Goal: Task Accomplishment & Management: Manage account settings

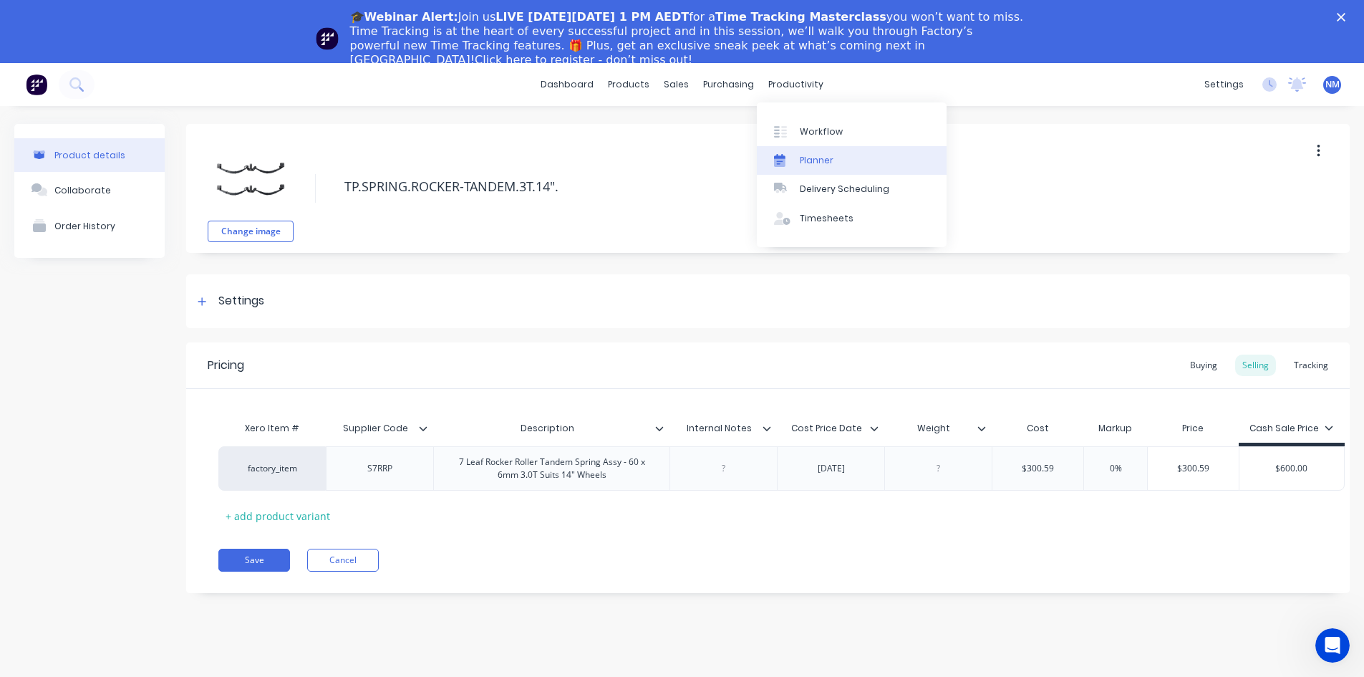
click at [810, 158] on div "Planner" at bounding box center [817, 160] width 34 height 13
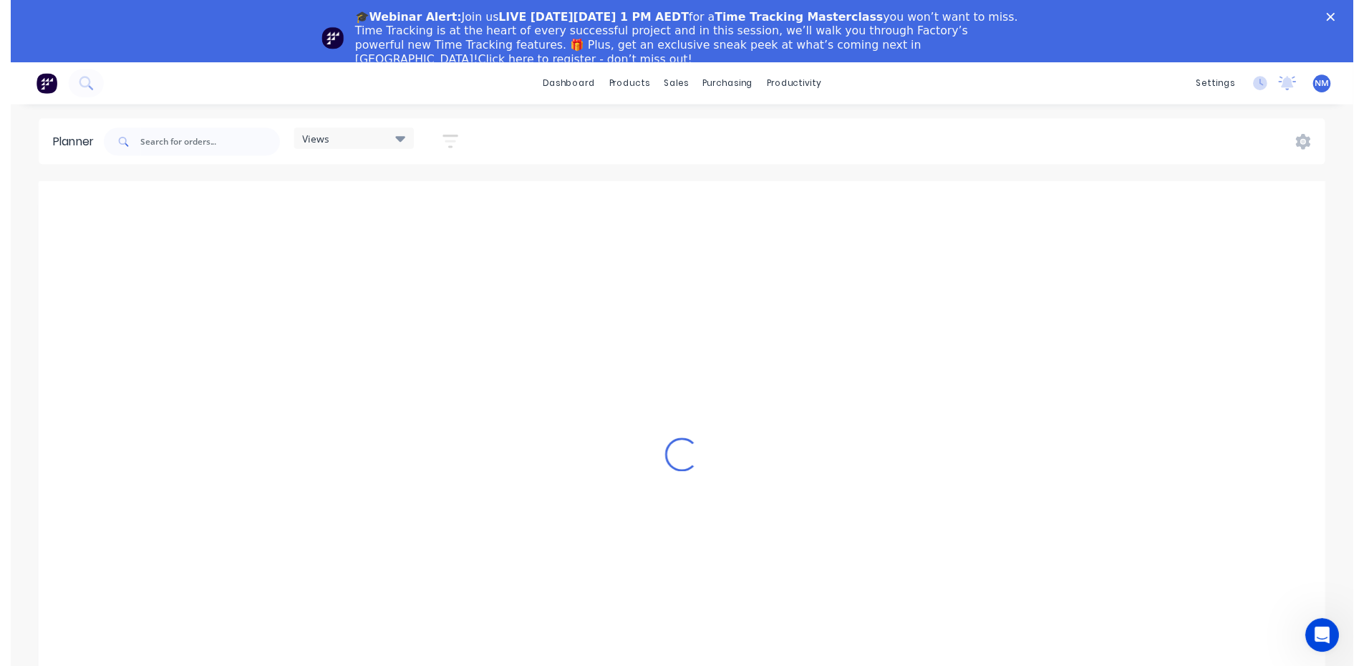
scroll to position [0, 1130]
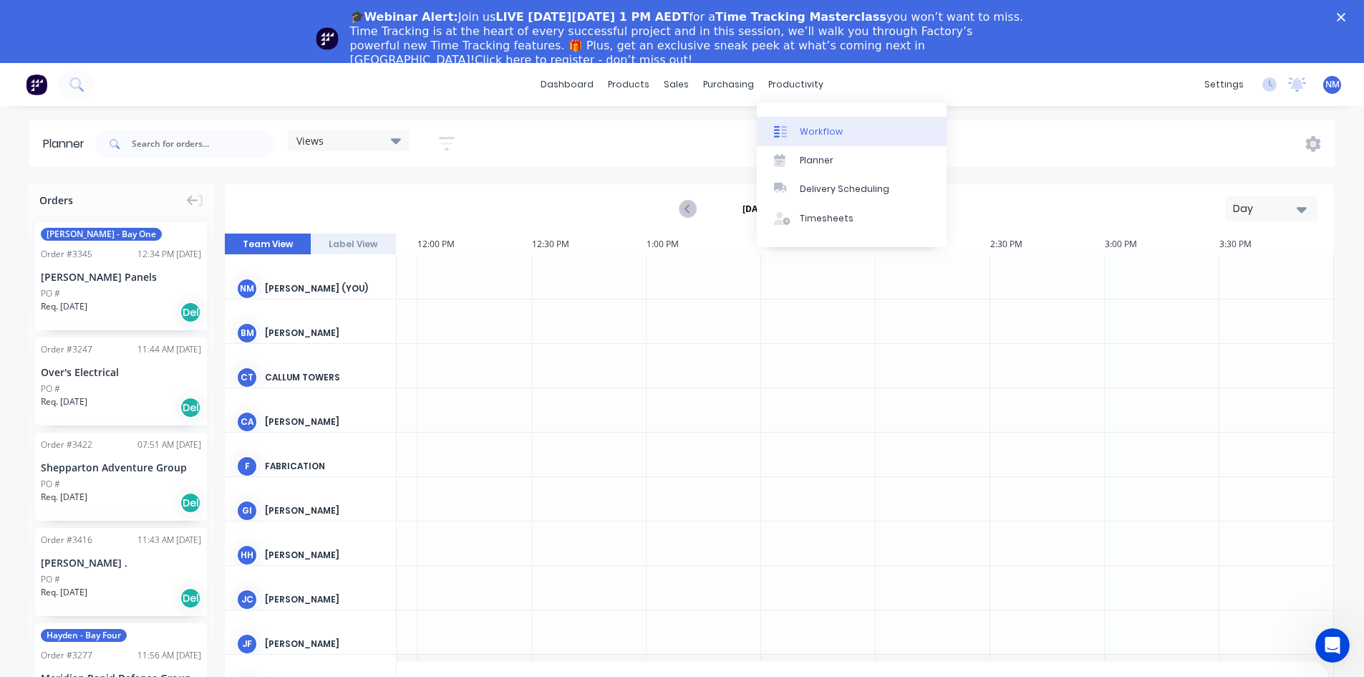
click at [805, 130] on div "Workflow" at bounding box center [821, 131] width 43 height 13
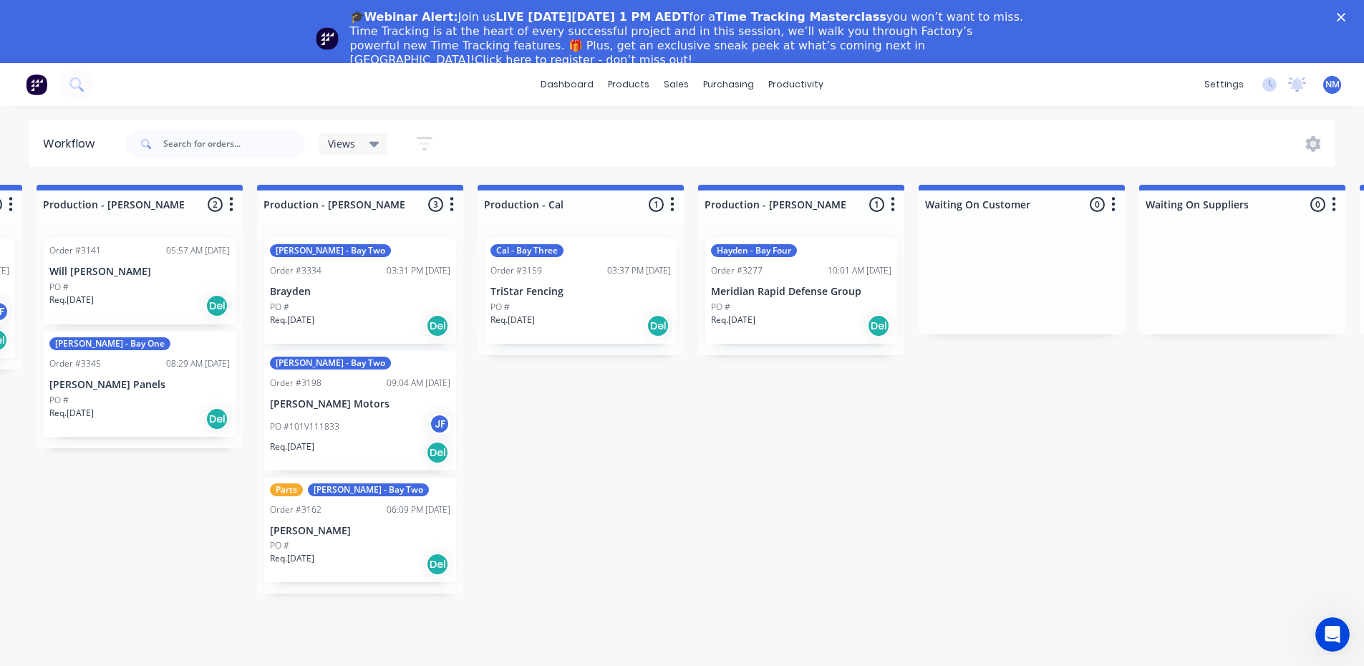
scroll to position [0, 1543]
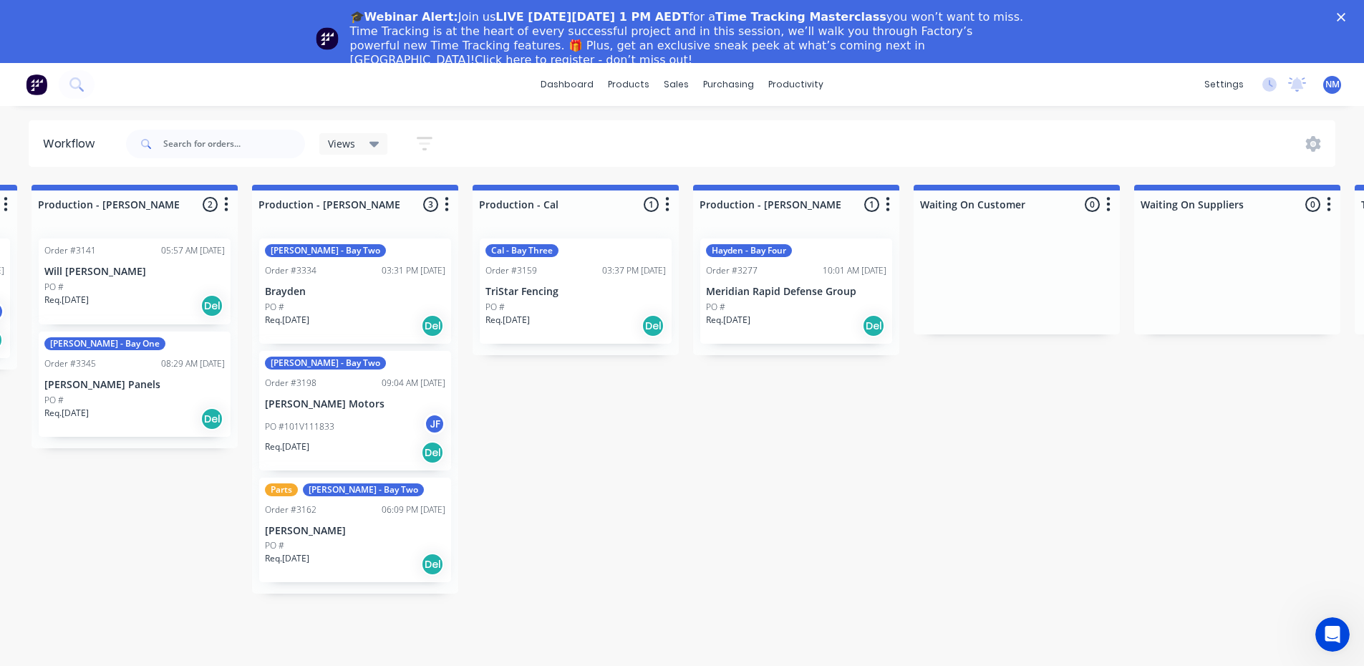
click at [775, 309] on div "PO #" at bounding box center [796, 307] width 180 height 13
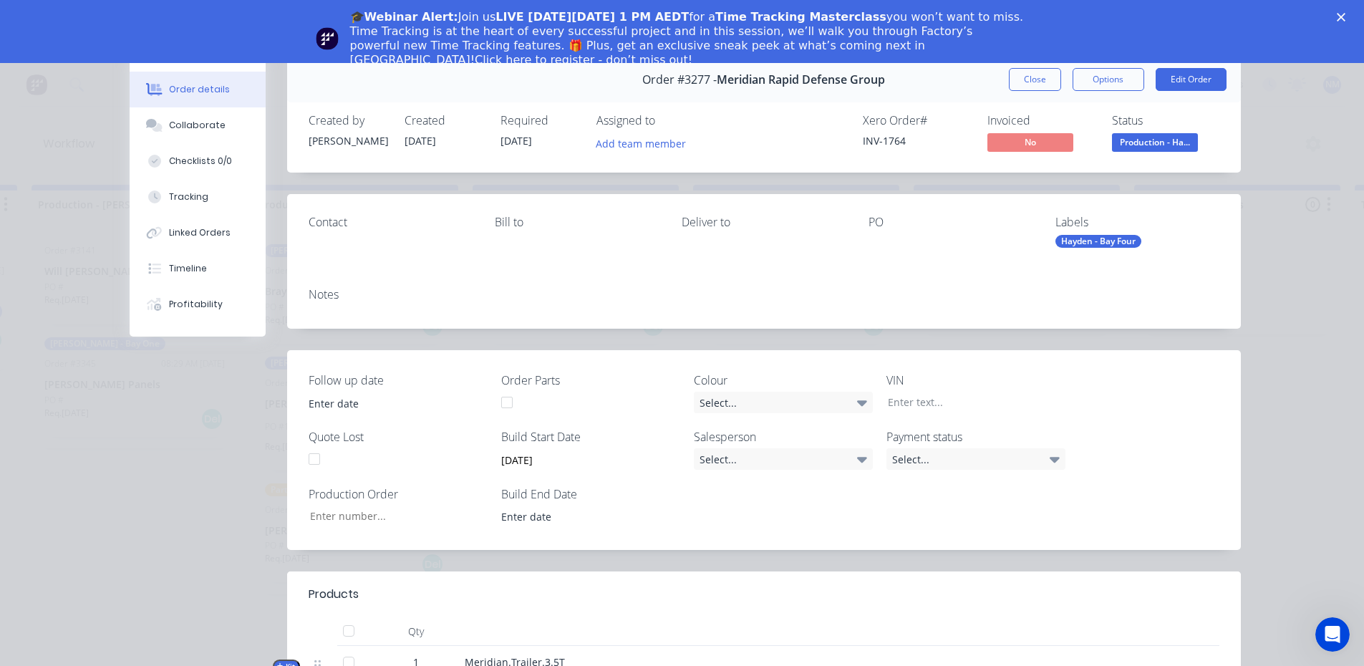
click at [1352, 12] on div "🎓Webinar Alert: Join us LIVE [DATE][DATE] 1 PM AEDT for a Time Tracking Masterc…" at bounding box center [682, 39] width 1364 height 66
click at [1345, 14] on icon "Close" at bounding box center [1341, 17] width 9 height 9
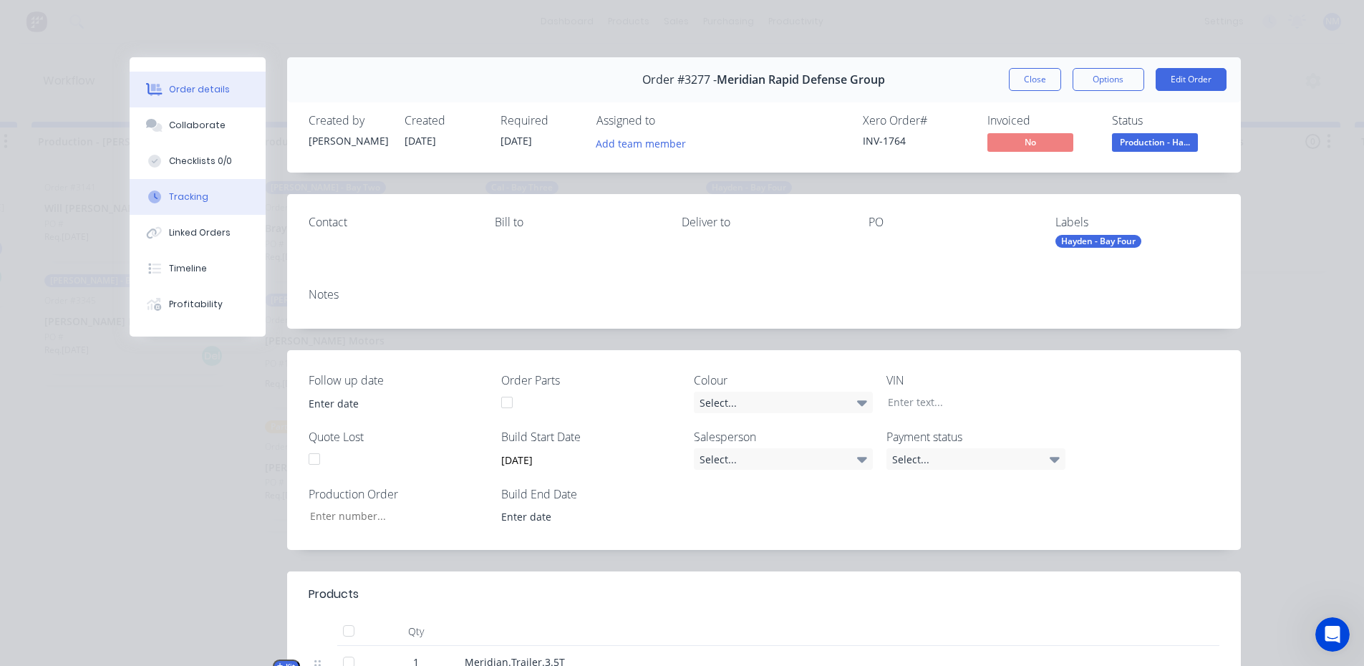
click at [210, 208] on button "Tracking" at bounding box center [198, 197] width 136 height 36
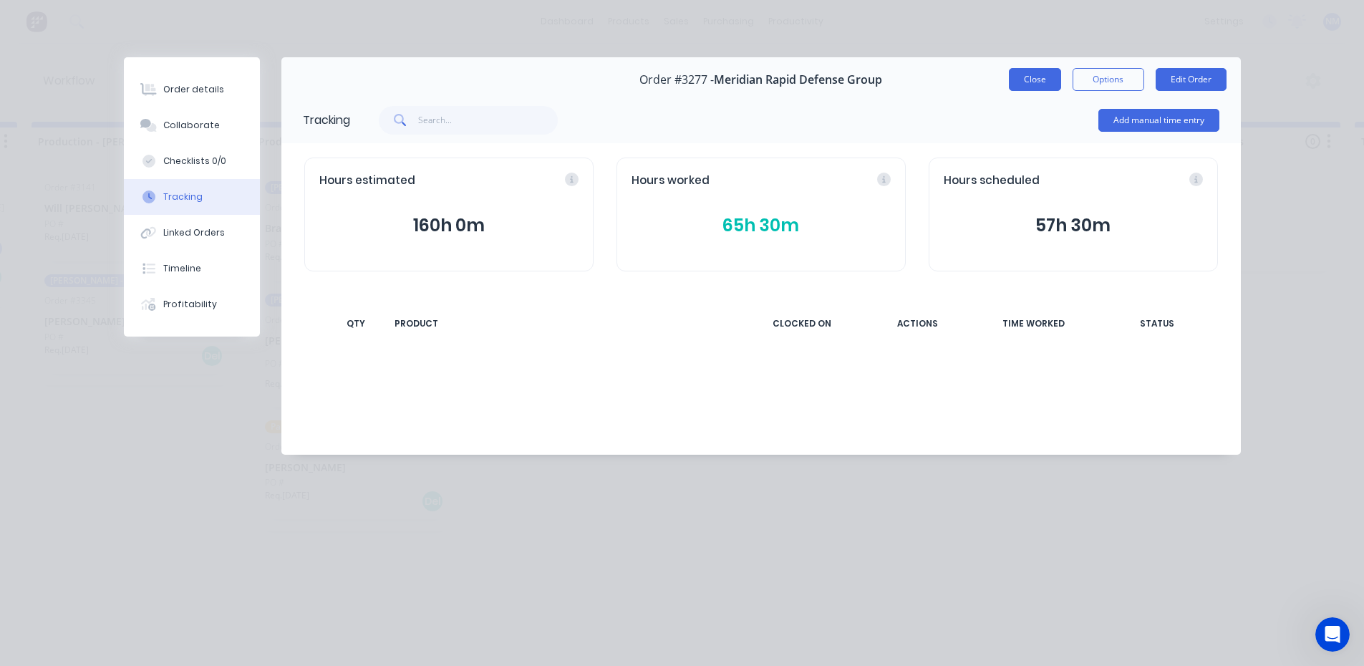
click at [1033, 72] on button "Close" at bounding box center [1035, 79] width 52 height 23
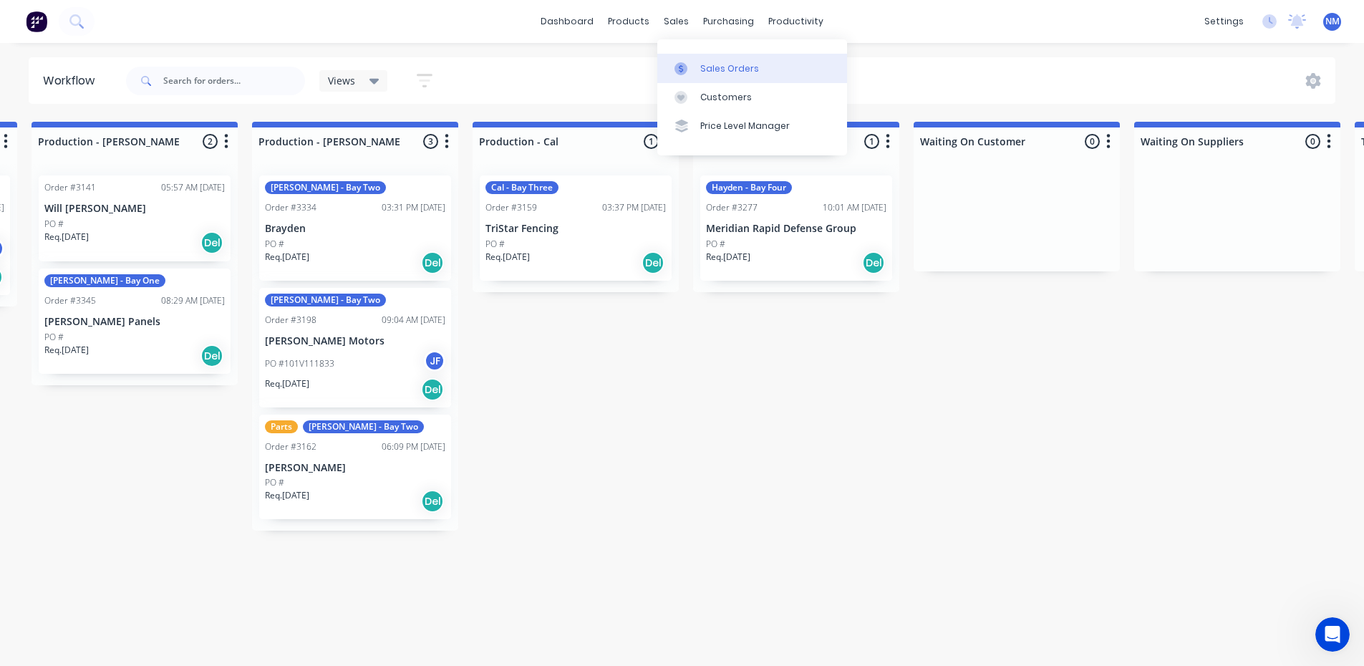
click at [690, 68] on div at bounding box center [684, 68] width 21 height 13
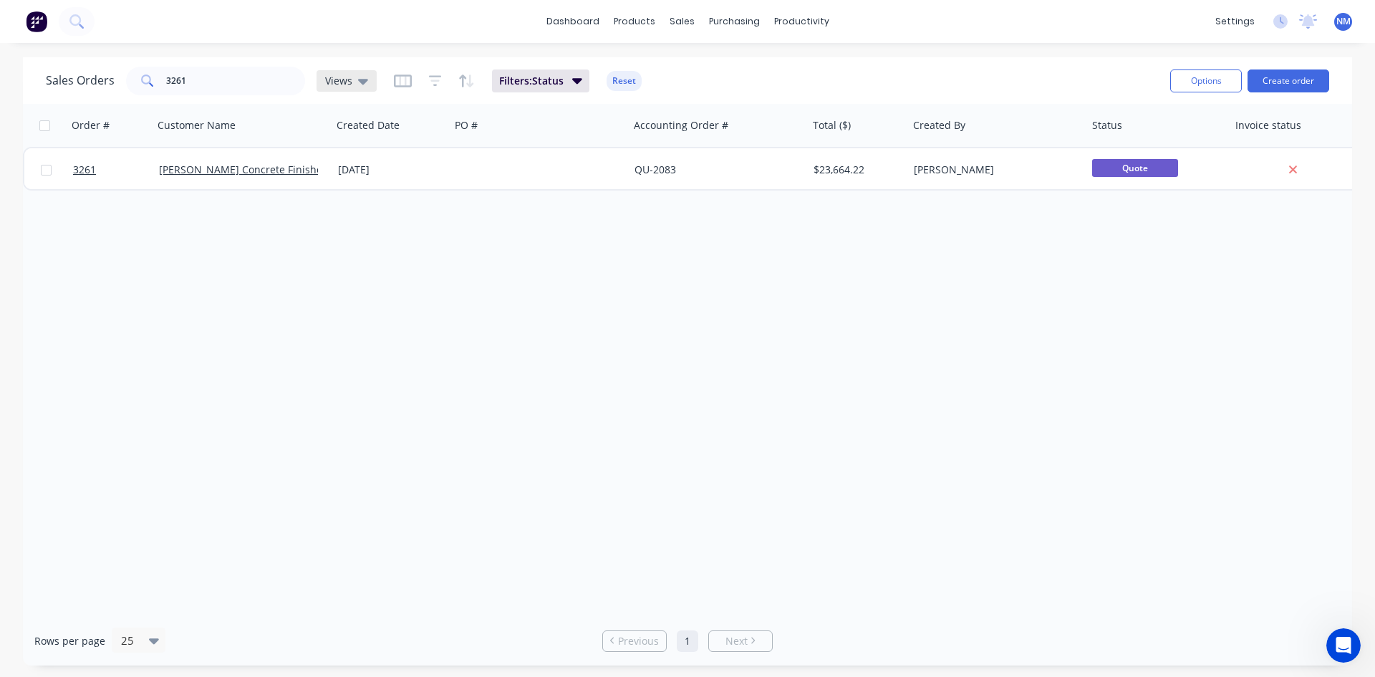
click at [352, 79] on div "Views" at bounding box center [346, 80] width 43 height 13
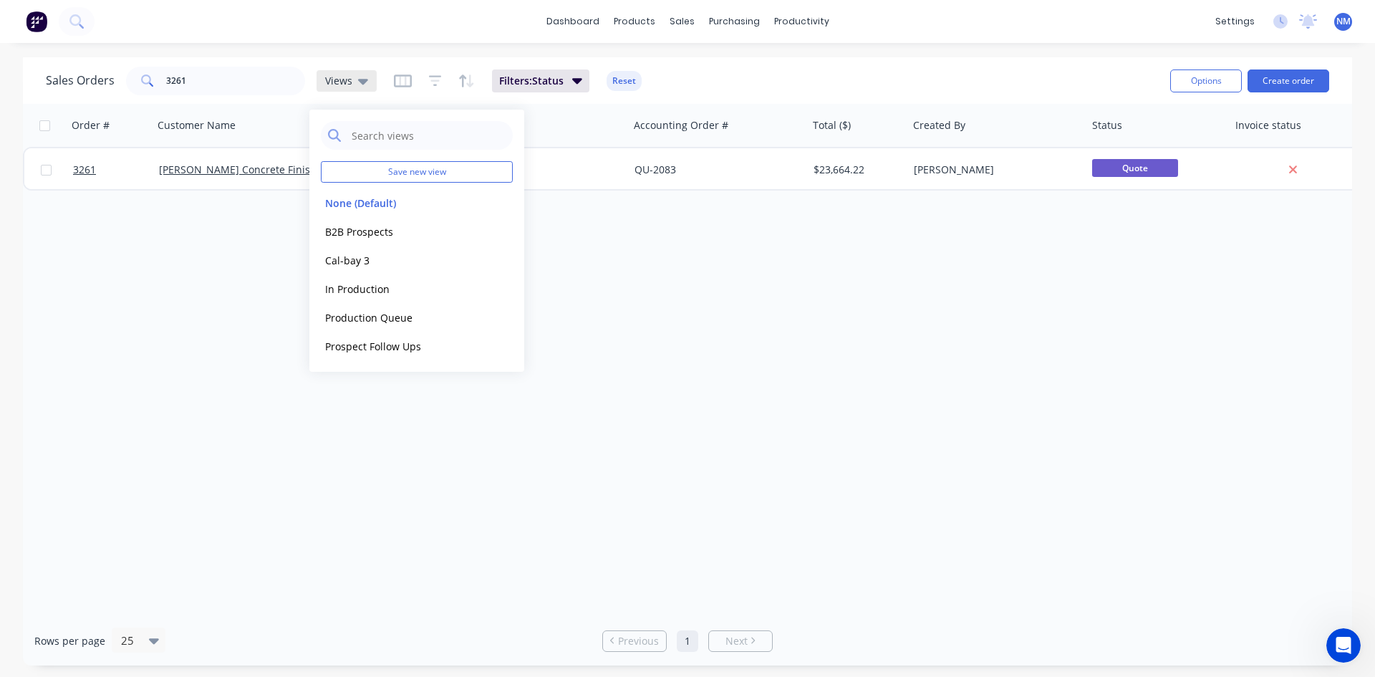
click at [352, 79] on div "Views" at bounding box center [346, 80] width 43 height 13
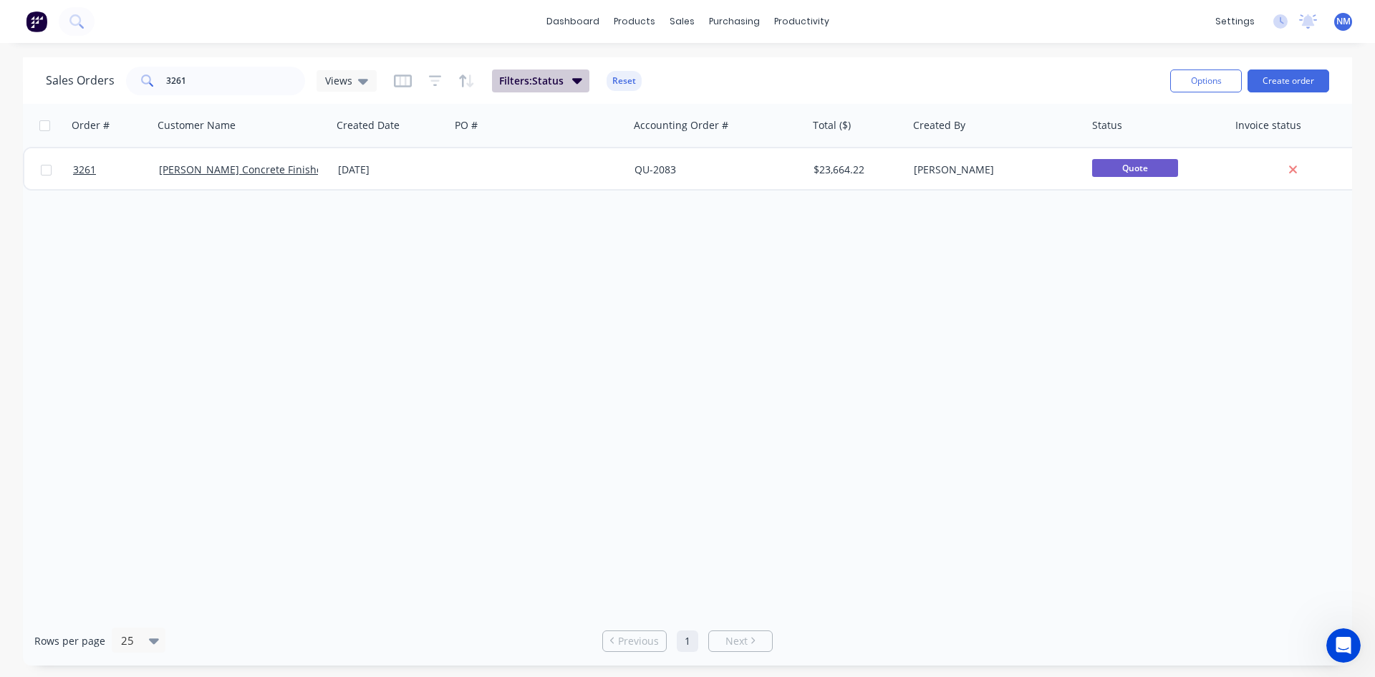
click at [556, 82] on span "Filters: Status" at bounding box center [531, 81] width 64 height 14
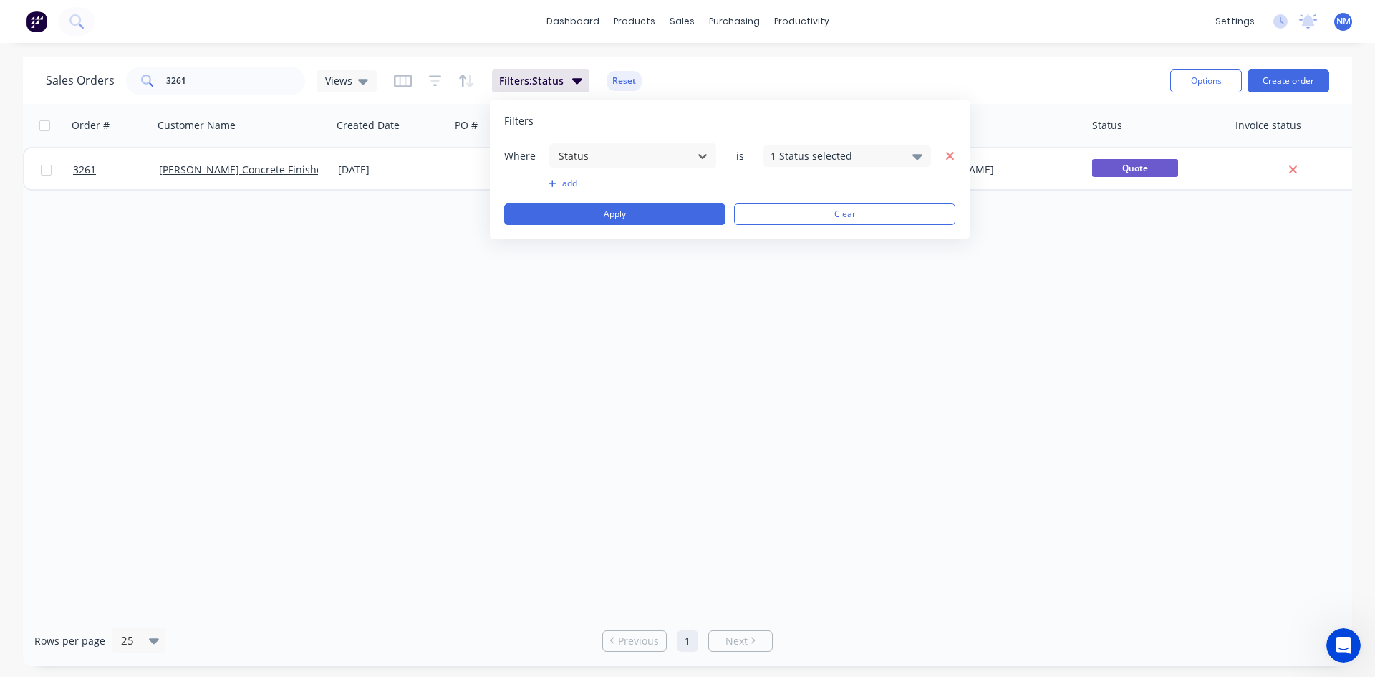
click at [946, 155] on icon "button" at bounding box center [950, 156] width 10 height 13
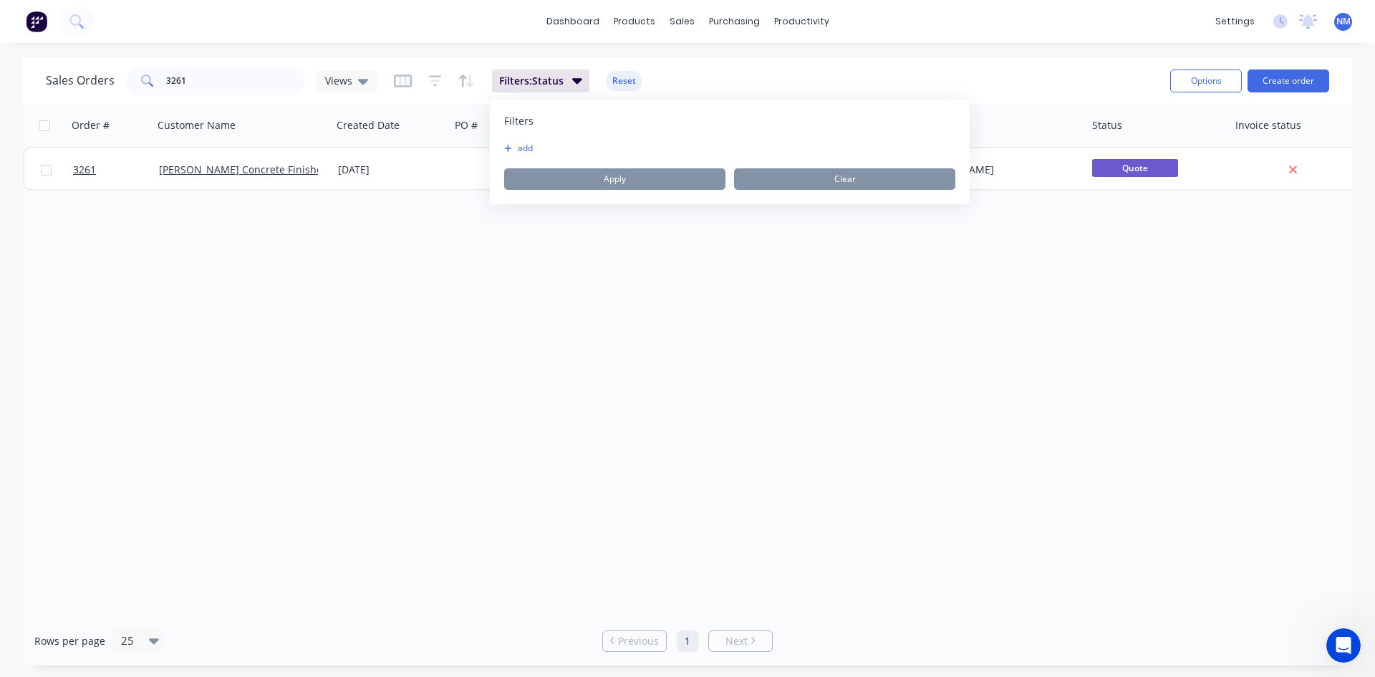
click at [515, 146] on button "add" at bounding box center [522, 147] width 36 height 11
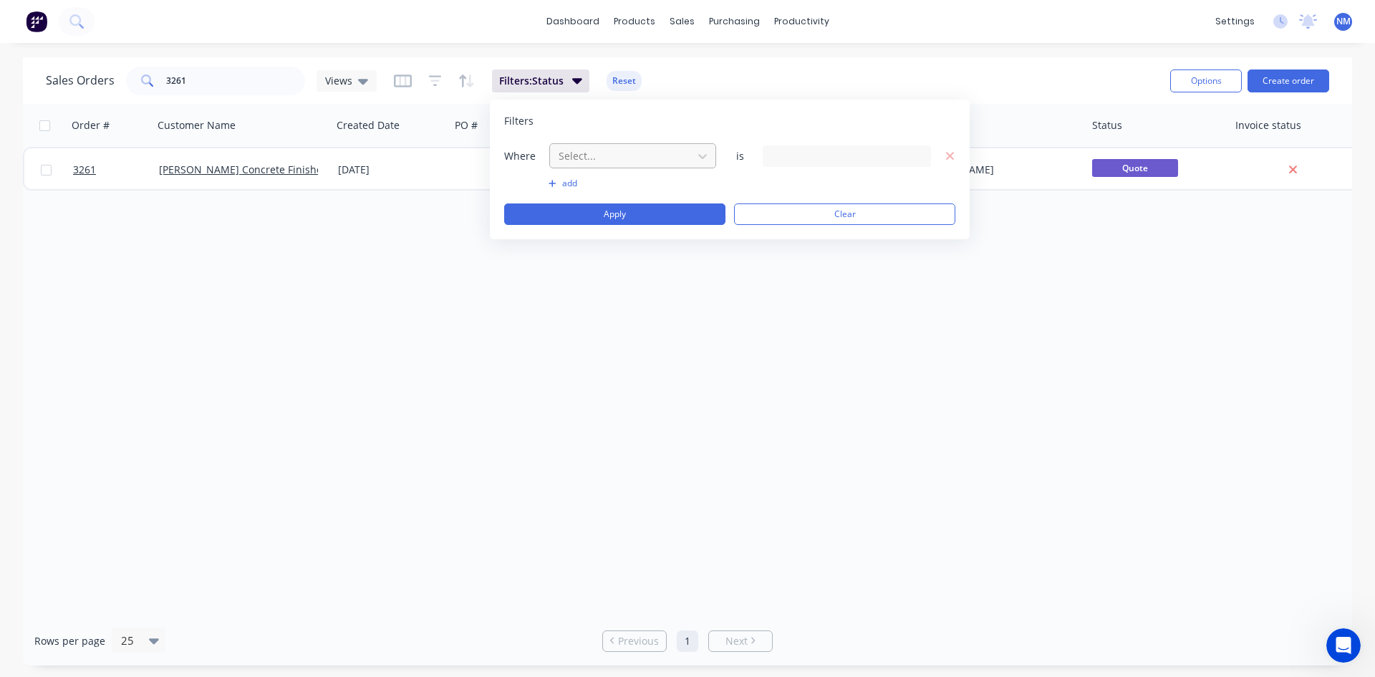
click at [633, 165] on div "Select..." at bounding box center [621, 156] width 137 height 24
click at [860, 145] on div "20 Labels selected" at bounding box center [846, 155] width 168 height 21
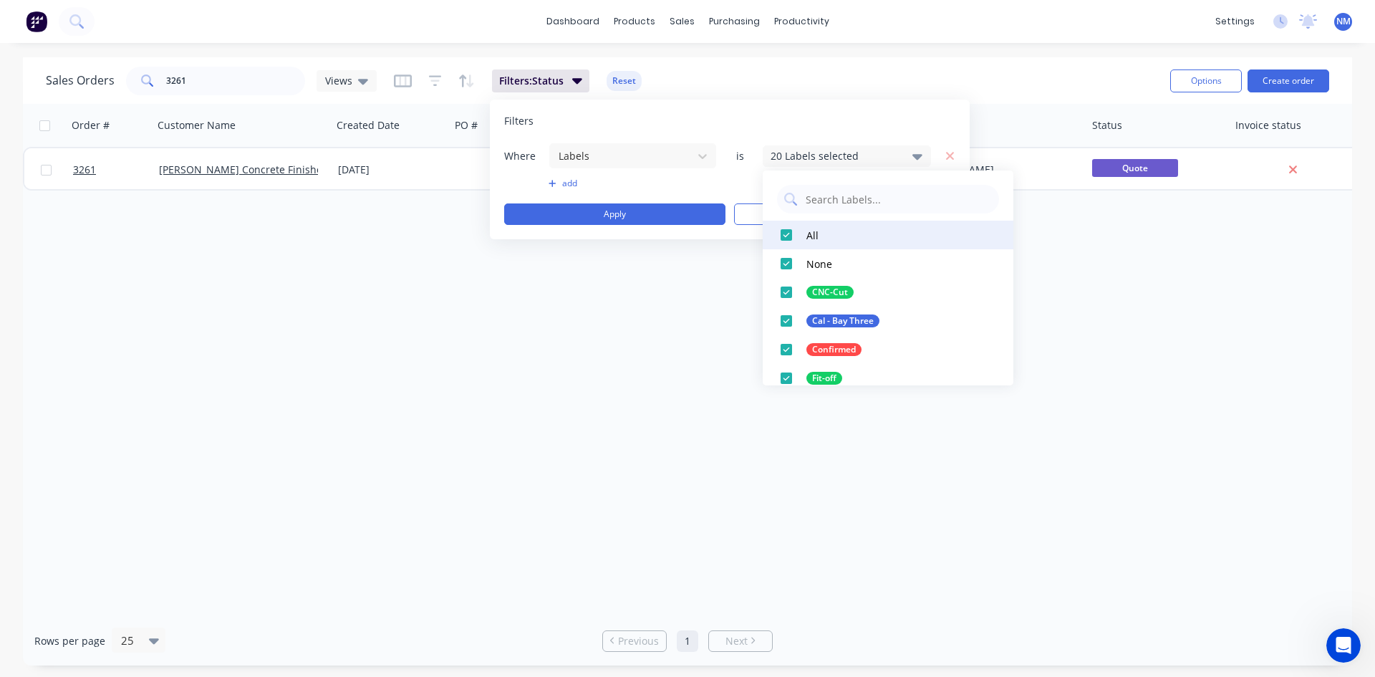
click at [800, 226] on button "All" at bounding box center [887, 235] width 251 height 29
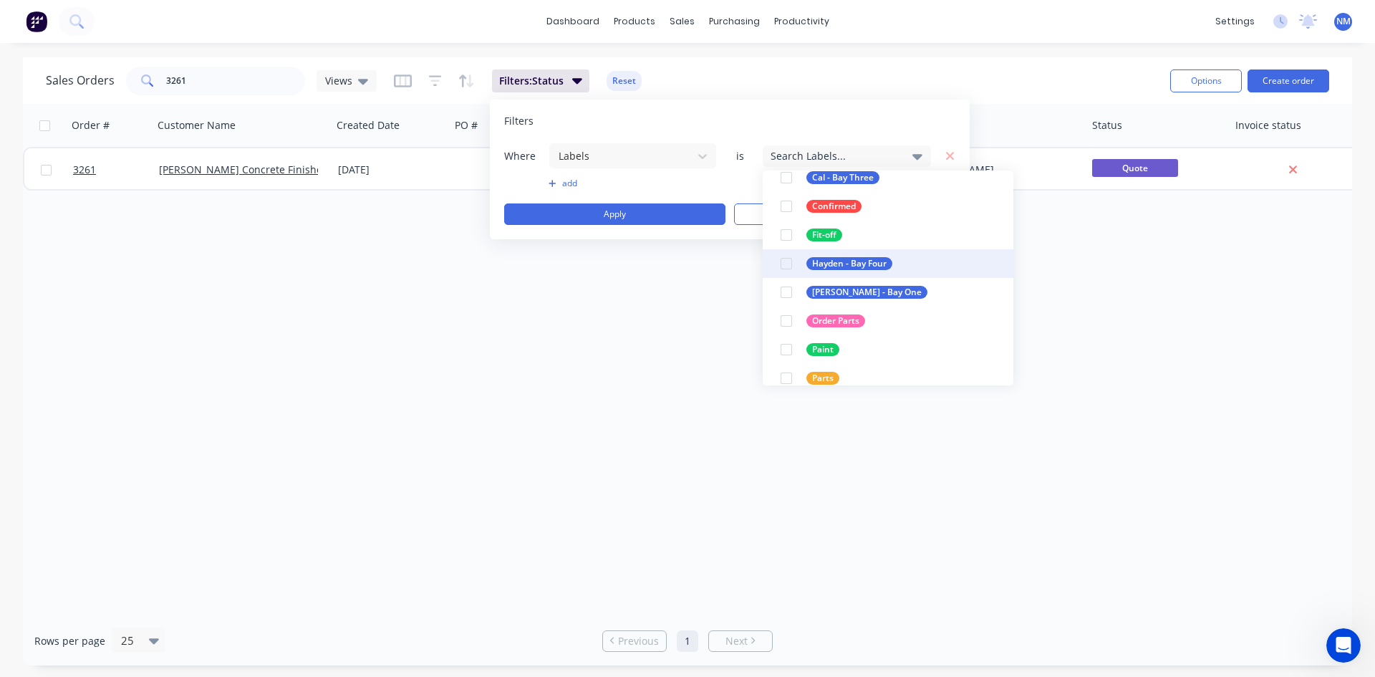
click at [823, 267] on div "Hayden - Bay Four" at bounding box center [849, 263] width 86 height 13
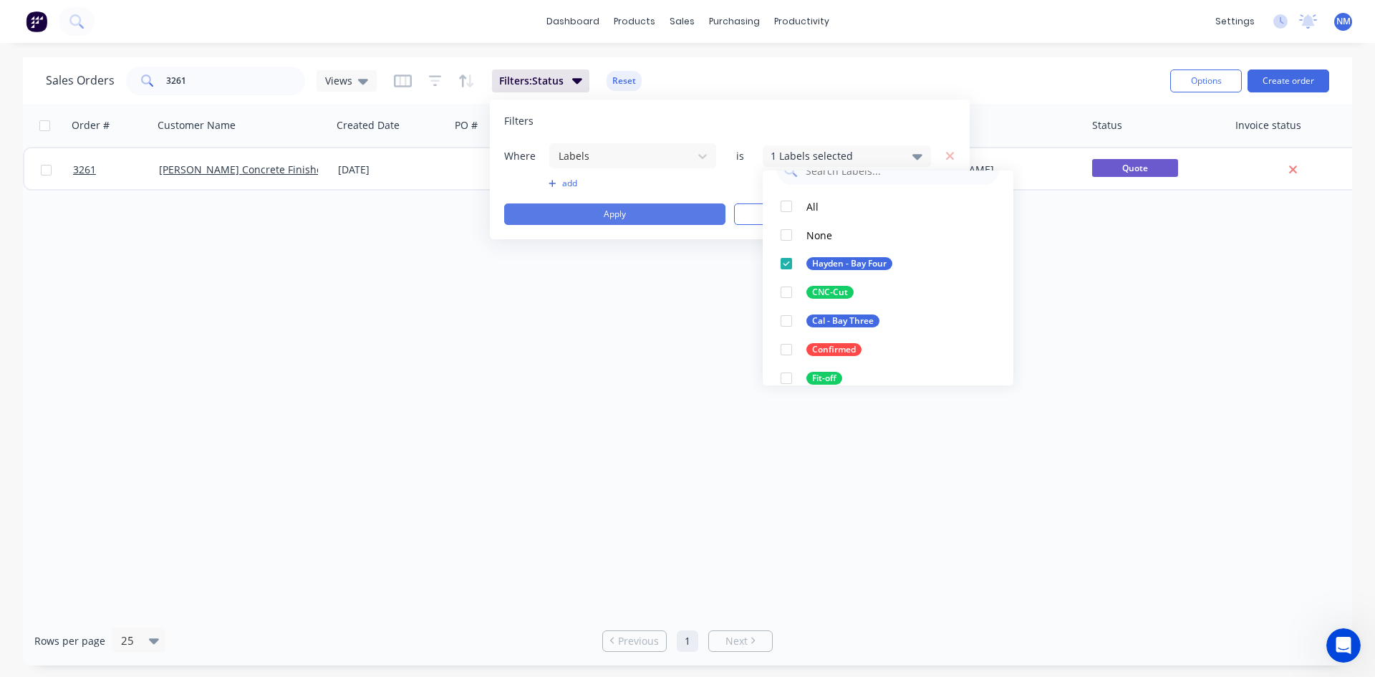
click at [650, 218] on button "Apply" at bounding box center [614, 213] width 221 height 21
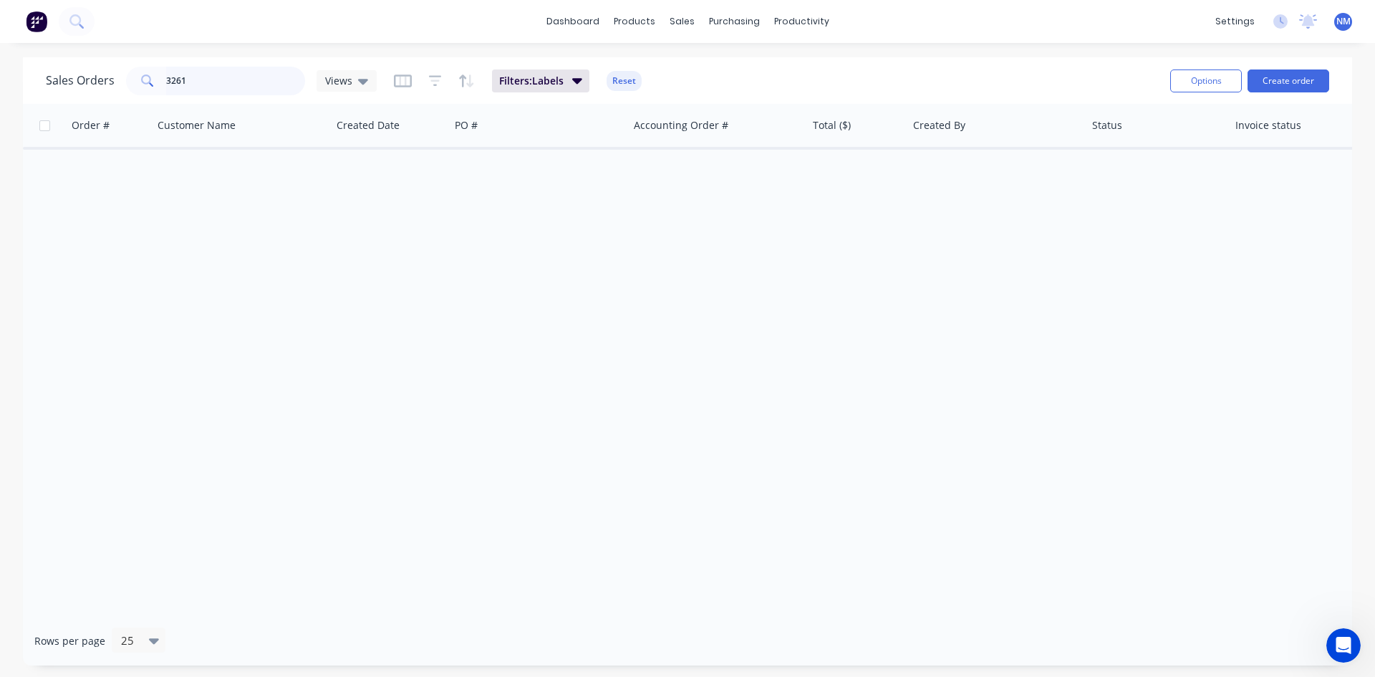
click at [0, 85] on div "Sales Orders 3261 Views Filters: Labels Reset Options Create order Order # Cust…" at bounding box center [687, 361] width 1375 height 608
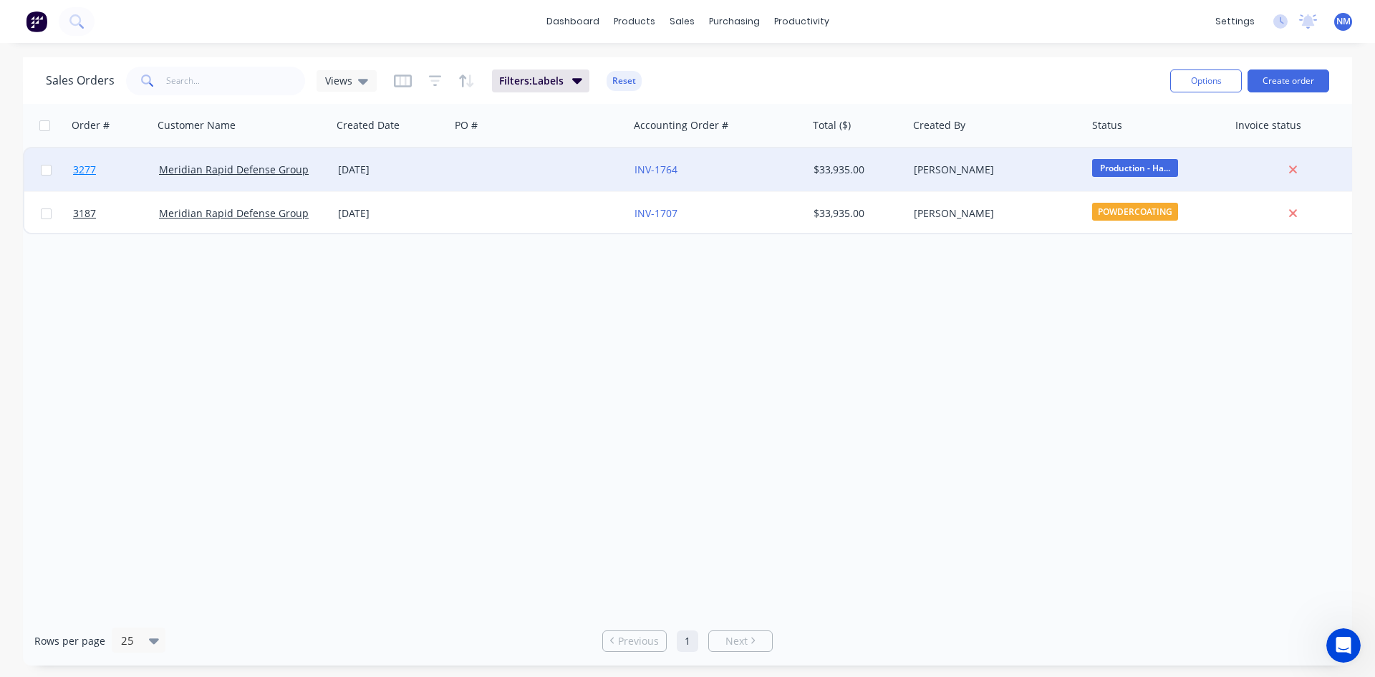
click at [80, 173] on span "3277" at bounding box center [84, 170] width 23 height 14
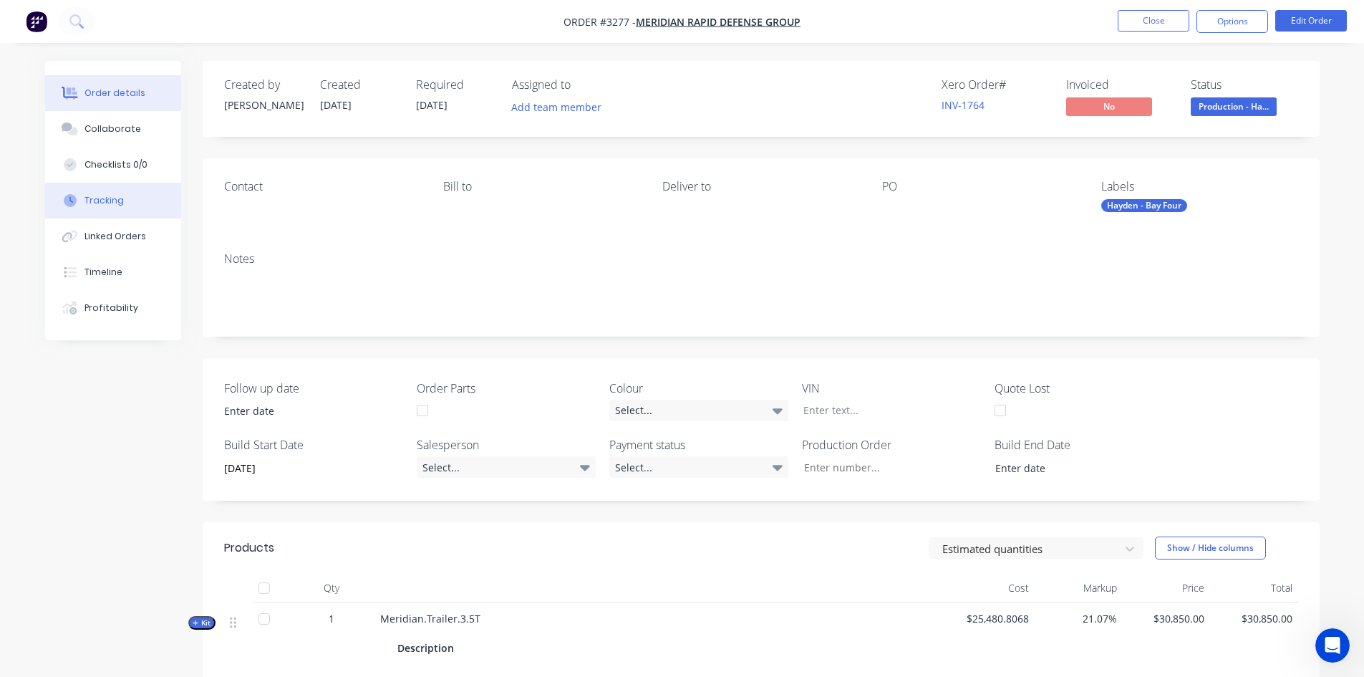
click at [115, 191] on button "Tracking" at bounding box center [113, 201] width 136 height 36
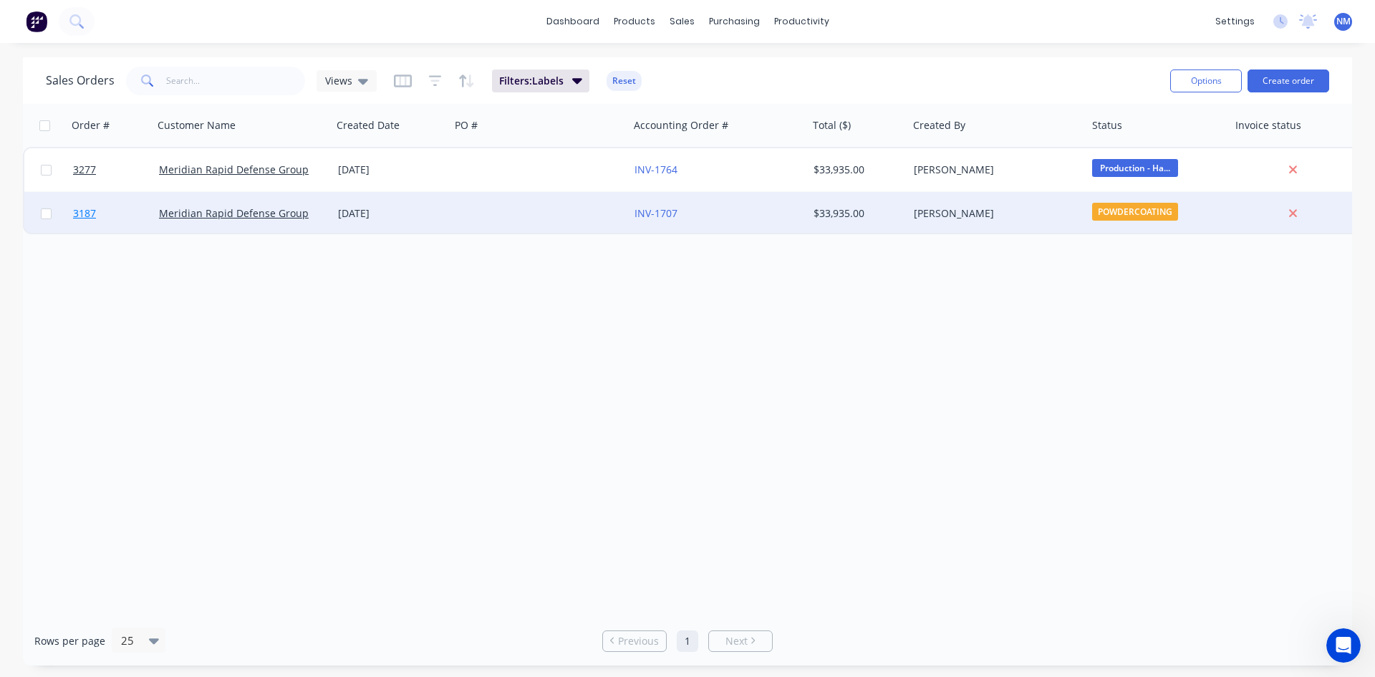
click at [74, 213] on span "3187" at bounding box center [84, 213] width 23 height 14
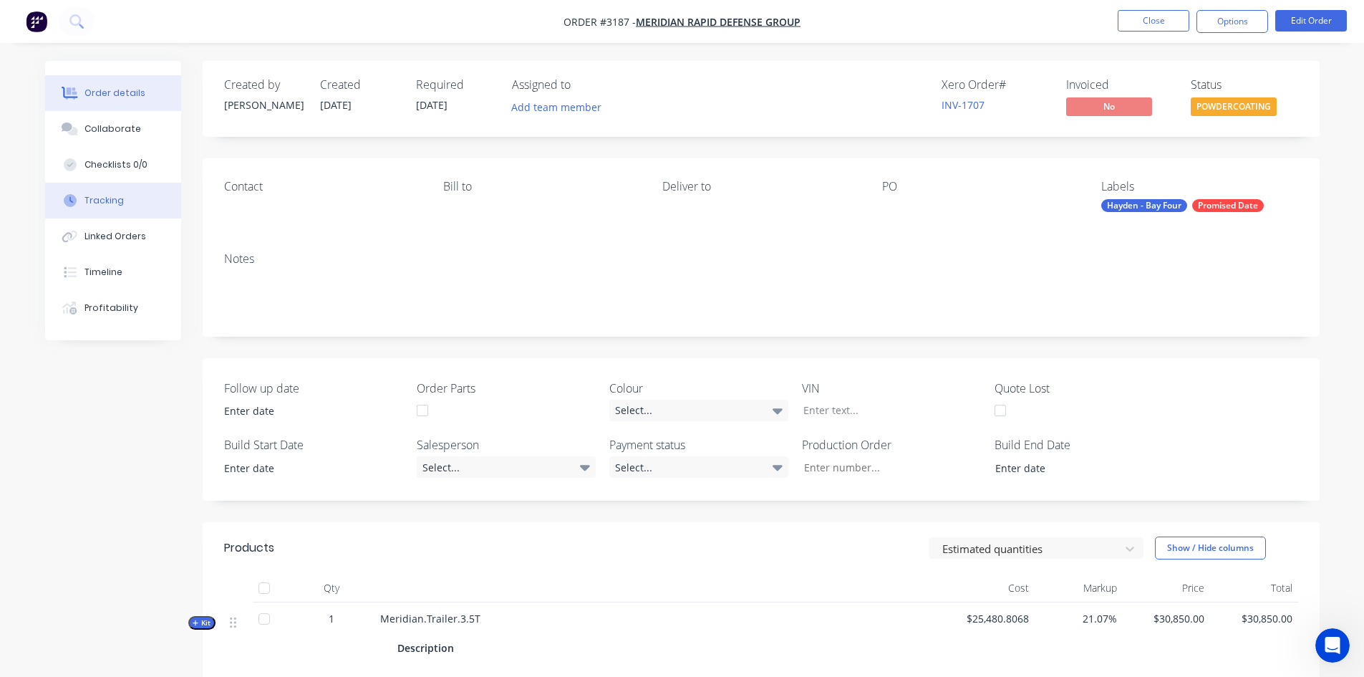
click at [116, 213] on button "Tracking" at bounding box center [113, 201] width 136 height 36
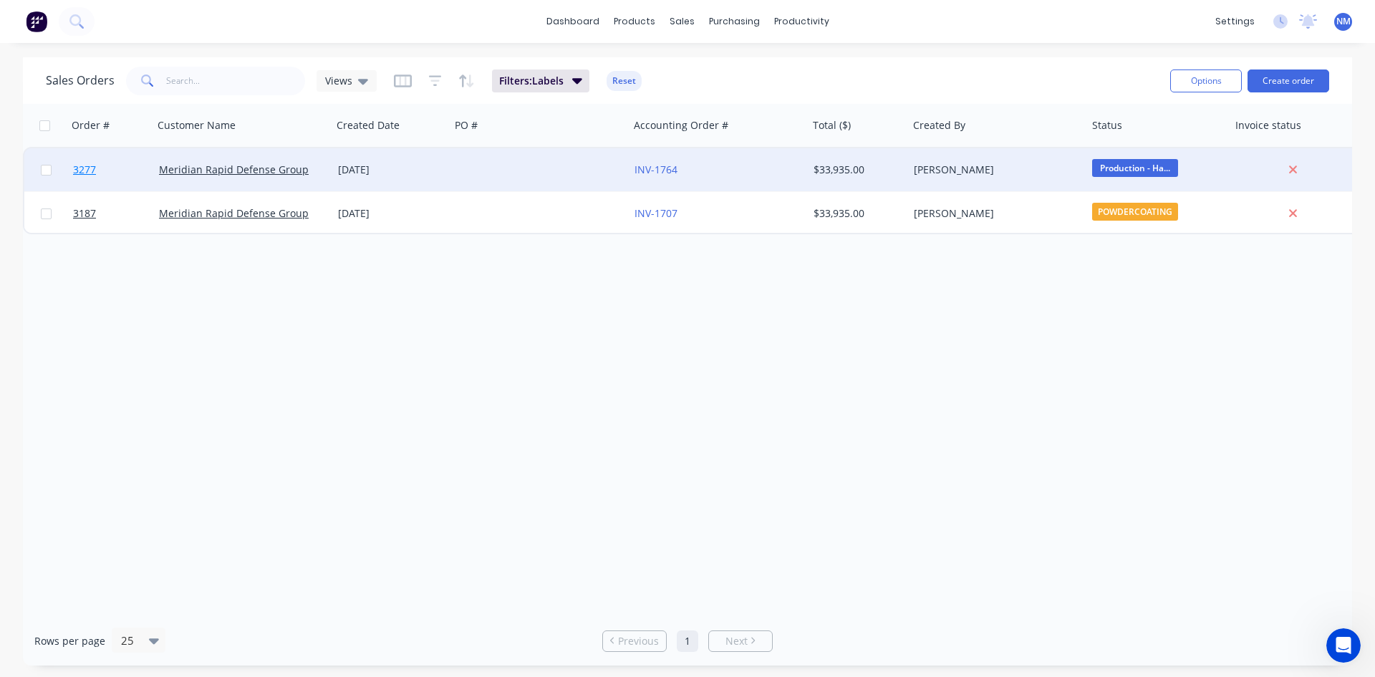
click at [84, 173] on span "3277" at bounding box center [84, 170] width 23 height 14
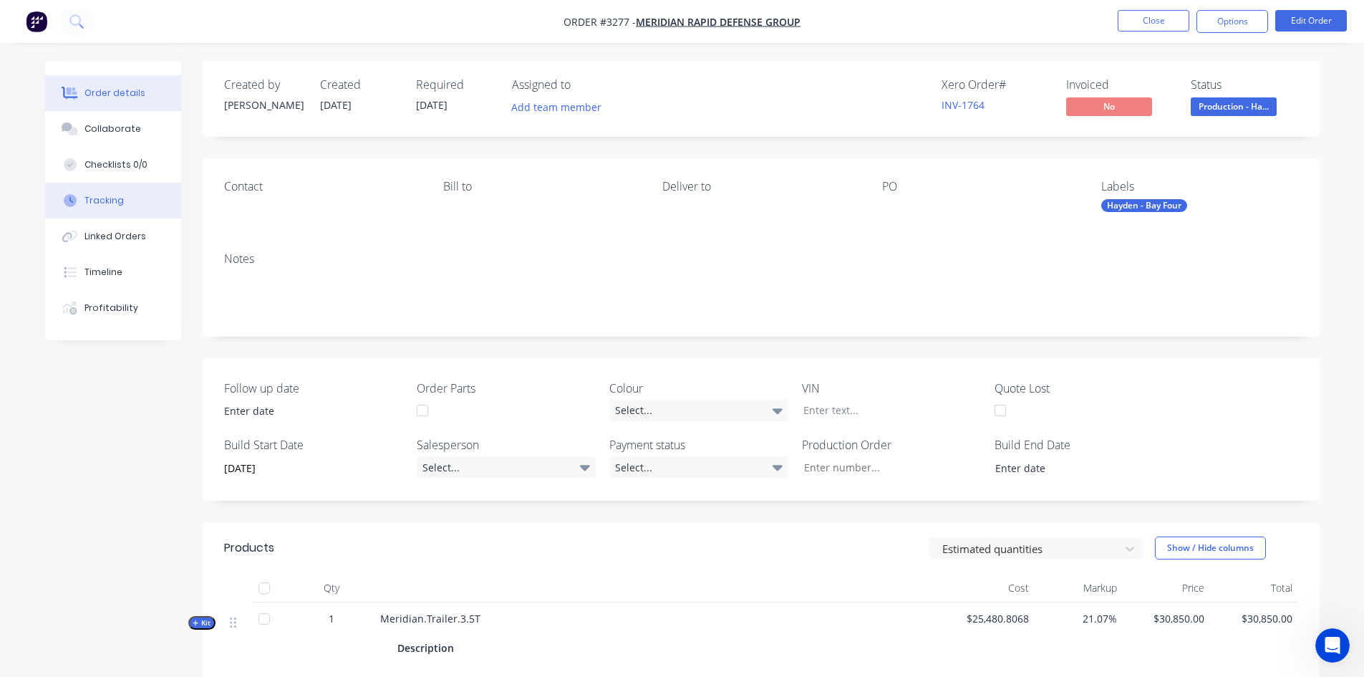
click at [125, 204] on button "Tracking" at bounding box center [113, 201] width 136 height 36
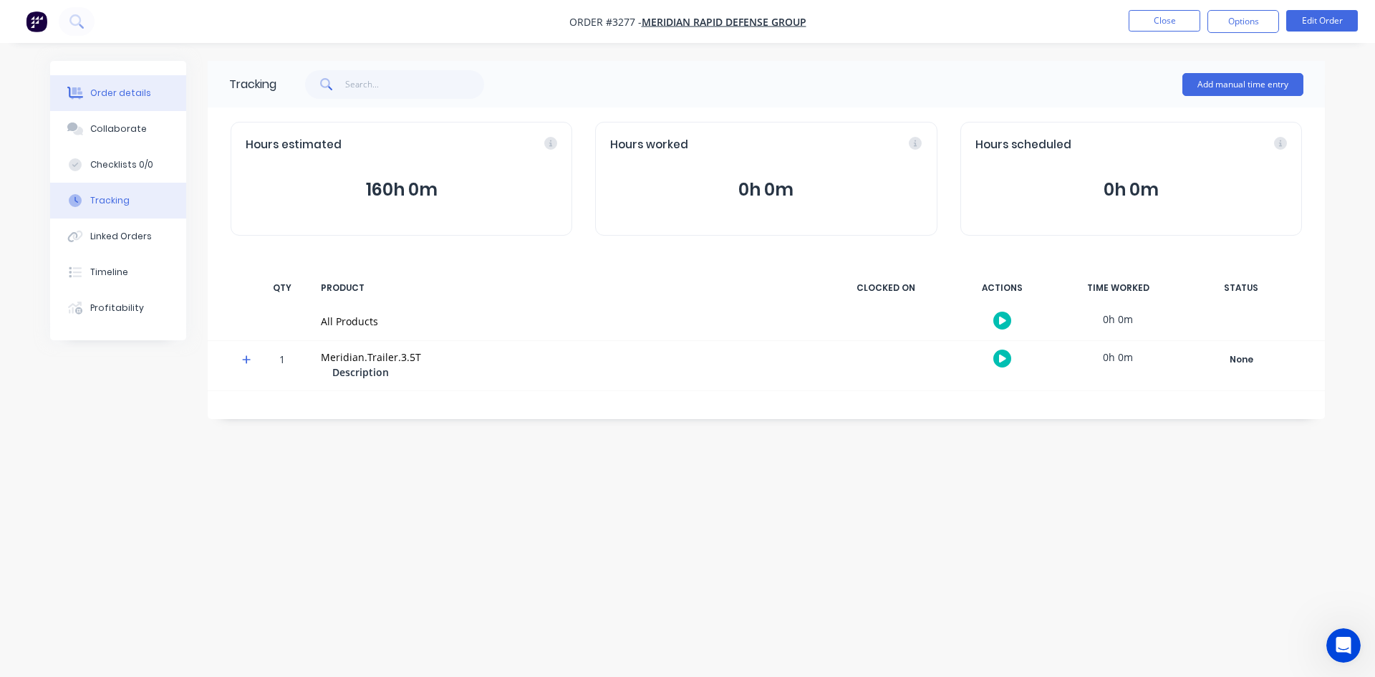
click at [146, 101] on button "Order details" at bounding box center [118, 93] width 136 height 36
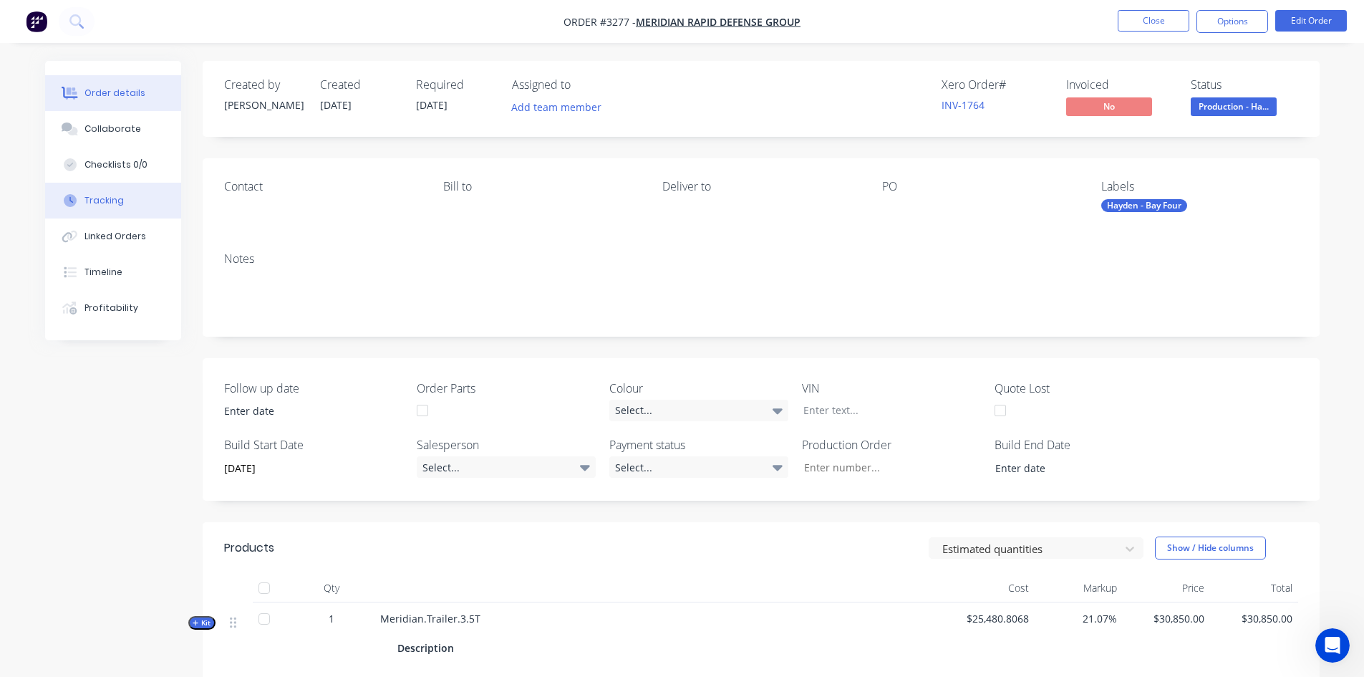
click at [103, 208] on button "Tracking" at bounding box center [113, 201] width 136 height 36
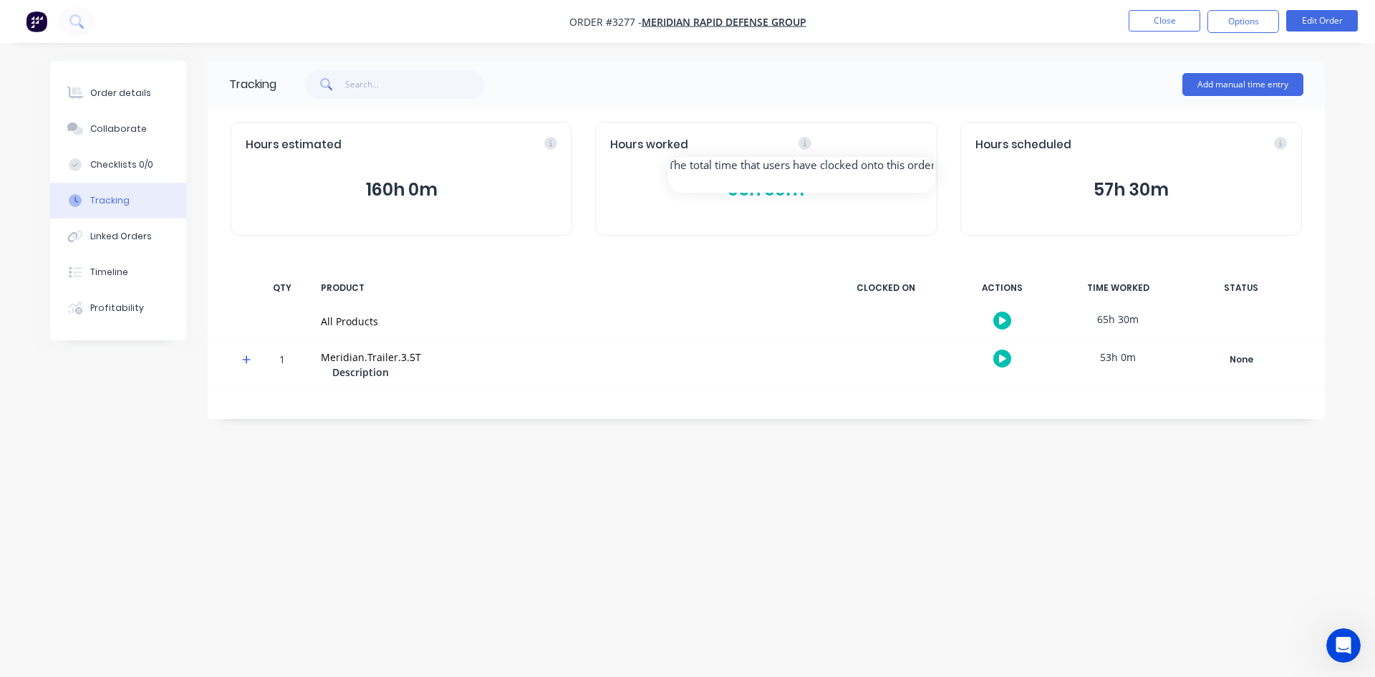
click at [914, 140] on div "Hours worked" at bounding box center [765, 145] width 311 height 16
click at [803, 147] on icon at bounding box center [804, 143] width 13 height 13
click at [801, 147] on icon at bounding box center [804, 143] width 13 height 13
click at [765, 194] on button "65h 30m" at bounding box center [765, 189] width 311 height 27
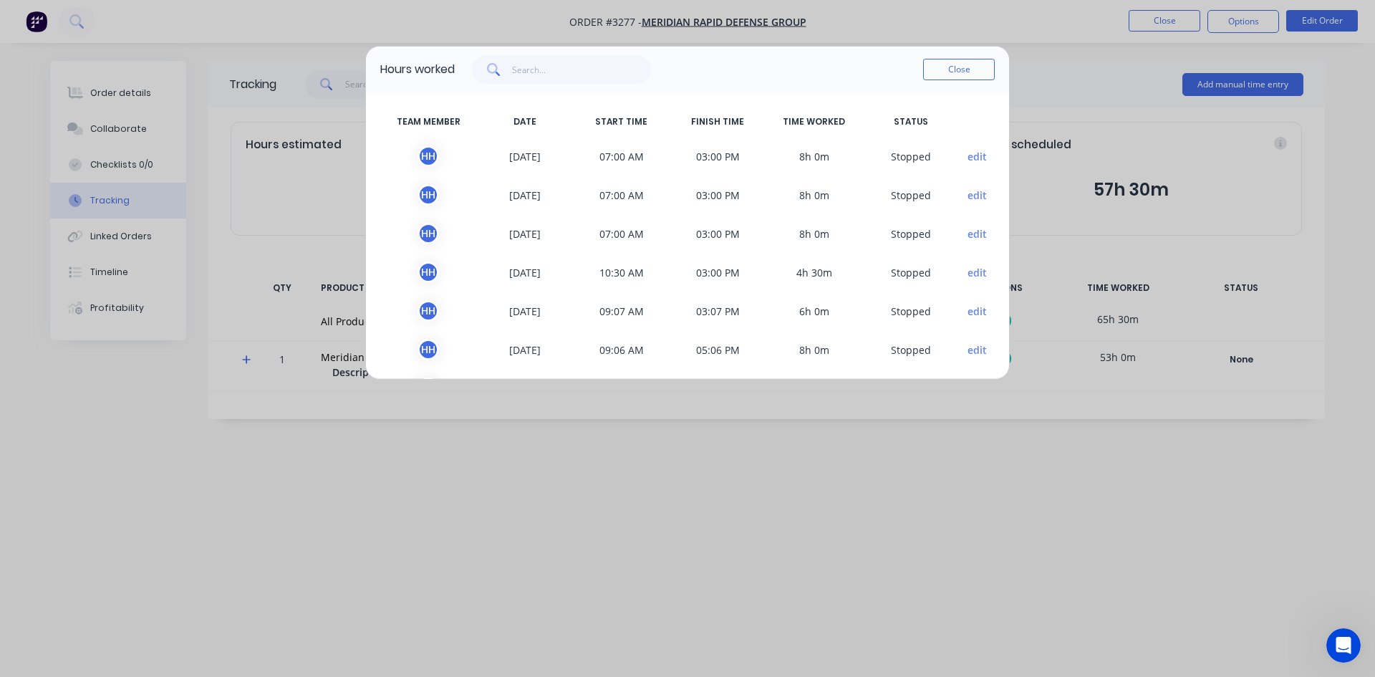
click at [967, 158] on button "edit" at bounding box center [976, 156] width 19 height 15
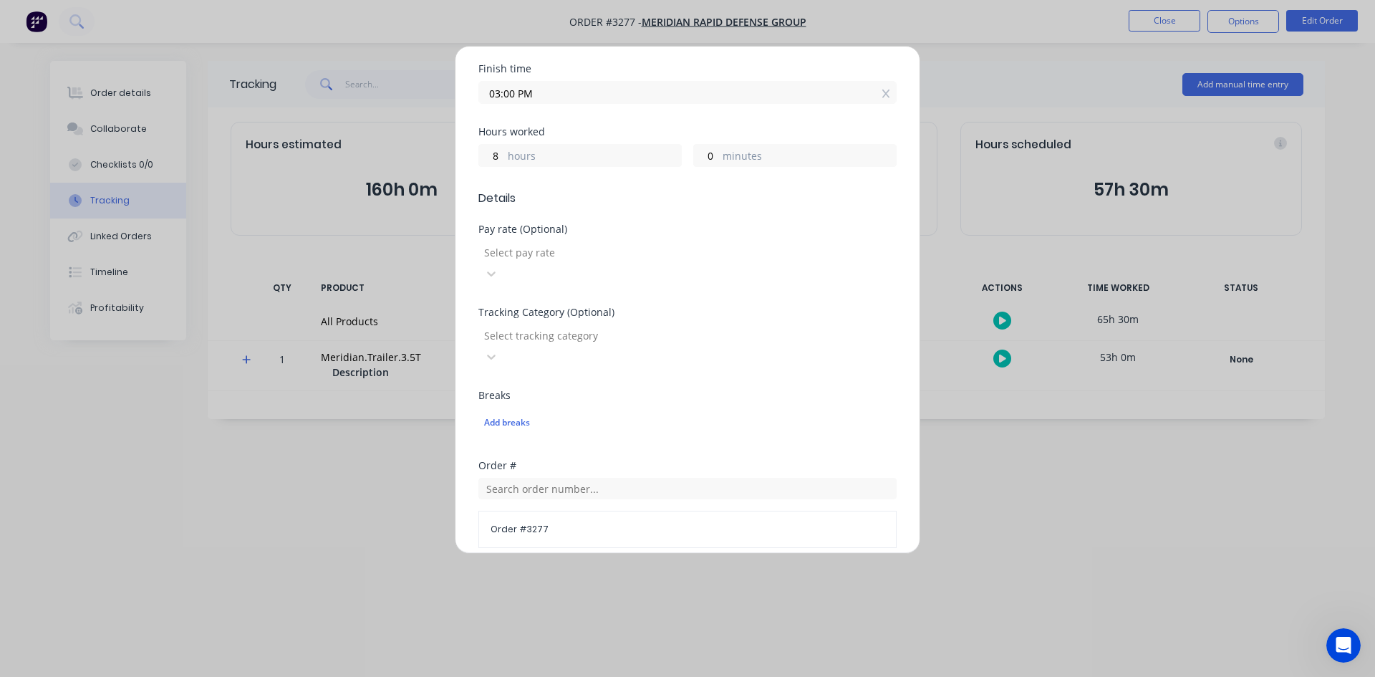
scroll to position [509, 0]
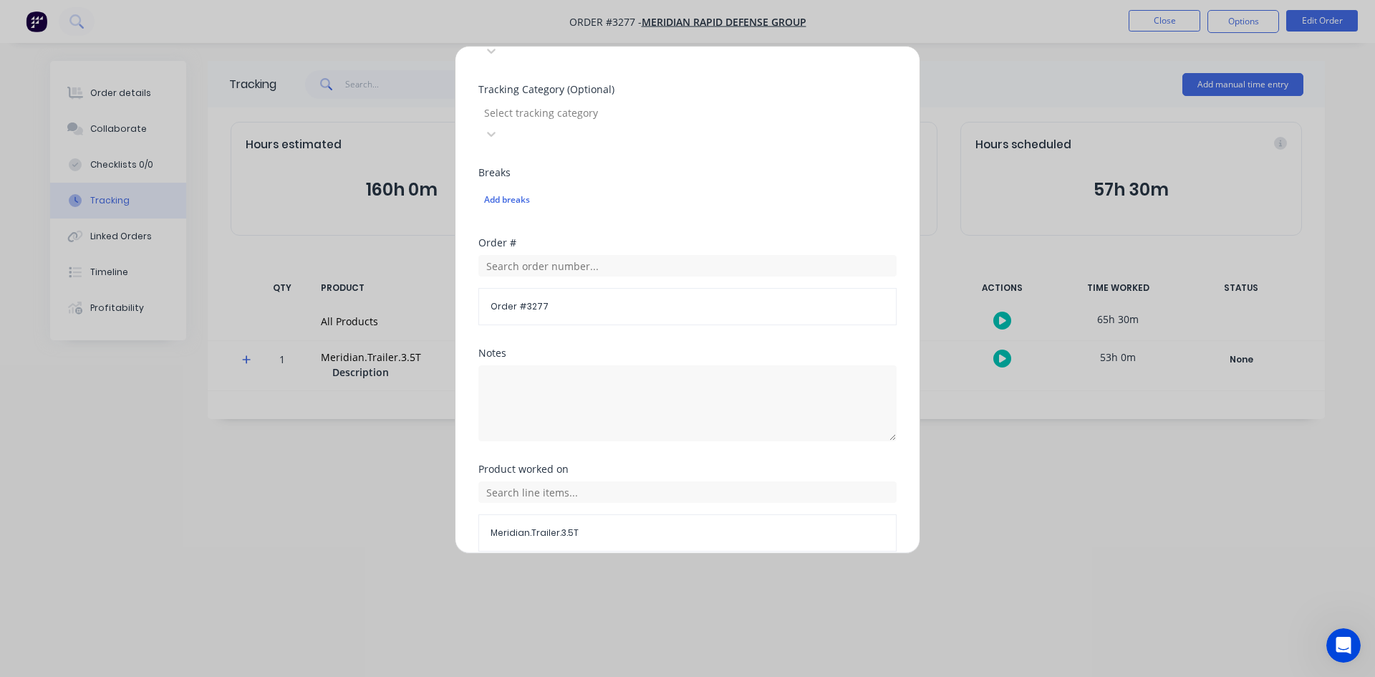
click at [733, 574] on button "Cancel" at bounding box center [732, 585] width 79 height 23
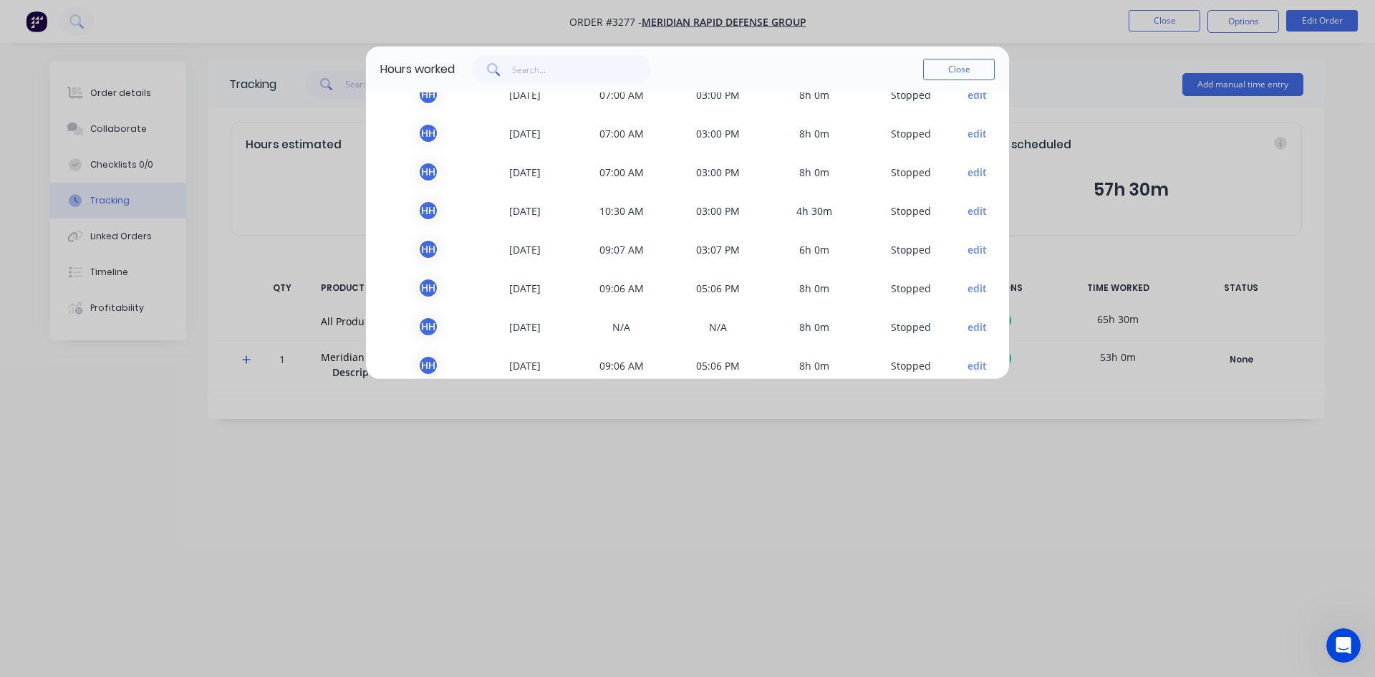
scroll to position [120, 0]
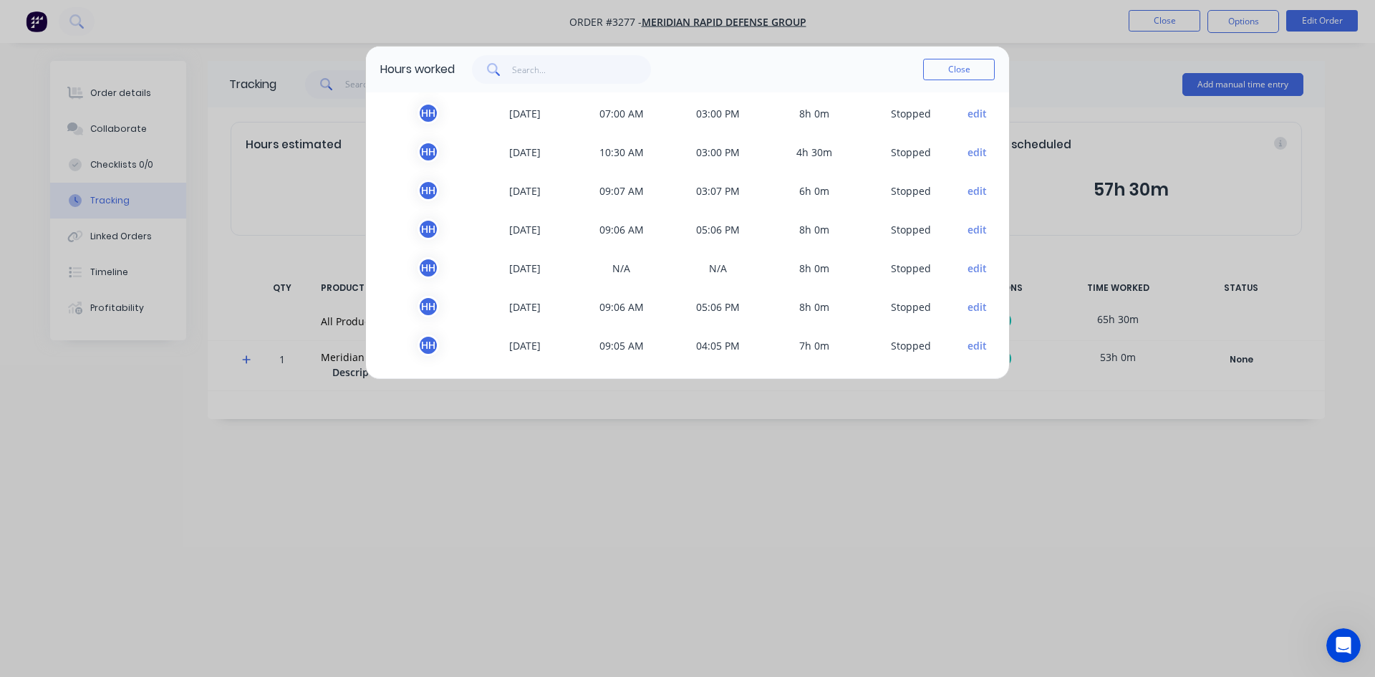
click at [972, 344] on button "edit" at bounding box center [976, 345] width 19 height 15
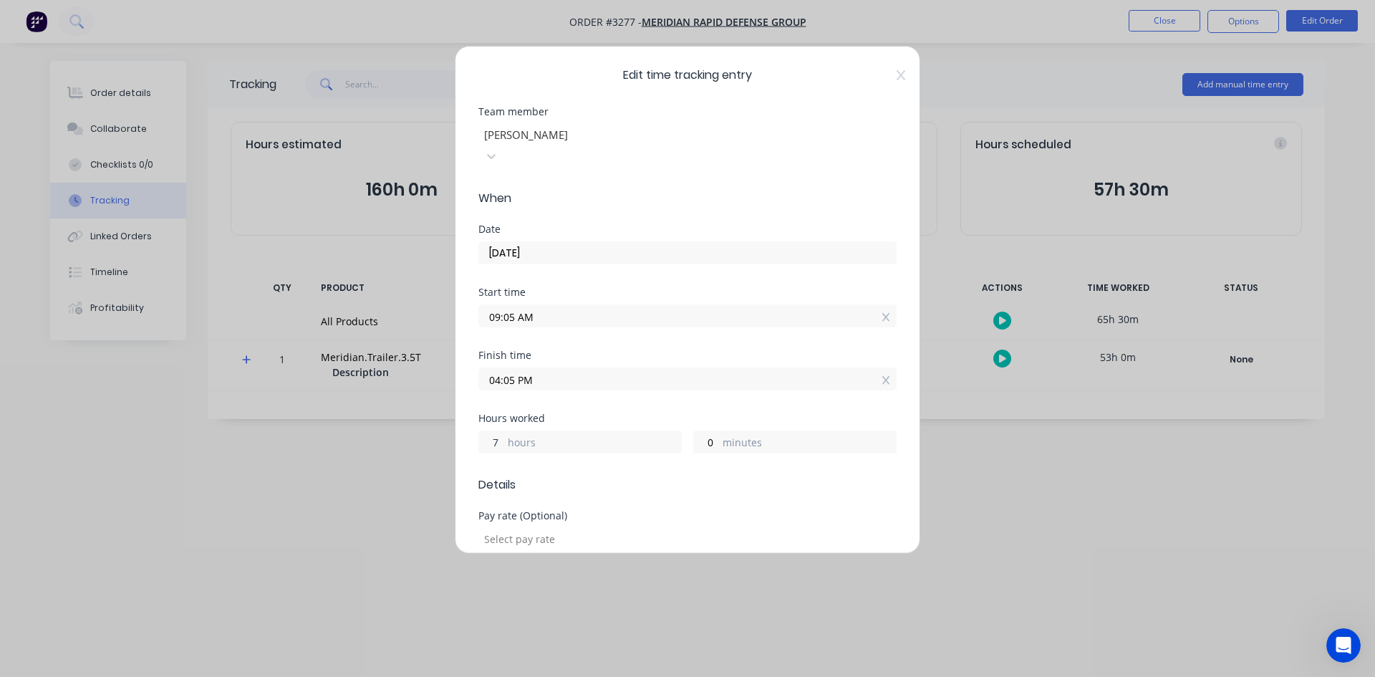
drag, startPoint x: 498, startPoint y: 427, endPoint x: 355, endPoint y: 401, distance: 144.8
click at [400, 405] on div "Edit time tracking entry Team member [PERSON_NAME] When Date [DATE] Start time …" at bounding box center [687, 338] width 1375 height 677
type input "0"
type input "09:05 AM"
click at [604, 476] on span "Details" at bounding box center [687, 484] width 418 height 17
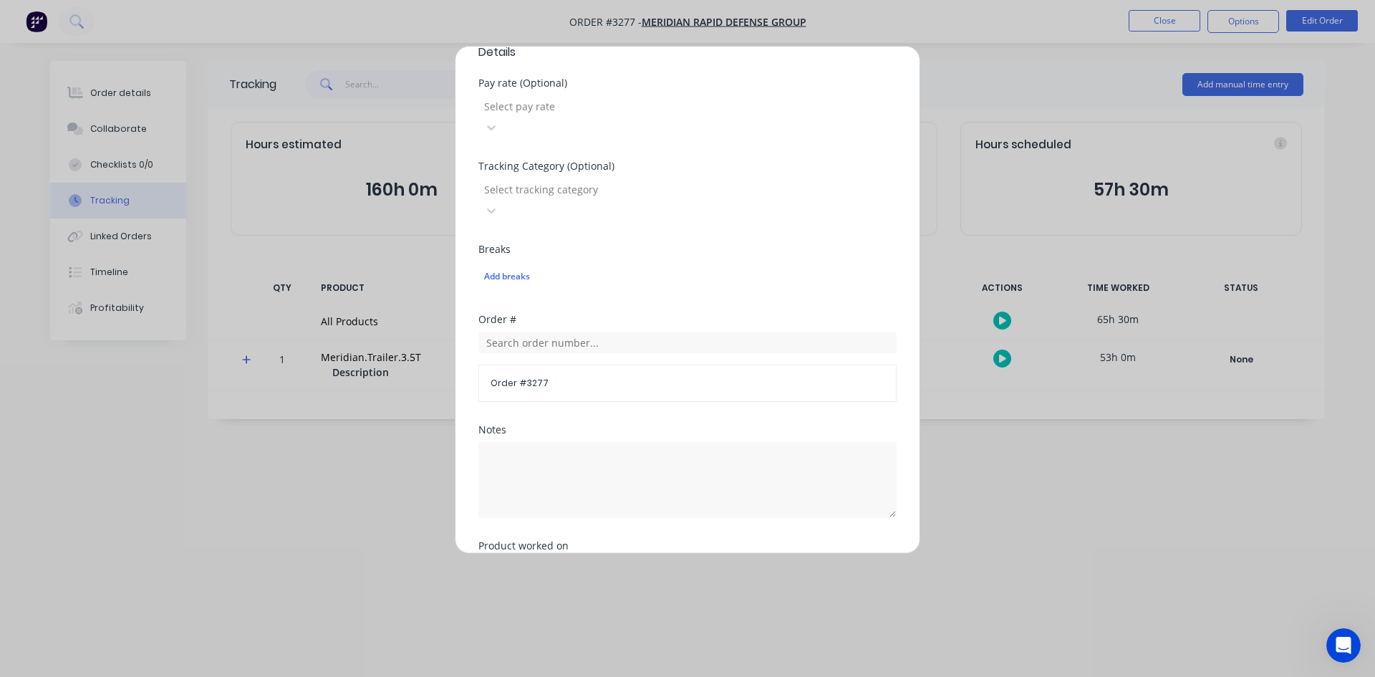
scroll to position [509, 0]
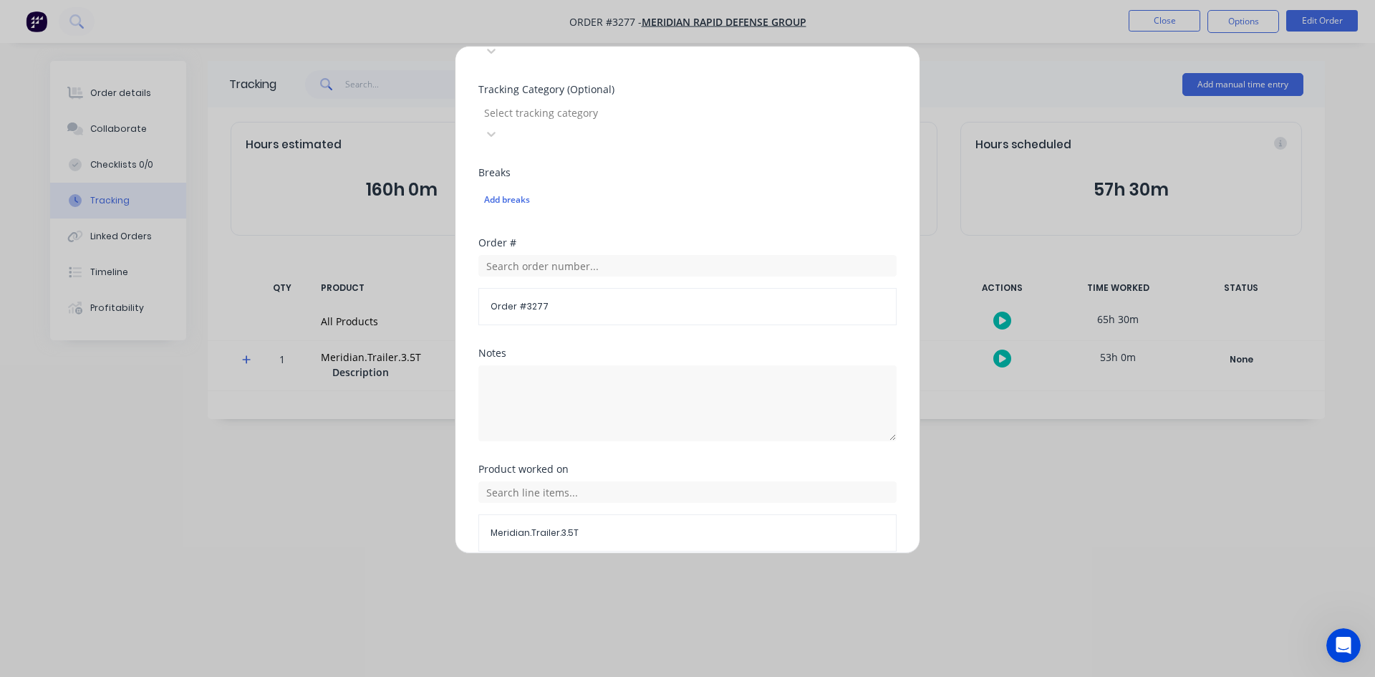
click at [647, 574] on button "Done" at bounding box center [642, 585] width 79 height 23
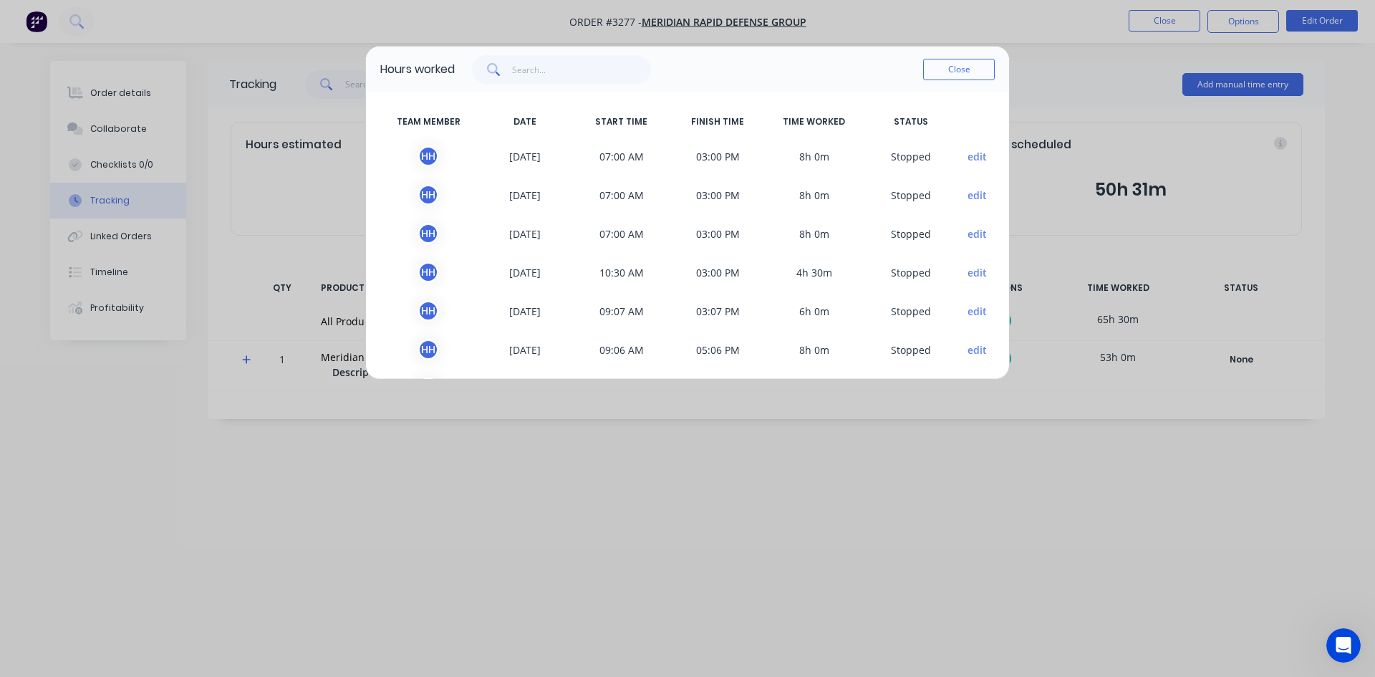
click at [967, 155] on button "edit" at bounding box center [976, 156] width 19 height 15
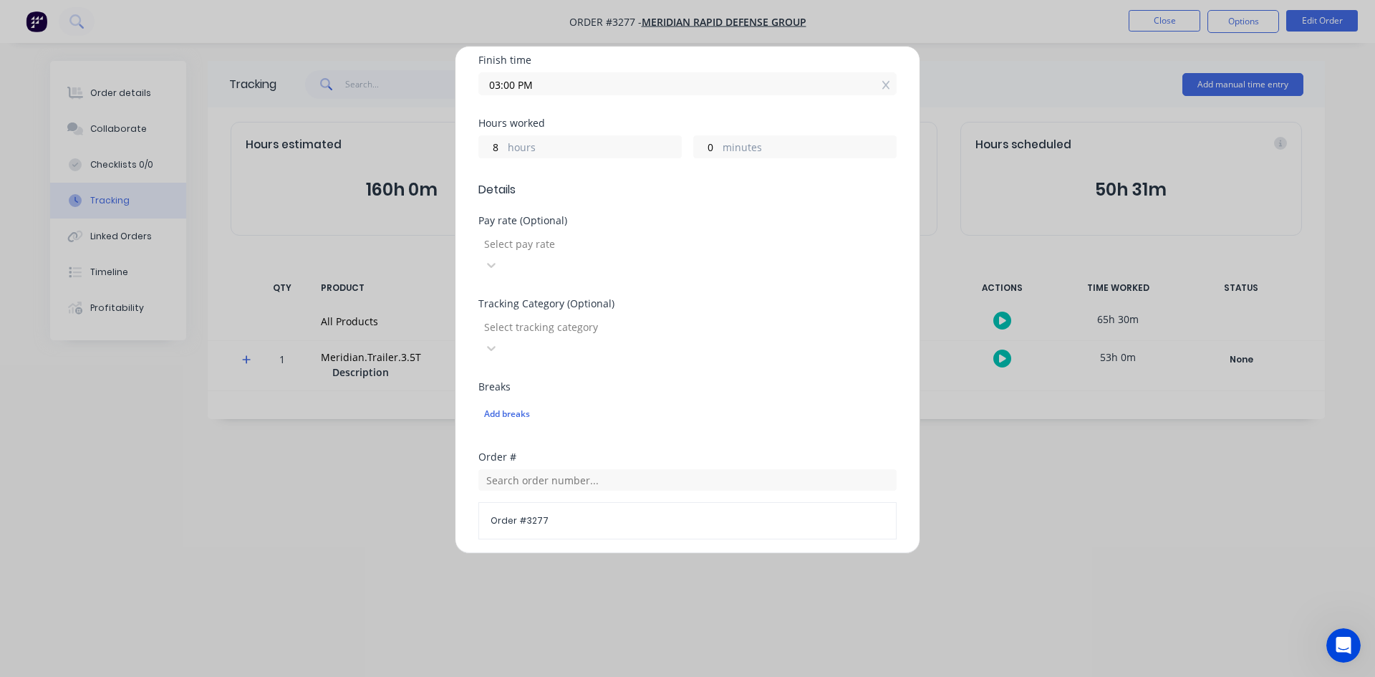
scroll to position [151, 0]
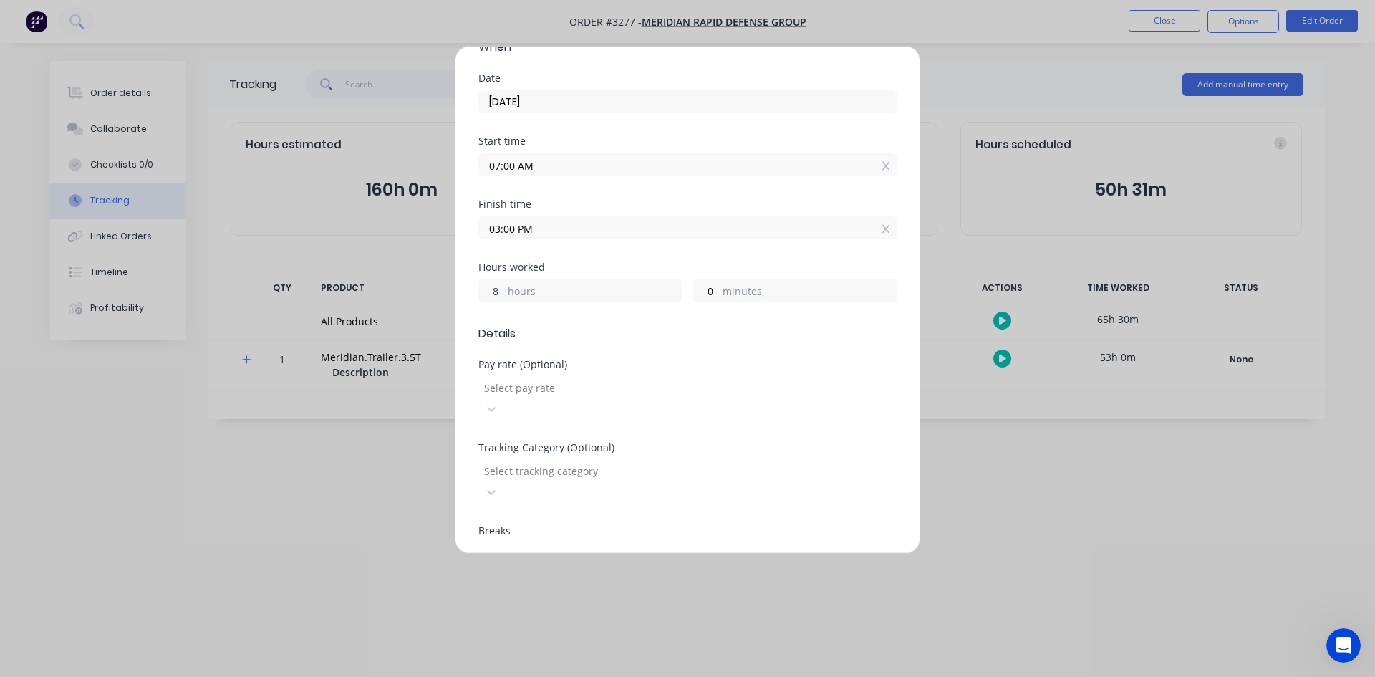
drag, startPoint x: 497, startPoint y: 272, endPoint x: 208, endPoint y: 287, distance: 288.9
click at [285, 278] on div "Edit time tracking entry Team member [PERSON_NAME] When Date [DATE] Start time …" at bounding box center [687, 338] width 1375 height 677
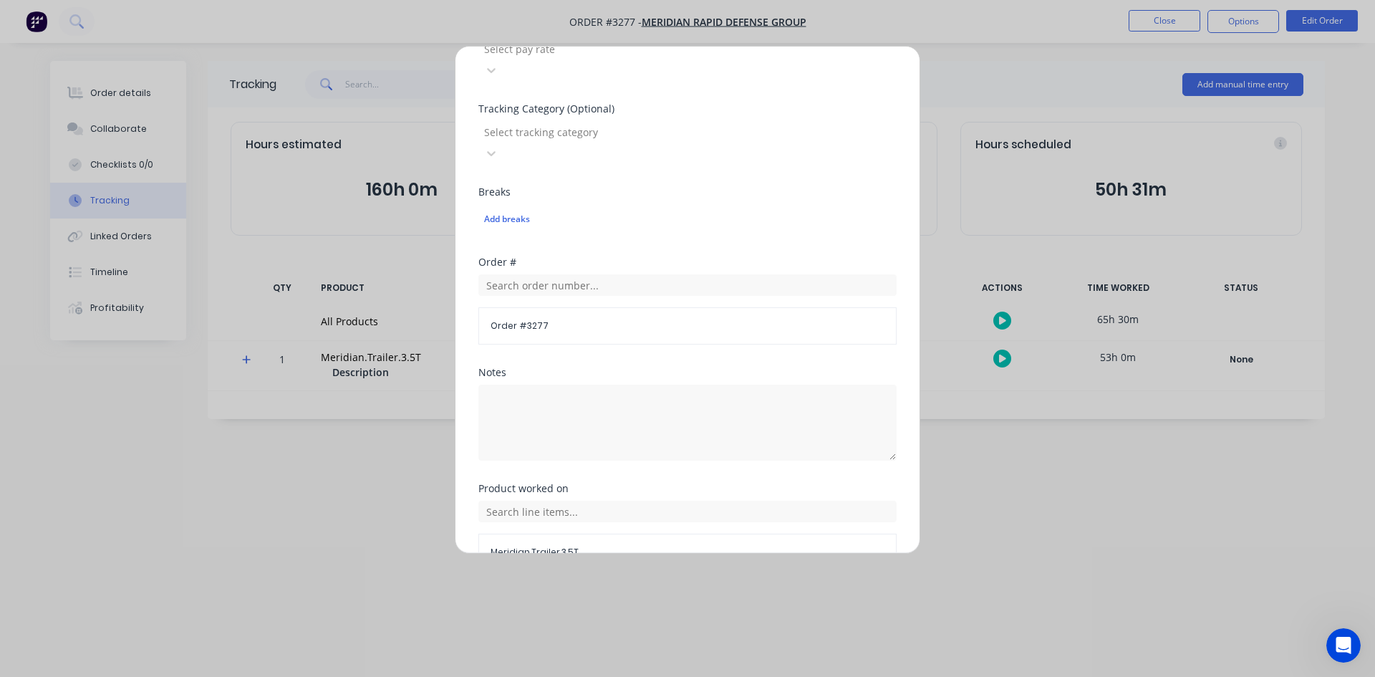
scroll to position [509, 0]
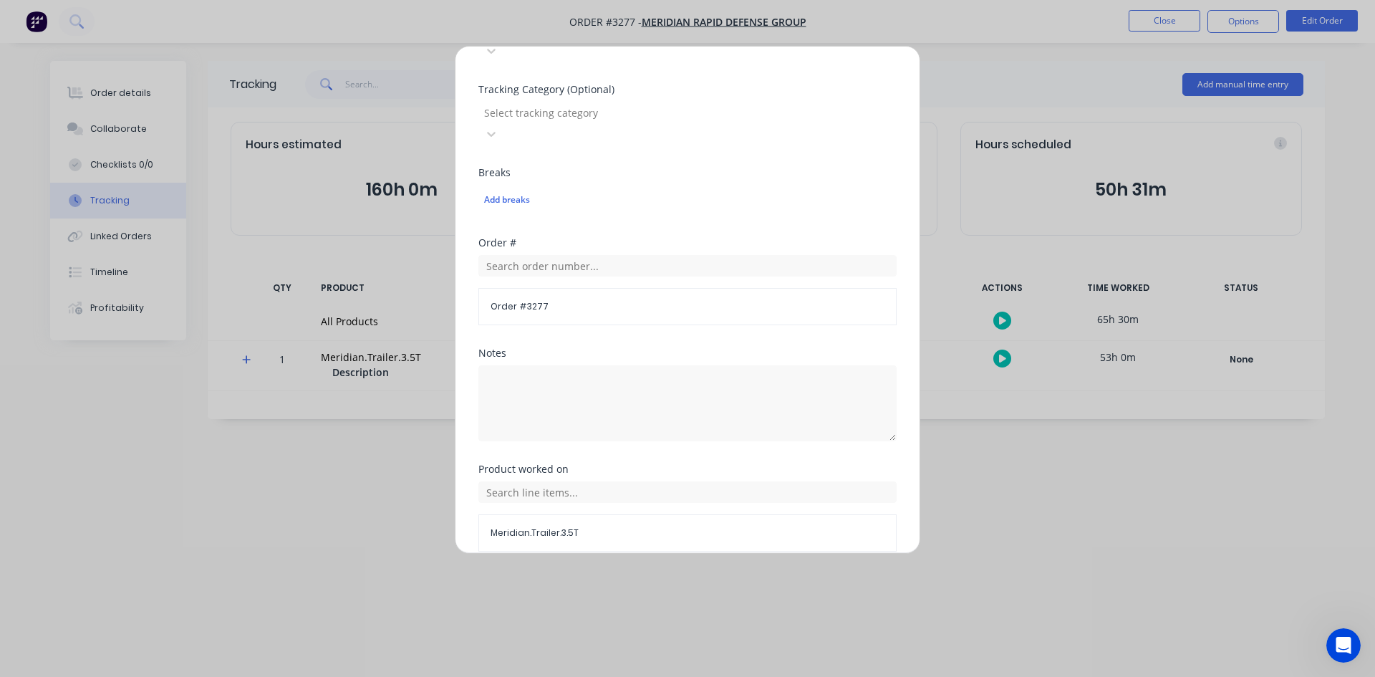
type input "0"
type input "07:00 AM"
click at [655, 574] on button "Done" at bounding box center [642, 585] width 79 height 23
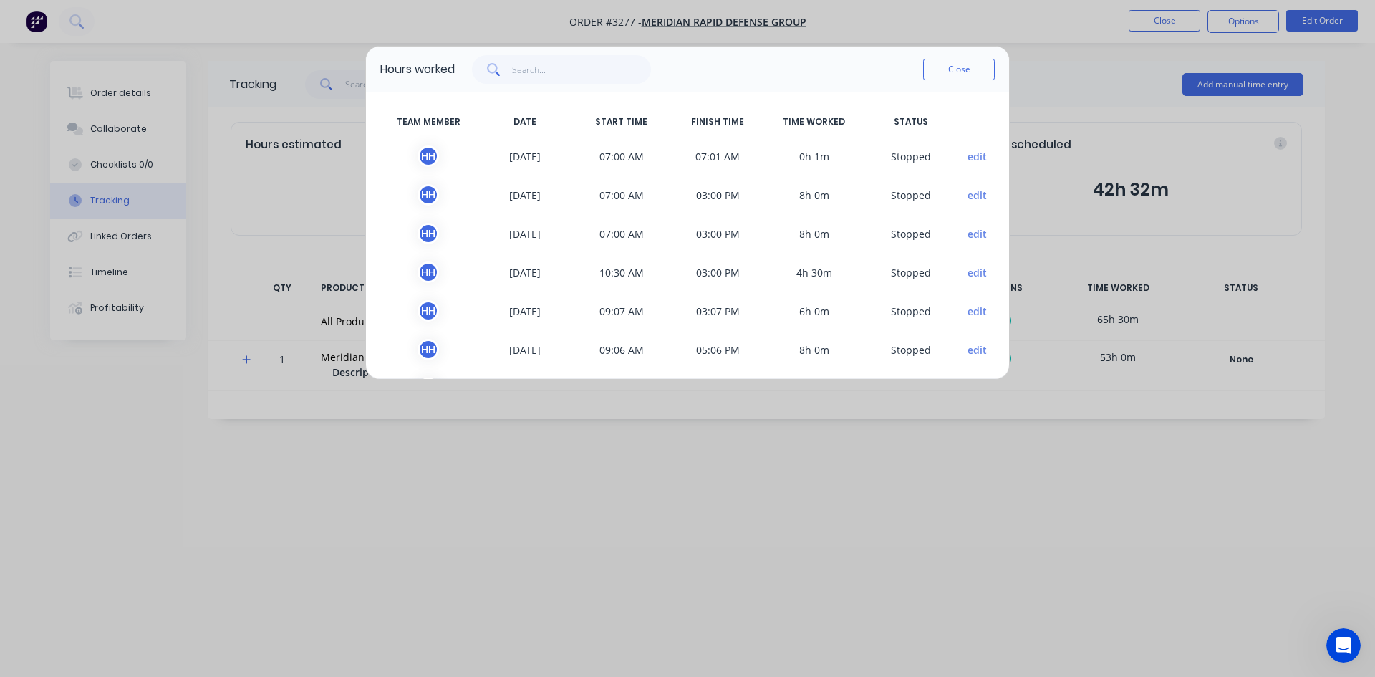
click at [967, 162] on button "edit" at bounding box center [976, 156] width 19 height 15
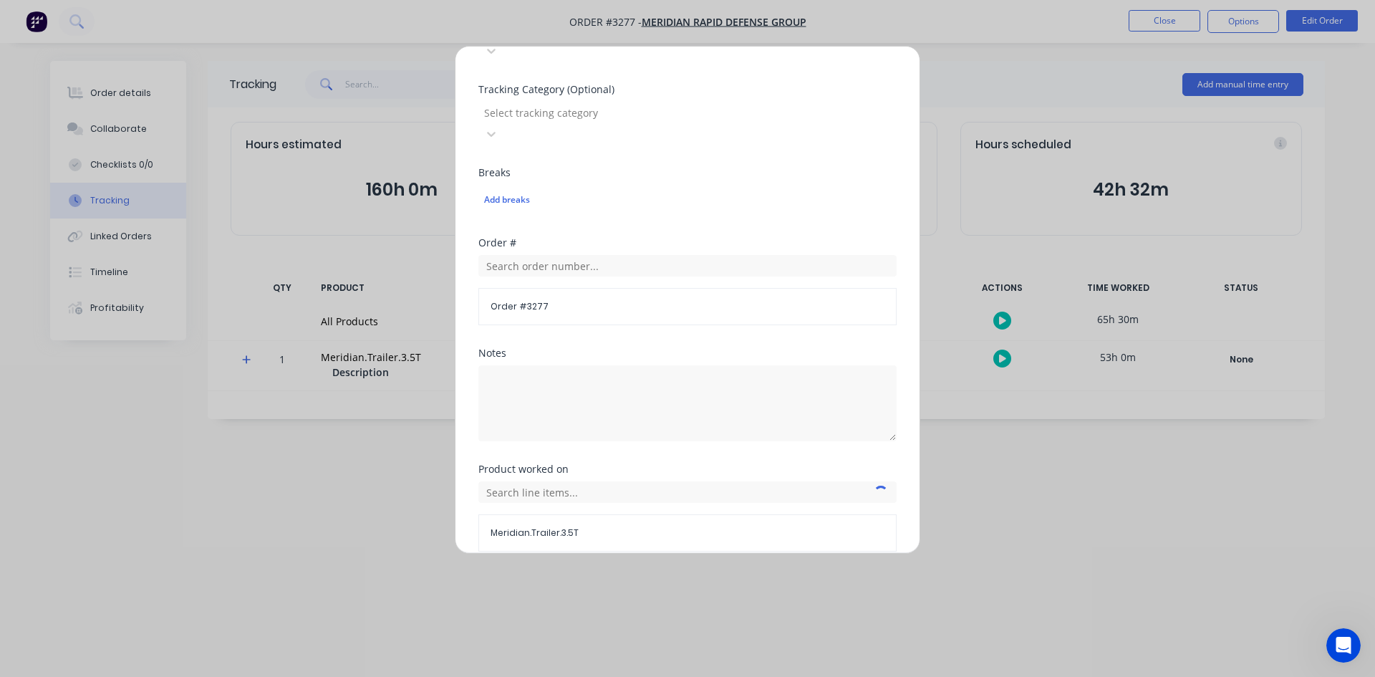
scroll to position [223, 0]
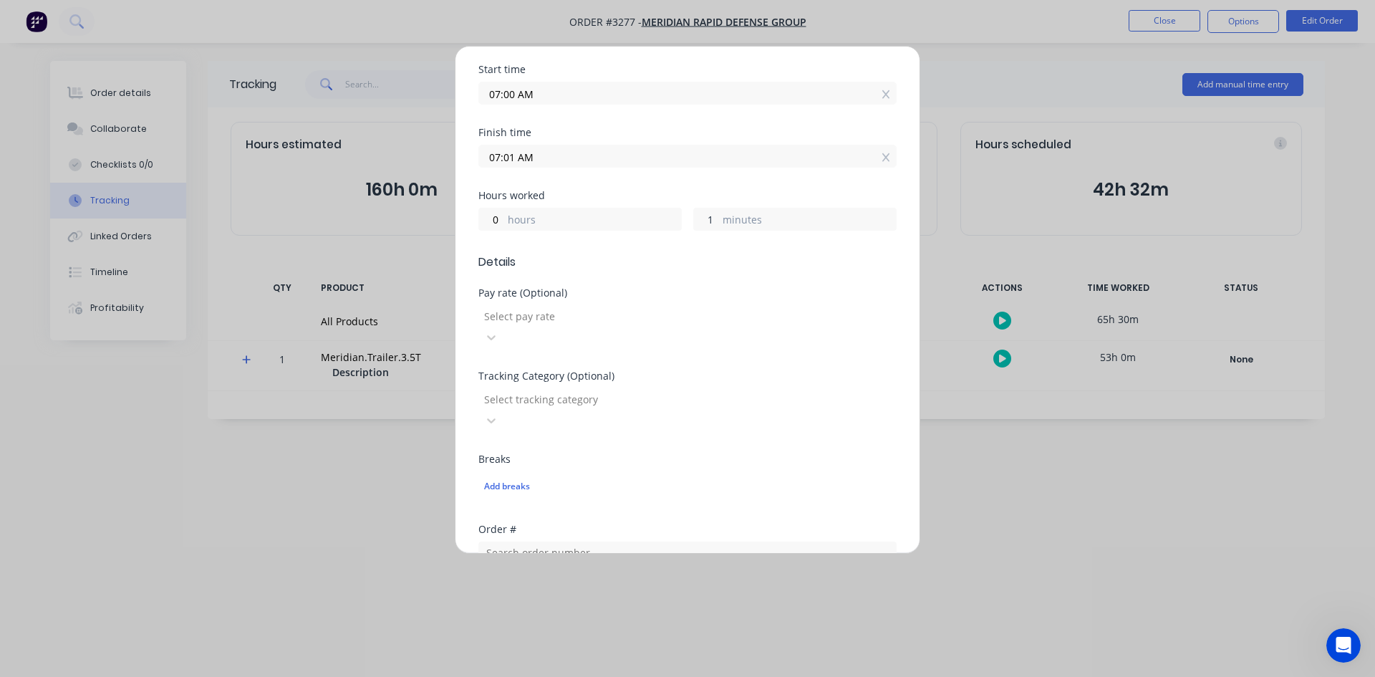
drag, startPoint x: 712, startPoint y: 197, endPoint x: 403, endPoint y: 208, distance: 308.8
click at [431, 200] on div "Edit time tracking entry Team member [PERSON_NAME] When Date [DATE] Start time …" at bounding box center [687, 338] width 1375 height 677
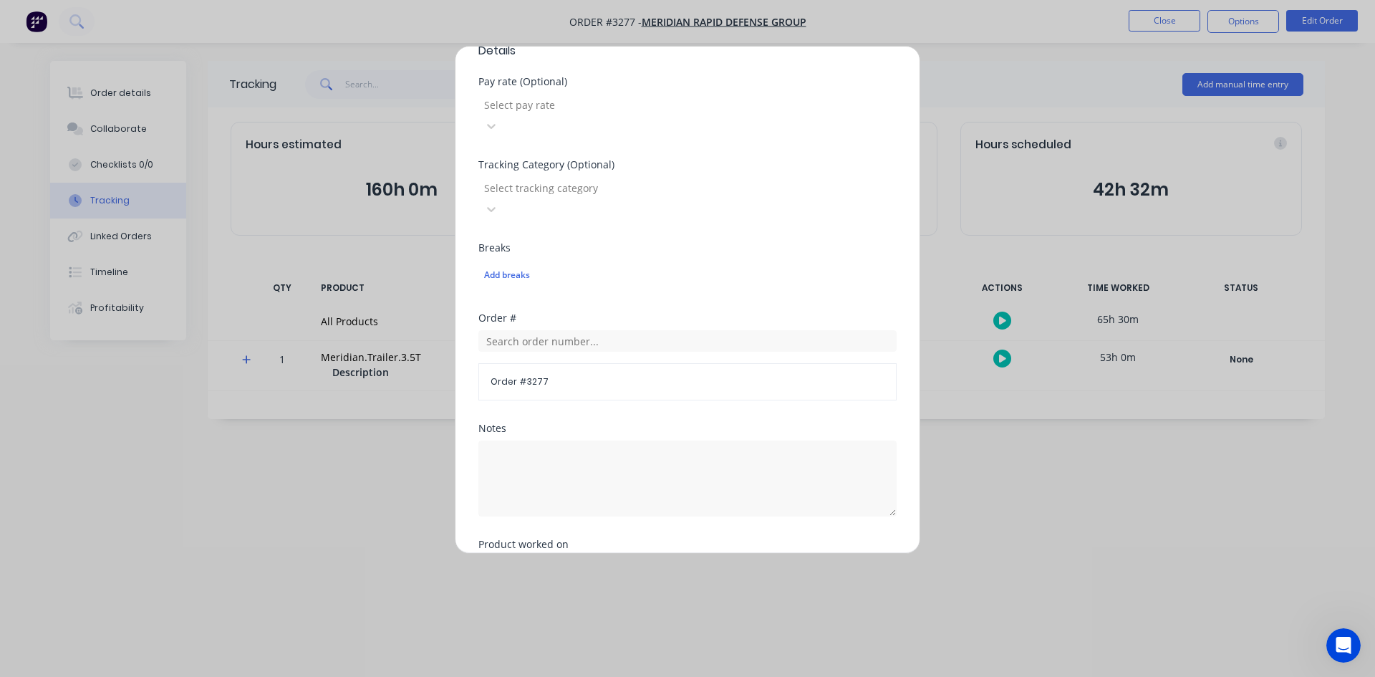
scroll to position [509, 0]
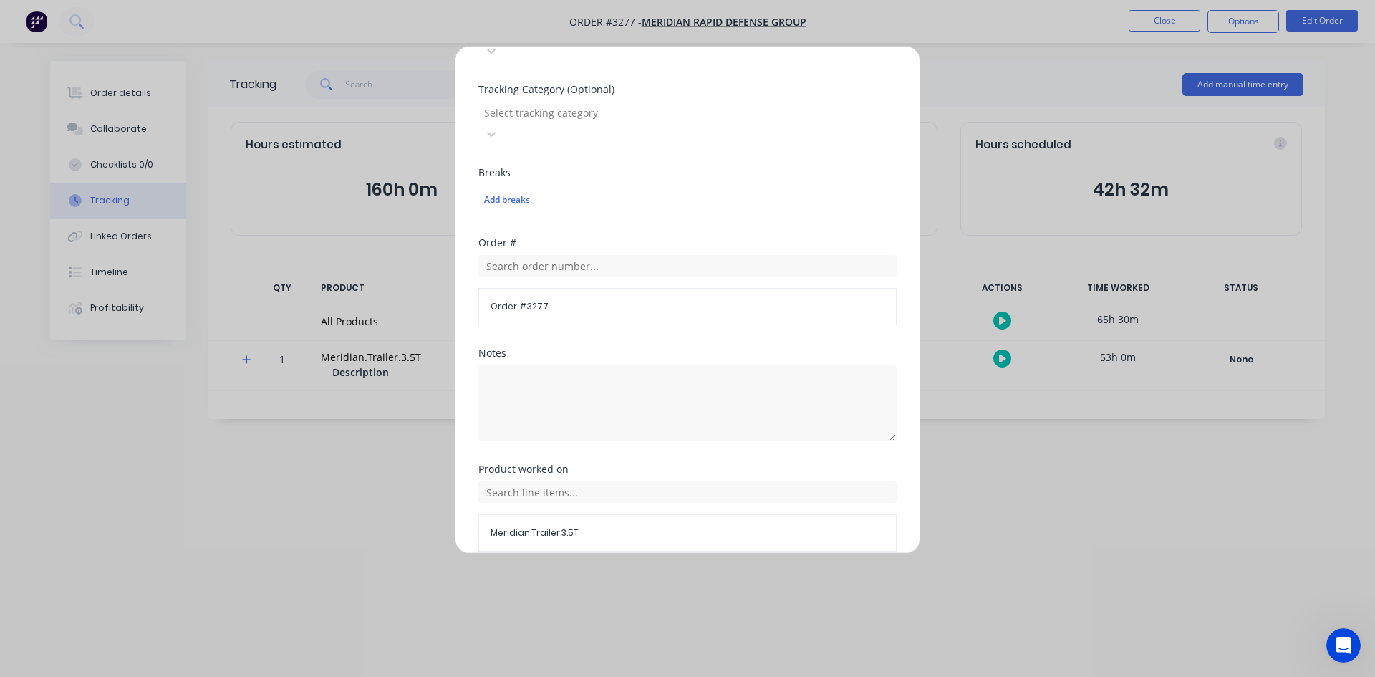
type input "0"
type input "07:00 AM"
click at [633, 574] on button "Done" at bounding box center [642, 585] width 79 height 23
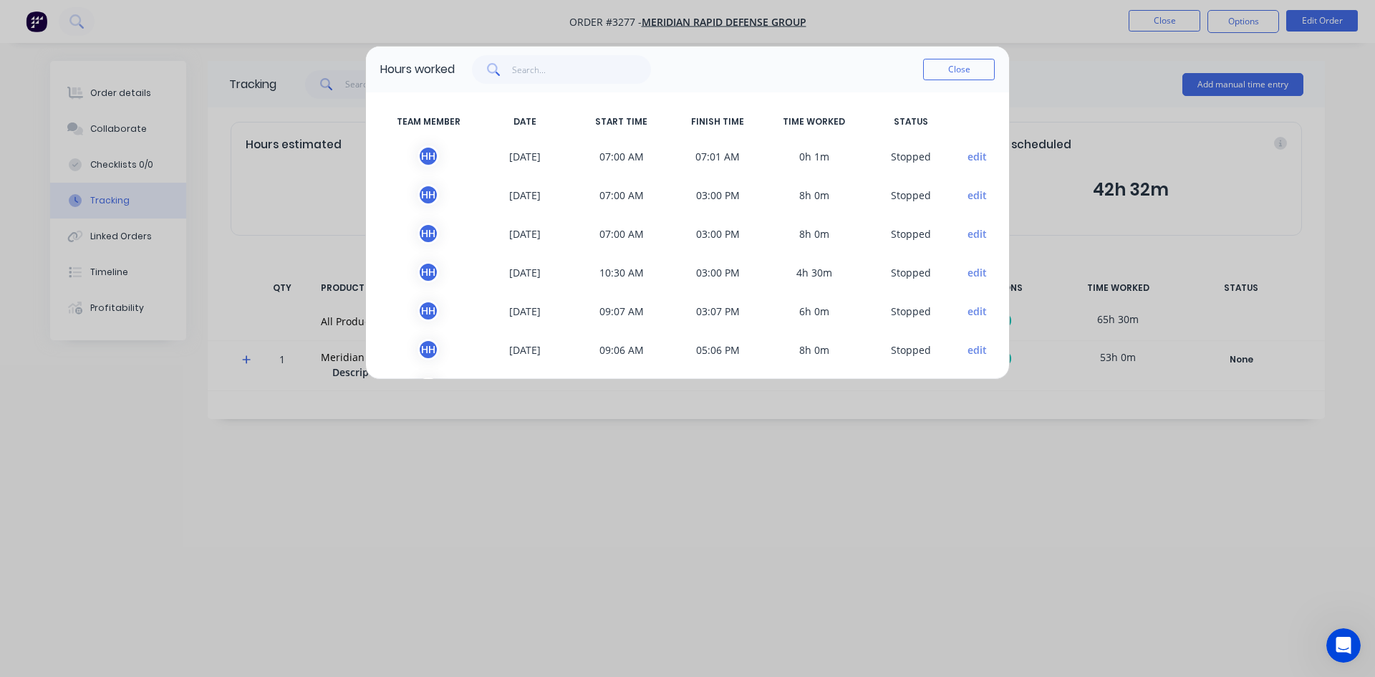
click at [969, 238] on button "edit" at bounding box center [976, 233] width 19 height 15
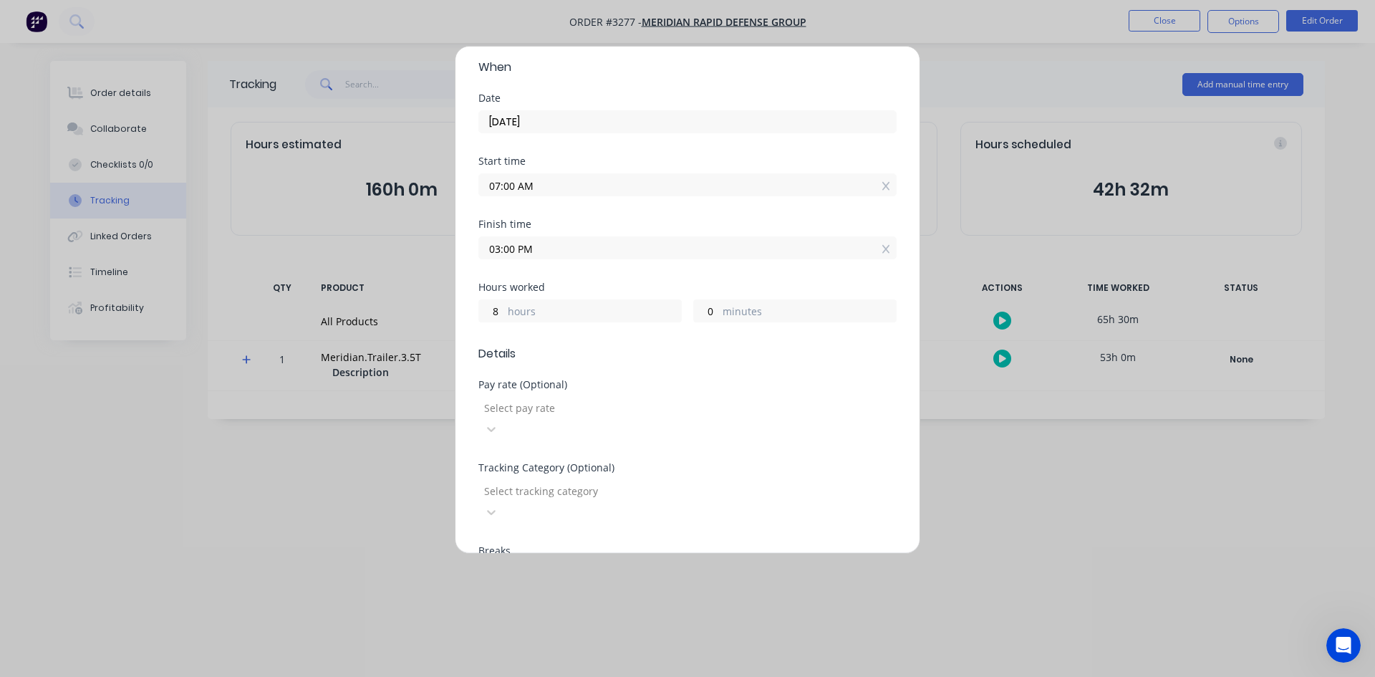
scroll to position [143, 0]
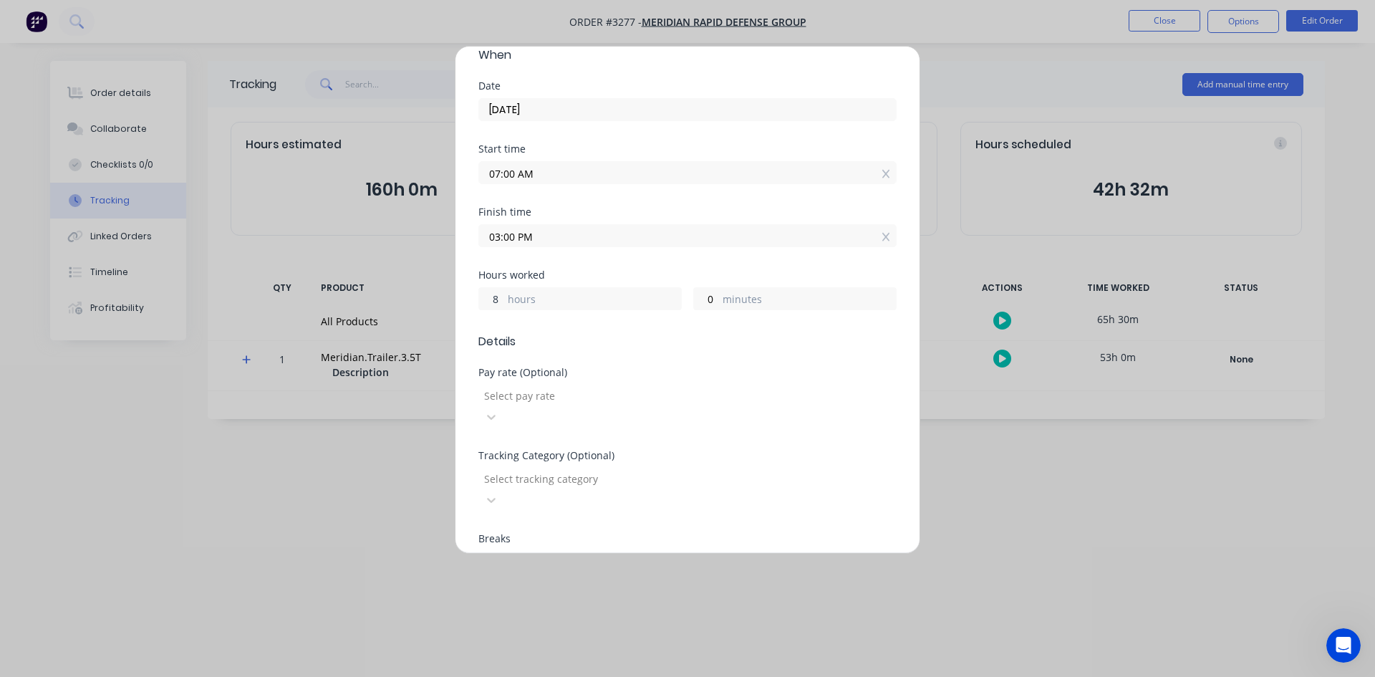
drag, startPoint x: 500, startPoint y: 279, endPoint x: 296, endPoint y: 295, distance: 204.0
click at [315, 291] on div "Edit time tracking entry Team member [PERSON_NAME] When Date [DATE] Start time …" at bounding box center [687, 338] width 1375 height 677
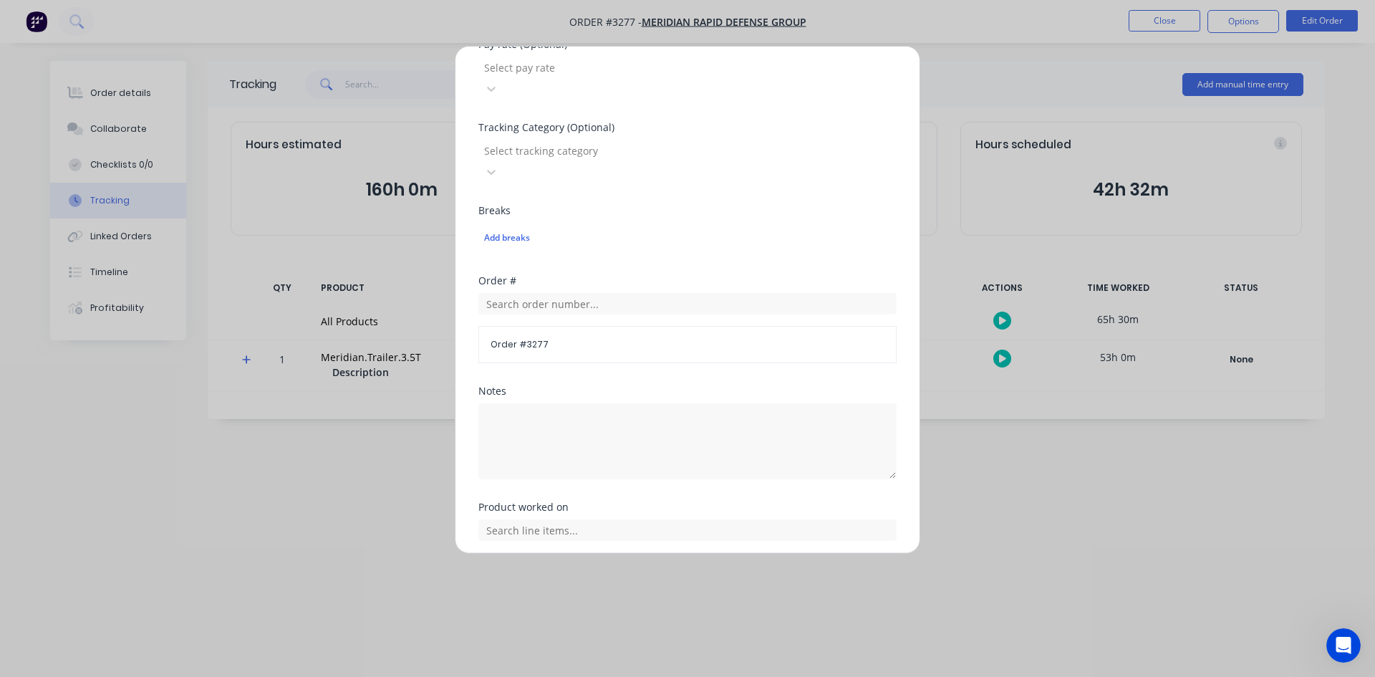
scroll to position [509, 0]
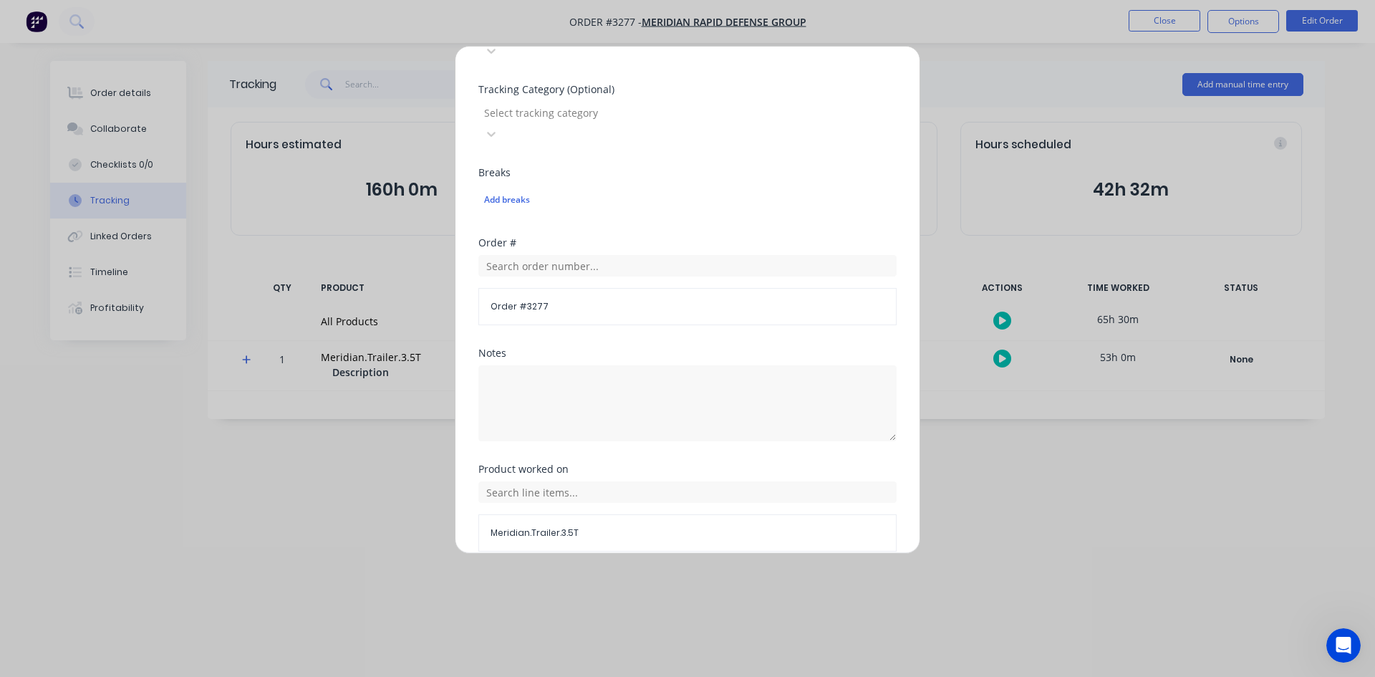
type input "0"
type input "07:00 AM"
click at [641, 574] on button "Done" at bounding box center [642, 585] width 79 height 23
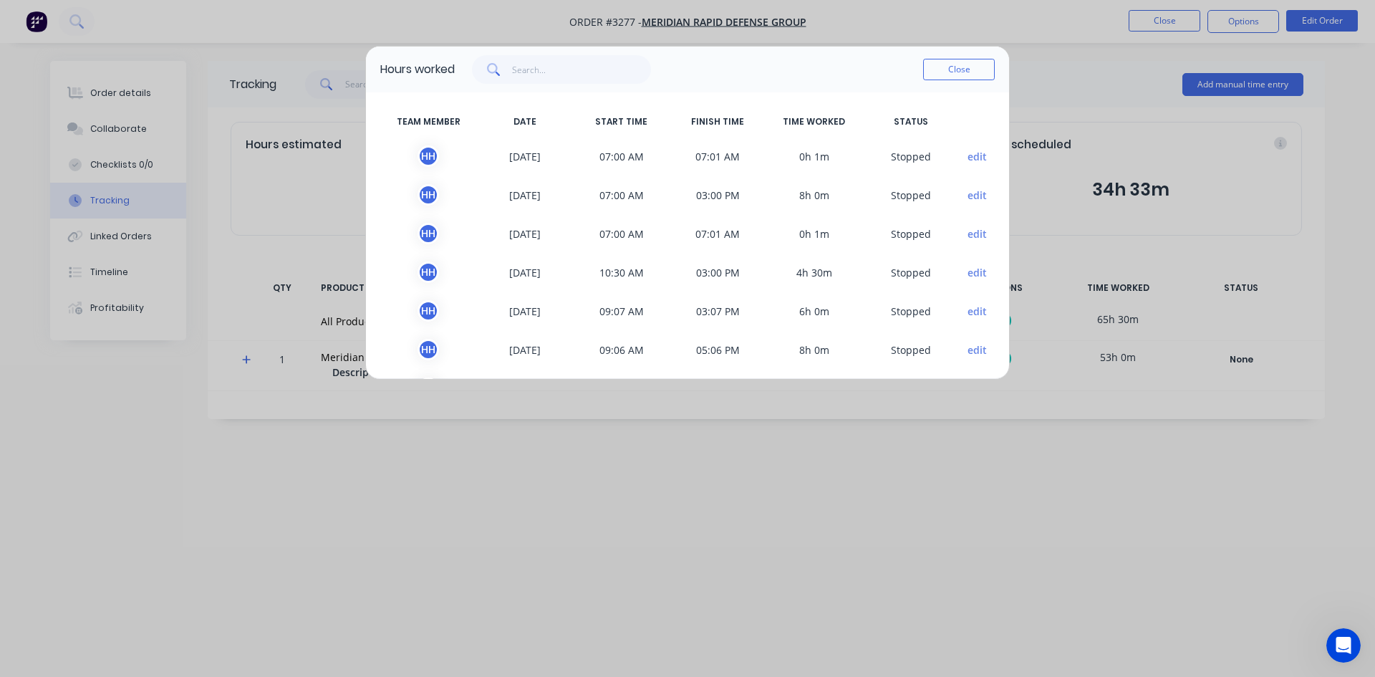
click at [969, 233] on button "edit" at bounding box center [976, 233] width 19 height 15
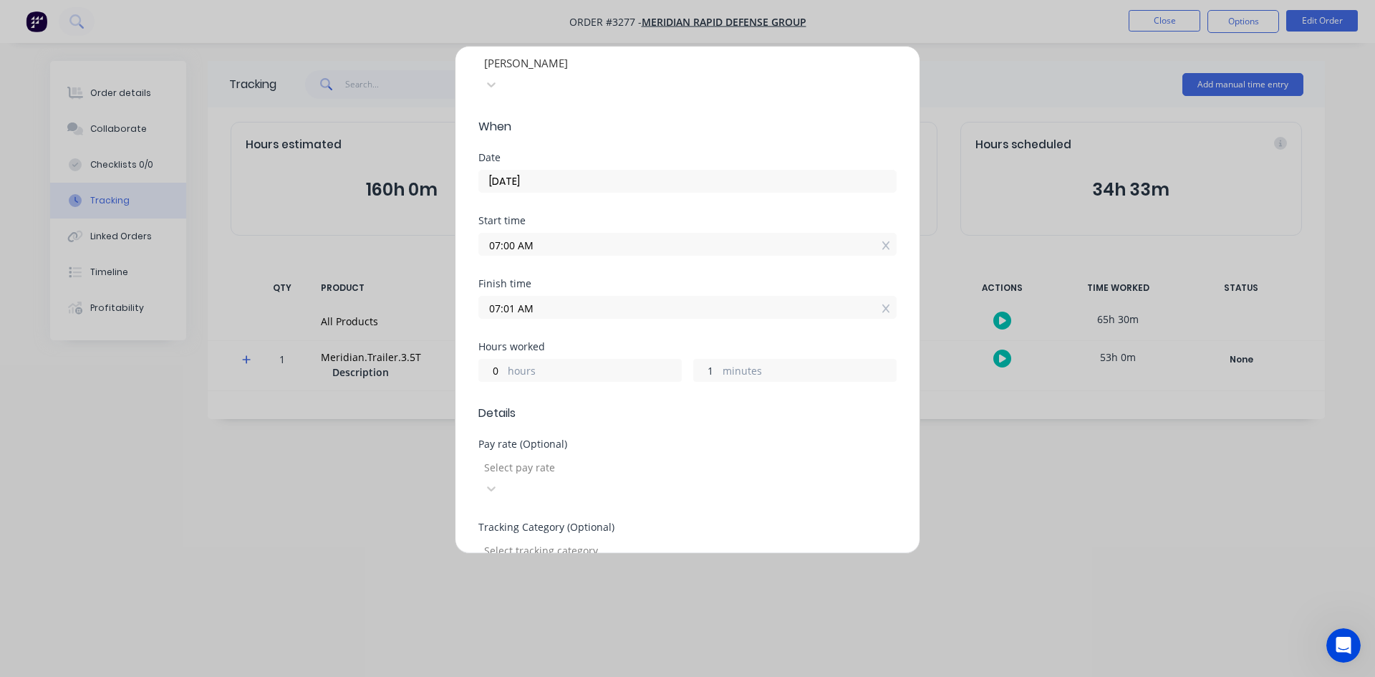
click at [632, 355] on div "0 hours 1 minutes" at bounding box center [687, 368] width 418 height 26
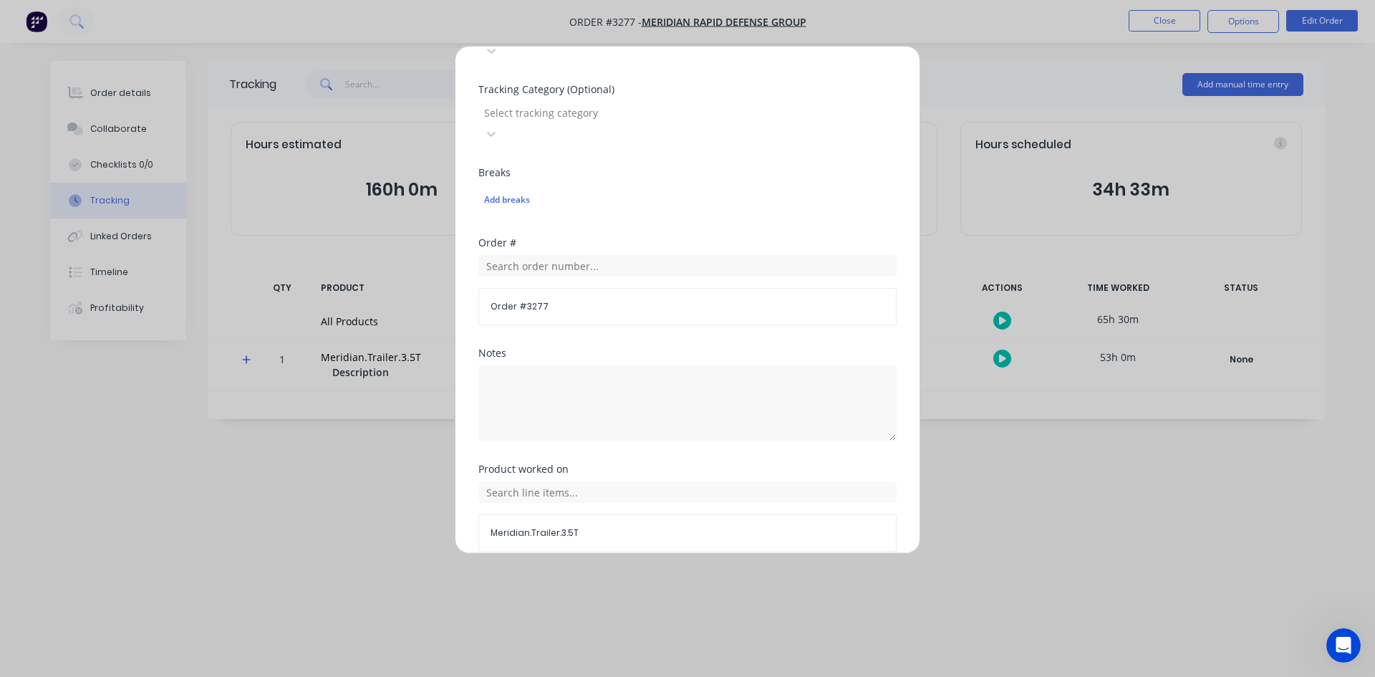
type input "0"
type input "07:00 AM"
click at [650, 574] on button "Done" at bounding box center [642, 585] width 79 height 23
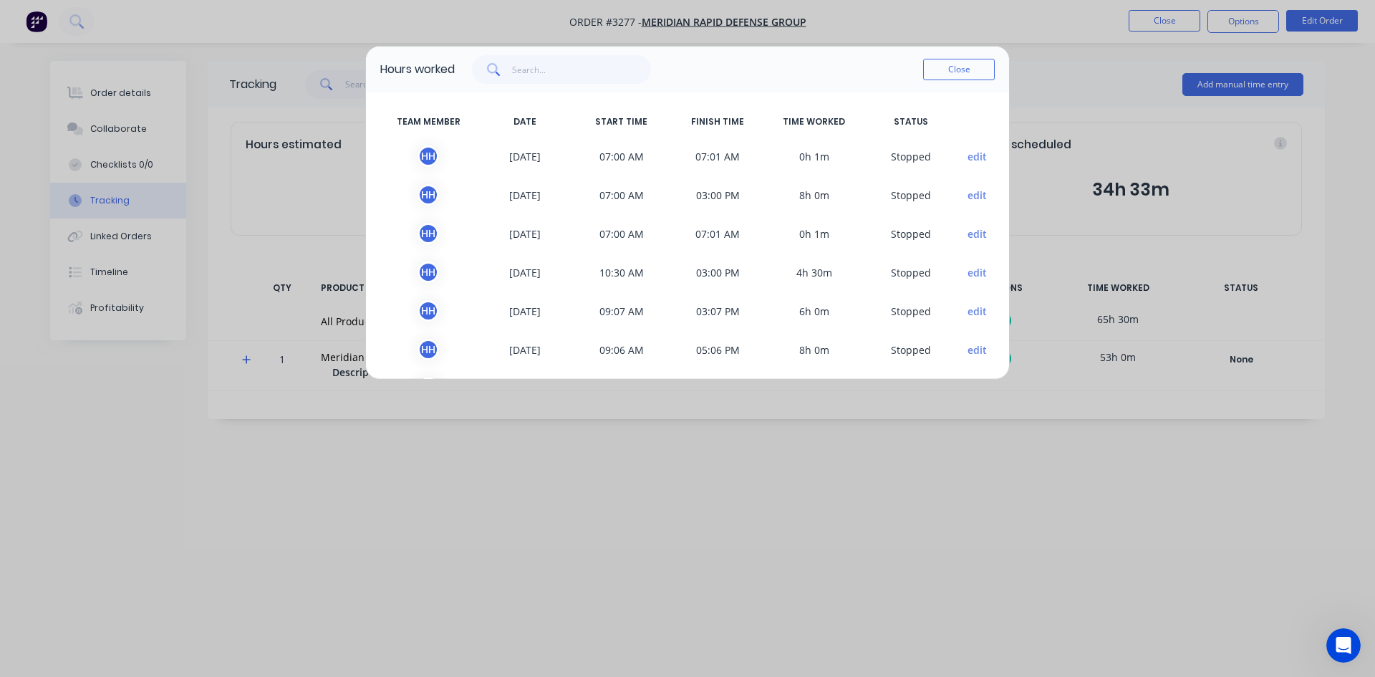
click at [967, 195] on button "edit" at bounding box center [976, 195] width 19 height 15
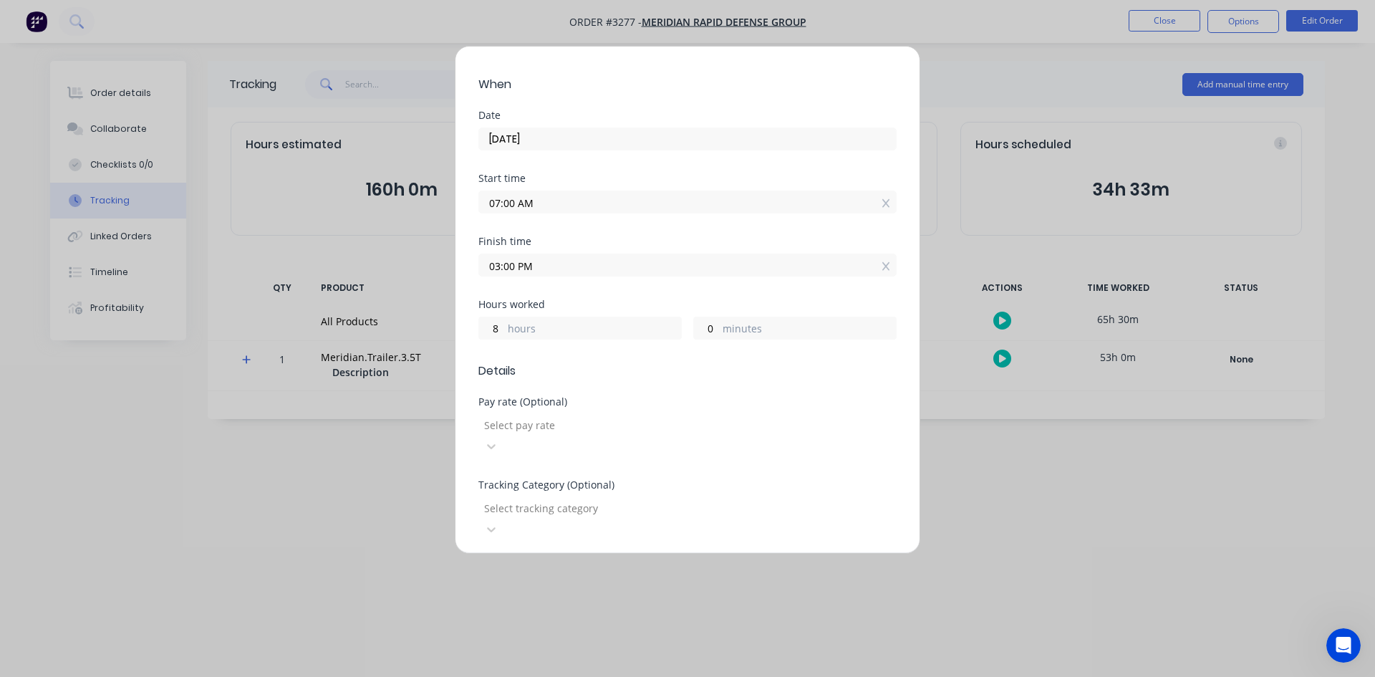
scroll to position [215, 0]
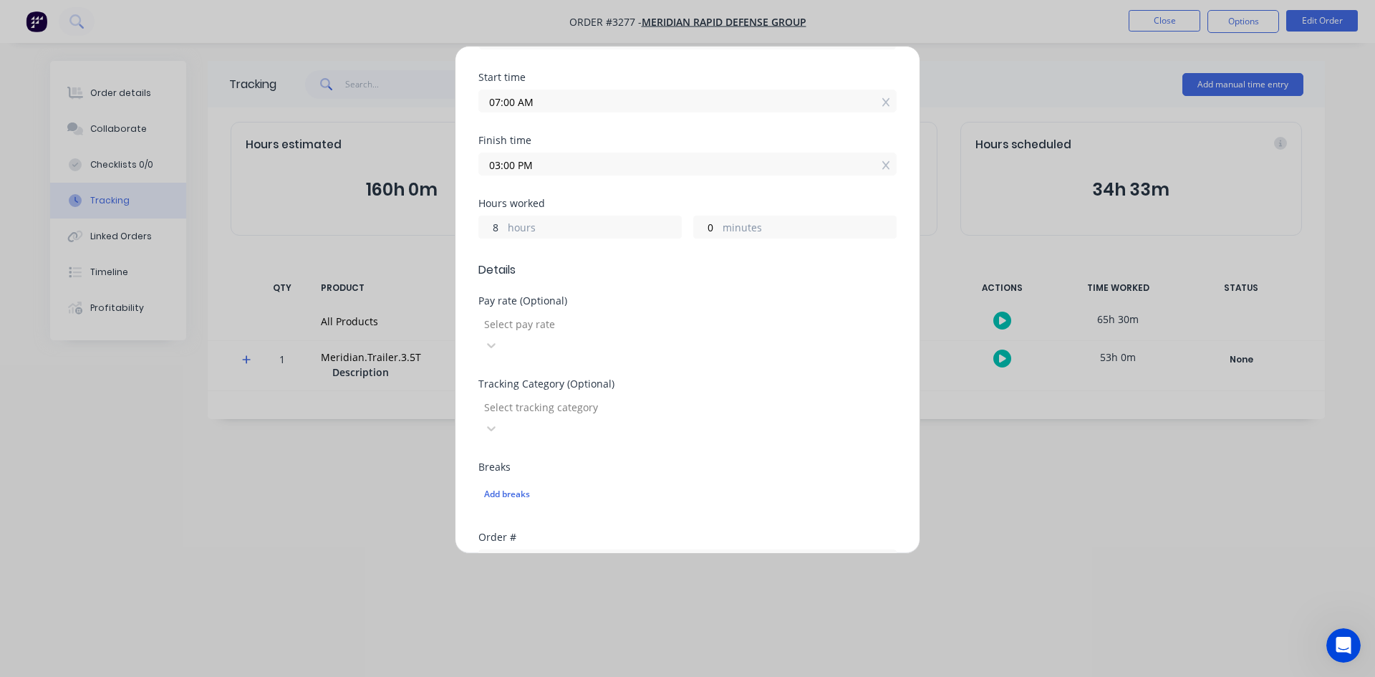
click at [265, 221] on div "Edit time tracking entry Team member [PERSON_NAME] When Date [DATE] Start time …" at bounding box center [687, 338] width 1375 height 677
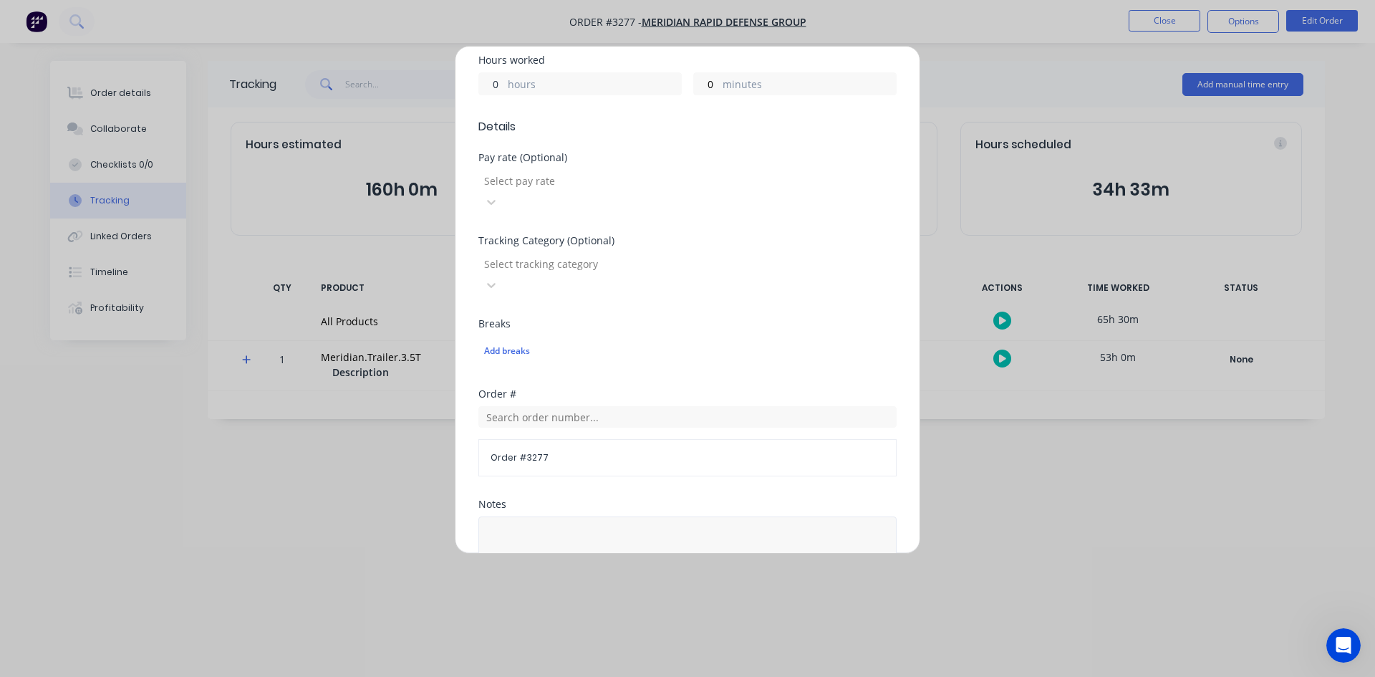
scroll to position [509, 0]
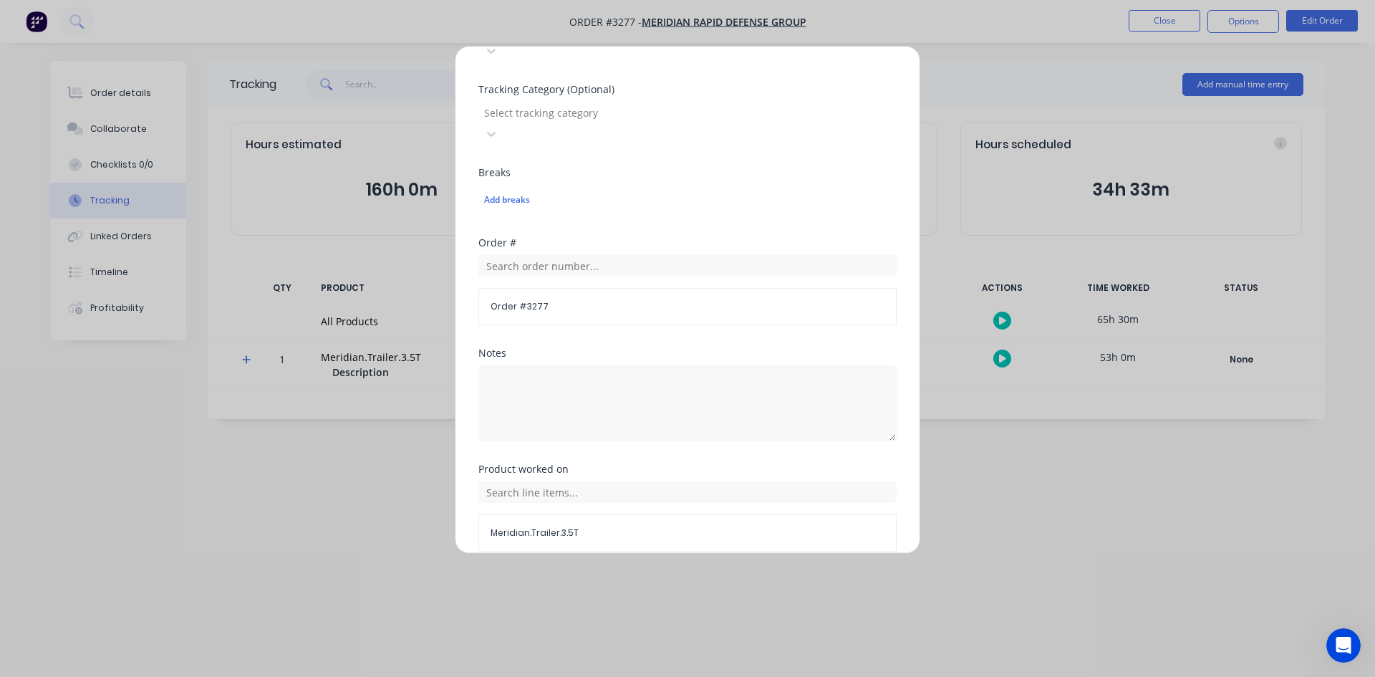
type input "0"
type input "07:00 AM"
click at [639, 574] on button "Done" at bounding box center [642, 585] width 79 height 23
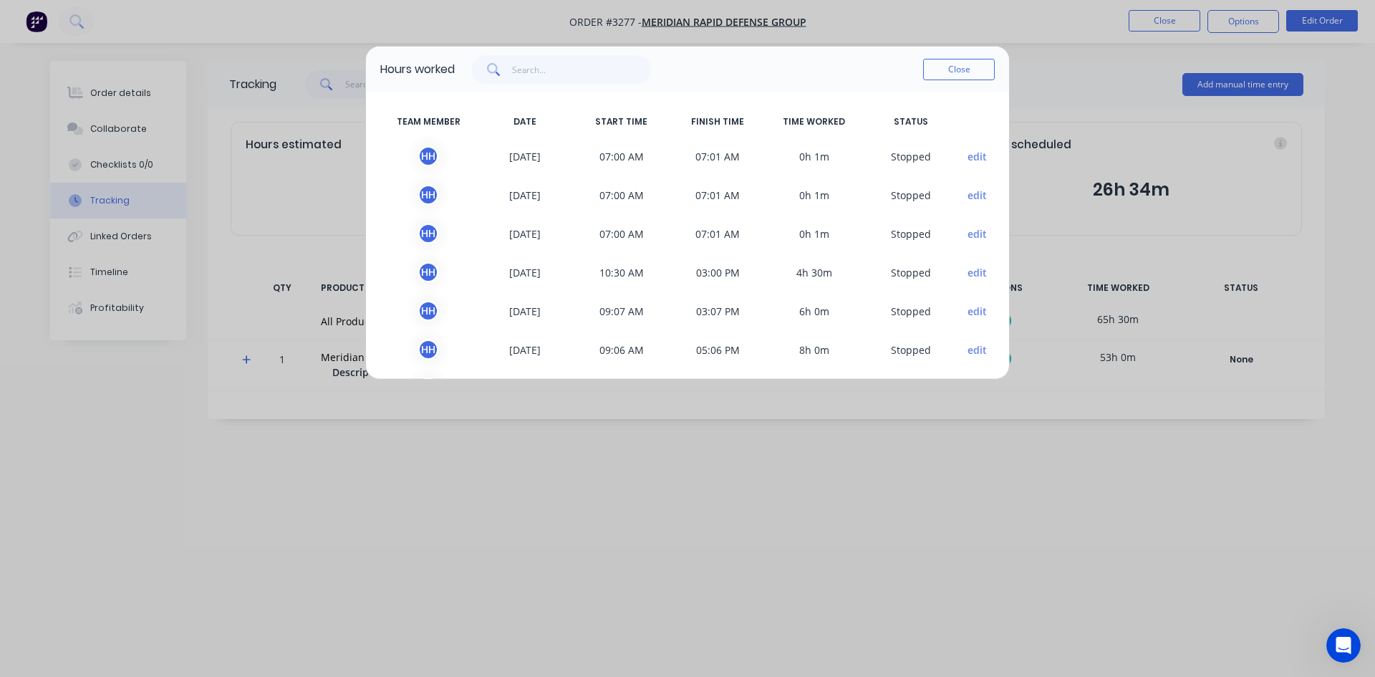
click at [970, 270] on button "edit" at bounding box center [976, 272] width 19 height 15
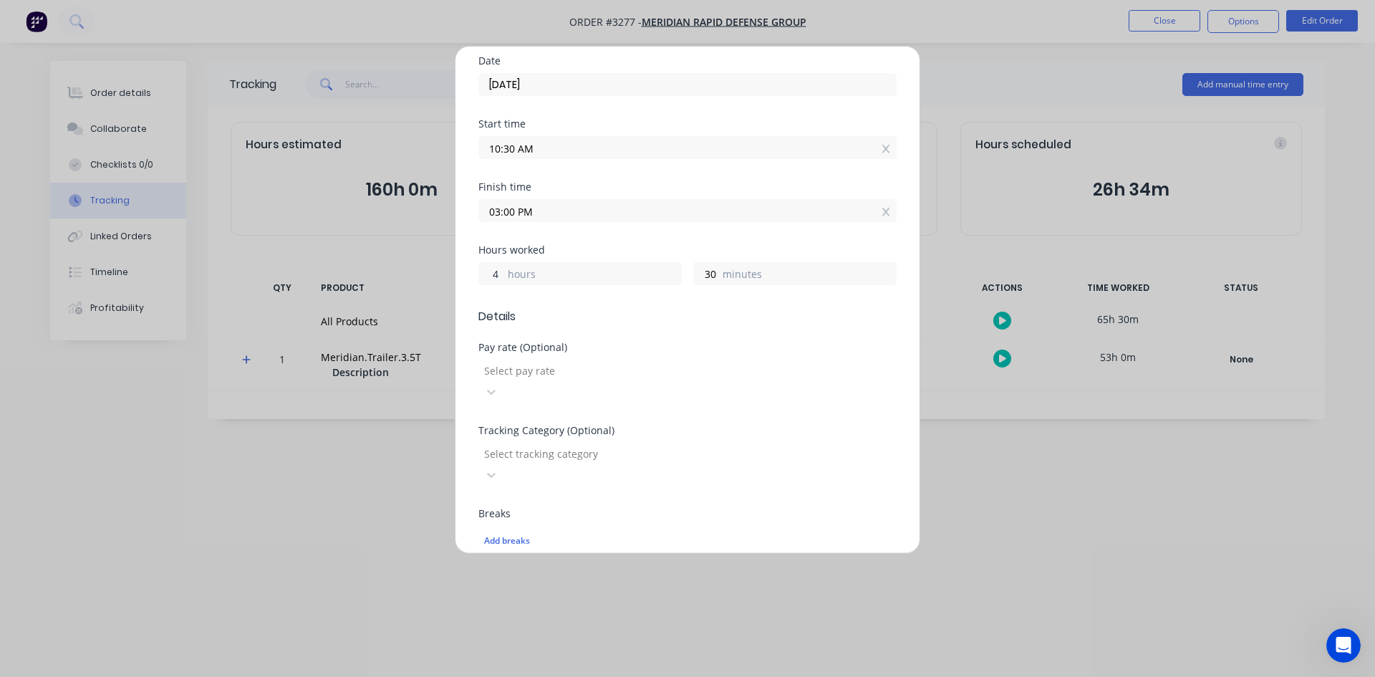
scroll to position [143, 0]
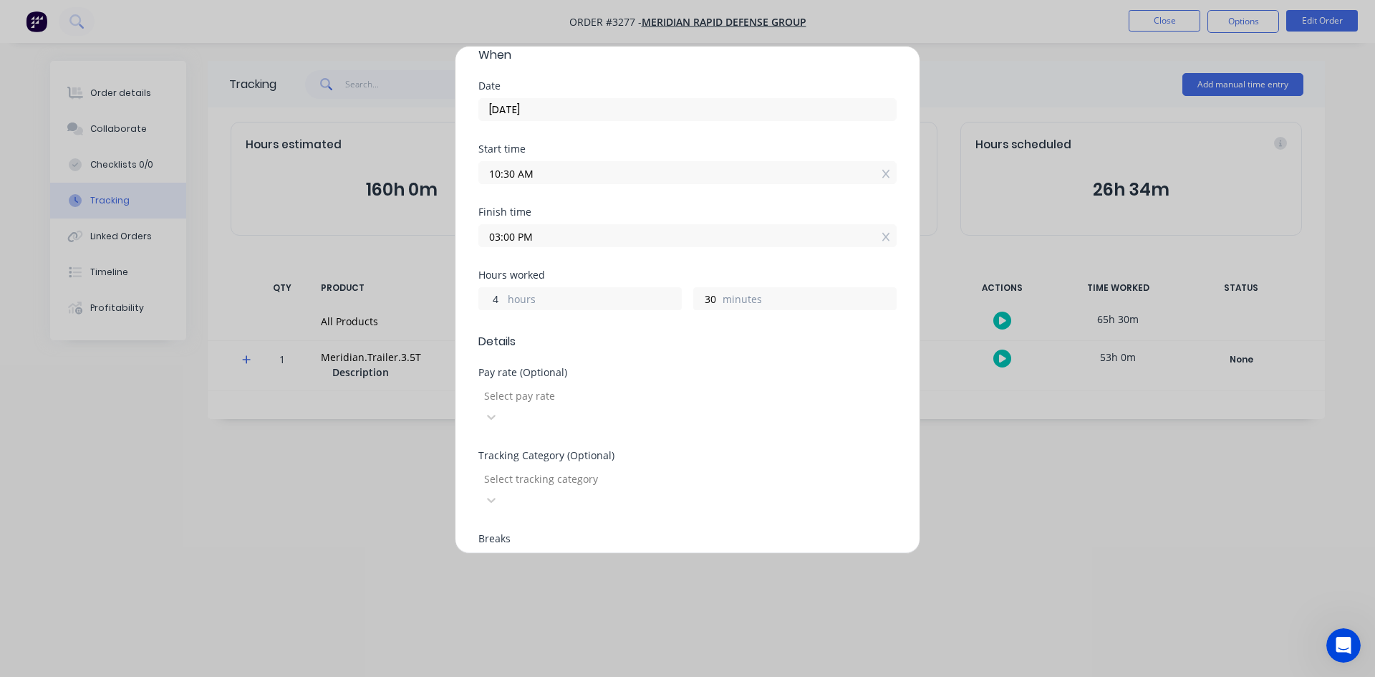
click at [403, 277] on div "Edit time tracking entry Team member [PERSON_NAME] When Date [DATE] Start time …" at bounding box center [687, 338] width 1375 height 677
type input "0"
type input "11:00 AM"
drag, startPoint x: 710, startPoint y: 276, endPoint x: 126, endPoint y: 286, distance: 583.6
click at [170, 283] on div "Edit time tracking entry Team member [PERSON_NAME] When Date [DATE] Start time …" at bounding box center [687, 338] width 1375 height 677
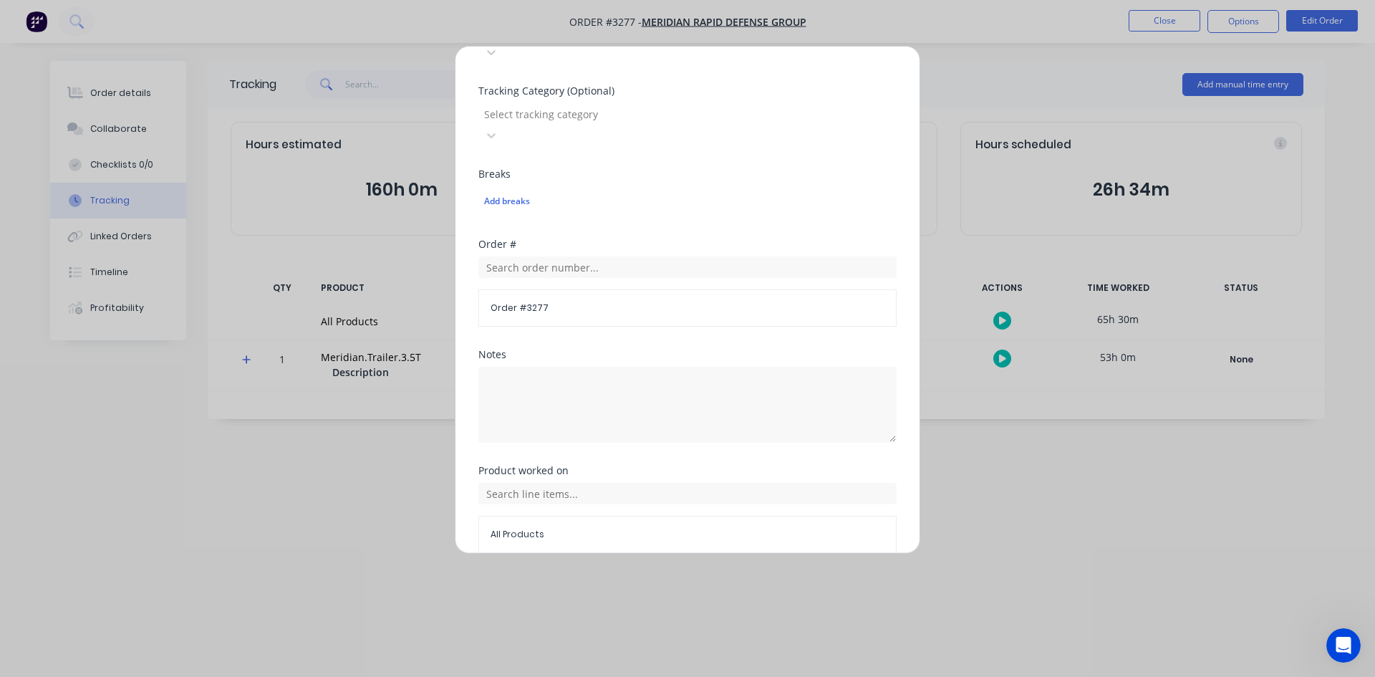
scroll to position [509, 0]
type input "0"
type input "10:30 AM"
click at [632, 574] on button "Done" at bounding box center [642, 585] width 79 height 23
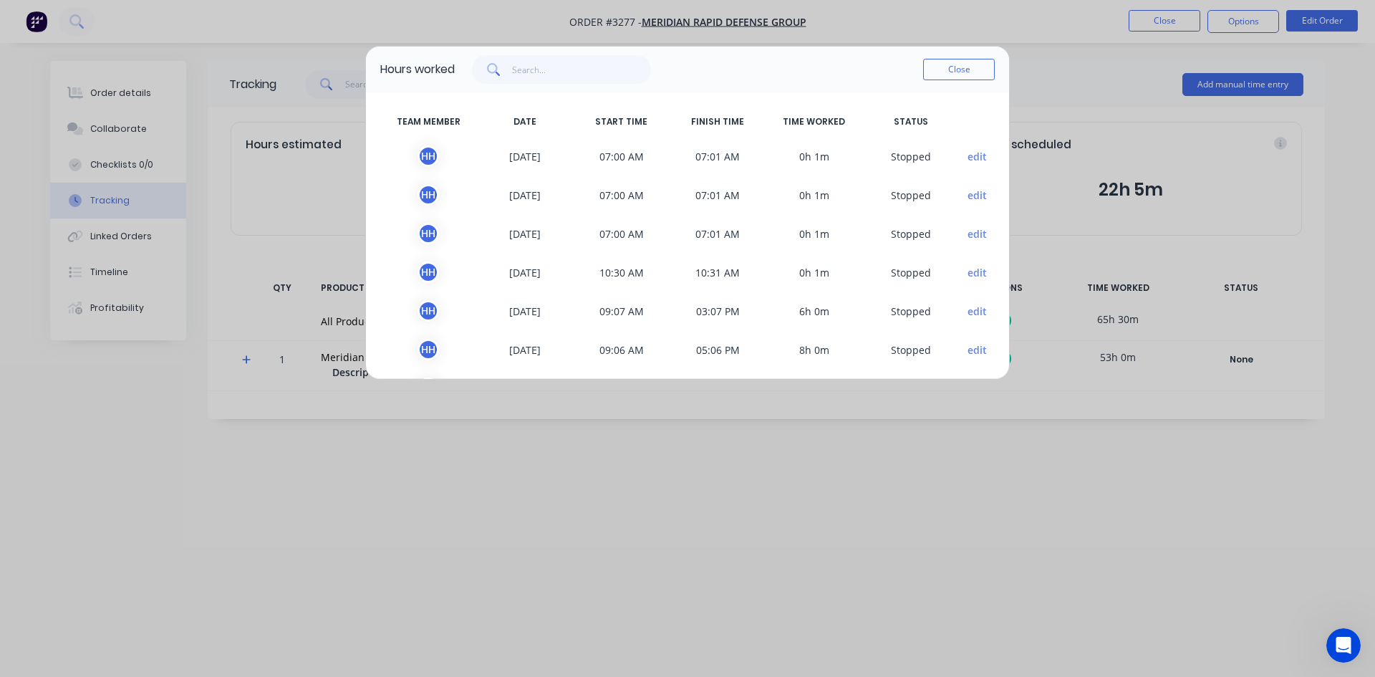
click at [967, 312] on button "edit" at bounding box center [976, 311] width 19 height 15
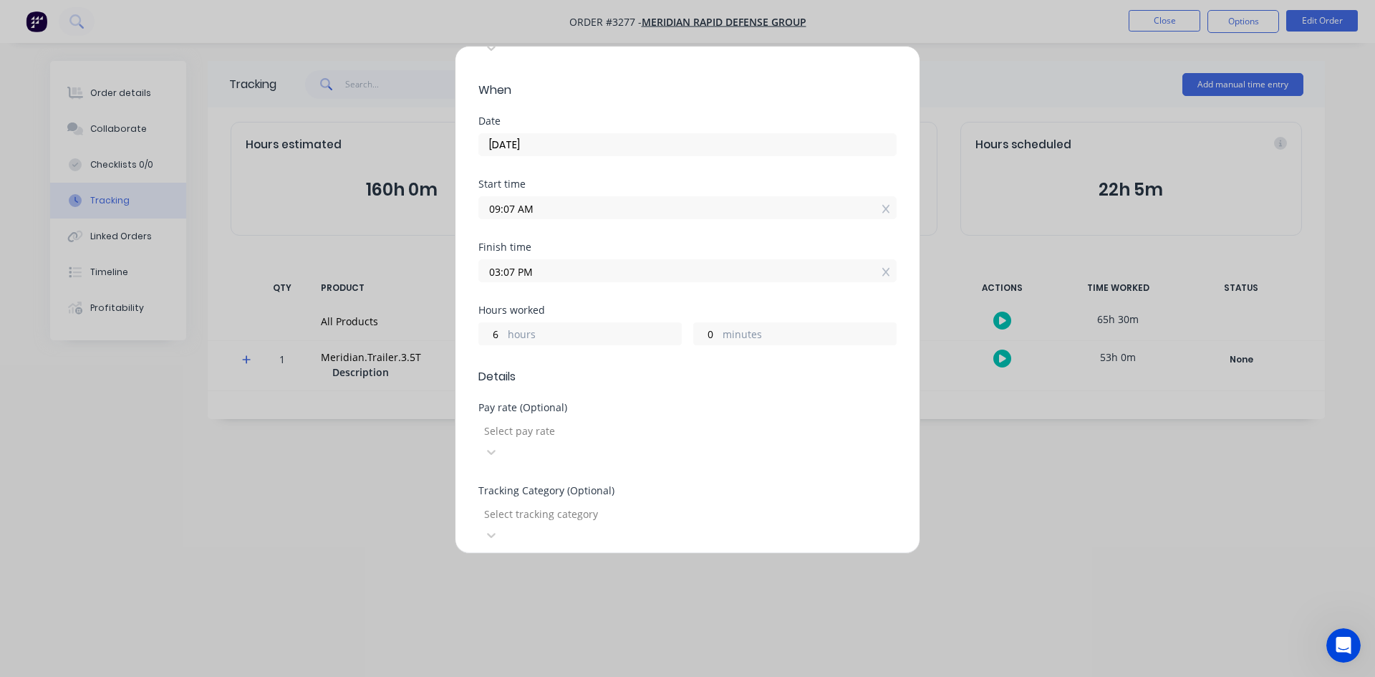
scroll to position [215, 0]
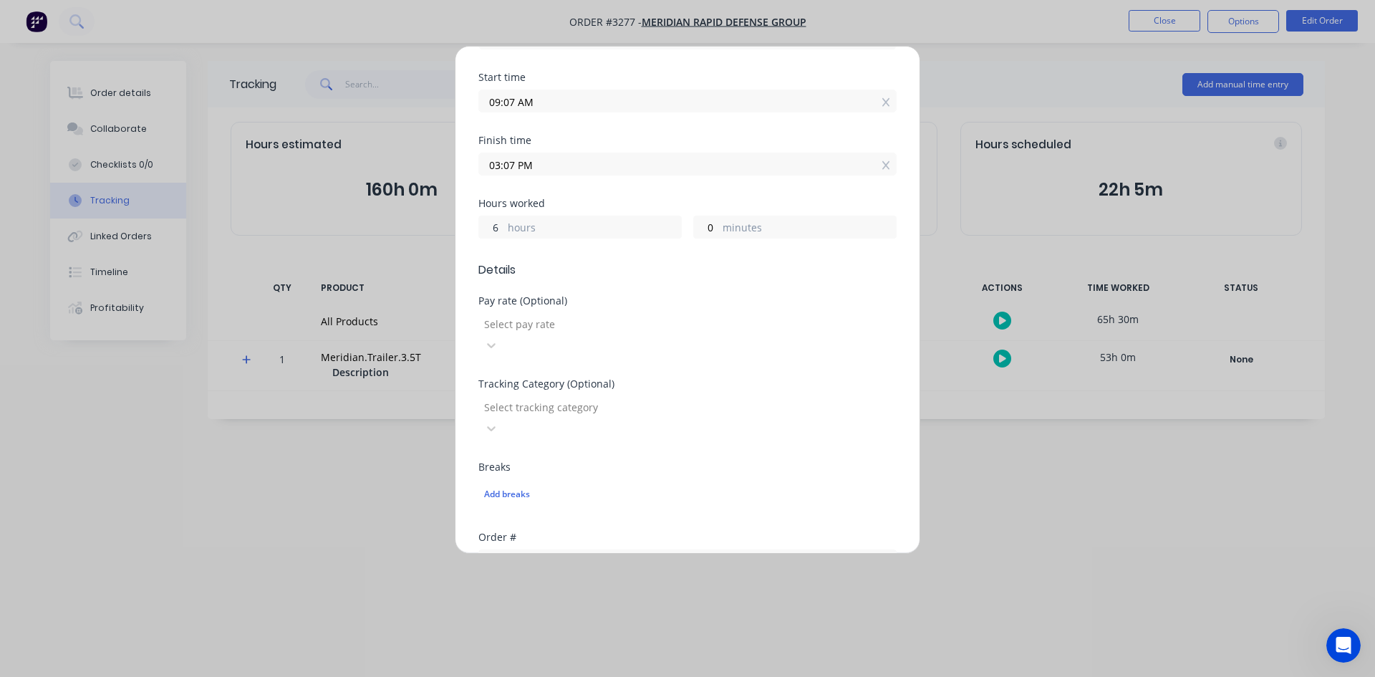
drag, startPoint x: 499, startPoint y: 207, endPoint x: 74, endPoint y: 266, distance: 429.3
click at [60, 253] on div "Edit time tracking entry Team member [PERSON_NAME] When Date [DATE] Start time …" at bounding box center [687, 338] width 1375 height 677
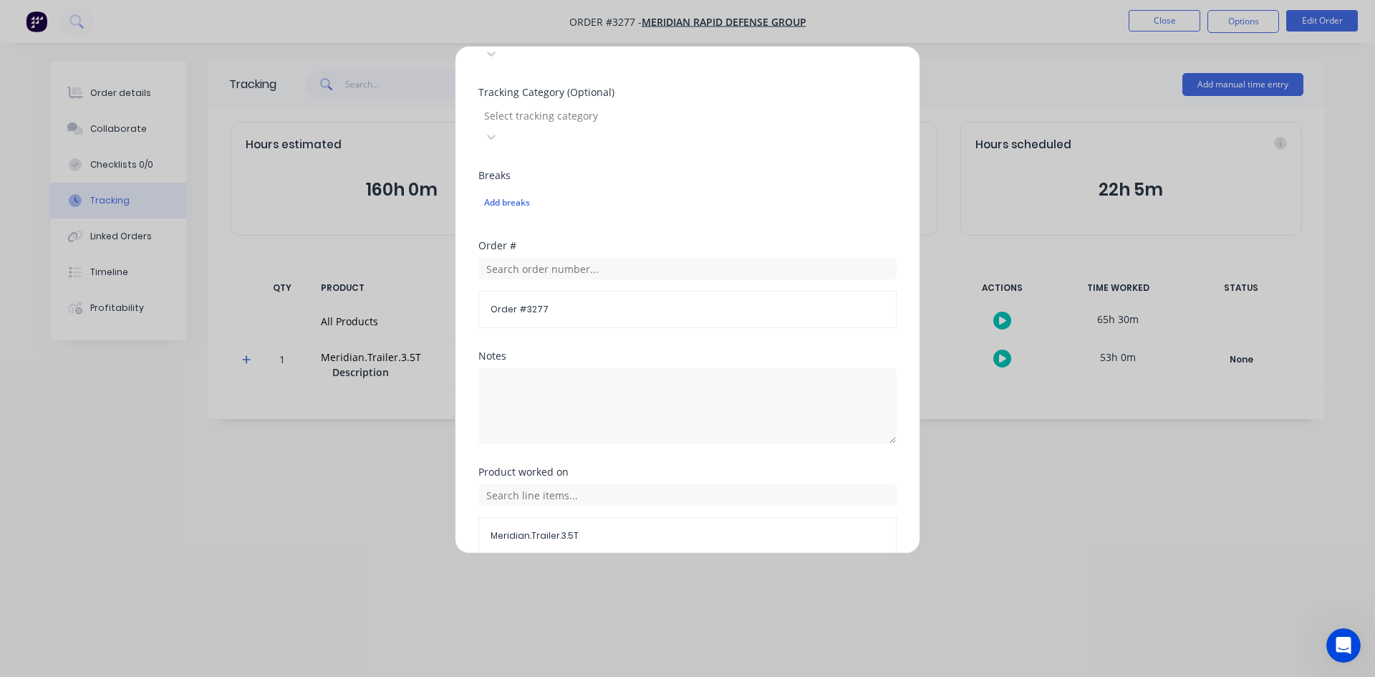
scroll to position [509, 0]
type input "0"
type input "09:07 AM"
click at [626, 574] on button "Done" at bounding box center [642, 585] width 79 height 23
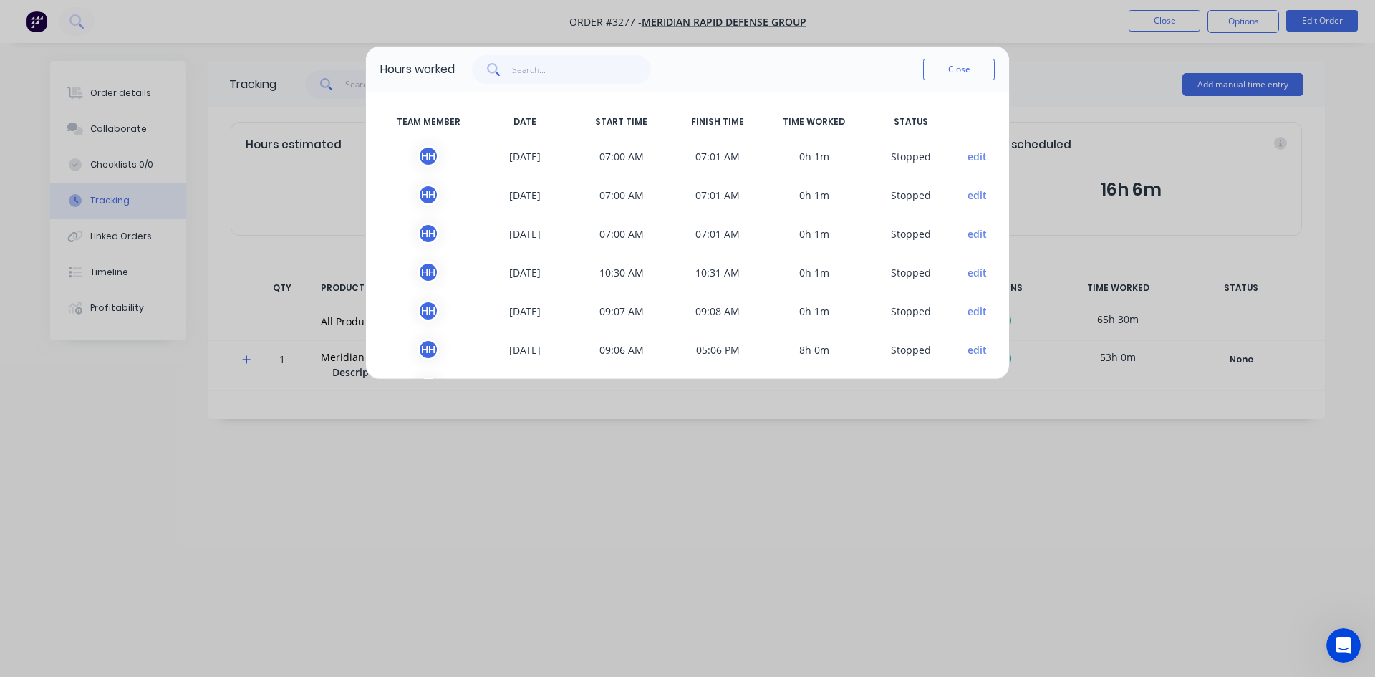
click at [967, 349] on button "edit" at bounding box center [976, 349] width 19 height 15
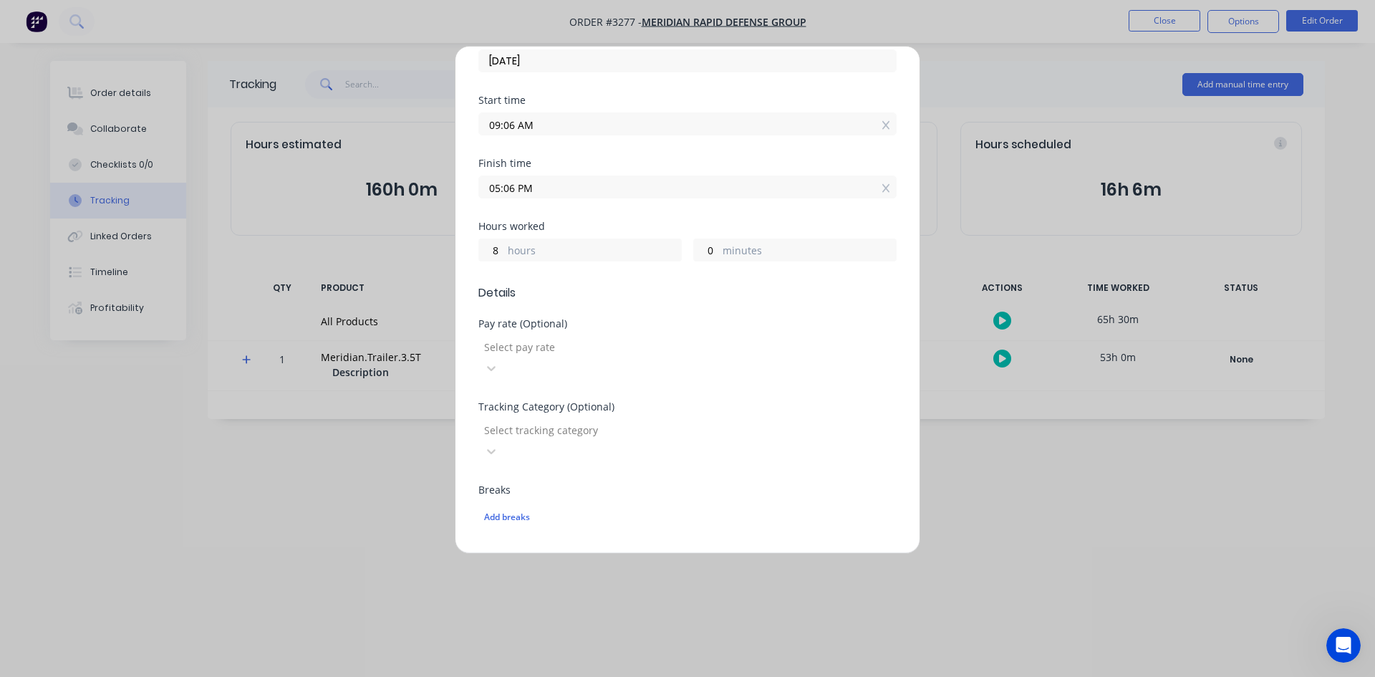
scroll to position [72, 0]
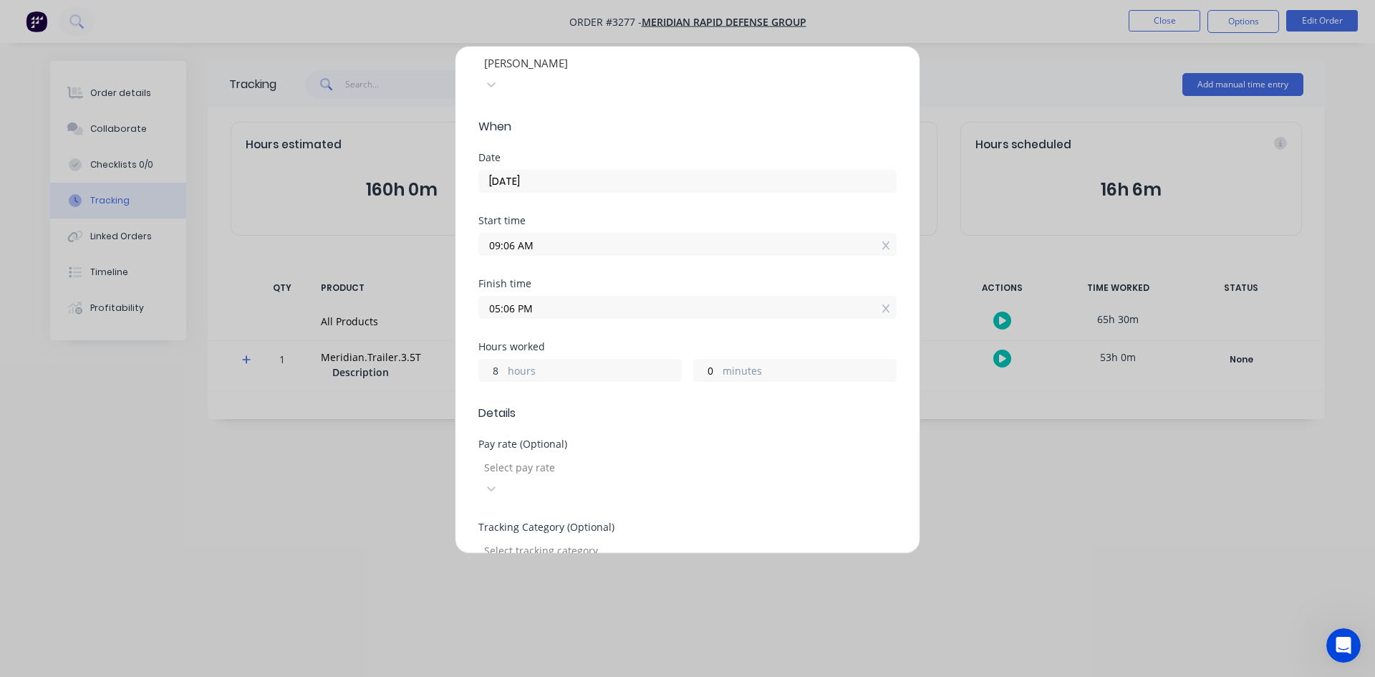
drag, startPoint x: 165, startPoint y: 354, endPoint x: 103, endPoint y: 365, distance: 63.3
click at [74, 359] on div "Edit time tracking entry Team member [PERSON_NAME] When Date [DATE] Start time …" at bounding box center [687, 338] width 1375 height 677
drag, startPoint x: 499, startPoint y: 342, endPoint x: 430, endPoint y: 354, distance: 70.5
click at [445, 351] on div "Edit time tracking entry Team member [PERSON_NAME] When Date [DATE] Start time …" at bounding box center [687, 338] width 1375 height 677
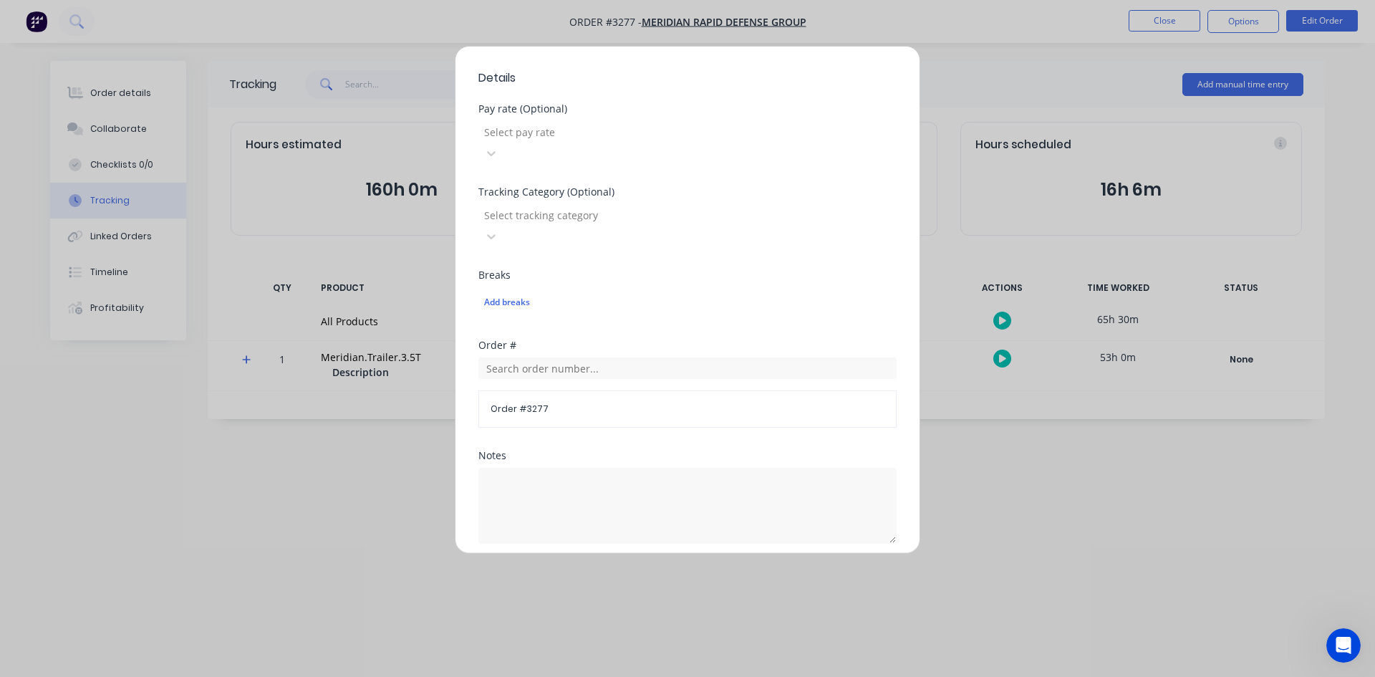
scroll to position [509, 0]
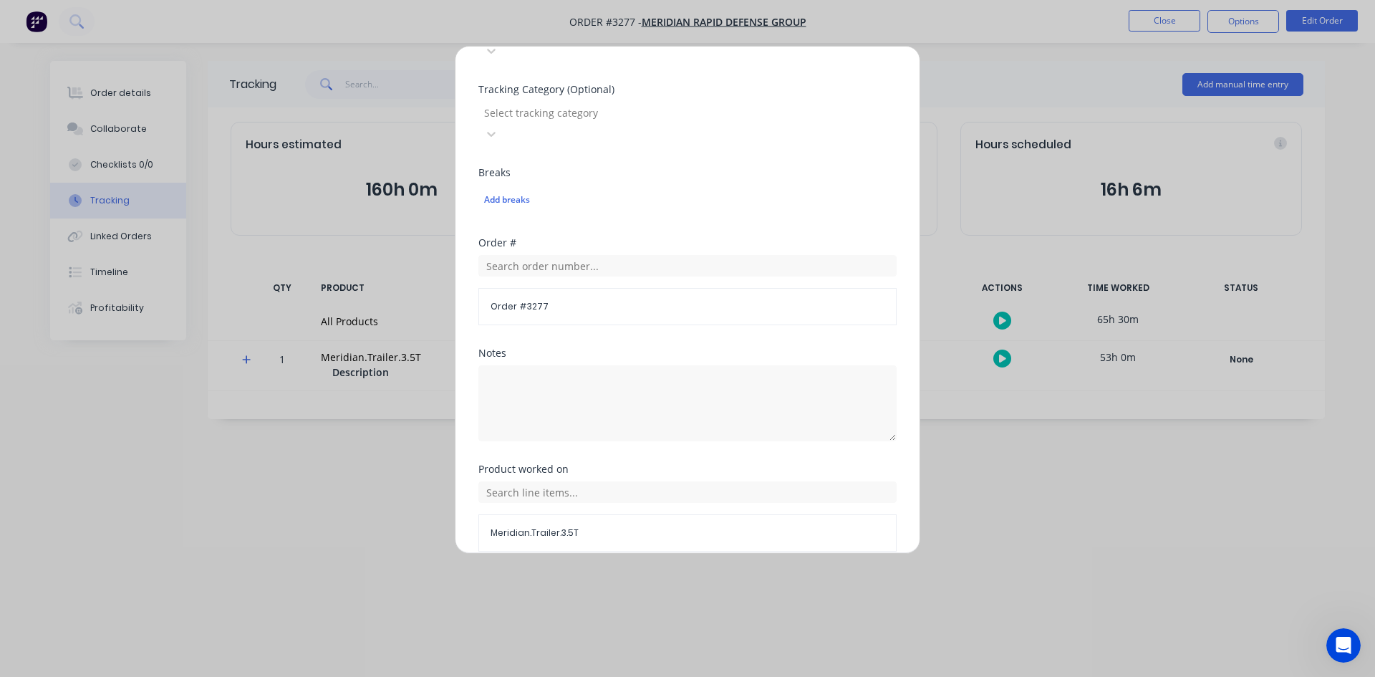
type input "0"
type input "09:06 AM"
click at [662, 574] on button "Done" at bounding box center [642, 585] width 79 height 23
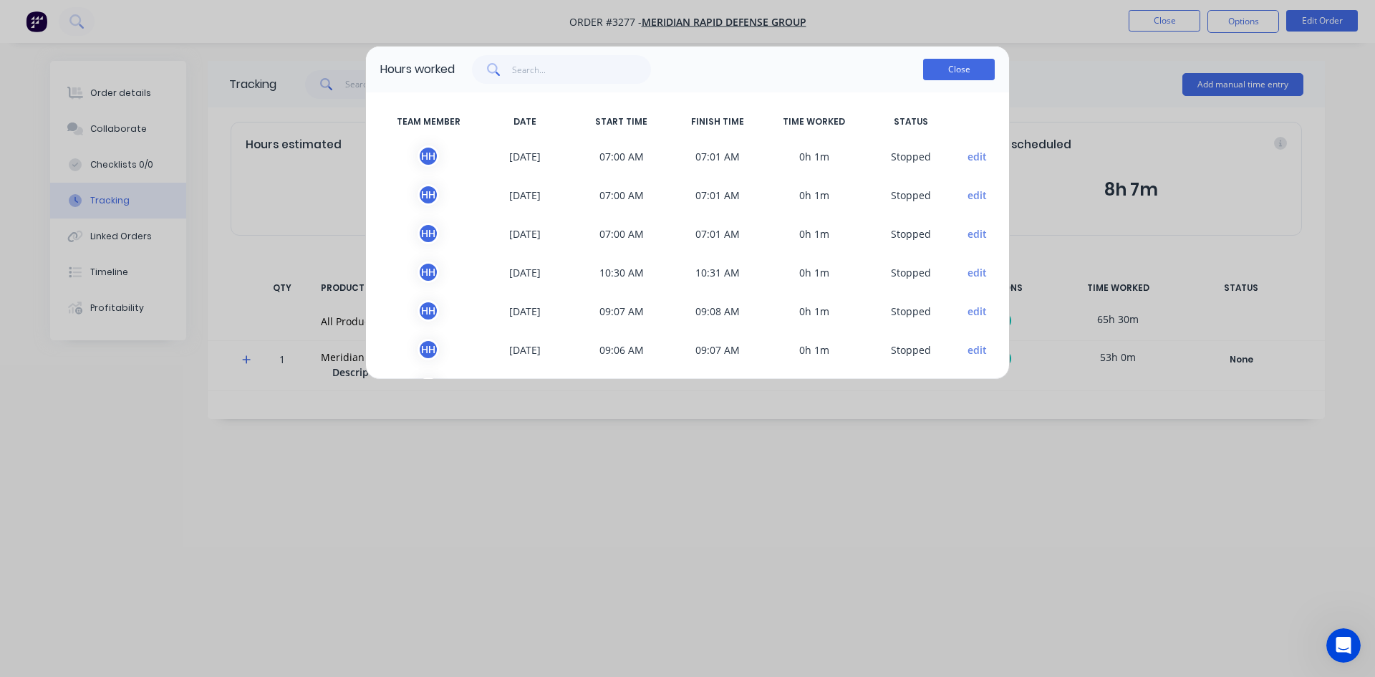
click at [932, 72] on button "Close" at bounding box center [959, 69] width 72 height 21
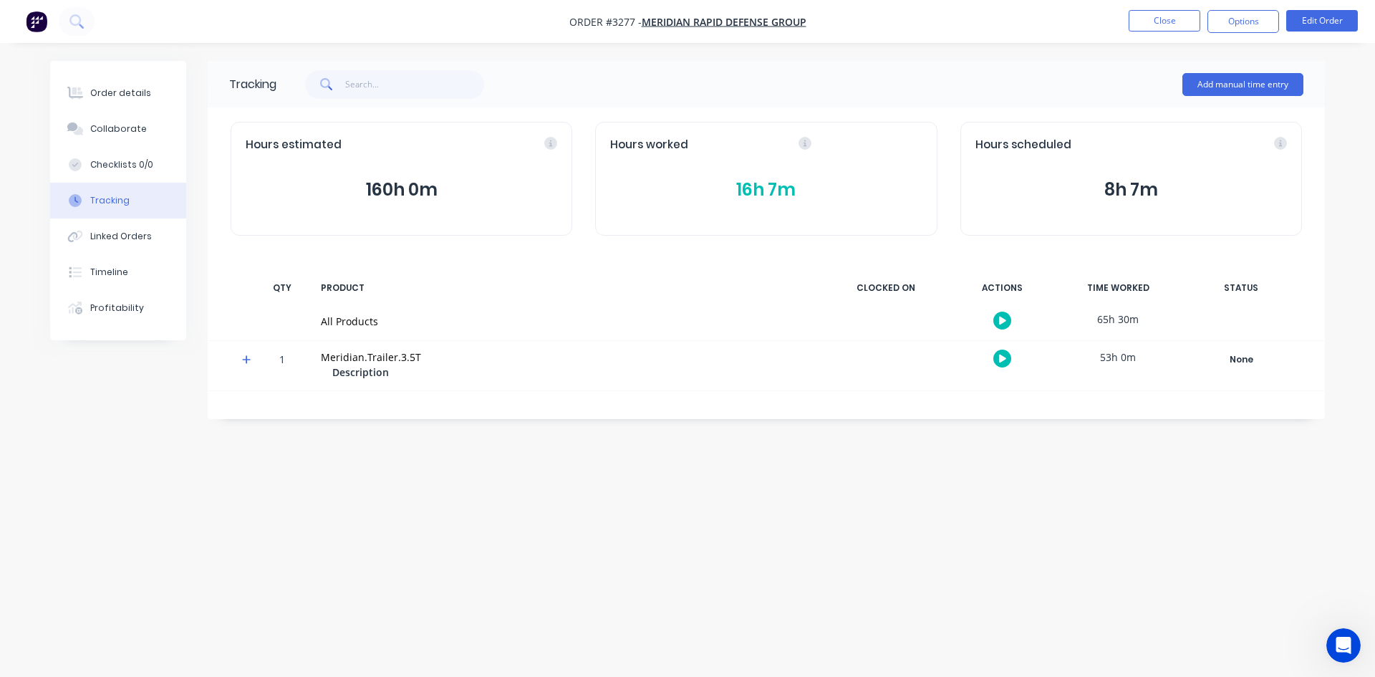
click at [997, 319] on button "button" at bounding box center [1002, 320] width 18 height 18
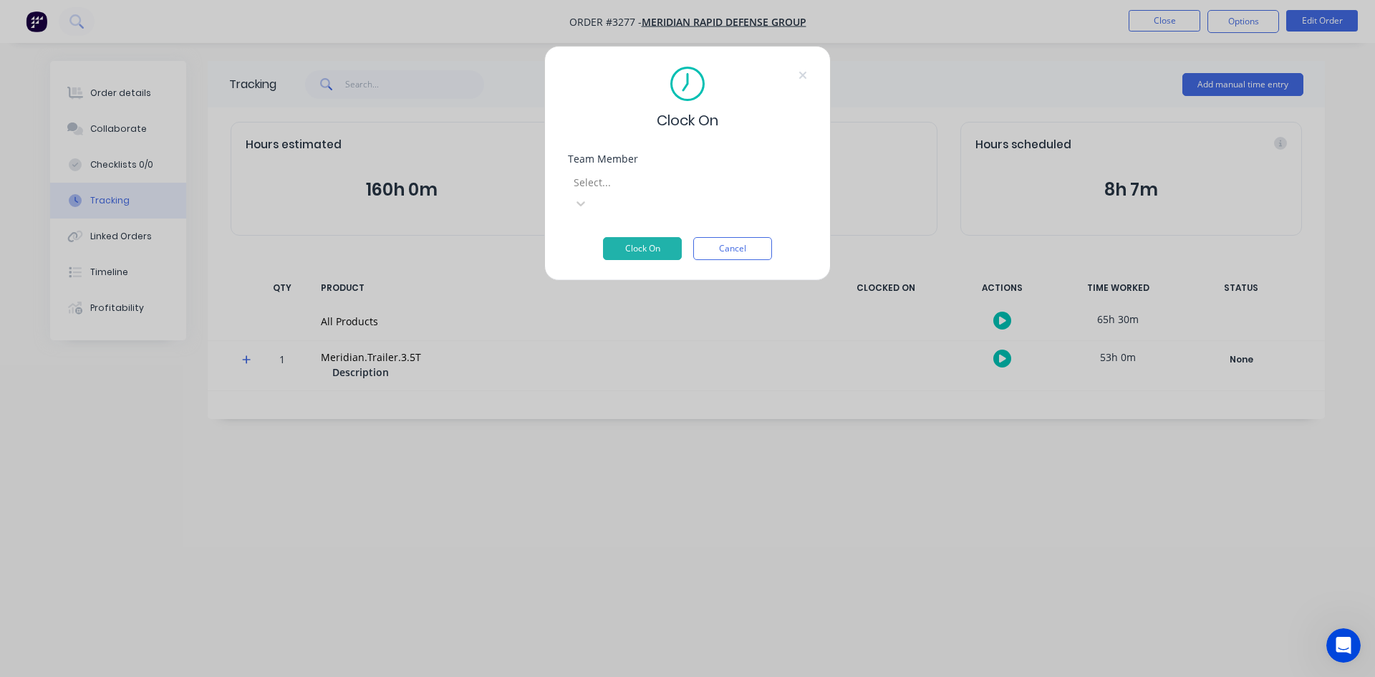
click at [741, 172] on div "Select..." at bounding box center [675, 181] width 215 height 21
click at [662, 237] on button "Clock On" at bounding box center [642, 248] width 79 height 23
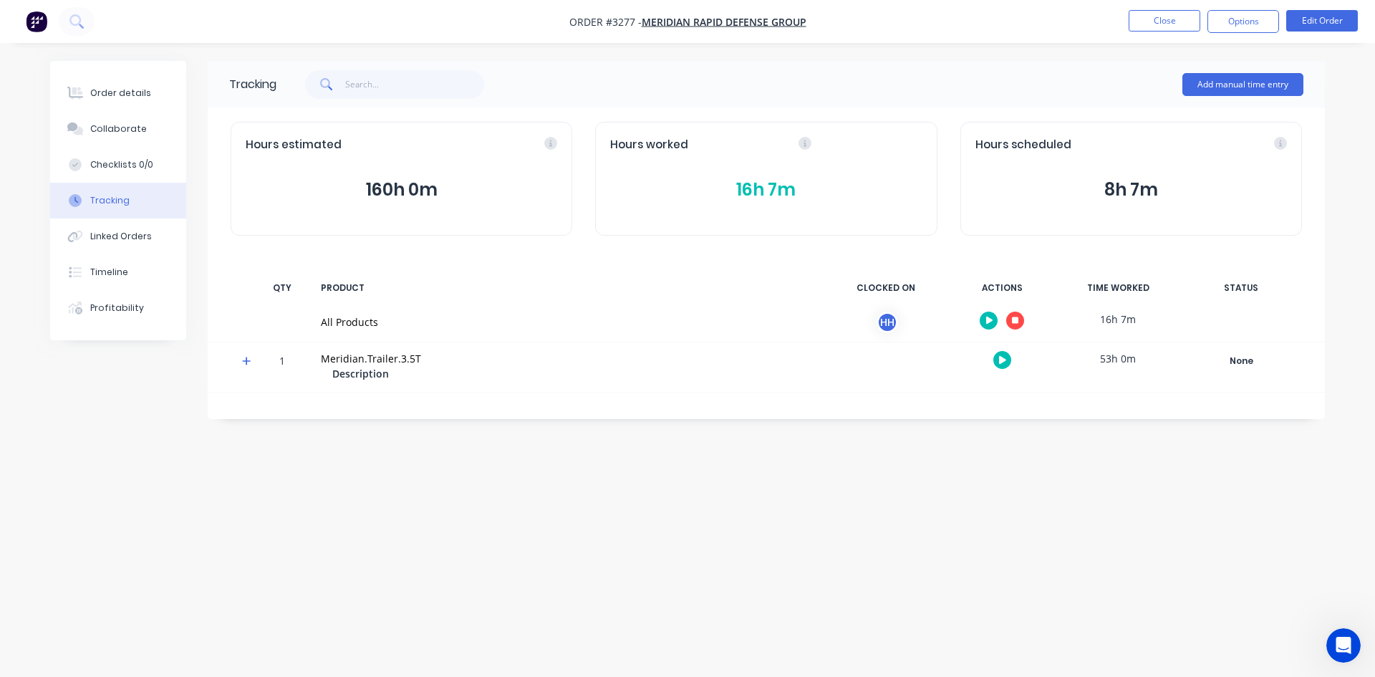
click at [1017, 324] on icon "button" at bounding box center [1015, 320] width 7 height 9
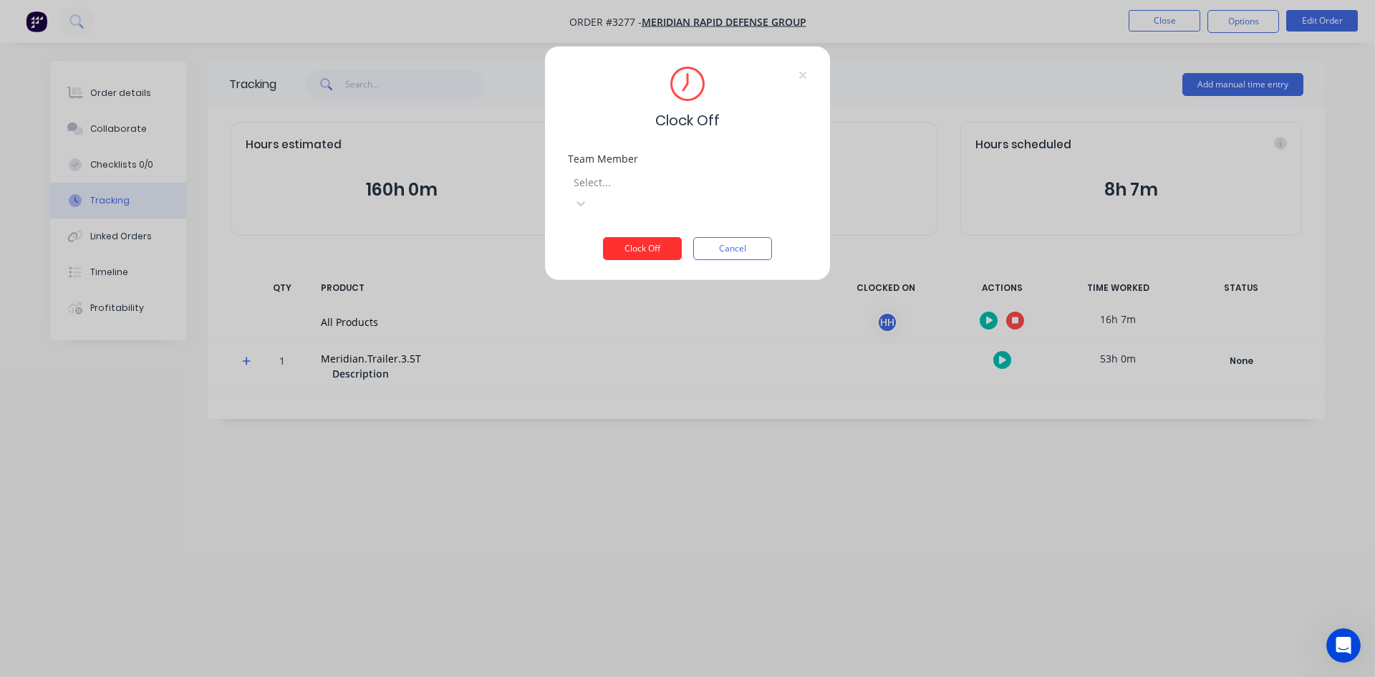
click at [636, 237] on button "Clock Off" at bounding box center [642, 248] width 79 height 23
click at [706, 180] on div at bounding box center [676, 183] width 206 height 18
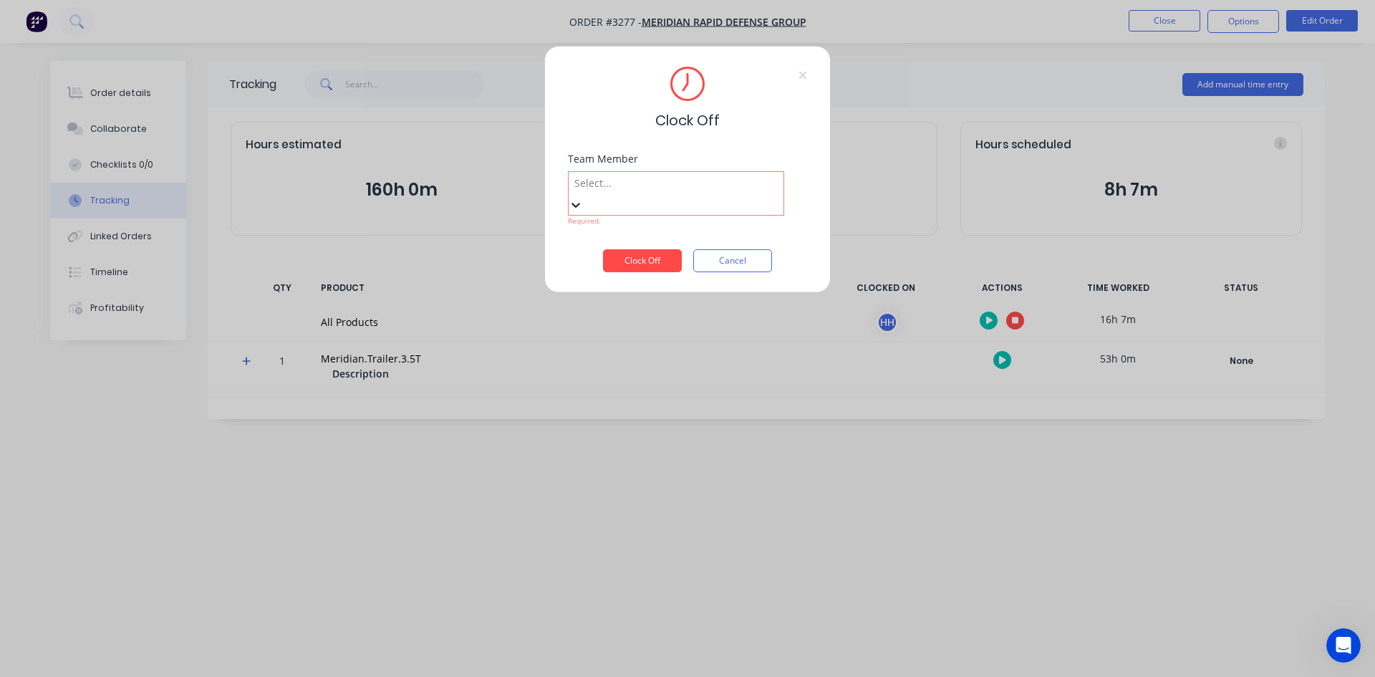
click at [670, 676] on div "[PERSON_NAME]" at bounding box center [687, 684] width 1375 height 15
click at [651, 249] on button "Clock Off" at bounding box center [642, 260] width 79 height 23
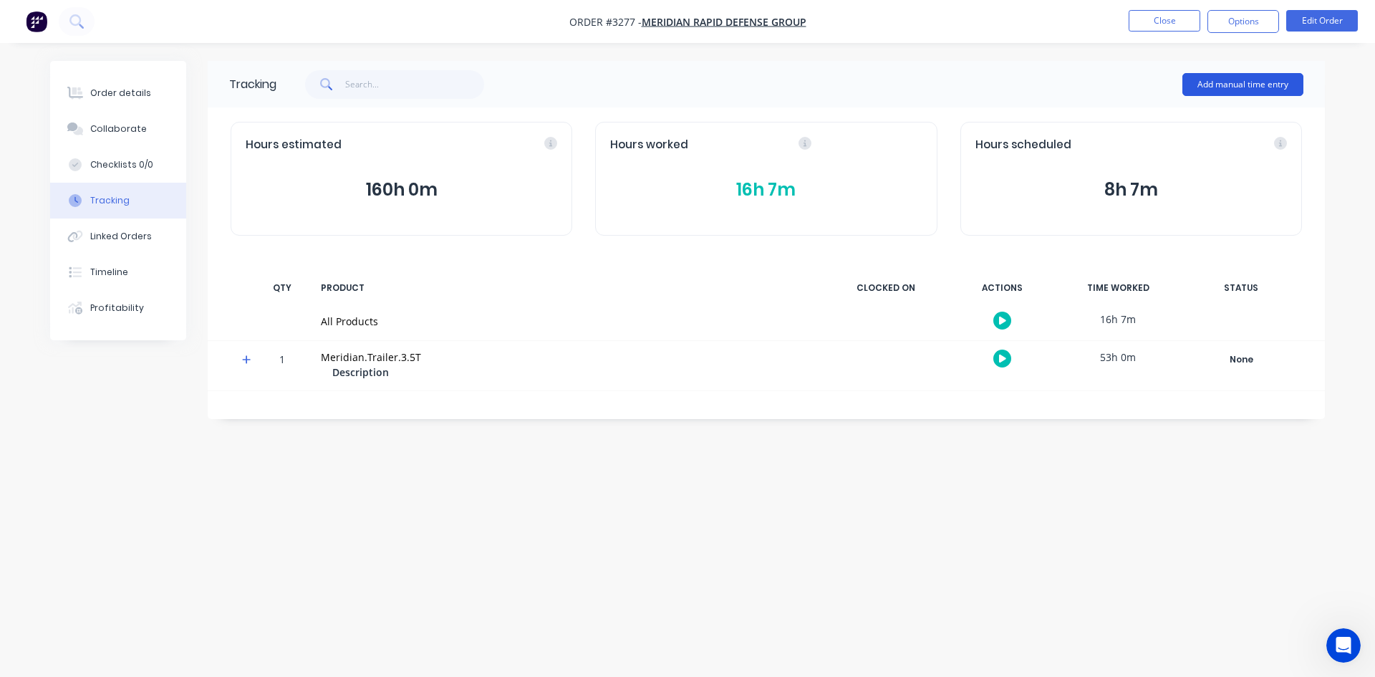
click at [1265, 79] on button "Add manual time entry" at bounding box center [1242, 84] width 121 height 23
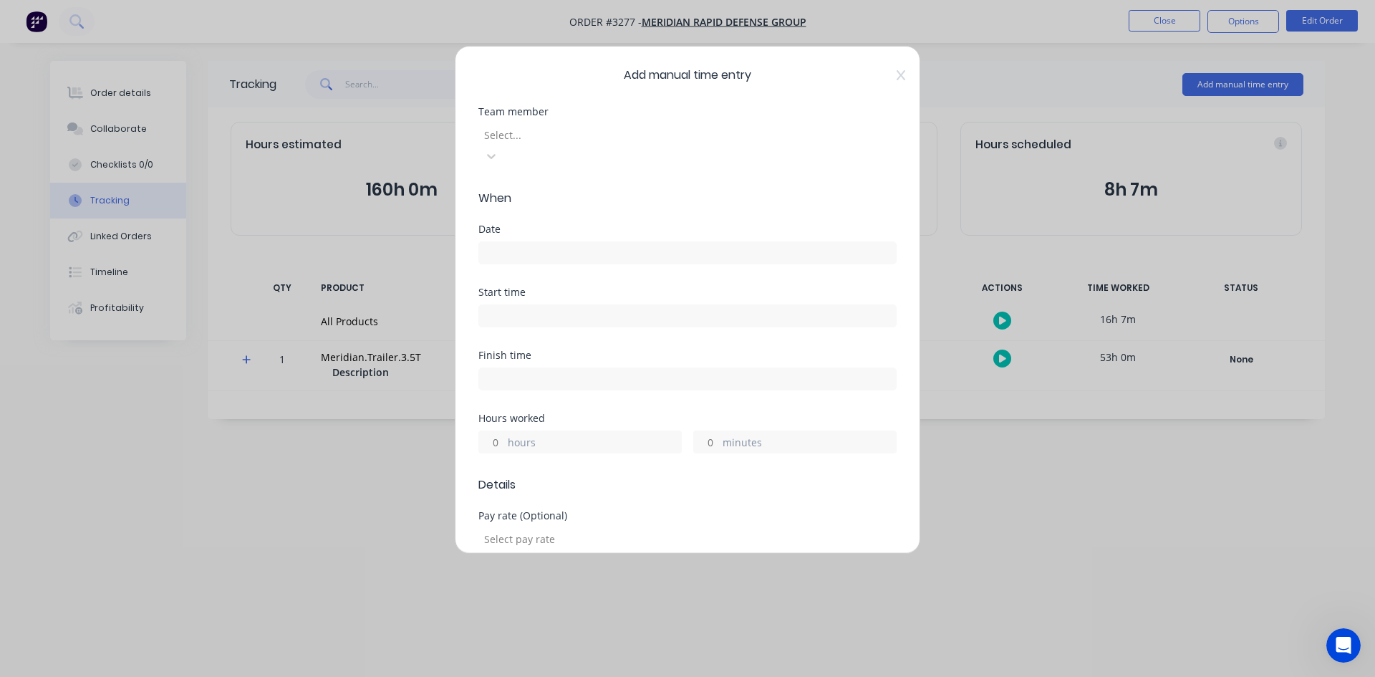
click at [775, 123] on div "Select..." at bounding box center [687, 143] width 418 height 47
click at [689, 134] on div at bounding box center [586, 135] width 206 height 18
click at [519, 242] on input at bounding box center [687, 252] width 417 height 21
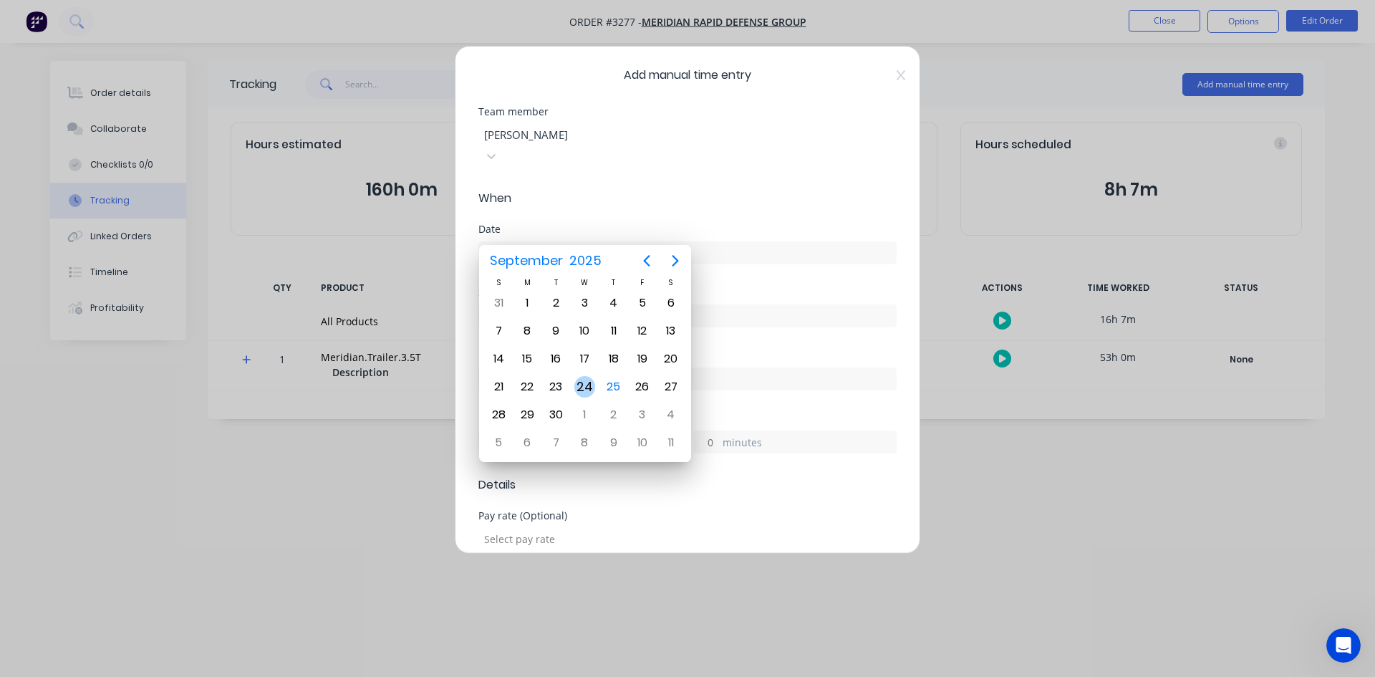
click at [581, 383] on div "24" at bounding box center [584, 386] width 21 height 21
type input "[DATE]"
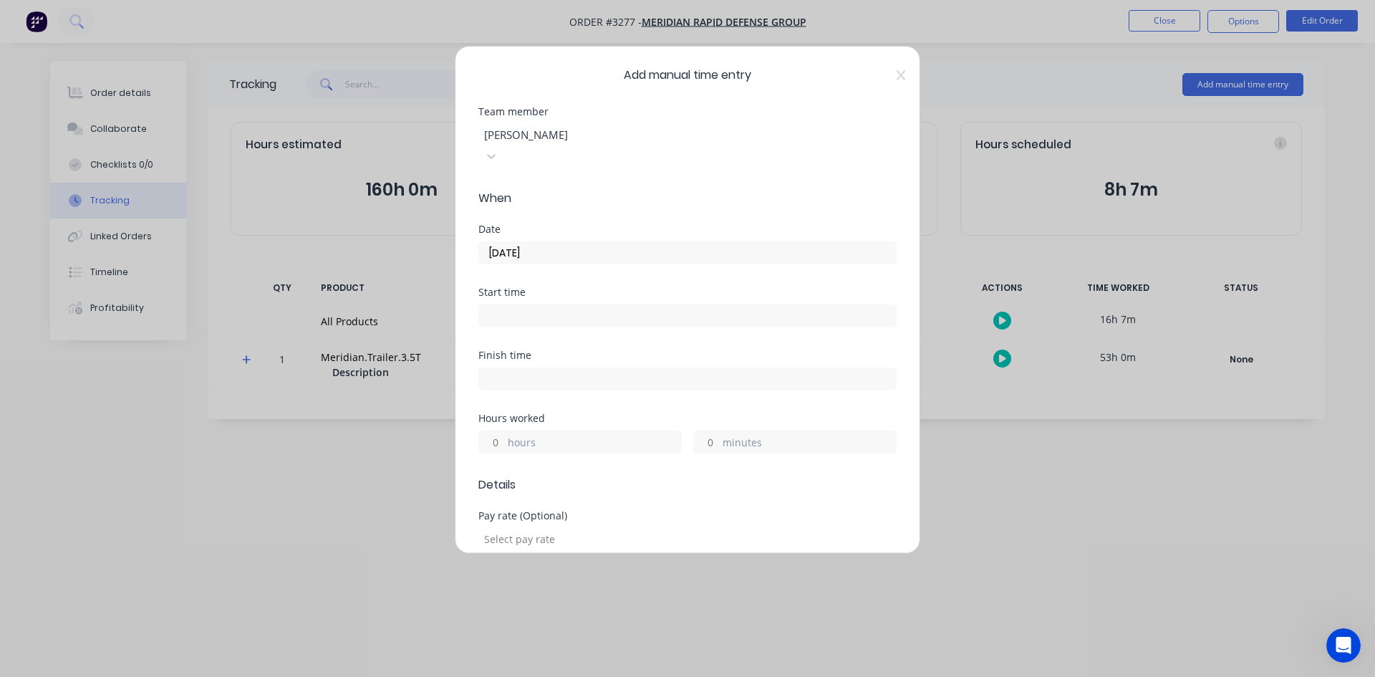
click at [521, 305] on input at bounding box center [687, 315] width 417 height 21
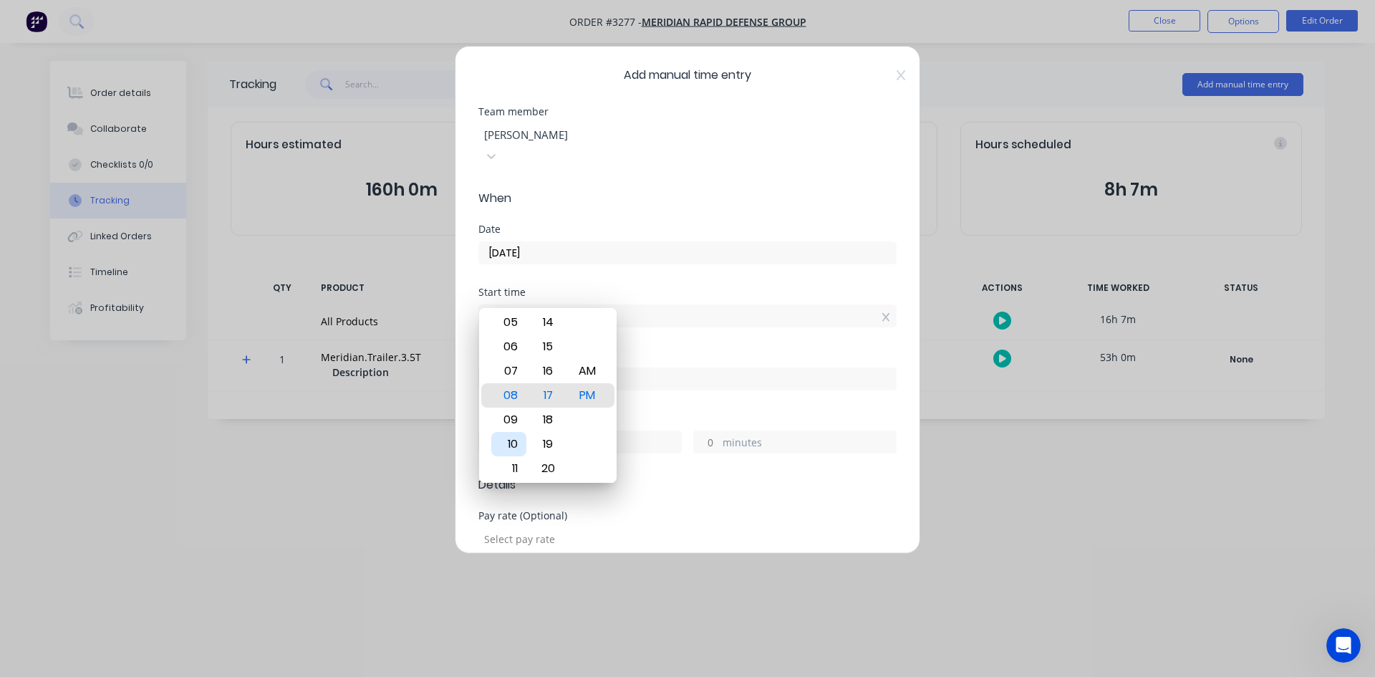
click at [506, 441] on div "10" at bounding box center [508, 444] width 35 height 24
click at [587, 377] on div "AM" at bounding box center [587, 371] width 35 height 24
type input "10:00 AM"
click at [690, 368] on input at bounding box center [687, 378] width 417 height 21
type input "12:17 PM"
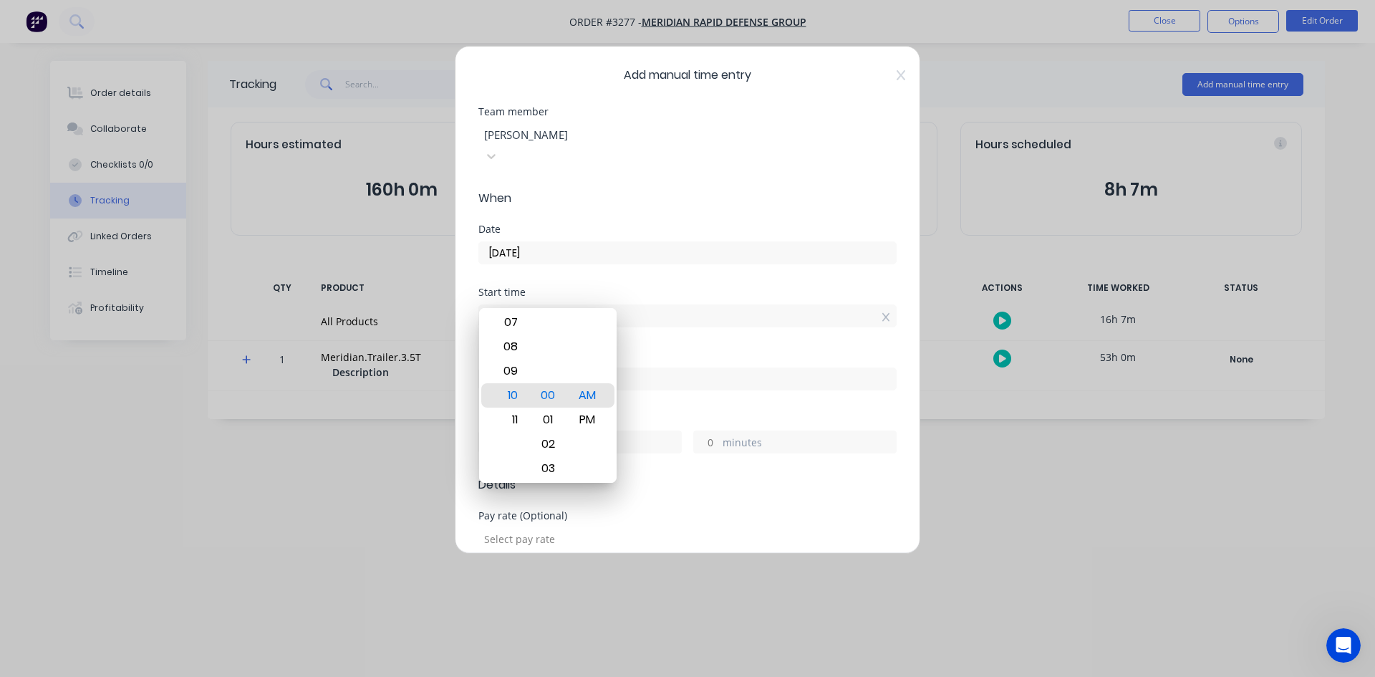
type input "2"
type input "17"
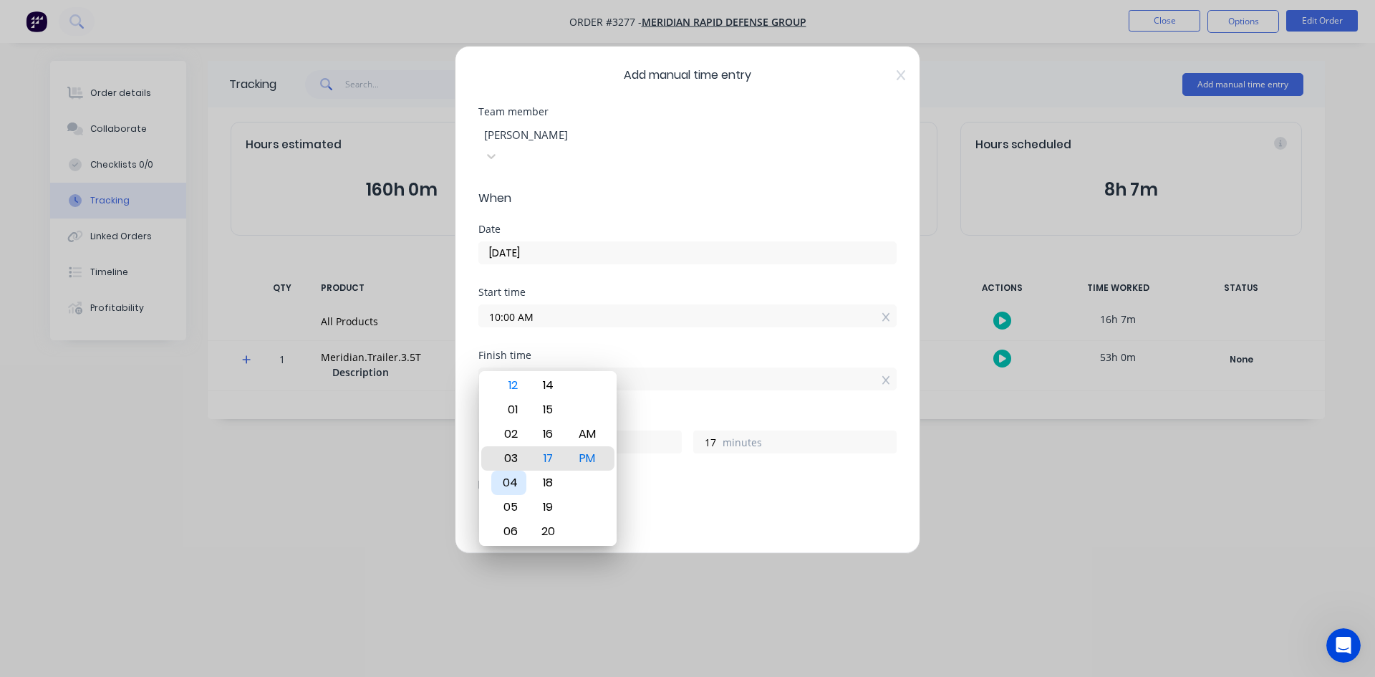
type input "03:17 PM"
type input "5"
click at [509, 485] on div "04" at bounding box center [508, 482] width 35 height 24
type input "04:17 PM"
type input "6"
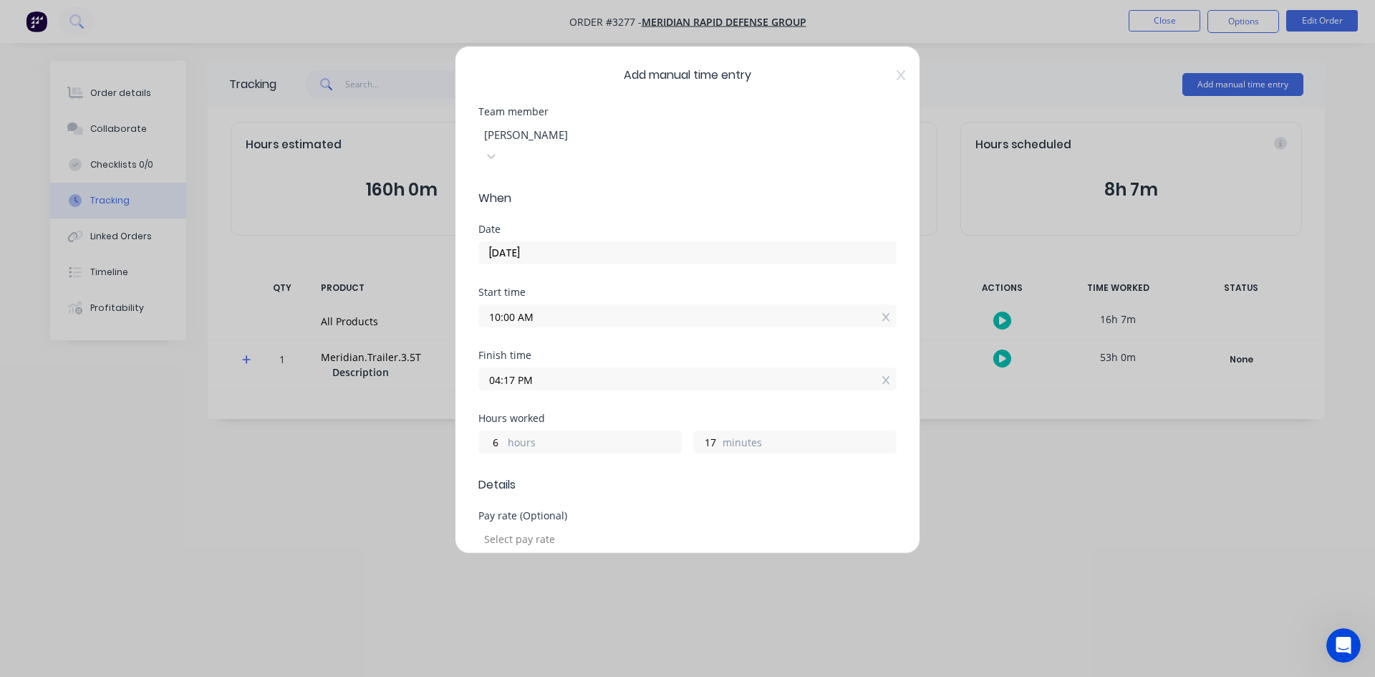
click at [542, 368] on input "04:17 PM" at bounding box center [687, 378] width 417 height 21
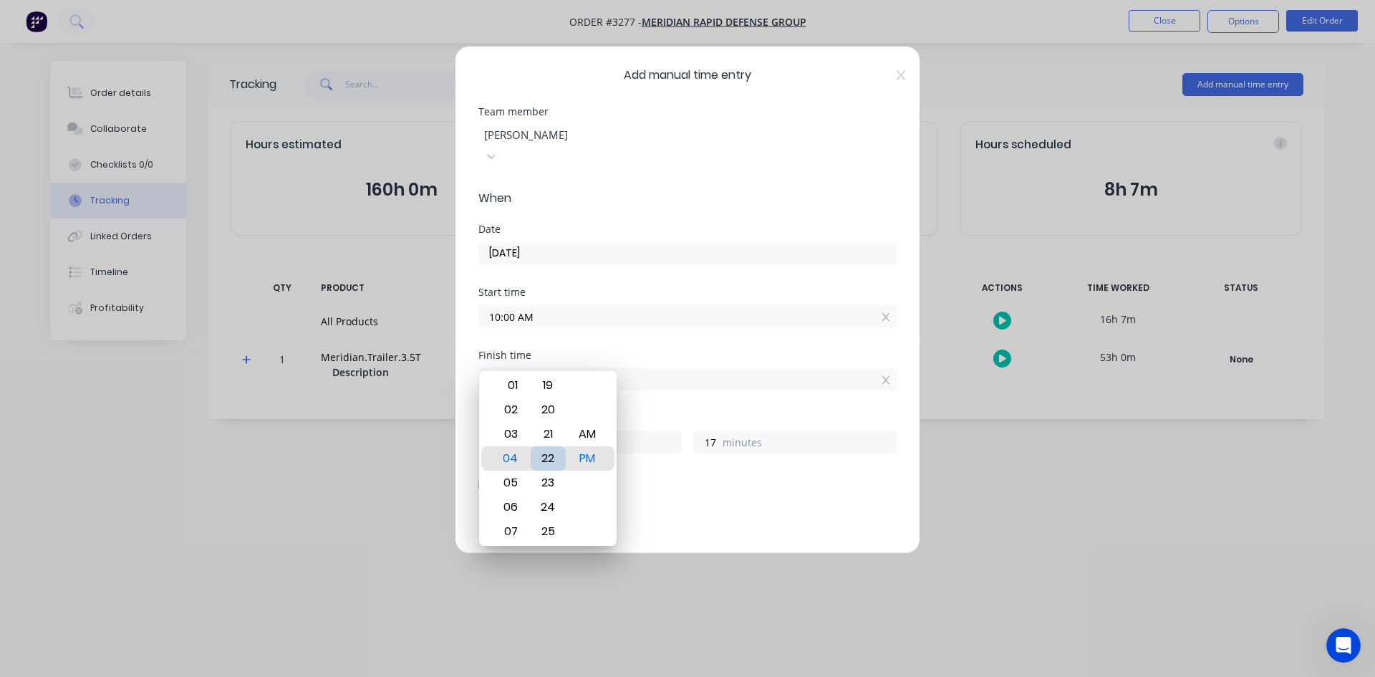
type input "04:22 PM"
type input "22"
type input "04:19 PM"
type input "19"
type input "04:00 PM"
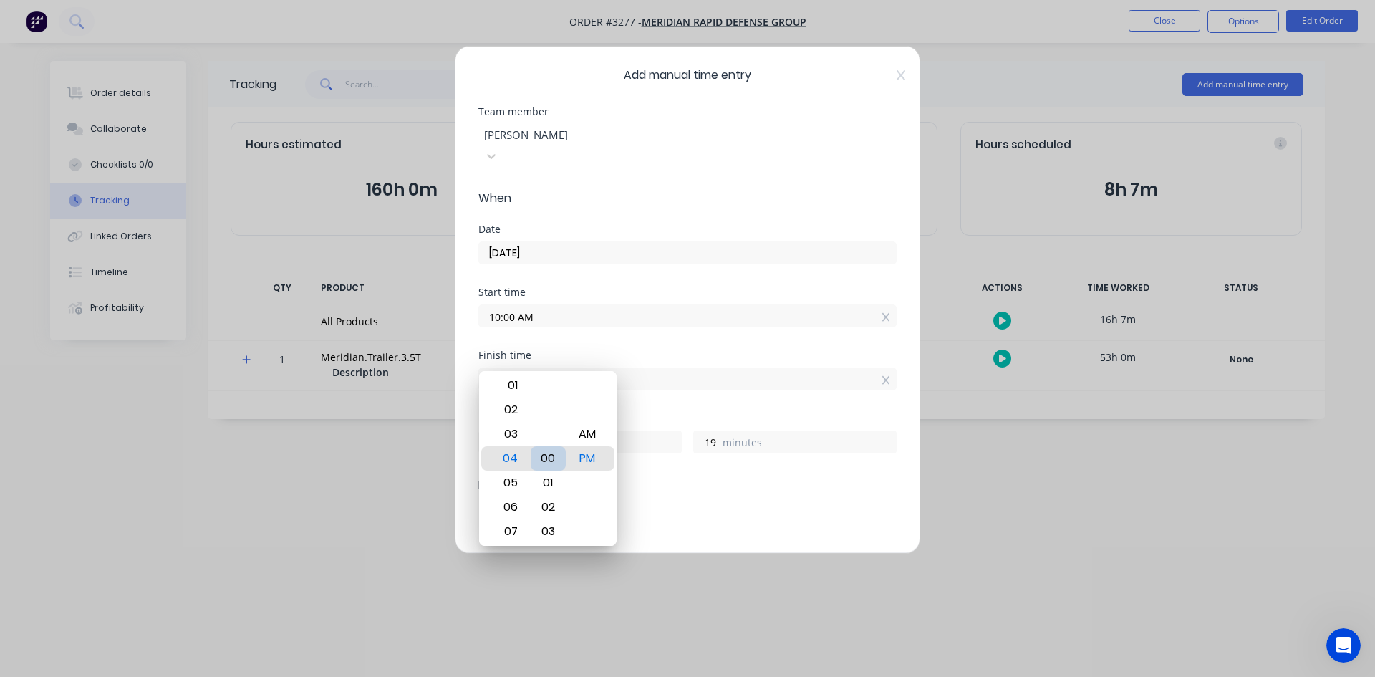
type input "0"
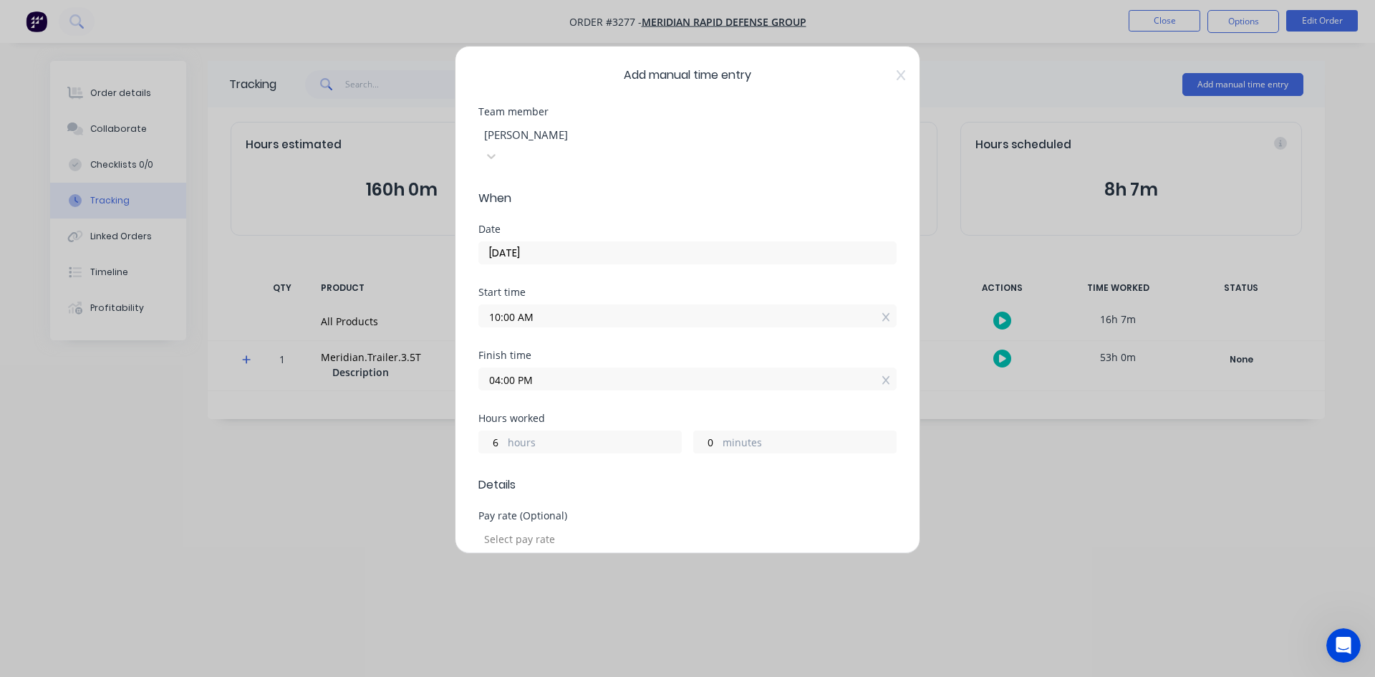
click at [670, 382] on div "Finish time 04:00 PM" at bounding box center [687, 381] width 418 height 63
drag, startPoint x: 503, startPoint y: 421, endPoint x: 110, endPoint y: 460, distance: 395.0
click at [325, 437] on div "Add manual time entry Team member [PERSON_NAME] When Date [DATE] Start time 10:…" at bounding box center [687, 338] width 1375 height 677
type input "5"
type input "03:00 PM"
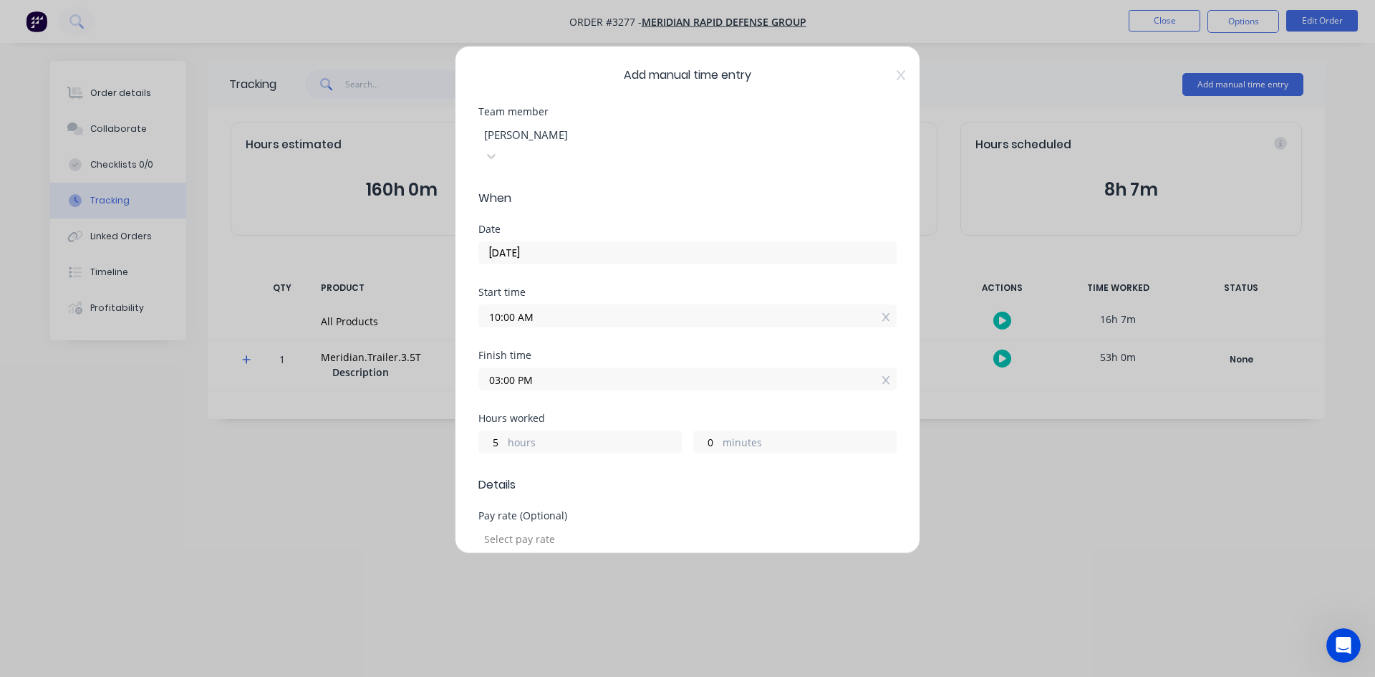
click at [631, 382] on div "Finish time 03:00 PM" at bounding box center [687, 381] width 418 height 63
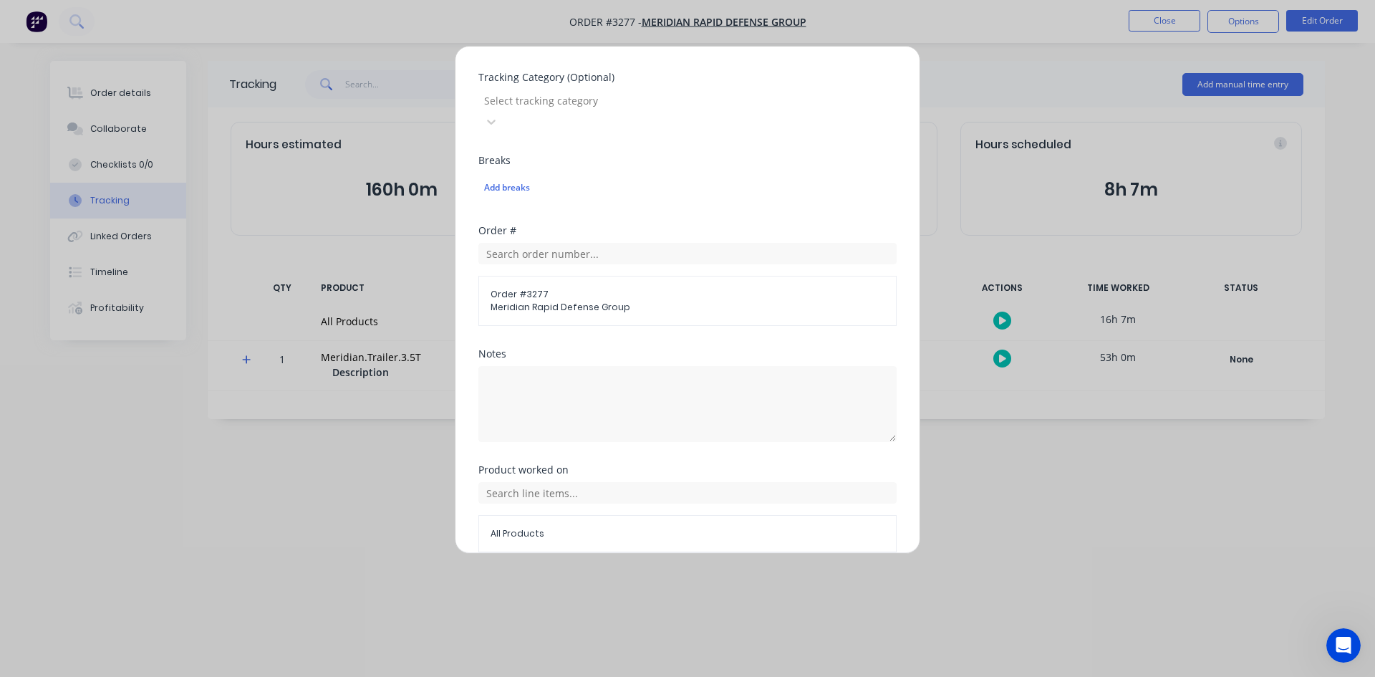
scroll to position [522, 0]
click at [714, 481] on input "text" at bounding box center [687, 491] width 418 height 21
click at [667, 574] on button "Add manual time entry" at bounding box center [653, 585] width 121 height 23
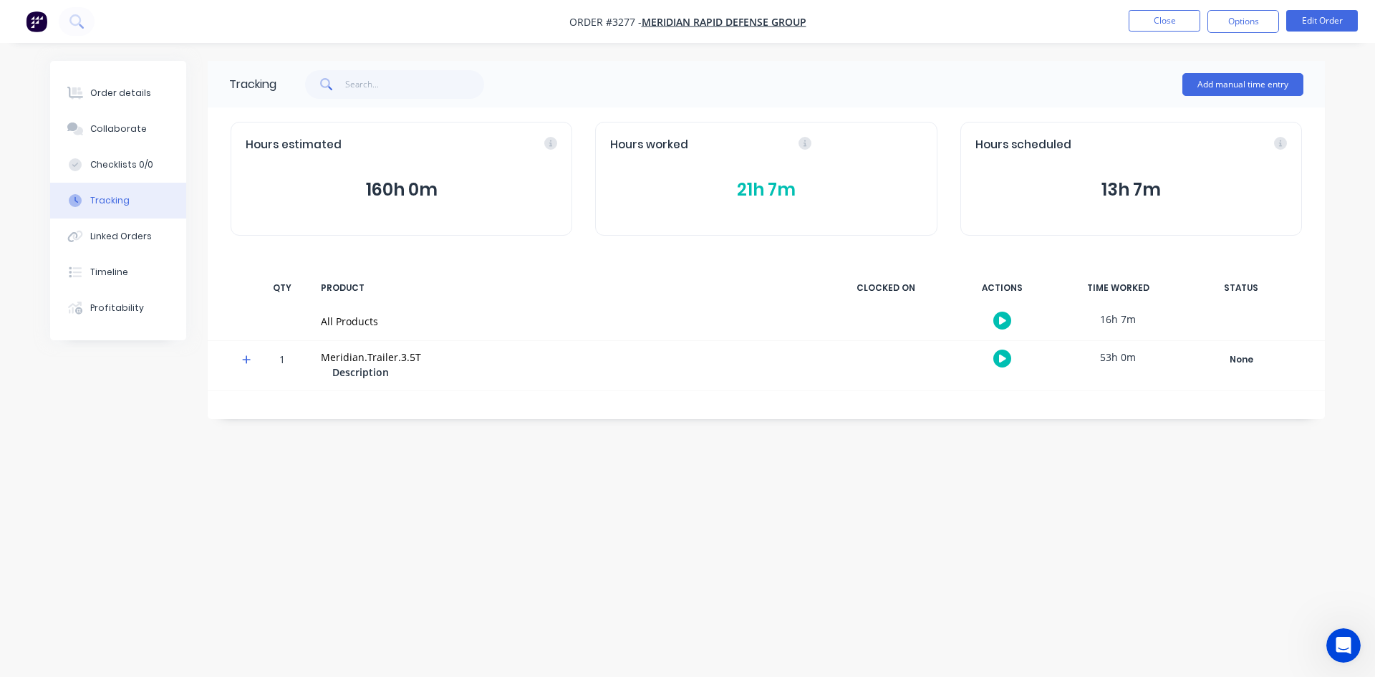
click at [777, 196] on button "21h 7m" at bounding box center [765, 189] width 311 height 27
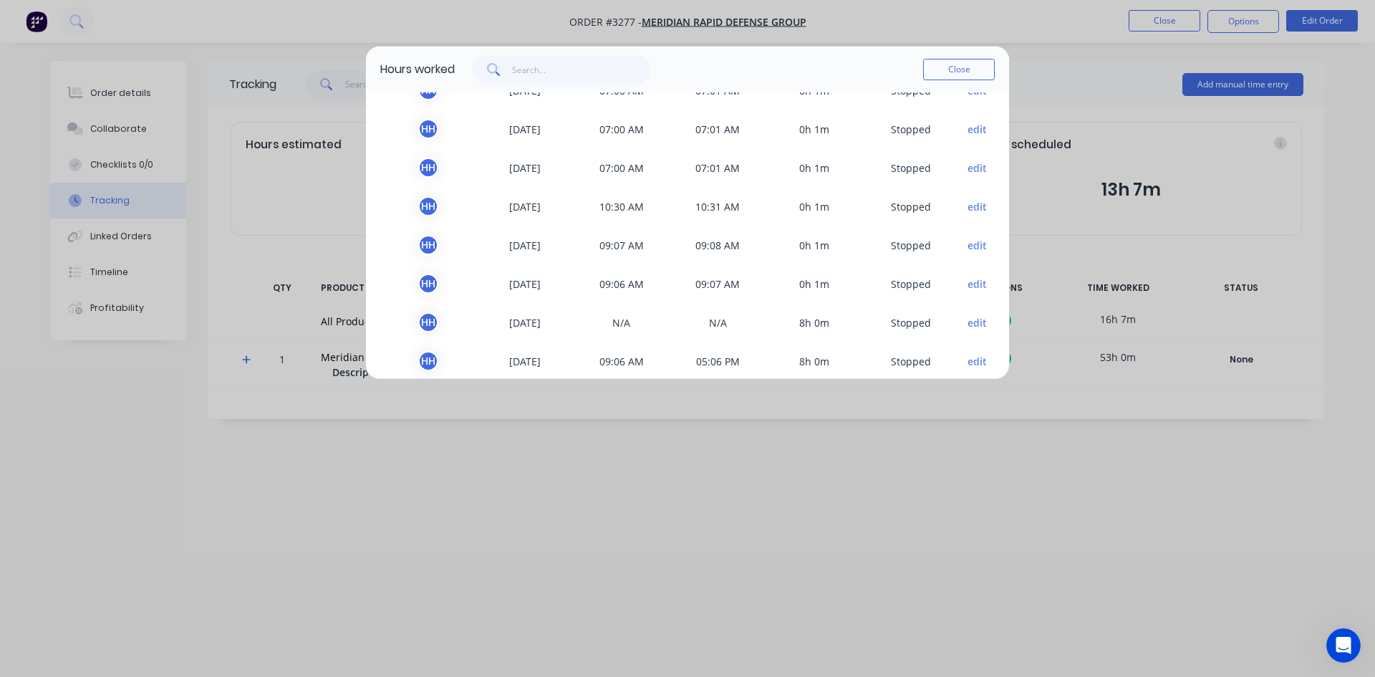
scroll to position [198, 0]
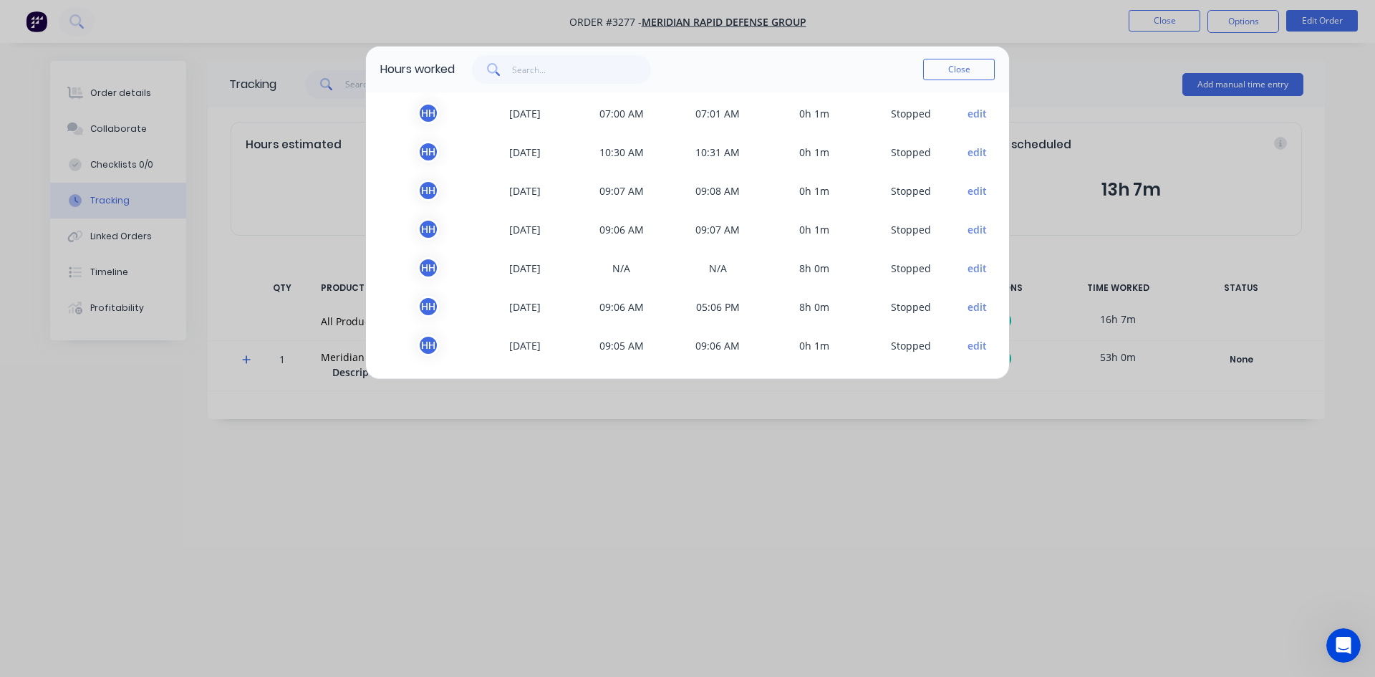
click at [967, 263] on button "edit" at bounding box center [976, 268] width 19 height 15
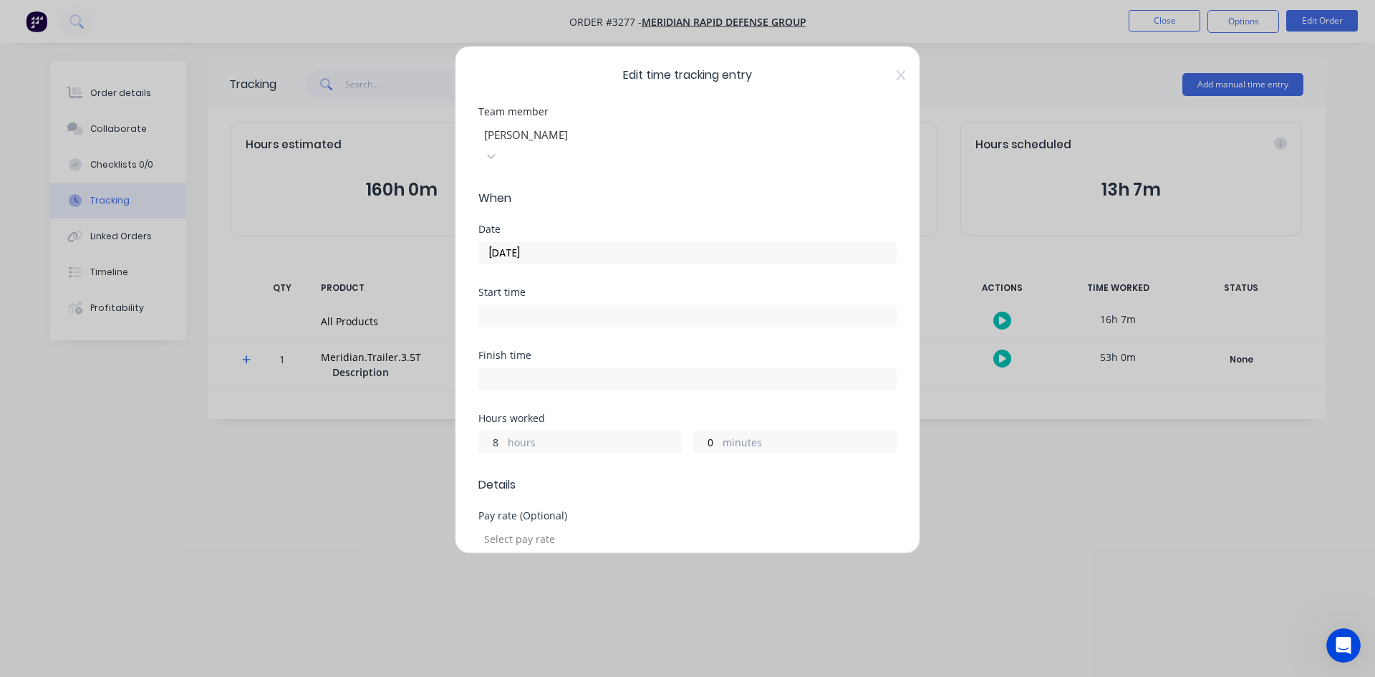
click at [457, 420] on div "Edit time tracking entry Team member [PERSON_NAME] When Date [DATE] Start time …" at bounding box center [687, 300] width 465 height 508
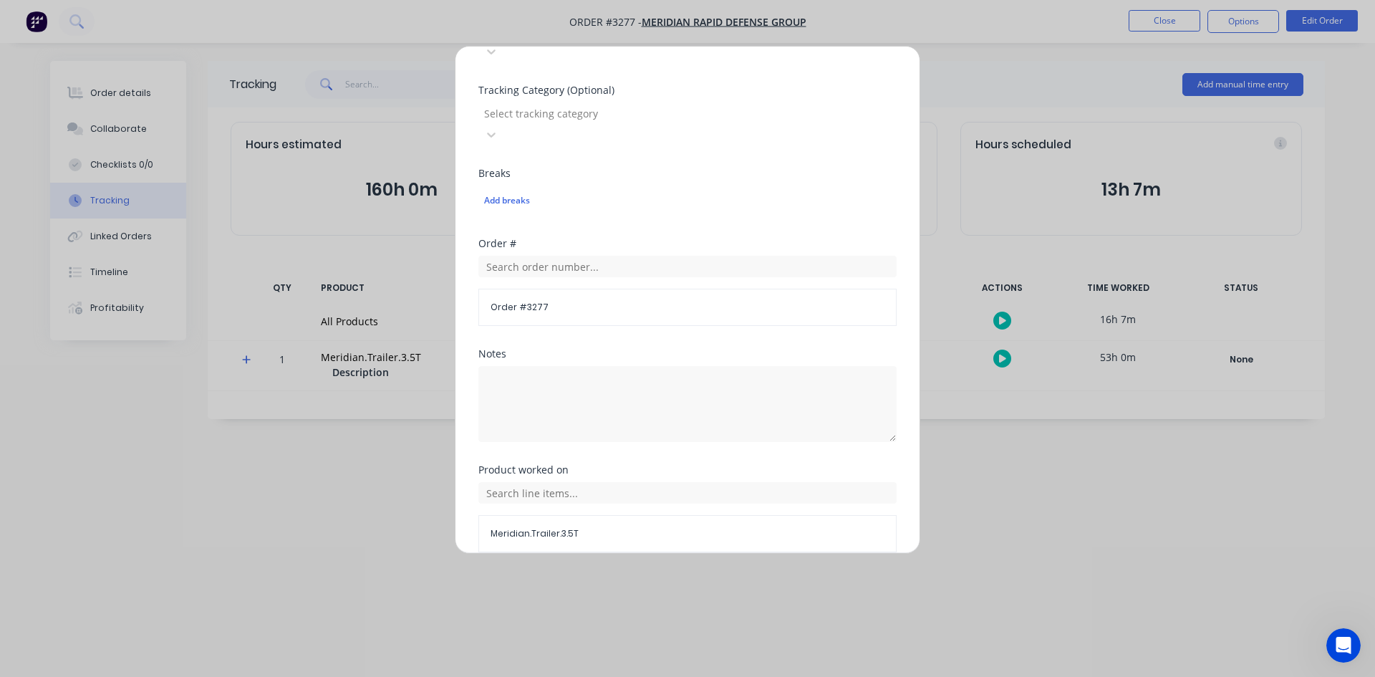
scroll to position [509, 0]
type input "0"
click at [641, 574] on button "Done" at bounding box center [642, 585] width 79 height 23
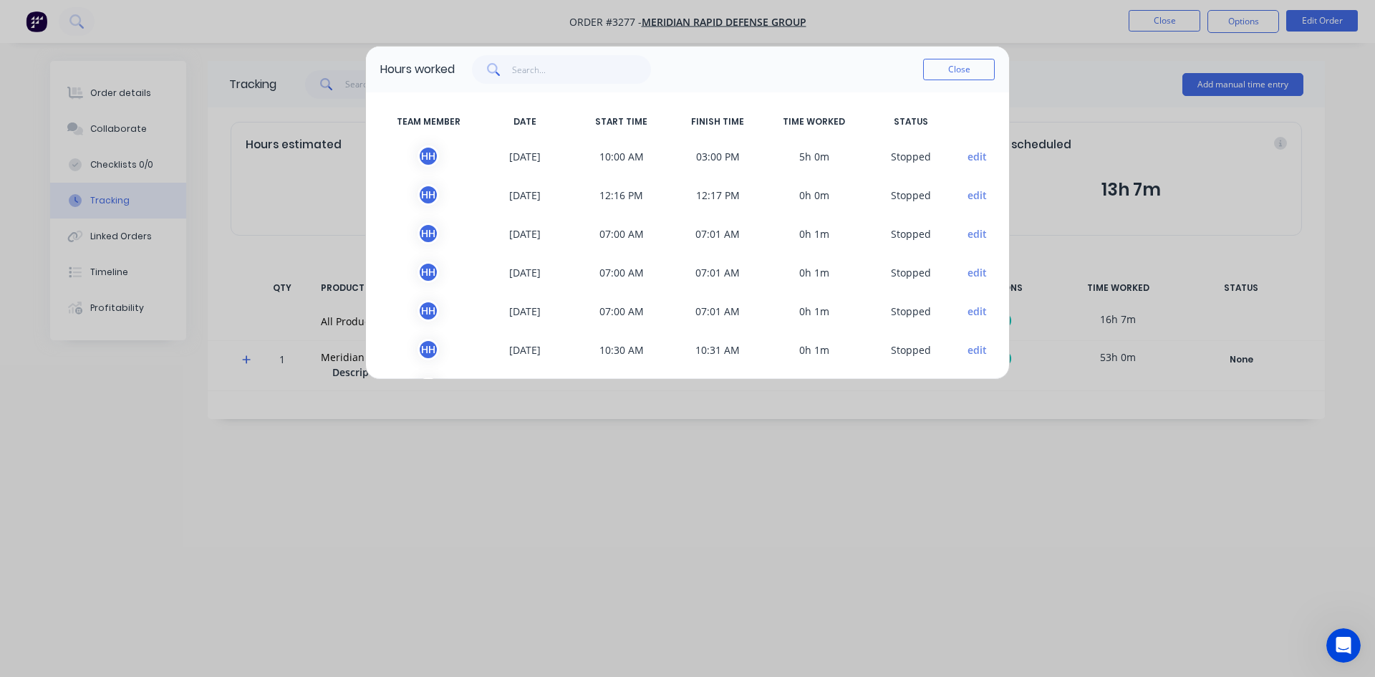
scroll to position [198, 0]
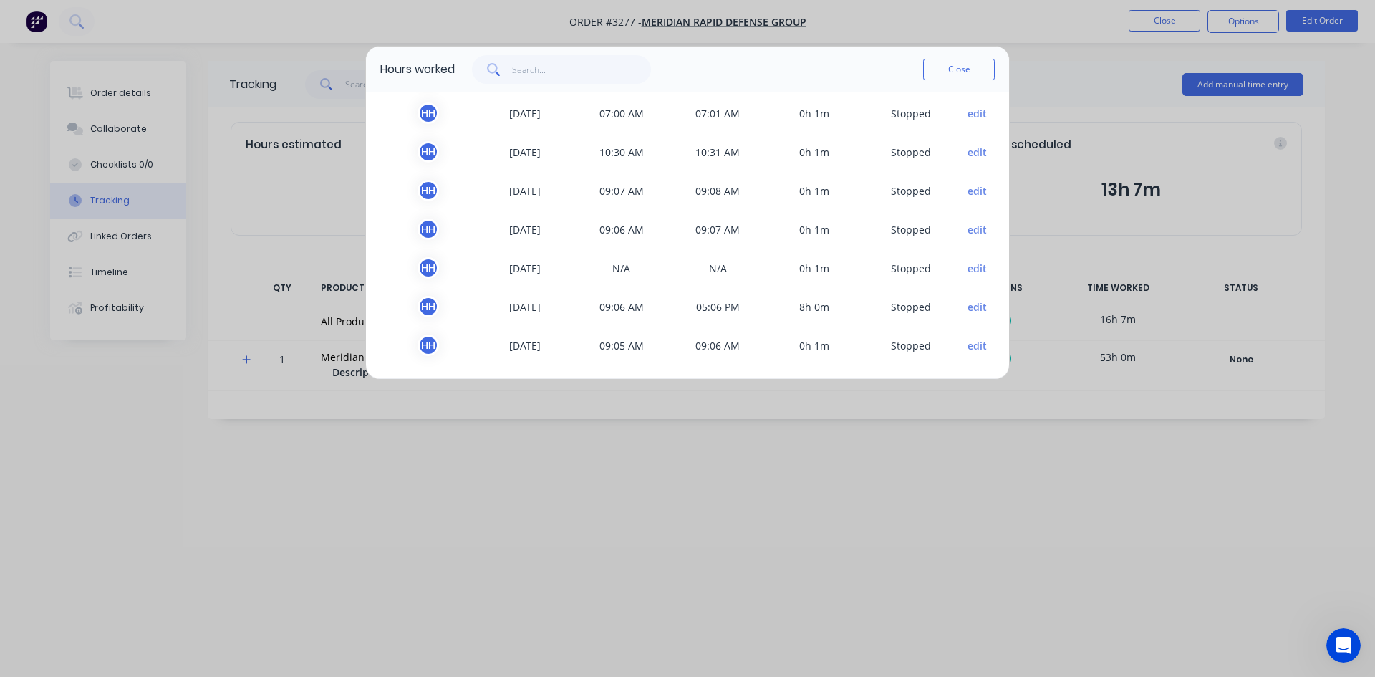
click at [967, 309] on button "edit" at bounding box center [976, 306] width 19 height 15
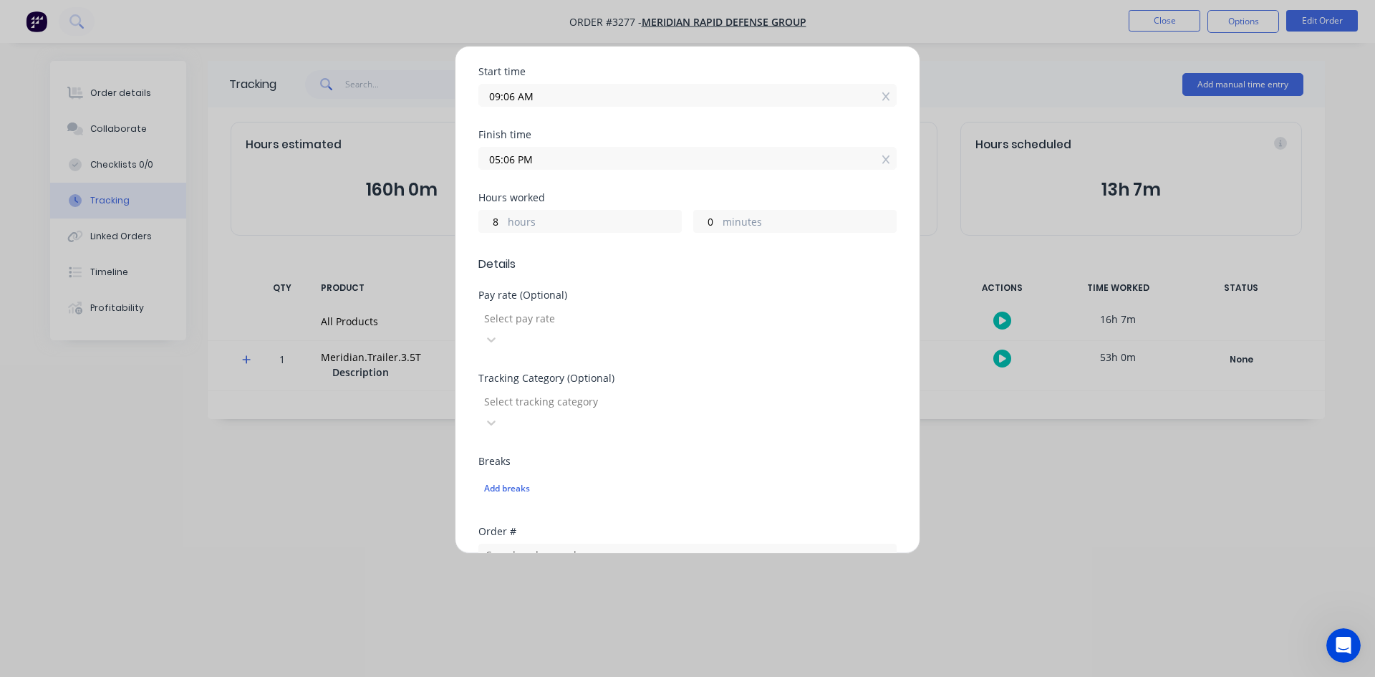
scroll to position [151, 0]
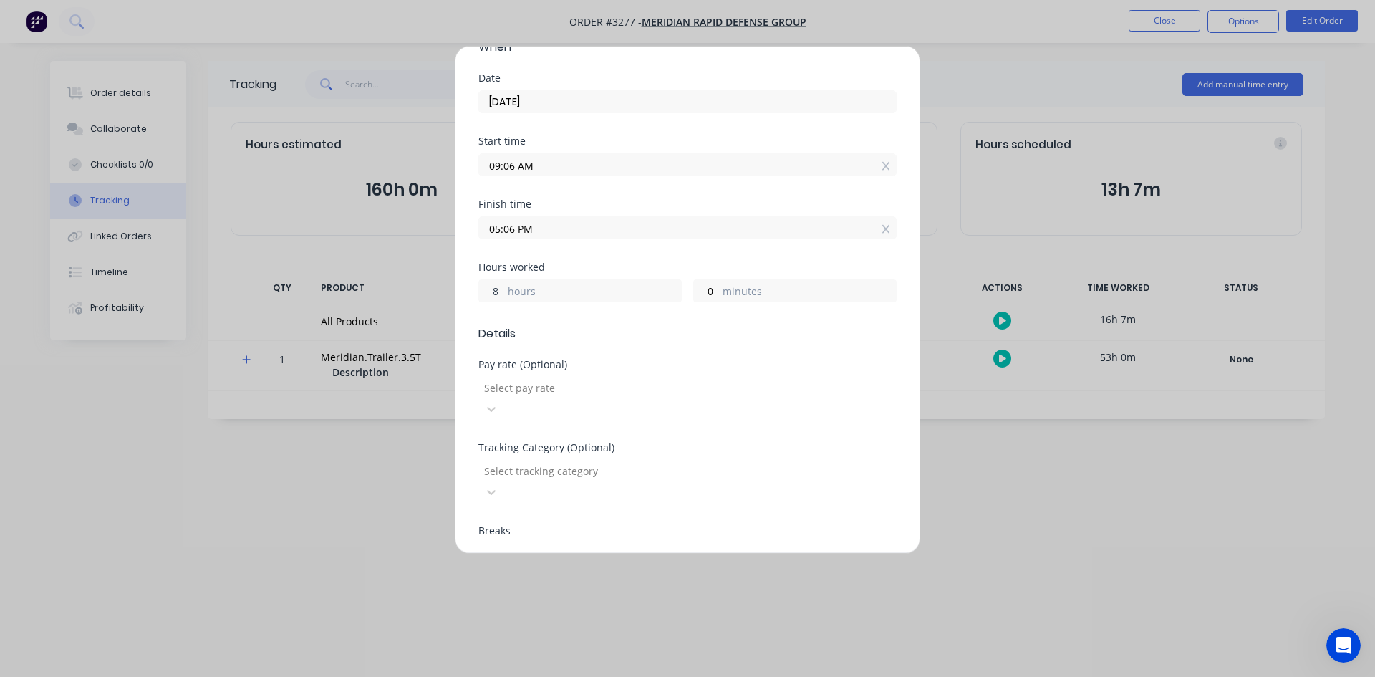
drag, startPoint x: 405, startPoint y: 275, endPoint x: 381, endPoint y: 274, distance: 24.4
click at [383, 274] on div "Edit time tracking entry Team member [PERSON_NAME] When Date [DATE] Start time …" at bounding box center [687, 338] width 1375 height 677
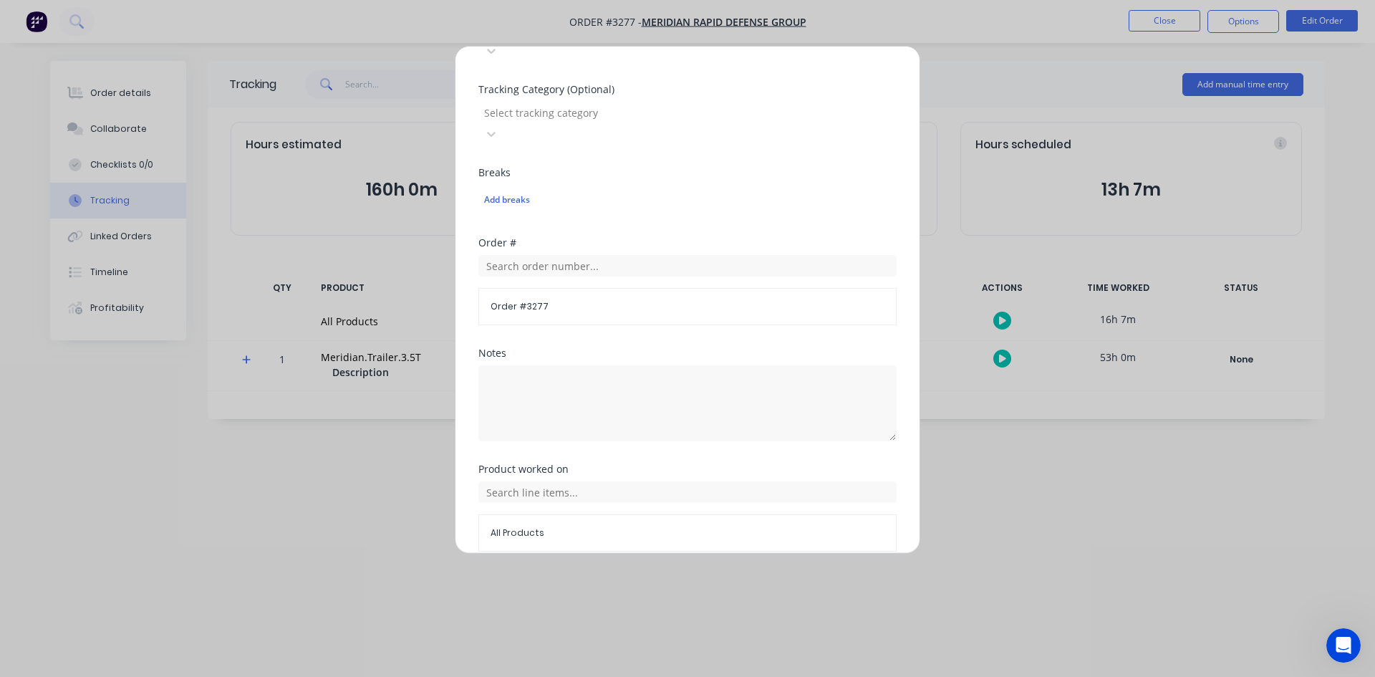
type input "0"
type input "09:06 AM"
click at [647, 574] on button "Done" at bounding box center [642, 585] width 79 height 23
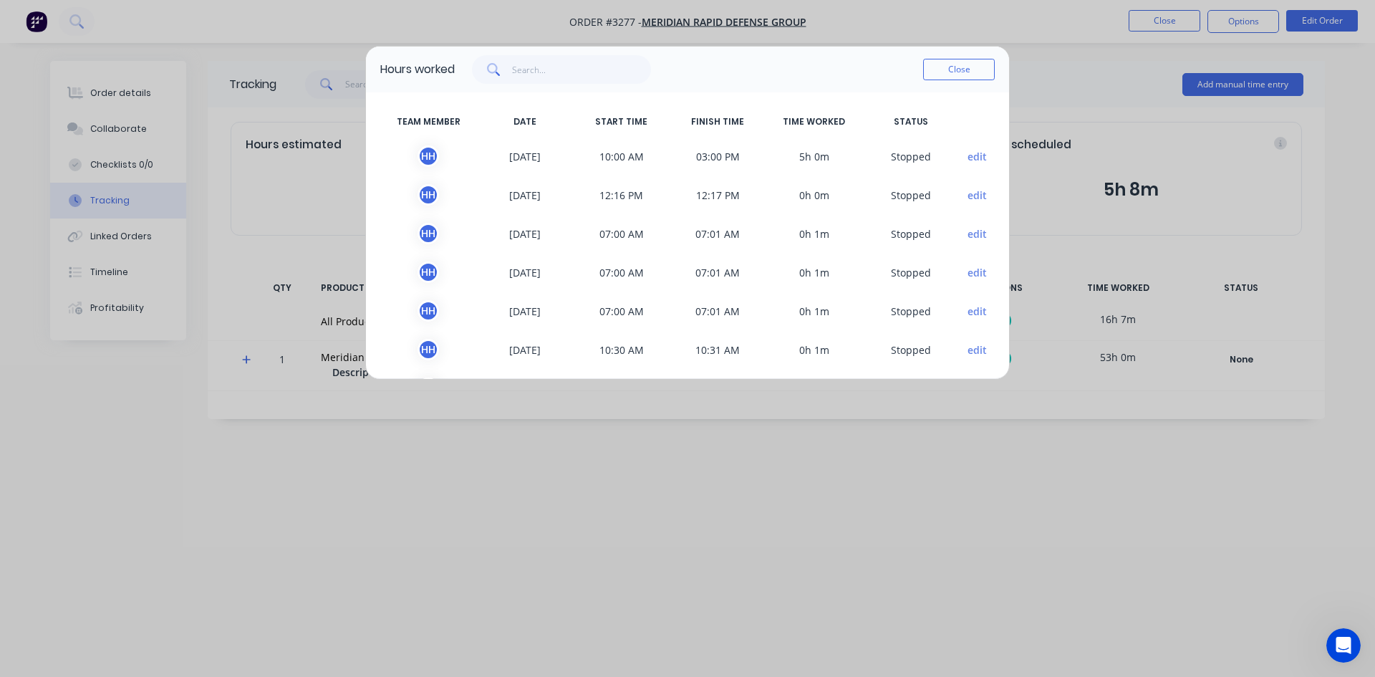
scroll to position [198, 0]
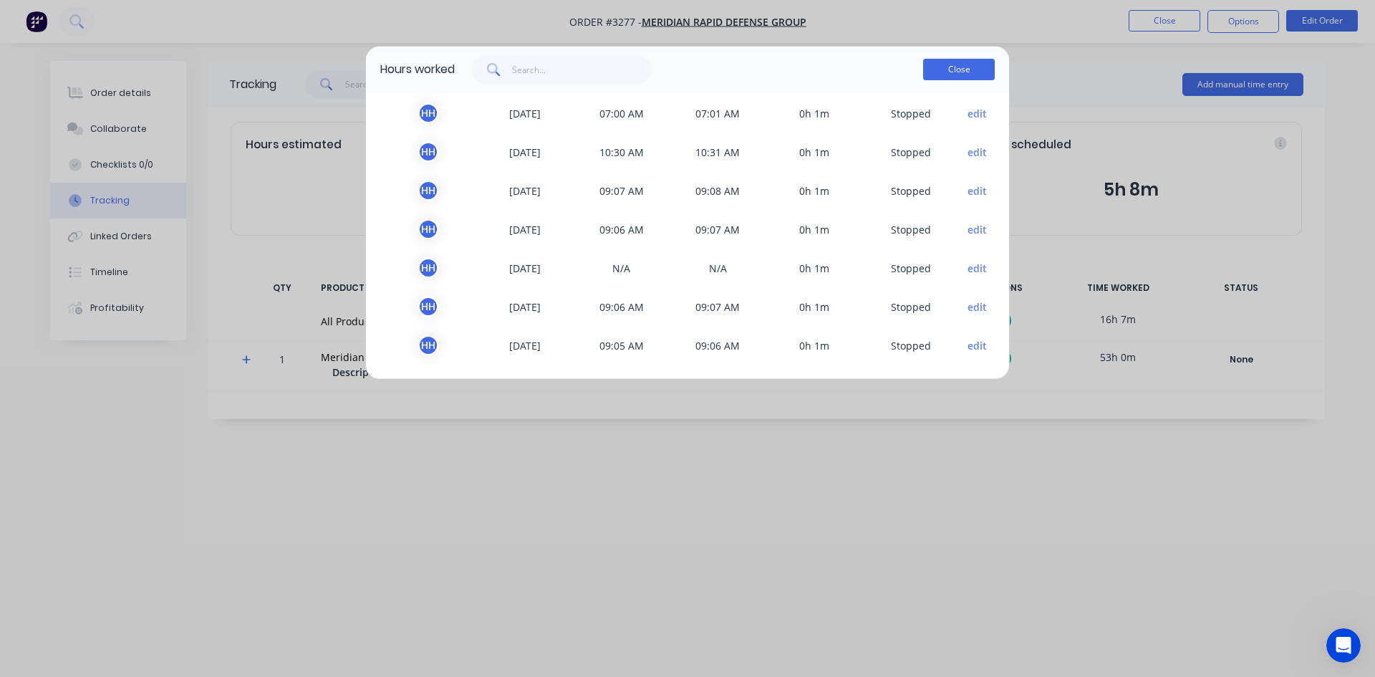
click at [979, 72] on button "Close" at bounding box center [959, 69] width 72 height 21
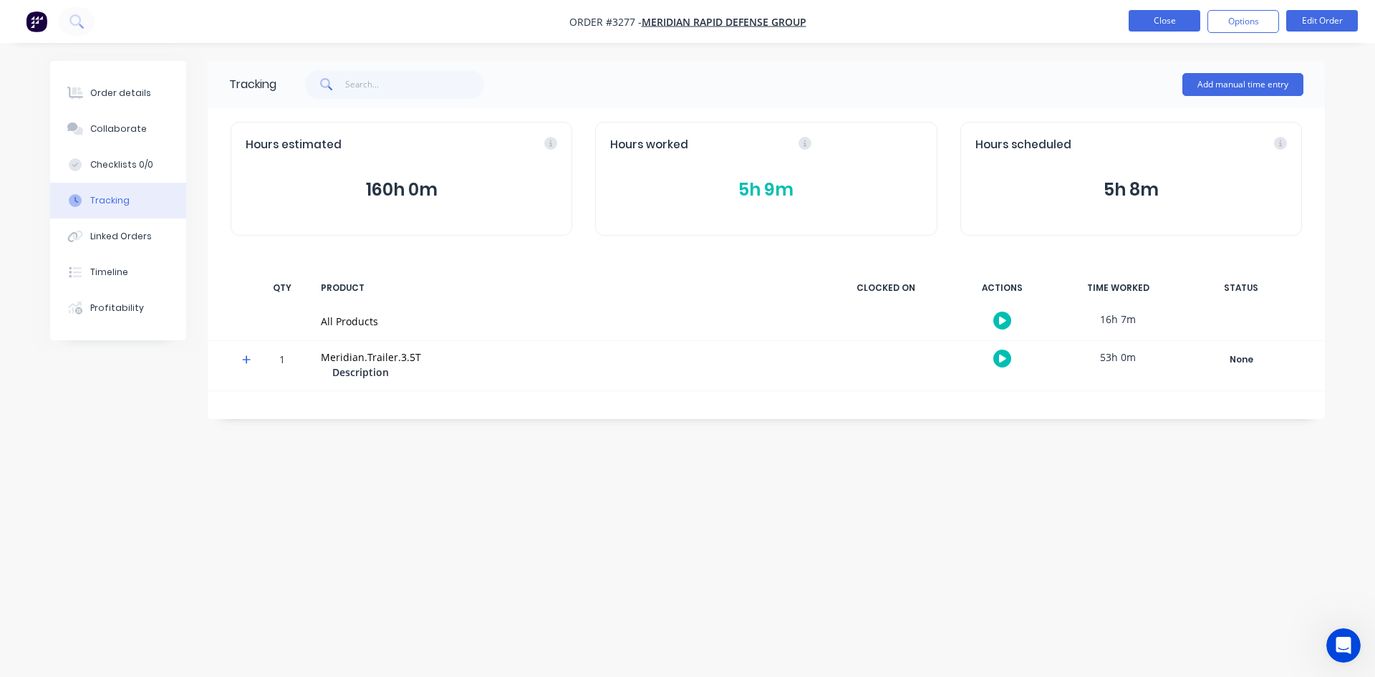
click at [1153, 26] on button "Close" at bounding box center [1164, 20] width 72 height 21
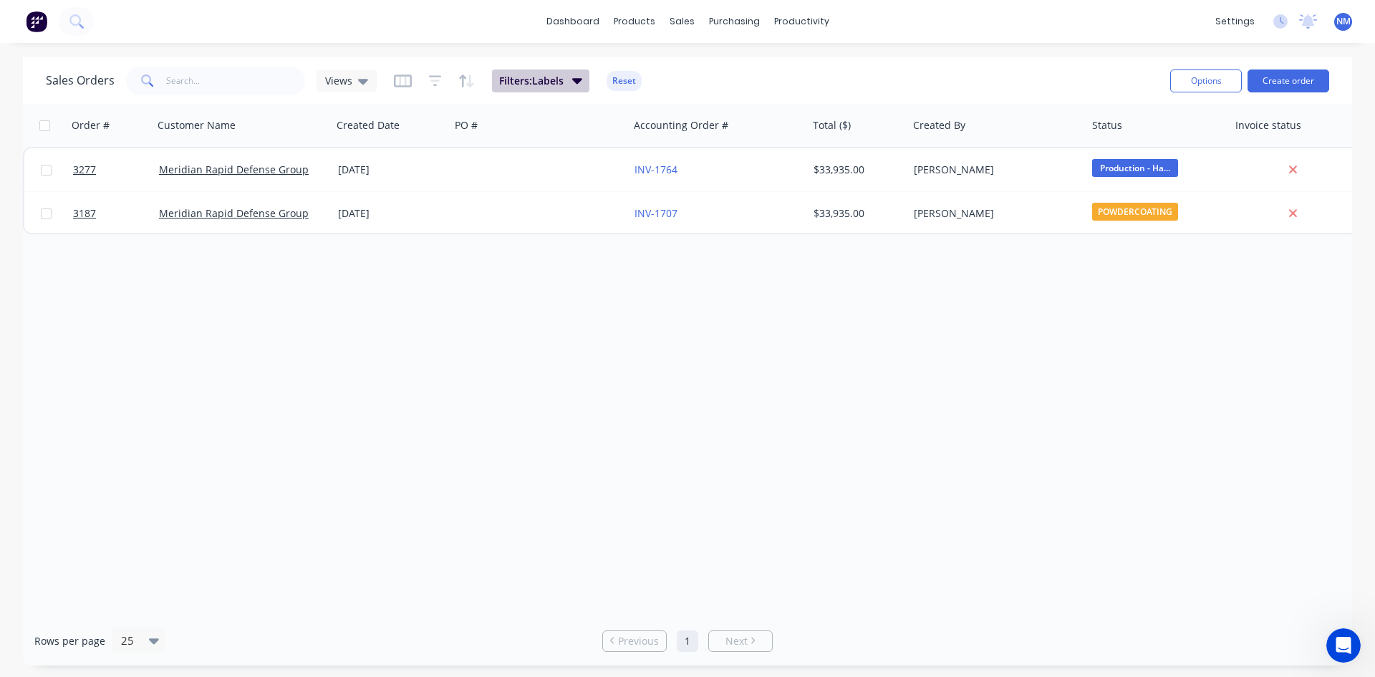
click at [542, 74] on span "Filters: Labels" at bounding box center [531, 81] width 64 height 14
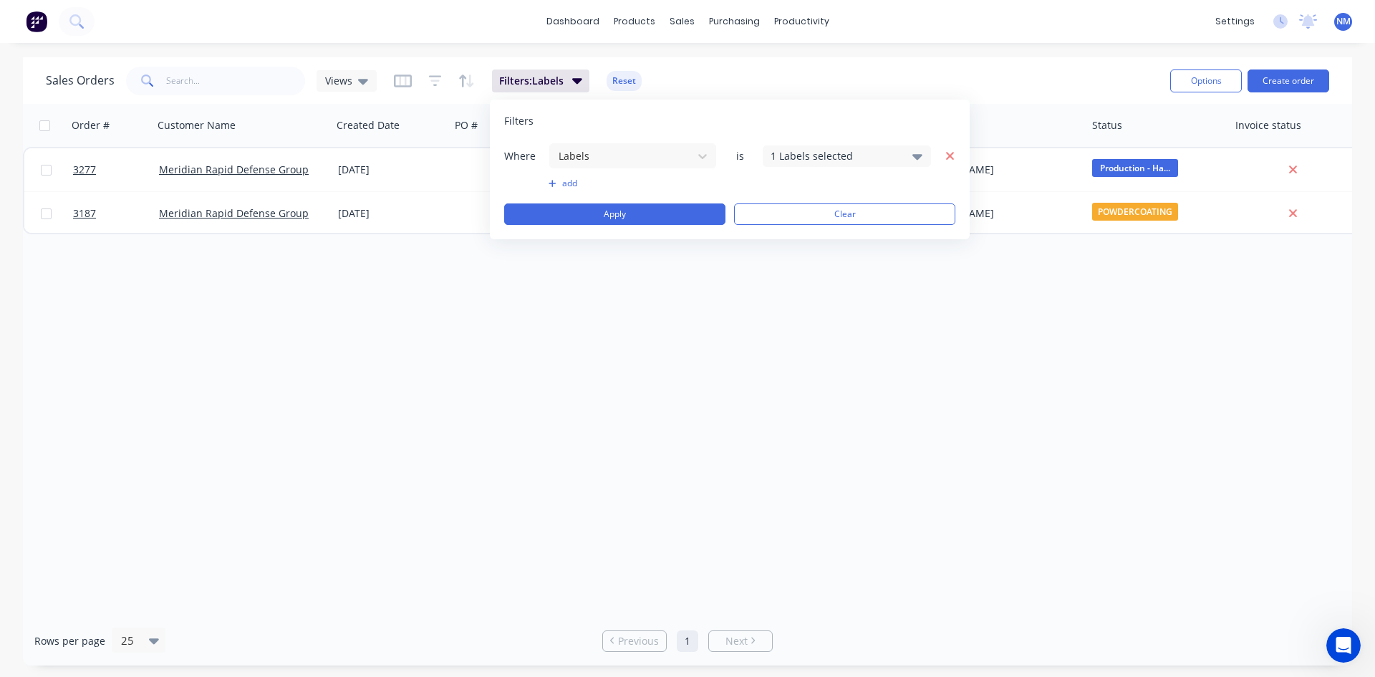
click at [950, 159] on icon "button" at bounding box center [950, 156] width 10 height 13
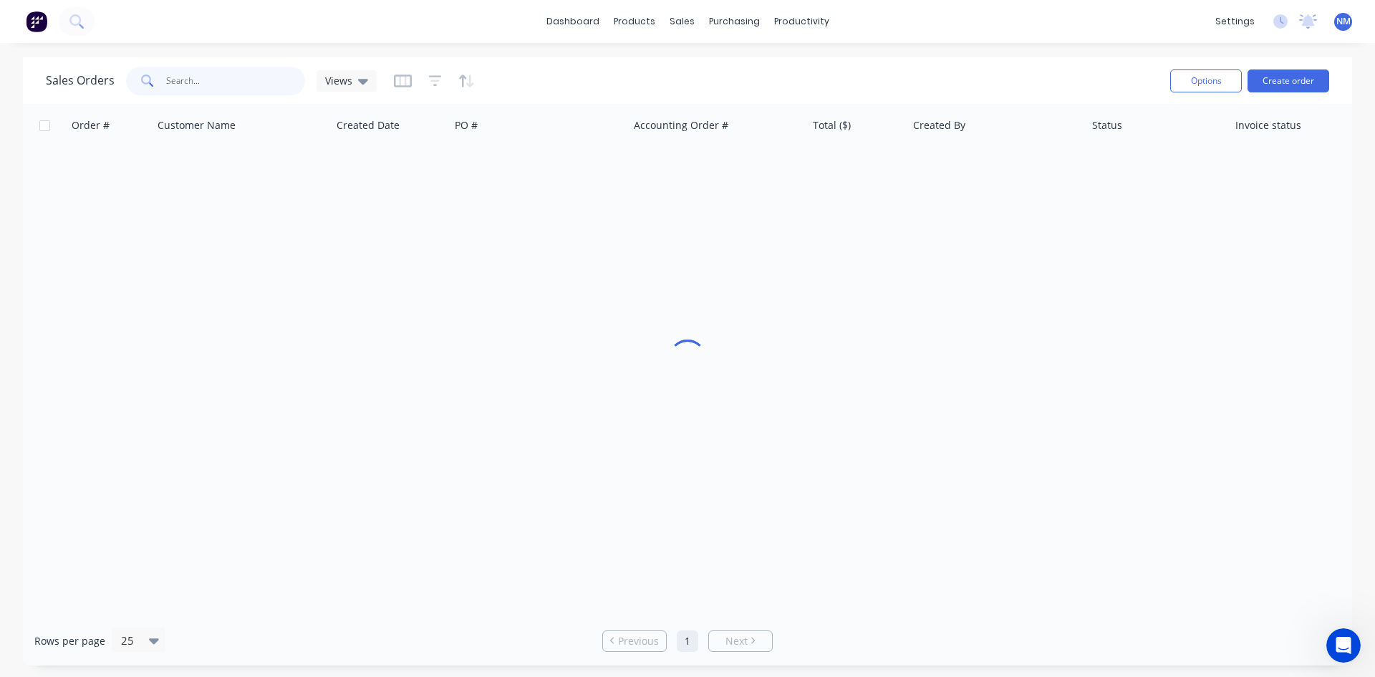
click at [233, 87] on input "text" at bounding box center [236, 81] width 140 height 29
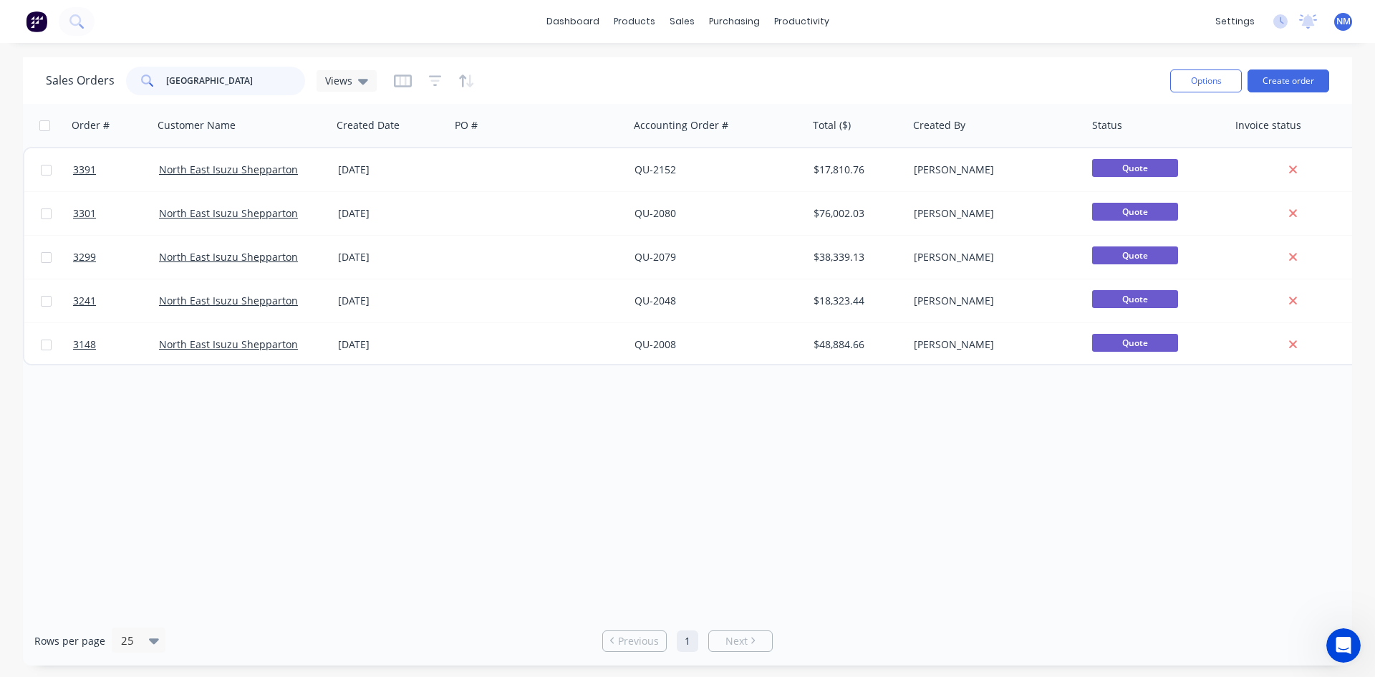
type input "[GEOGRAPHIC_DATA]"
drag, startPoint x: 236, startPoint y: 76, endPoint x: 0, endPoint y: 78, distance: 235.6
click at [0, 78] on div "Sales Orders north east Views Options Create order Order # Customer Name Create…" at bounding box center [687, 361] width 1375 height 608
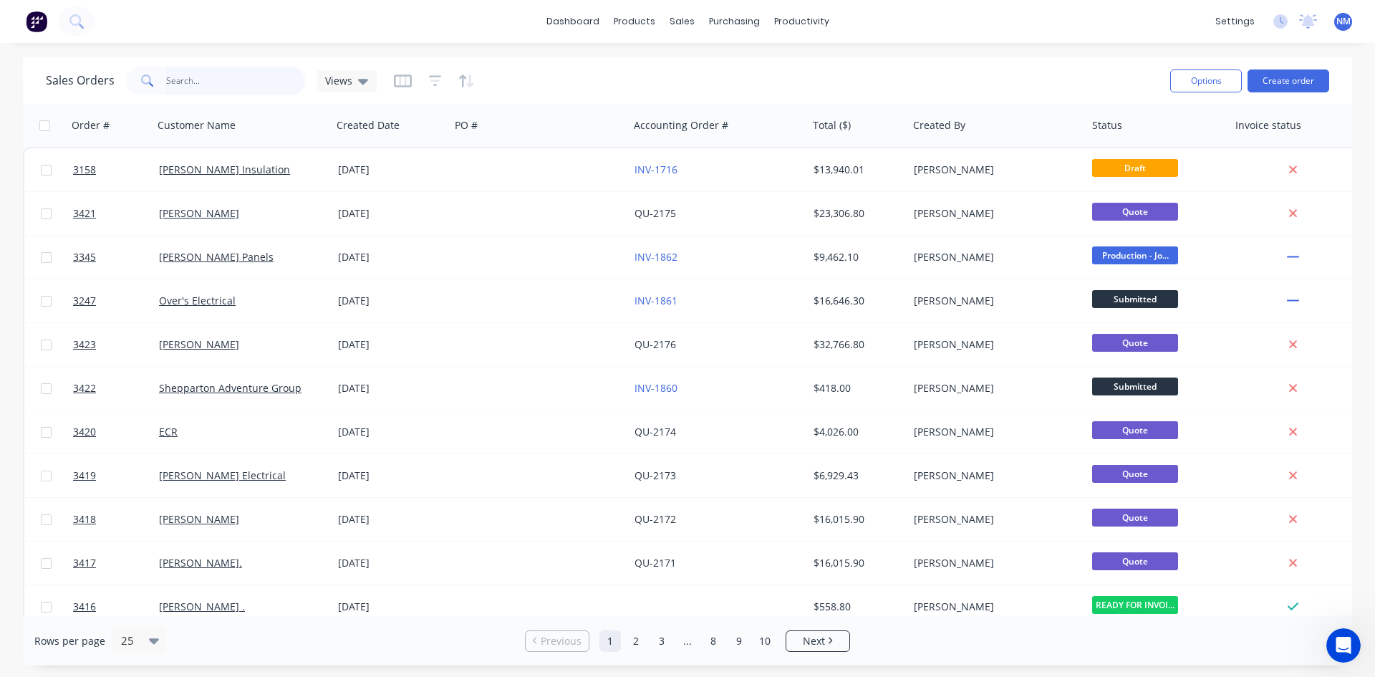
click at [229, 84] on input "text" at bounding box center [236, 81] width 140 height 29
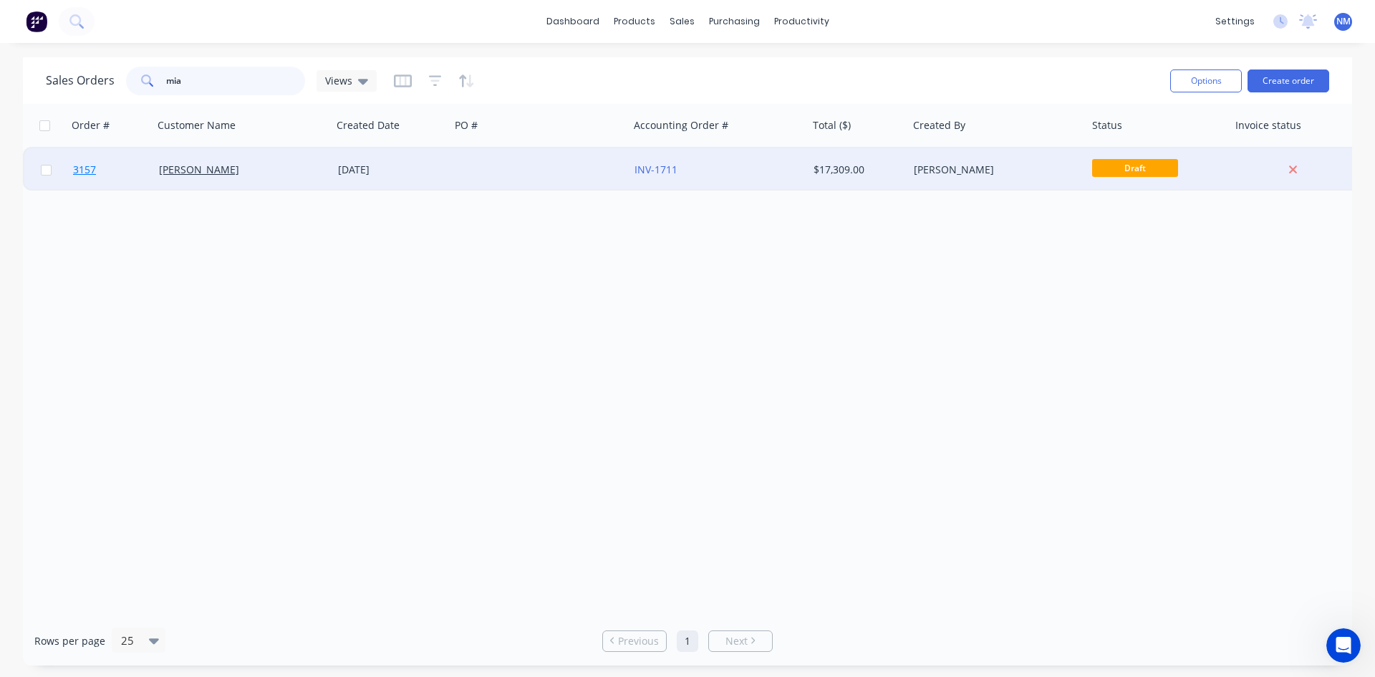
type input "mia"
click at [83, 168] on span "3157" at bounding box center [84, 170] width 23 height 14
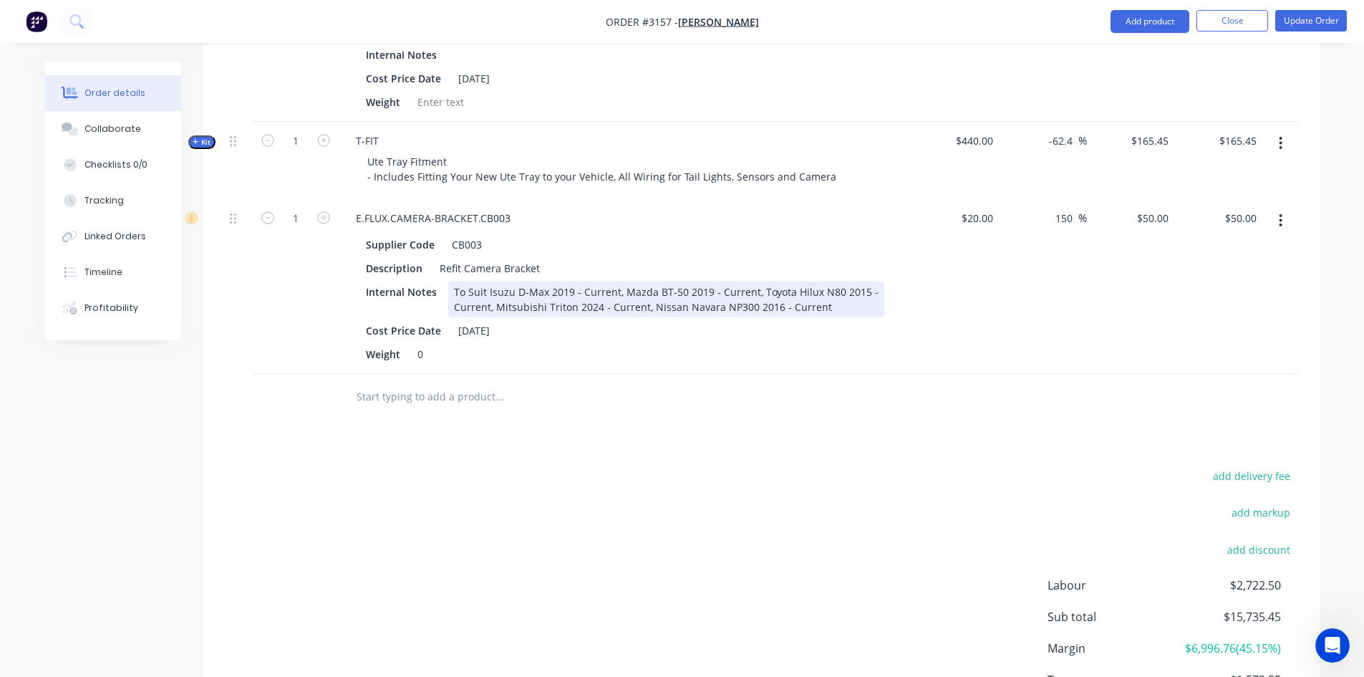
scroll to position [2107, 0]
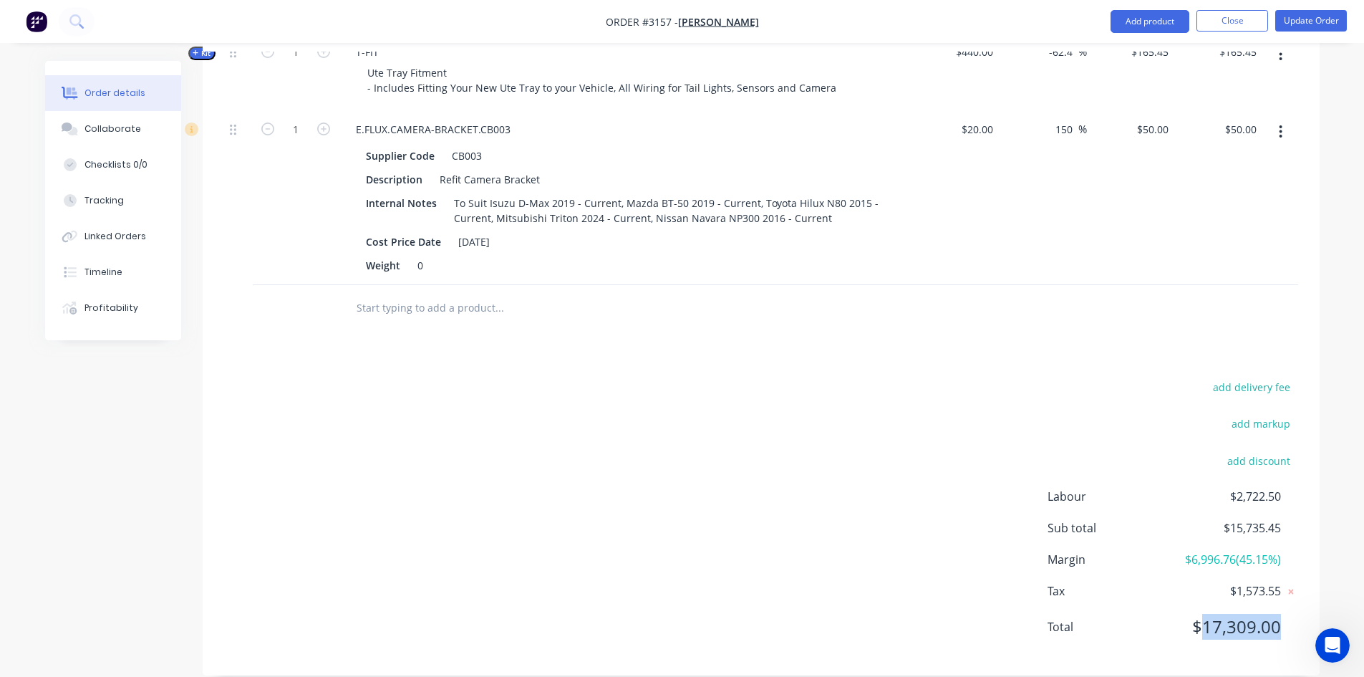
drag, startPoint x: 1204, startPoint y: 608, endPoint x: 1285, endPoint y: 606, distance: 81.6
click at [1285, 614] on div "Total $17,309.00" at bounding box center [1172, 627] width 251 height 26
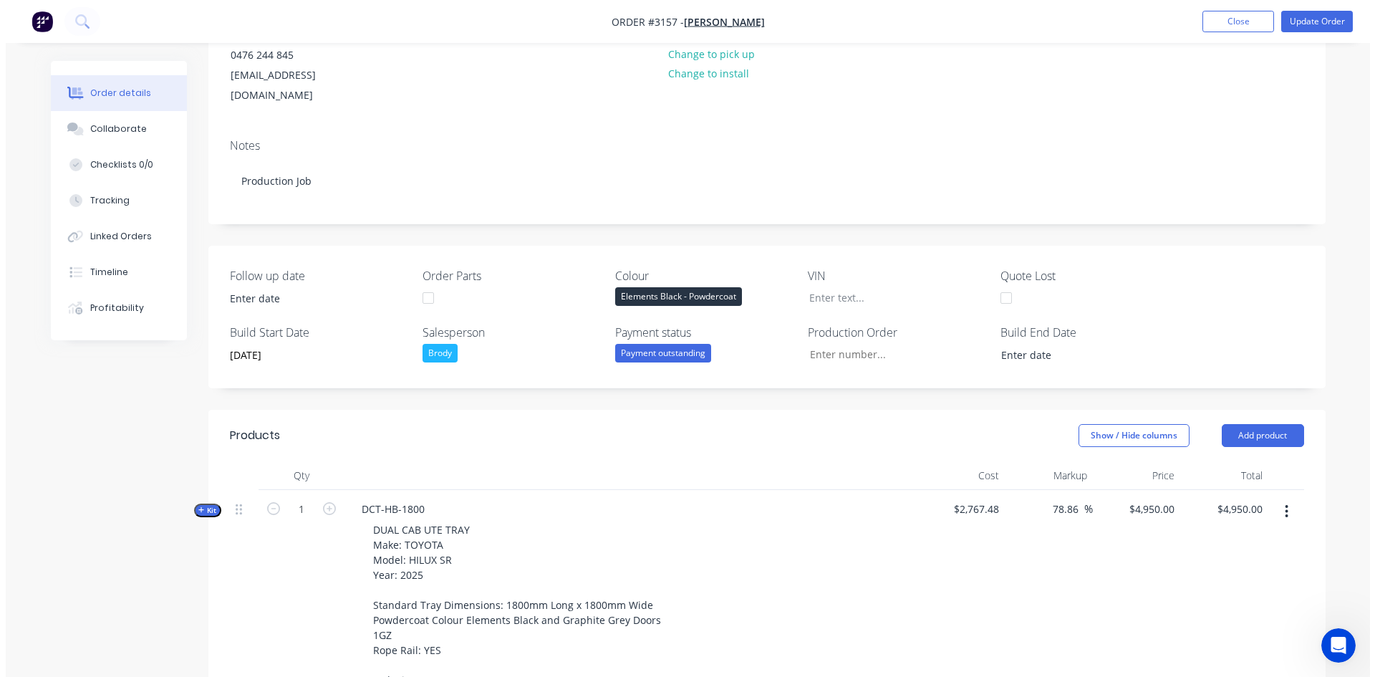
scroll to position [0, 0]
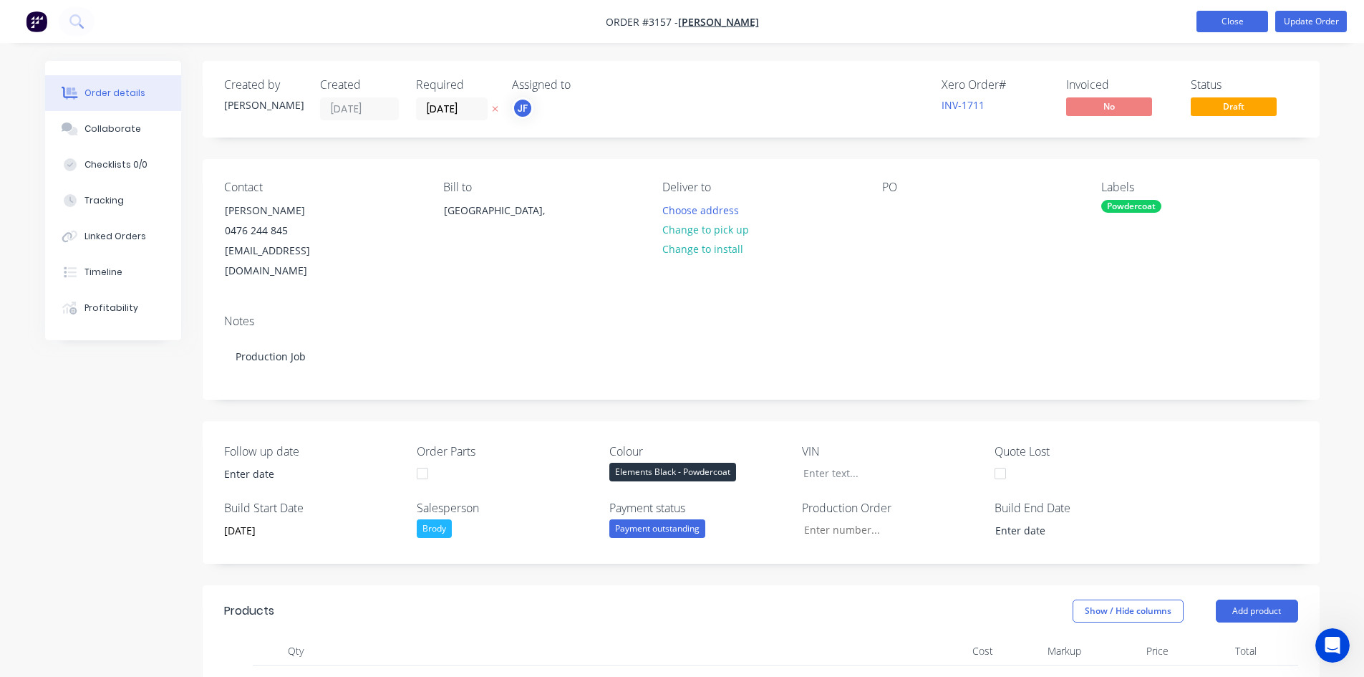
click at [1237, 27] on button "Close" at bounding box center [1232, 21] width 72 height 21
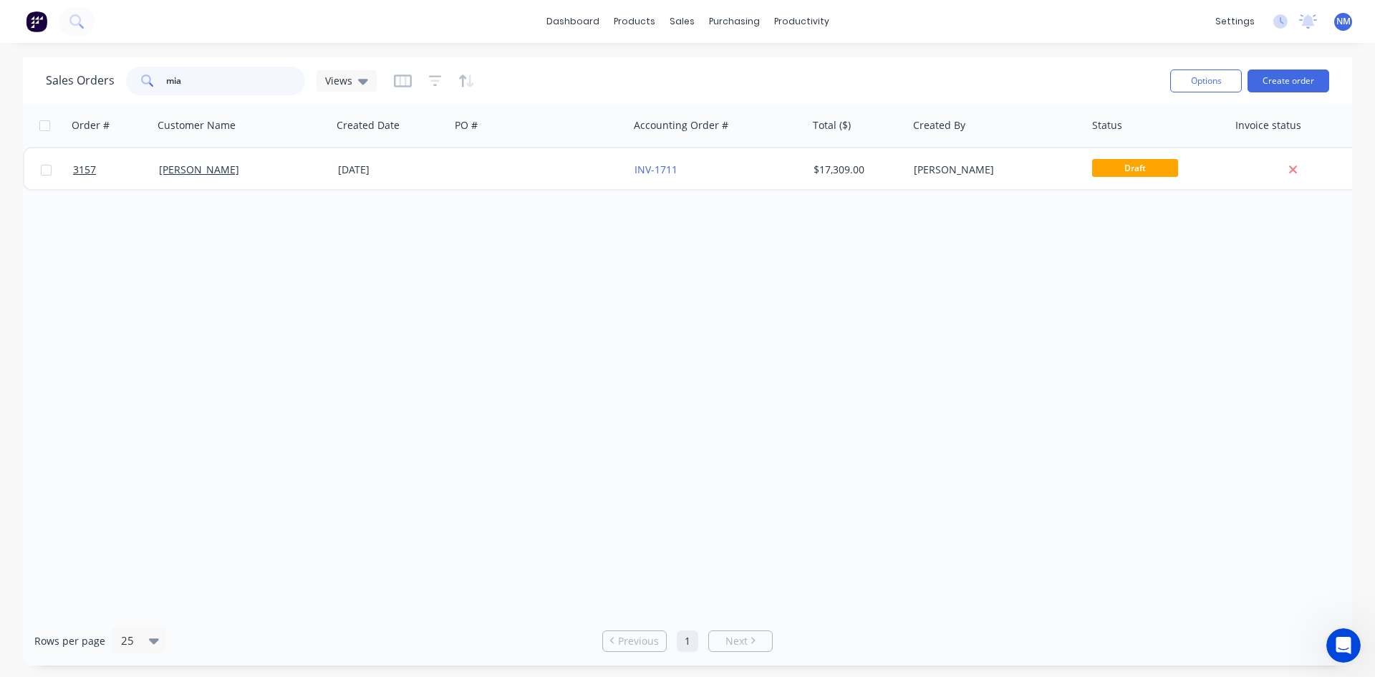
drag, startPoint x: 228, startPoint y: 82, endPoint x: 0, endPoint y: 70, distance: 228.7
click at [0, 77] on div "Sales Orders mia Views Options Create order Order # Customer Name Created Date …" at bounding box center [687, 361] width 1375 height 608
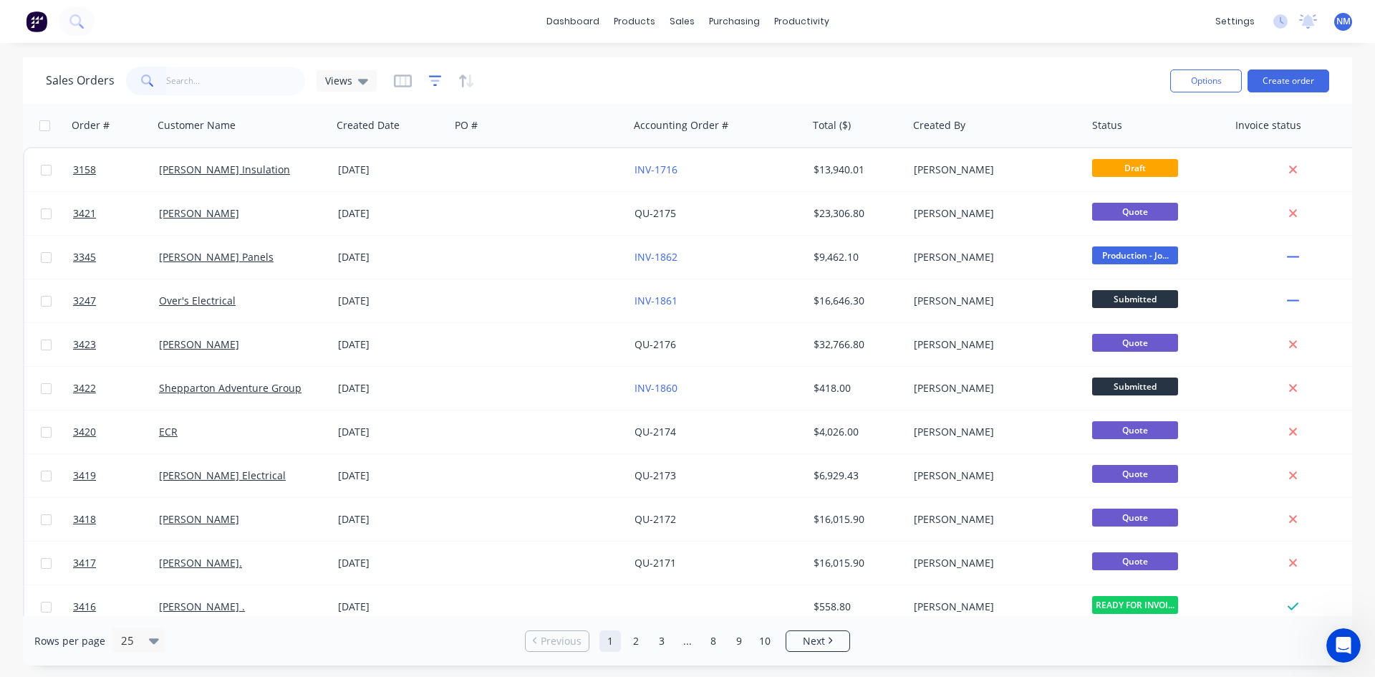
click at [434, 77] on icon "button" at bounding box center [435, 80] width 13 height 11
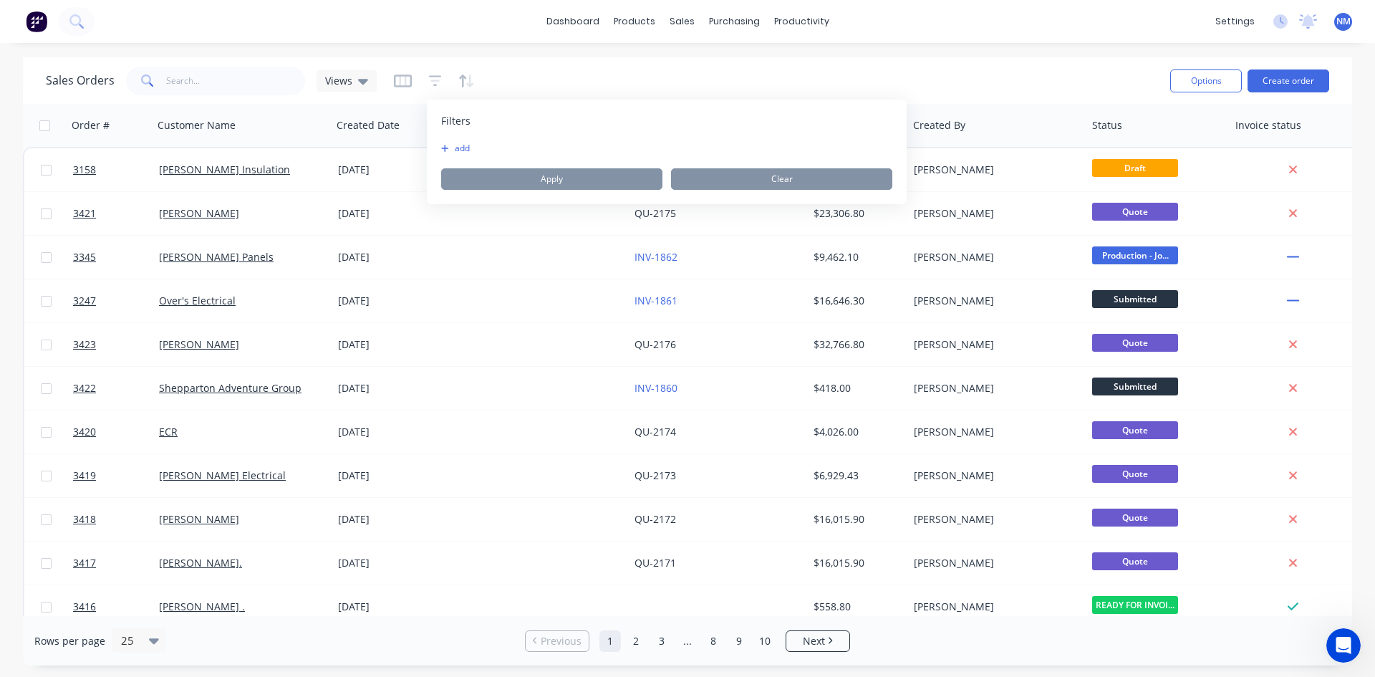
click at [456, 150] on button "add" at bounding box center [459, 147] width 36 height 11
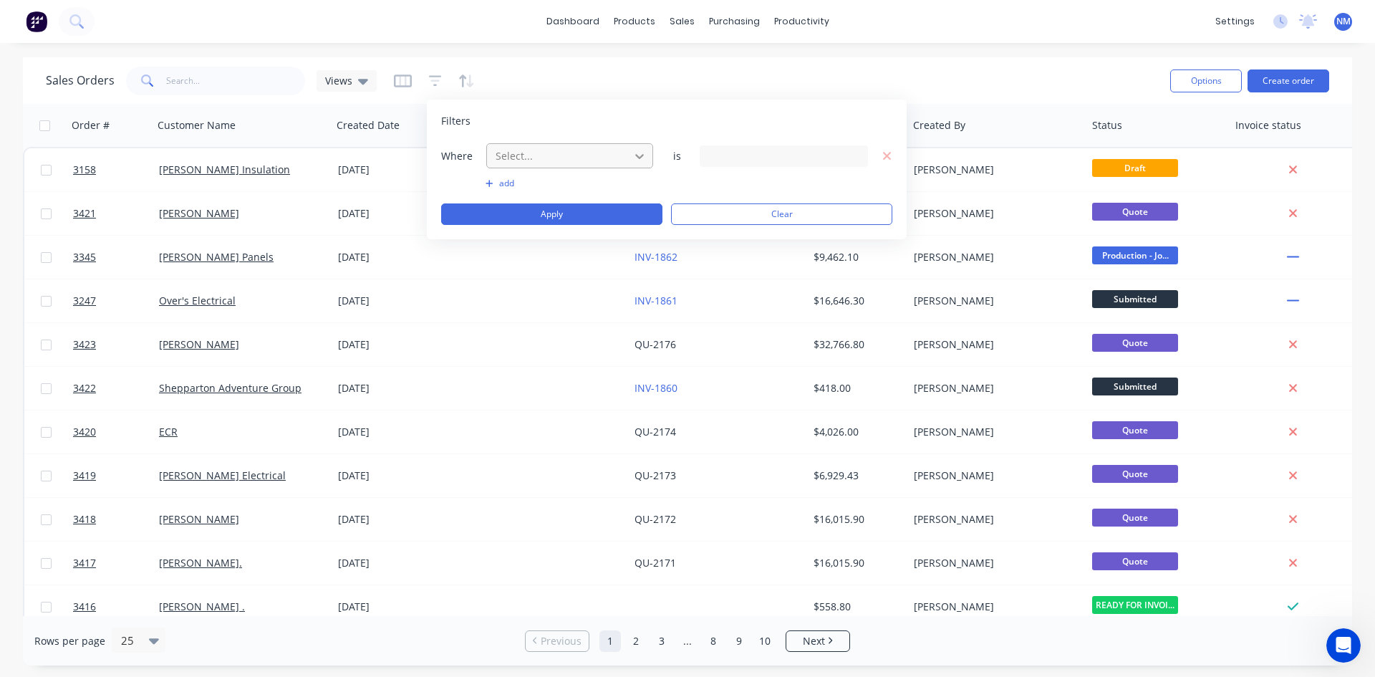
click at [634, 157] on icon at bounding box center [639, 156] width 14 height 14
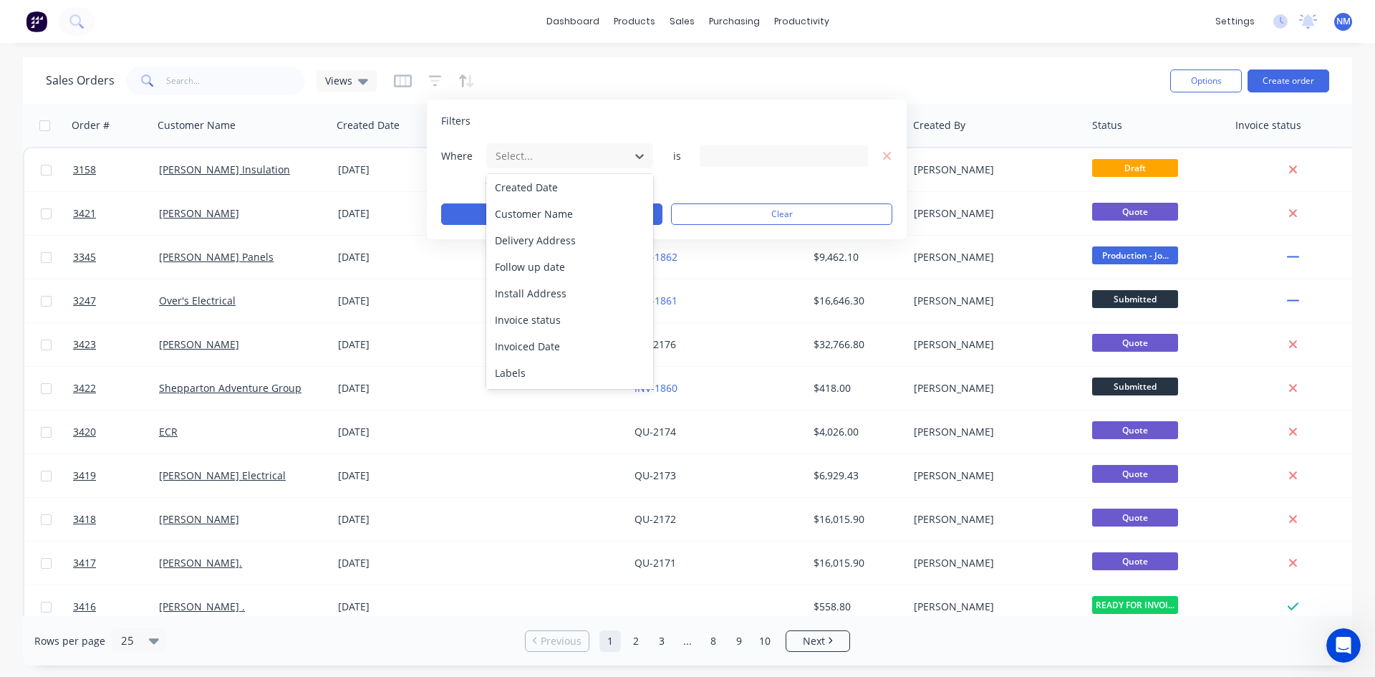
scroll to position [286, 0]
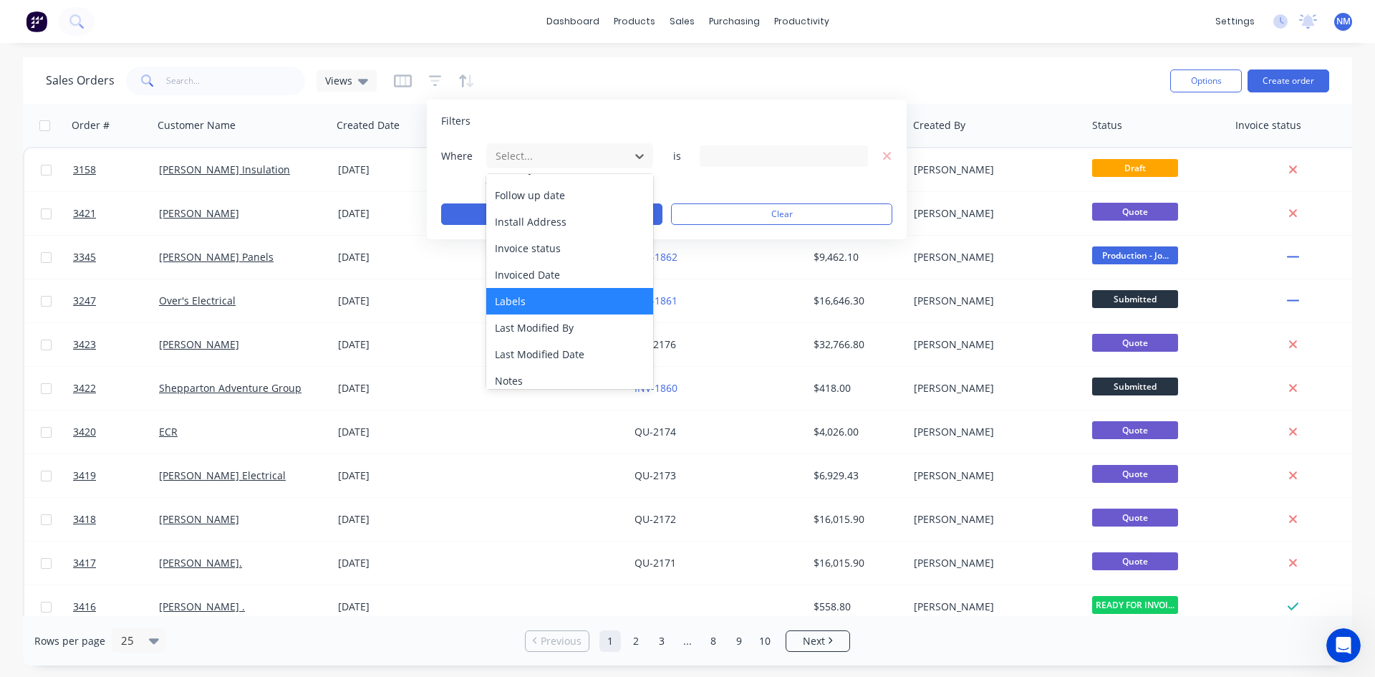
click at [561, 295] on div "Labels" at bounding box center [569, 301] width 167 height 26
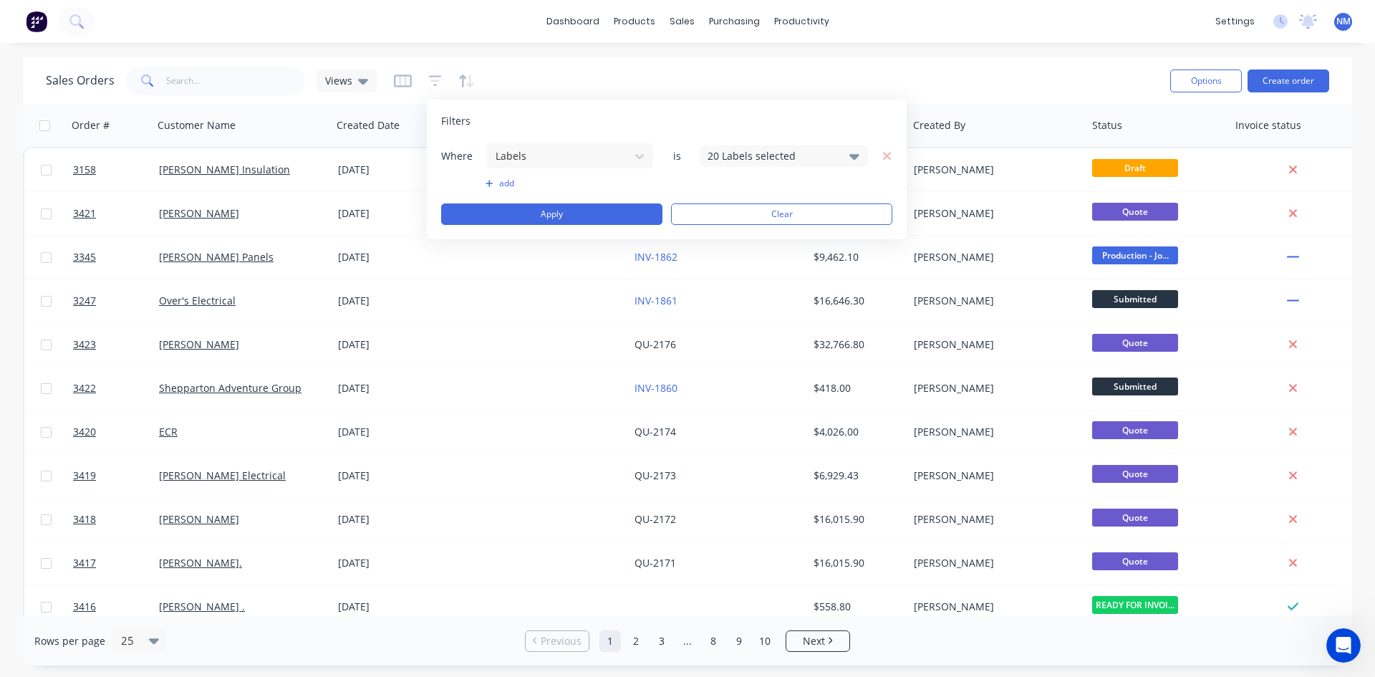
click at [777, 155] on div "20 Labels selected" at bounding box center [772, 155] width 130 height 15
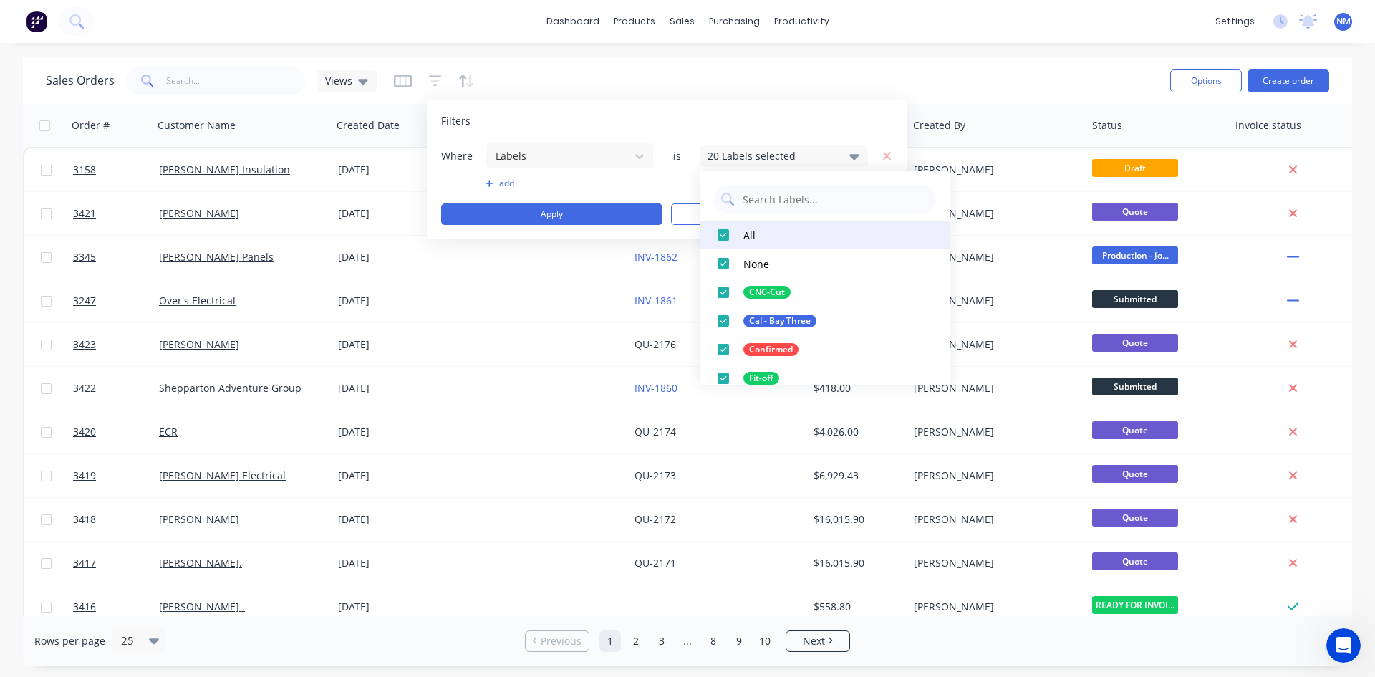
click at [723, 235] on div at bounding box center [723, 235] width 29 height 29
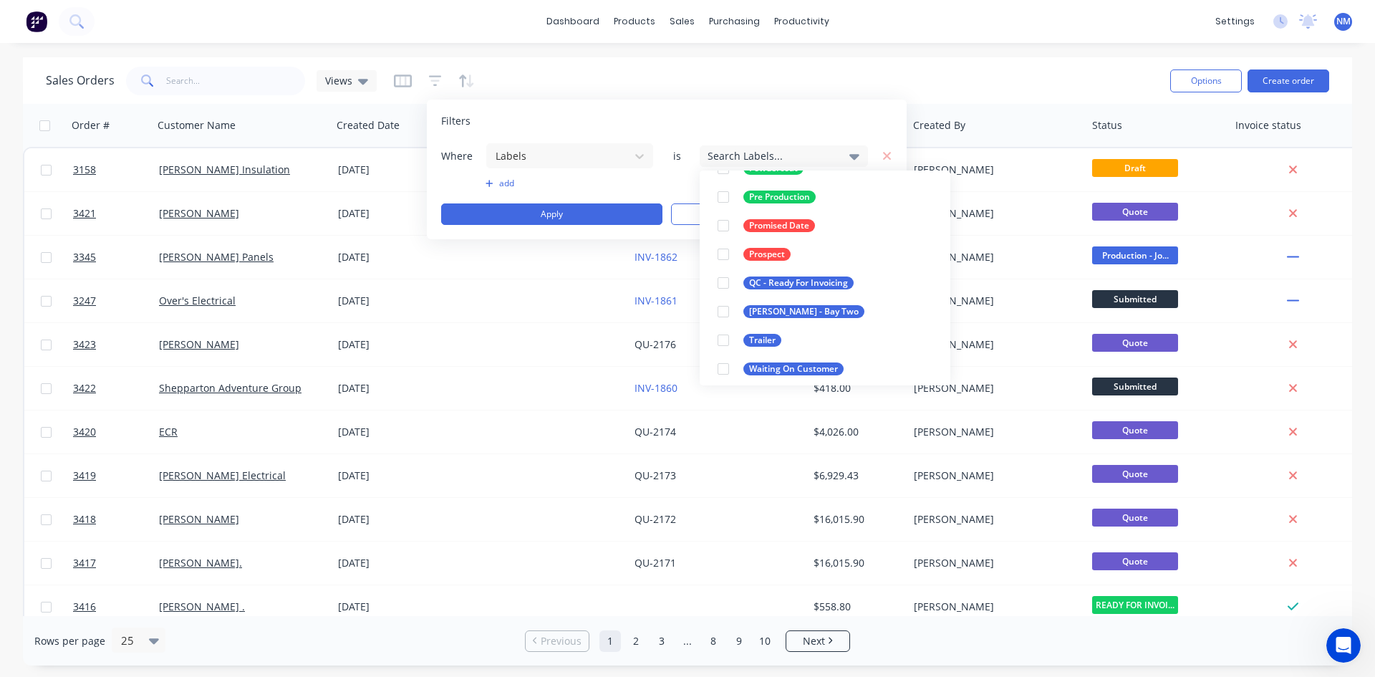
scroll to position [444, 0]
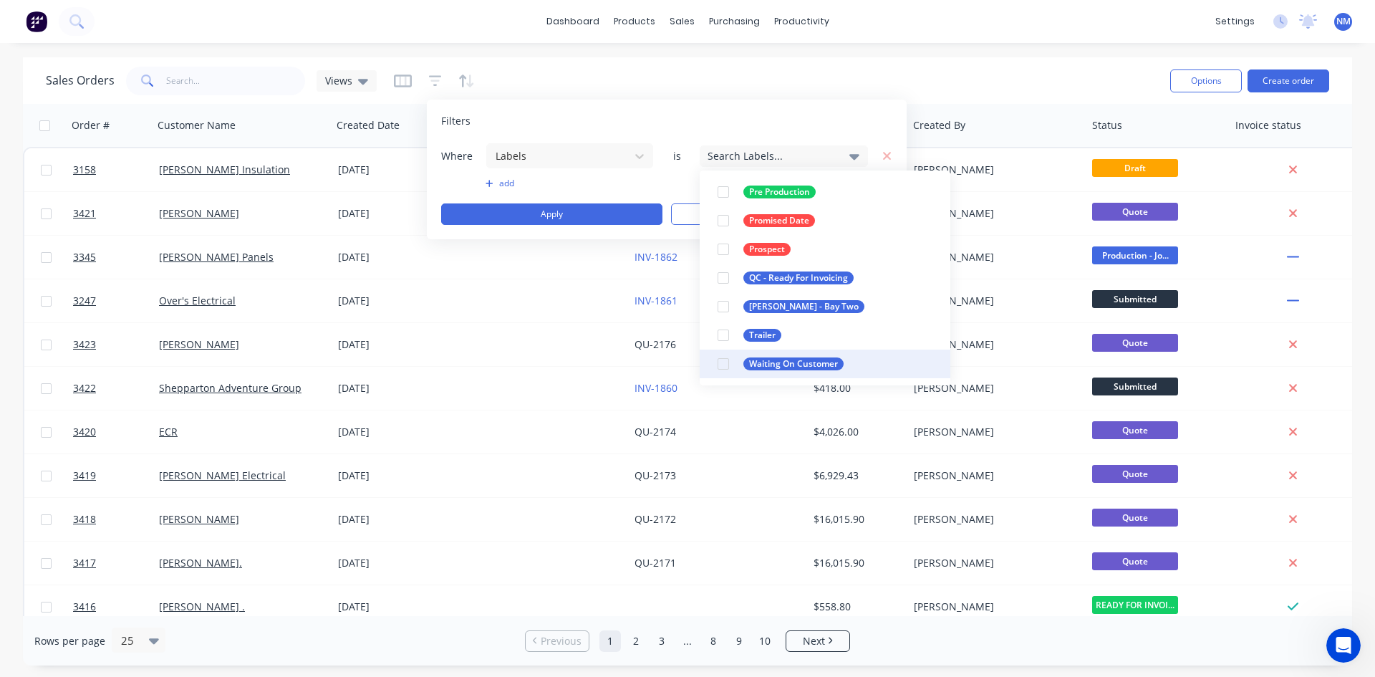
click at [727, 362] on div at bounding box center [723, 363] width 29 height 29
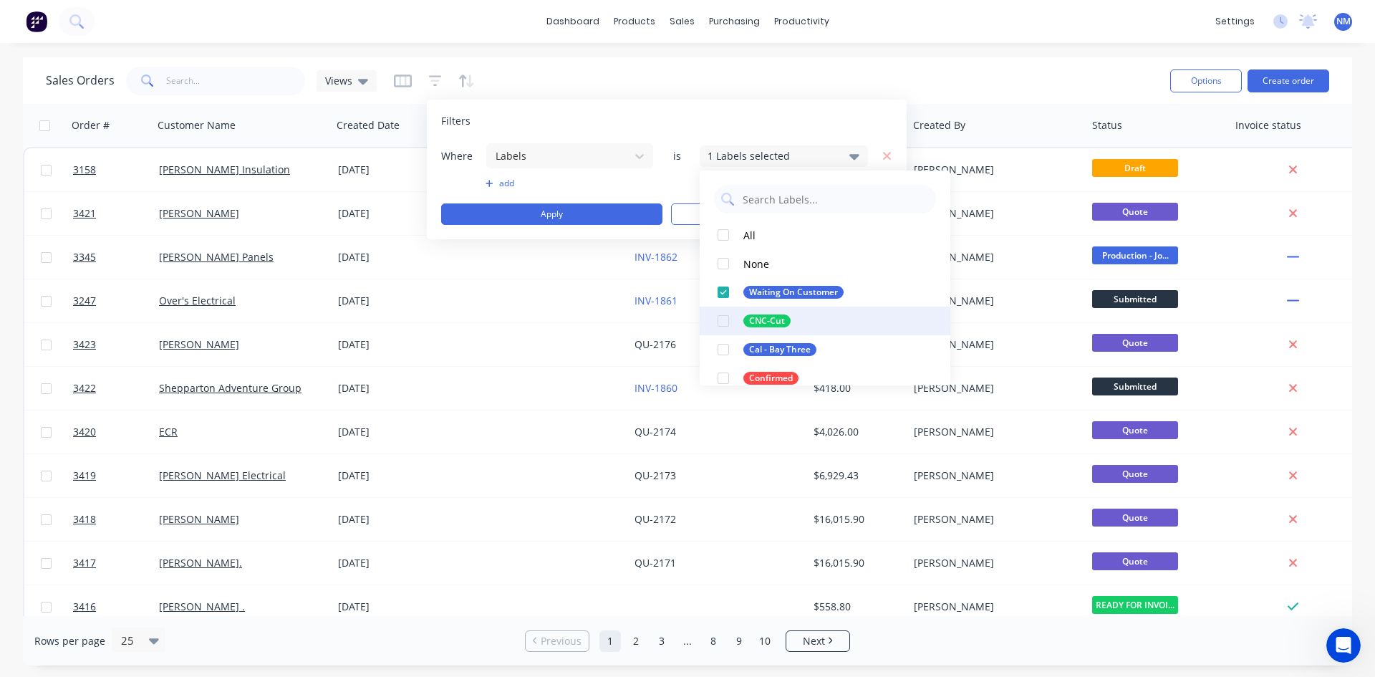
click at [725, 324] on div at bounding box center [723, 320] width 29 height 29
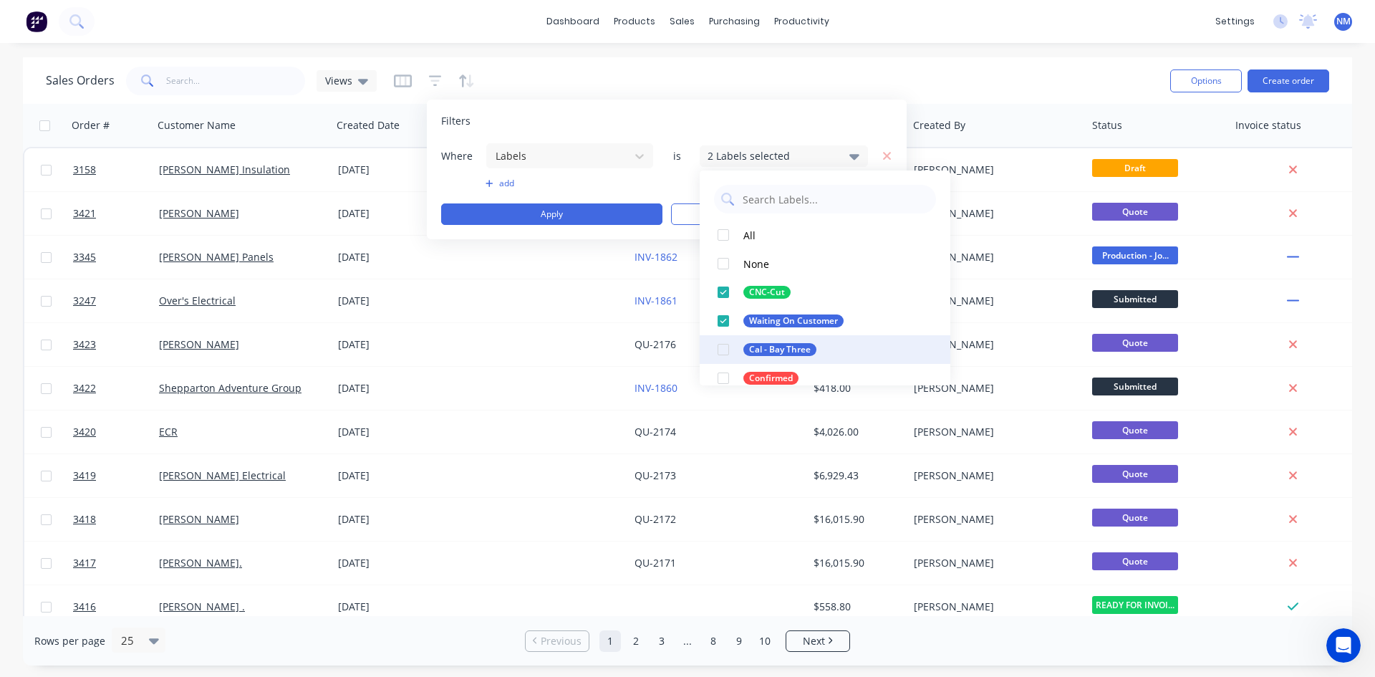
click at [723, 350] on div at bounding box center [723, 349] width 29 height 29
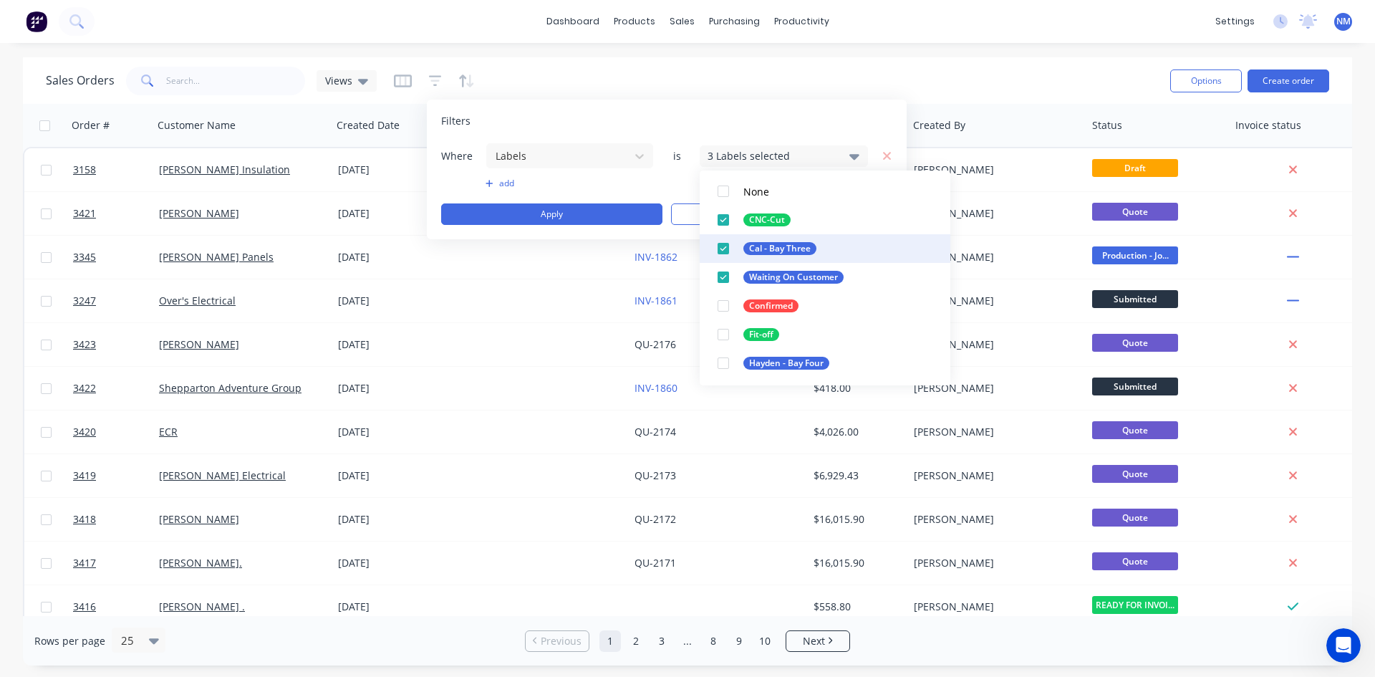
scroll to position [143, 0]
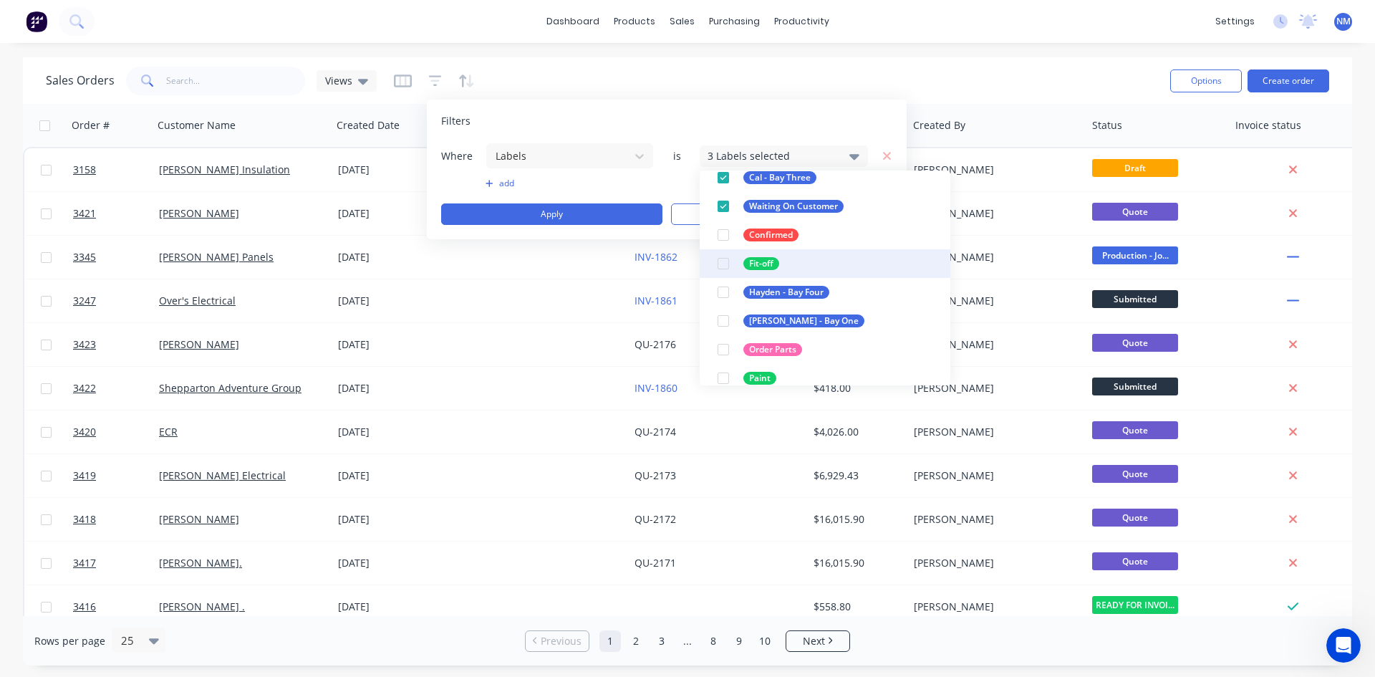
click at [722, 269] on div at bounding box center [723, 263] width 29 height 29
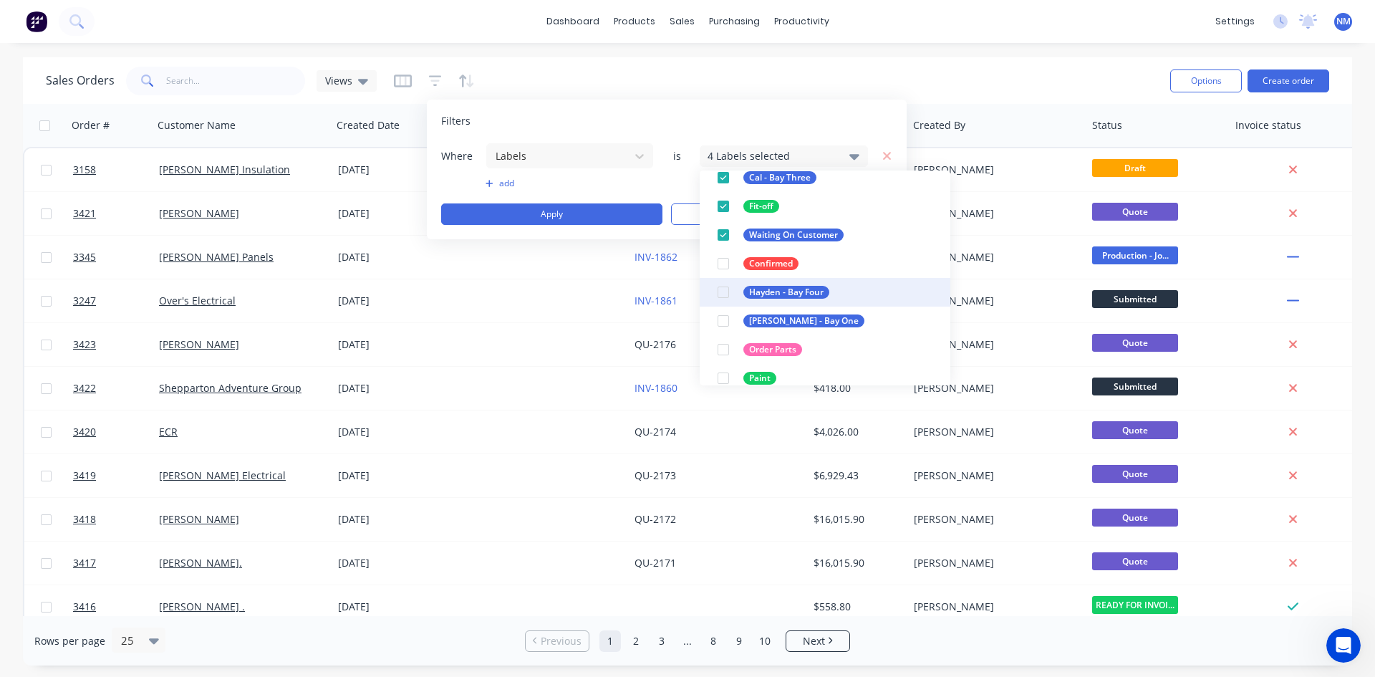
click at [727, 292] on div at bounding box center [723, 292] width 29 height 29
click at [727, 319] on div at bounding box center [723, 320] width 29 height 29
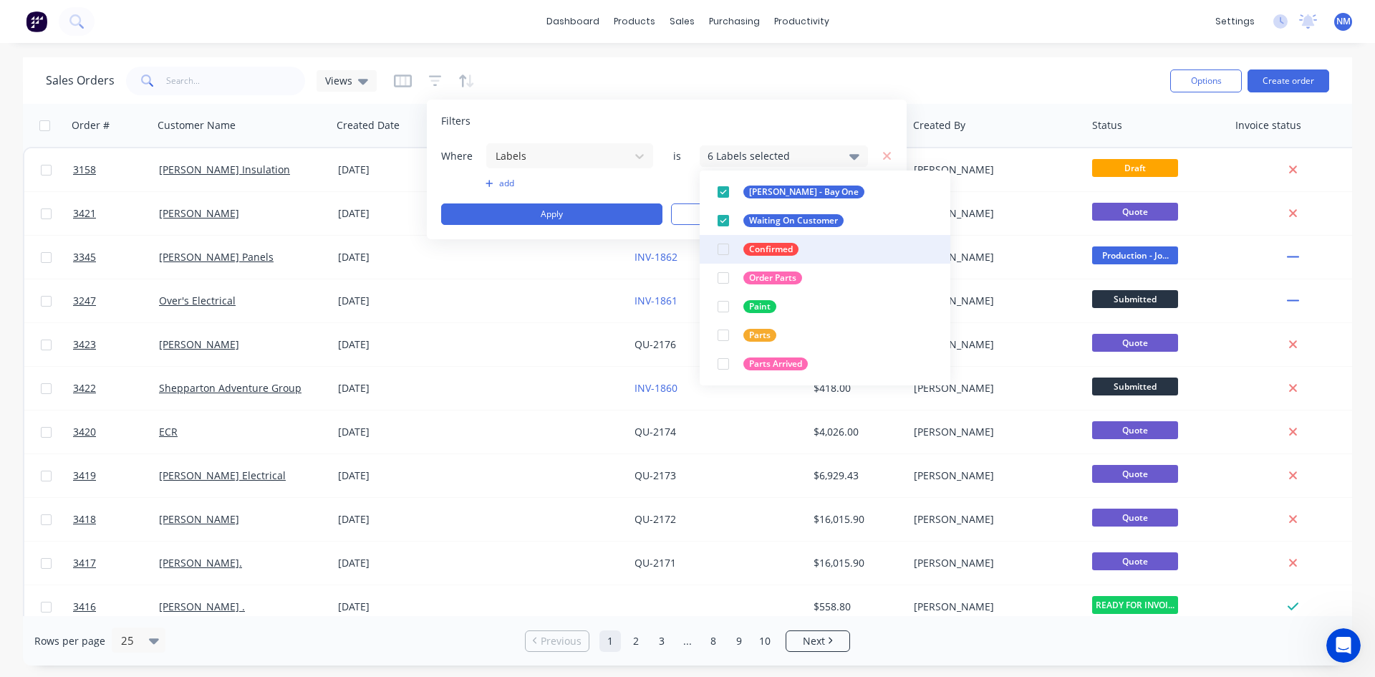
scroll to position [286, 0]
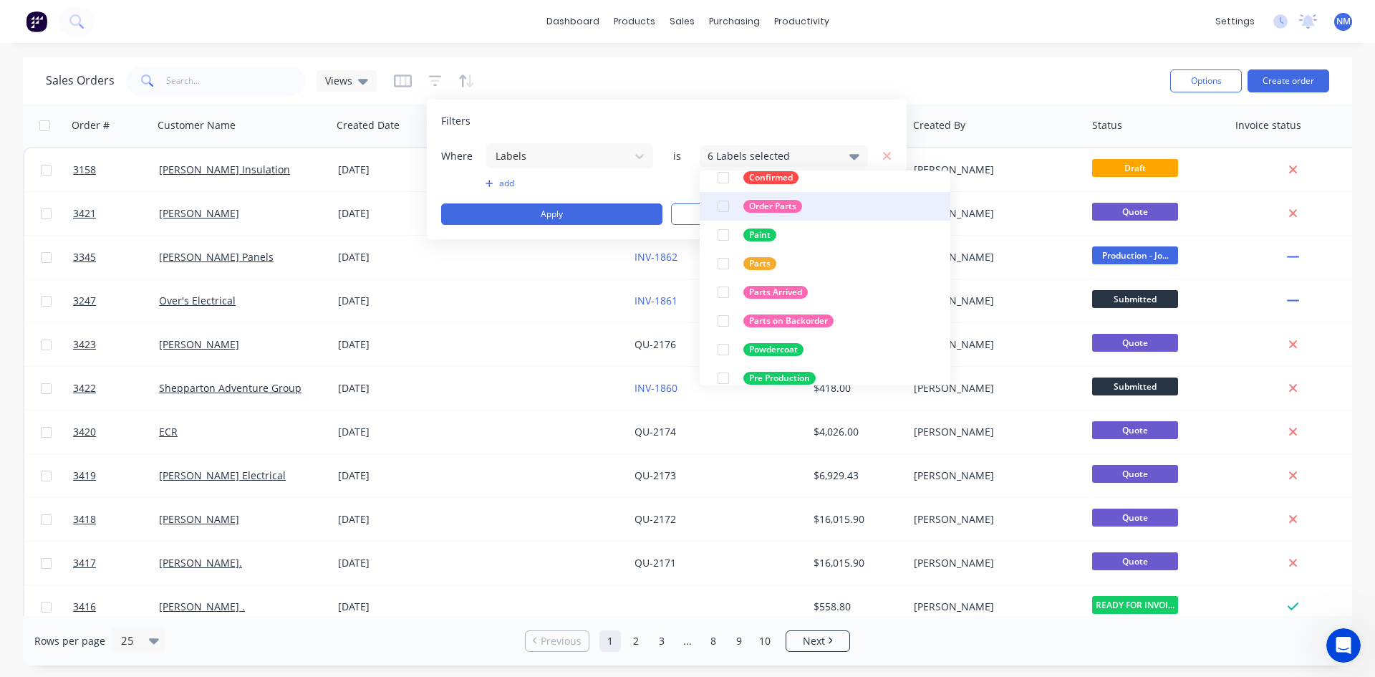
click at [727, 204] on div at bounding box center [723, 206] width 29 height 29
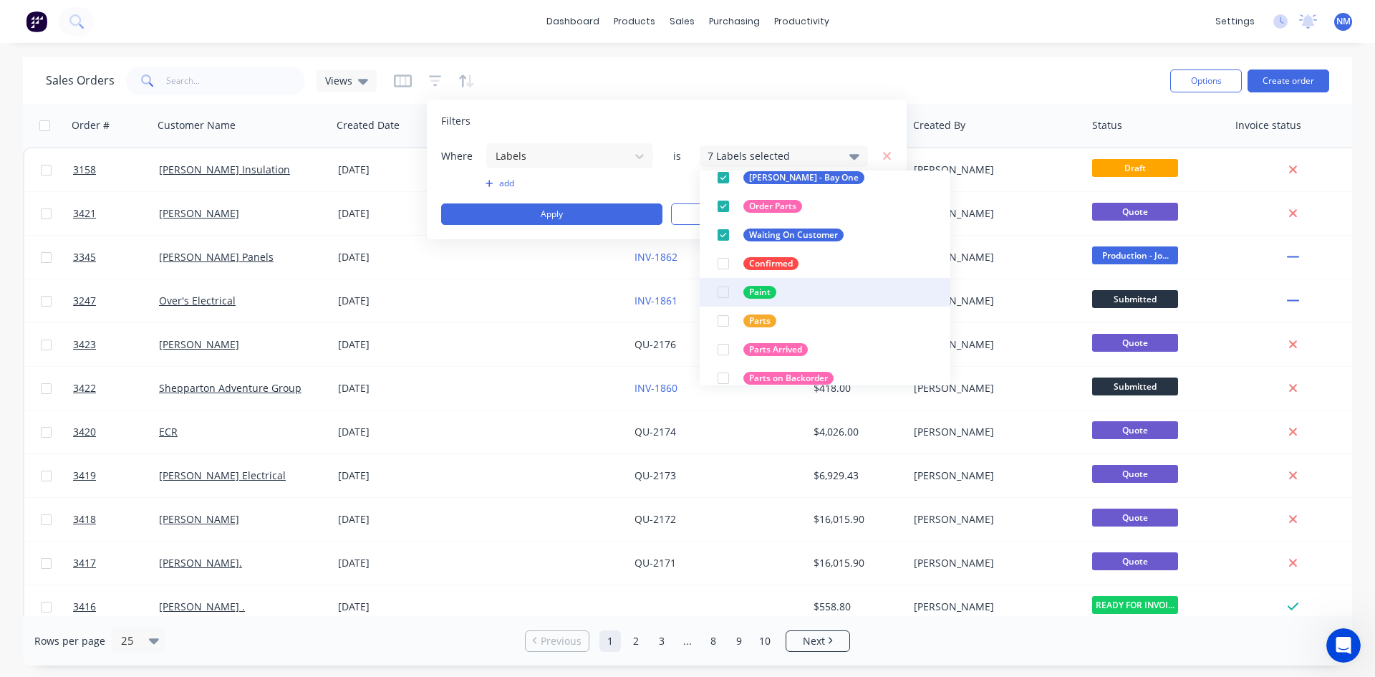
click at [724, 291] on div at bounding box center [723, 292] width 29 height 29
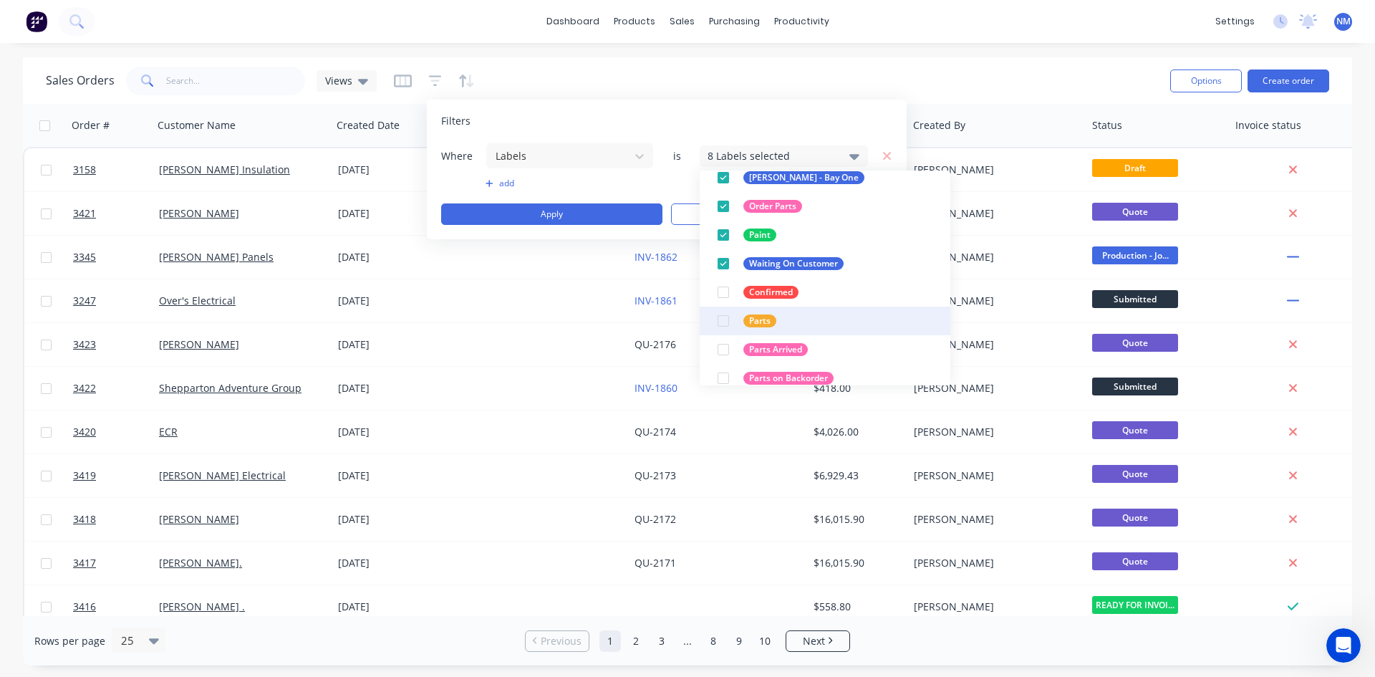
scroll to position [301, 0]
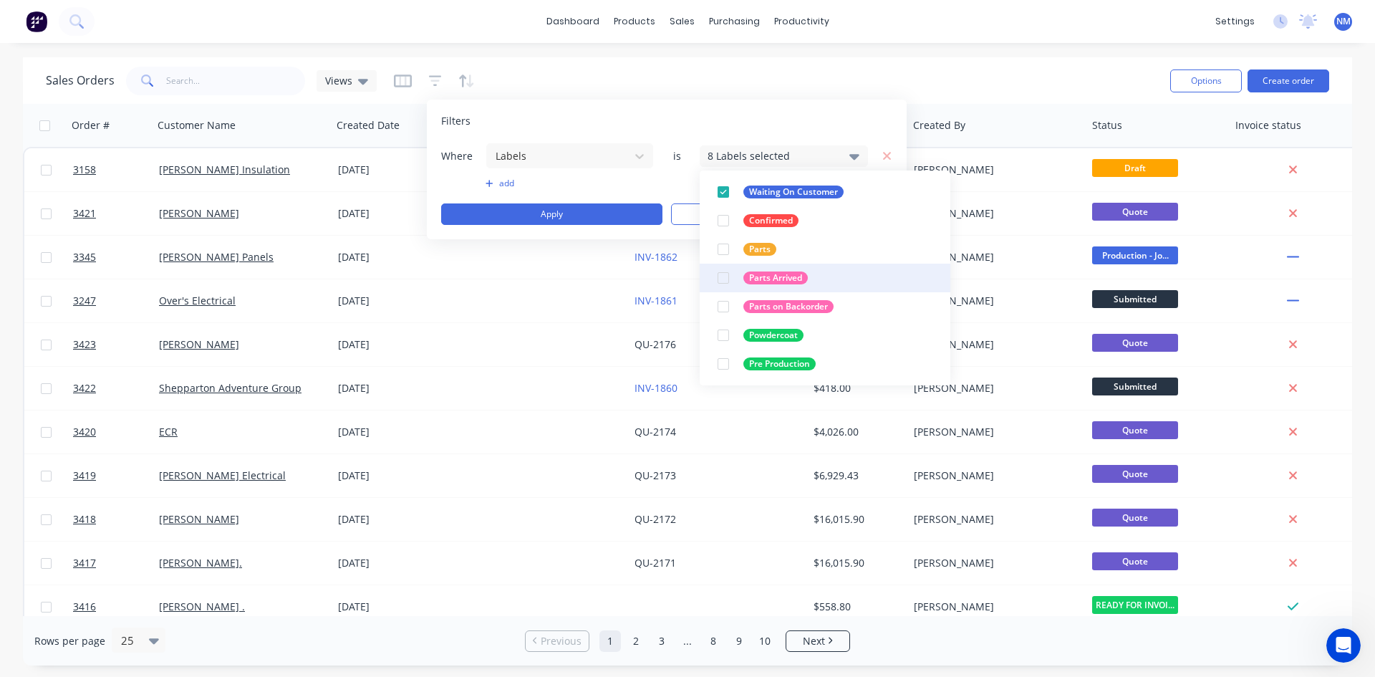
click at [721, 280] on div at bounding box center [723, 277] width 29 height 29
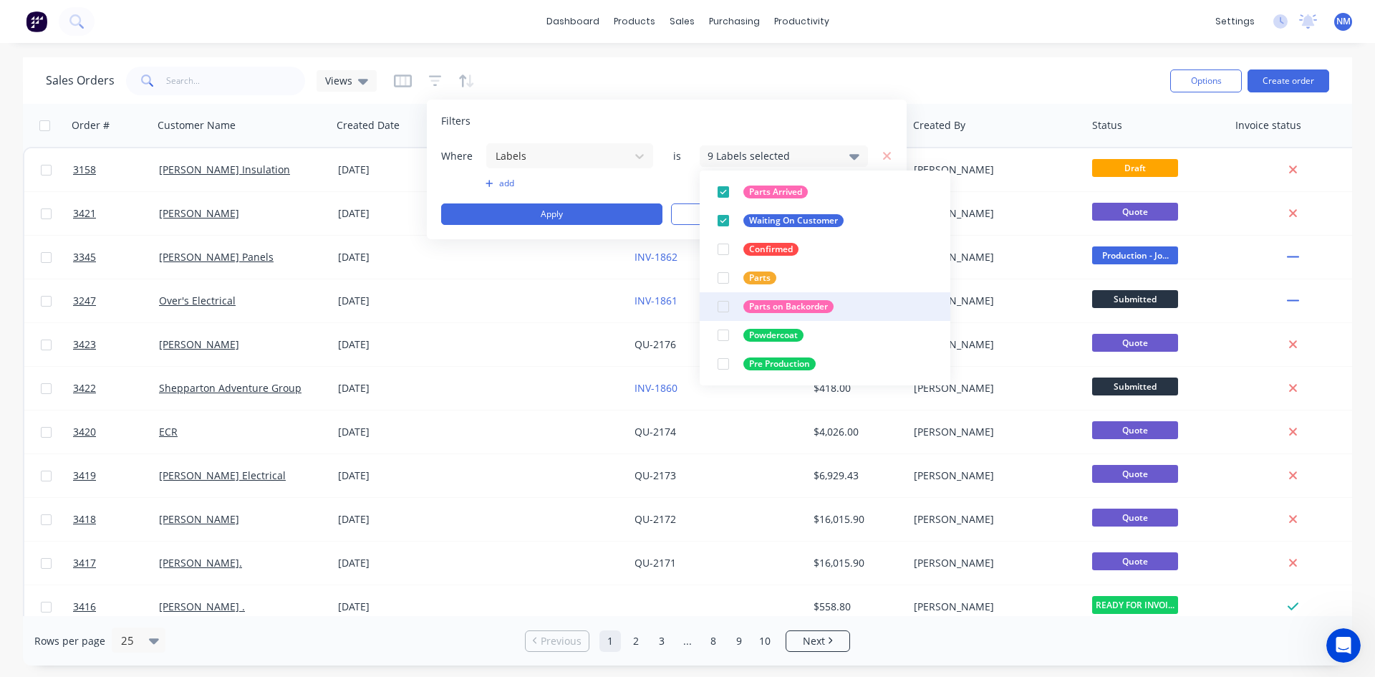
click at [727, 307] on div at bounding box center [723, 306] width 29 height 29
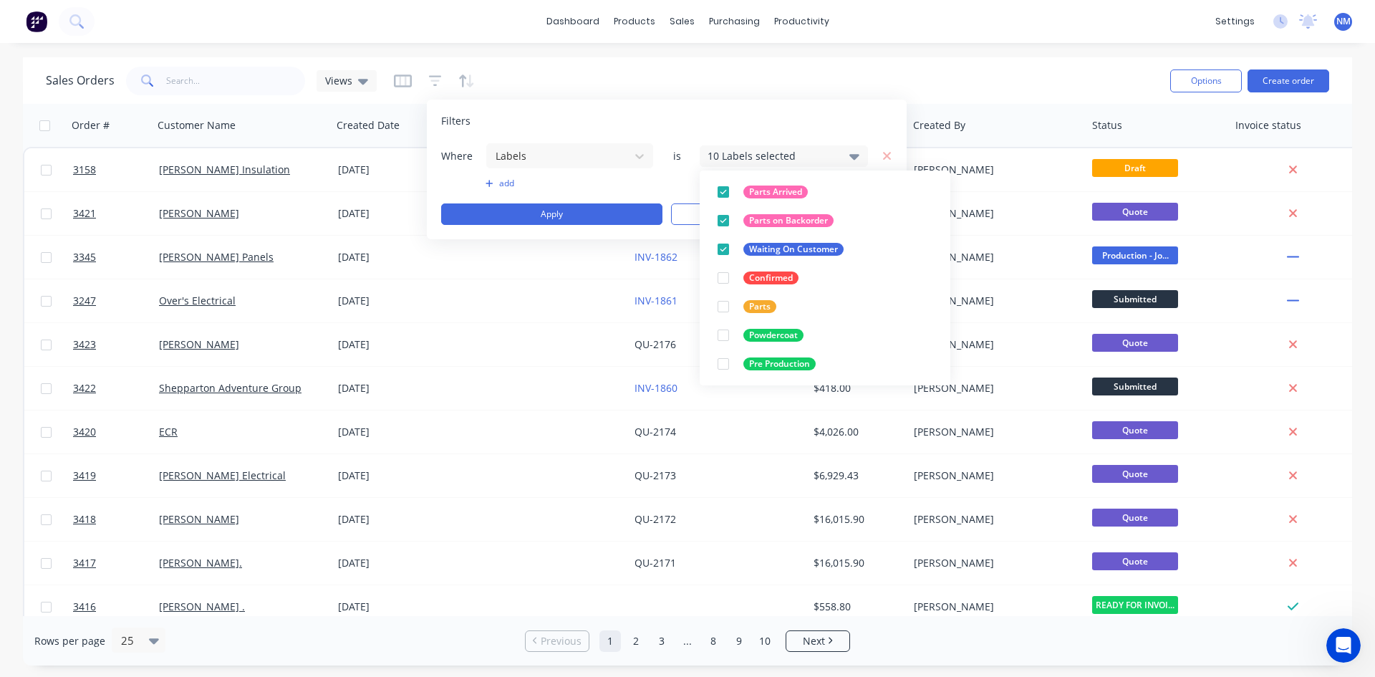
scroll to position [444, 0]
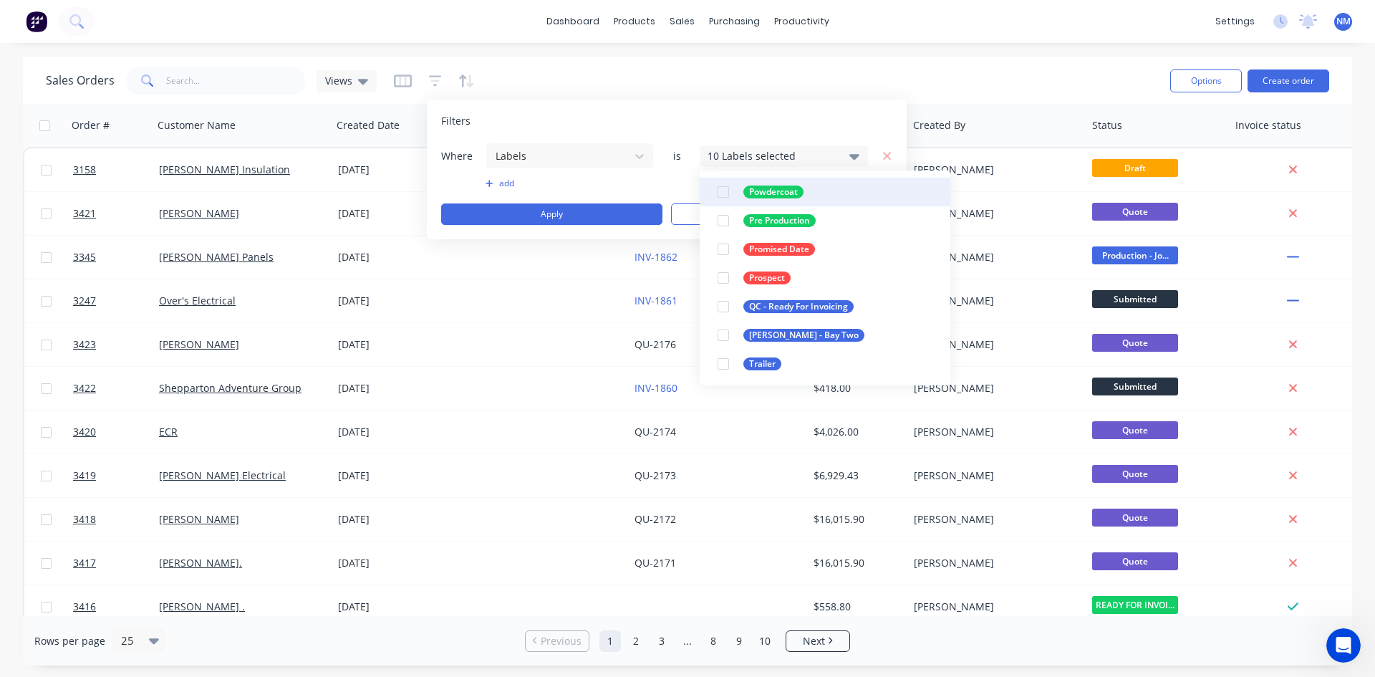
click at [729, 191] on div at bounding box center [723, 192] width 29 height 29
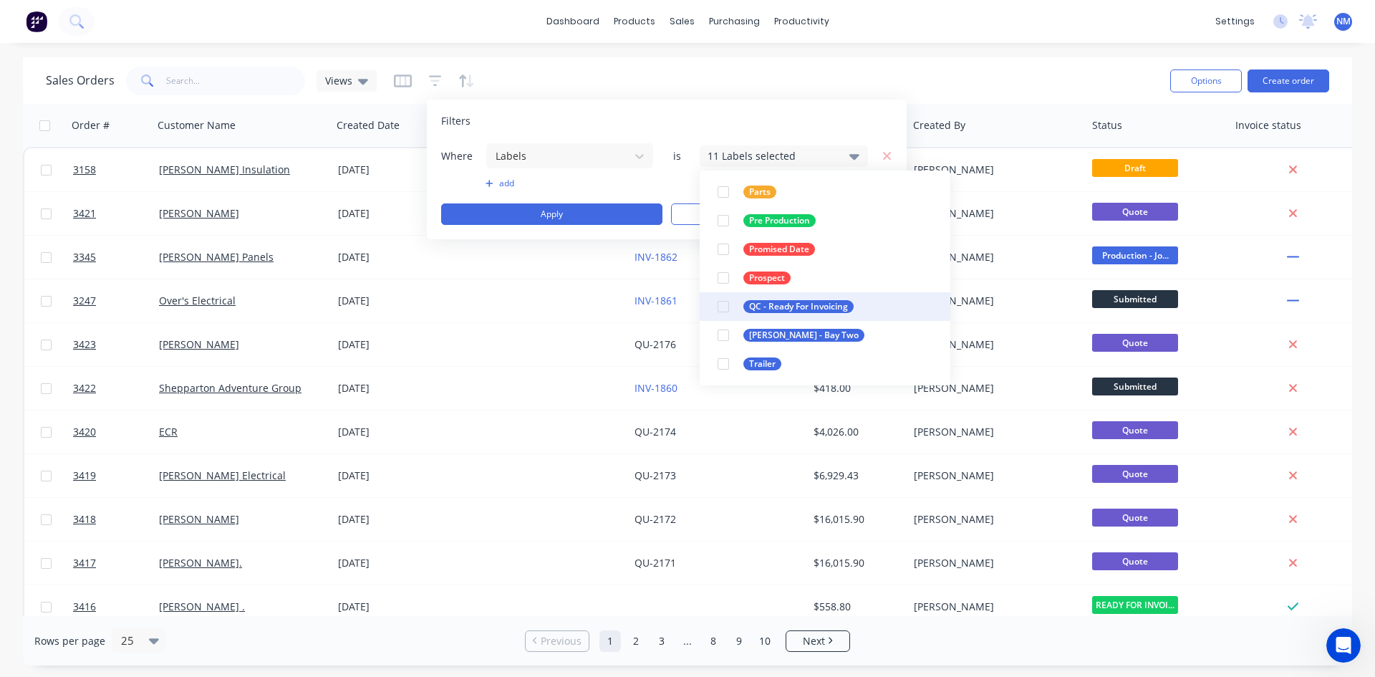
click at [723, 304] on div at bounding box center [723, 306] width 29 height 29
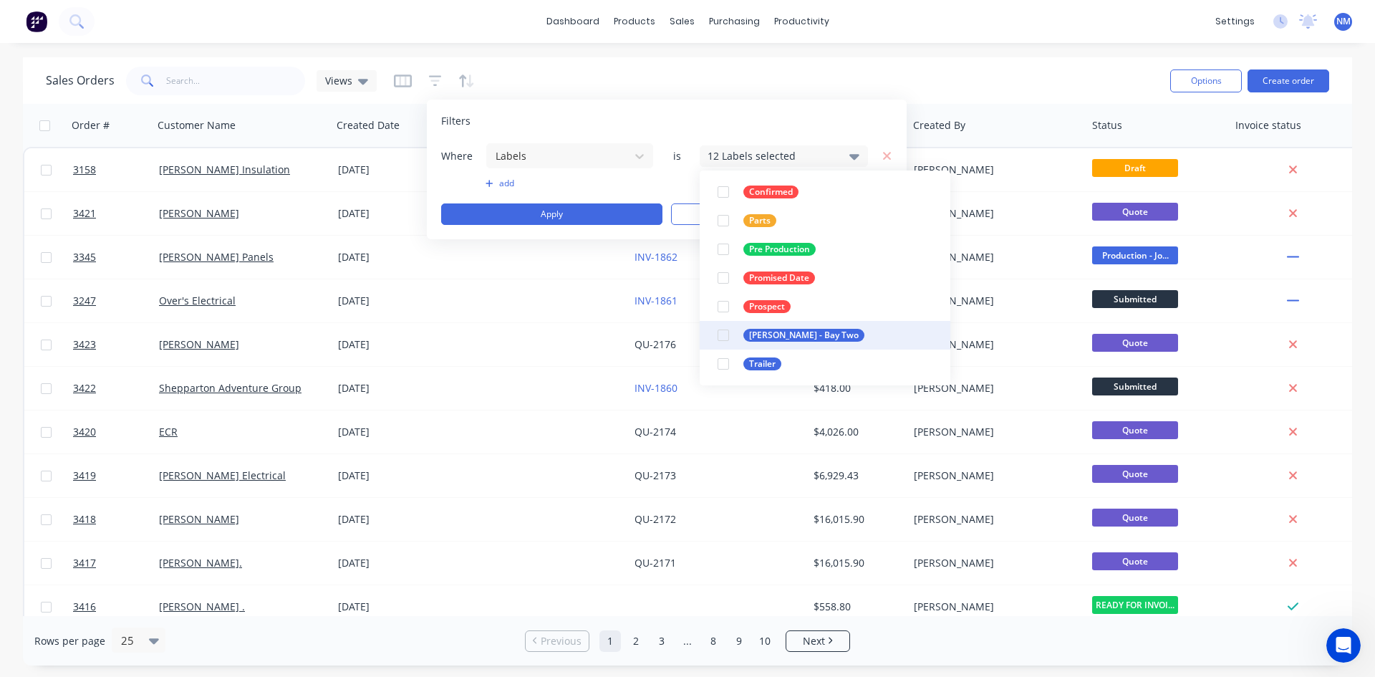
click at [726, 339] on div at bounding box center [723, 335] width 29 height 29
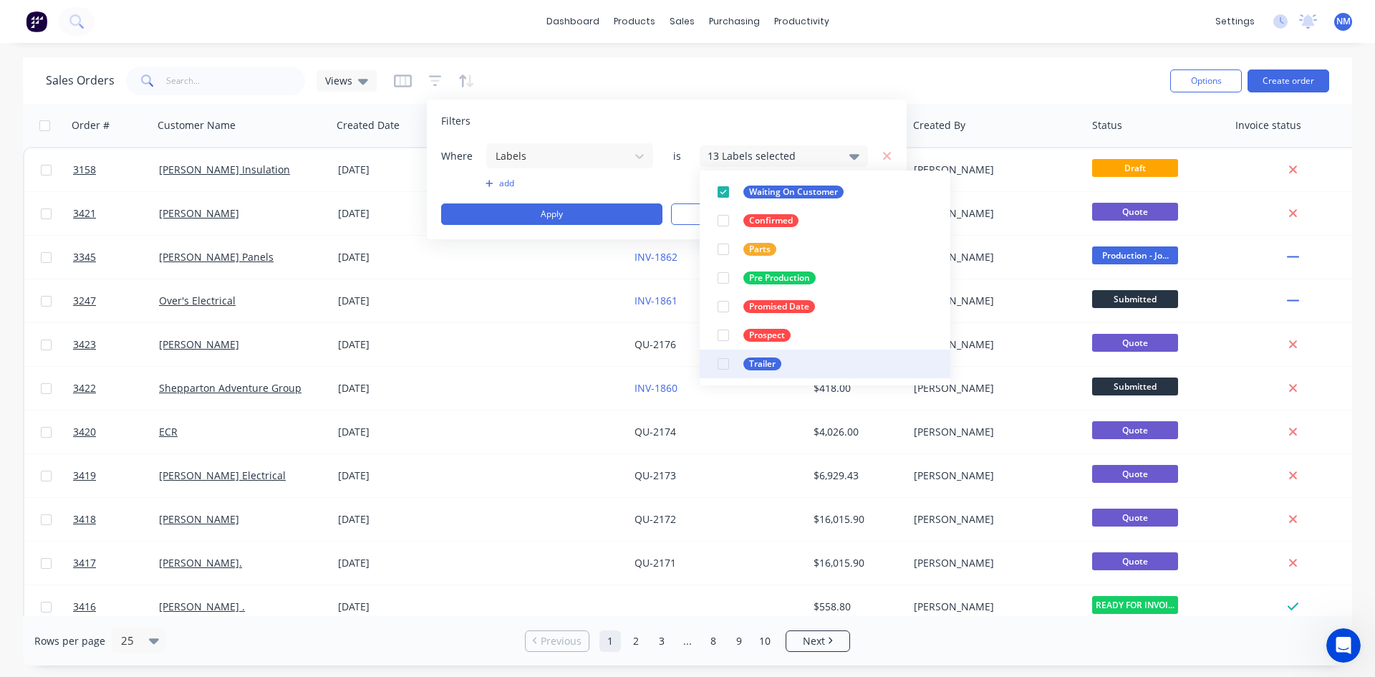
click at [726, 363] on div at bounding box center [723, 363] width 29 height 29
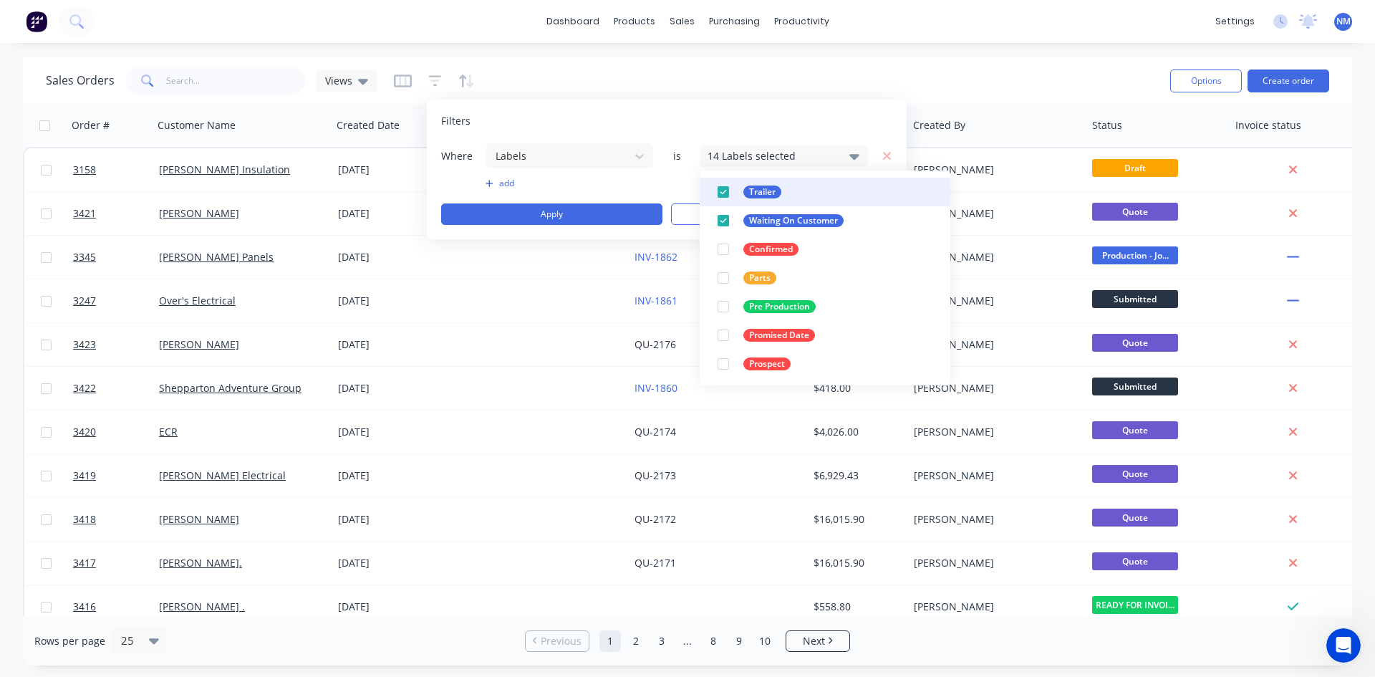
click at [727, 188] on div at bounding box center [723, 192] width 29 height 29
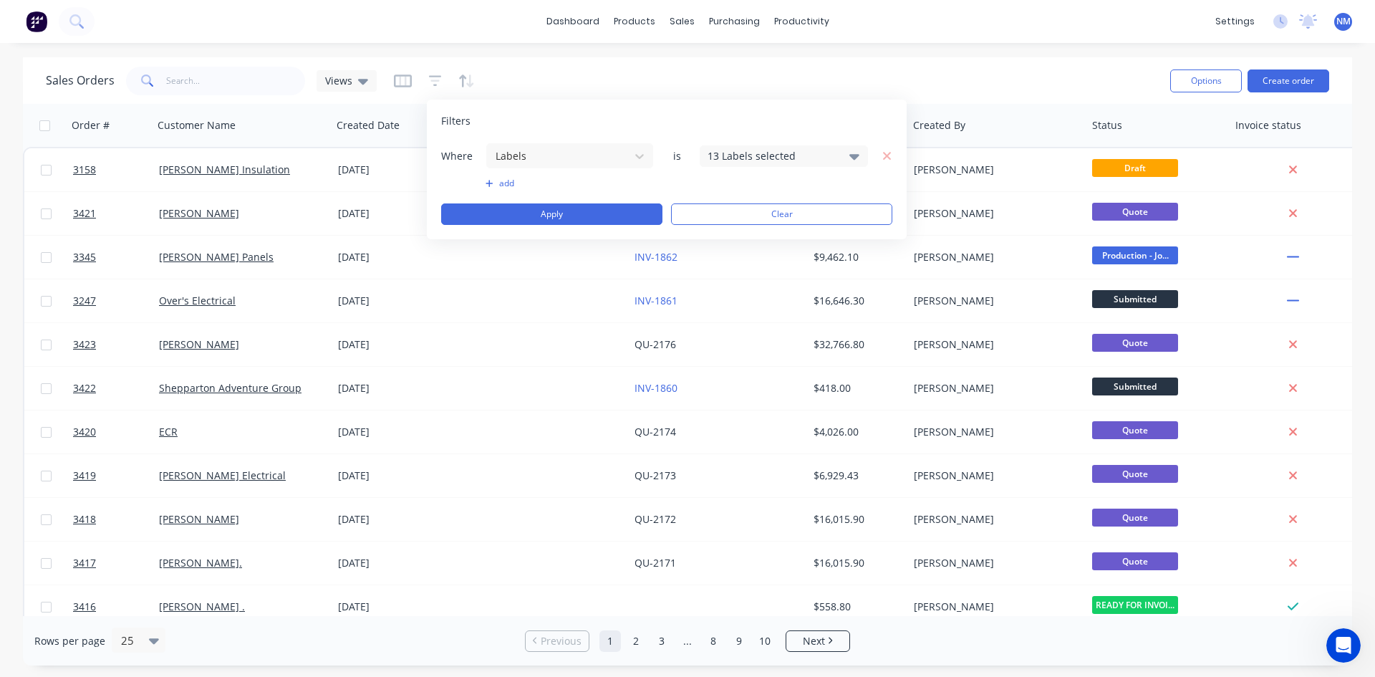
click at [751, 122] on div "Filters" at bounding box center [666, 121] width 451 height 14
click at [604, 208] on button "Apply" at bounding box center [551, 213] width 221 height 21
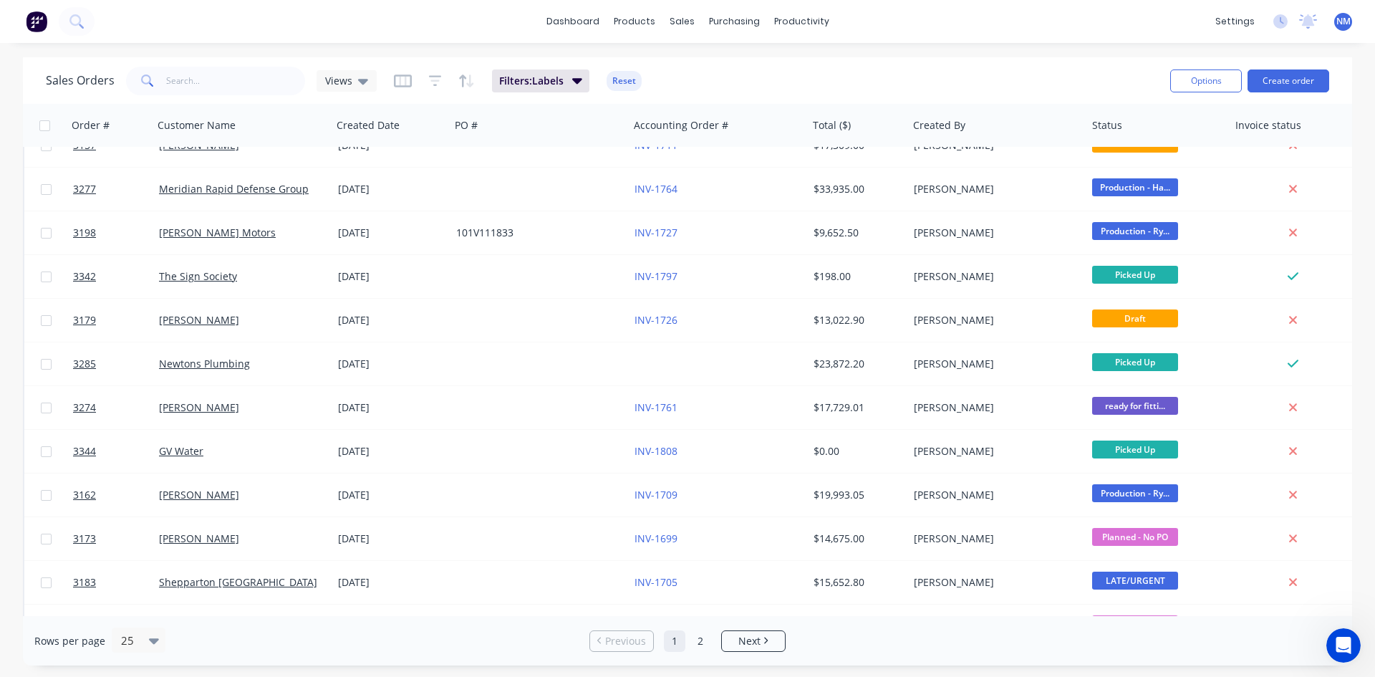
scroll to position [0, 0]
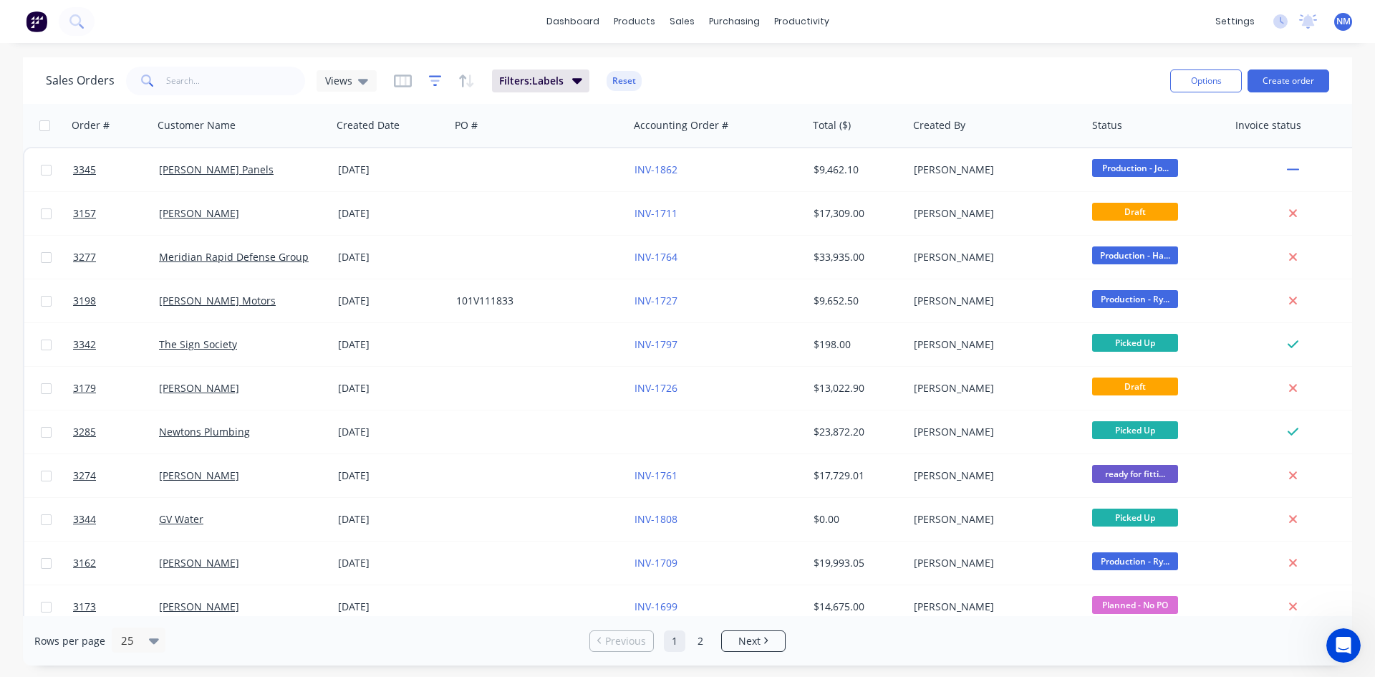
click at [431, 82] on icon "button" at bounding box center [435, 81] width 13 height 14
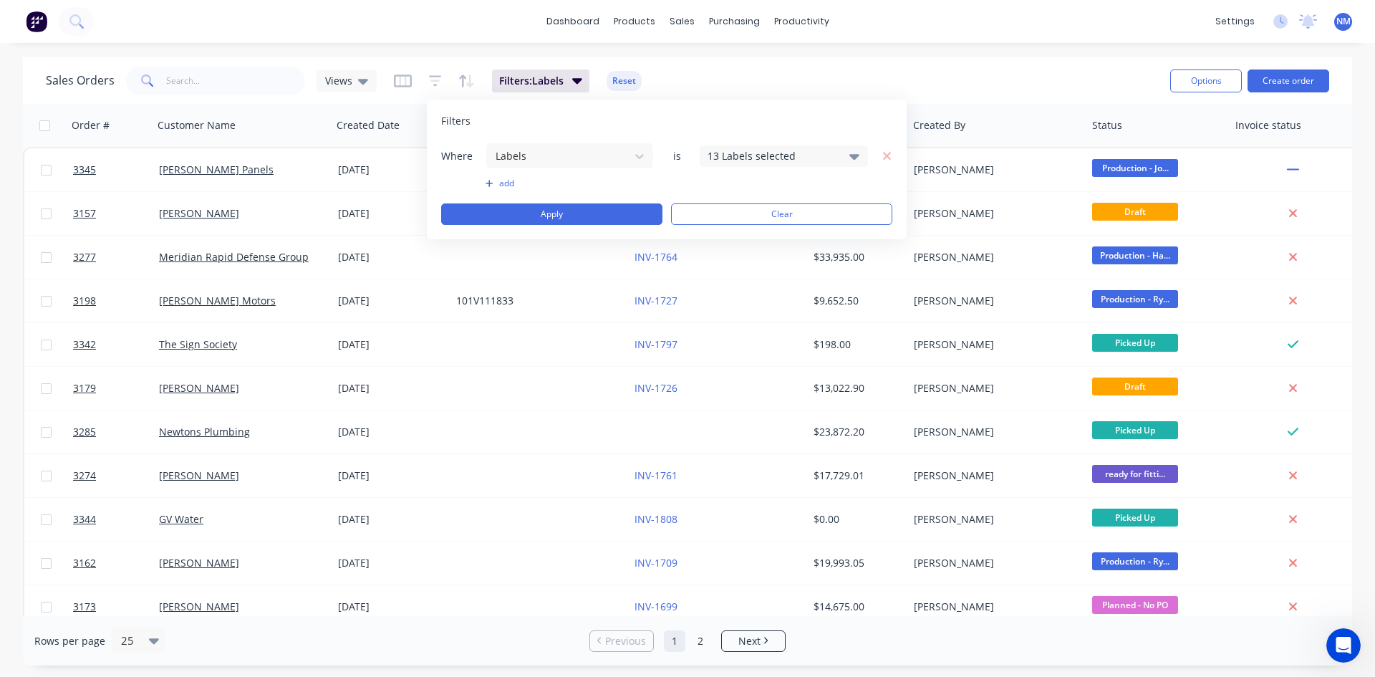
click at [498, 183] on button "add" at bounding box center [569, 183] width 168 height 11
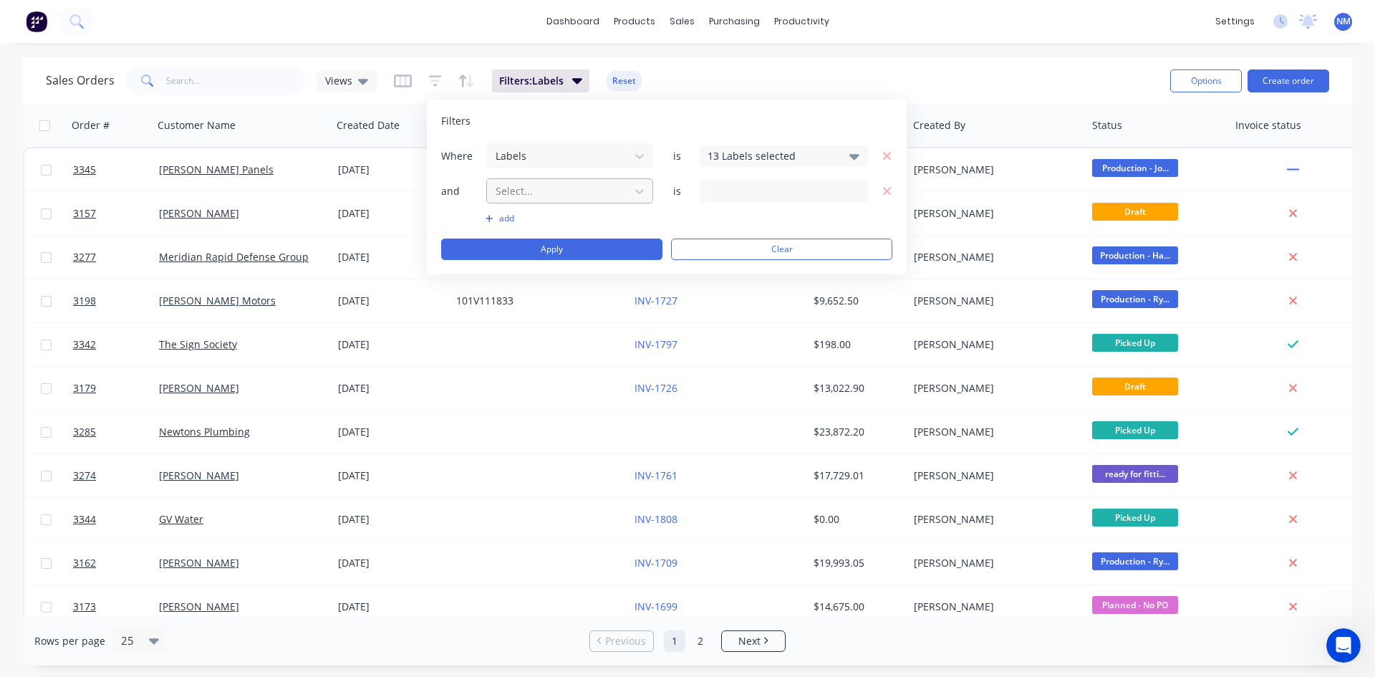
click at [576, 187] on div at bounding box center [558, 191] width 128 height 18
click at [804, 191] on div "23 Status selected" at bounding box center [772, 190] width 130 height 15
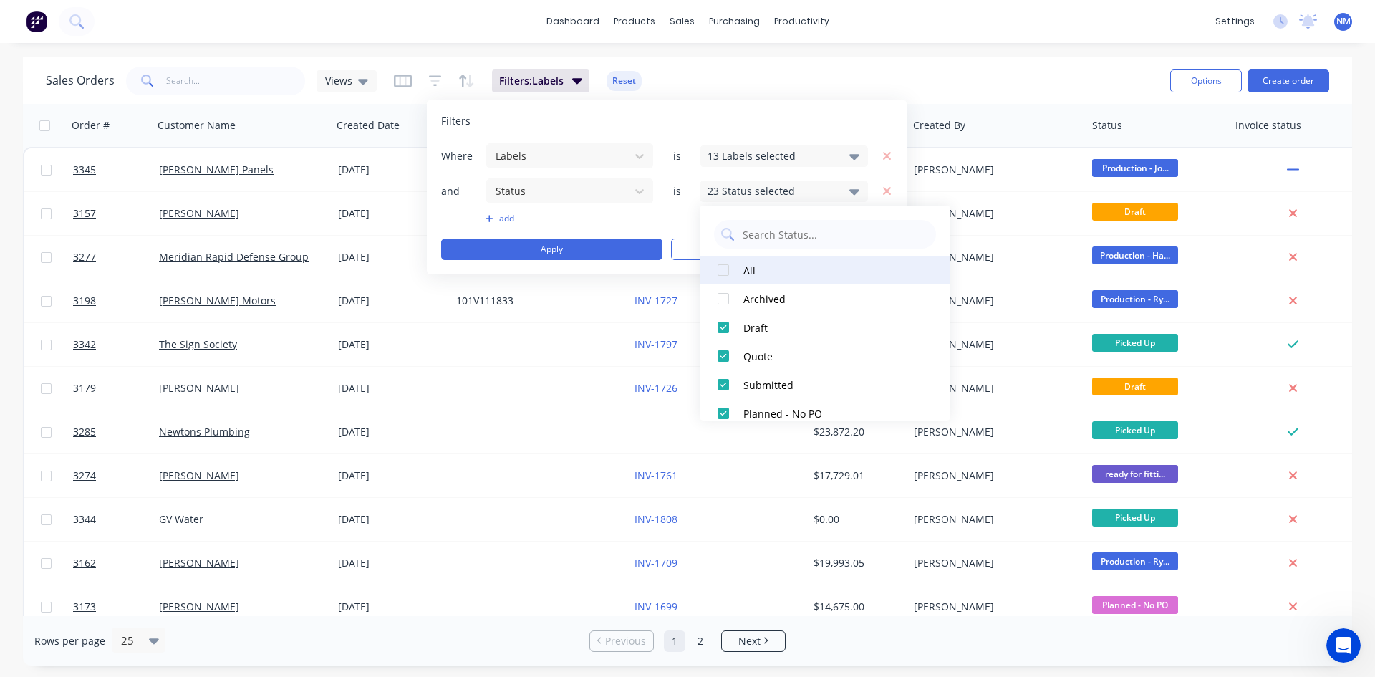
click at [719, 263] on div at bounding box center [723, 270] width 29 height 29
click at [722, 295] on div at bounding box center [723, 298] width 29 height 29
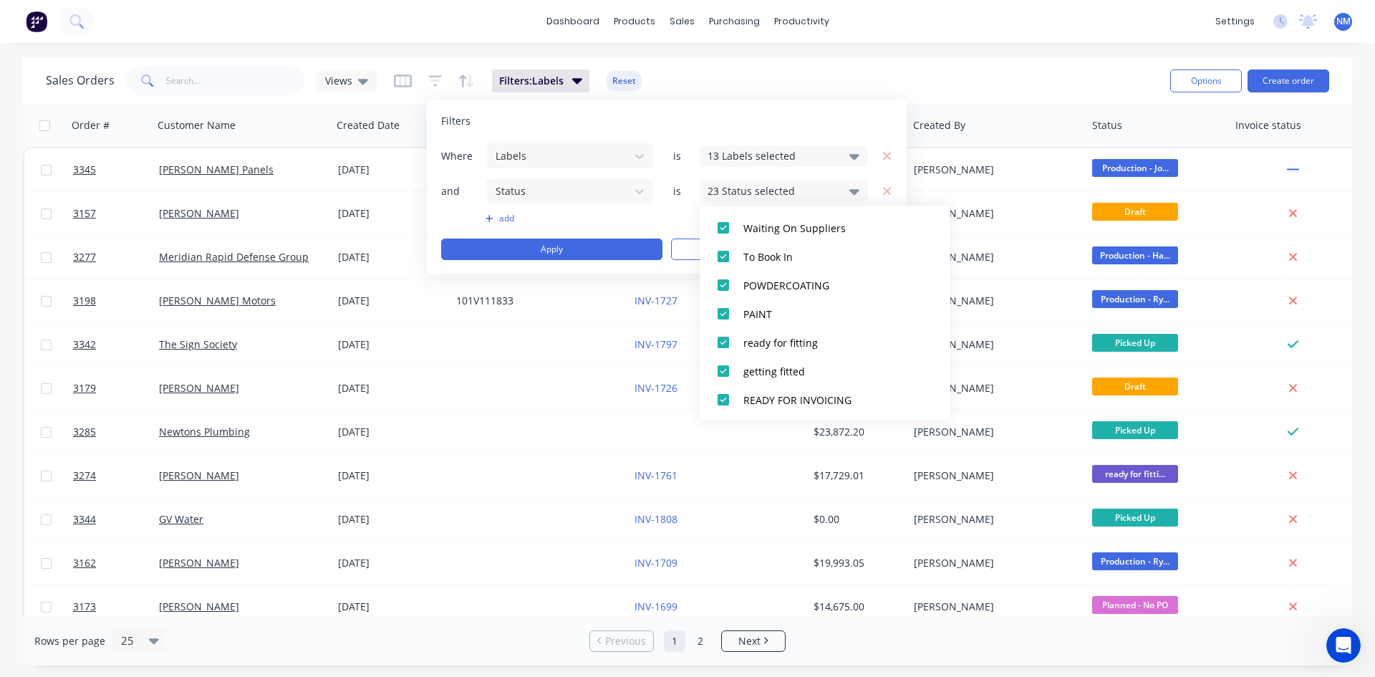
scroll to position [558, 0]
click at [725, 396] on div at bounding box center [723, 398] width 29 height 29
click at [723, 371] on div at bounding box center [723, 370] width 29 height 29
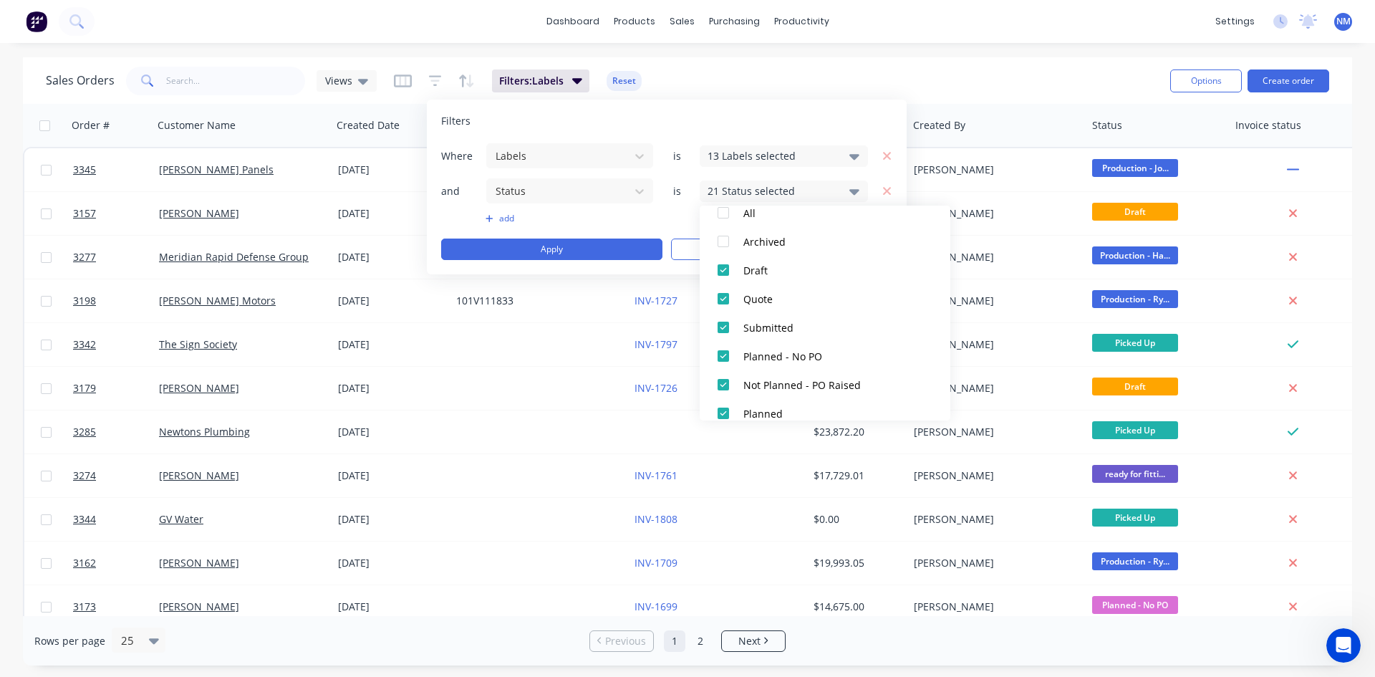
scroll to position [0, 0]
click at [787, 117] on div "Filters" at bounding box center [666, 121] width 451 height 14
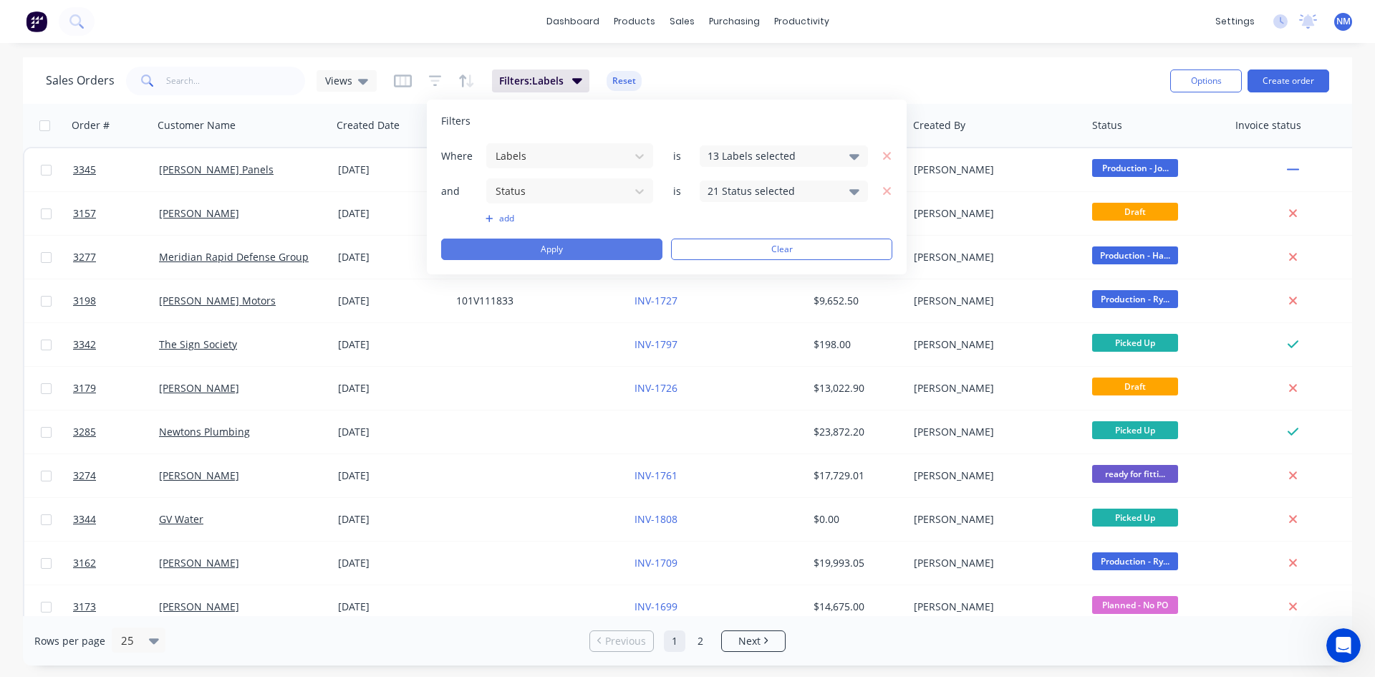
click at [563, 249] on button "Apply" at bounding box center [551, 248] width 221 height 21
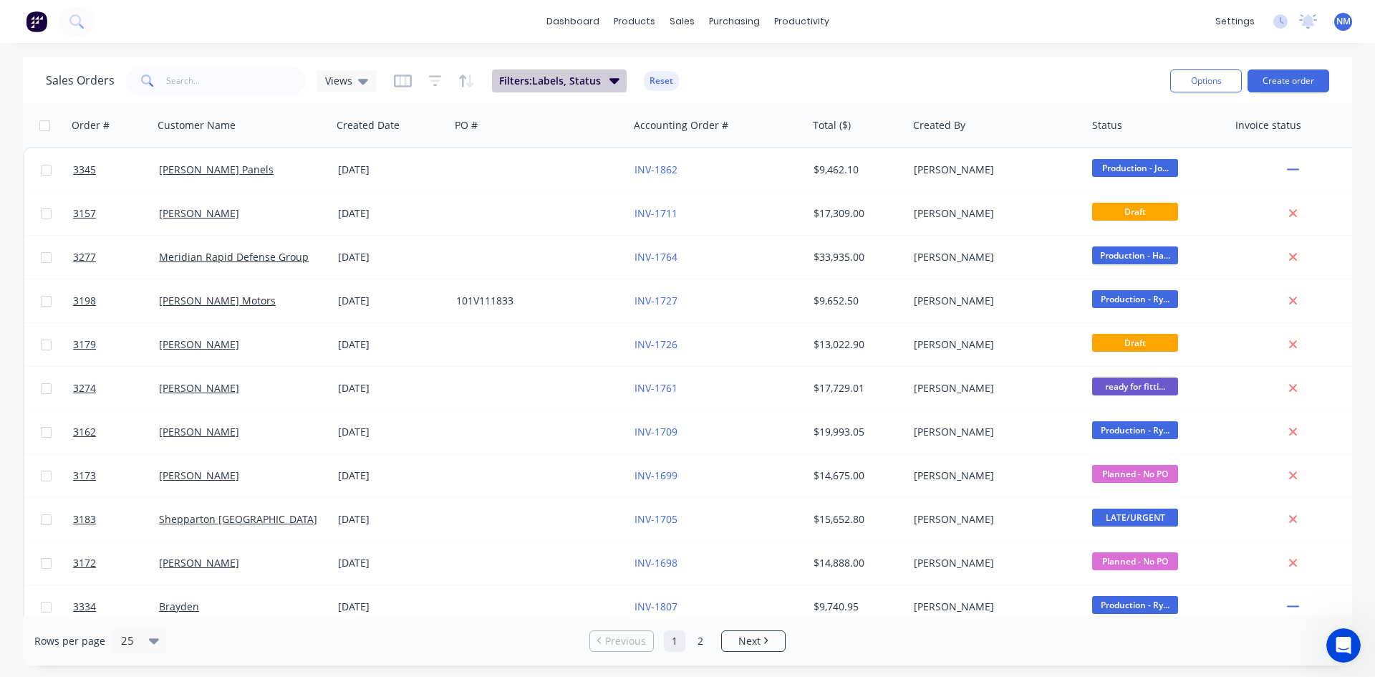
click at [583, 77] on span "Filters: Labels, Status" at bounding box center [550, 81] width 102 height 14
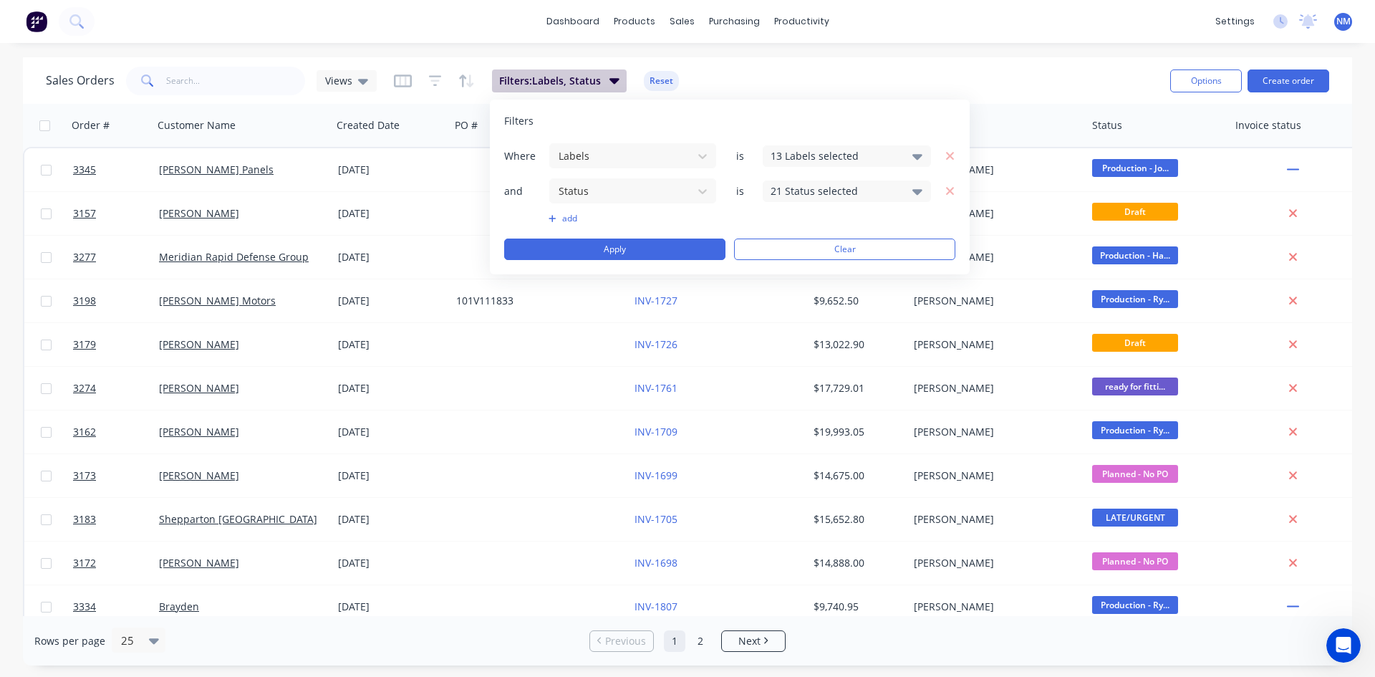
click at [583, 77] on span "Filters: Labels, Status" at bounding box center [550, 81] width 102 height 14
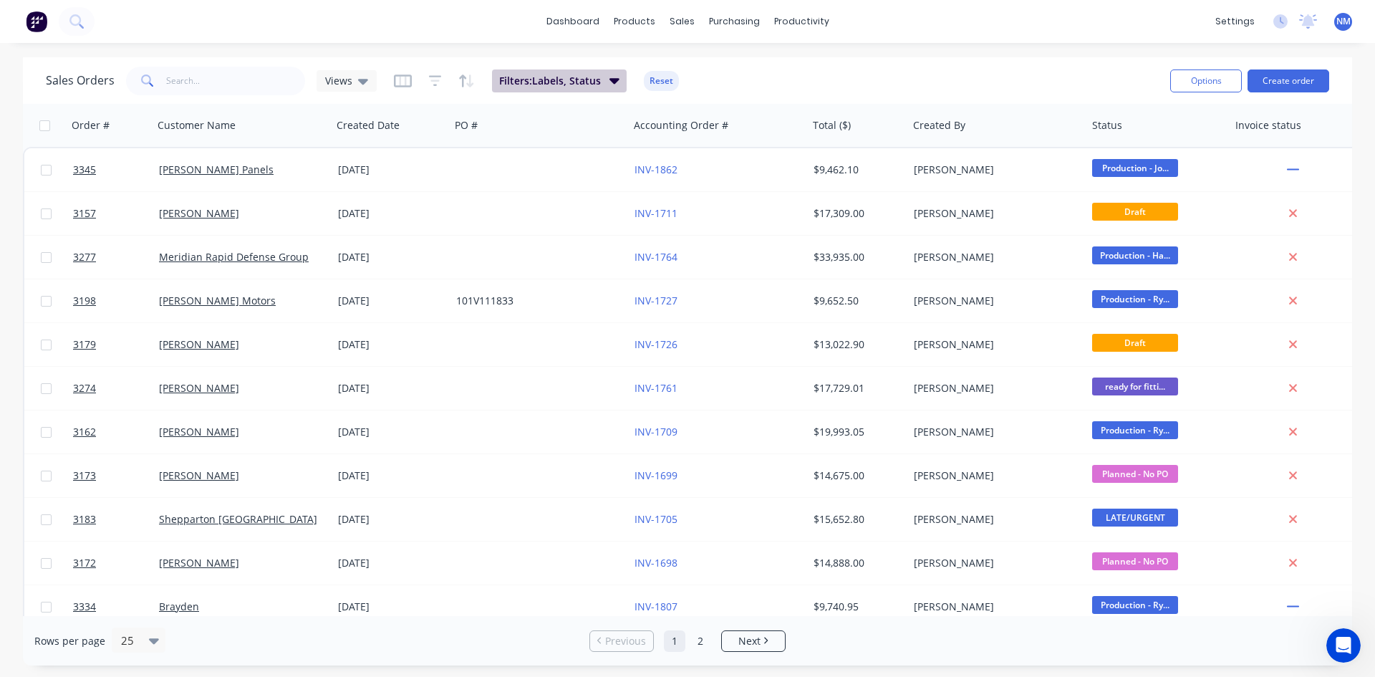
click at [583, 77] on span "Filters: Labels, Status" at bounding box center [550, 81] width 102 height 14
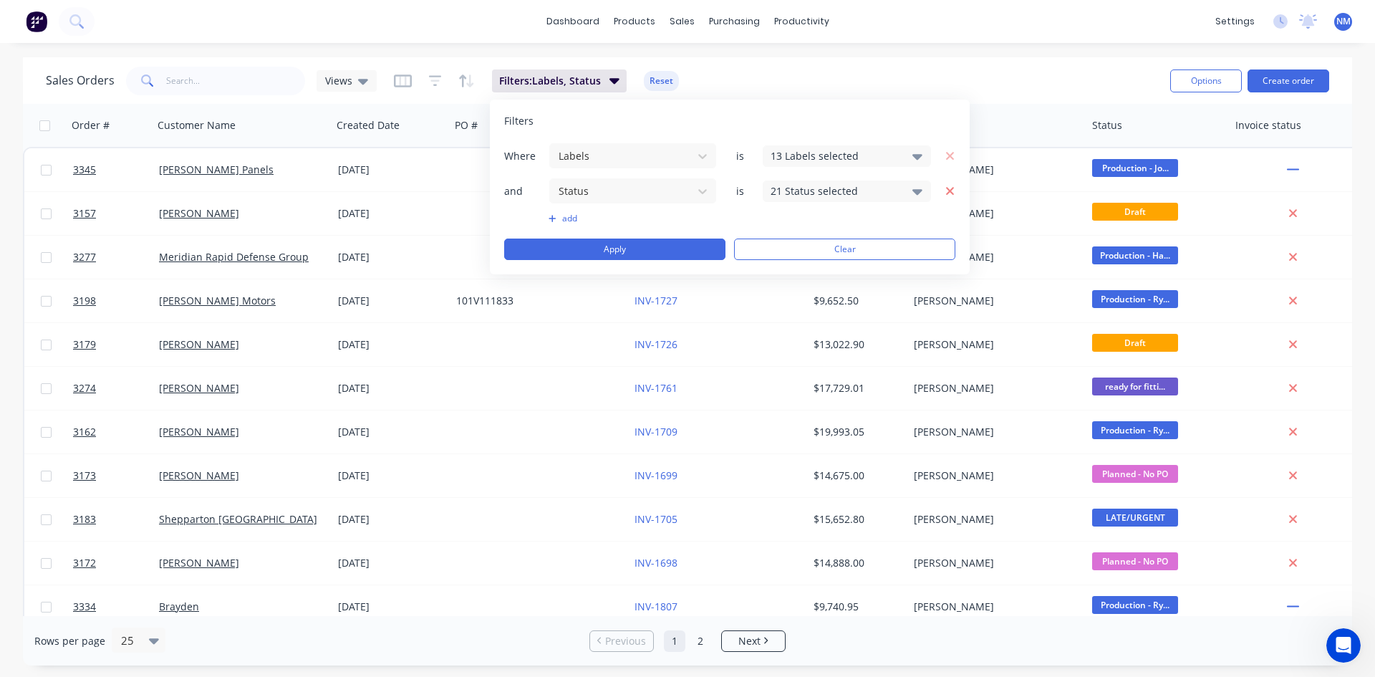
click at [948, 193] on icon "button" at bounding box center [950, 191] width 8 height 8
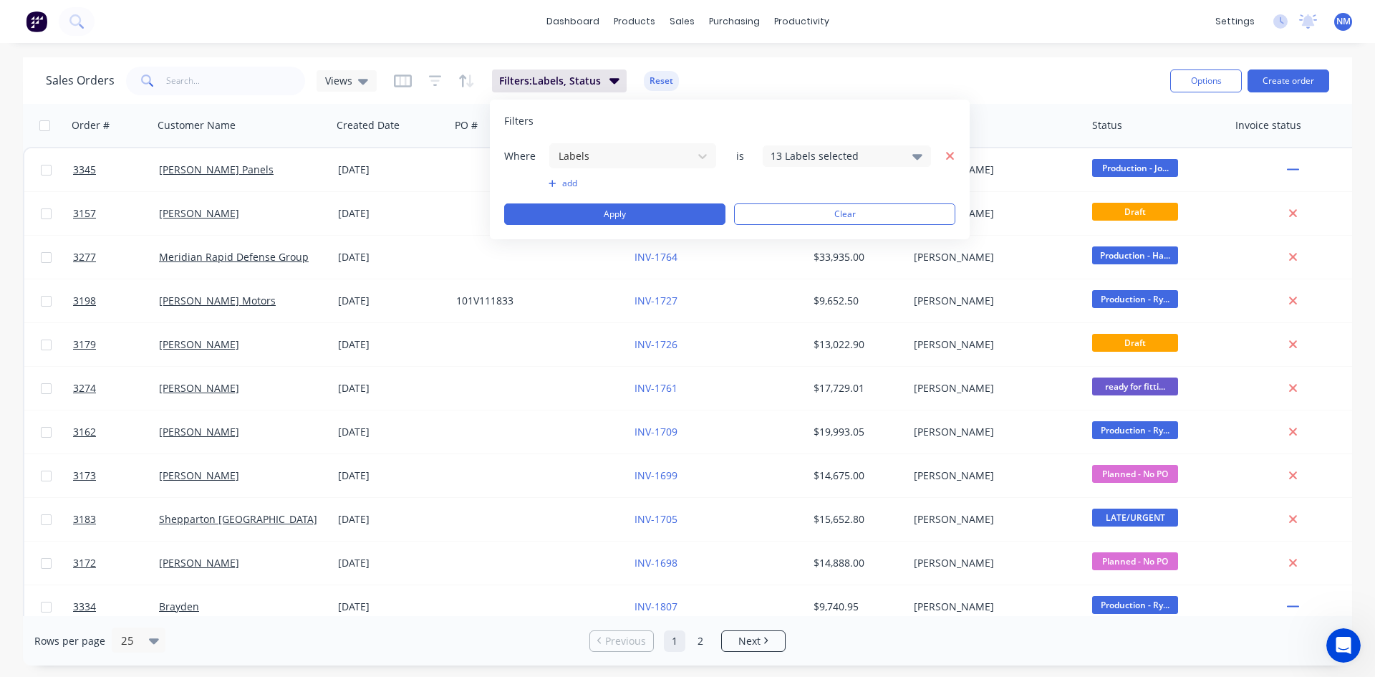
click at [947, 161] on icon "button" at bounding box center [950, 156] width 10 height 13
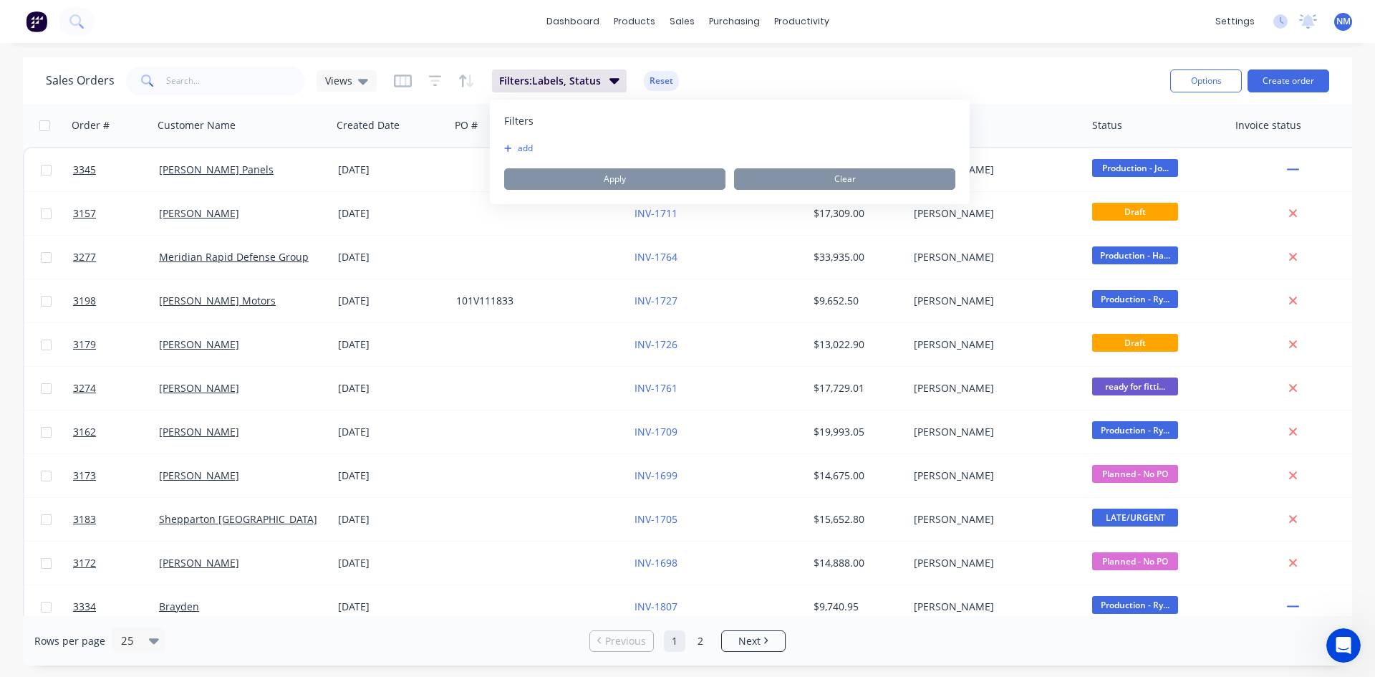
click at [511, 152] on icon "button" at bounding box center [508, 148] width 8 height 9
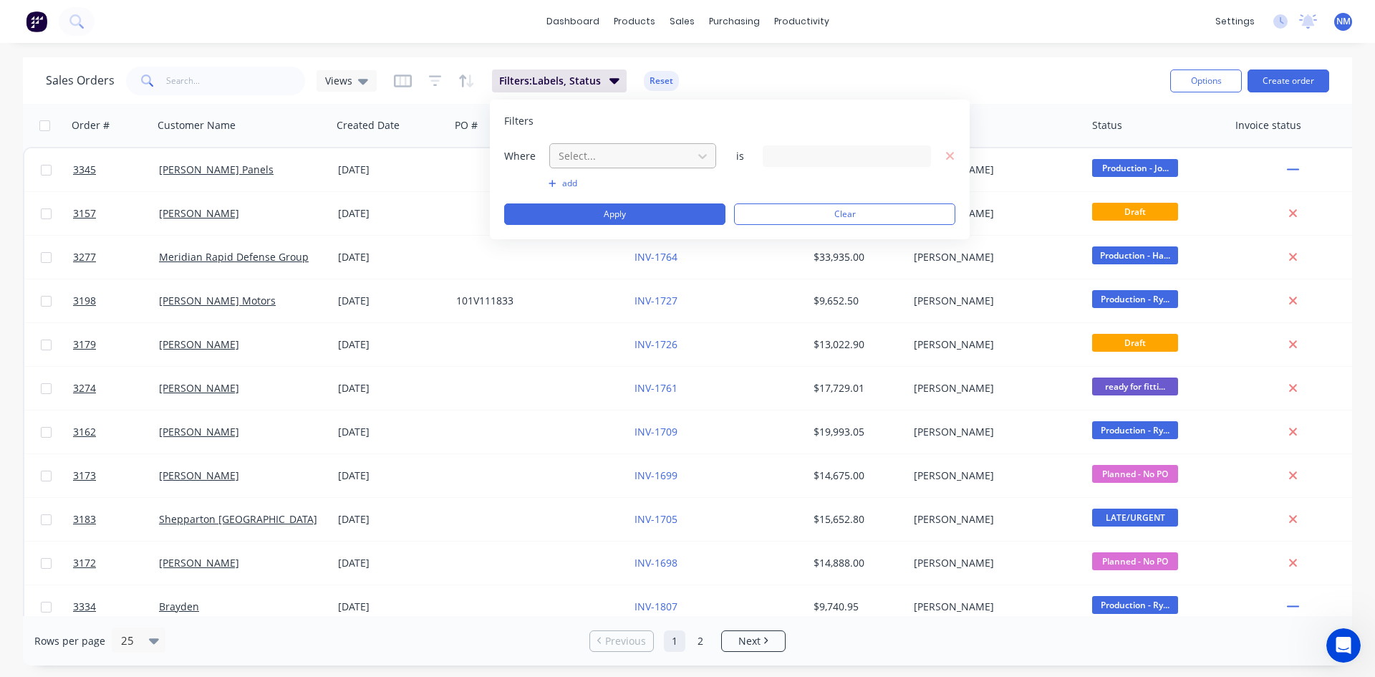
click at [652, 147] on div at bounding box center [621, 156] width 128 height 18
click at [895, 210] on button "Clear" at bounding box center [844, 213] width 221 height 21
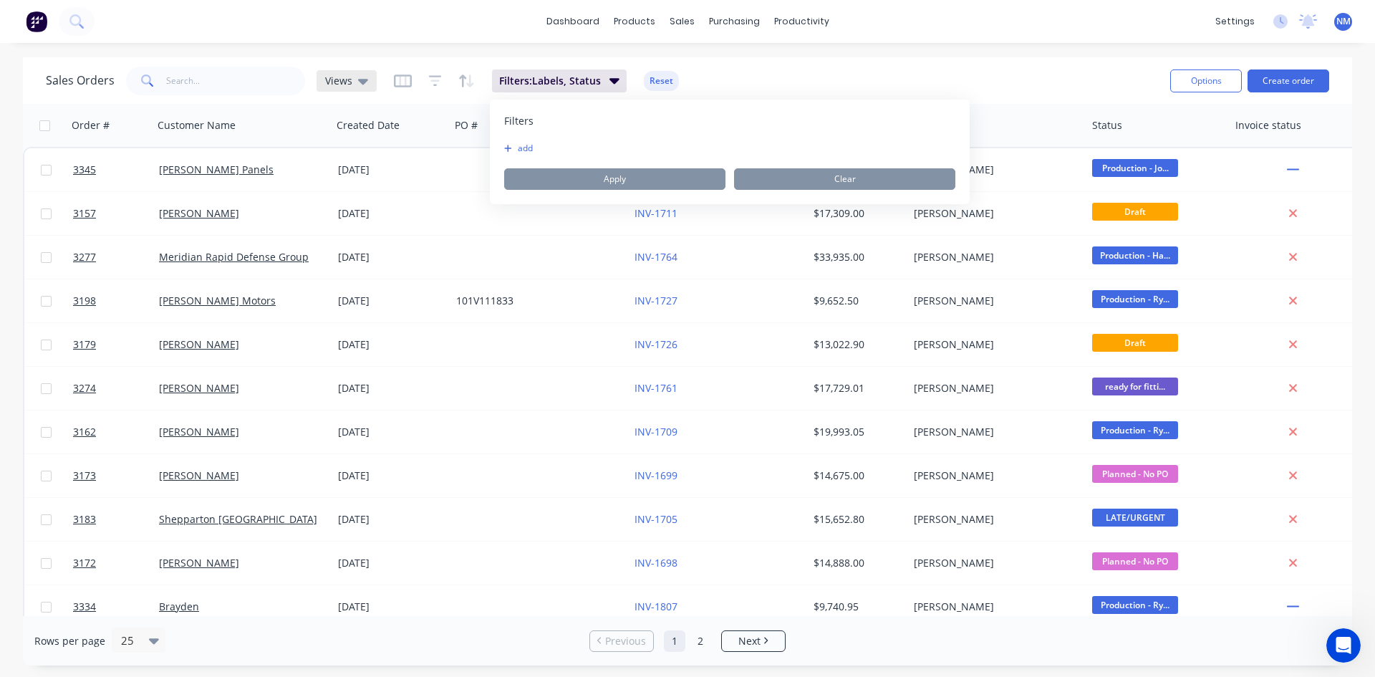
click at [347, 81] on span "Views" at bounding box center [338, 80] width 27 height 15
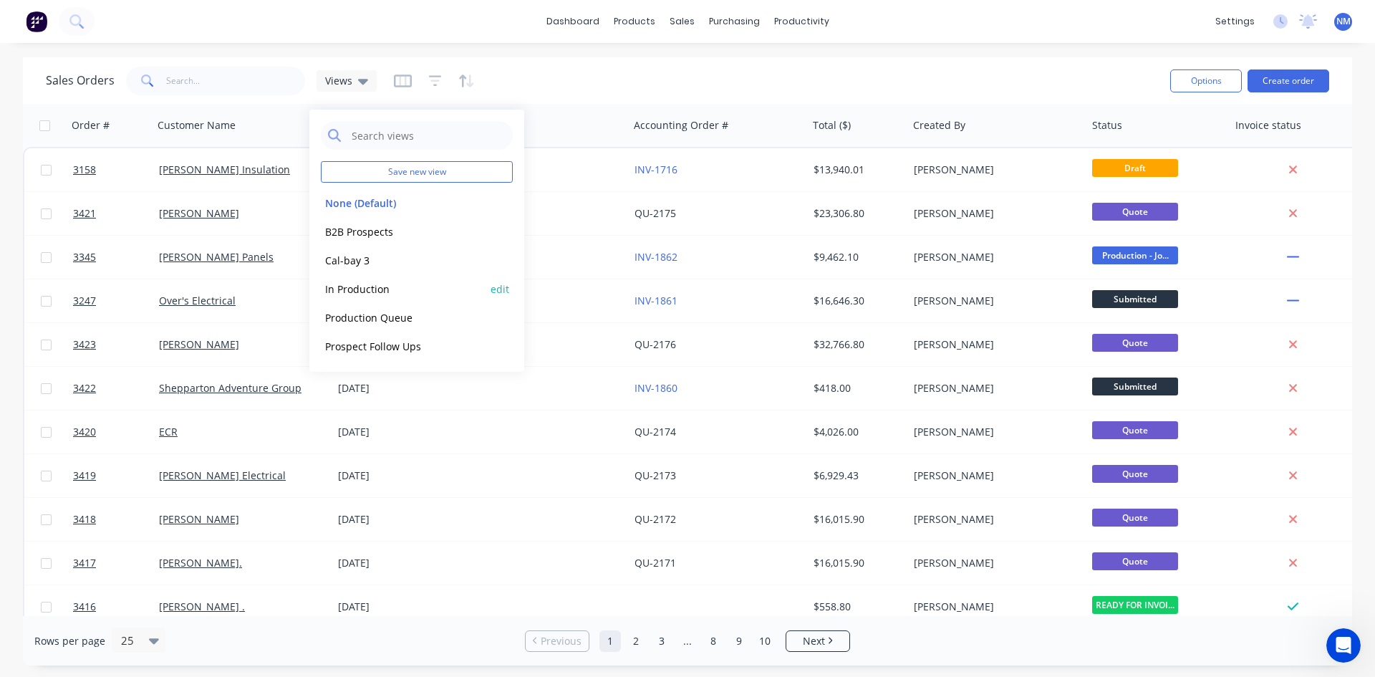
click at [394, 293] on button "In Production" at bounding box center [402, 289] width 163 height 16
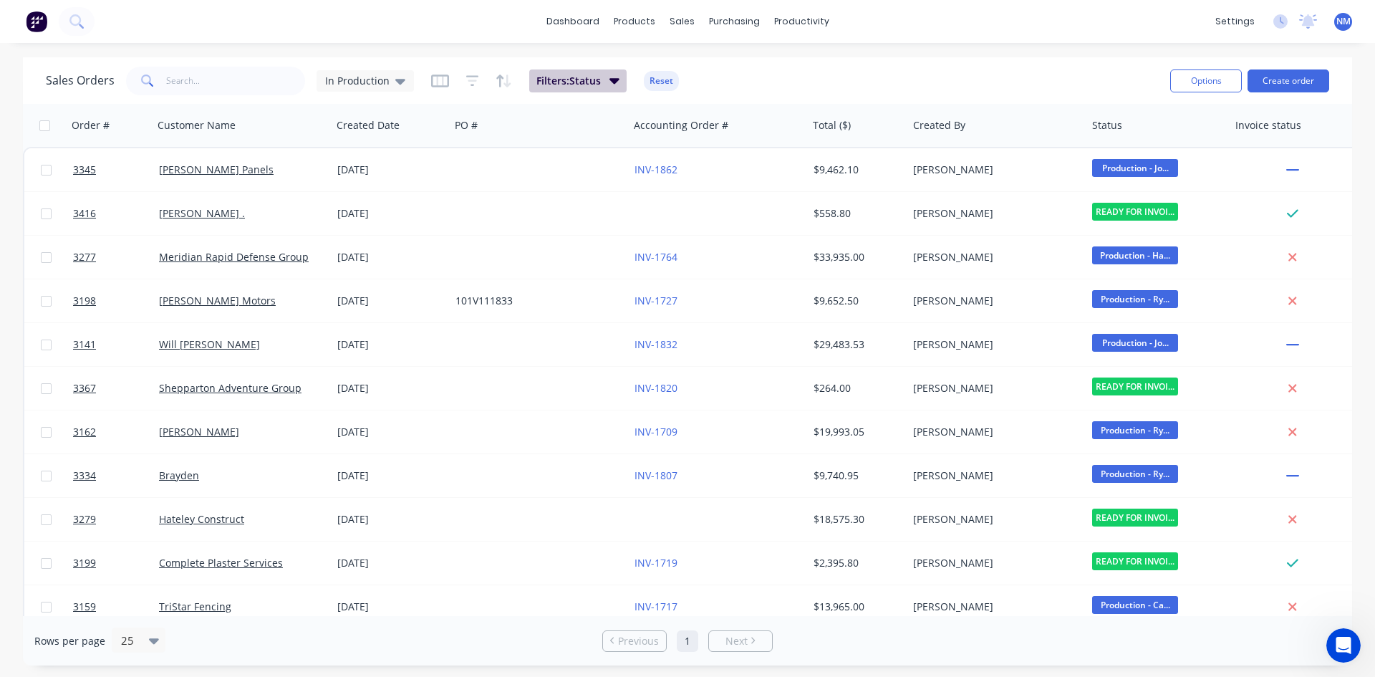
click at [578, 85] on span "Filters: Status" at bounding box center [568, 81] width 64 height 14
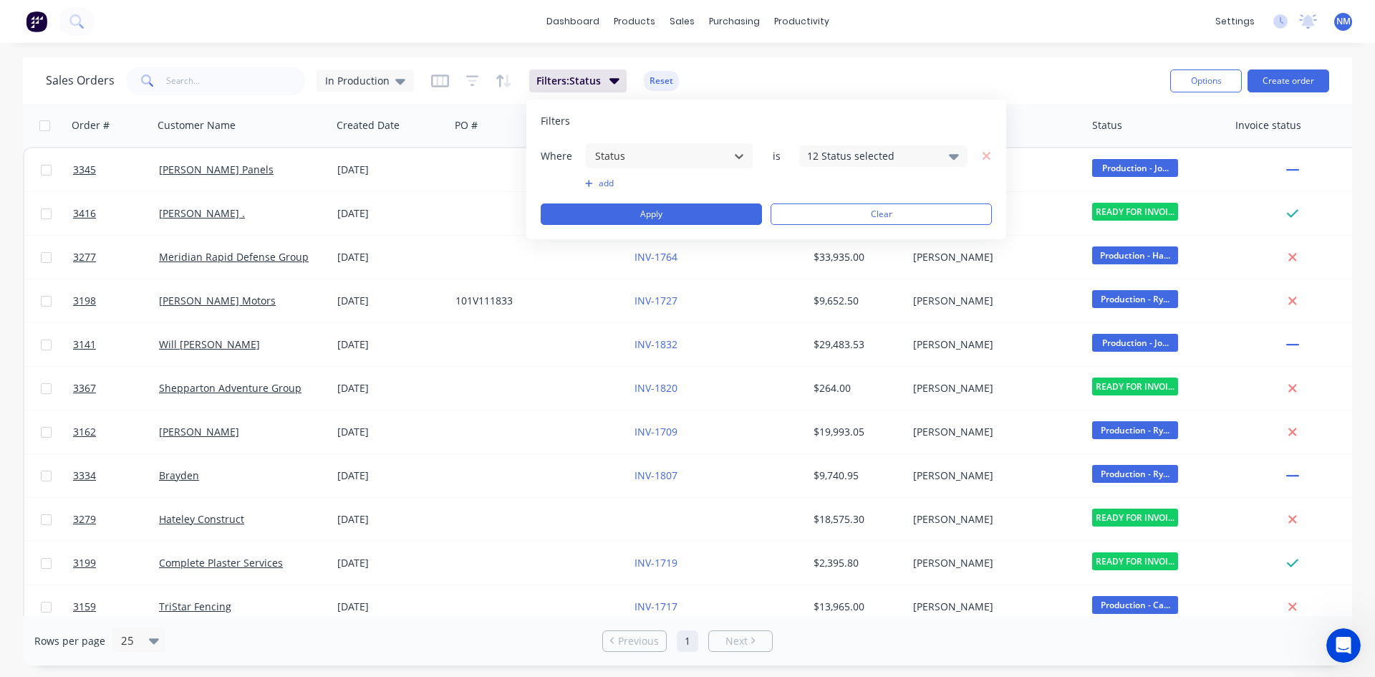
click at [938, 152] on div "12 Status selected" at bounding box center [883, 155] width 168 height 21
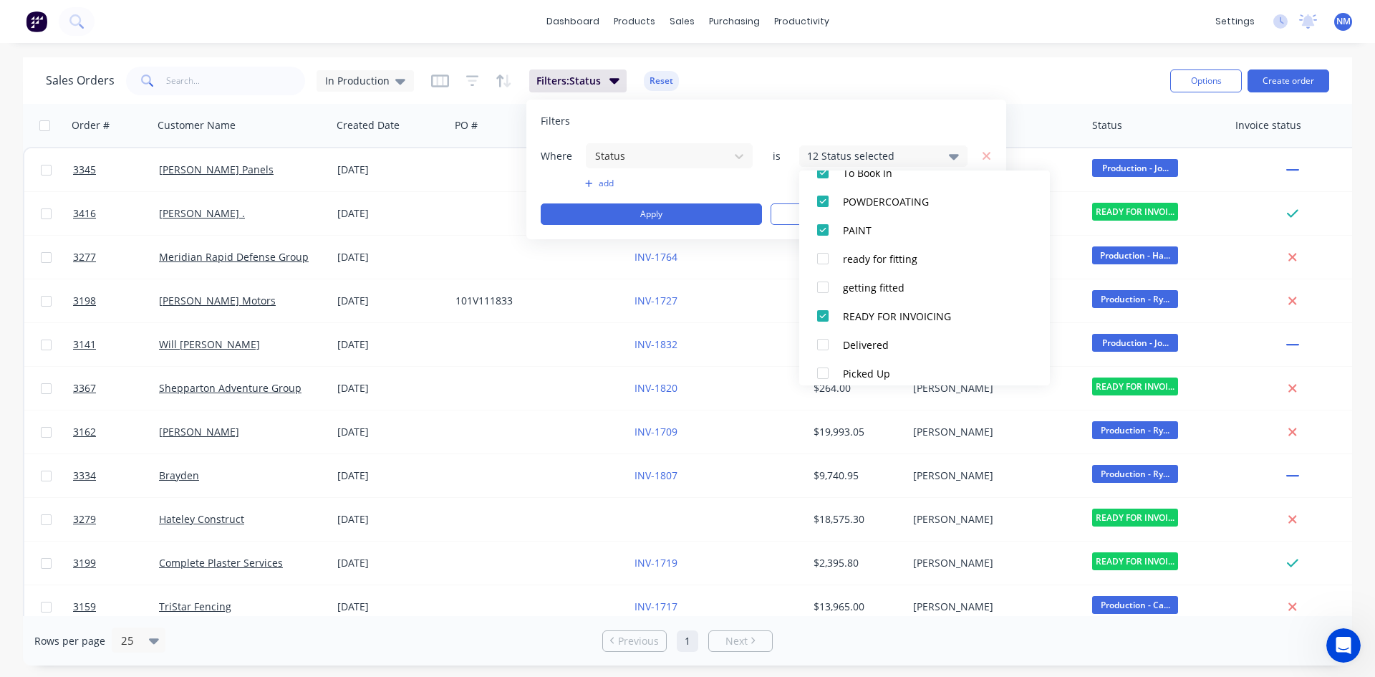
scroll to position [558, 0]
click at [1042, 34] on div "dashboard products sales purchasing productivity dashboard products Product Cat…" at bounding box center [687, 21] width 1375 height 43
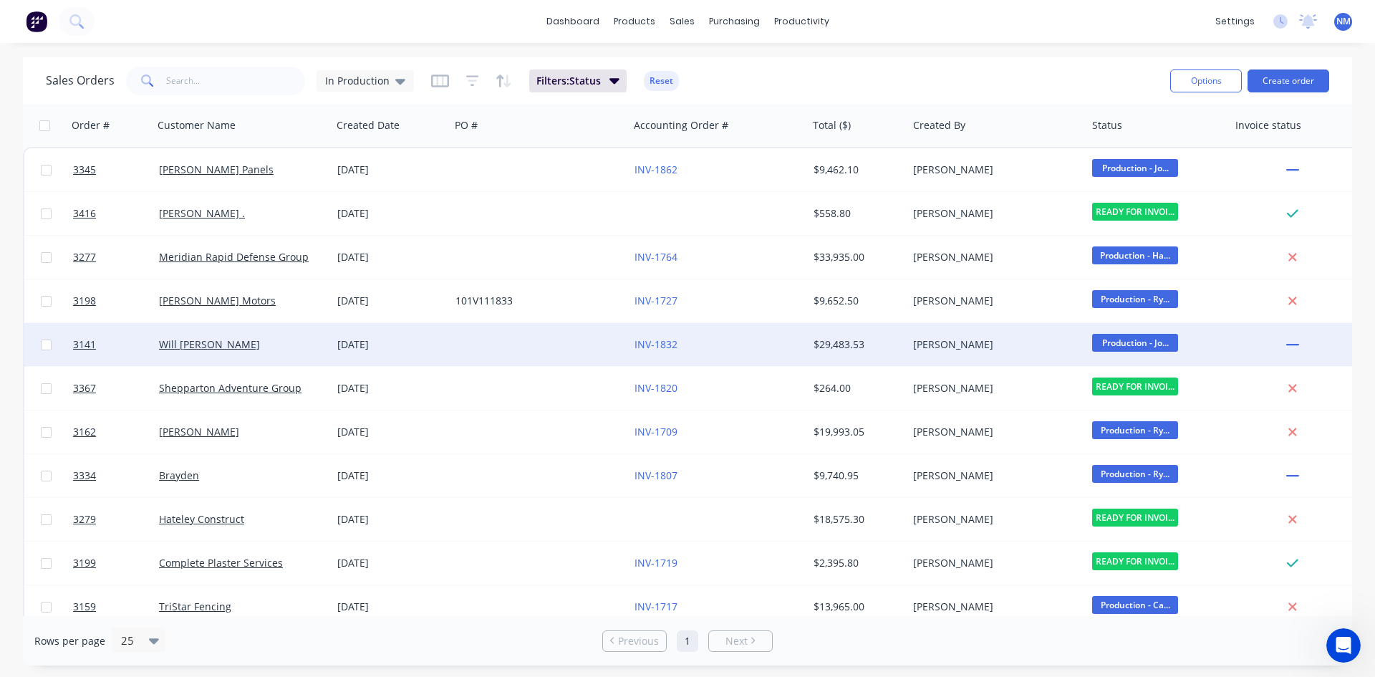
scroll to position [62, 0]
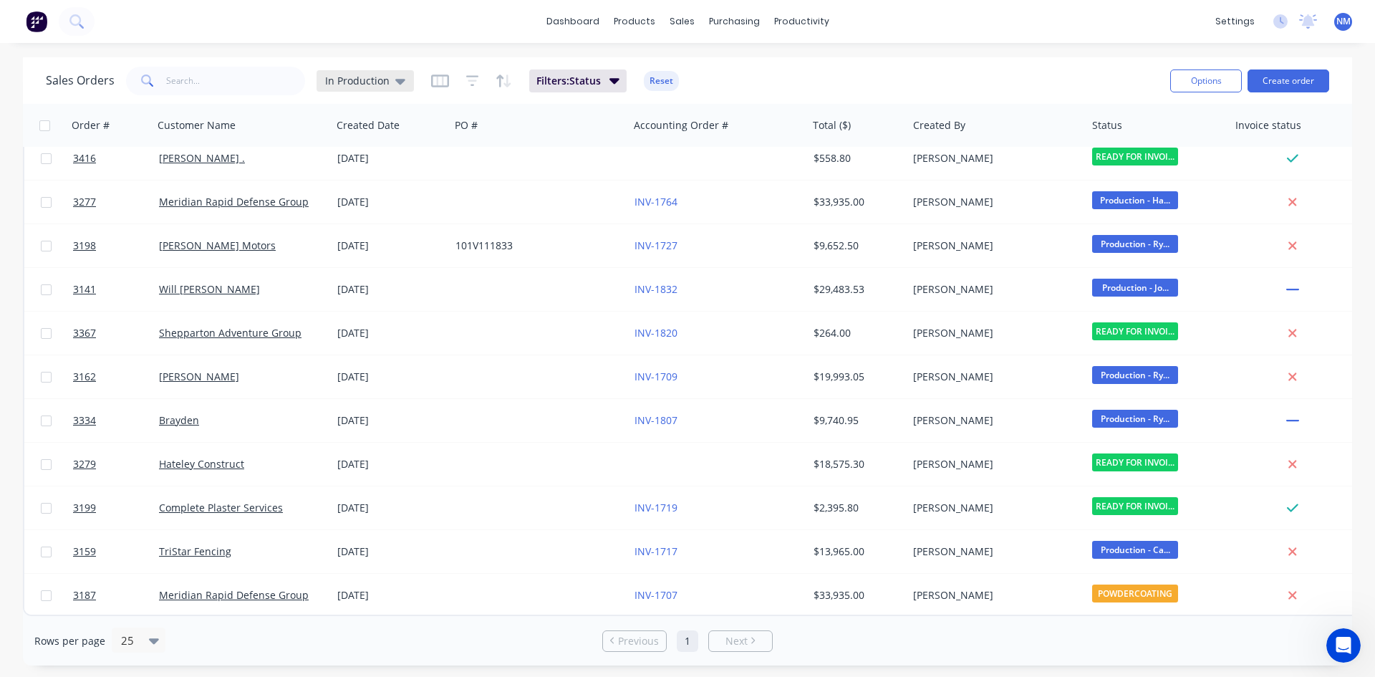
click at [388, 81] on div "In Production" at bounding box center [365, 80] width 80 height 13
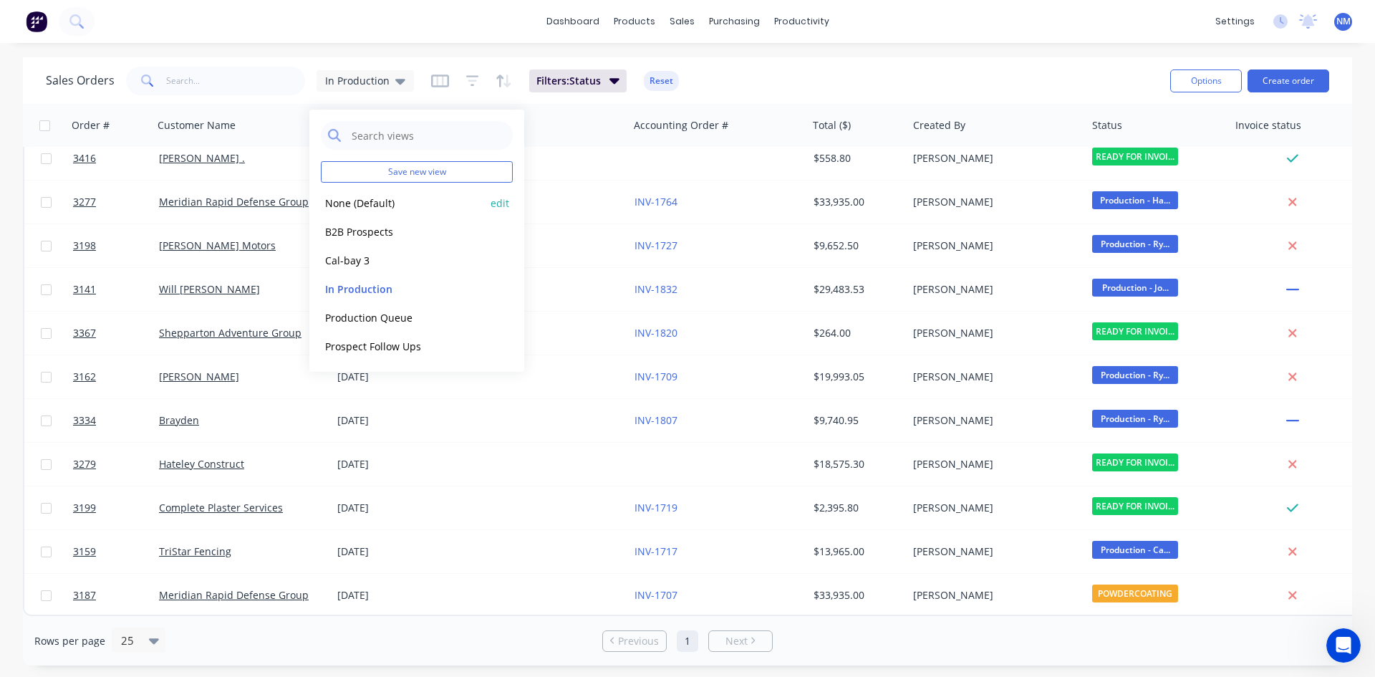
click at [371, 205] on button "None (Default)" at bounding box center [402, 203] width 163 height 16
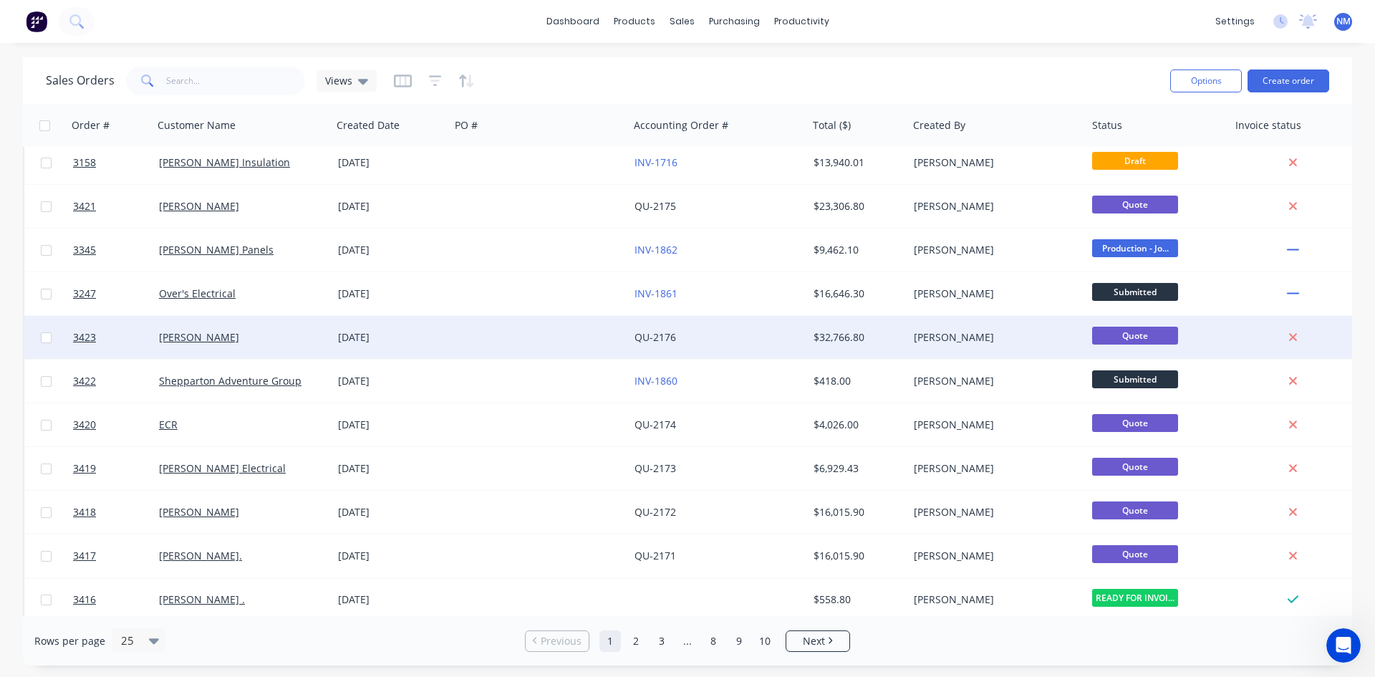
scroll to position [0, 0]
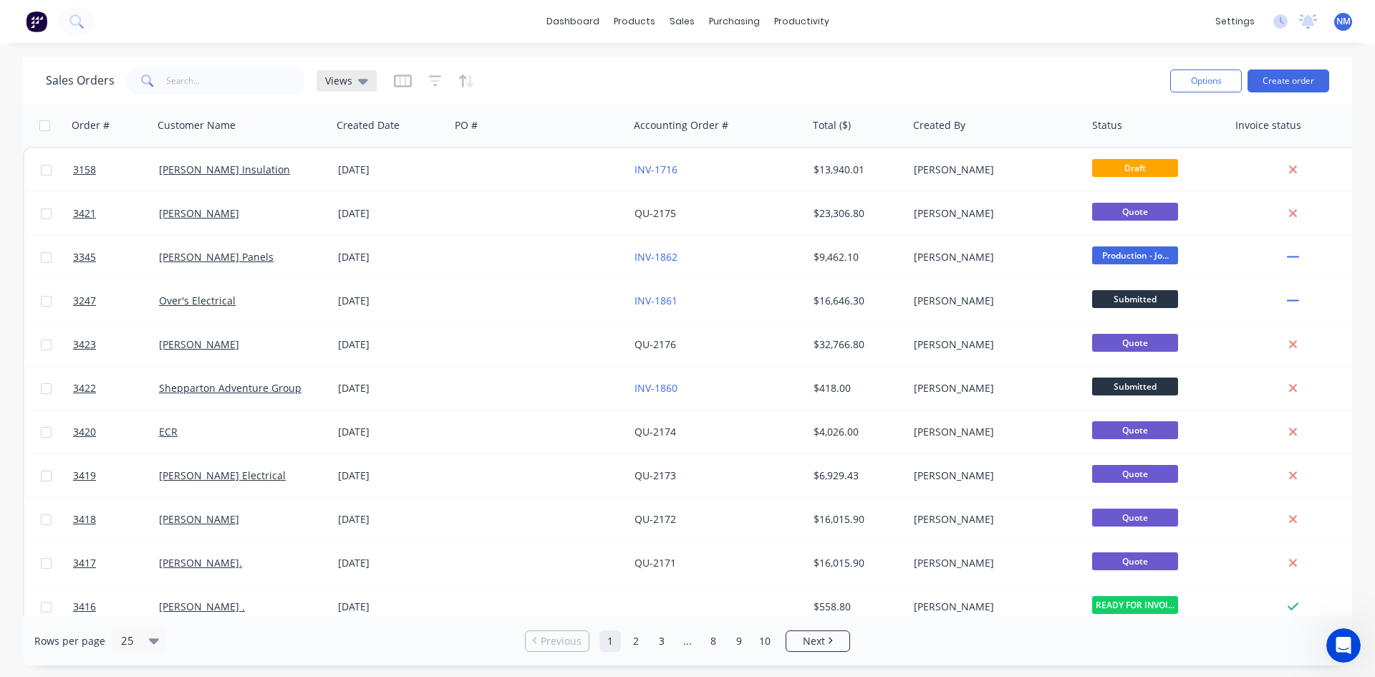
click at [360, 84] on icon at bounding box center [363, 82] width 10 height 6
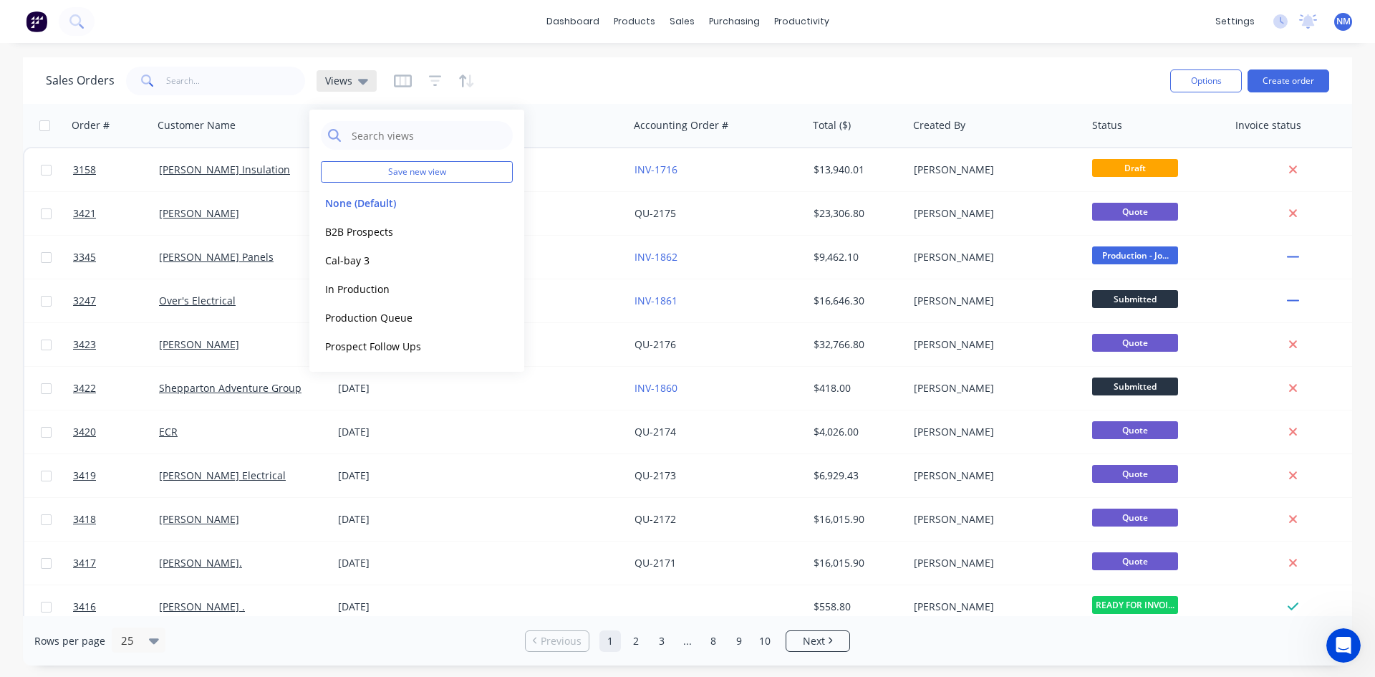
click at [360, 84] on icon at bounding box center [363, 82] width 10 height 6
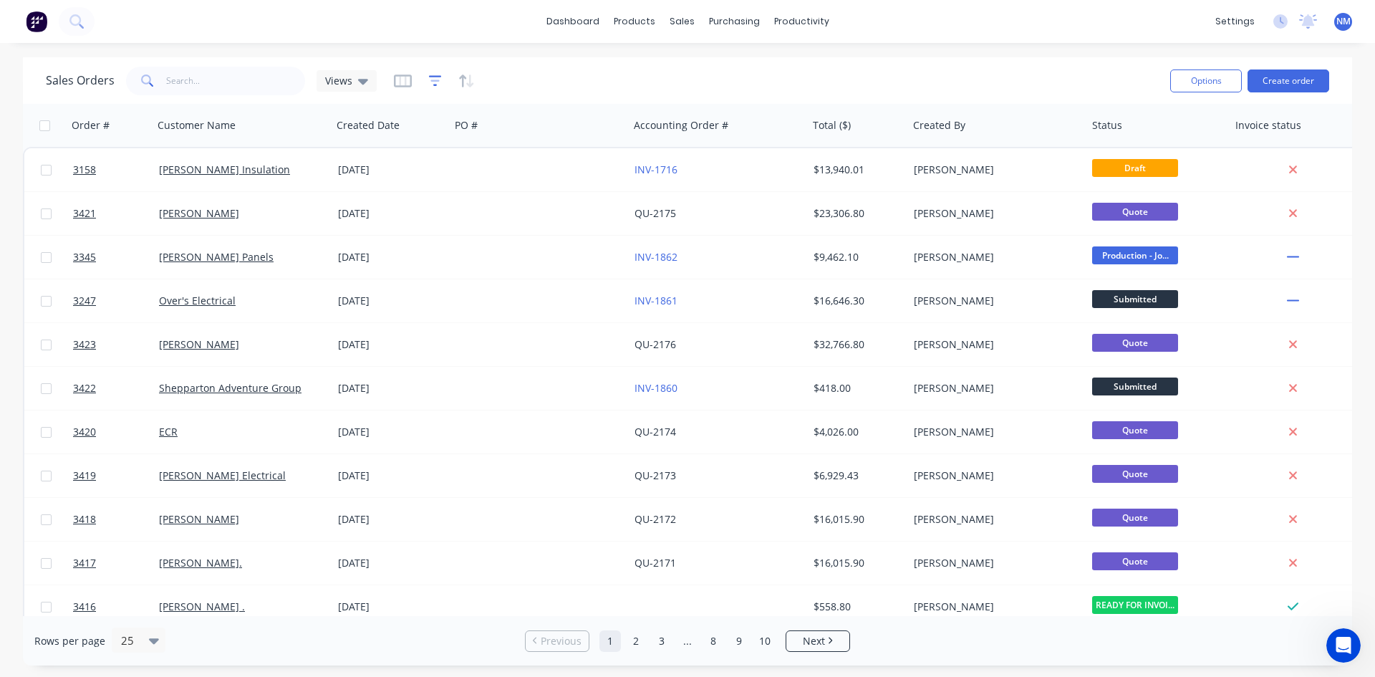
click at [439, 87] on icon "button" at bounding box center [435, 81] width 13 height 14
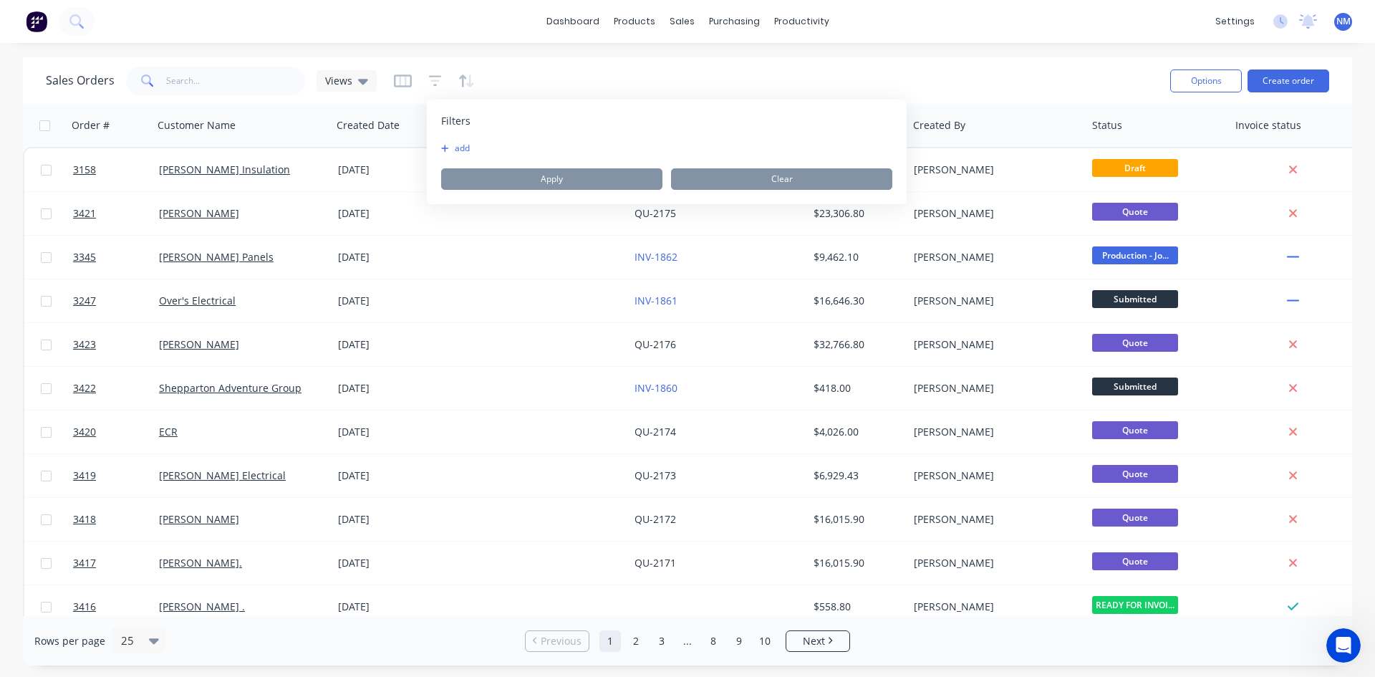
click at [463, 143] on button "add" at bounding box center [459, 147] width 36 height 11
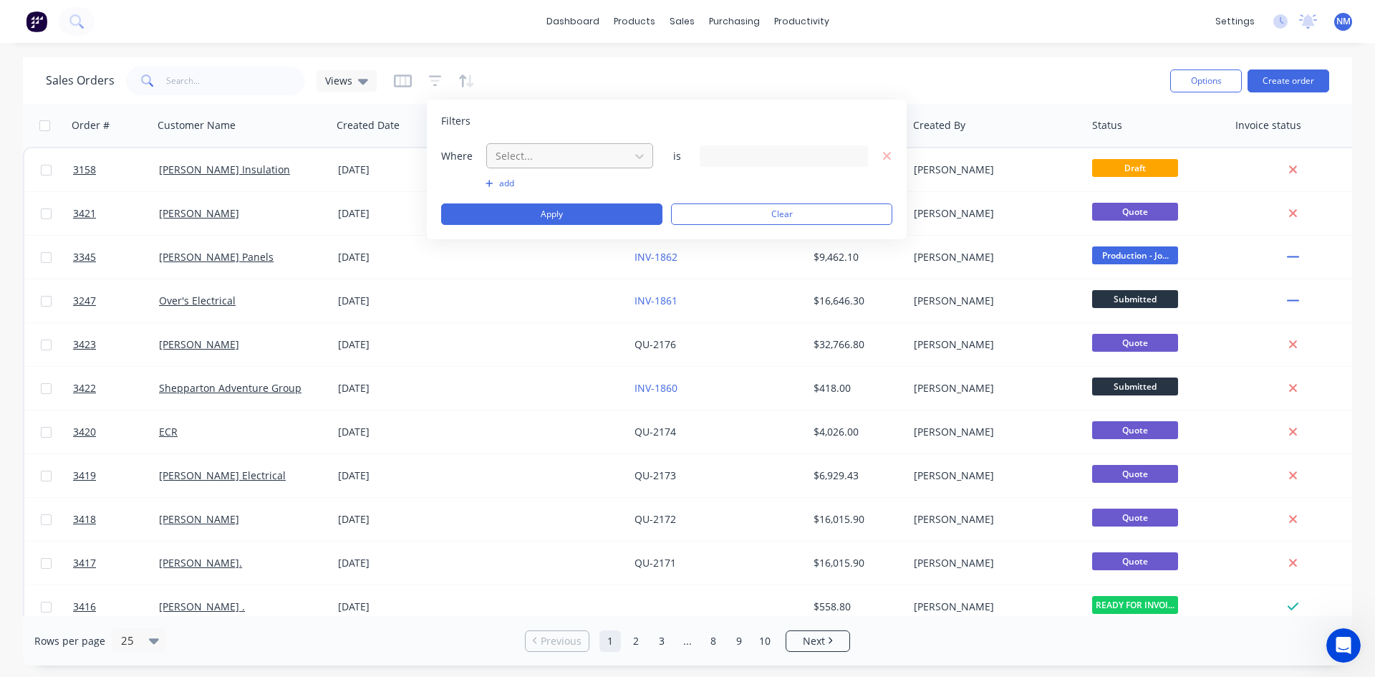
click at [540, 158] on div at bounding box center [558, 156] width 128 height 18
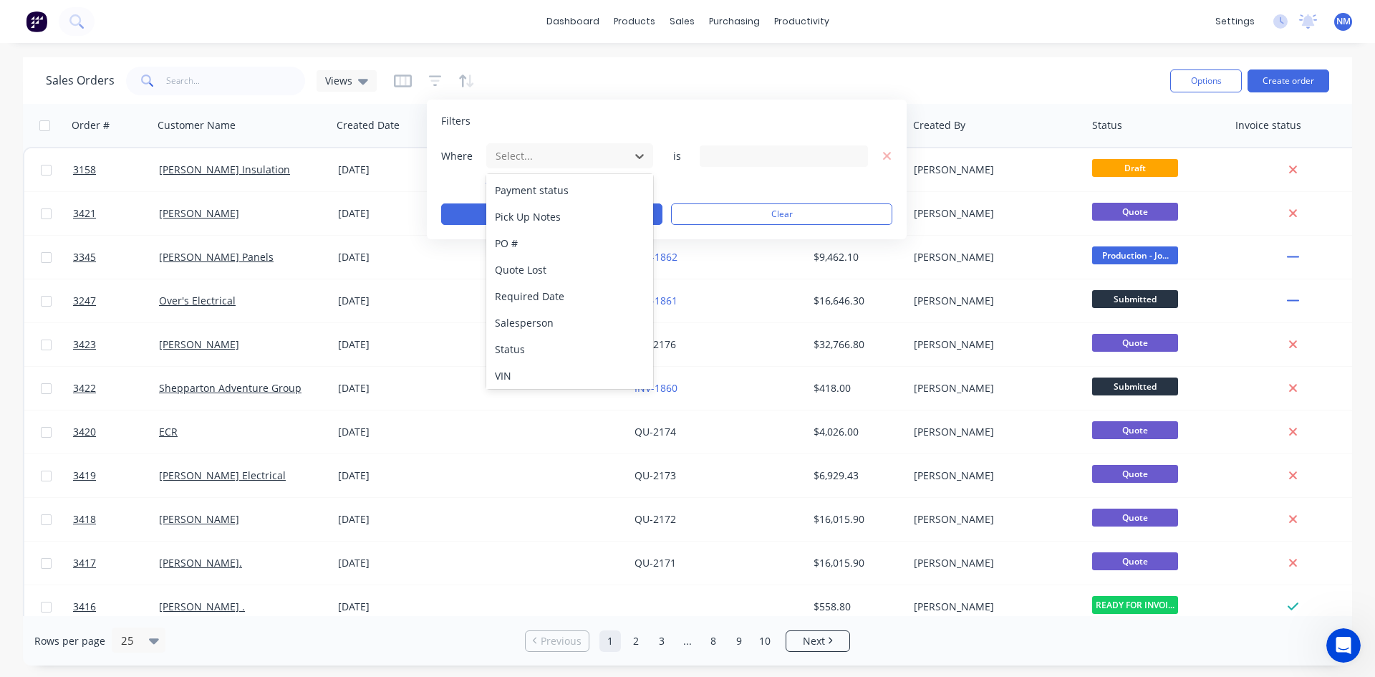
scroll to position [586, 0]
click at [573, 347] on div "Status" at bounding box center [569, 346] width 167 height 26
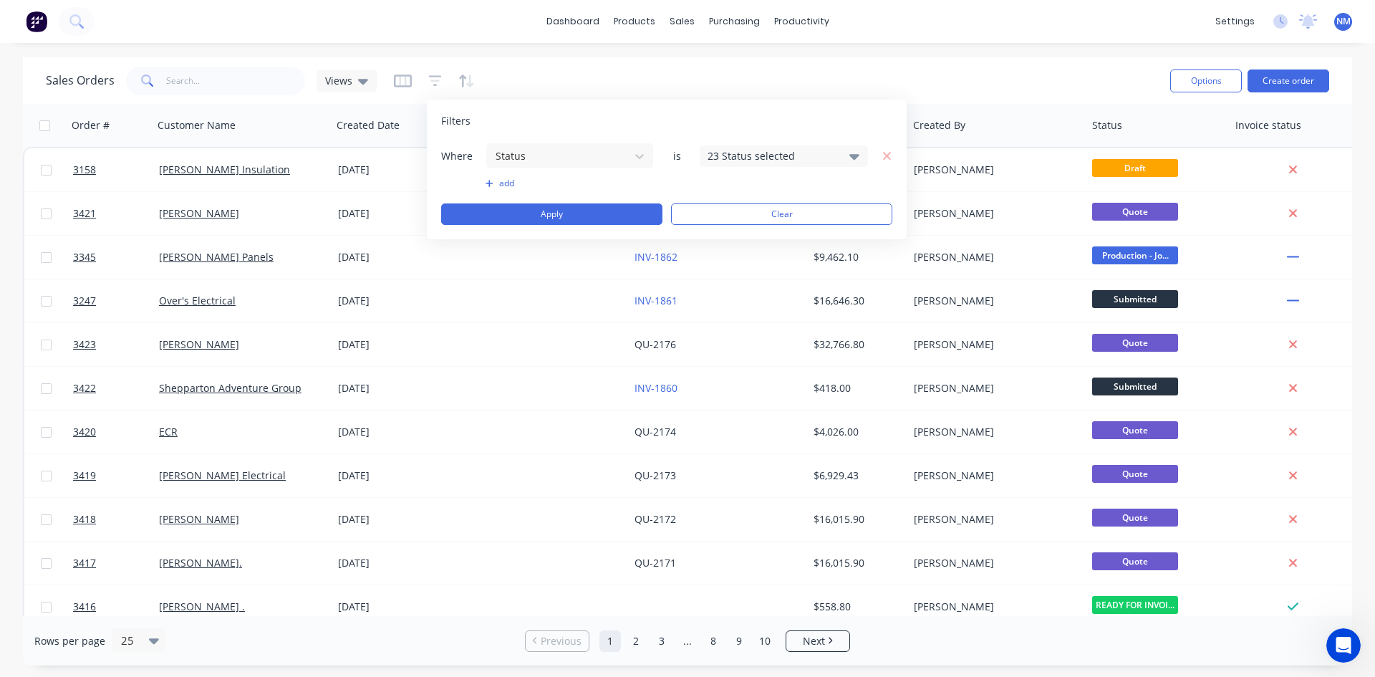
click at [810, 154] on div "23 Status selected" at bounding box center [772, 155] width 130 height 15
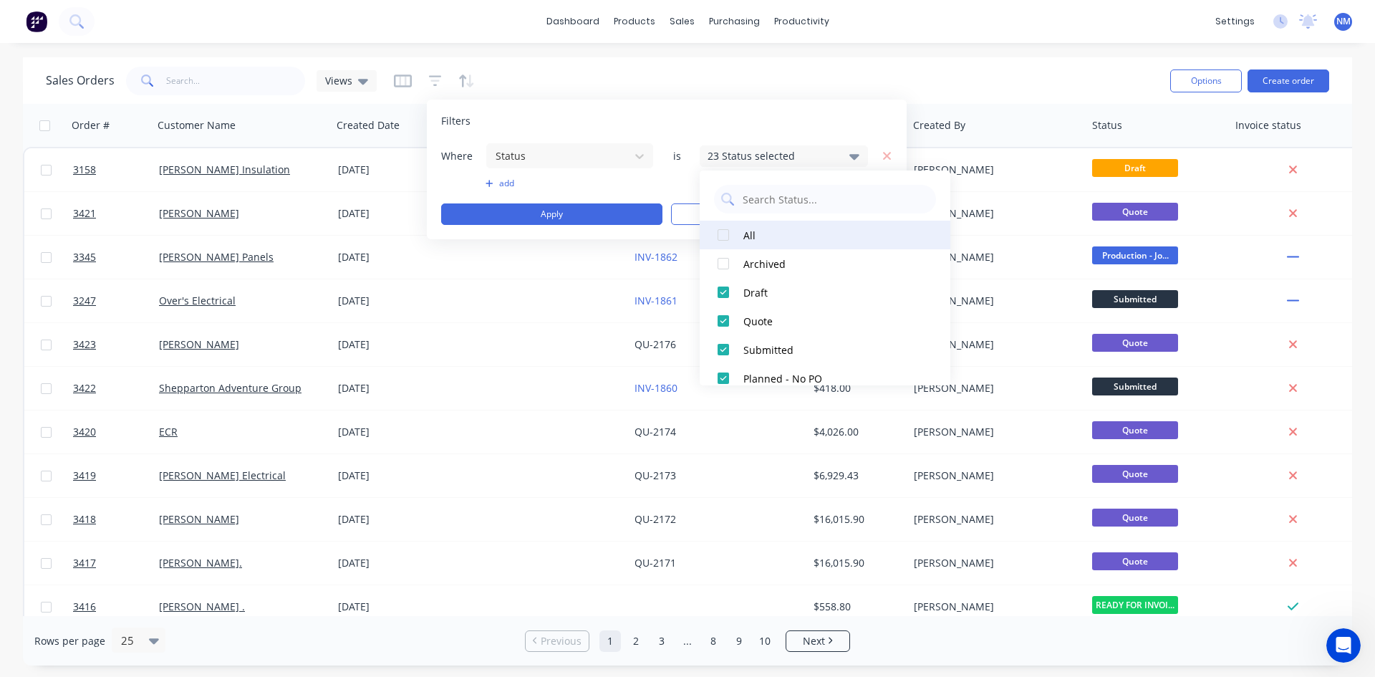
click at [731, 241] on div at bounding box center [723, 235] width 29 height 29
click at [727, 238] on div at bounding box center [723, 235] width 29 height 29
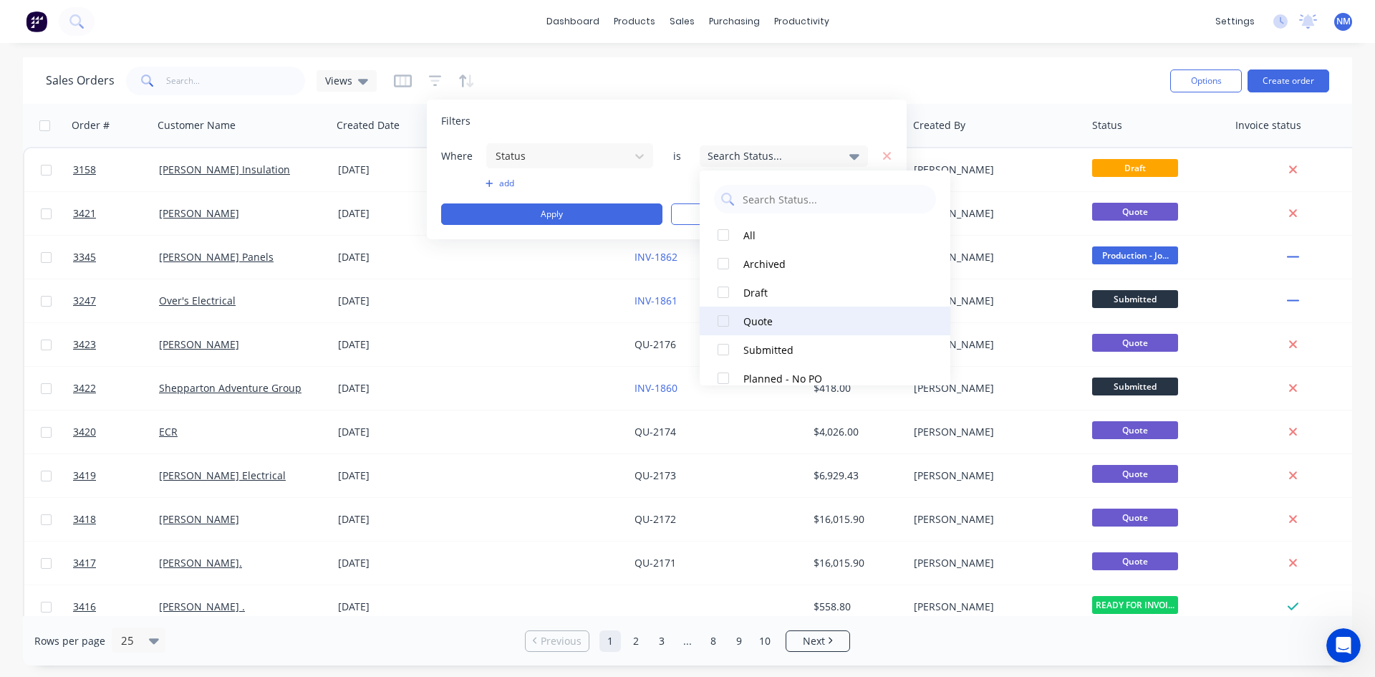
click at [727, 324] on div at bounding box center [723, 320] width 29 height 29
click at [545, 216] on button "Apply" at bounding box center [551, 213] width 221 height 21
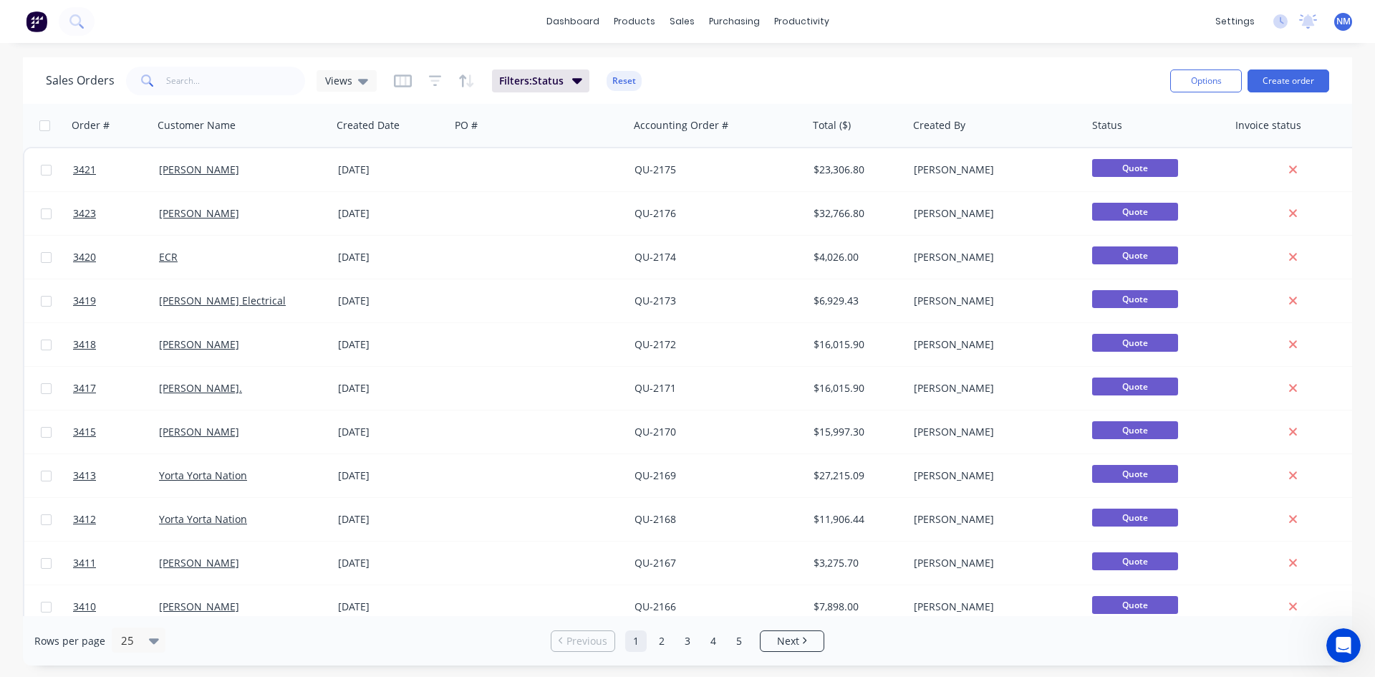
scroll to position [630, 0]
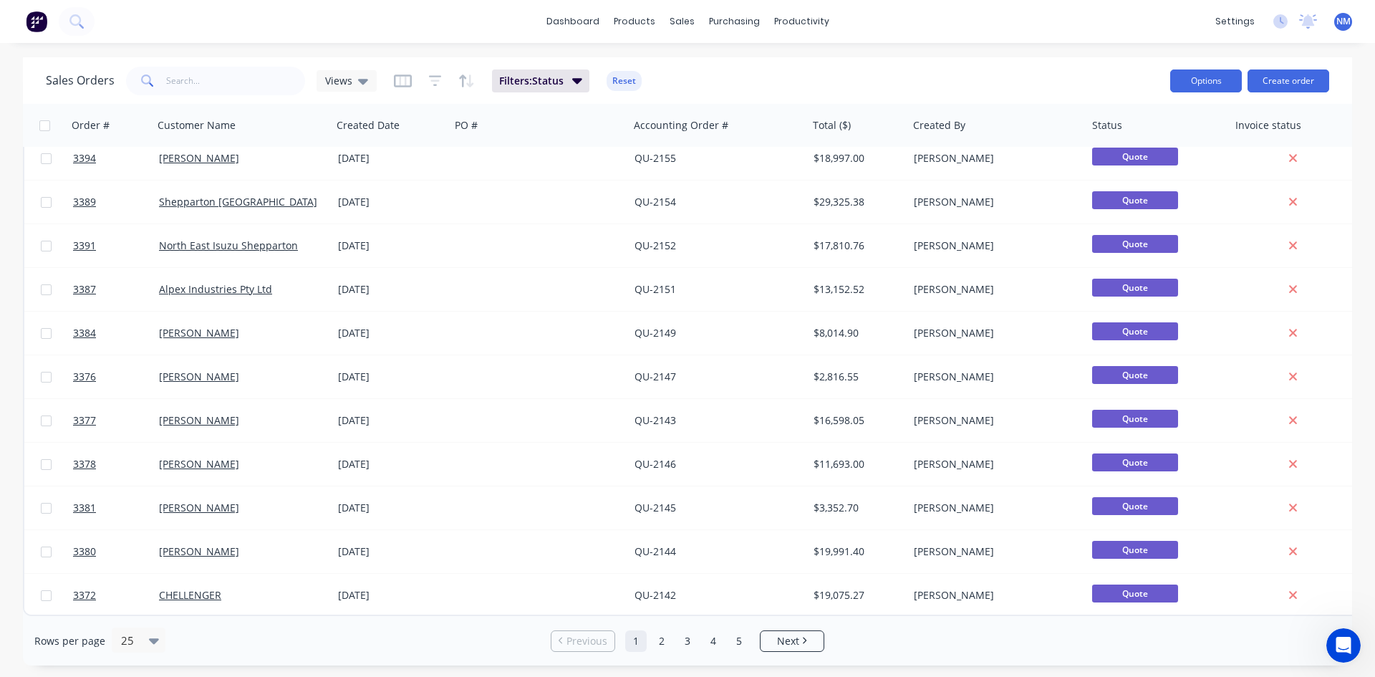
click at [1215, 79] on button "Options" at bounding box center [1206, 80] width 72 height 23
click at [1140, 180] on div "Export" at bounding box center [1163, 174] width 132 height 21
click at [1215, 78] on button "Options" at bounding box center [1206, 80] width 72 height 23
click at [1148, 181] on div "Export" at bounding box center [1163, 174] width 132 height 21
click at [358, 87] on icon at bounding box center [363, 81] width 10 height 16
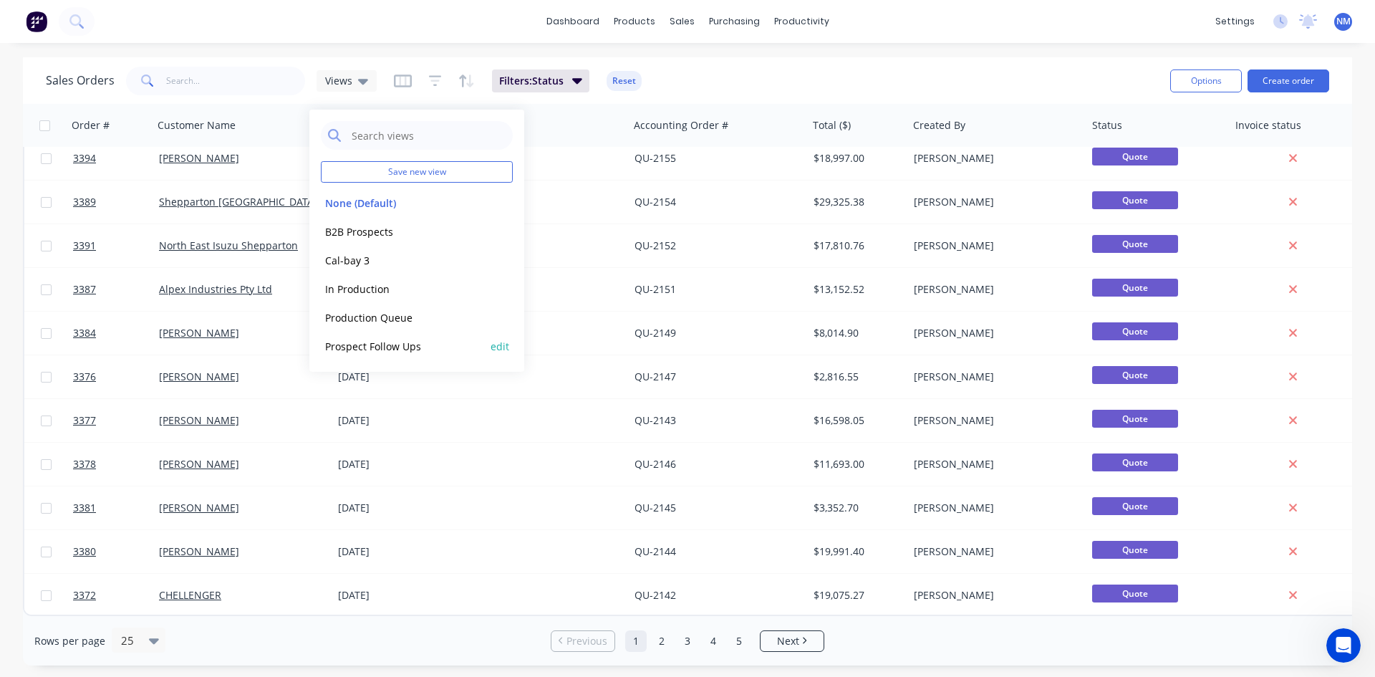
click at [419, 352] on button "Prospect Follow Ups" at bounding box center [402, 346] width 163 height 16
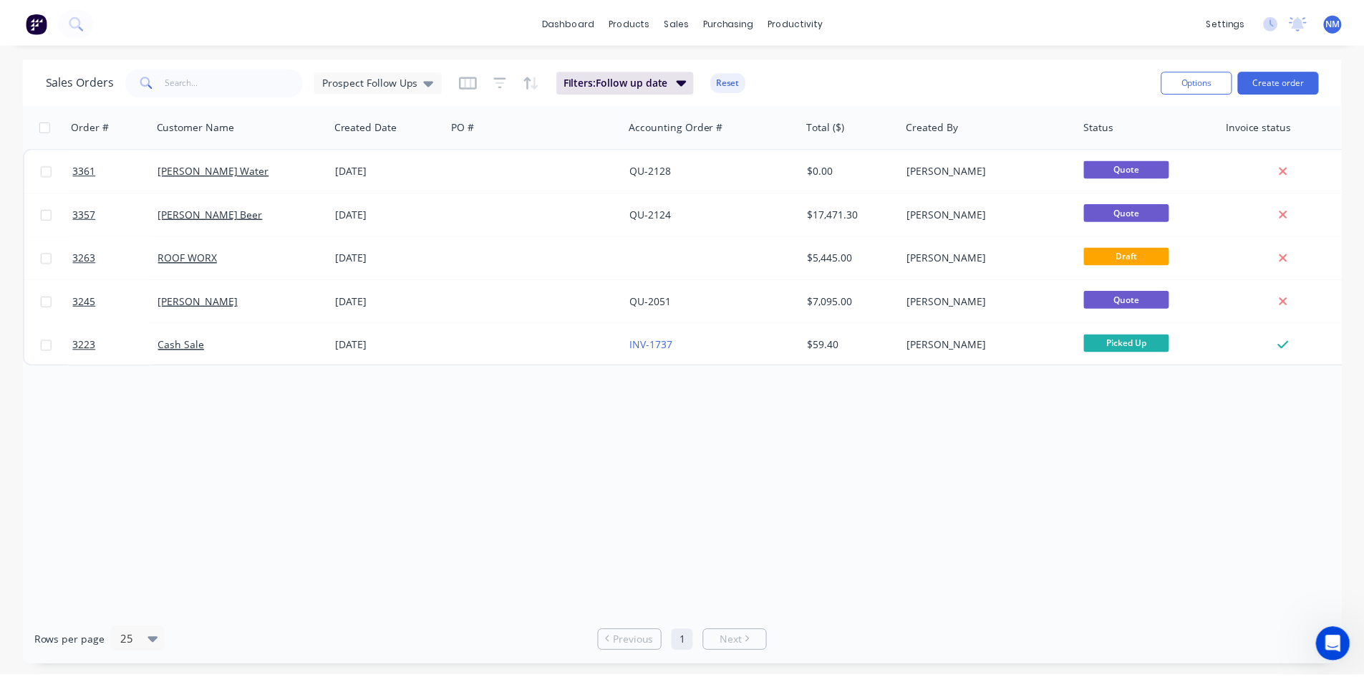
scroll to position [0, 0]
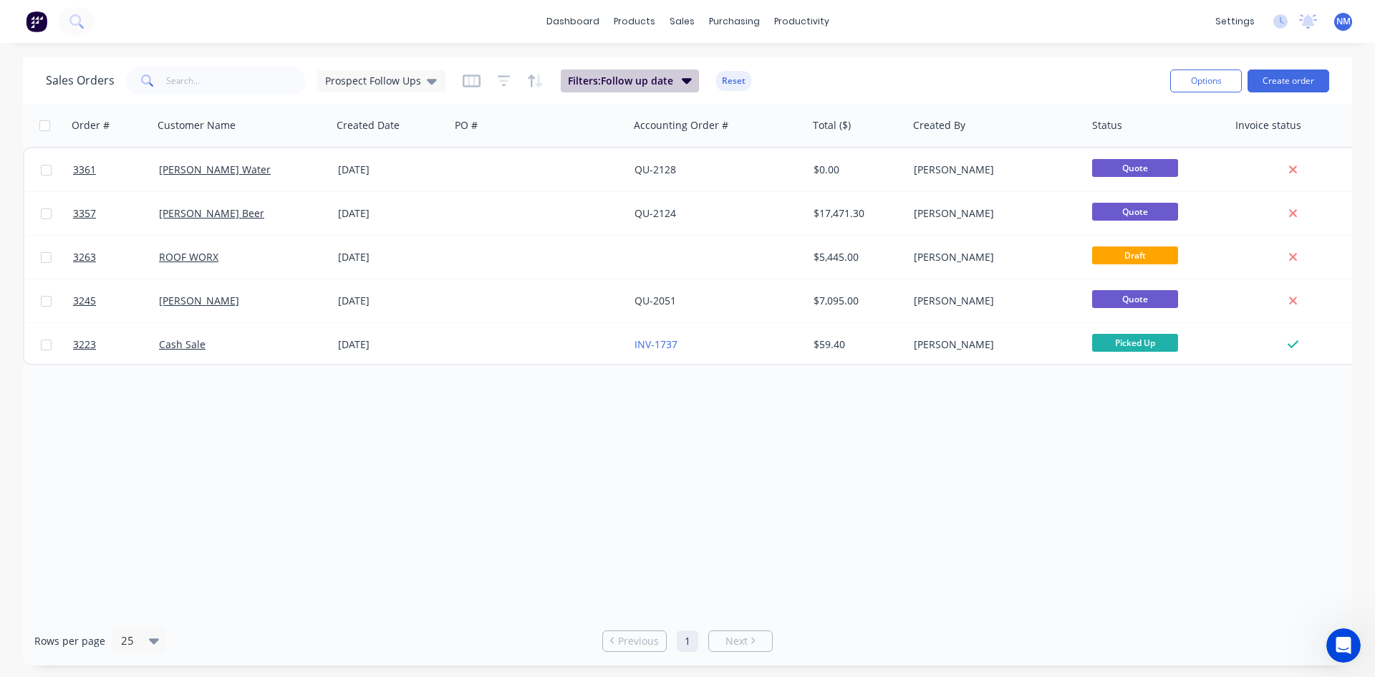
click at [639, 78] on span "Filters: Follow up date" at bounding box center [620, 81] width 105 height 14
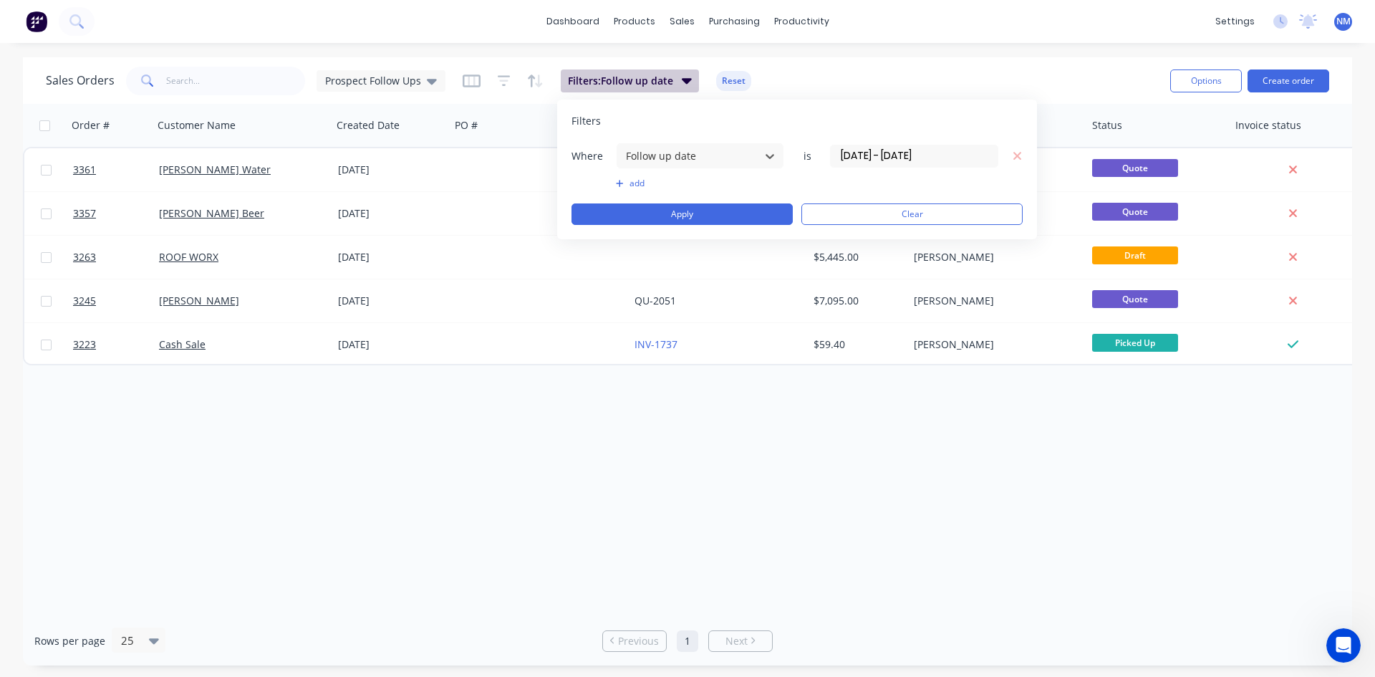
click at [639, 78] on span "Filters: Follow up date" at bounding box center [620, 81] width 105 height 14
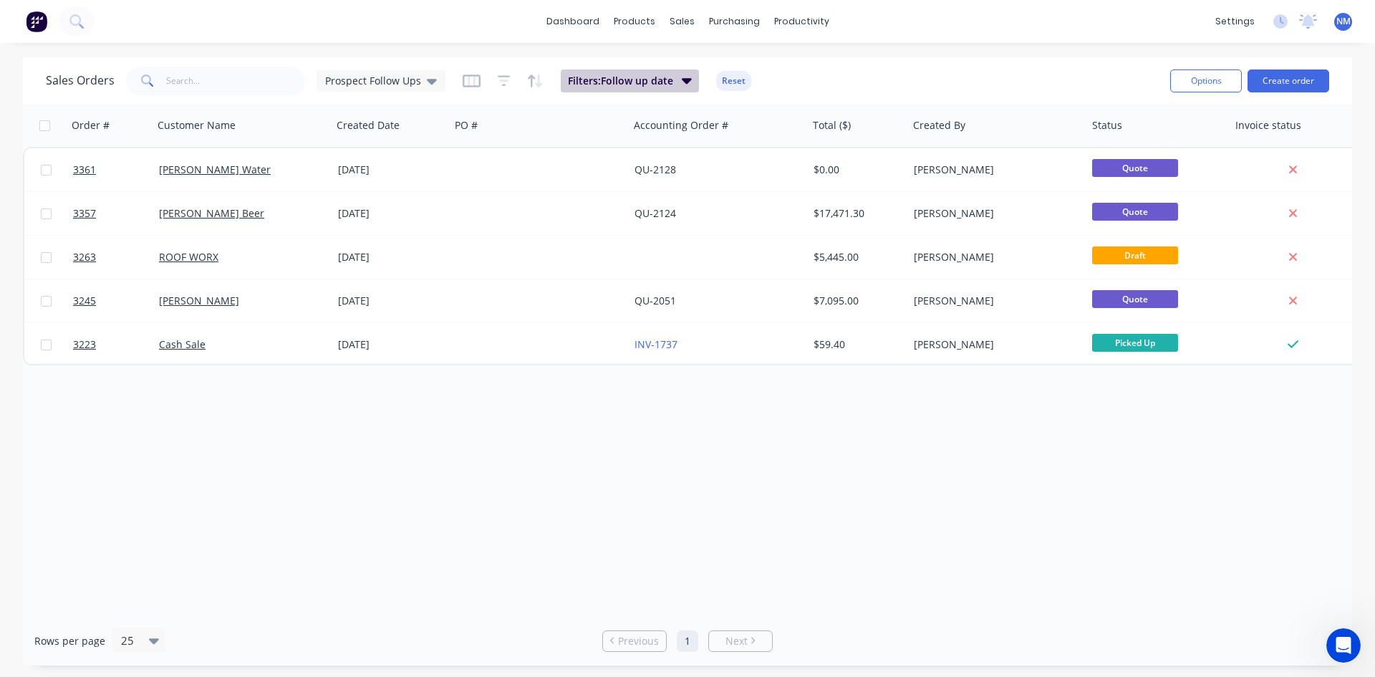
click at [639, 78] on span "Filters: Follow up date" at bounding box center [620, 81] width 105 height 14
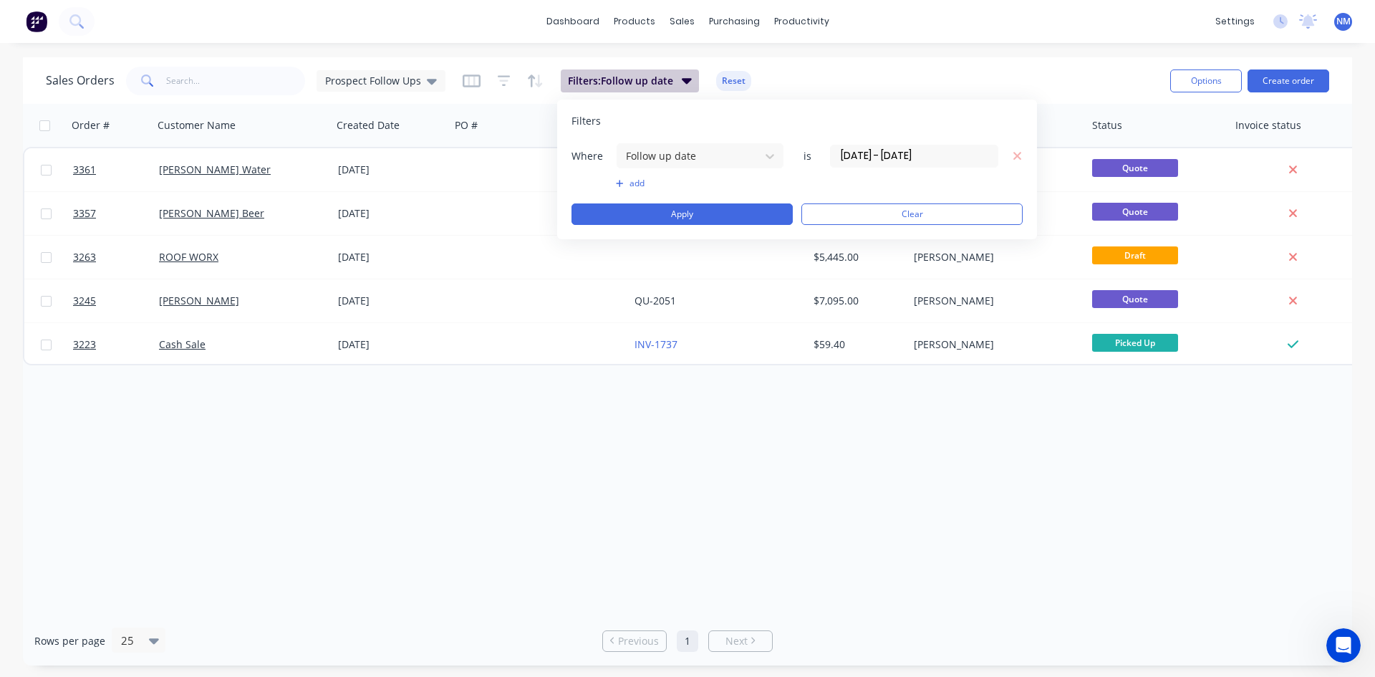
click at [639, 78] on span "Filters: Follow up date" at bounding box center [620, 81] width 105 height 14
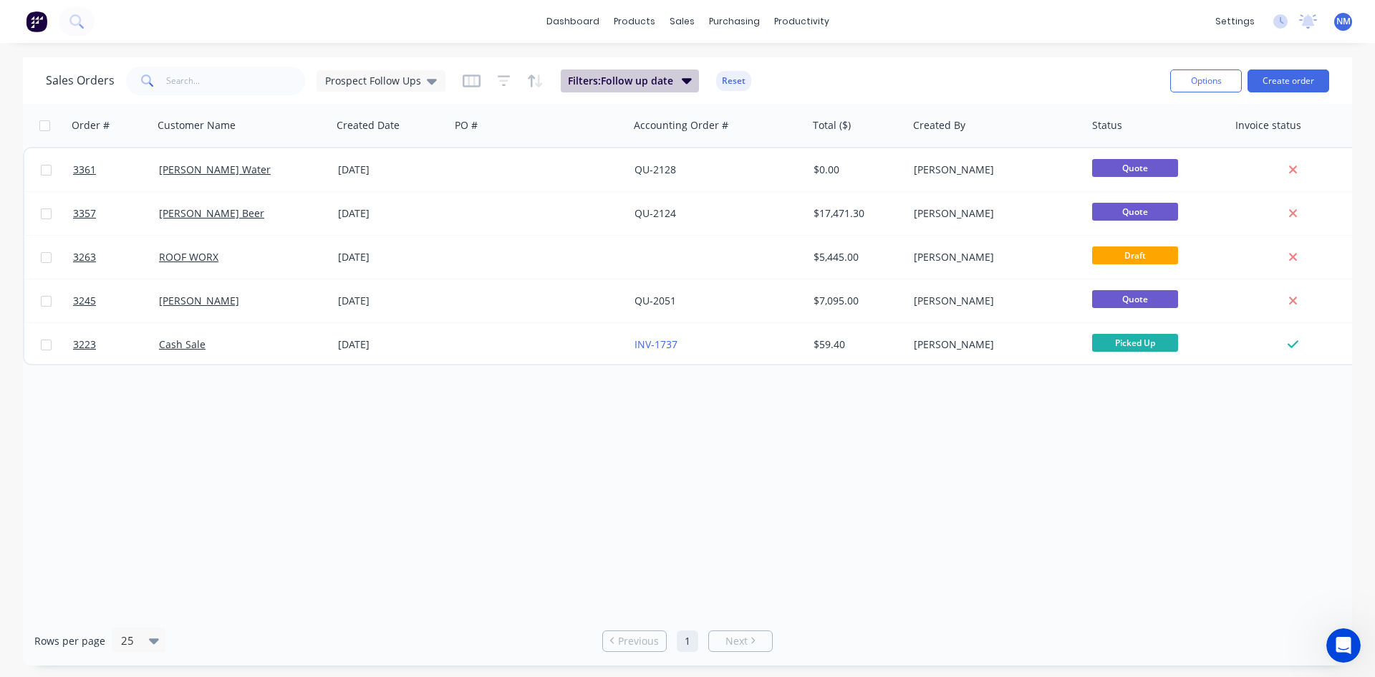
click at [639, 78] on span "Filters: Follow up date" at bounding box center [620, 81] width 105 height 14
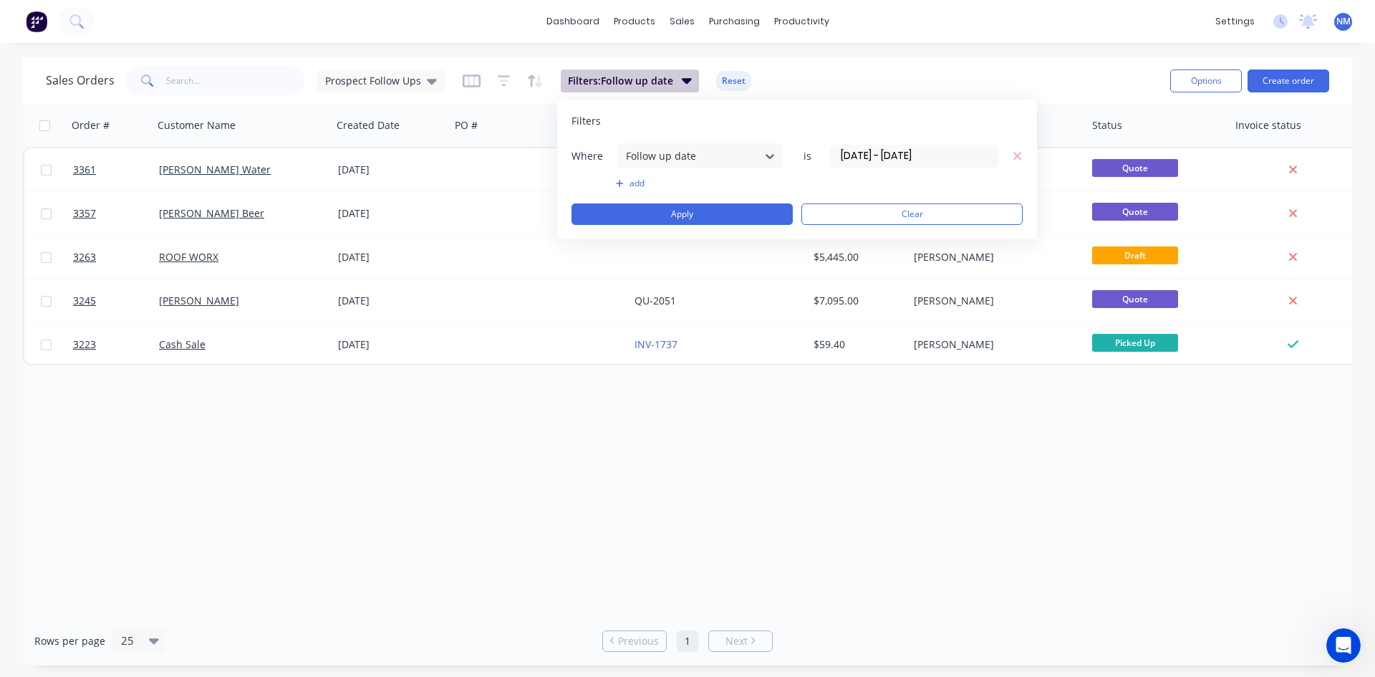
click at [639, 78] on span "Filters: Follow up date" at bounding box center [620, 81] width 105 height 14
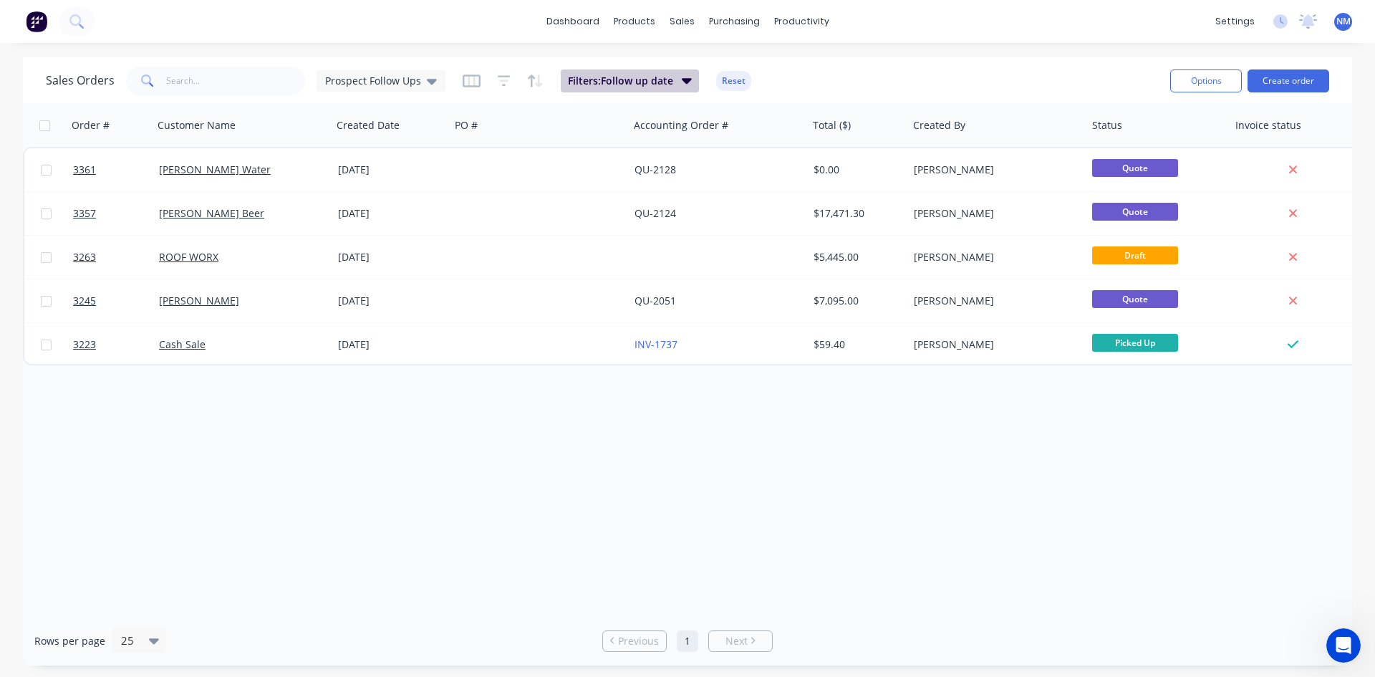
click at [639, 78] on span "Filters: Follow up date" at bounding box center [620, 81] width 105 height 14
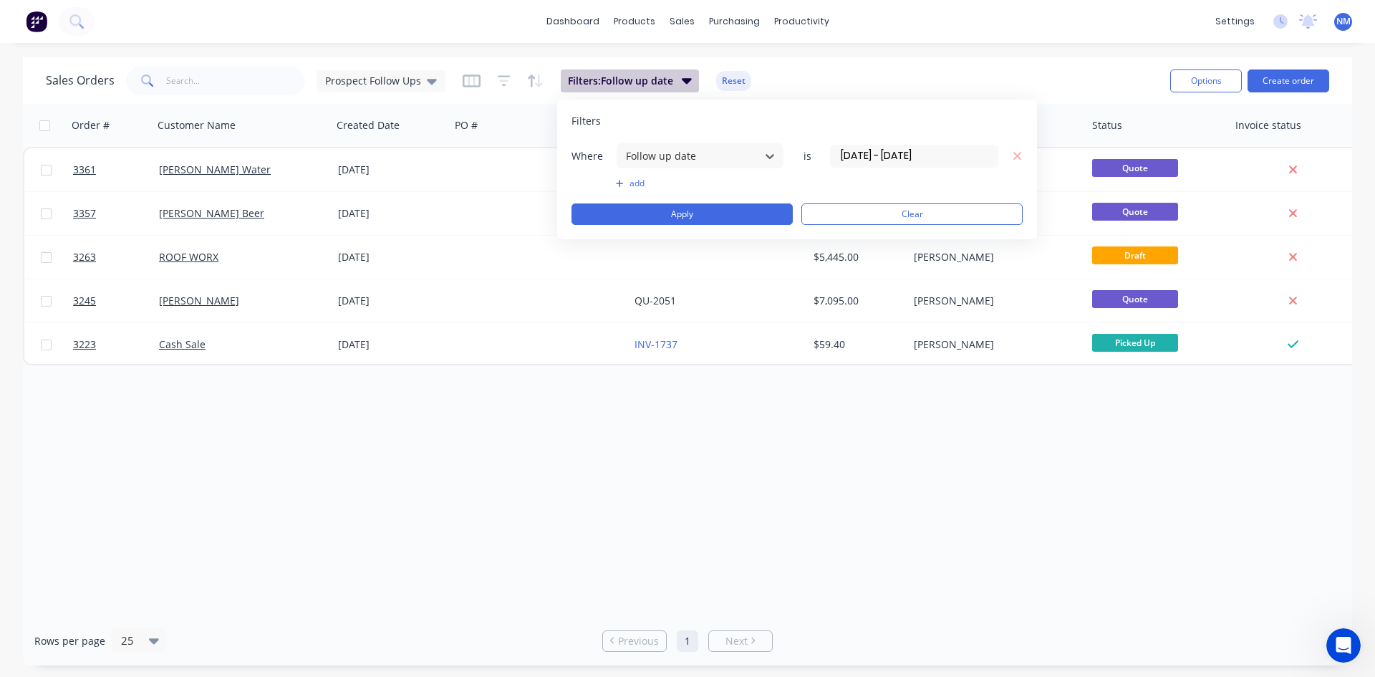
click at [639, 78] on span "Filters: Follow up date" at bounding box center [620, 81] width 105 height 14
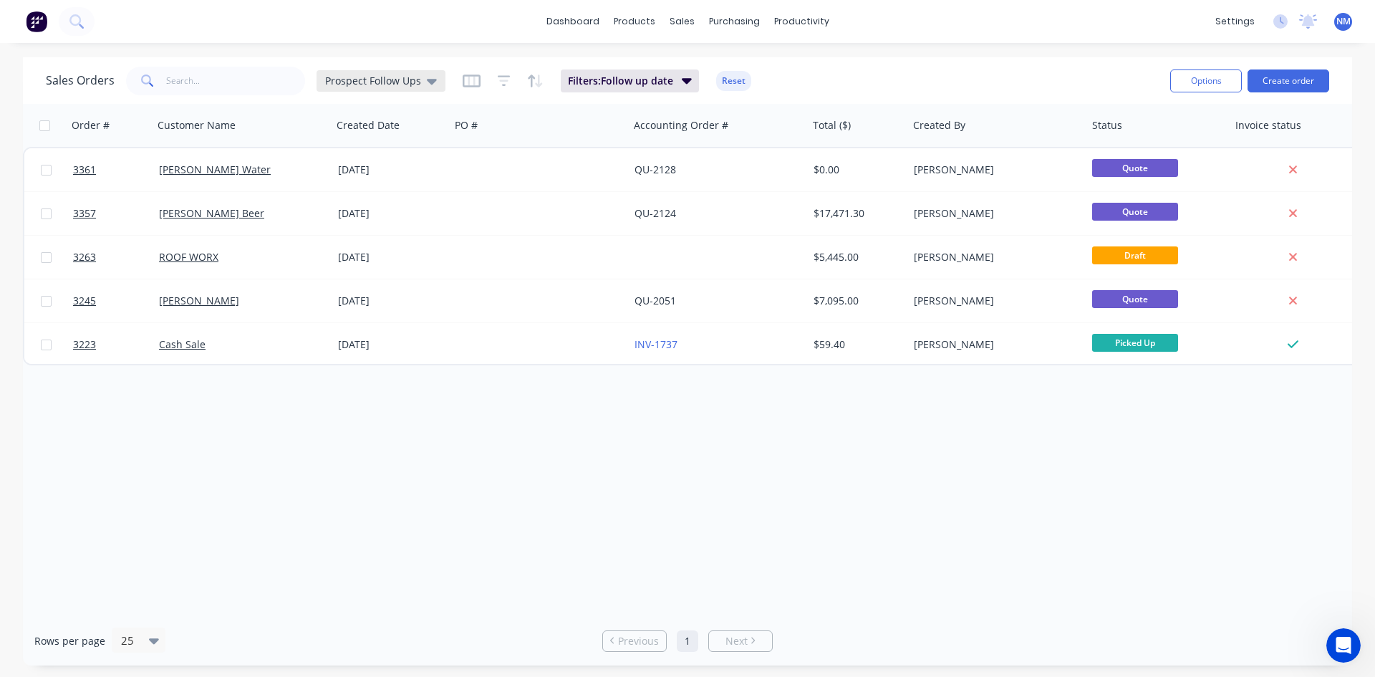
click at [415, 75] on span "Prospect Follow Ups" at bounding box center [373, 80] width 96 height 15
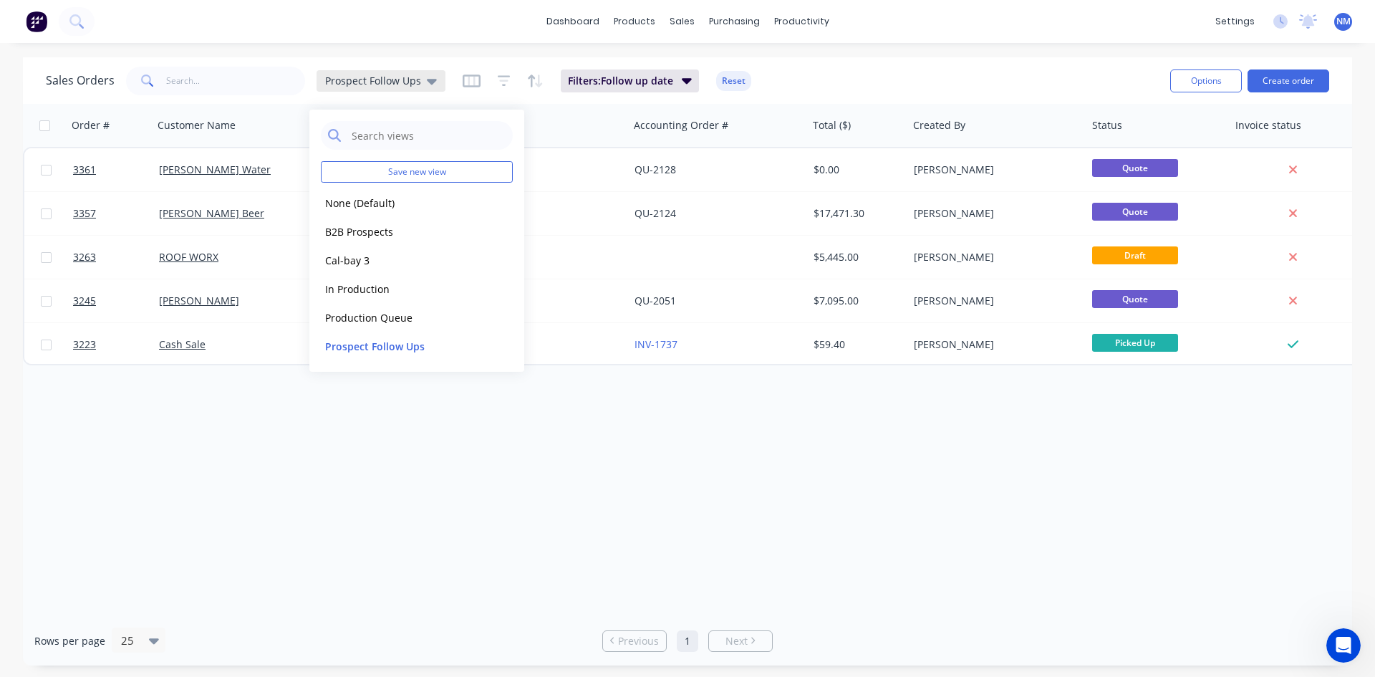
click at [415, 75] on span "Prospect Follow Ups" at bounding box center [373, 80] width 96 height 15
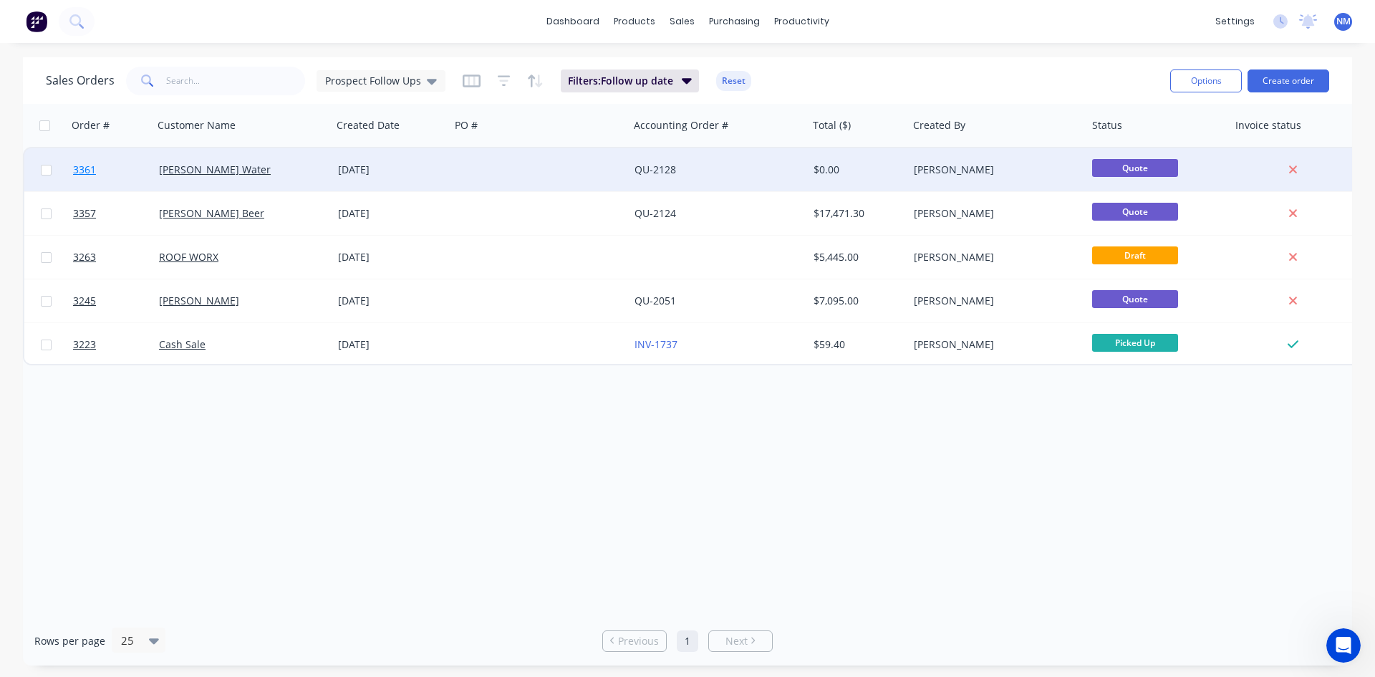
click at [85, 175] on span "3361" at bounding box center [84, 170] width 23 height 14
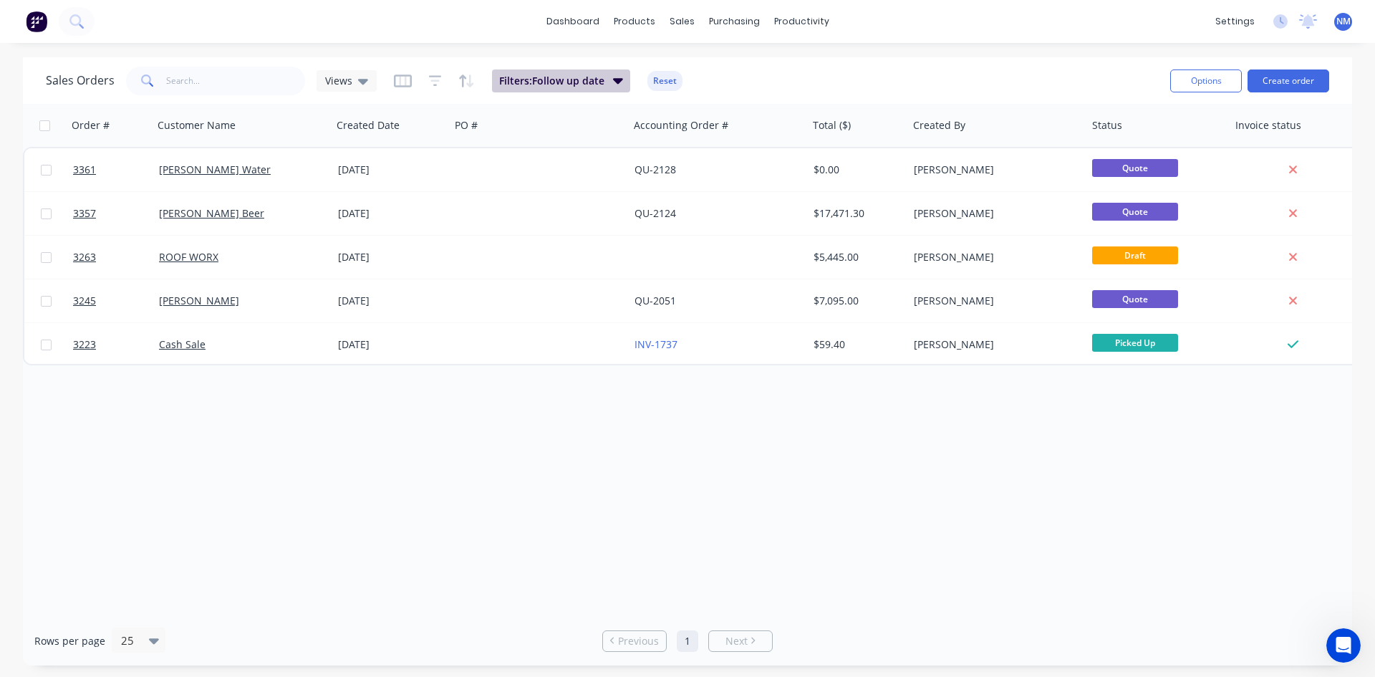
click at [579, 83] on span "Filters: Follow up date" at bounding box center [551, 81] width 105 height 14
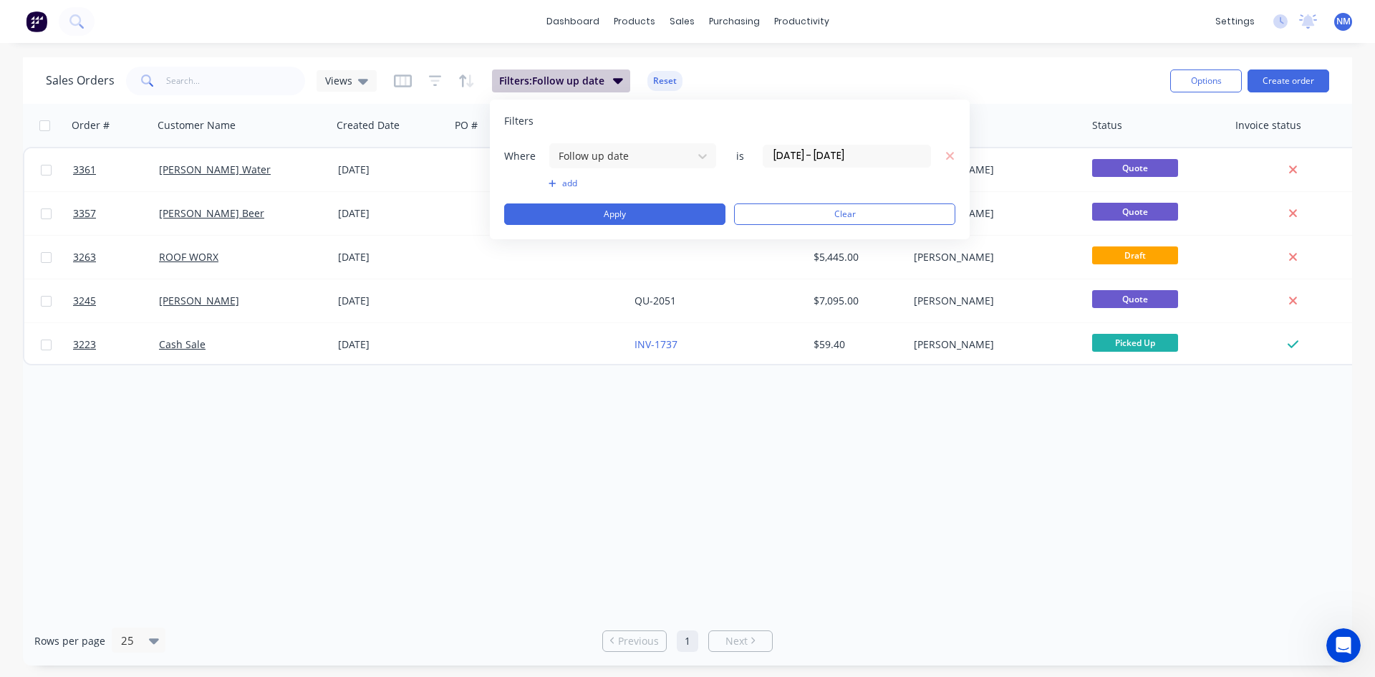
click at [574, 87] on span "Filters: Follow up date" at bounding box center [551, 81] width 105 height 14
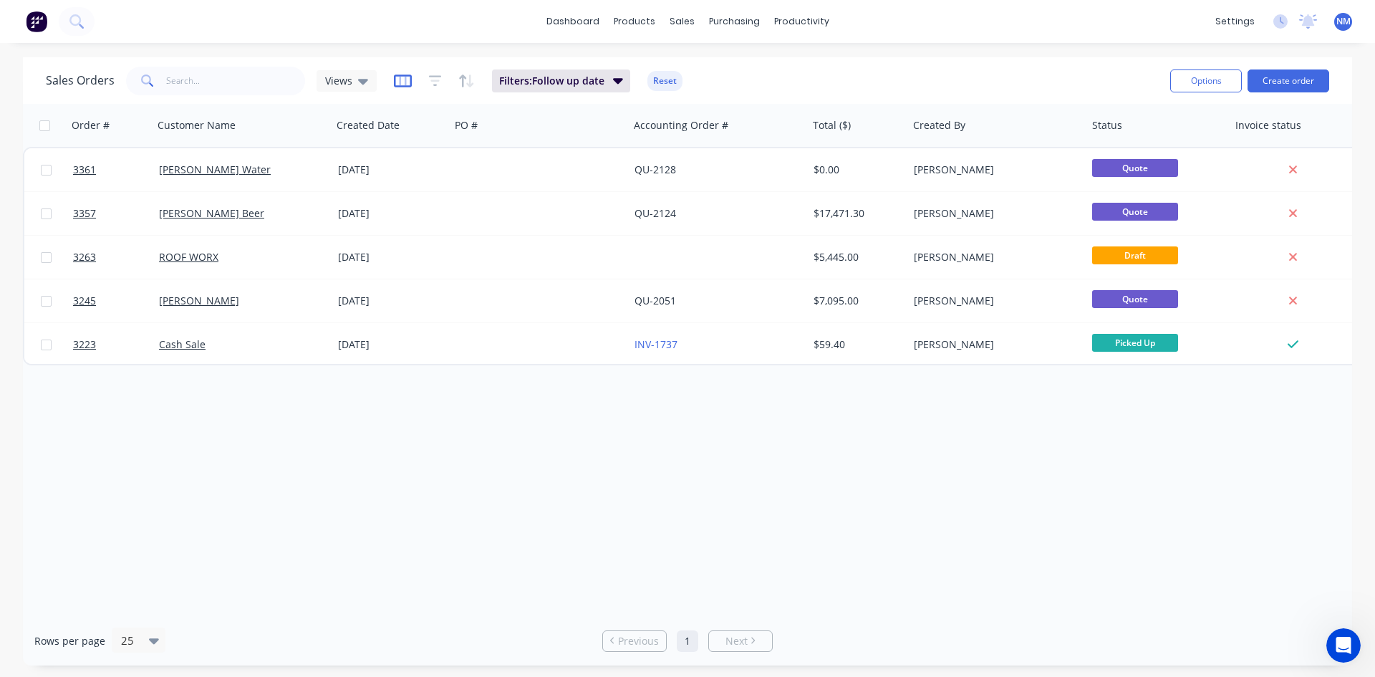
click at [402, 82] on icon "button" at bounding box center [402, 80] width 7 height 9
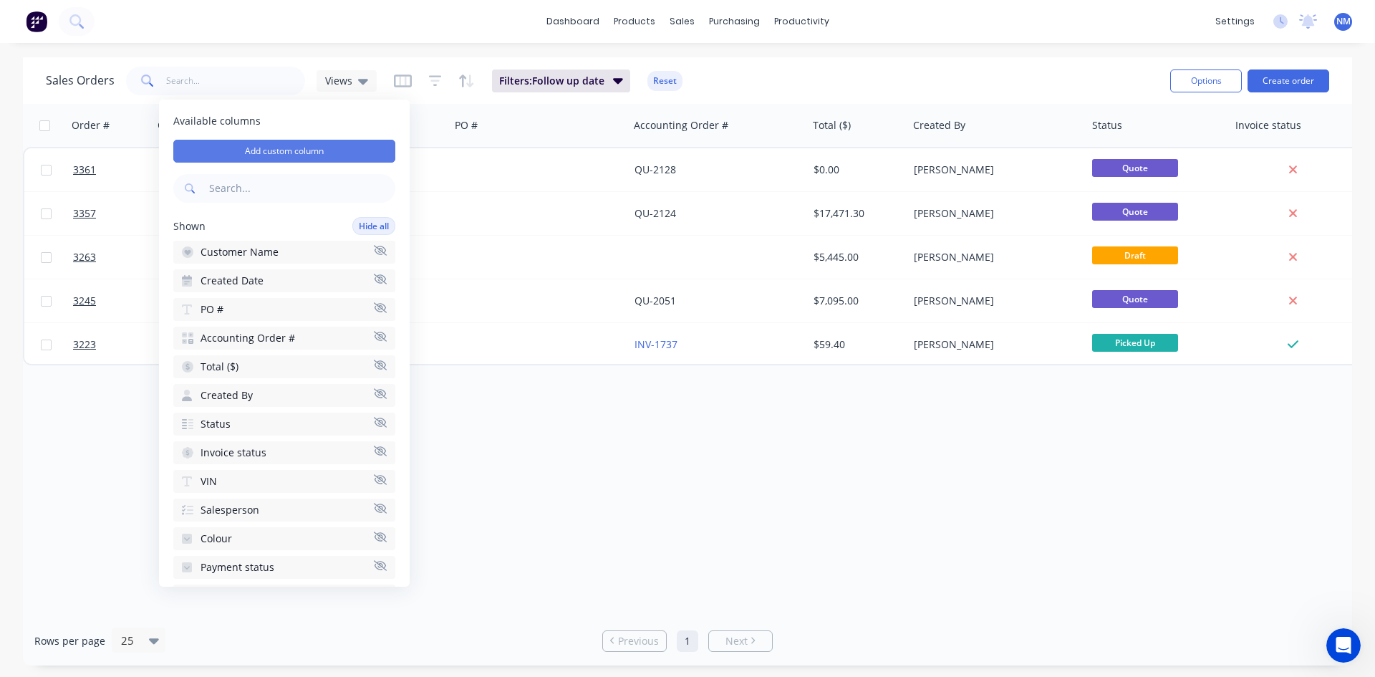
click at [328, 152] on button "Add custom column" at bounding box center [284, 151] width 222 height 23
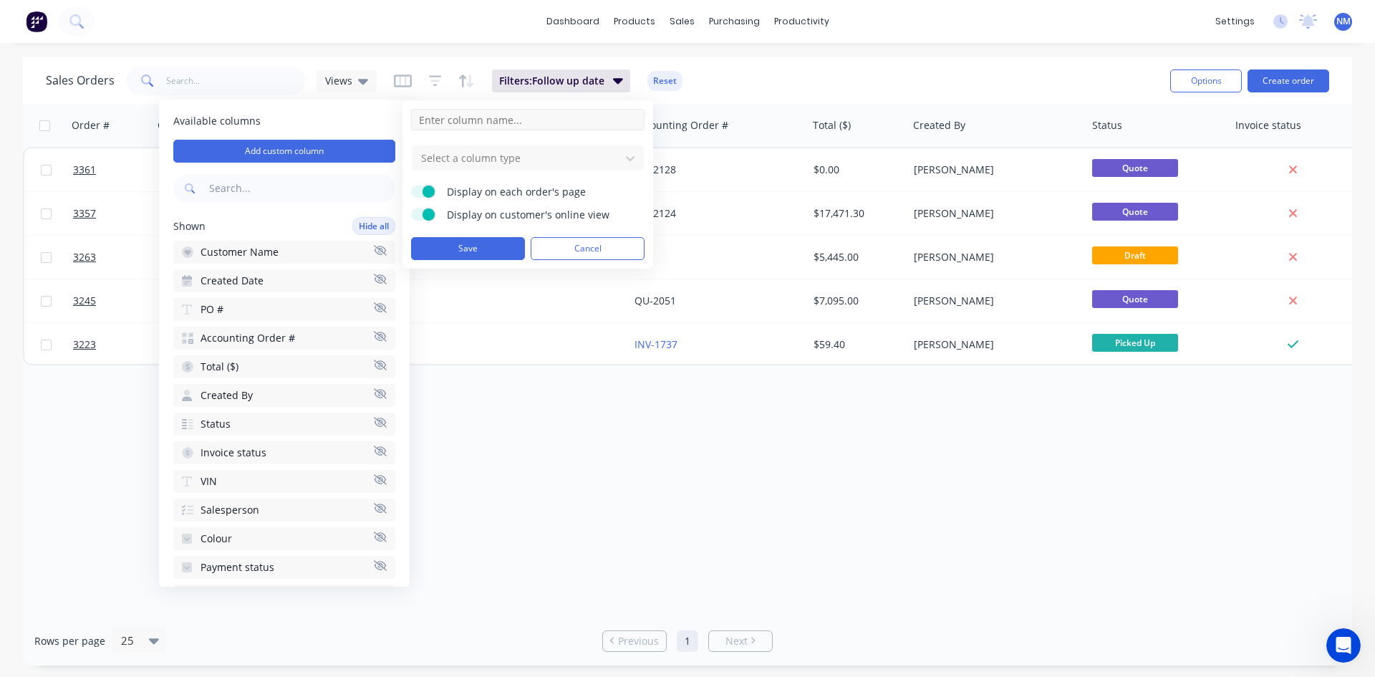
click at [498, 120] on input at bounding box center [527, 119] width 233 height 21
type input "Follow up Completed"
click at [428, 220] on span at bounding box center [428, 214] width 12 height 12
click at [411, 208] on input "Display on customer's online view" at bounding box center [411, 208] width 0 height 0
click at [505, 168] on div "Select a column type" at bounding box center [516, 158] width 202 height 24
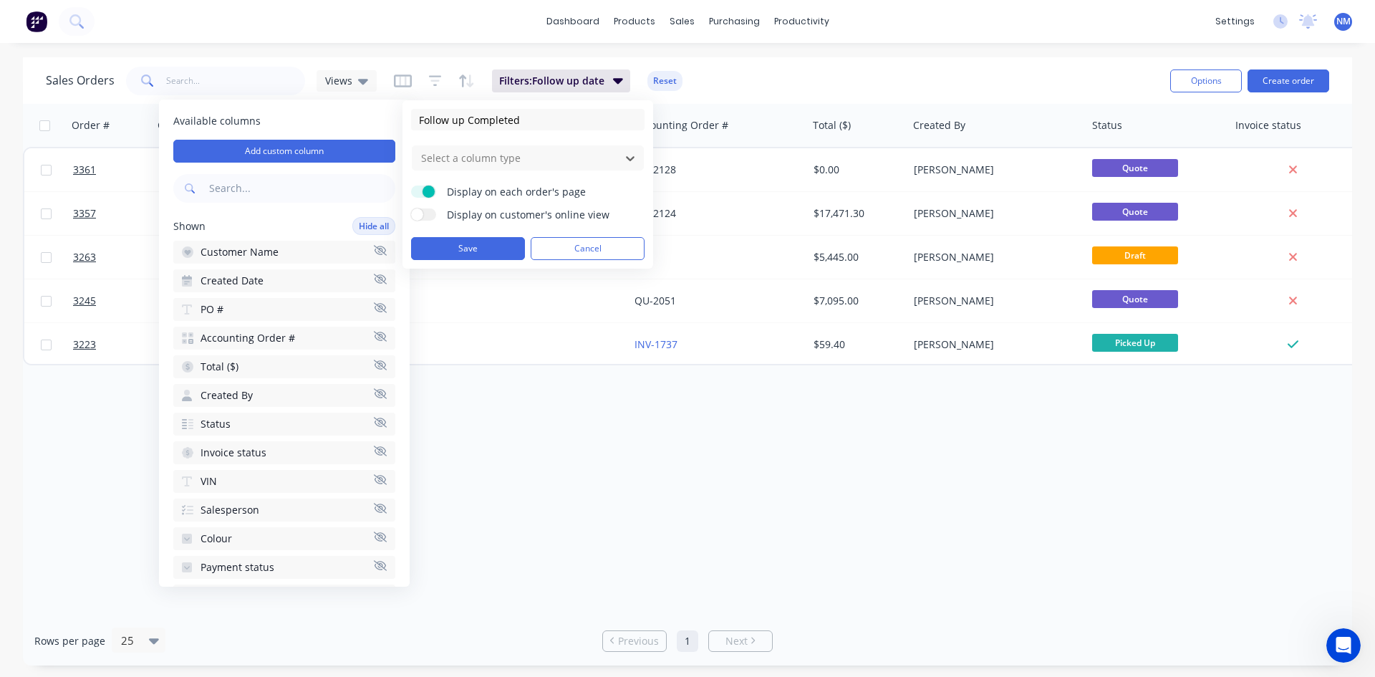
click at [483, 248] on button "Save" at bounding box center [468, 248] width 114 height 23
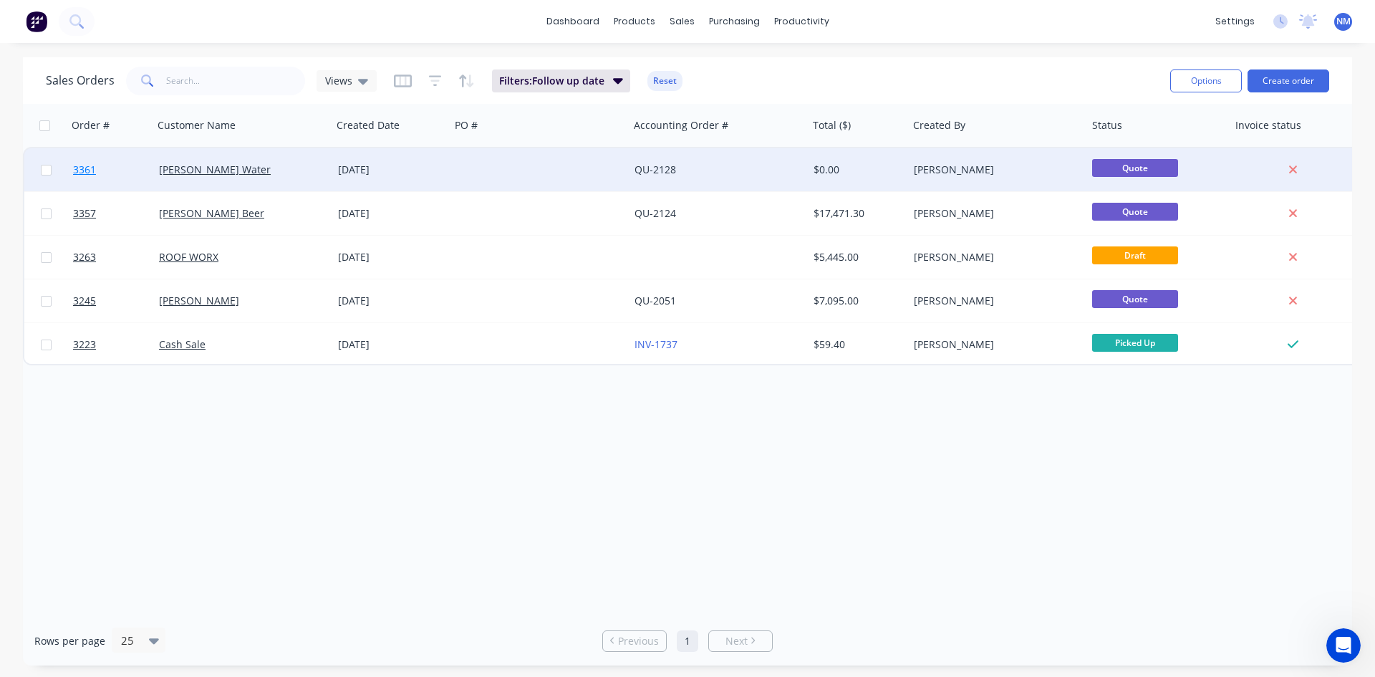
click at [87, 173] on span "3361" at bounding box center [84, 170] width 23 height 14
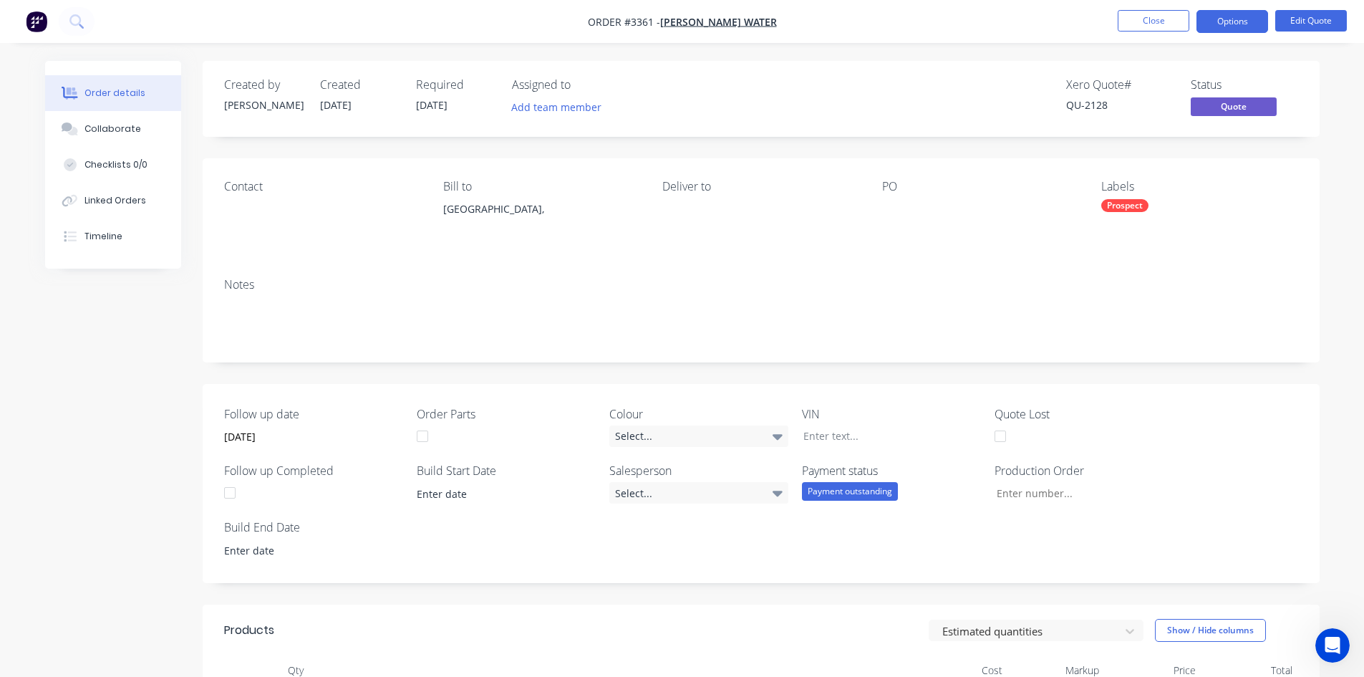
click at [228, 492] on div at bounding box center [230, 492] width 29 height 29
click at [231, 498] on div at bounding box center [230, 492] width 29 height 29
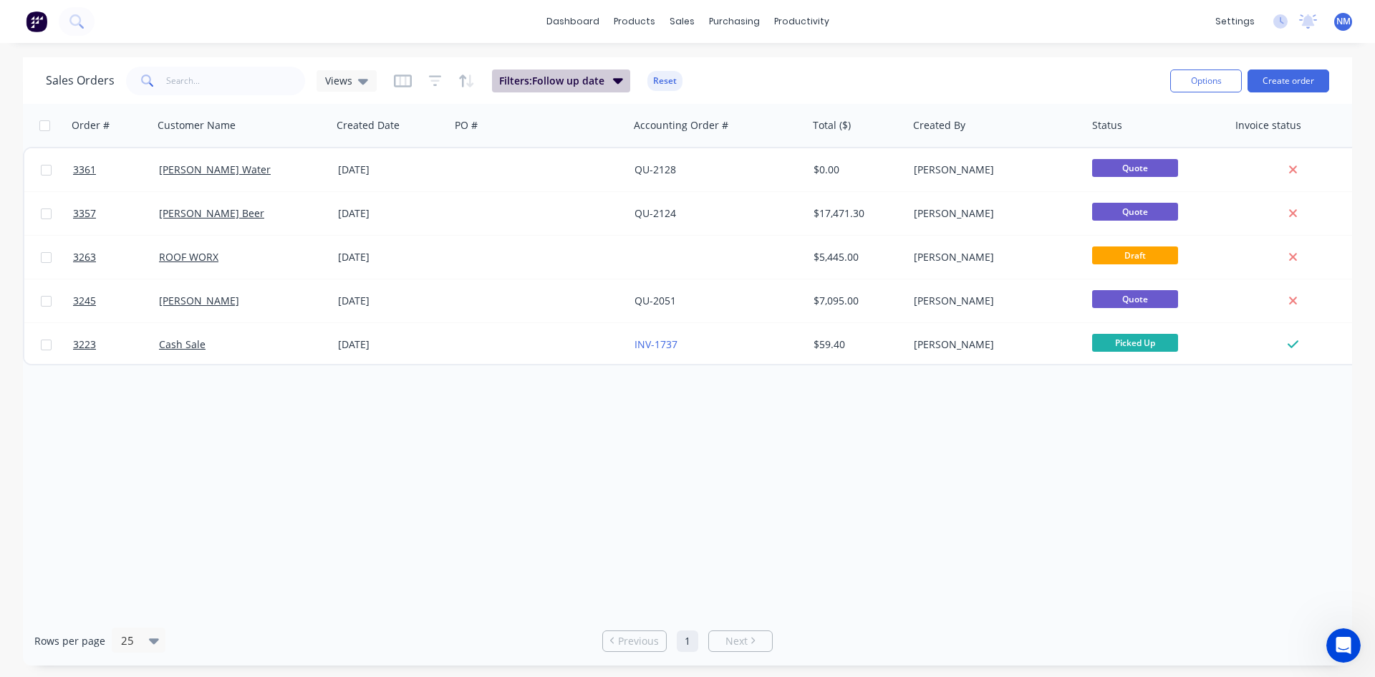
click at [574, 82] on span "Filters: Follow up date" at bounding box center [551, 81] width 105 height 14
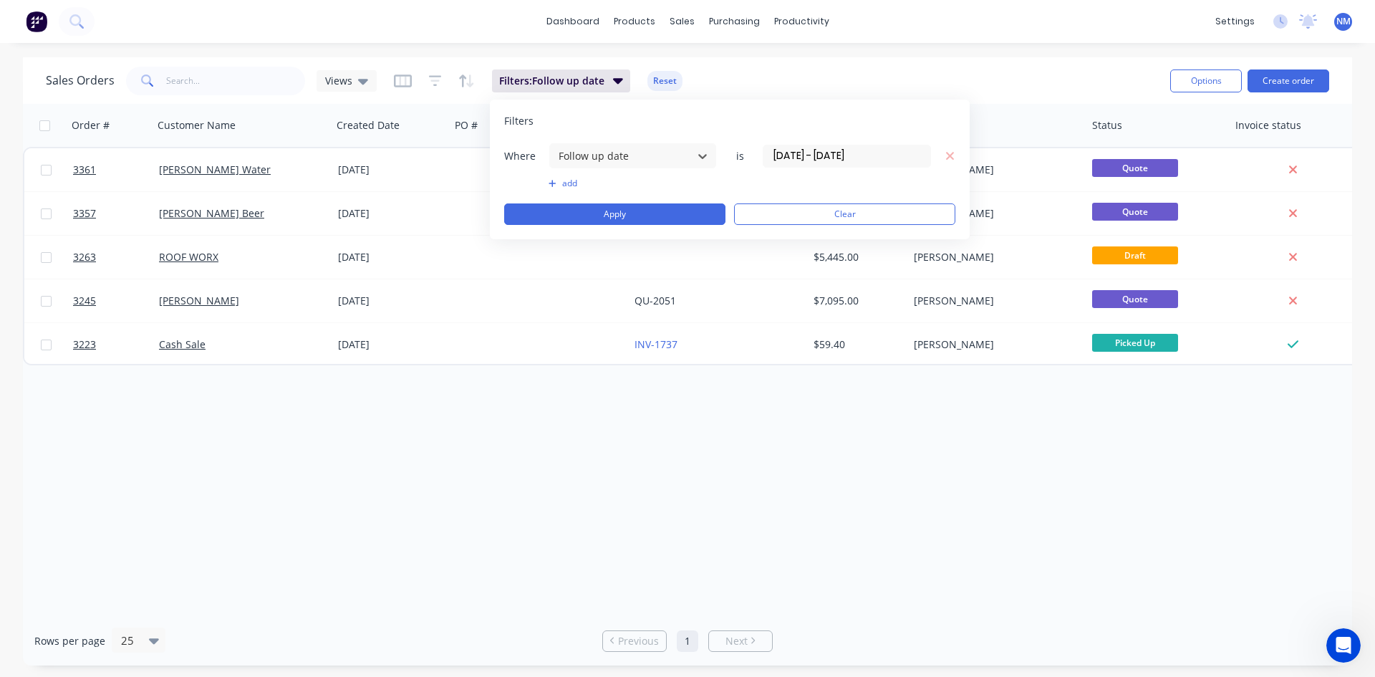
click at [569, 181] on button "add" at bounding box center [632, 183] width 168 height 11
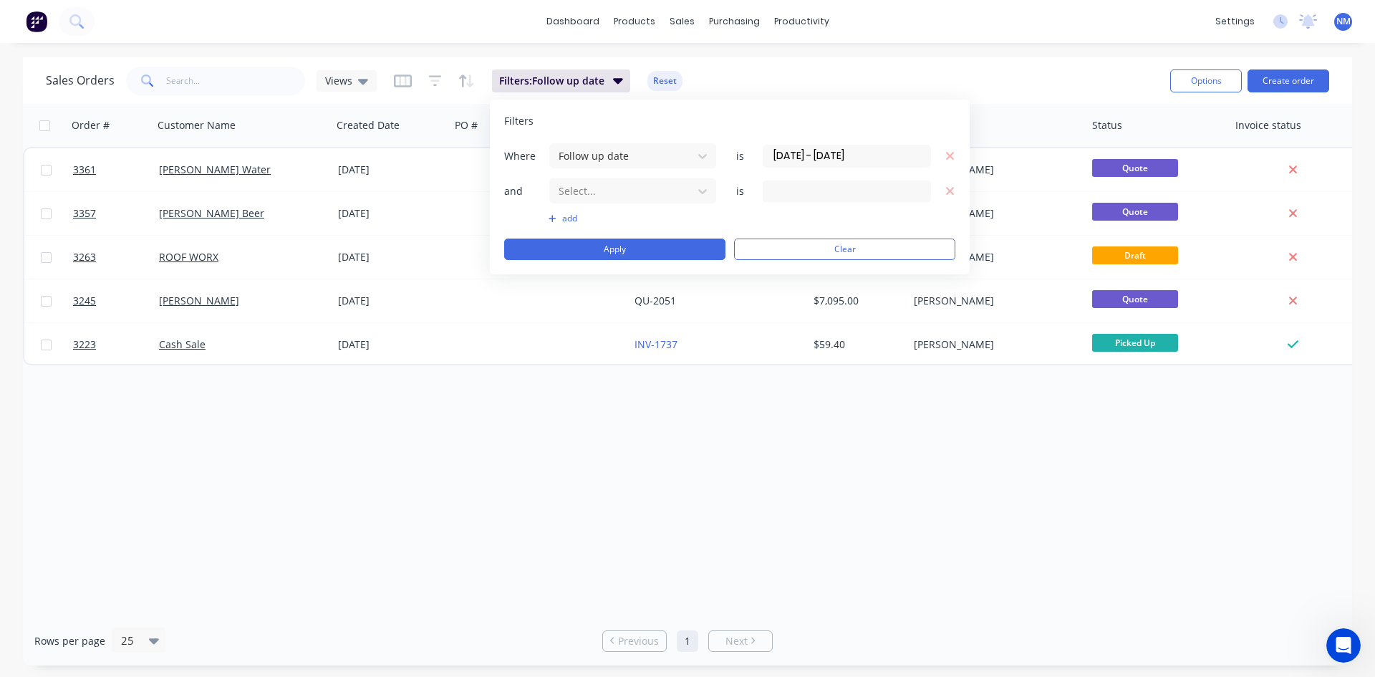
click at [647, 206] on div "Where Follow up date is [DATE] - [DATE] and Select... is add Apply Clear" at bounding box center [729, 200] width 451 height 117
click at [654, 190] on div at bounding box center [621, 191] width 128 height 18
click at [834, 193] on div "Select Follow up Completed" at bounding box center [835, 190] width 130 height 15
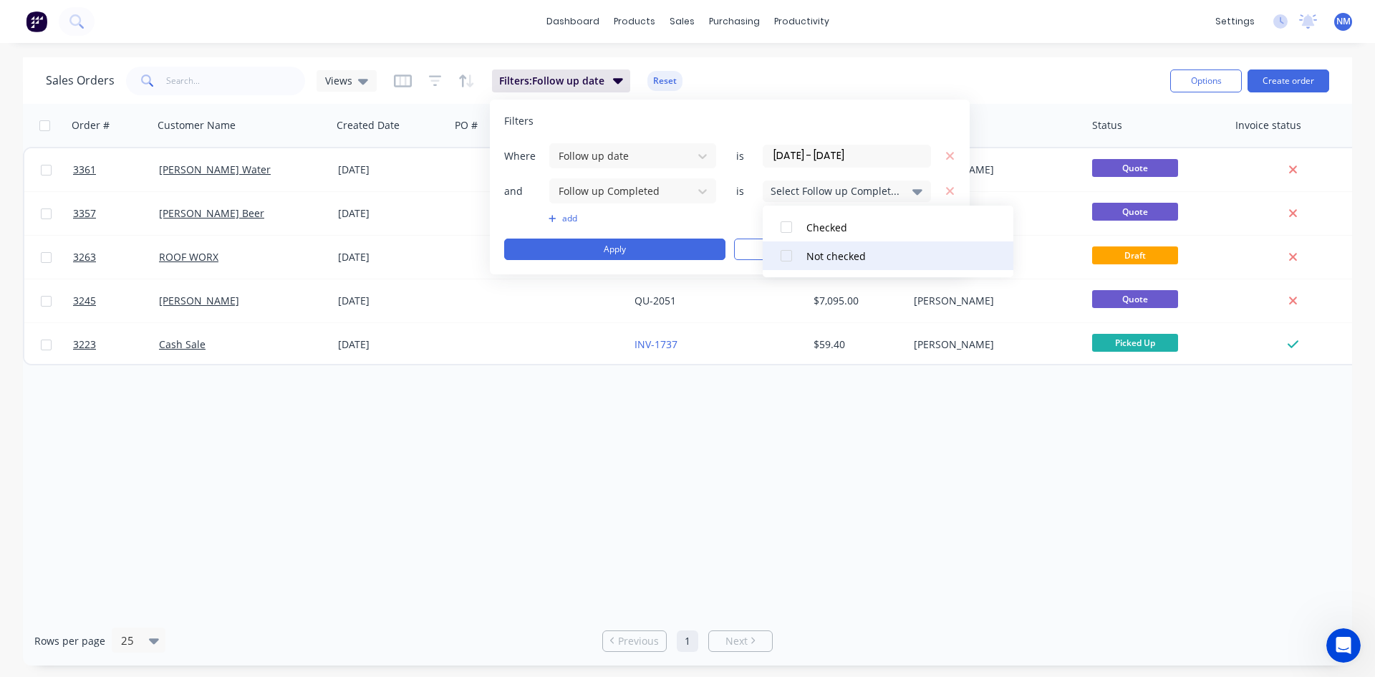
click at [812, 253] on div "Not checked" at bounding box center [892, 255] width 172 height 15
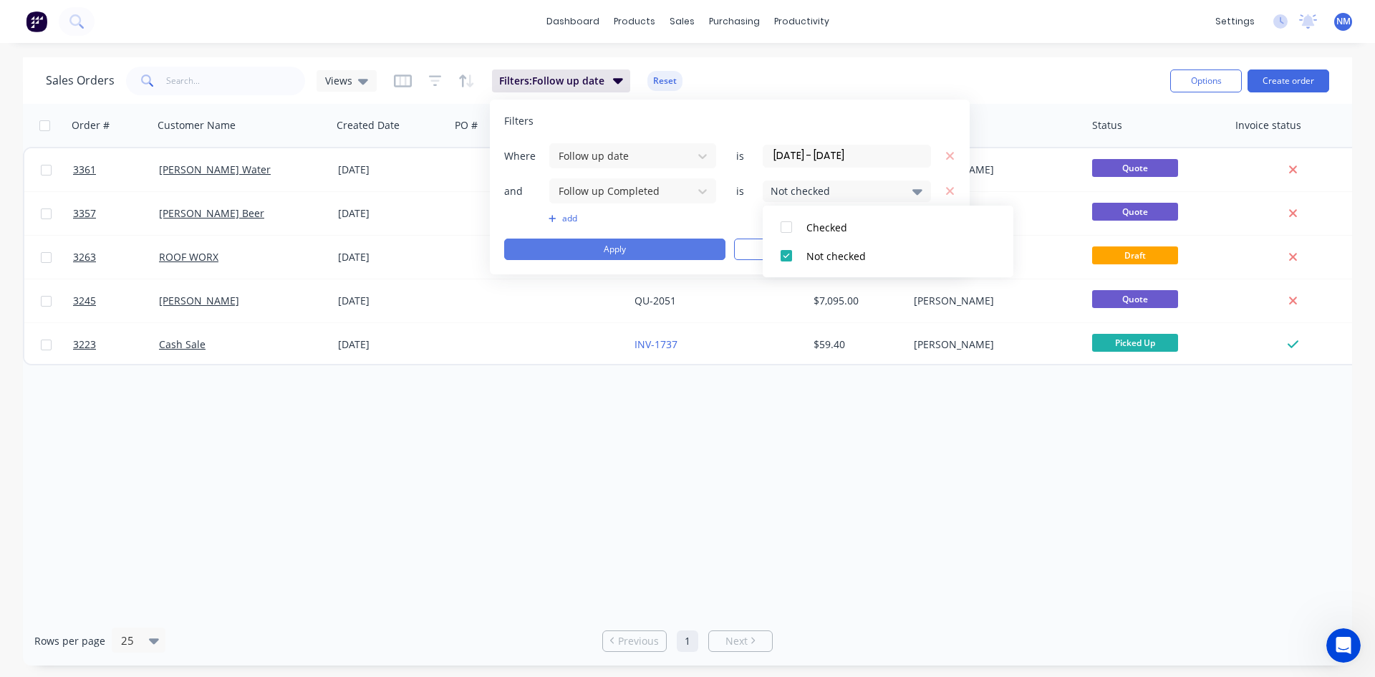
click at [602, 244] on button "Apply" at bounding box center [614, 248] width 221 height 21
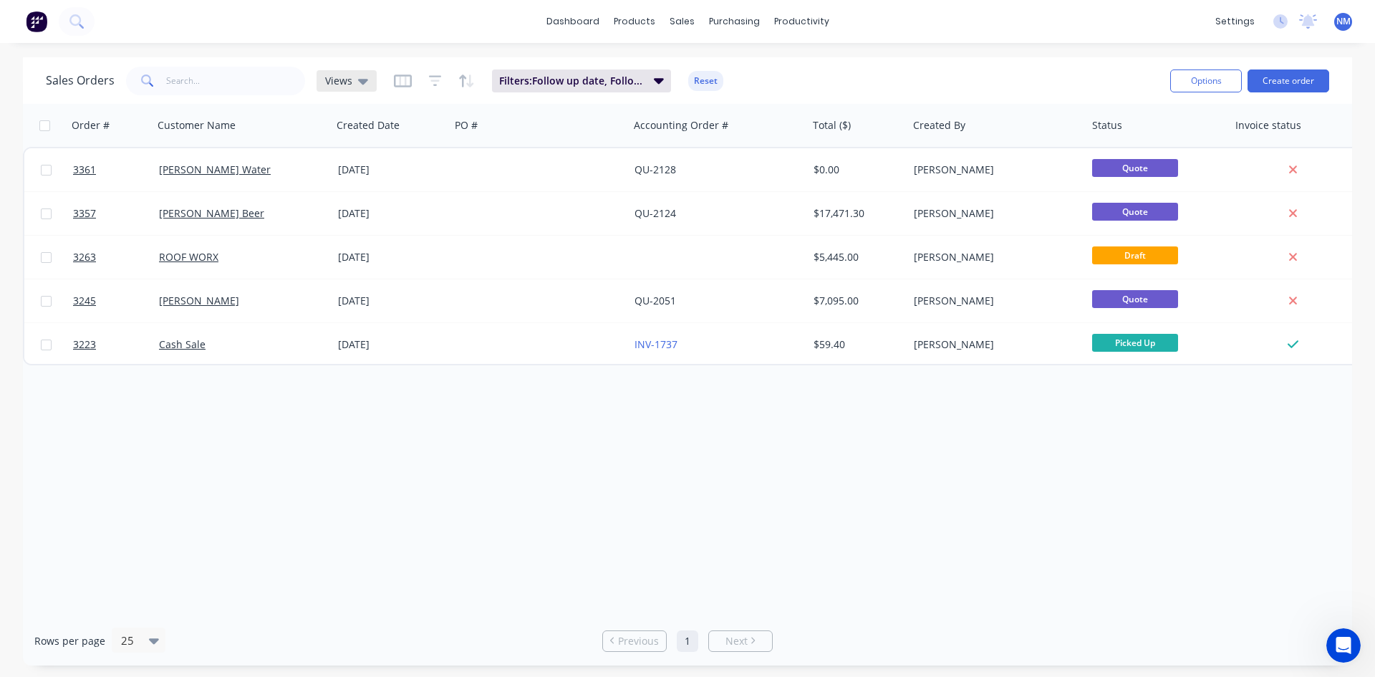
click at [354, 84] on div "Views" at bounding box center [346, 80] width 43 height 13
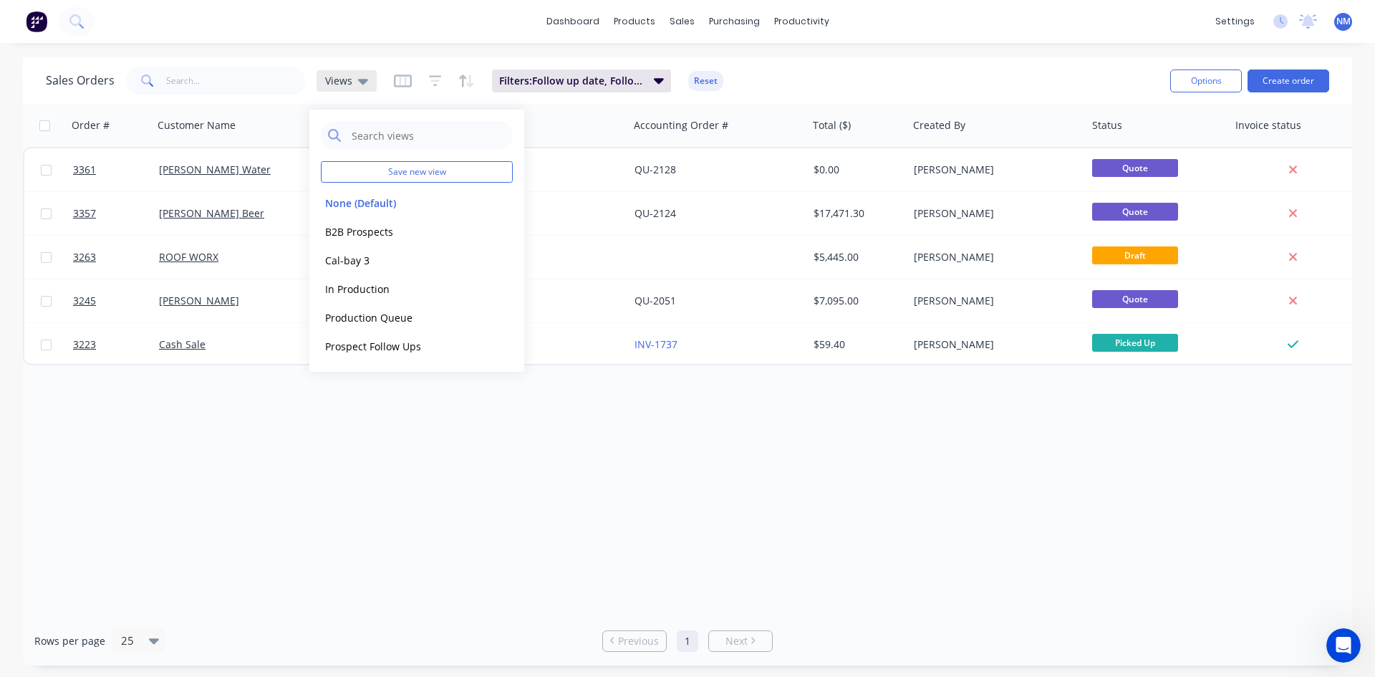
click at [354, 84] on div "Views" at bounding box center [346, 80] width 43 height 13
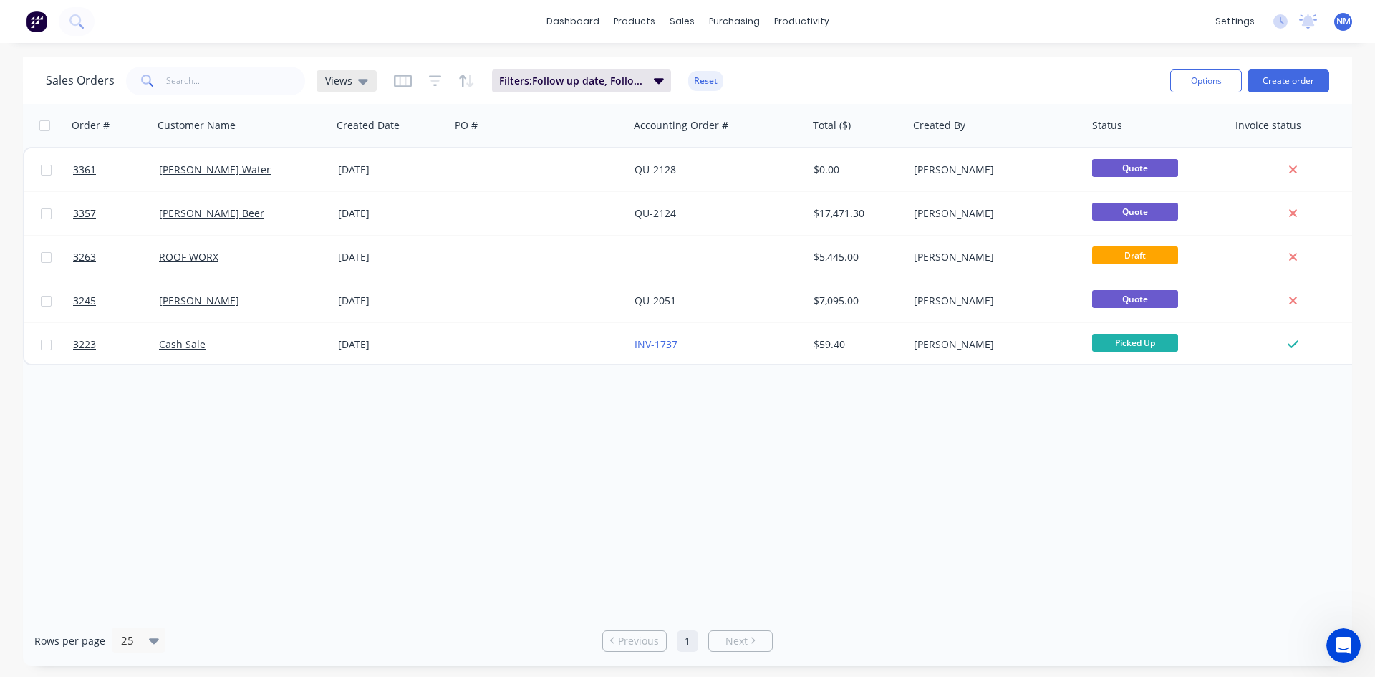
click at [354, 84] on div "Views" at bounding box center [346, 80] width 43 height 13
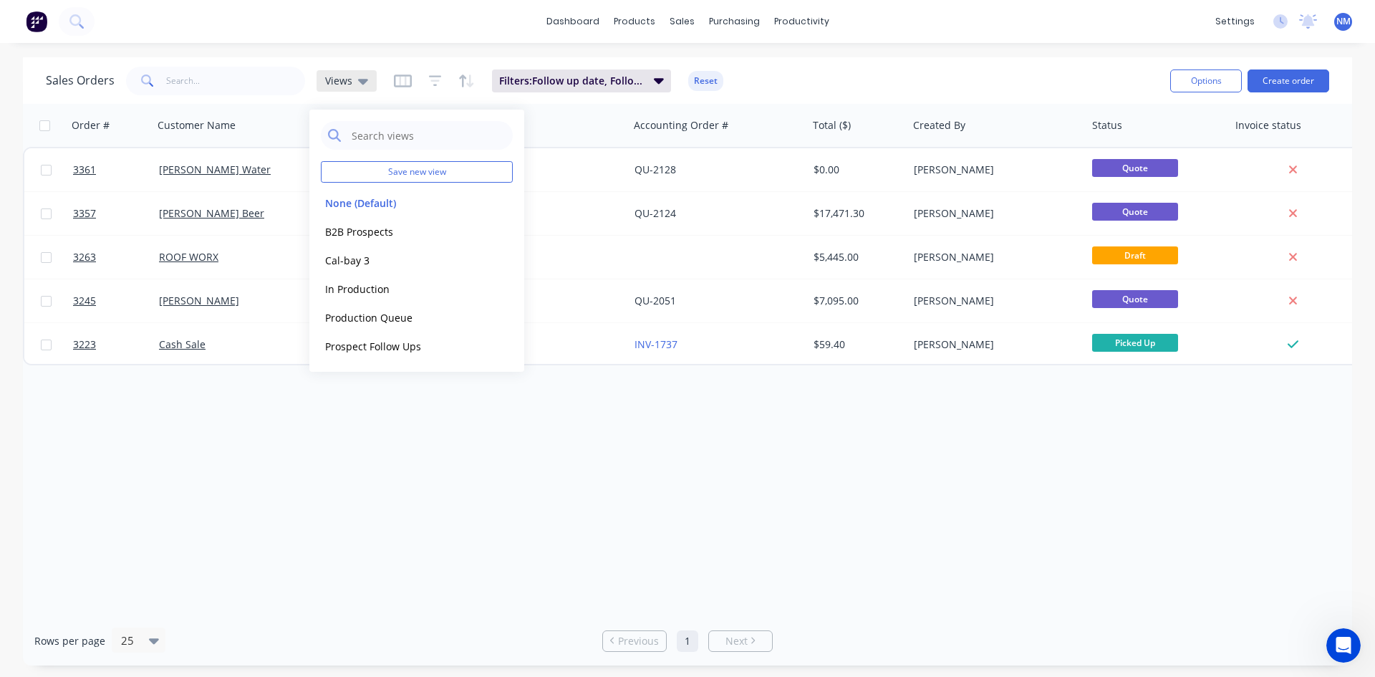
click at [354, 84] on div "Views" at bounding box center [346, 80] width 43 height 13
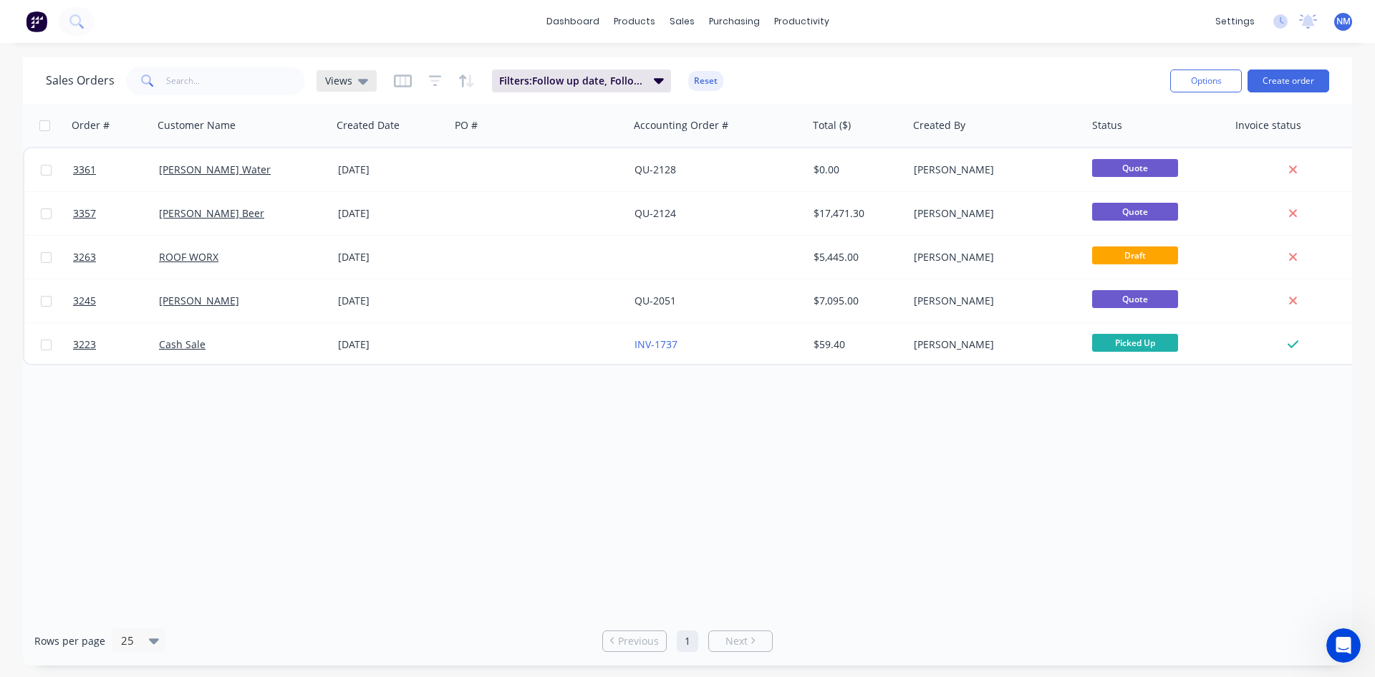
click at [342, 83] on span "Views" at bounding box center [338, 80] width 27 height 15
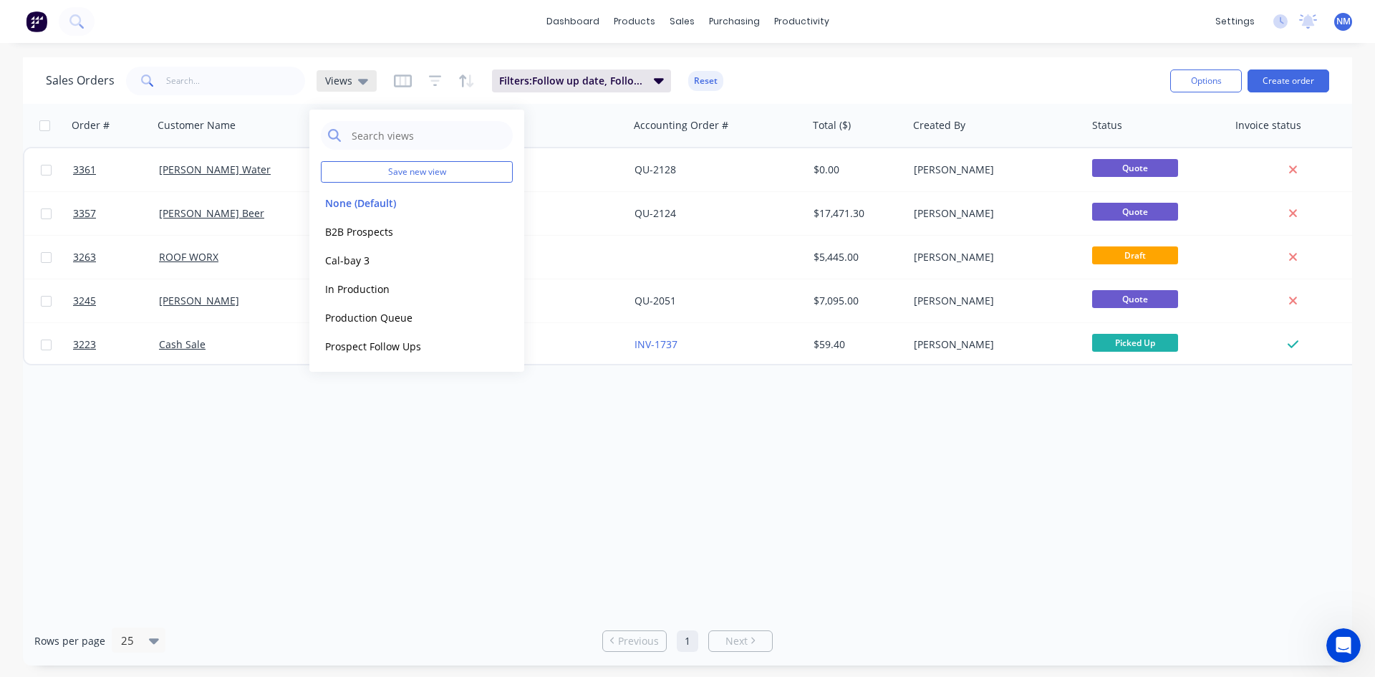
click at [342, 83] on span "Views" at bounding box center [338, 80] width 27 height 15
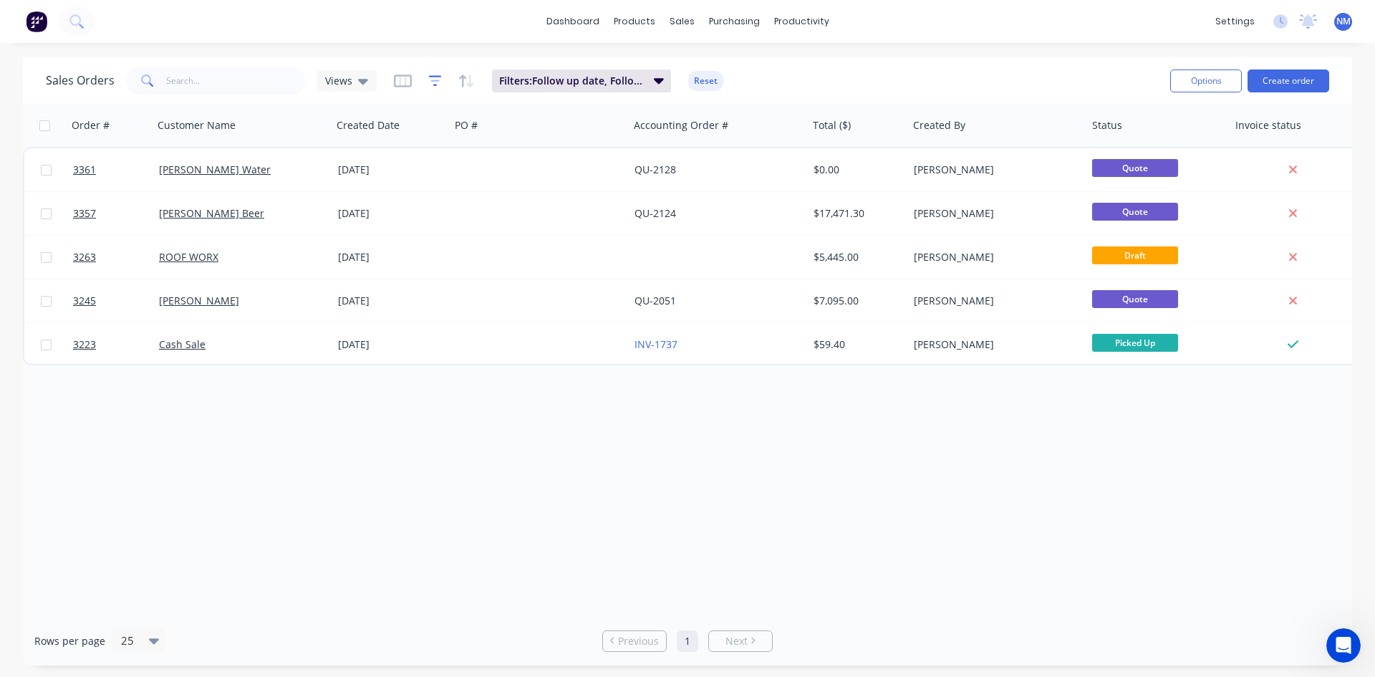
click at [435, 84] on icon "button" at bounding box center [435, 81] width 13 height 14
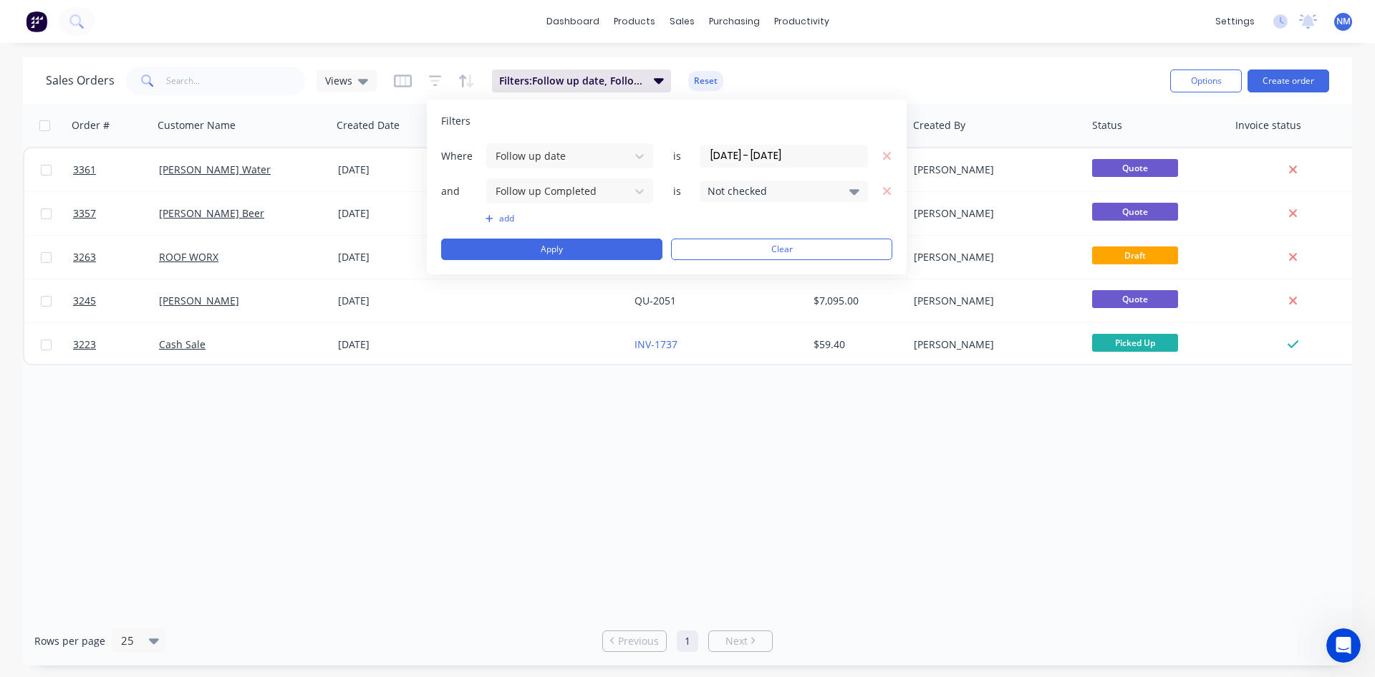
click at [507, 221] on button "add" at bounding box center [569, 218] width 168 height 11
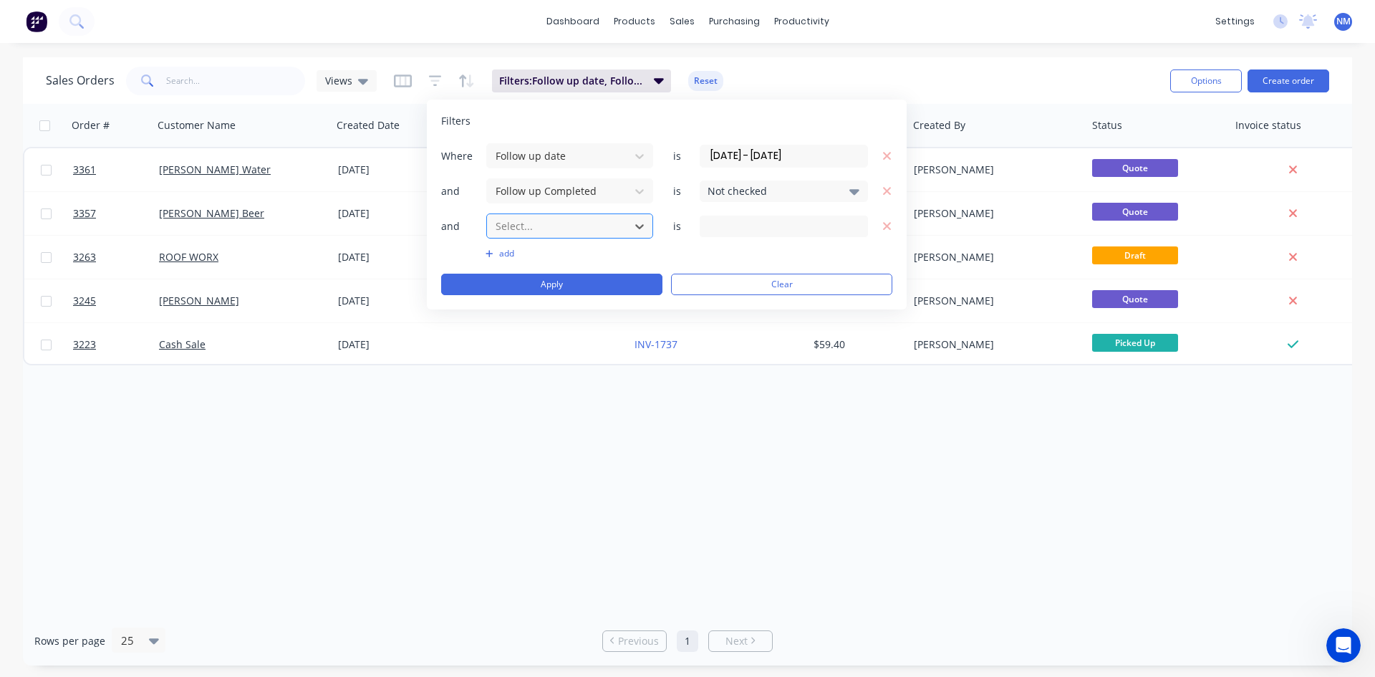
click at [534, 225] on div at bounding box center [558, 226] width 128 height 18
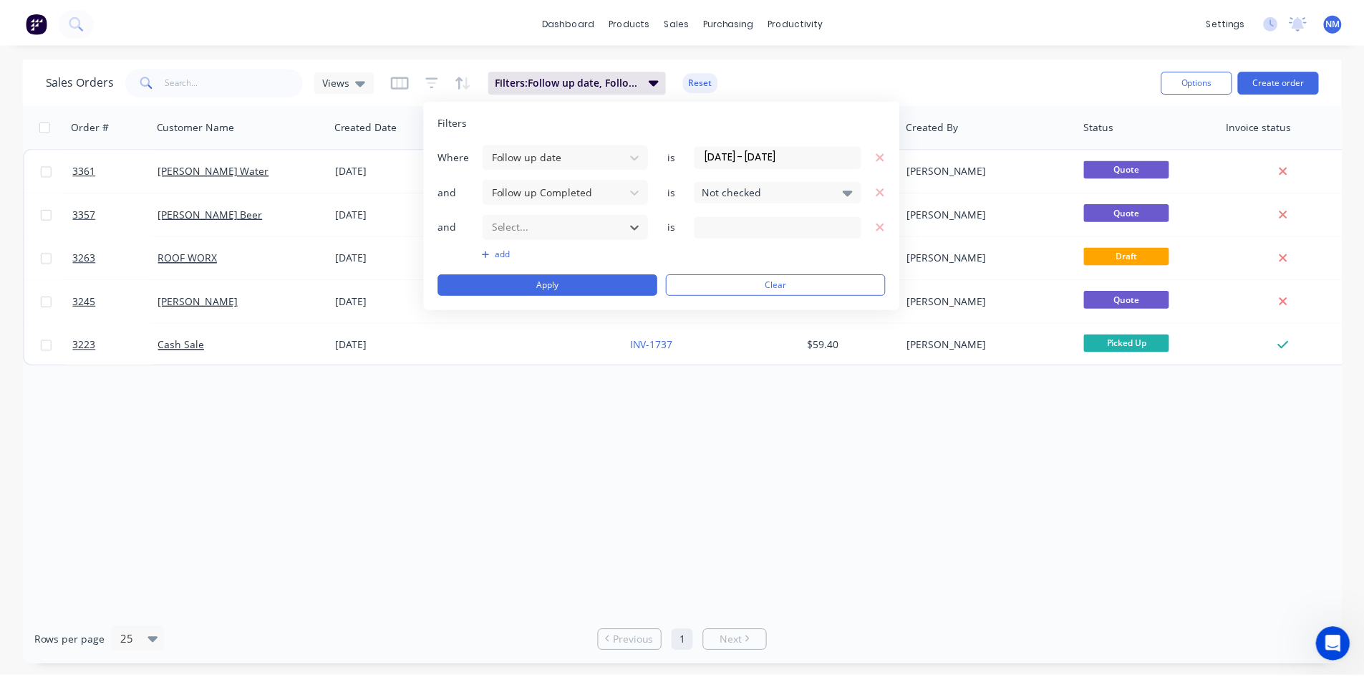
scroll to position [559, 0]
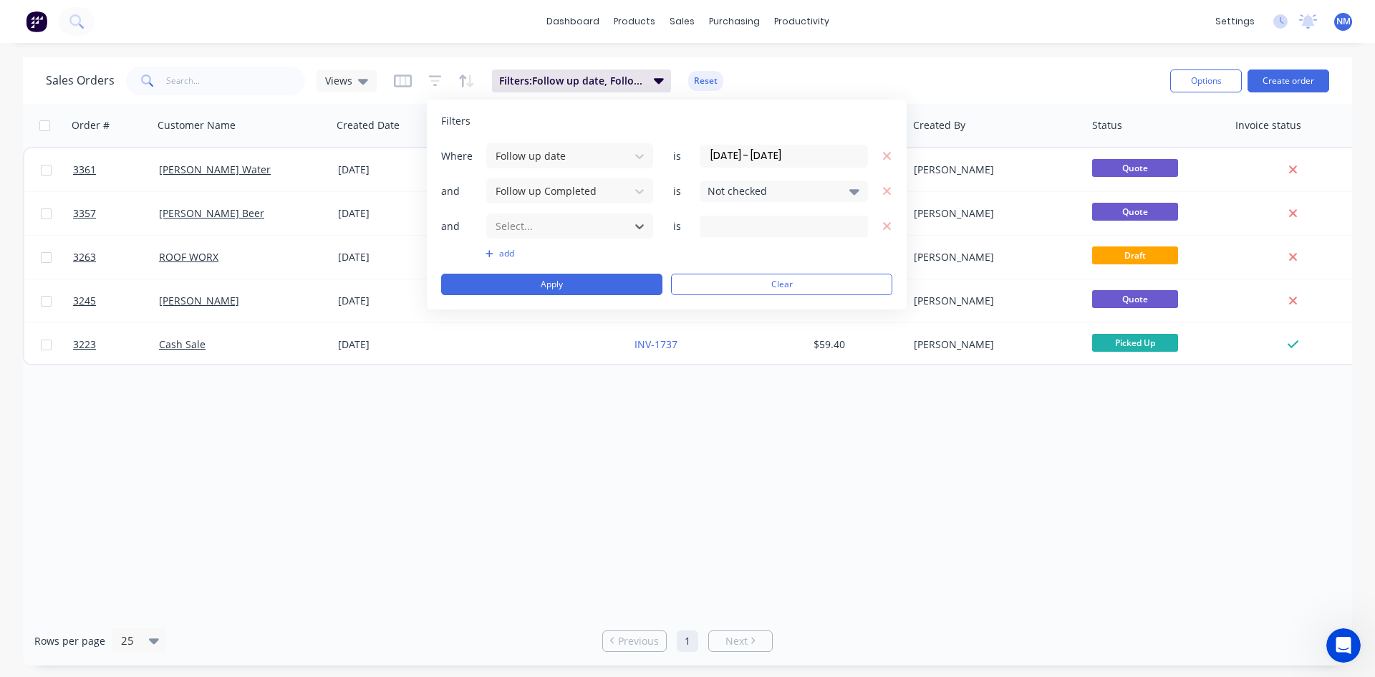
click at [777, 229] on div "4 Salesperson selected" at bounding box center [772, 225] width 130 height 15
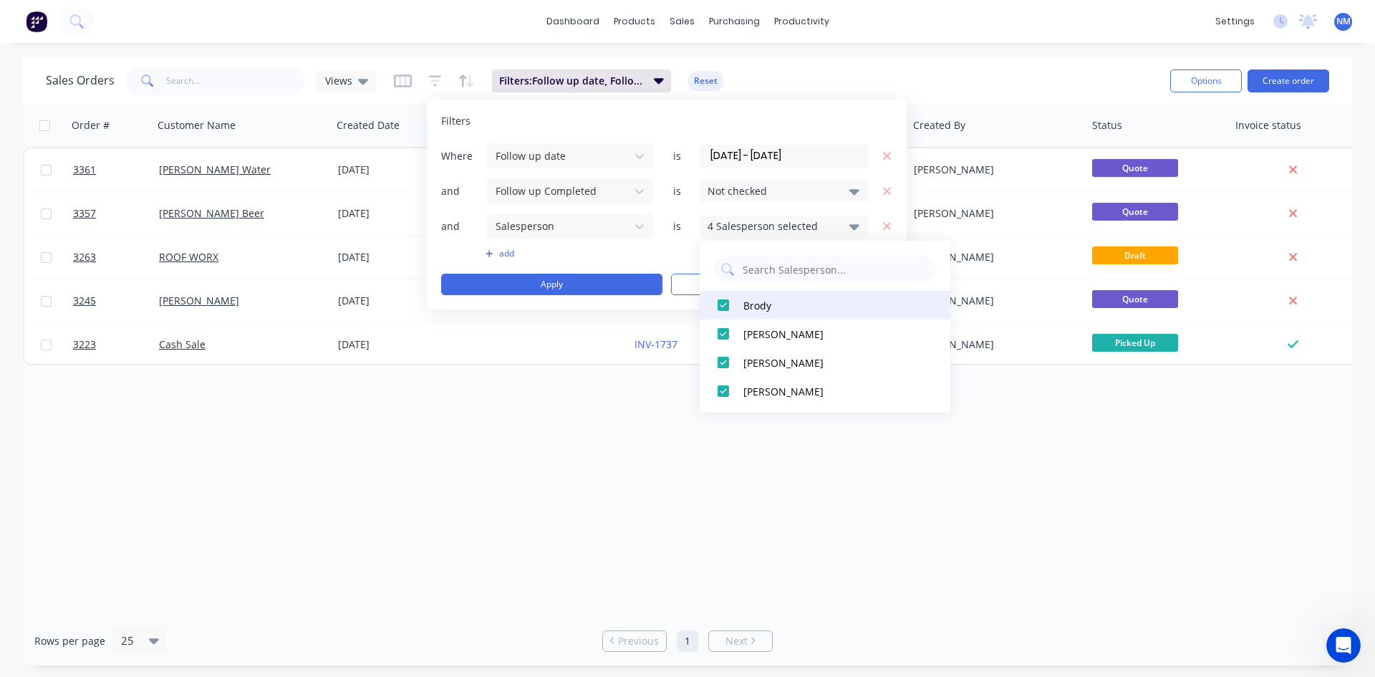
click at [725, 306] on div at bounding box center [723, 305] width 29 height 29
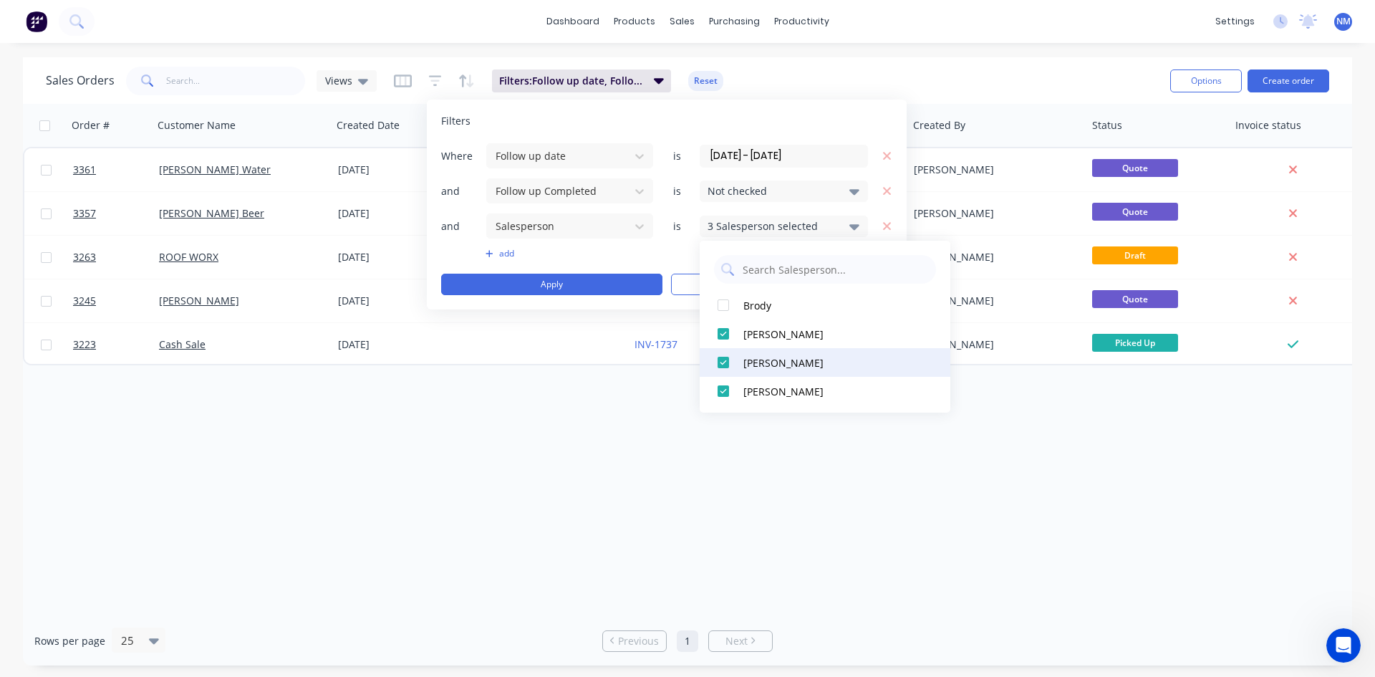
click at [721, 363] on div at bounding box center [723, 362] width 29 height 29
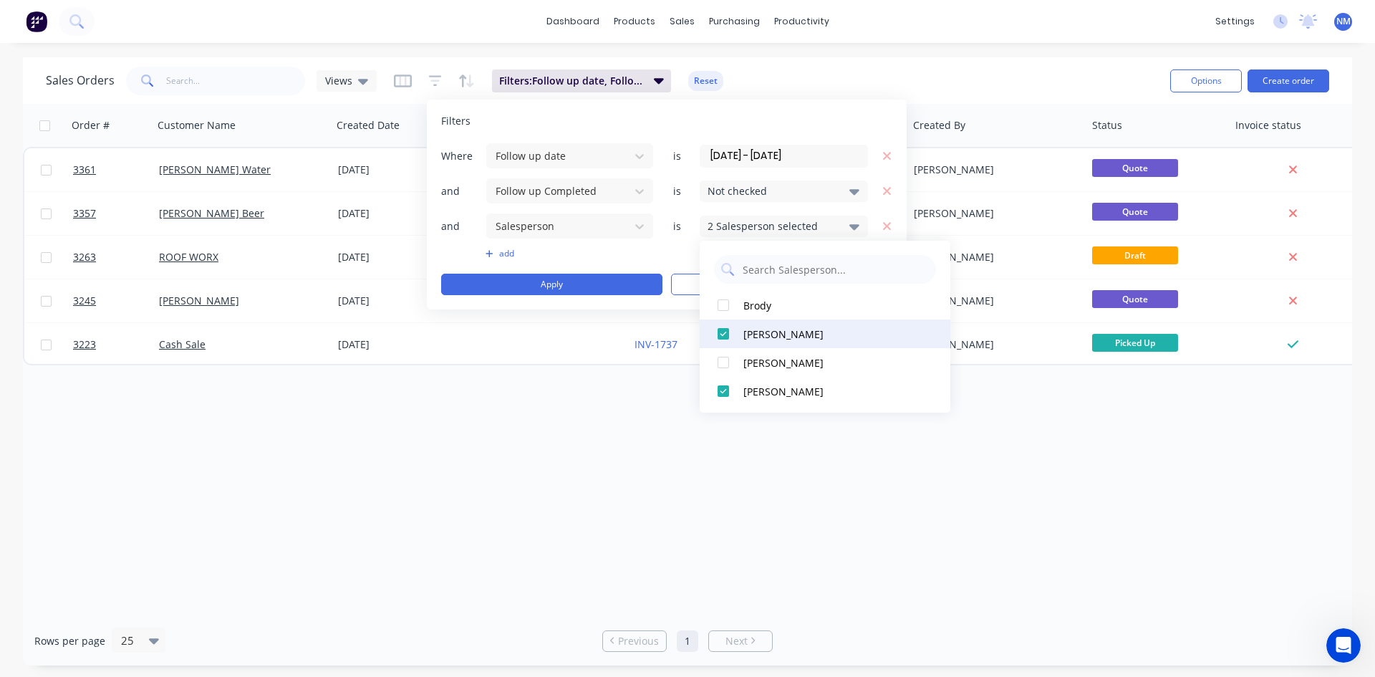
click at [727, 334] on div at bounding box center [723, 333] width 29 height 29
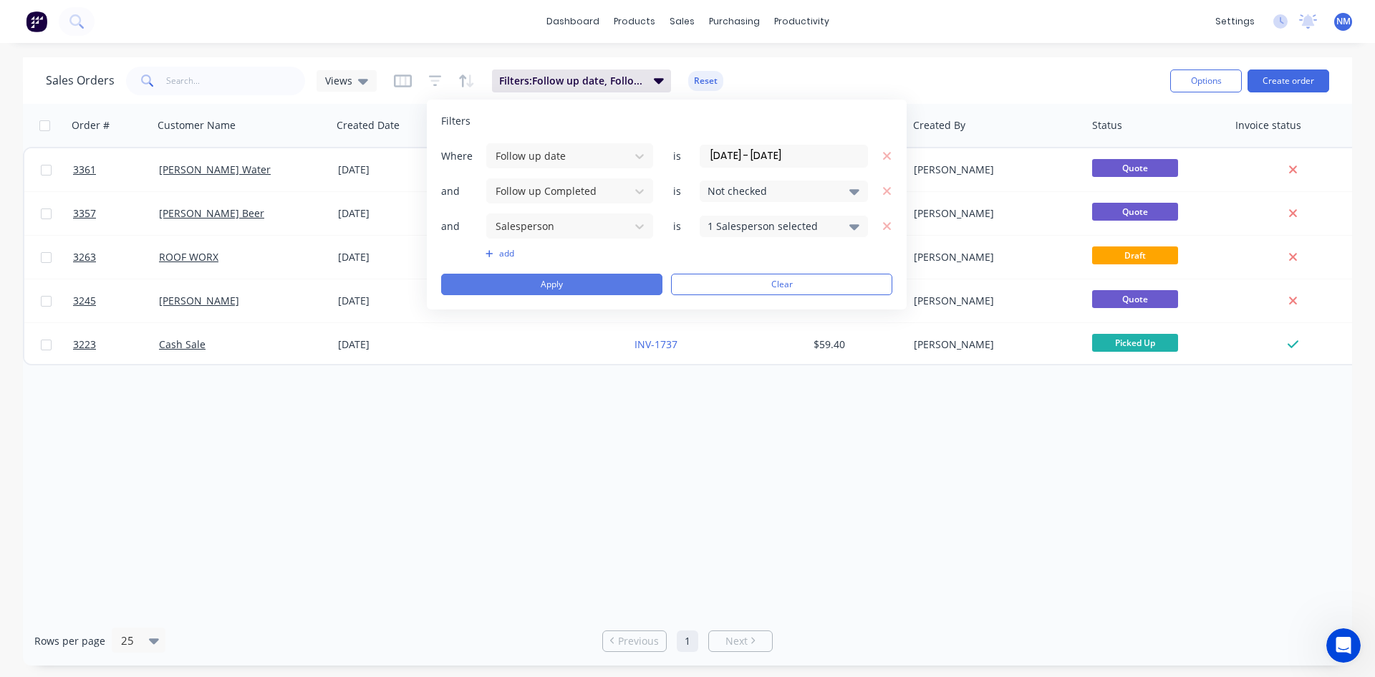
click at [565, 285] on button "Apply" at bounding box center [551, 283] width 221 height 21
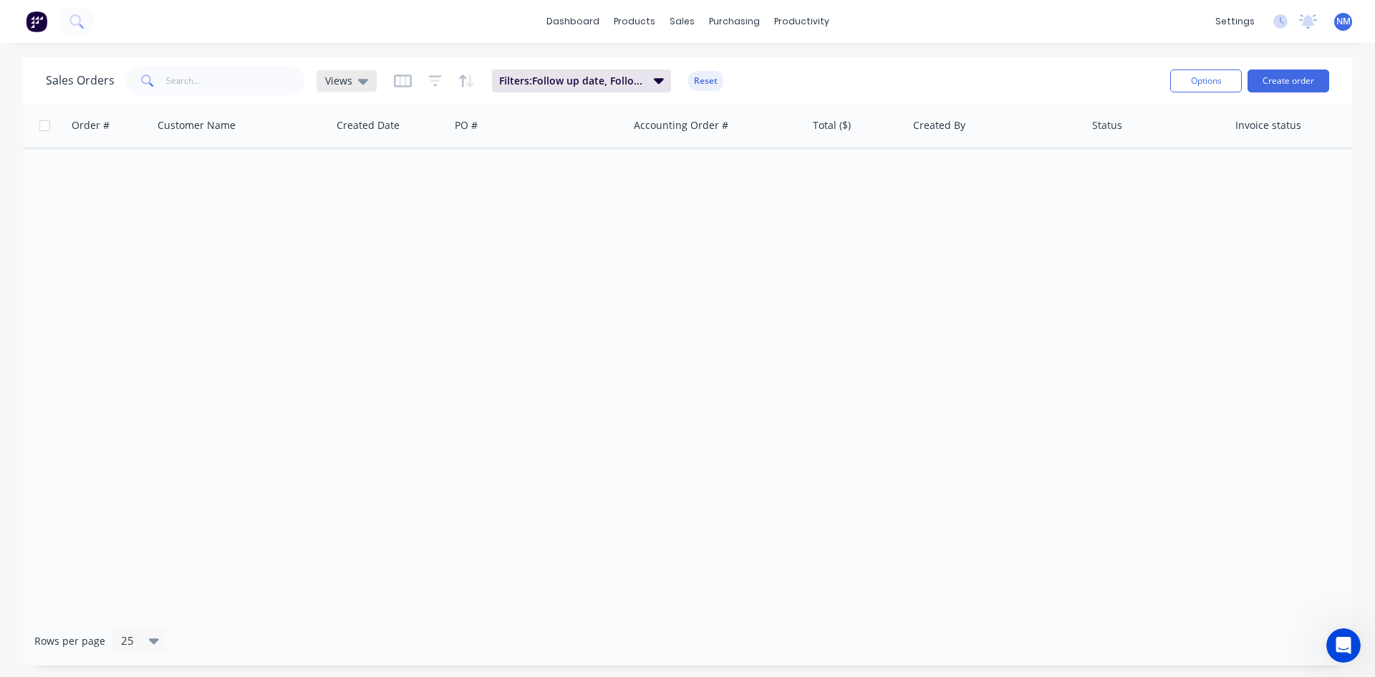
click at [365, 85] on icon at bounding box center [363, 81] width 10 height 16
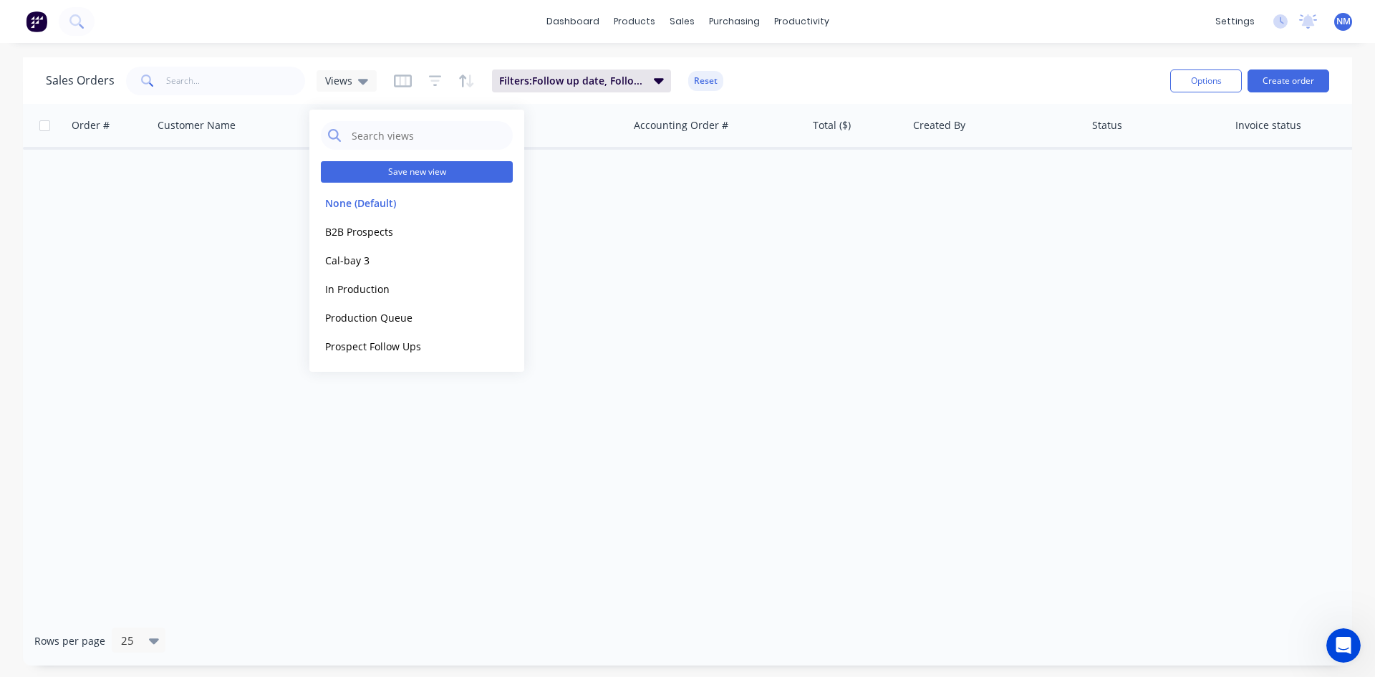
click at [430, 167] on button "Save new view" at bounding box center [417, 171] width 192 height 21
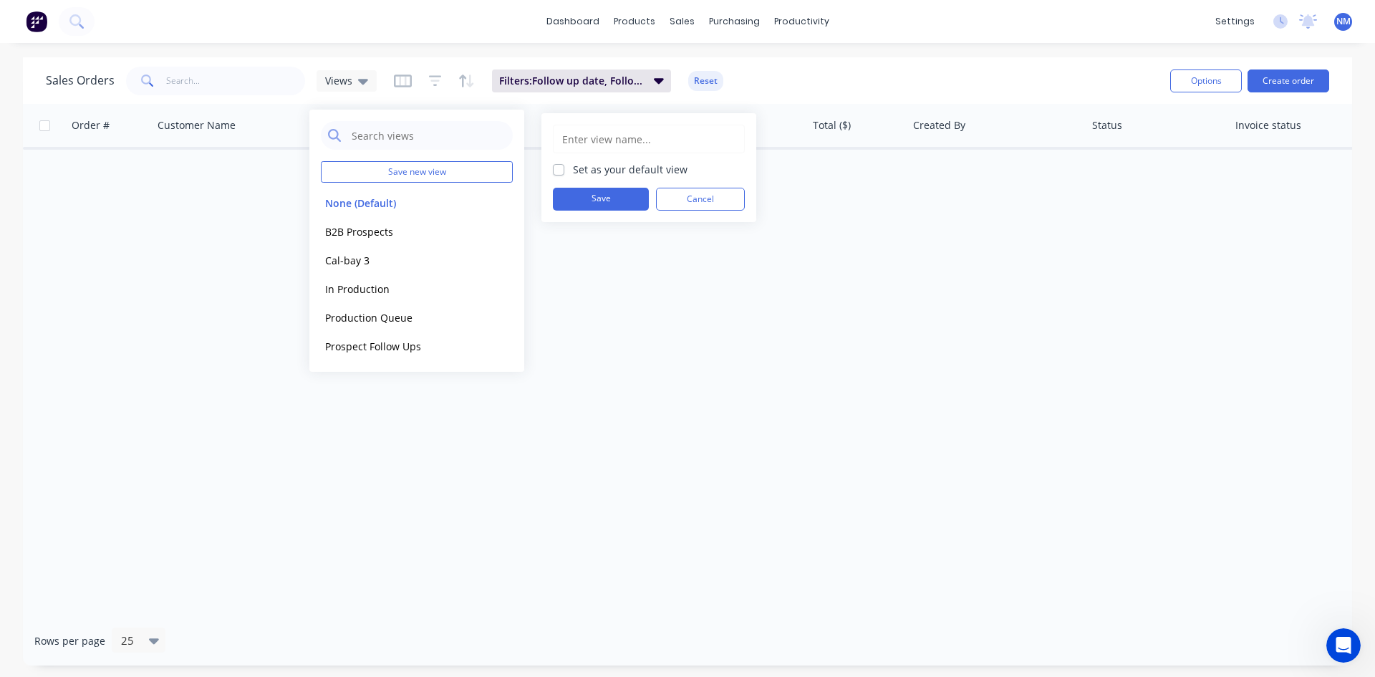
drag, startPoint x: 662, startPoint y: 142, endPoint x: 712, endPoint y: 152, distance: 51.0
click at [662, 142] on input "text" at bounding box center [649, 138] width 176 height 27
type input "My Prospects This week"
click at [613, 201] on button "Save" at bounding box center [601, 199] width 96 height 23
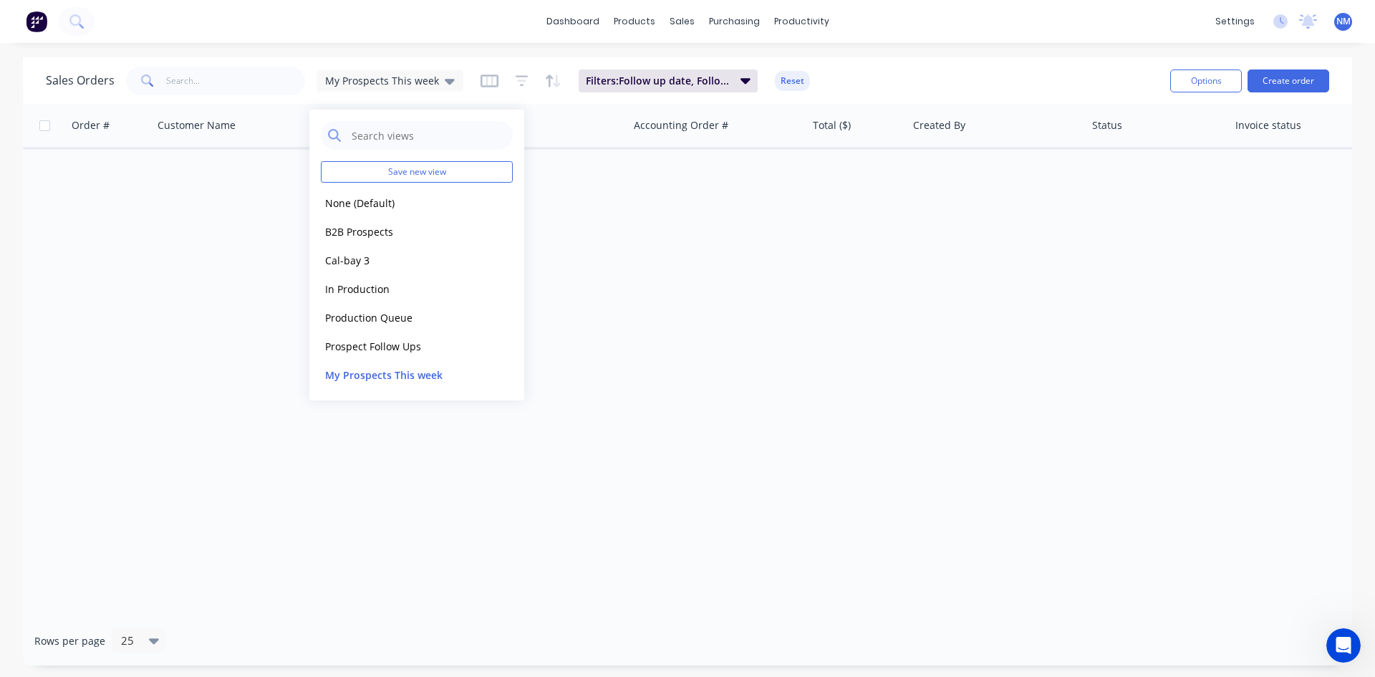
click at [617, 226] on div "Order # Customer Name Created Date PO # Accounting Order # Total ($) Created By…" at bounding box center [687, 360] width 1329 height 512
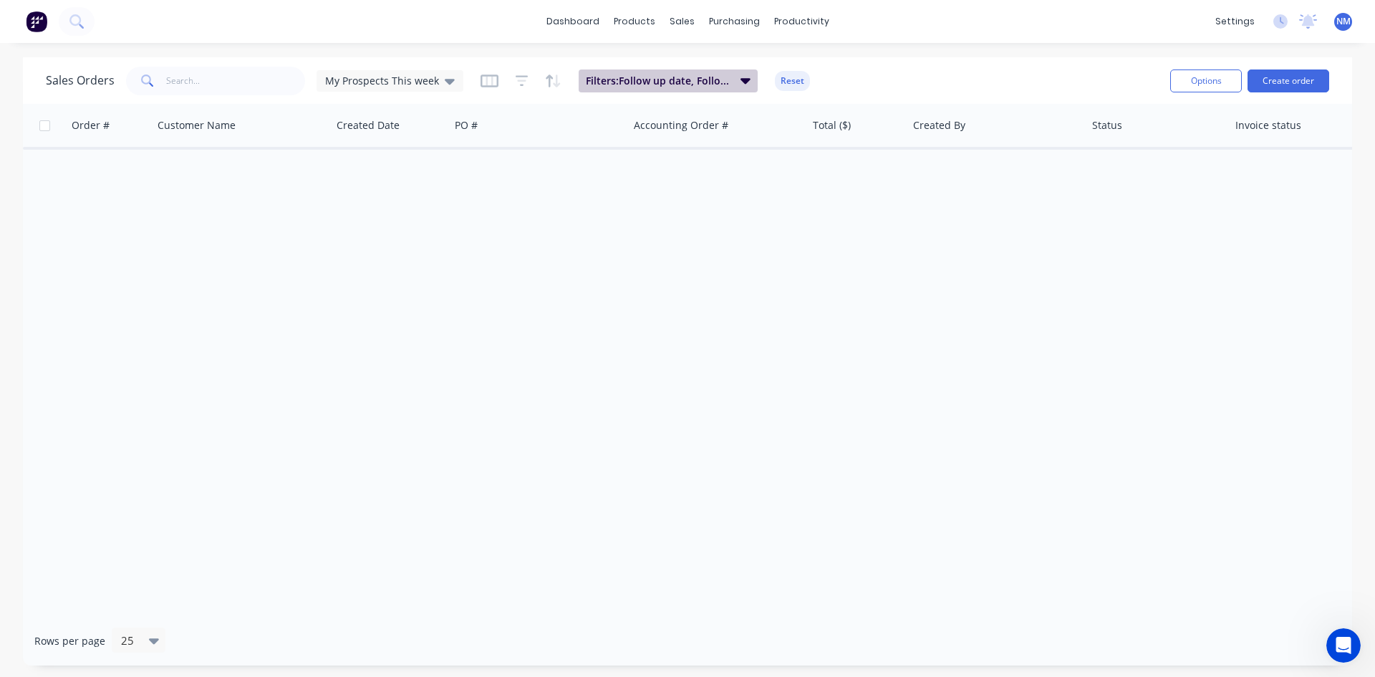
click at [610, 72] on button "Filters: Follow up date, Follow up Completed, Salesperson" at bounding box center [667, 80] width 179 height 23
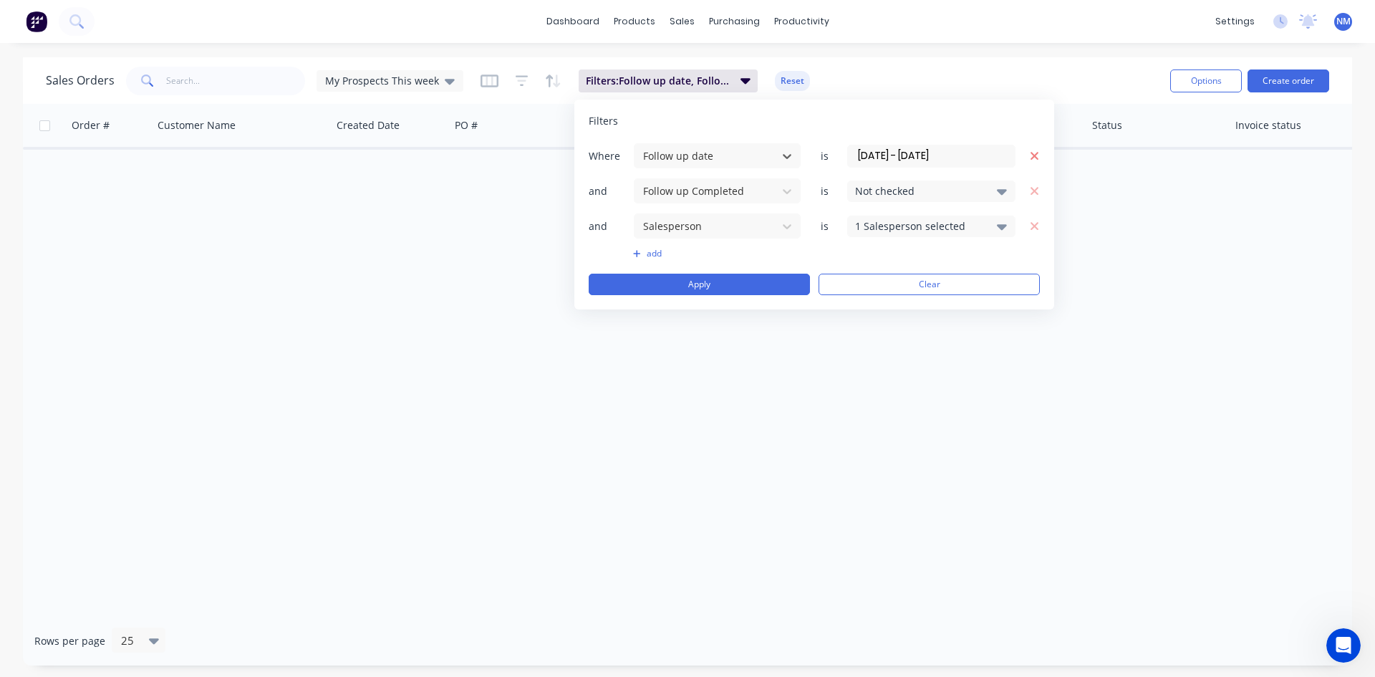
click at [1037, 153] on icon "button" at bounding box center [1034, 156] width 8 height 8
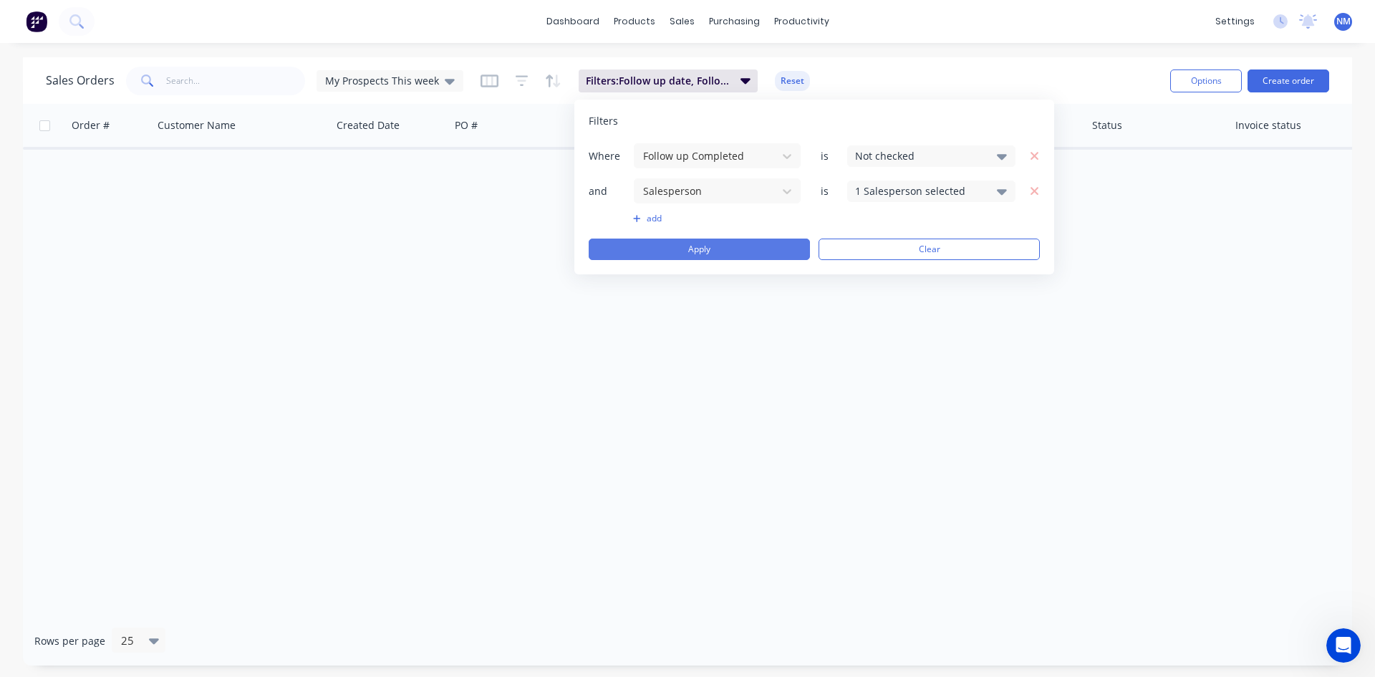
click at [703, 252] on button "Apply" at bounding box center [699, 248] width 221 height 21
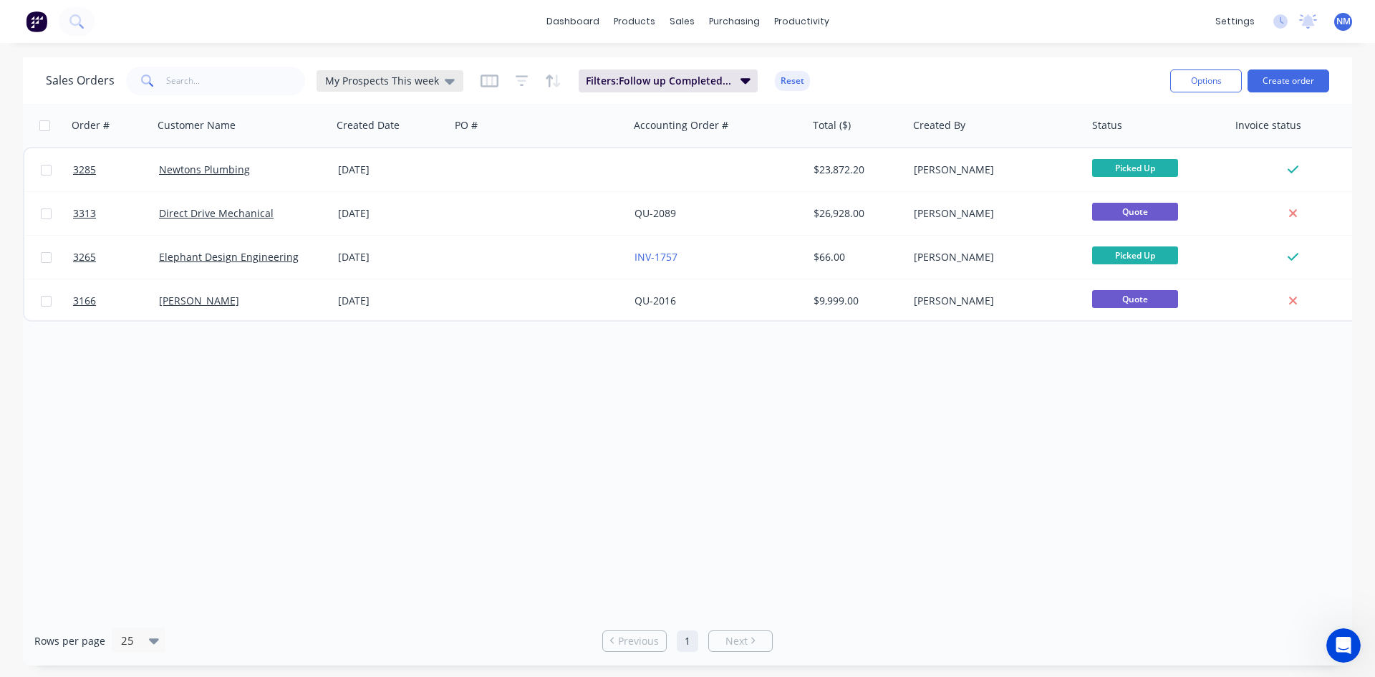
click at [447, 82] on icon at bounding box center [450, 82] width 10 height 6
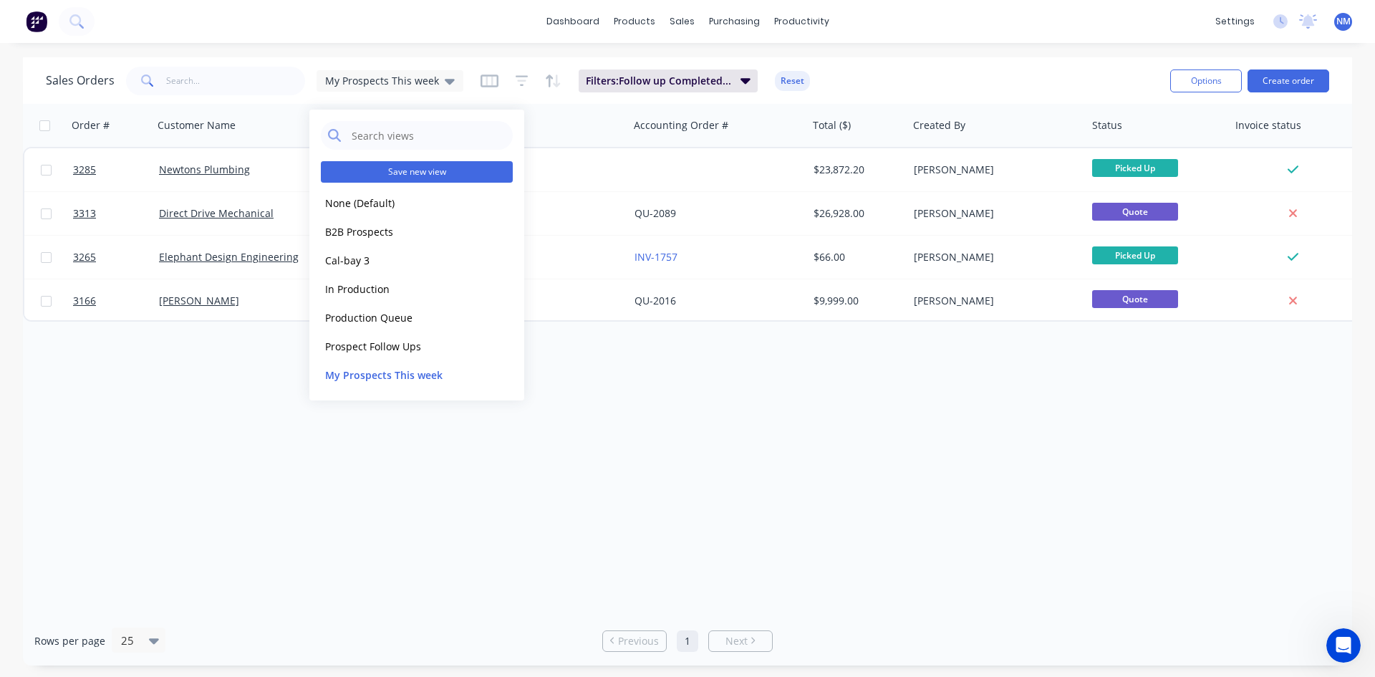
click at [450, 173] on button "Save new view" at bounding box center [417, 171] width 192 height 21
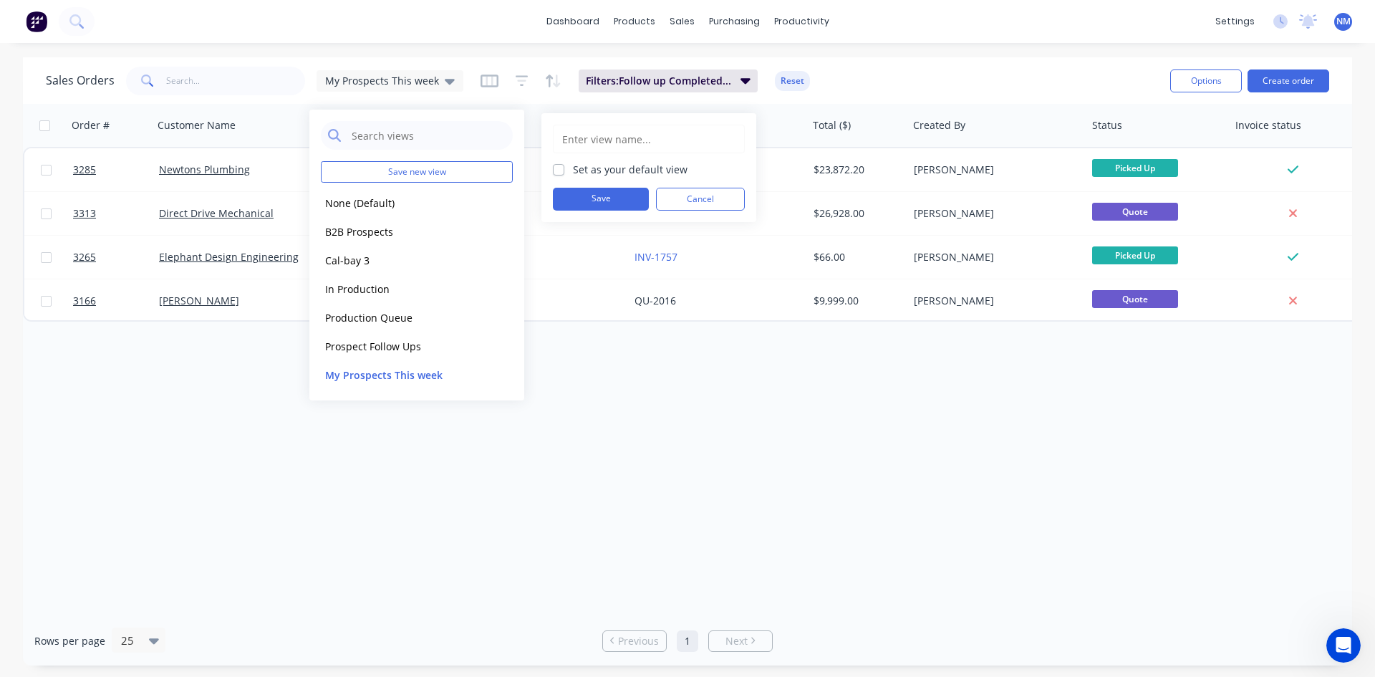
click at [633, 145] on input "text" at bounding box center [649, 138] width 176 height 27
type input "All Followup - [PERSON_NAME]"
click at [601, 190] on button "Save" at bounding box center [601, 199] width 96 height 23
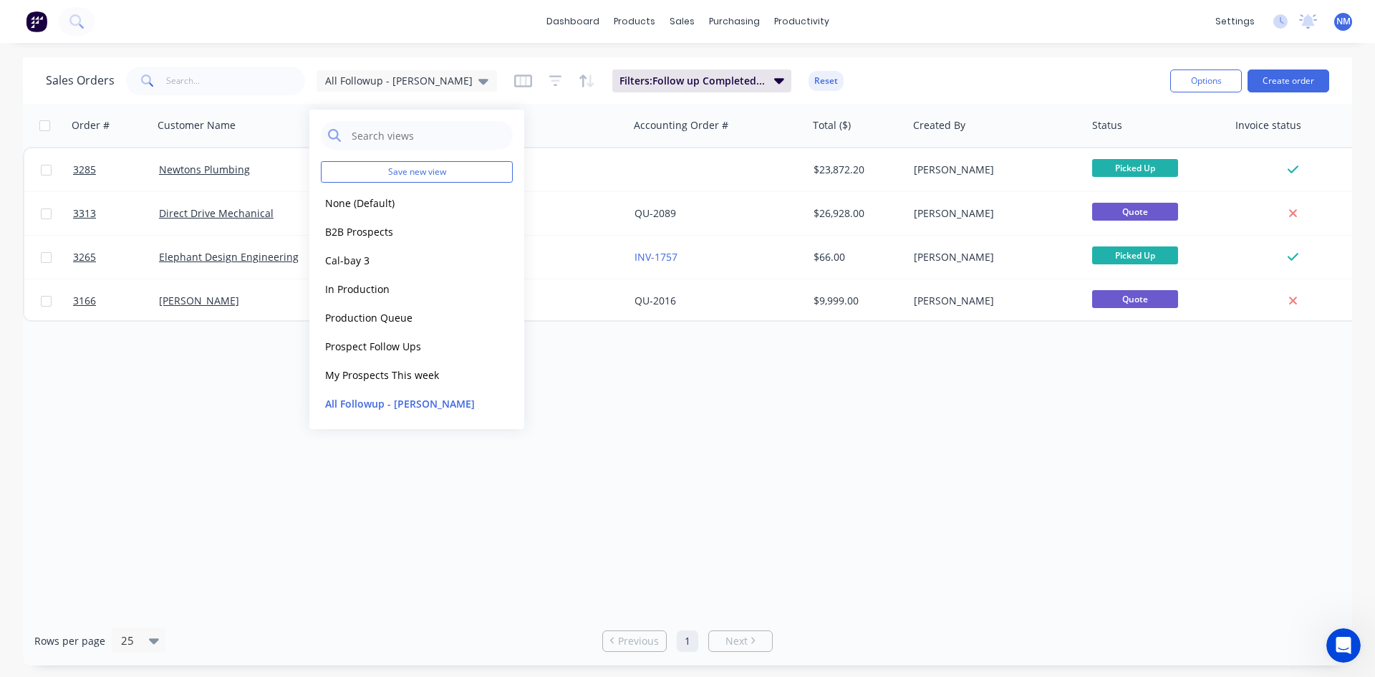
click at [689, 468] on div "Order # Customer Name Created Date PO # Accounting Order # Total ($) Created By…" at bounding box center [687, 360] width 1329 height 512
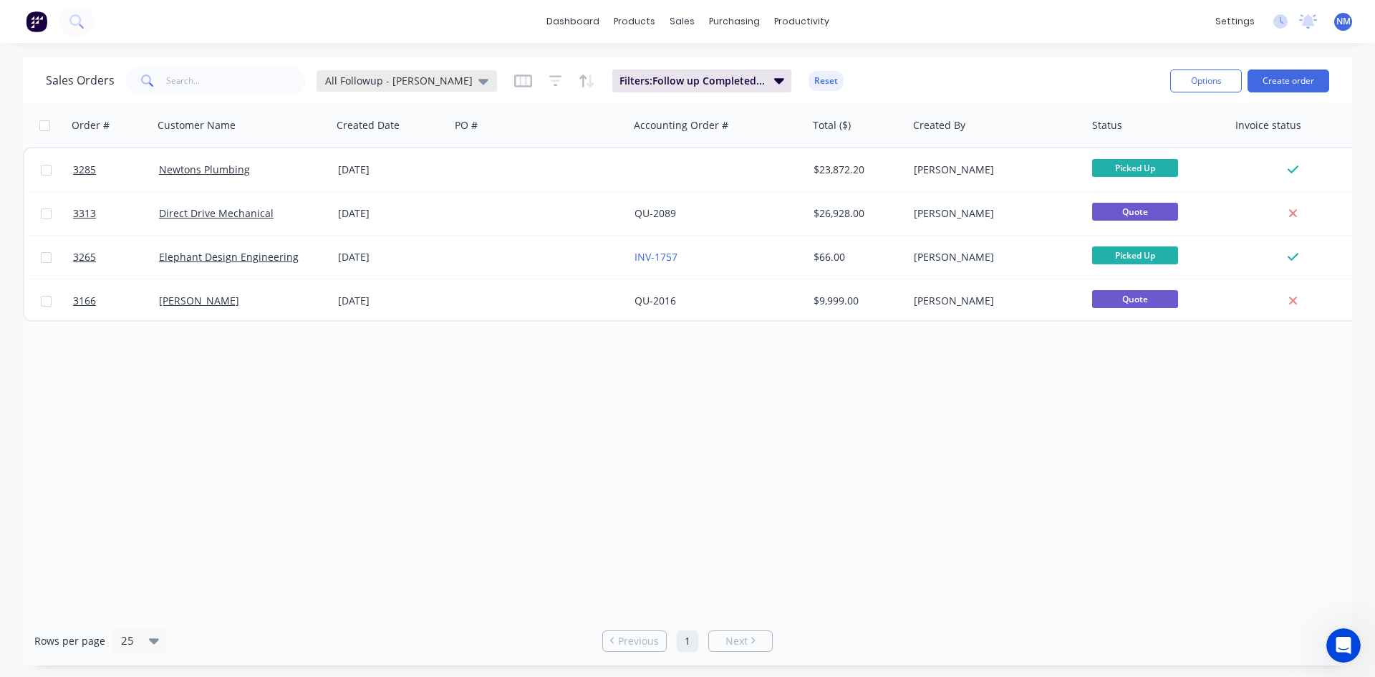
click at [374, 79] on span "All Followup - [PERSON_NAME]" at bounding box center [398, 80] width 147 height 15
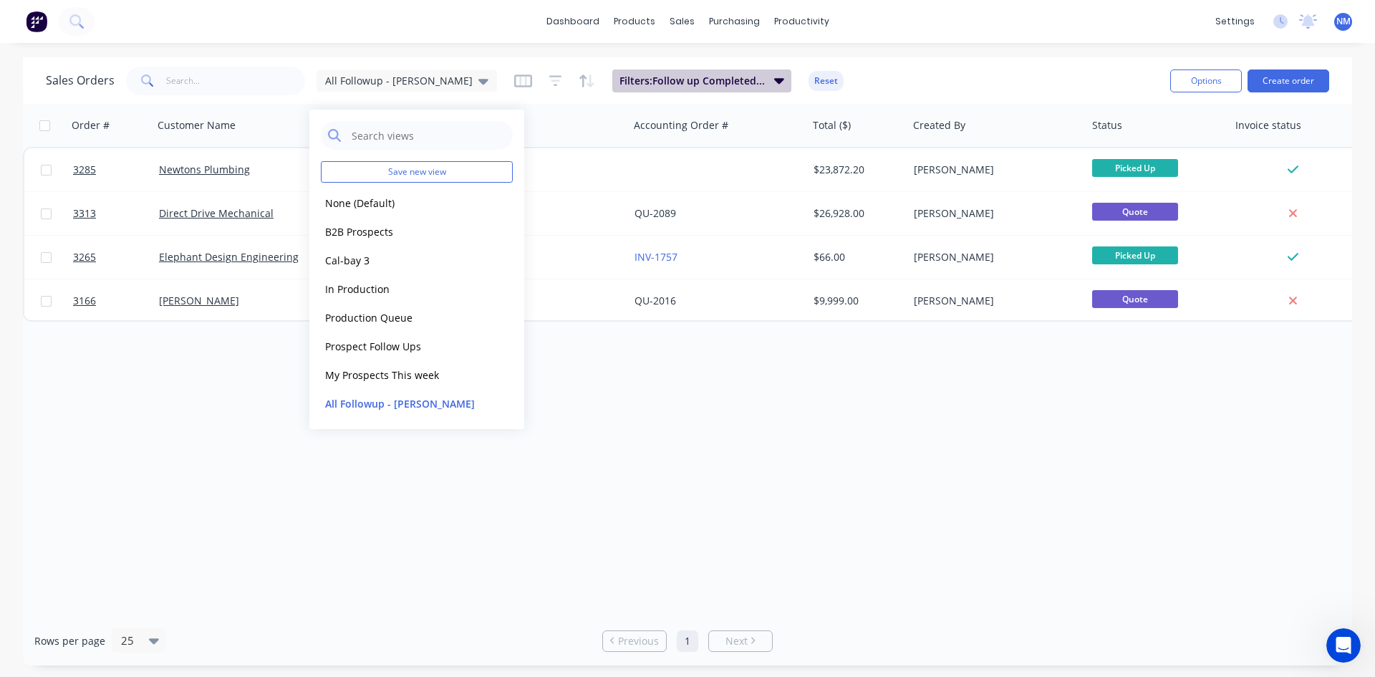
click at [655, 82] on span "Filters: Follow up Completed, Salesperson" at bounding box center [692, 81] width 146 height 14
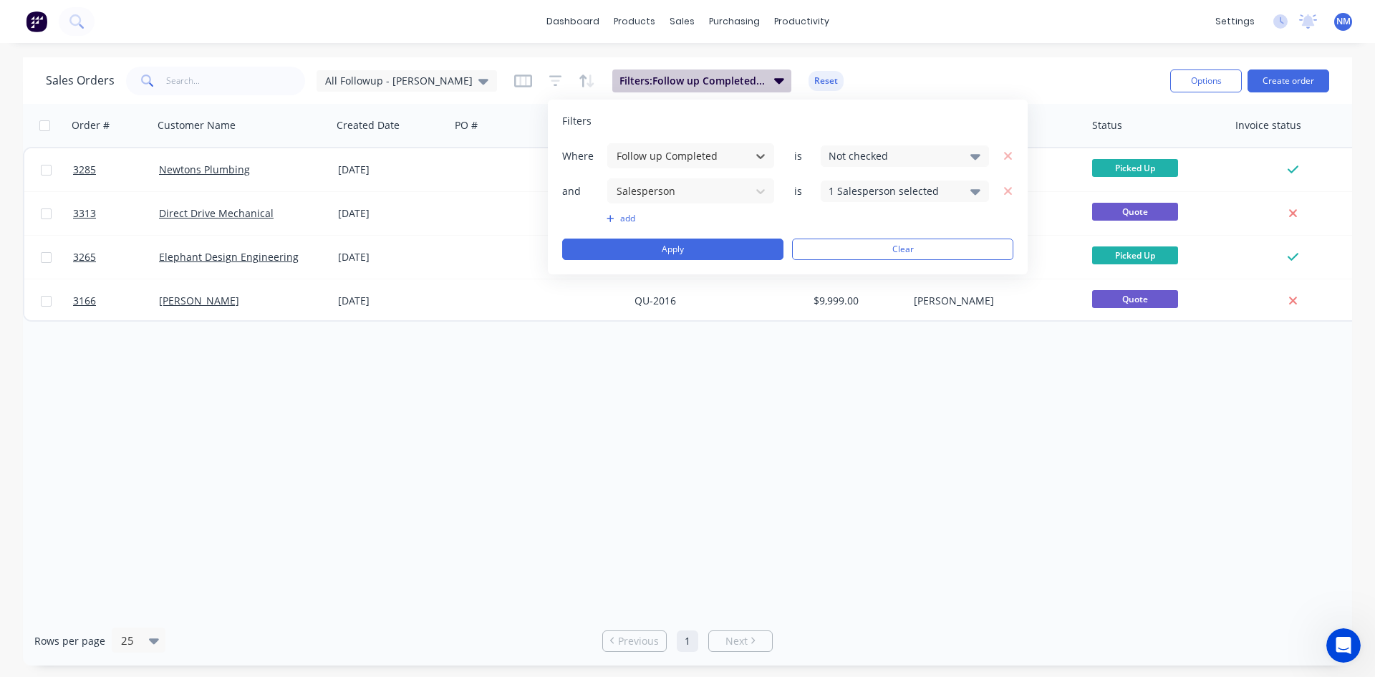
click at [655, 82] on span "Filters: Follow up Completed, Salesperson" at bounding box center [692, 81] width 146 height 14
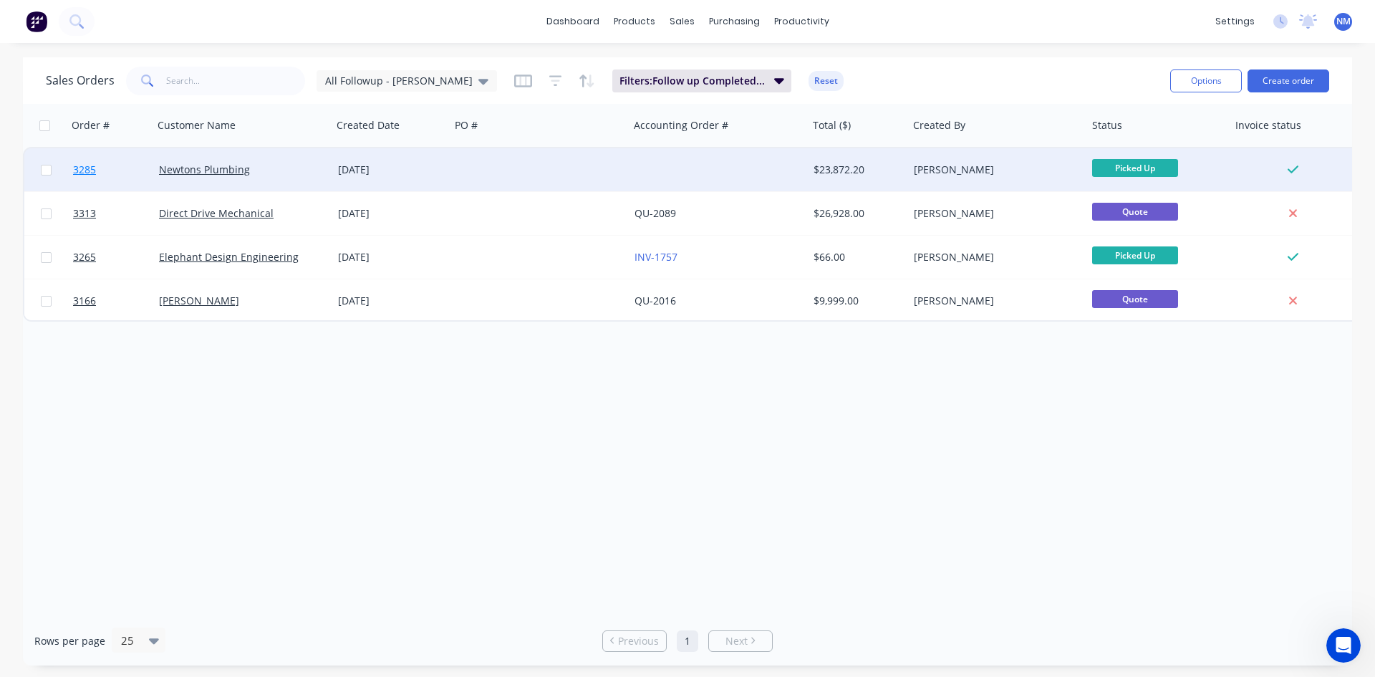
click at [79, 172] on span "3285" at bounding box center [84, 170] width 23 height 14
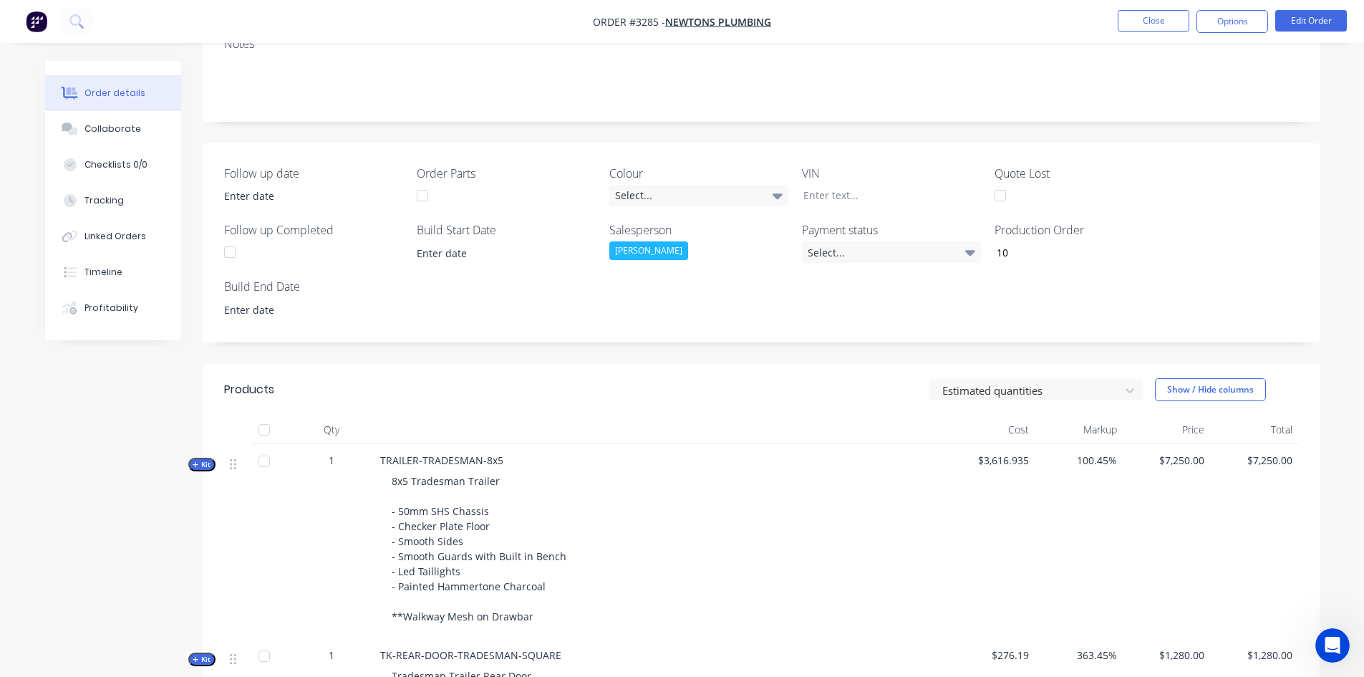
scroll to position [215, 0]
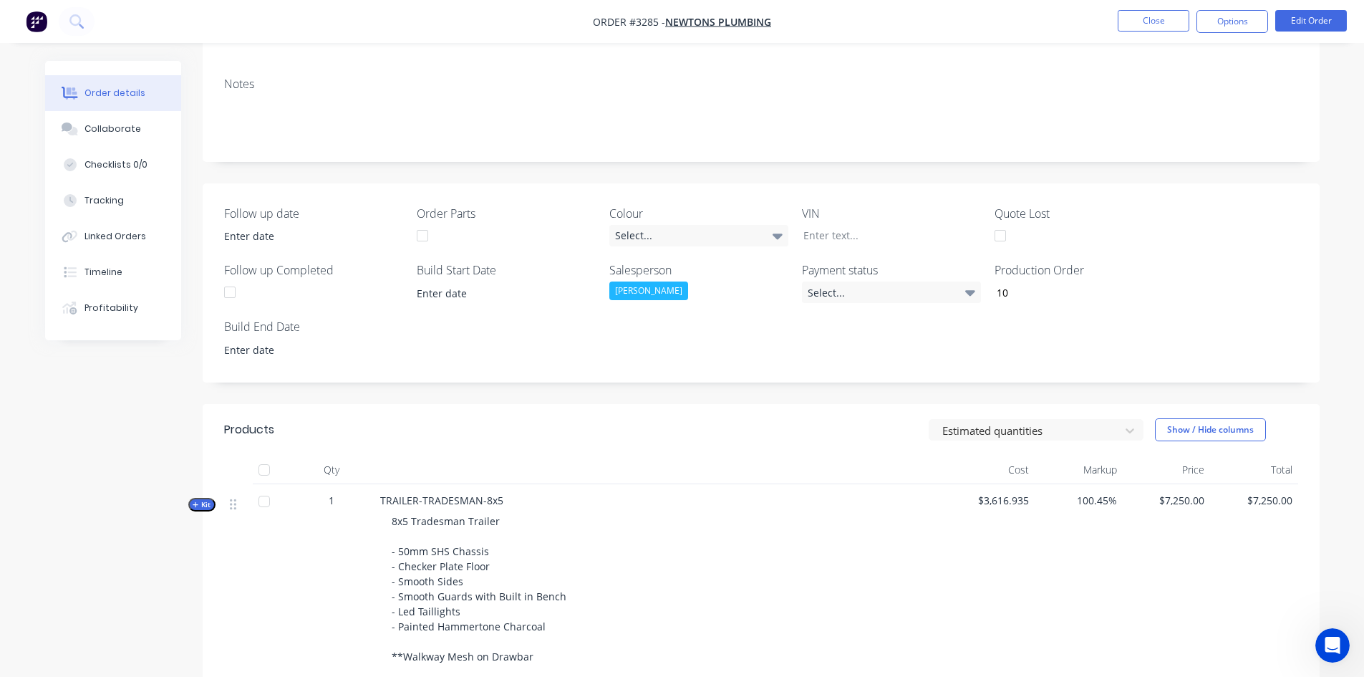
click at [234, 292] on div at bounding box center [230, 292] width 29 height 29
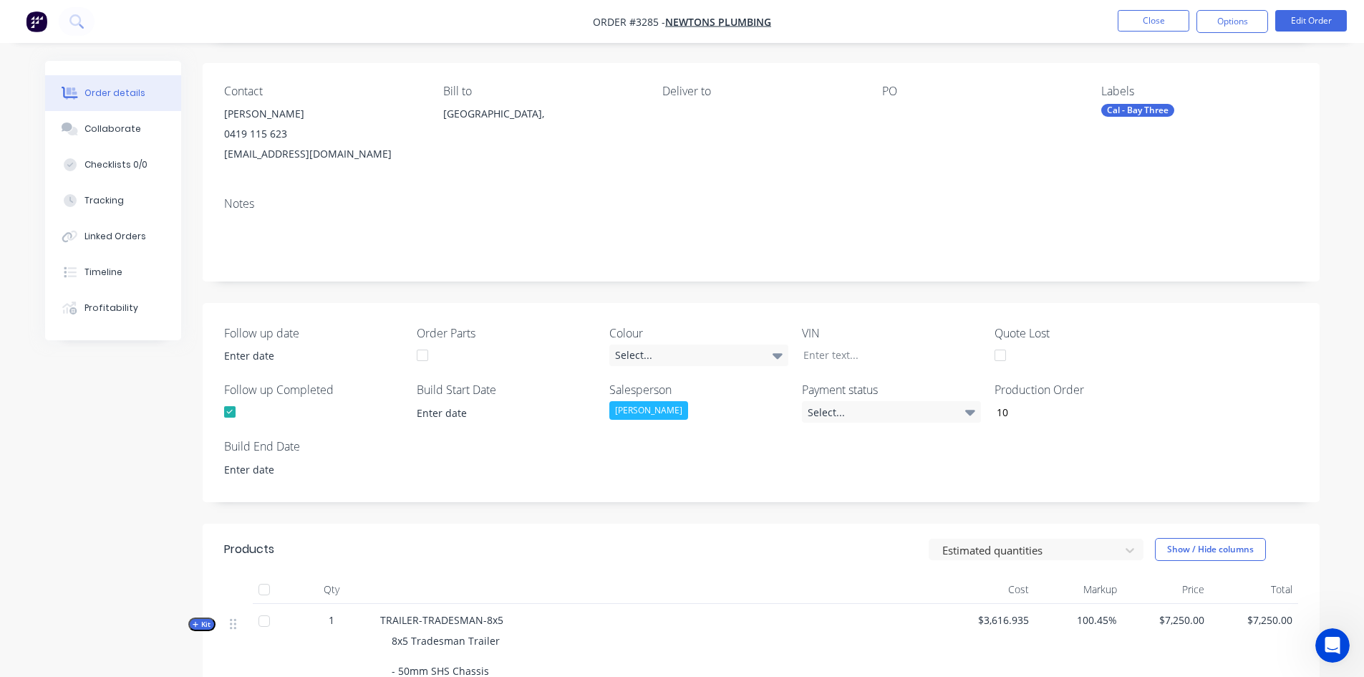
scroll to position [0, 0]
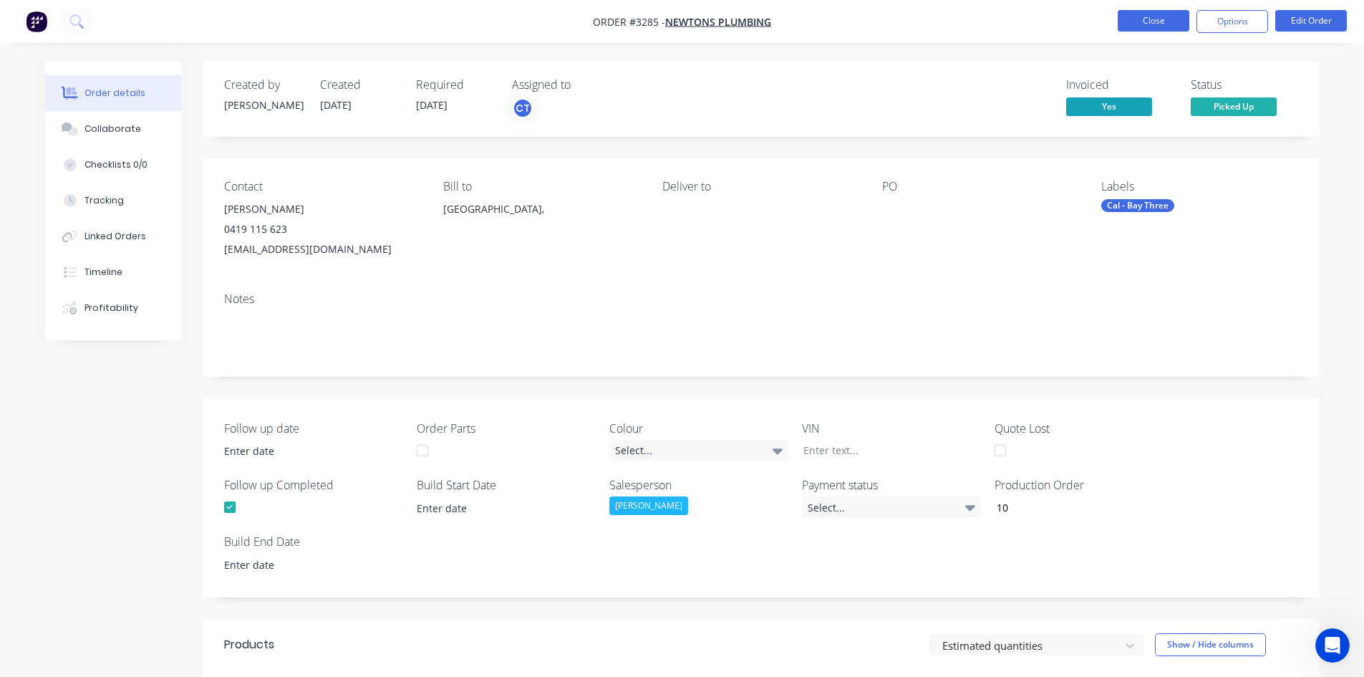
click at [1138, 17] on button "Close" at bounding box center [1154, 20] width 72 height 21
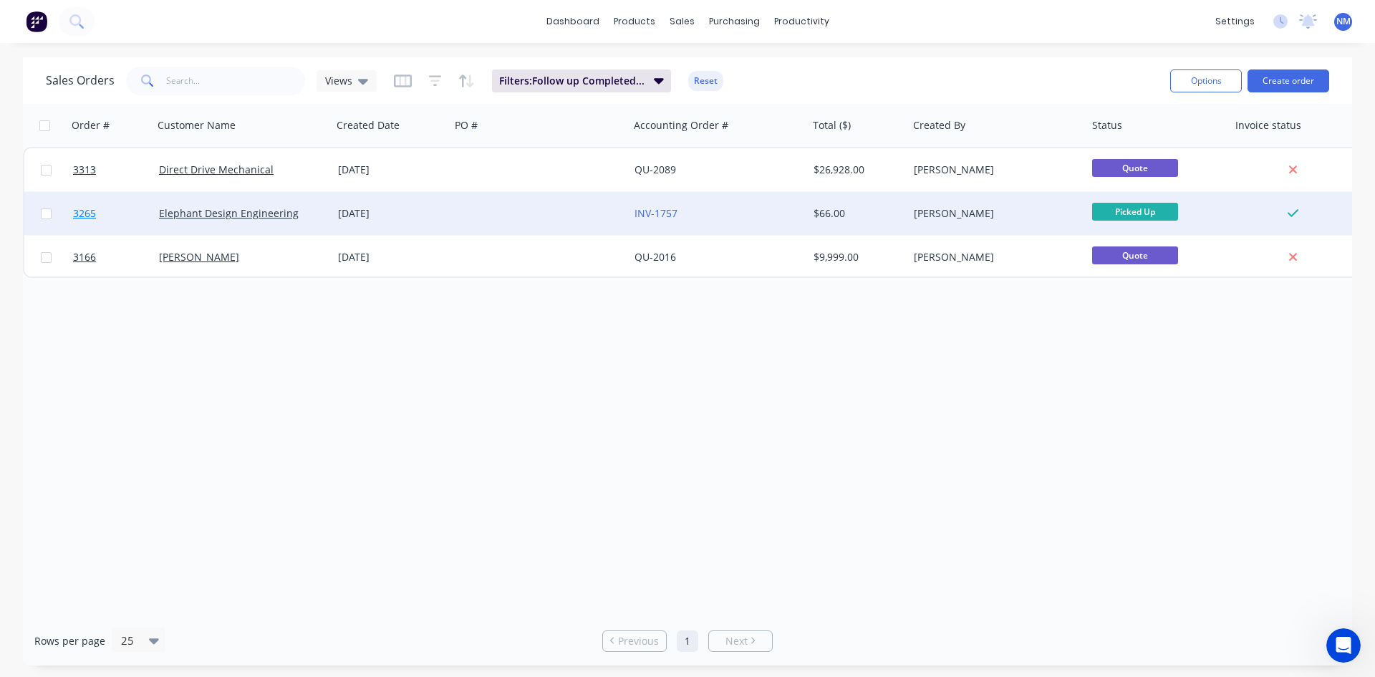
click at [85, 215] on span "3265" at bounding box center [84, 213] width 23 height 14
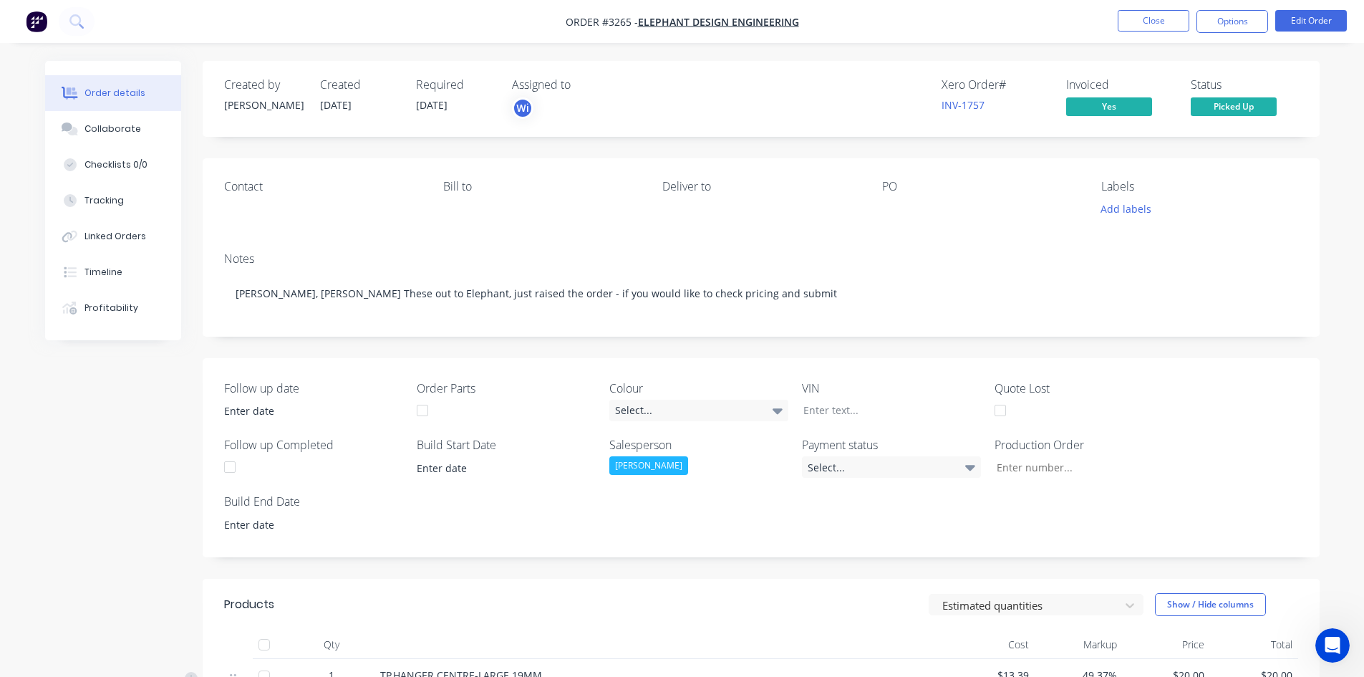
click at [231, 470] on div at bounding box center [230, 466] width 29 height 29
click at [1165, 27] on button "Close" at bounding box center [1154, 20] width 72 height 21
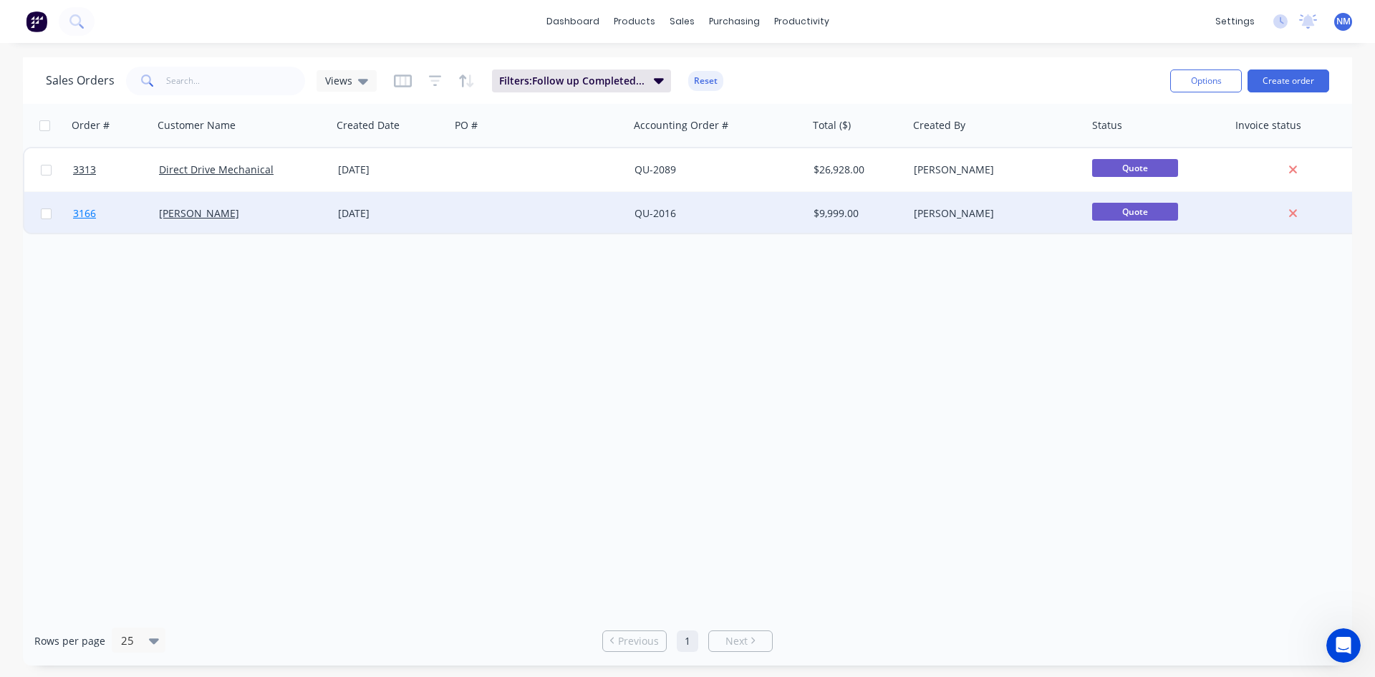
click at [77, 208] on span "3166" at bounding box center [84, 213] width 23 height 14
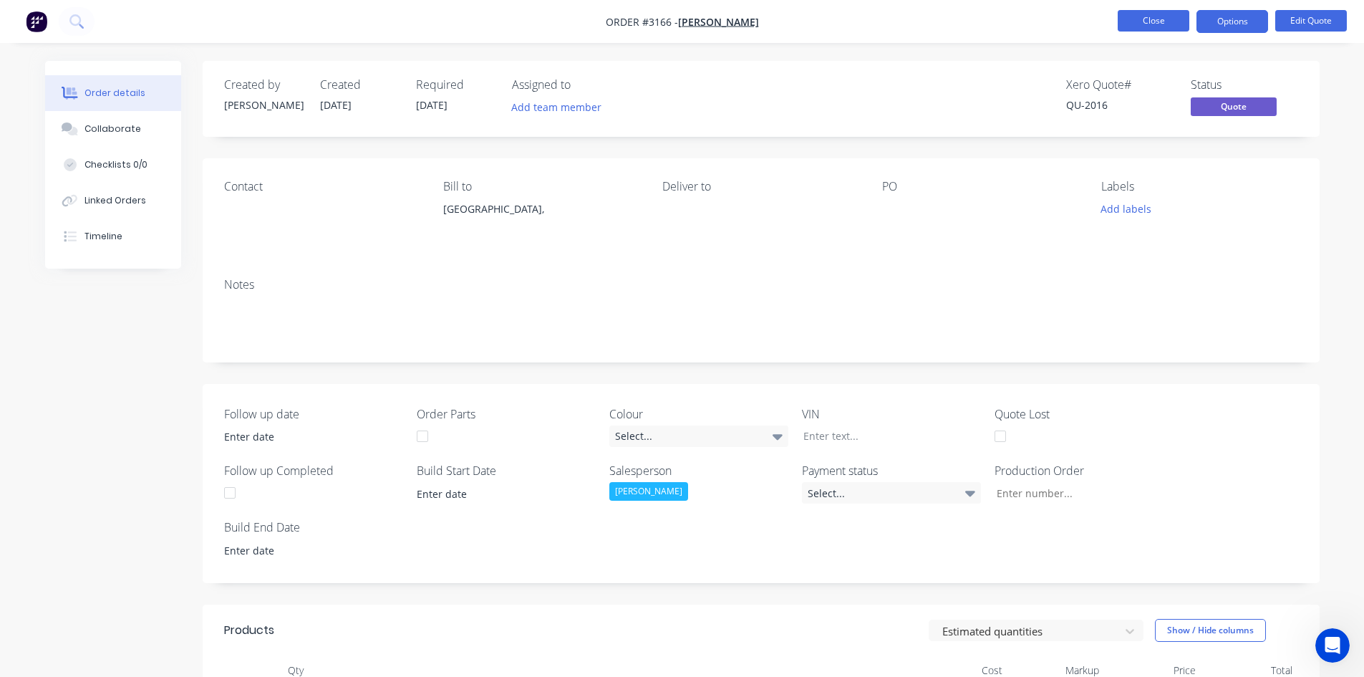
click at [1153, 29] on button "Close" at bounding box center [1154, 20] width 72 height 21
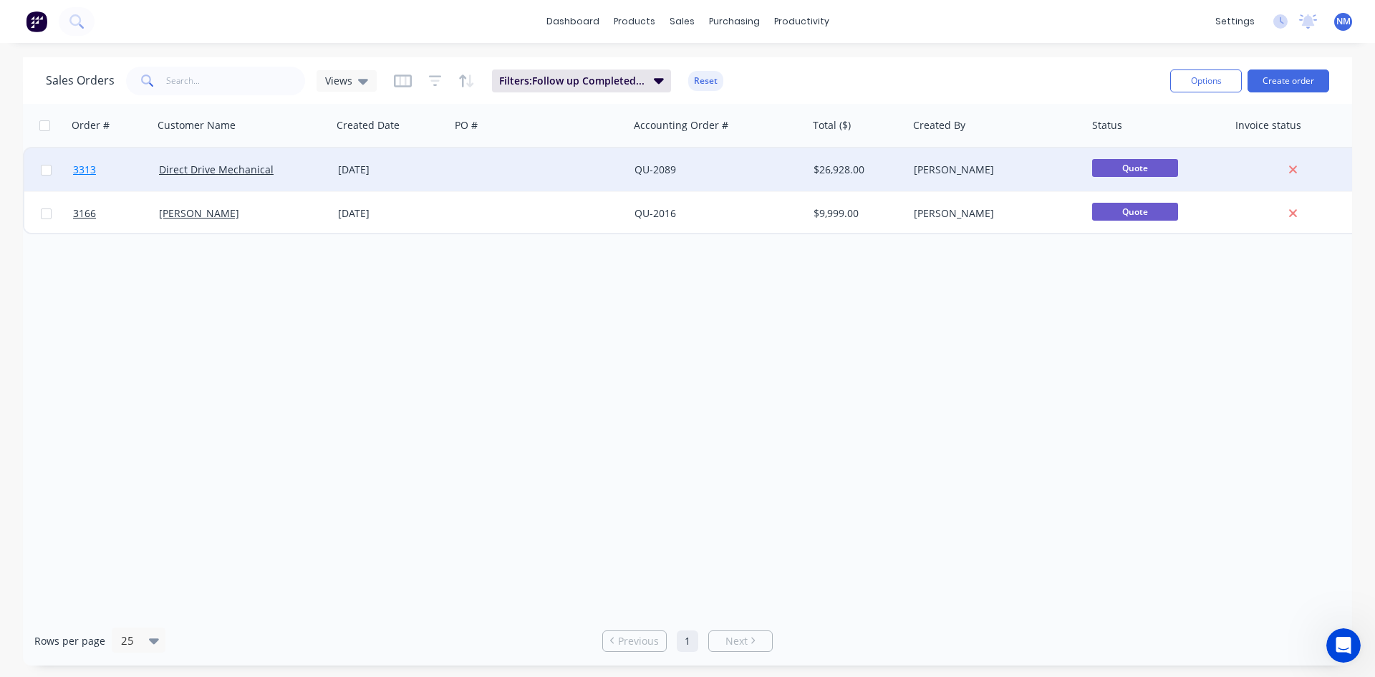
click at [84, 170] on span "3313" at bounding box center [84, 170] width 23 height 14
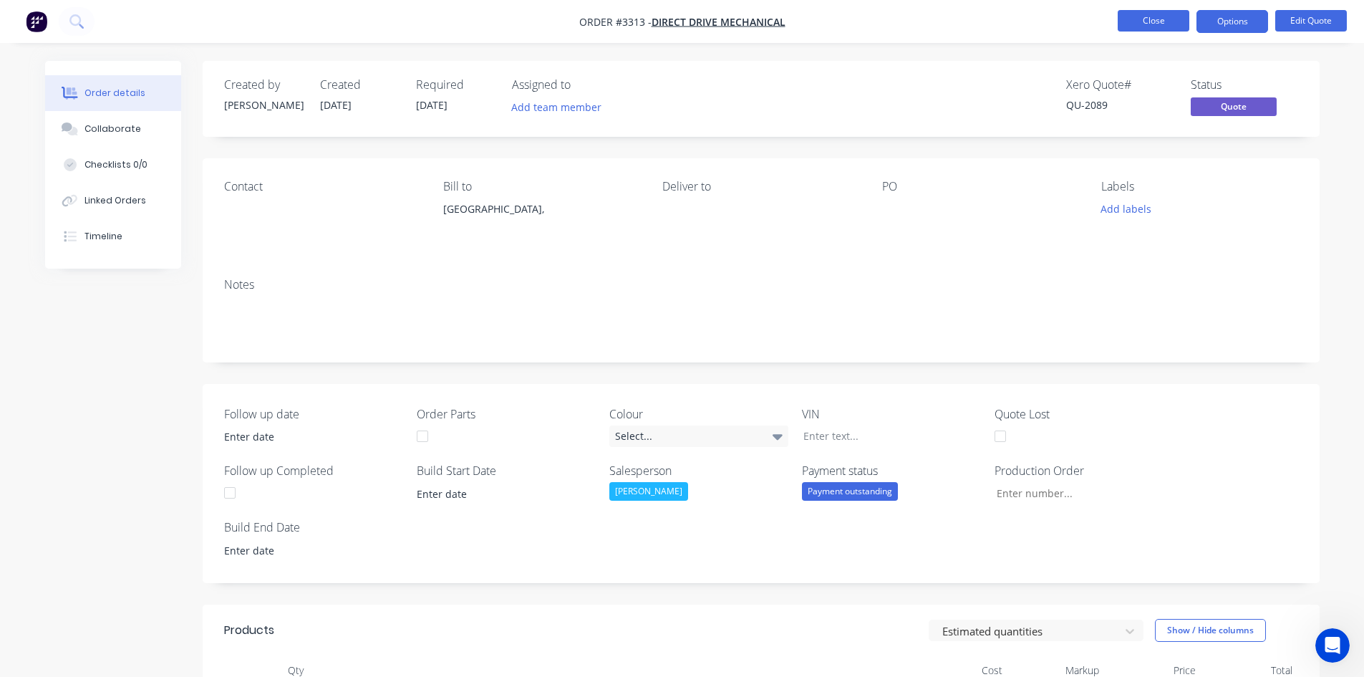
click at [1149, 21] on button "Close" at bounding box center [1154, 20] width 72 height 21
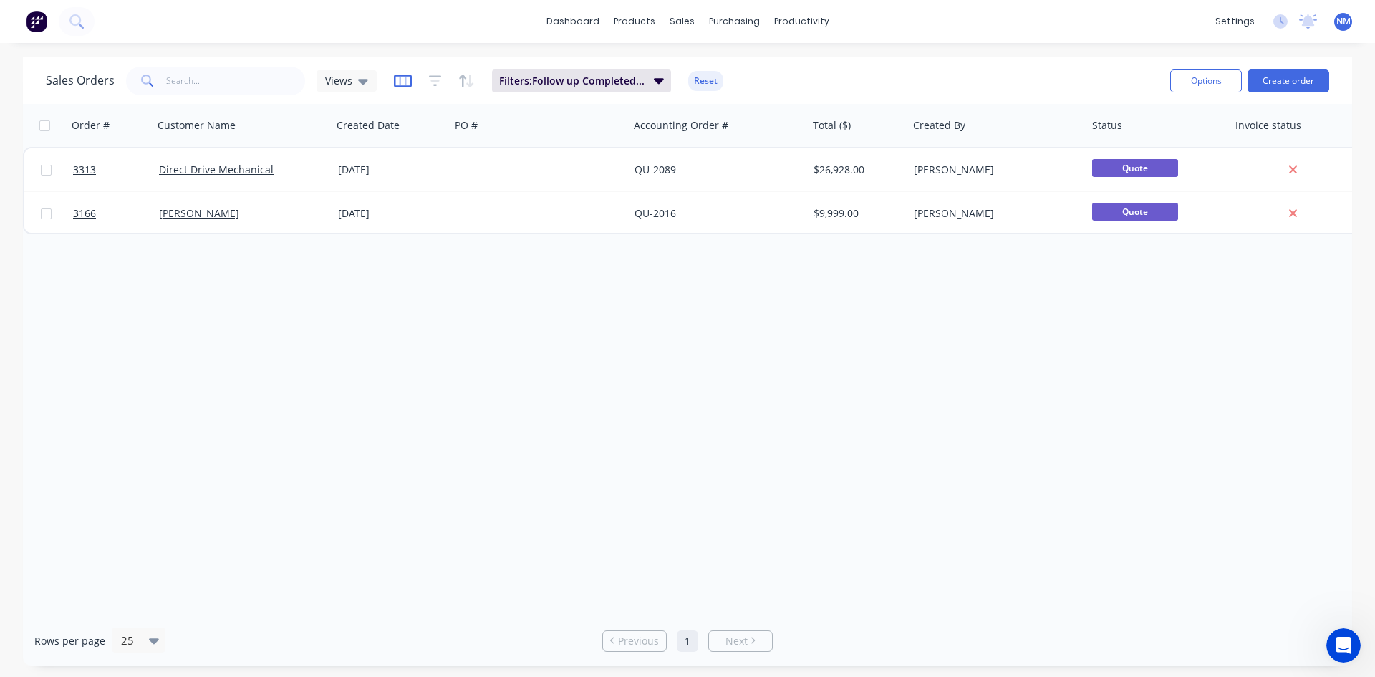
click at [405, 79] on icon "button" at bounding box center [403, 81] width 18 height 14
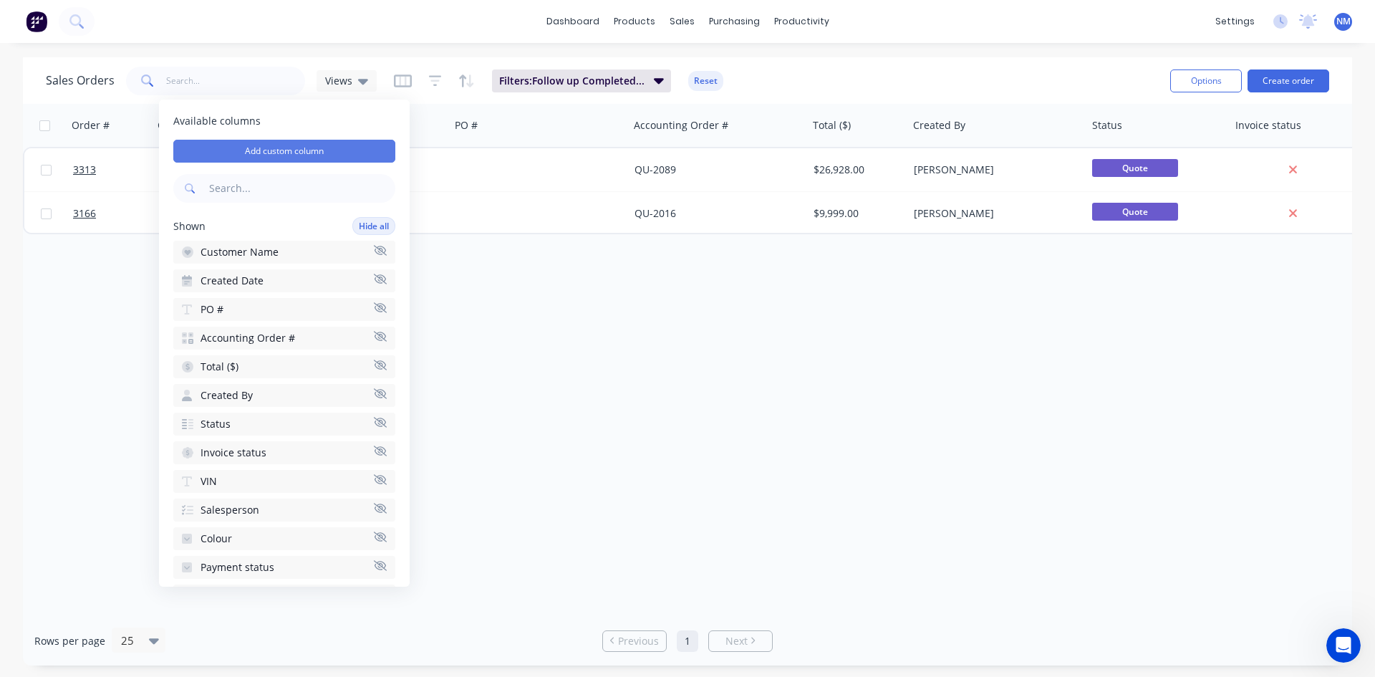
click at [320, 152] on button "Add custom column" at bounding box center [284, 151] width 222 height 23
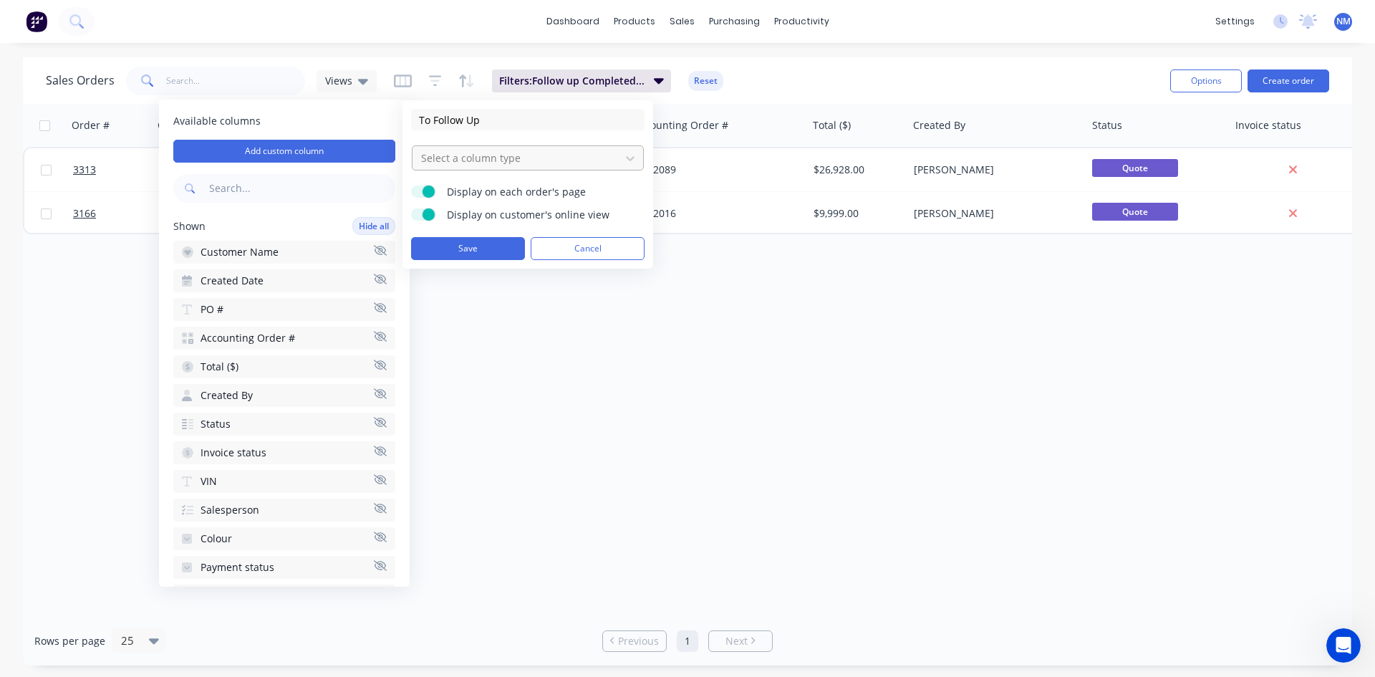
type input "To Follow Up"
click at [550, 160] on div at bounding box center [516, 158] width 193 height 18
click at [430, 216] on span at bounding box center [428, 214] width 12 height 12
click at [411, 208] on input "Display on customer's online view" at bounding box center [411, 208] width 0 height 0
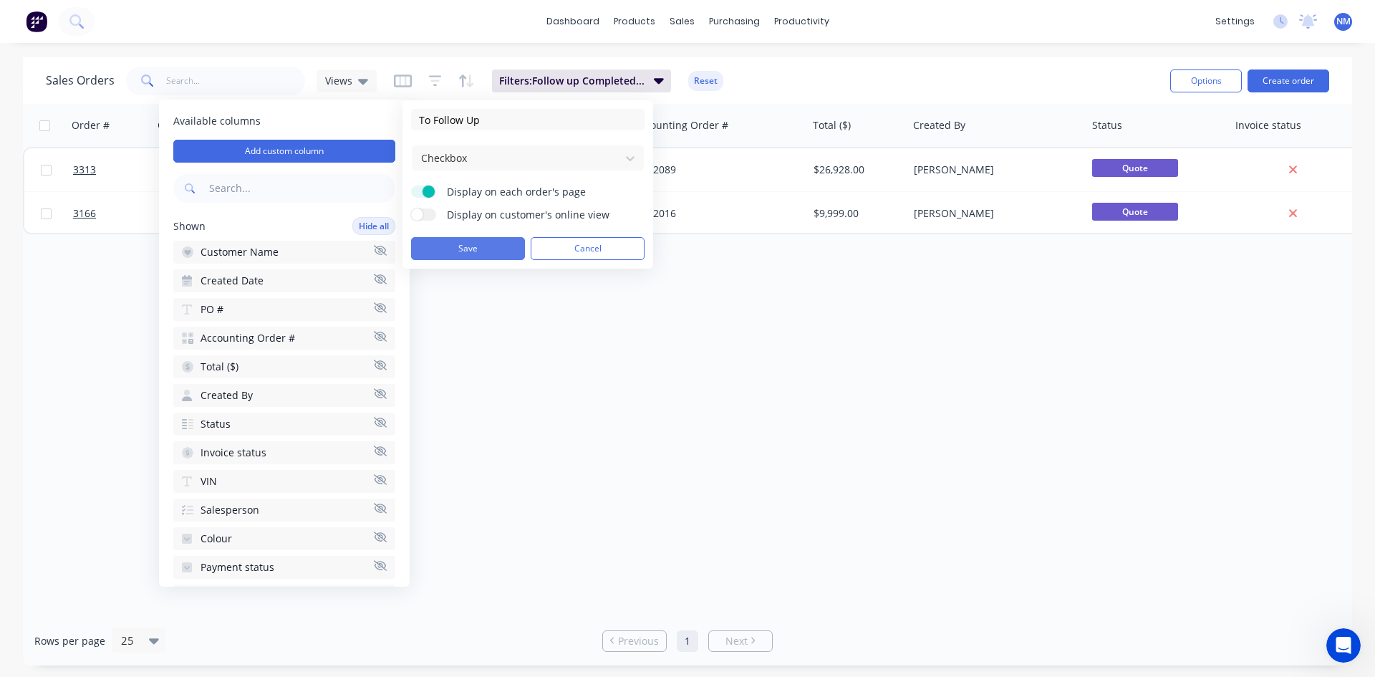
click at [464, 250] on button "Save" at bounding box center [468, 248] width 114 height 23
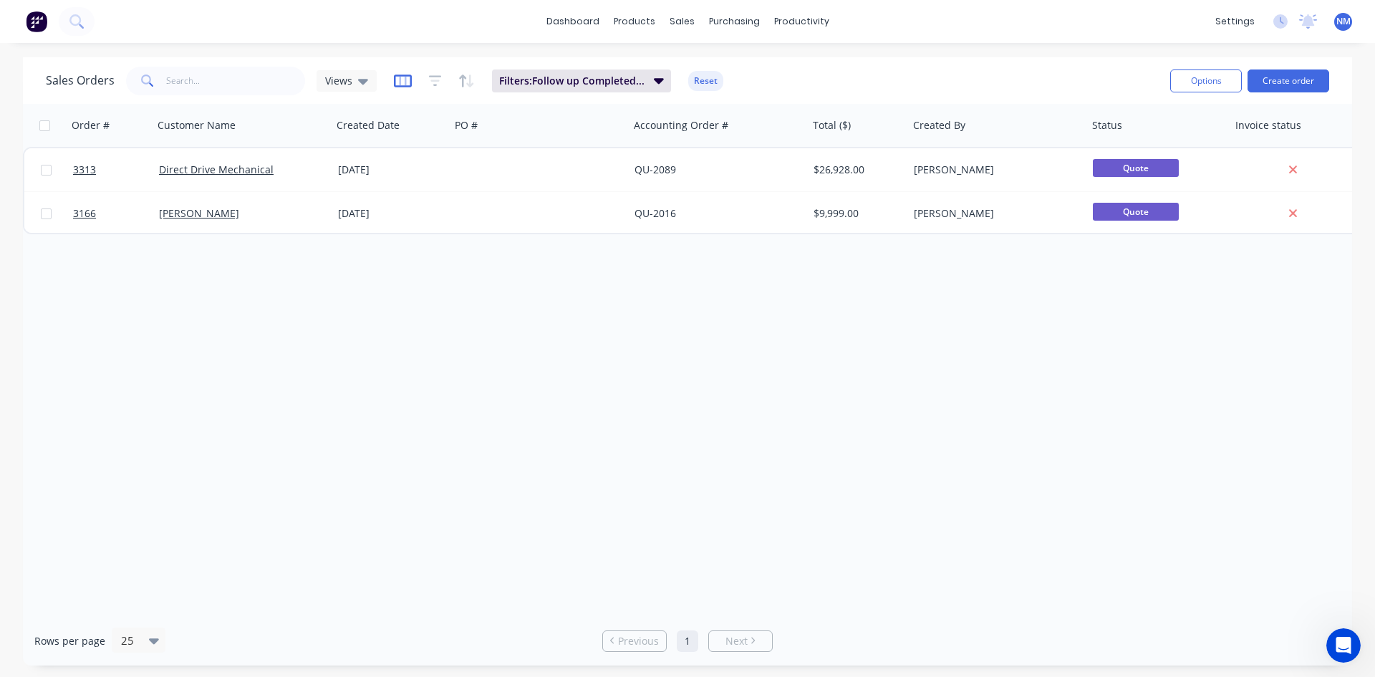
click at [401, 79] on icon "button" at bounding box center [403, 81] width 18 height 14
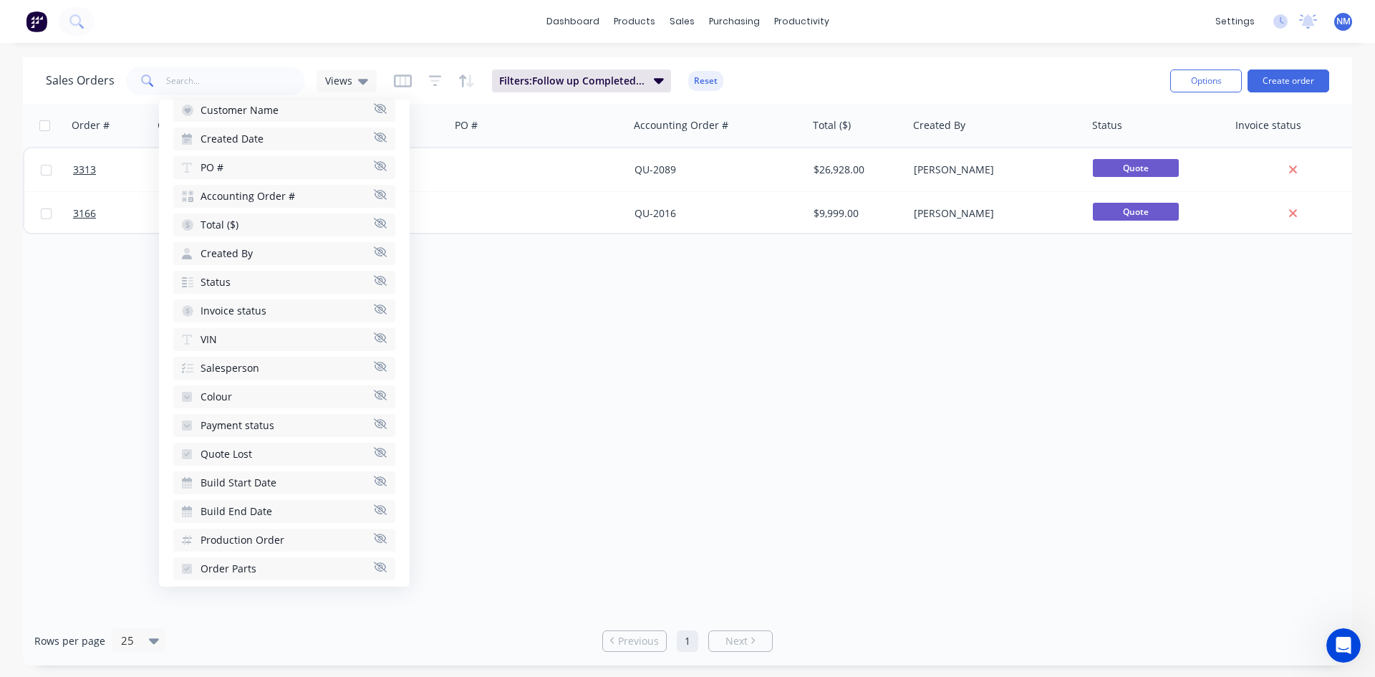
scroll to position [143, 0]
click at [248, 362] on span "Salesperson" at bounding box center [229, 366] width 59 height 14
click at [271, 341] on button "Salesperson" at bounding box center [284, 340] width 222 height 23
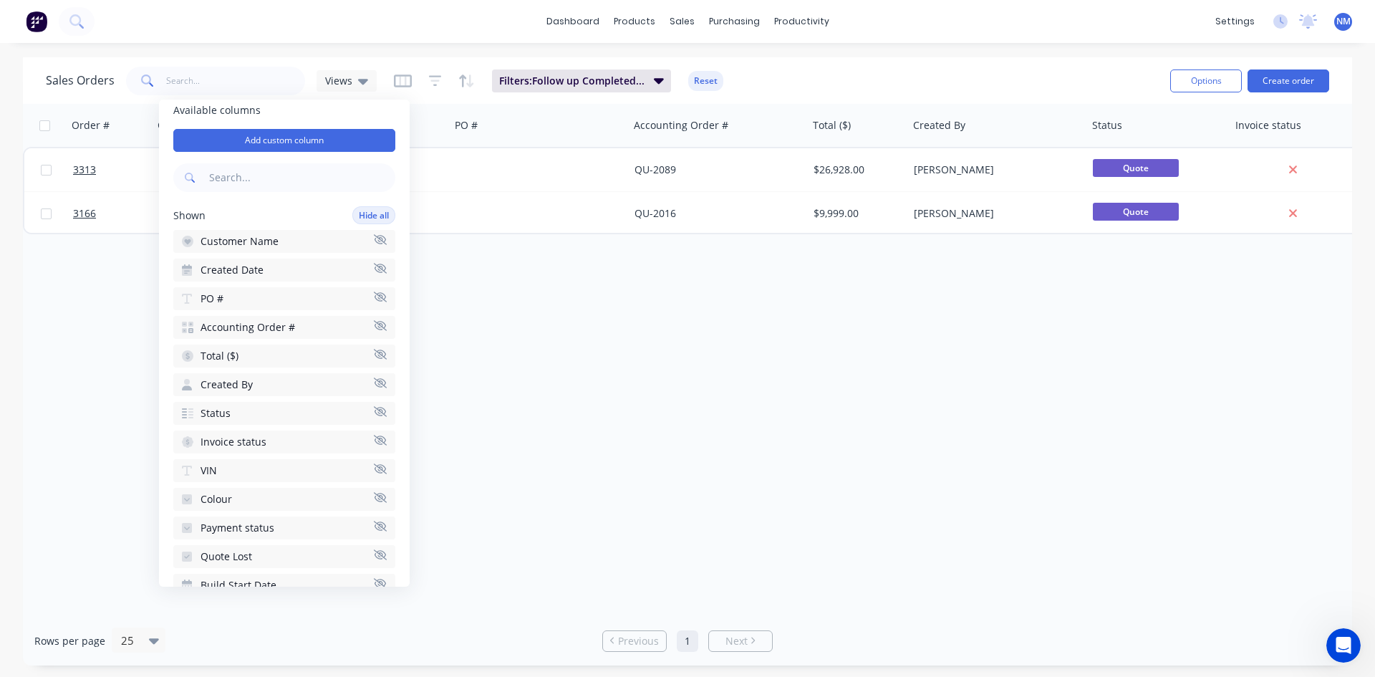
scroll to position [0, 0]
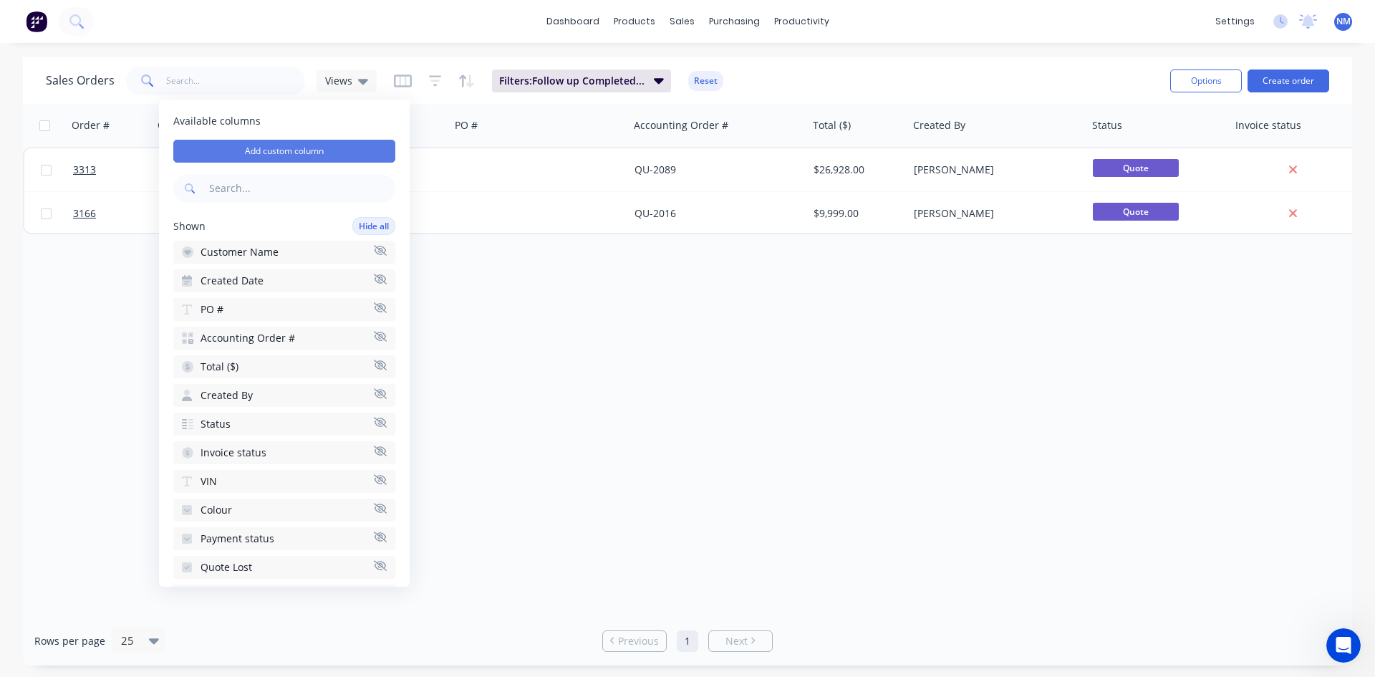
click at [293, 147] on button "Add custom column" at bounding box center [284, 151] width 222 height 23
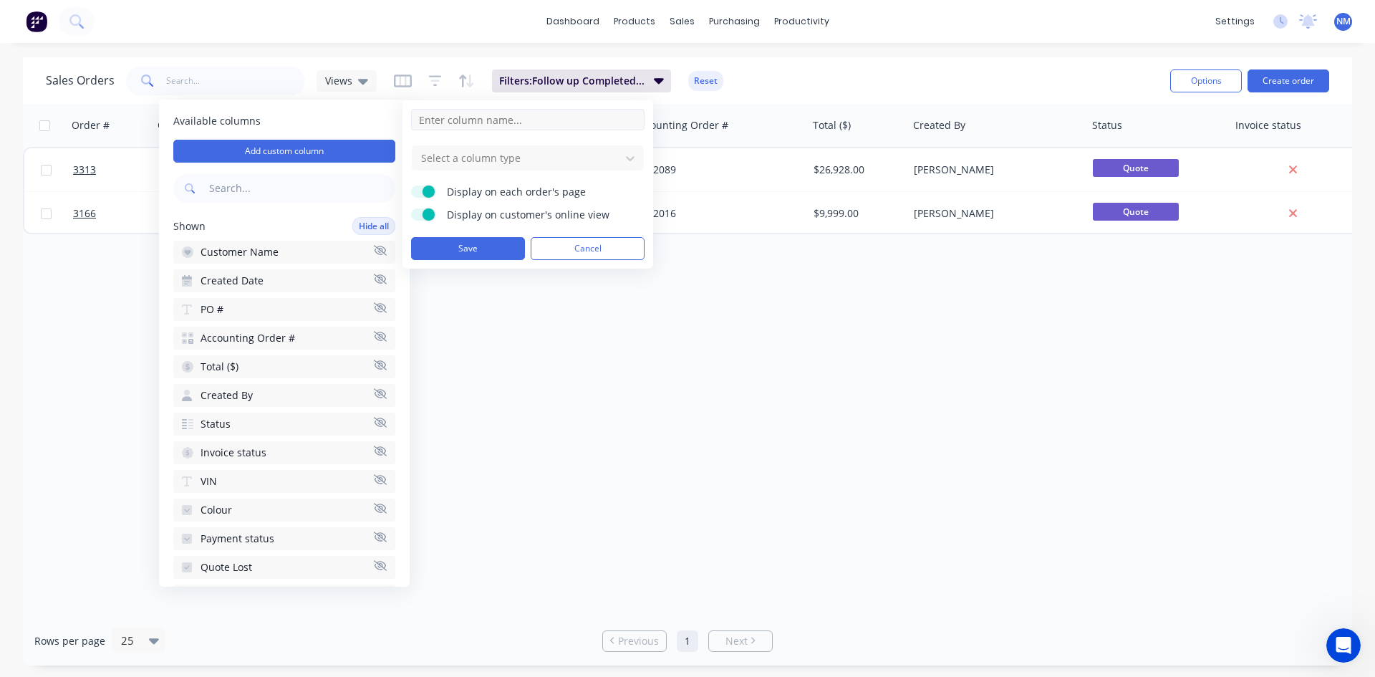
click at [459, 127] on input at bounding box center [527, 119] width 233 height 21
type input "Follow up Name"
click at [560, 154] on div at bounding box center [516, 158] width 193 height 18
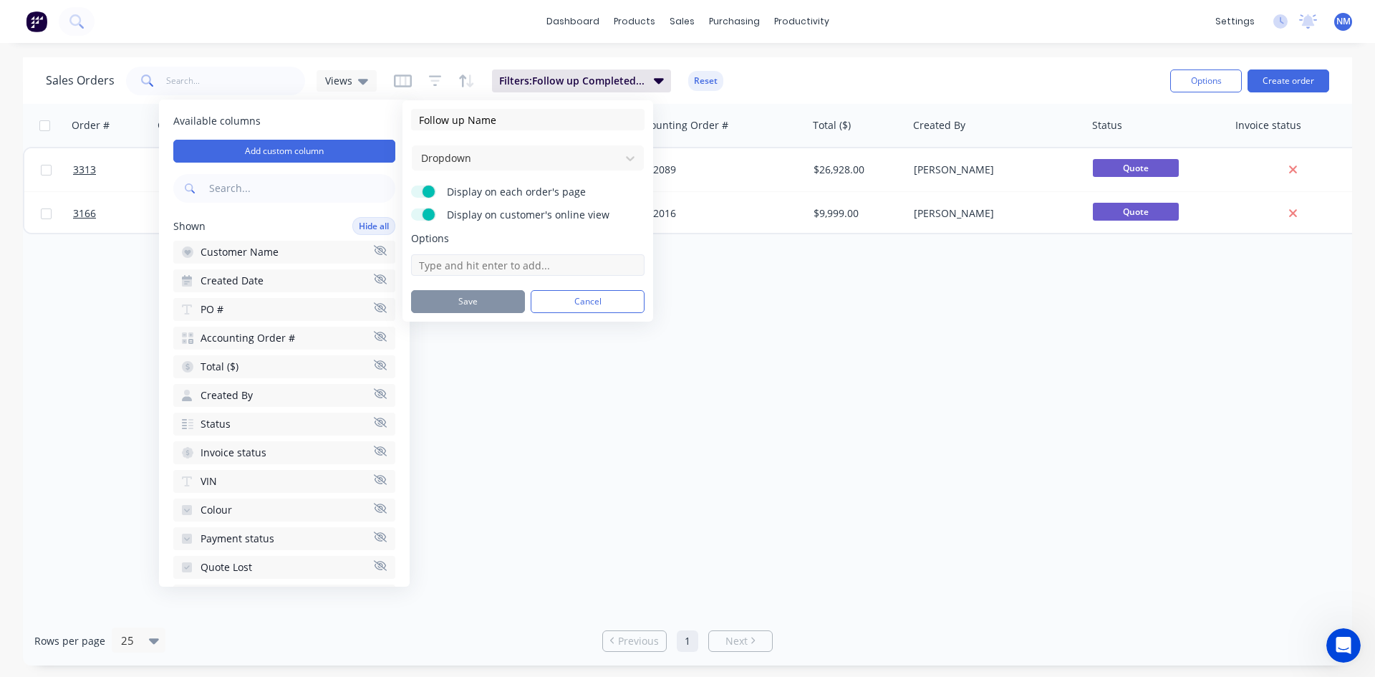
click at [490, 268] on input at bounding box center [527, 264] width 233 height 21
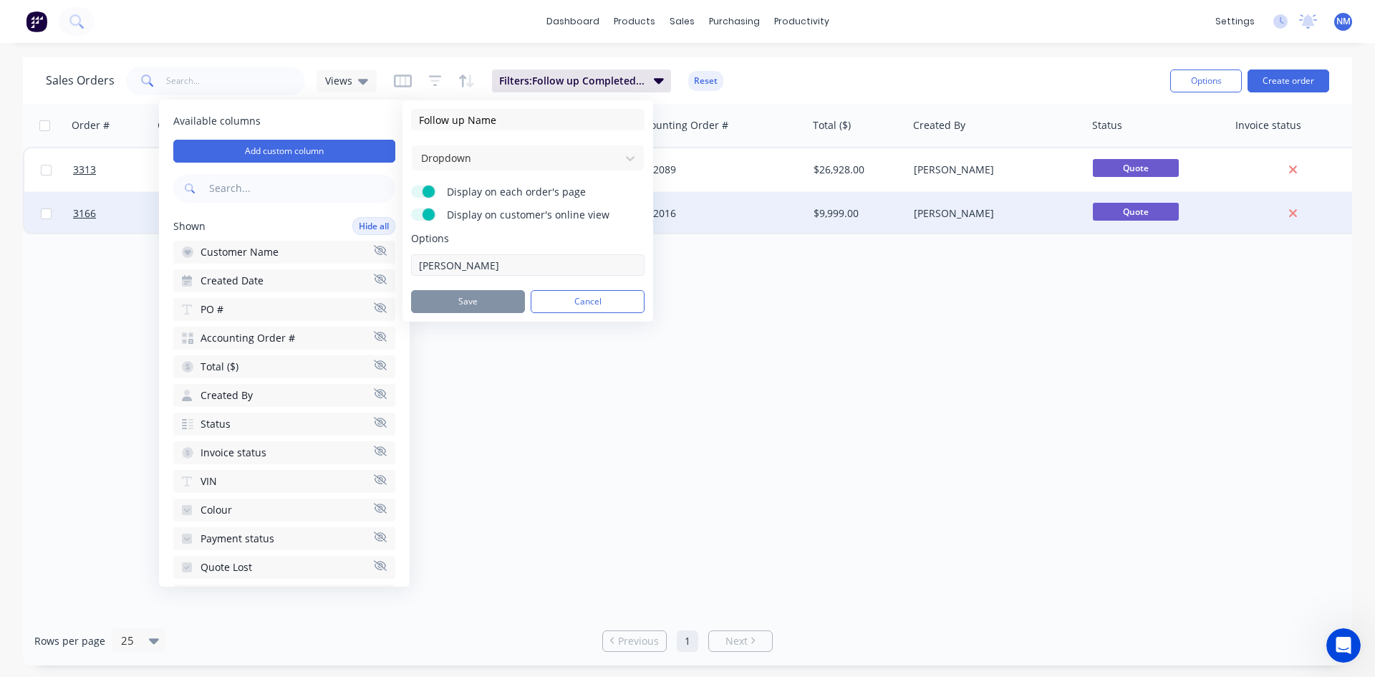
type input "[PERSON_NAME]"
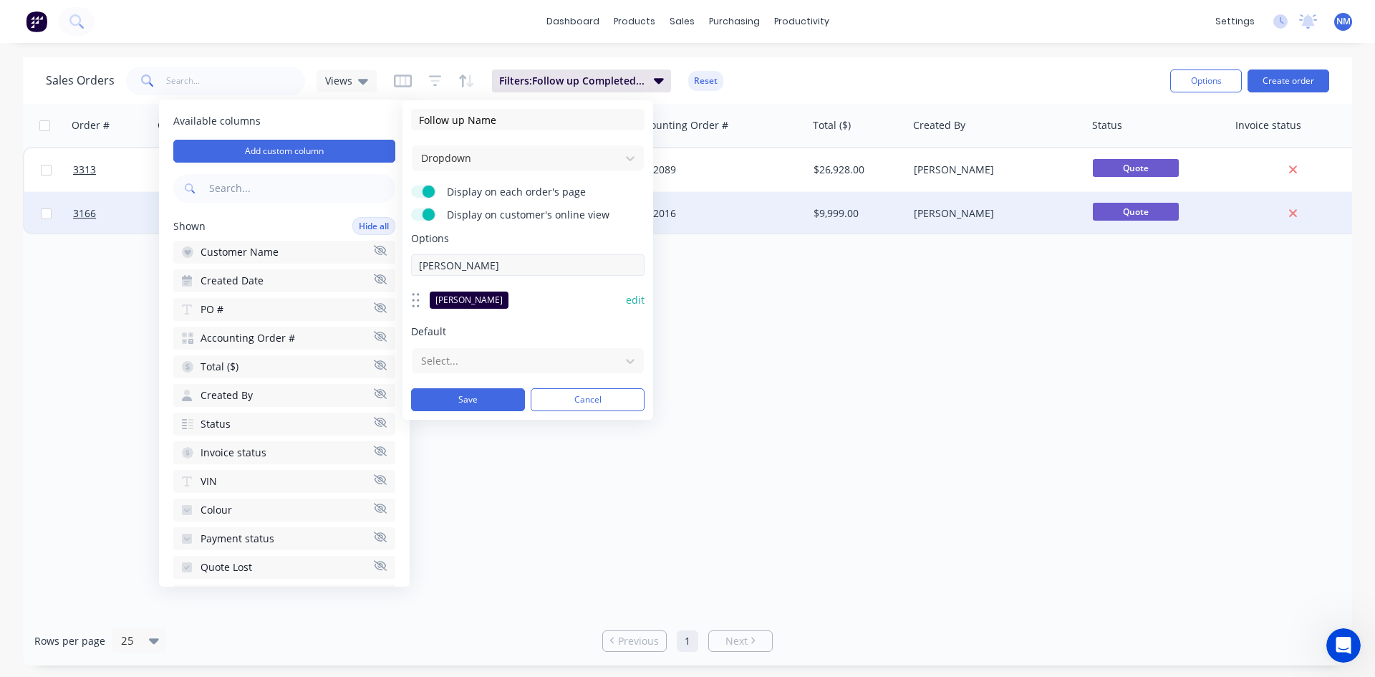
type input "[PERSON_NAME]"
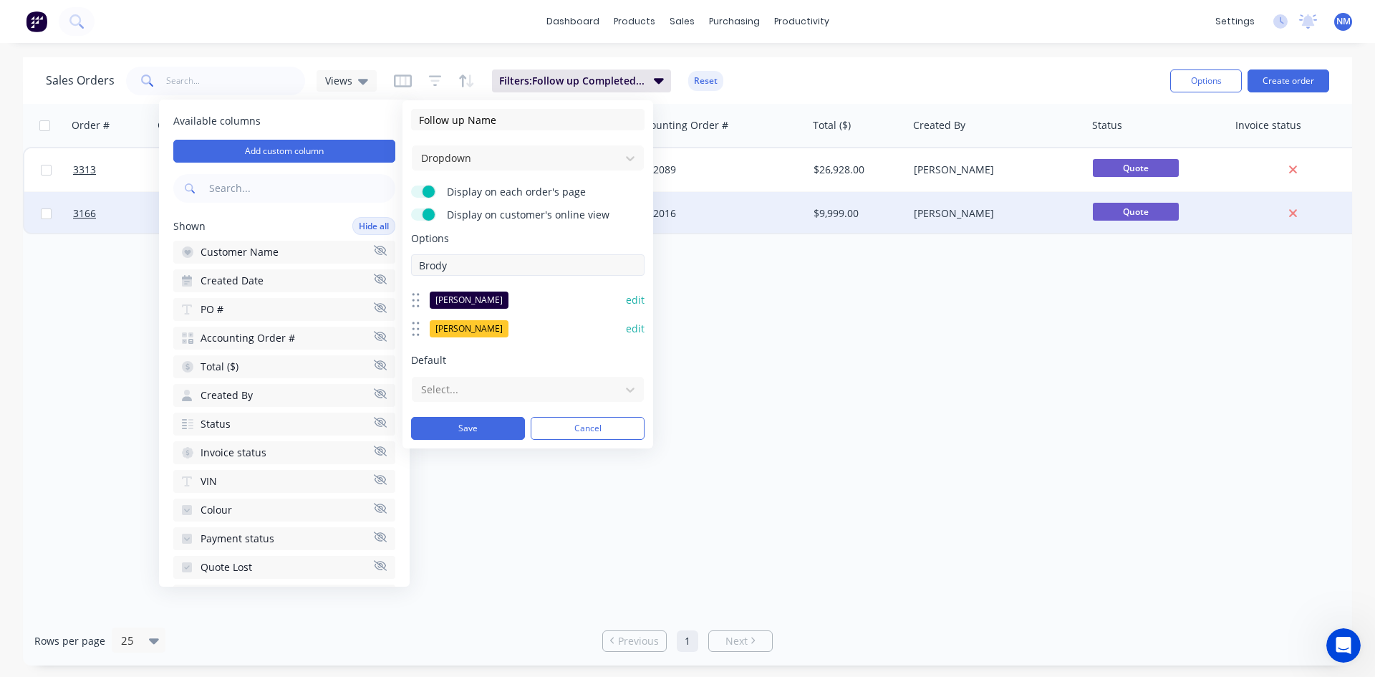
type input "Brody"
type input "Tan"
type input "[PERSON_NAME]"
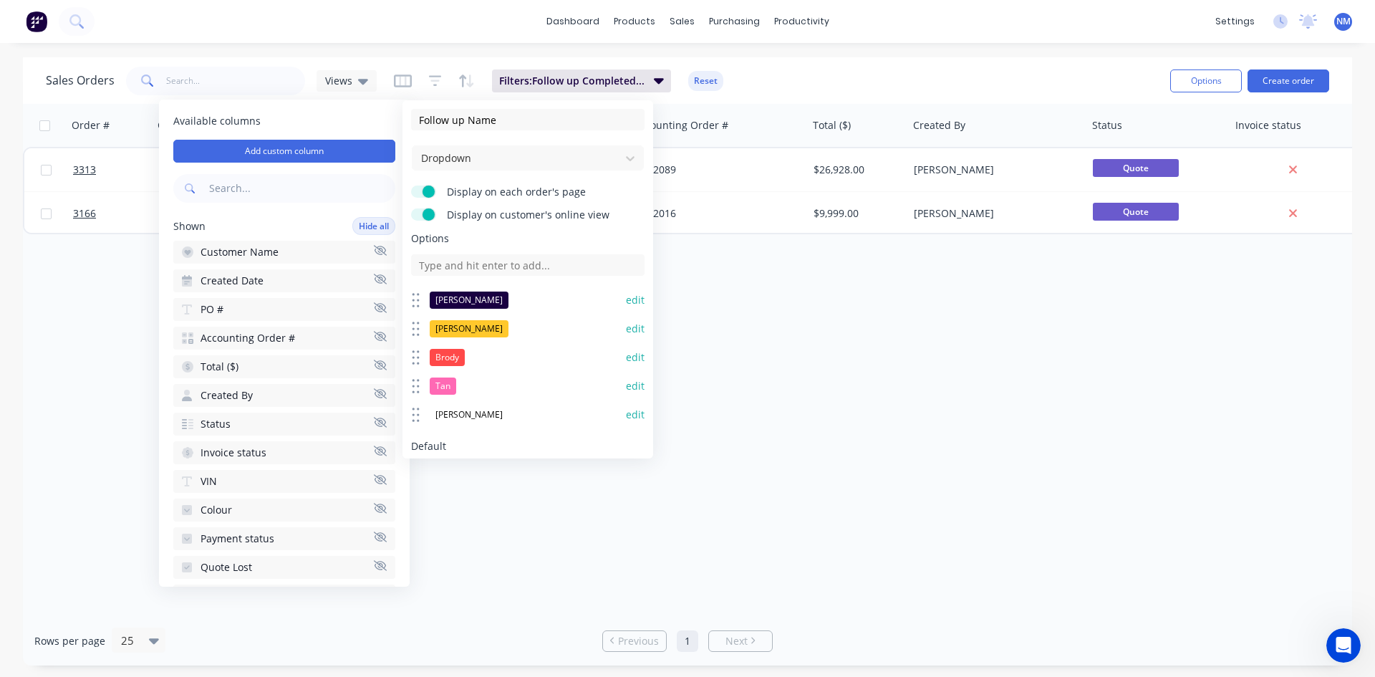
click at [441, 415] on div "[PERSON_NAME]" at bounding box center [469, 414] width 79 height 17
click at [630, 413] on button "edit" at bounding box center [635, 414] width 19 height 14
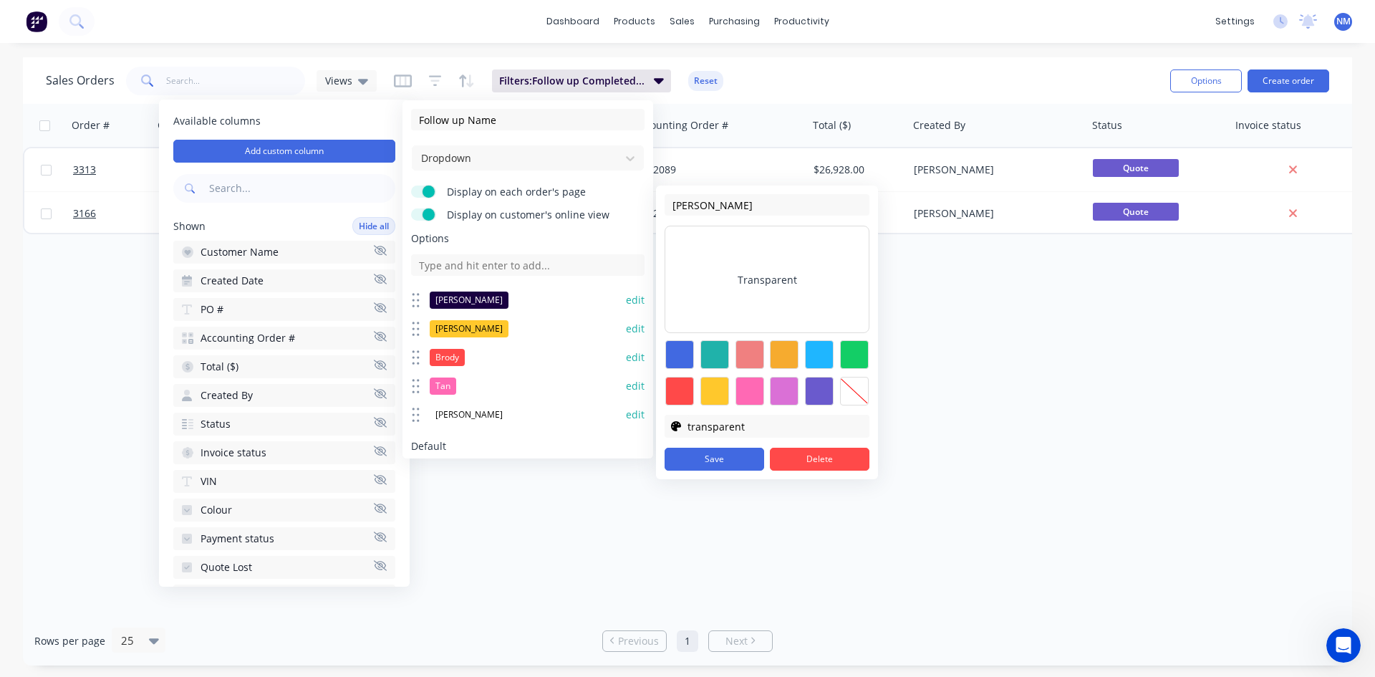
click at [719, 397] on div at bounding box center [714, 391] width 29 height 29
type input "#ffc82c"
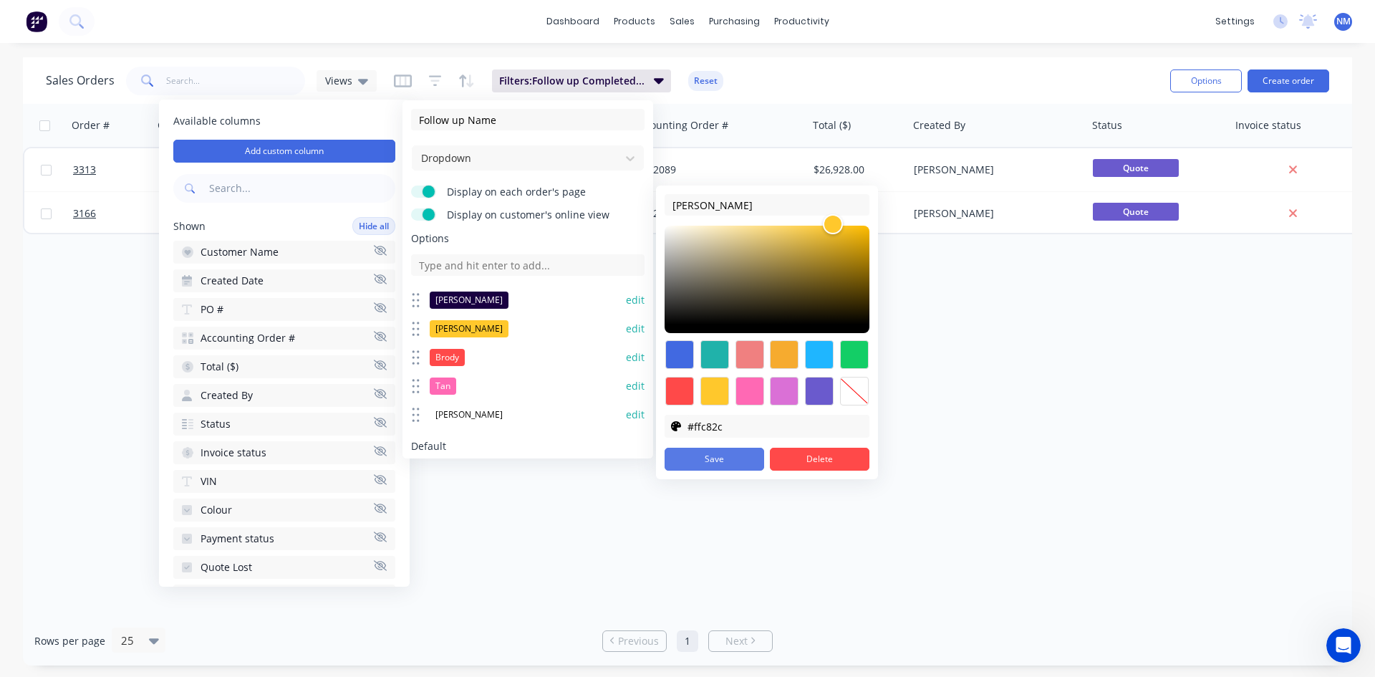
click at [730, 454] on button "Save" at bounding box center [714, 458] width 100 height 23
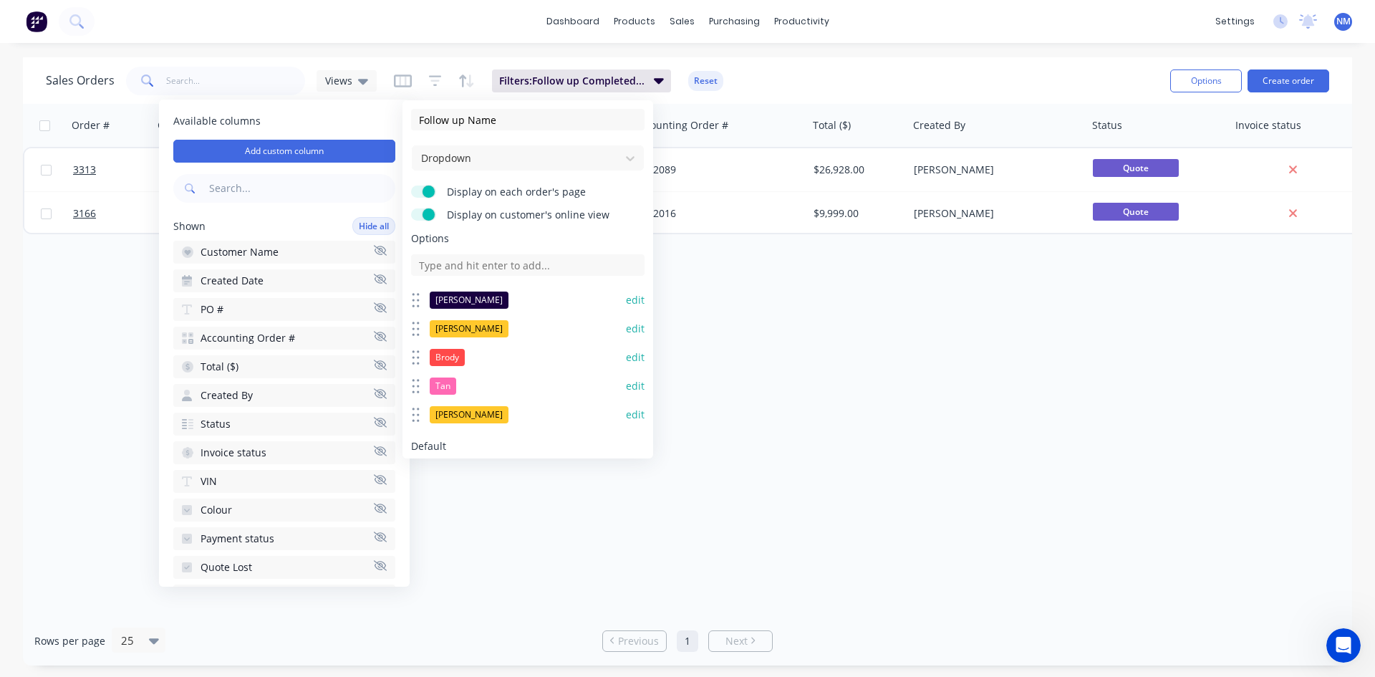
scroll to position [76, 0]
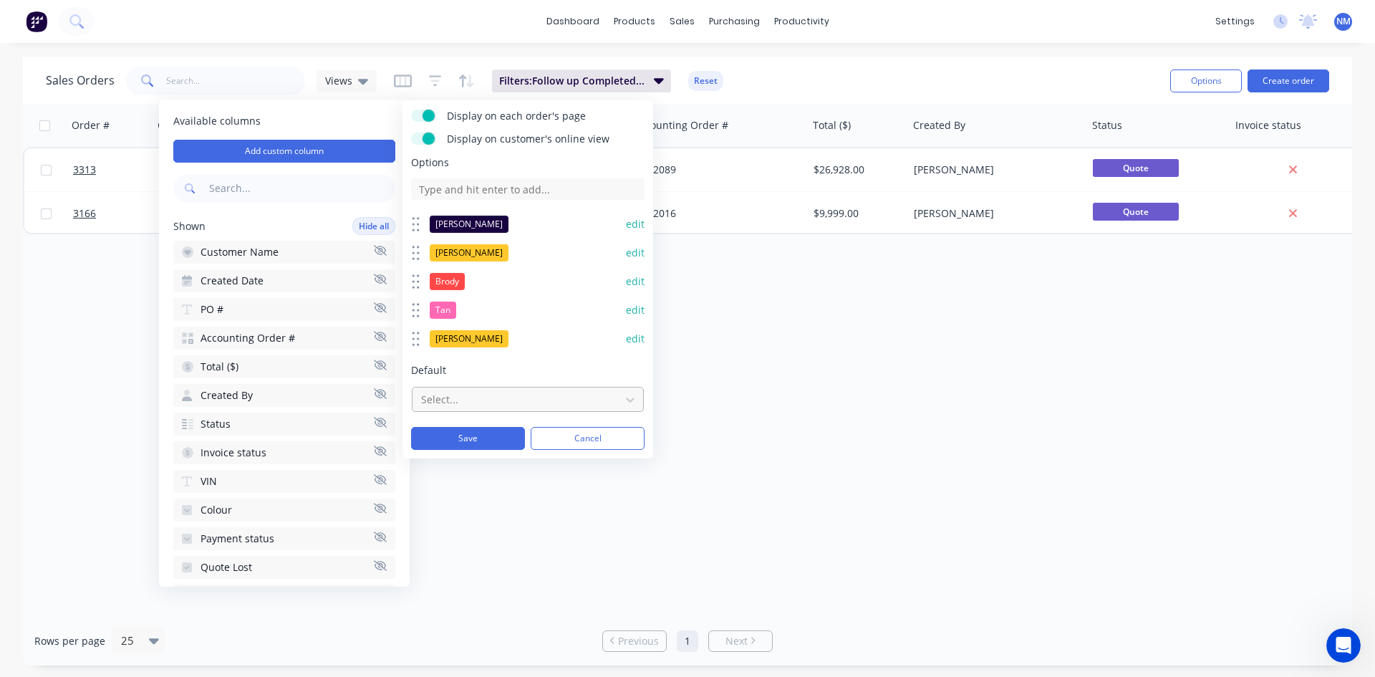
click at [526, 394] on div at bounding box center [516, 399] width 193 height 18
click at [472, 433] on button "Save" at bounding box center [468, 438] width 114 height 23
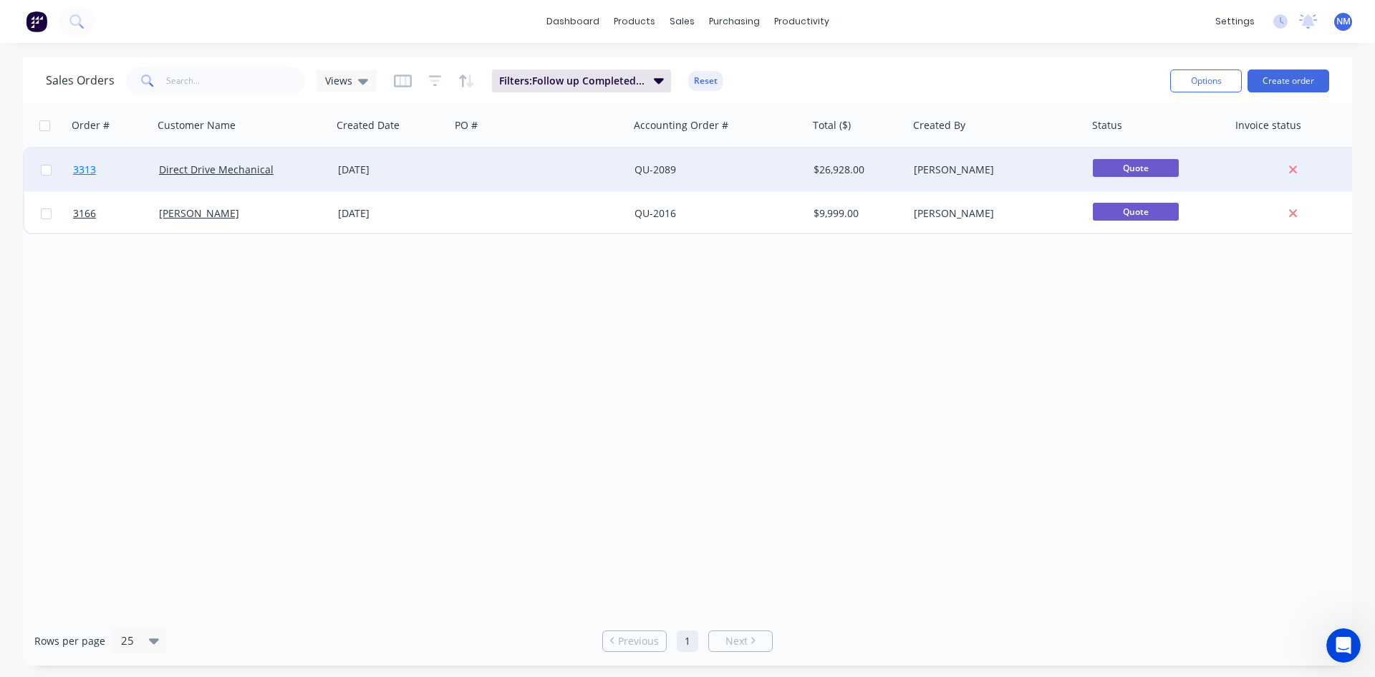
click at [92, 163] on span "3313" at bounding box center [84, 170] width 23 height 14
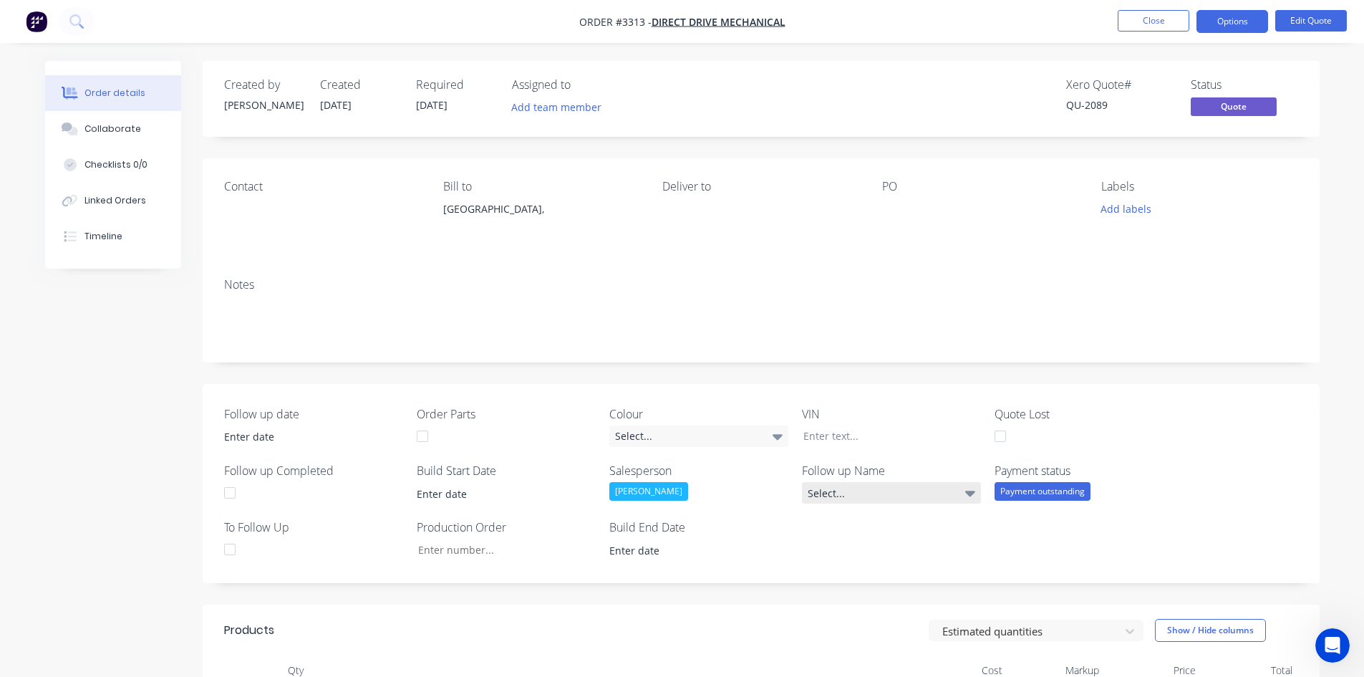
click at [929, 493] on div "Select..." at bounding box center [891, 492] width 179 height 21
click at [890, 493] on div "Select..." at bounding box center [891, 492] width 179 height 21
click at [1138, 31] on button "Close" at bounding box center [1154, 20] width 72 height 21
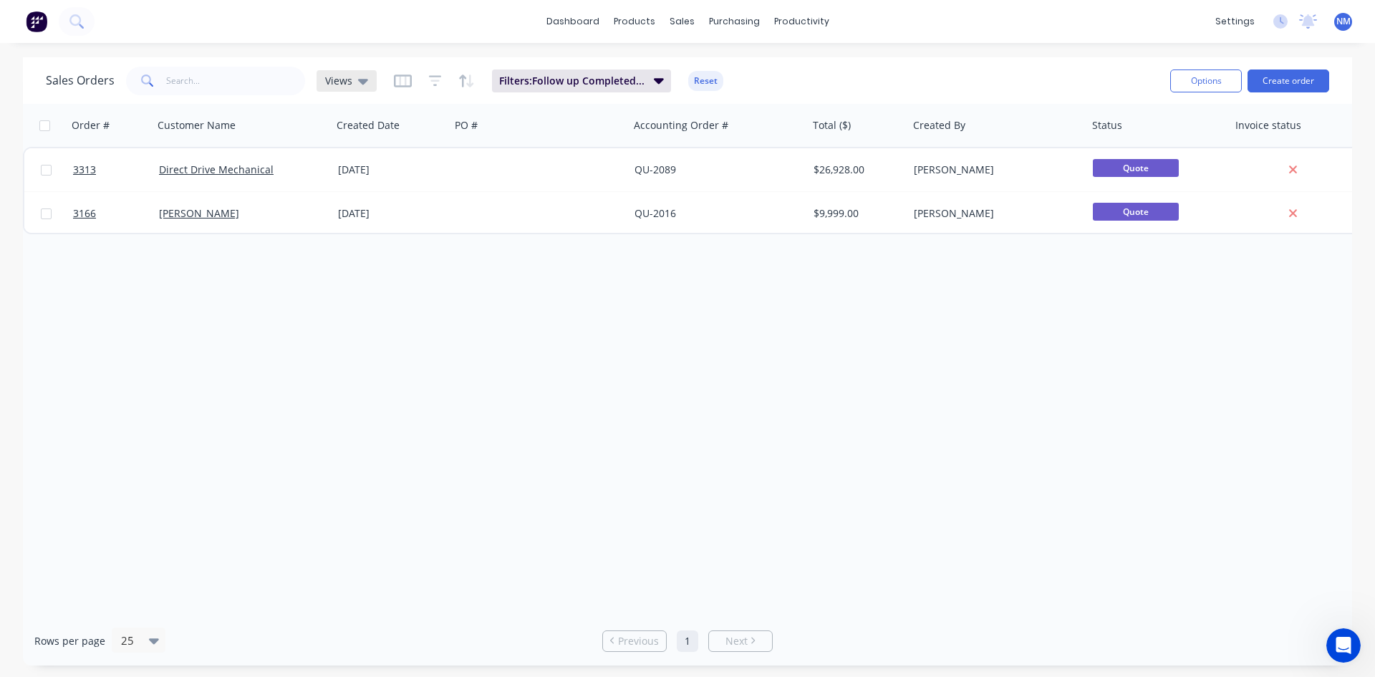
click at [364, 88] on div "Views" at bounding box center [346, 80] width 60 height 21
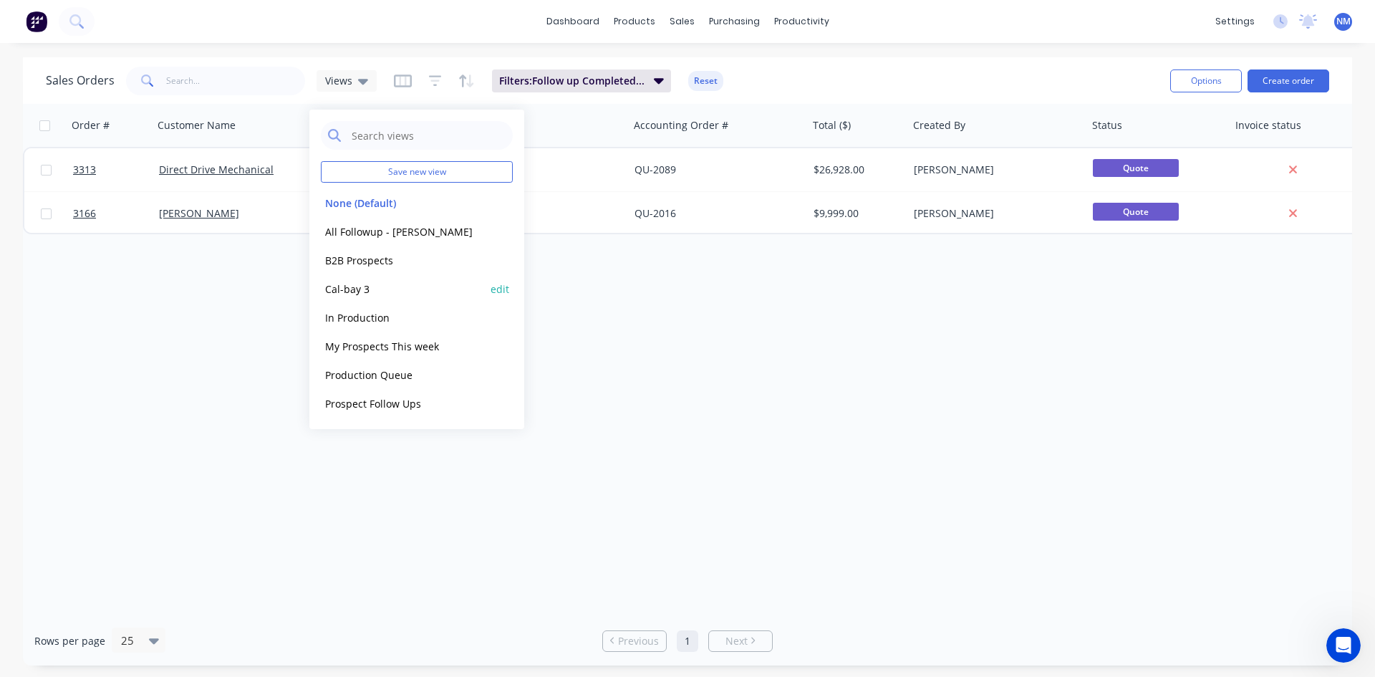
click at [380, 286] on button "Cal-bay 3" at bounding box center [402, 289] width 163 height 16
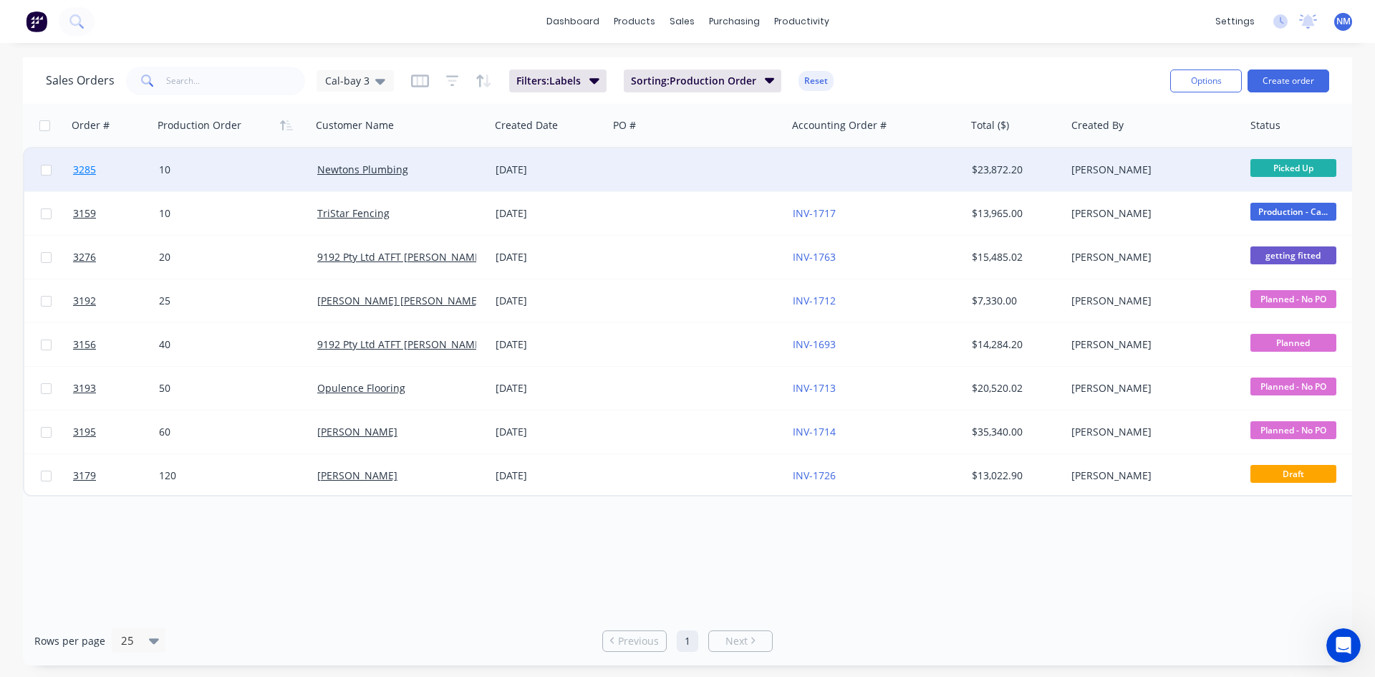
click at [84, 173] on span "3285" at bounding box center [84, 170] width 23 height 14
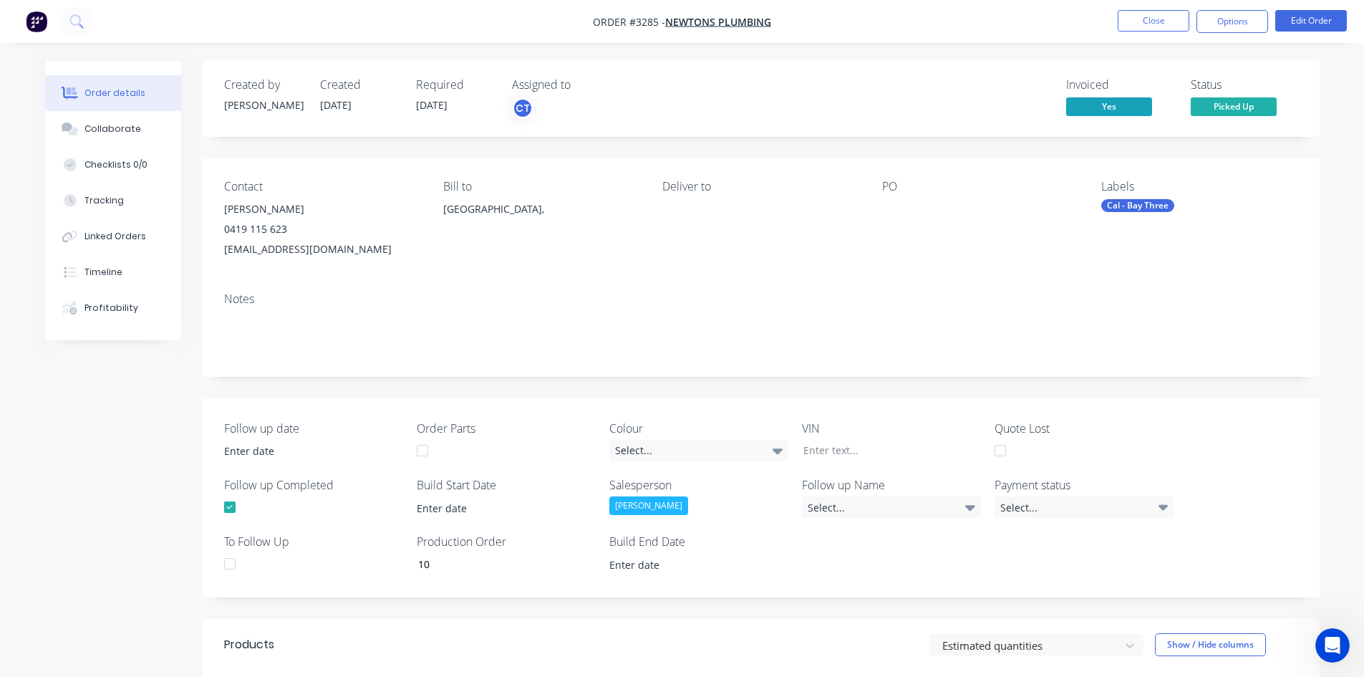
click at [1145, 198] on div "Labels Cal - Bay Three" at bounding box center [1199, 219] width 196 height 79
click at [1148, 207] on div "Cal - Bay Three" at bounding box center [1137, 205] width 73 height 13
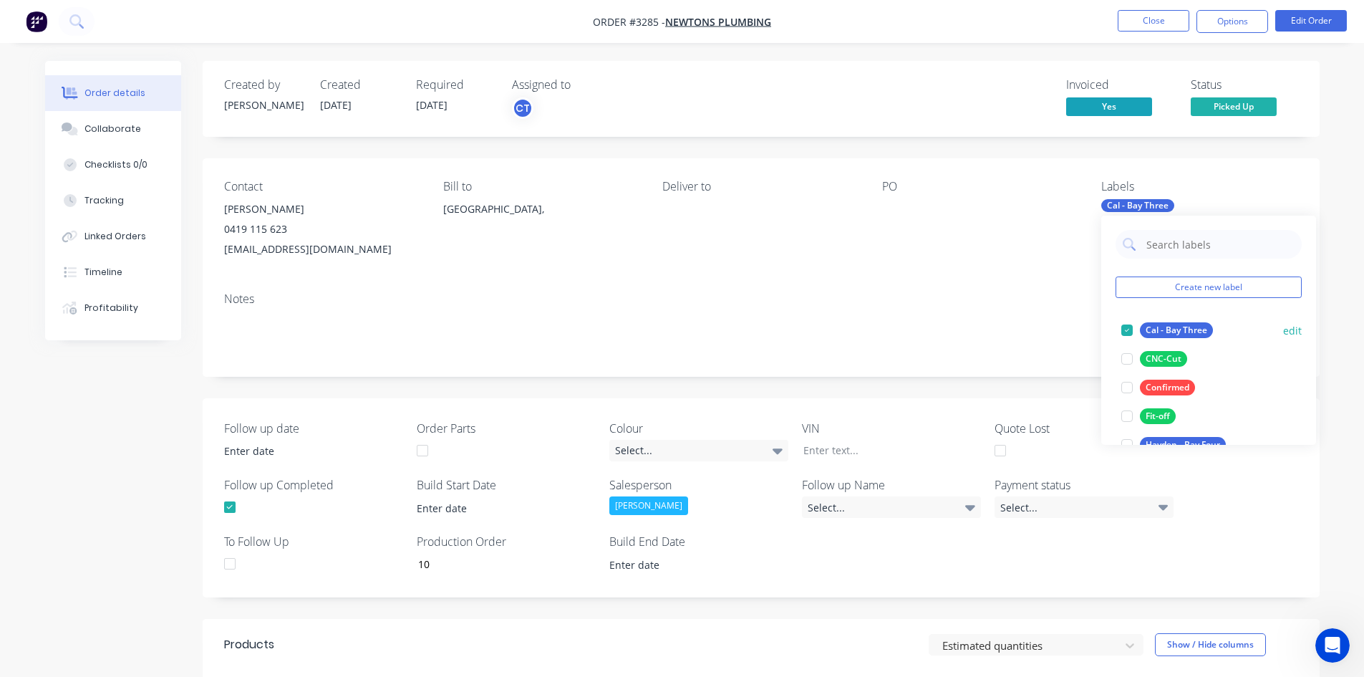
click at [1131, 333] on div at bounding box center [1127, 330] width 29 height 29
click at [1021, 300] on div "Notes" at bounding box center [761, 299] width 1074 height 14
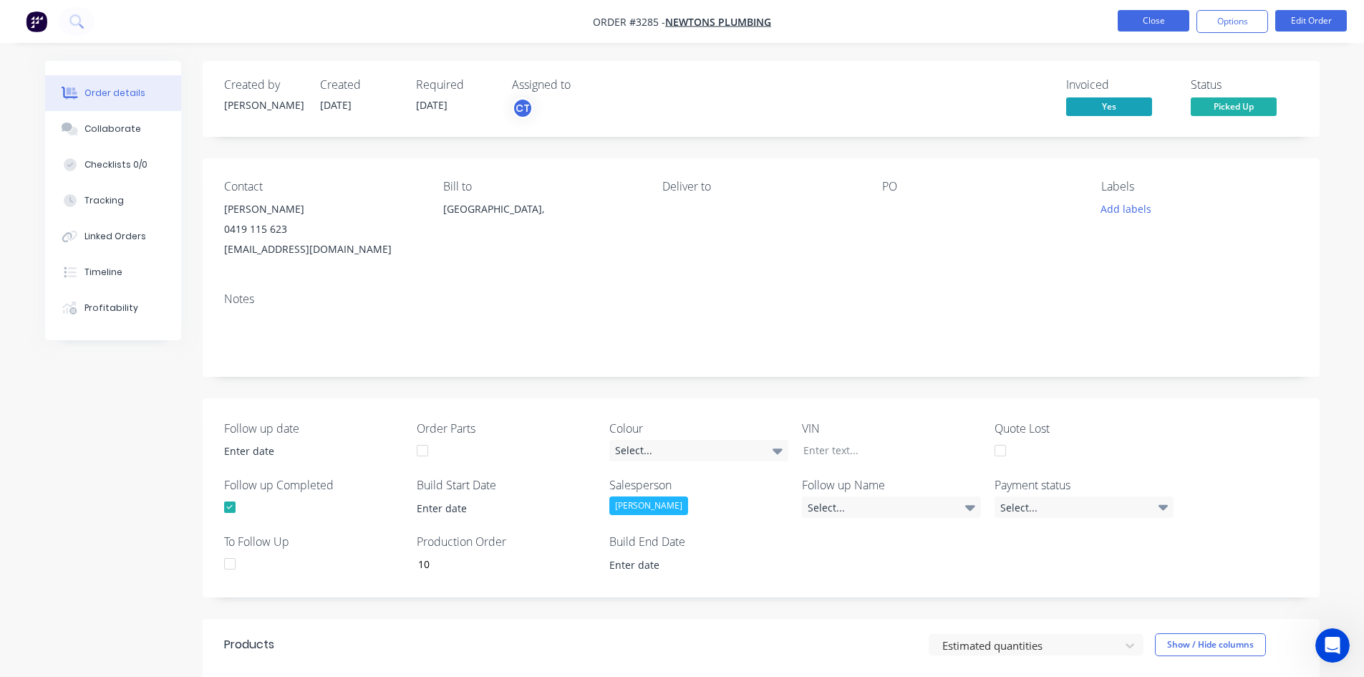
click at [1160, 18] on button "Close" at bounding box center [1154, 20] width 72 height 21
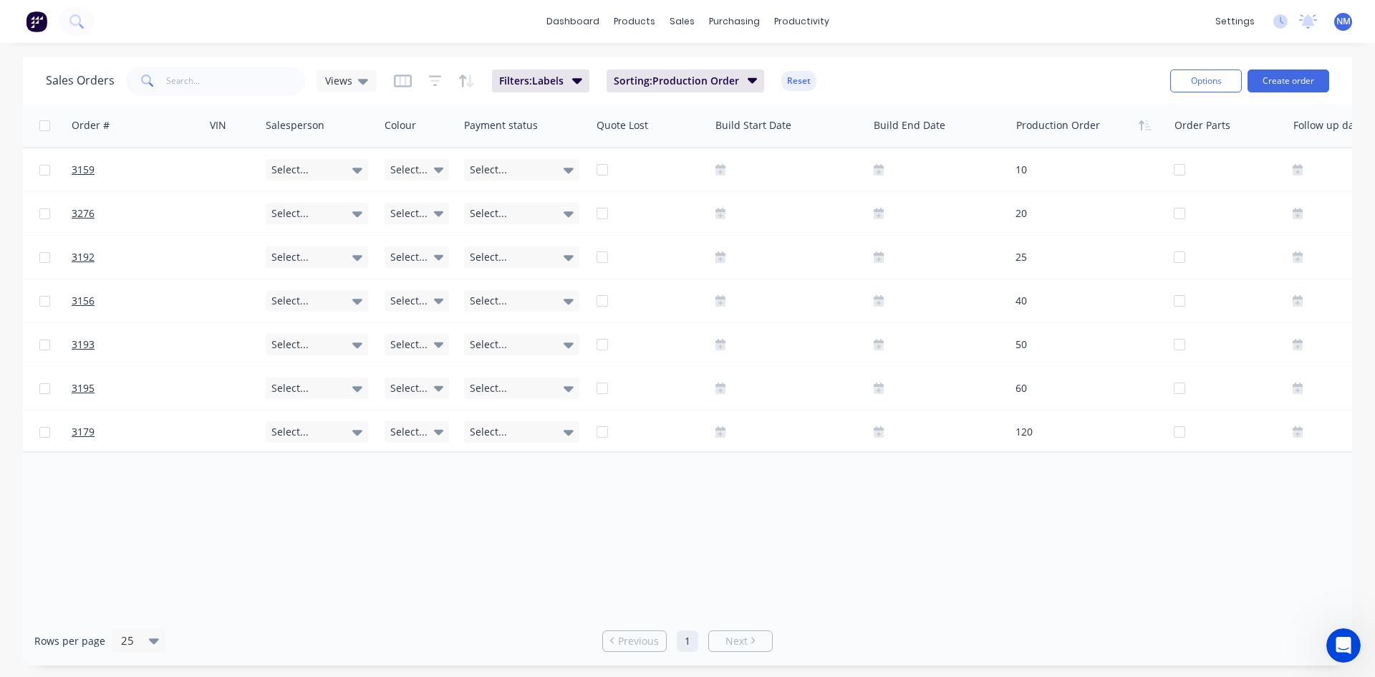
scroll to position [0, 1199]
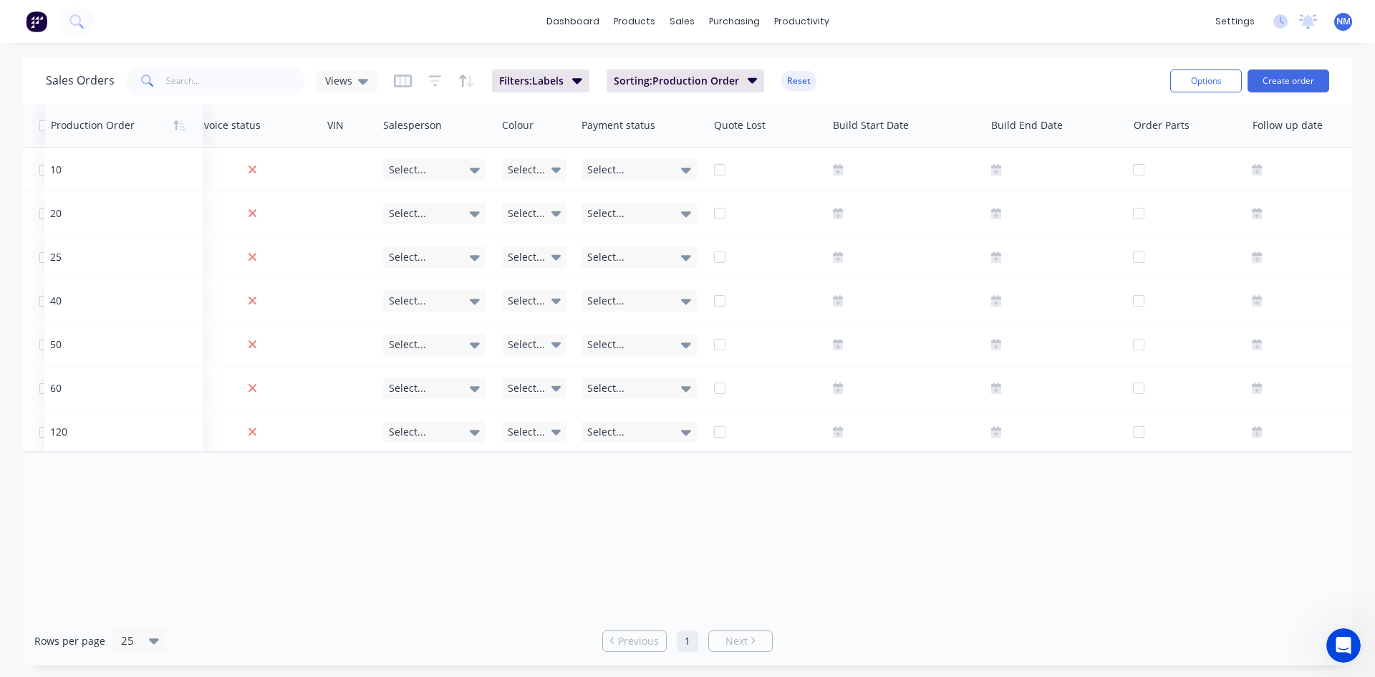
drag, startPoint x: 1055, startPoint y: 127, endPoint x: 130, endPoint y: 127, distance: 924.3
click at [130, 127] on div at bounding box center [121, 125] width 140 height 29
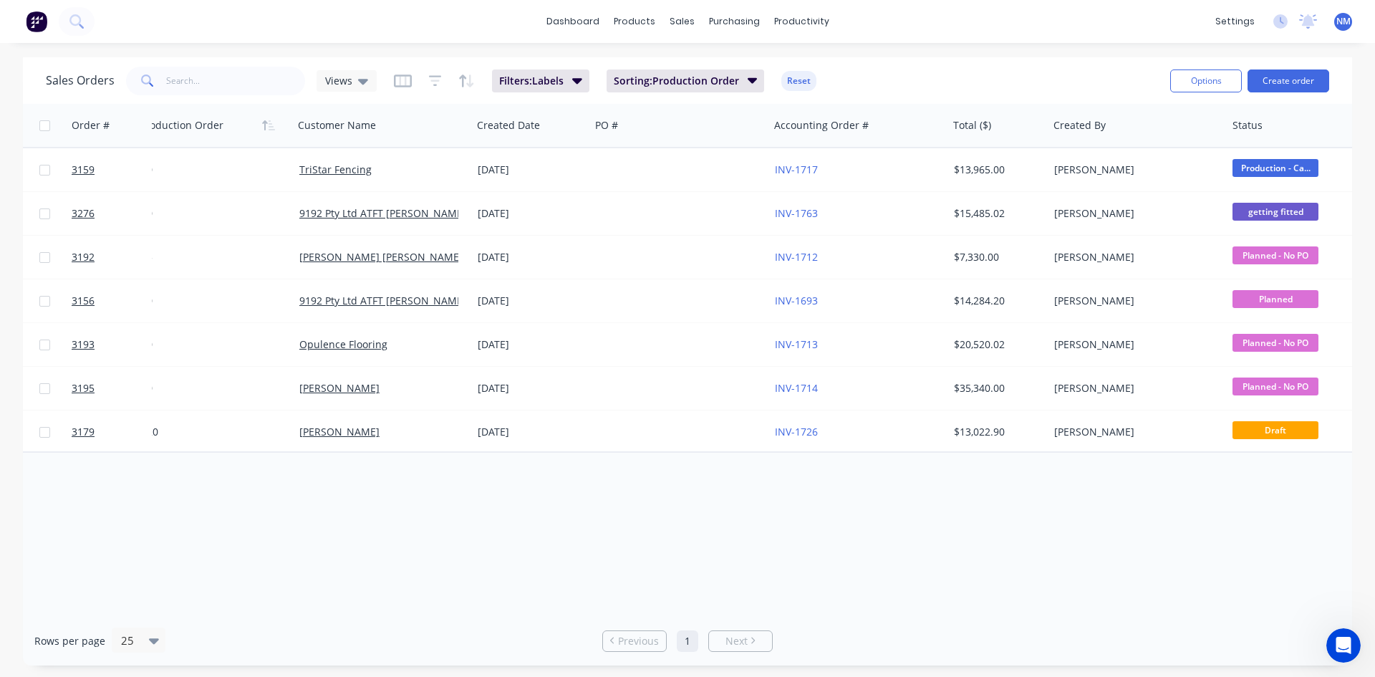
scroll to position [0, 0]
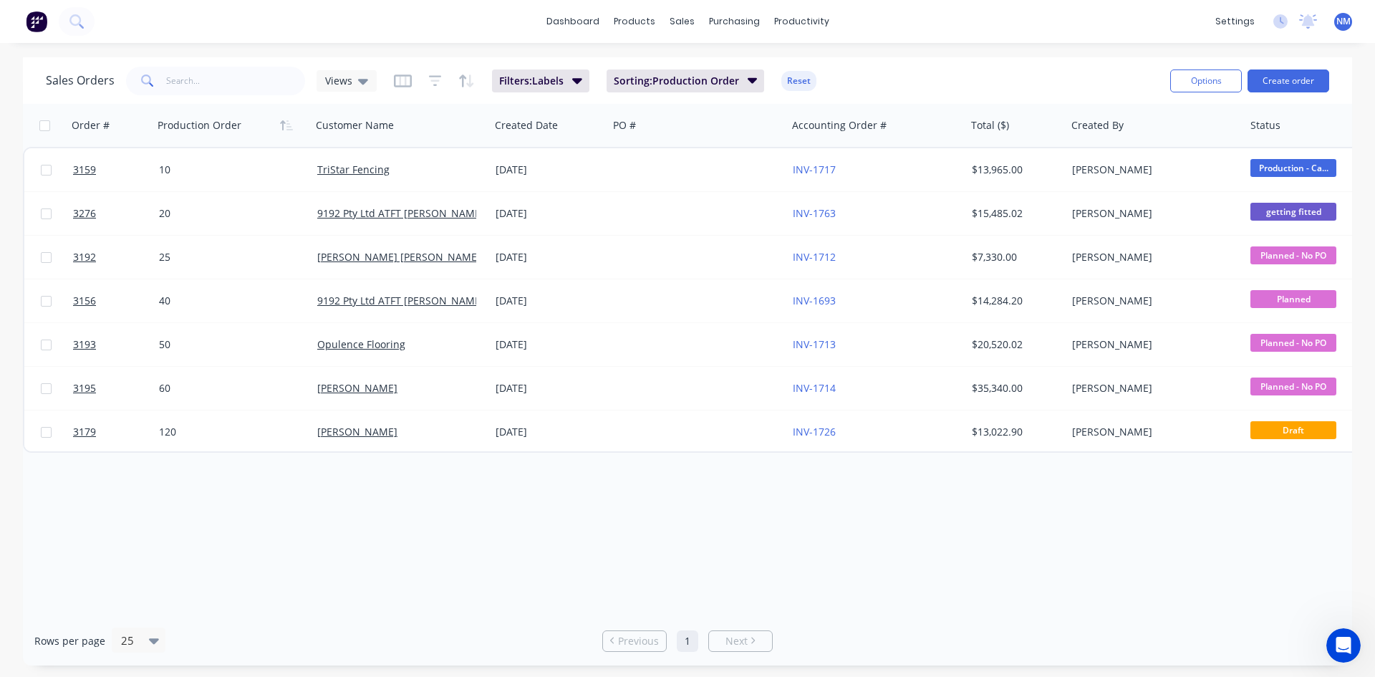
click at [287, 530] on div "Order # Production Order Customer Name Created Date PO # Accounting Order # Tot…" at bounding box center [687, 360] width 1329 height 512
click at [1204, 79] on button "Options" at bounding box center [1206, 80] width 72 height 23
click at [1142, 171] on div "Export" at bounding box center [1163, 174] width 132 height 21
click at [1199, 91] on button "Options" at bounding box center [1206, 80] width 72 height 23
click at [1133, 169] on div "Export" at bounding box center [1163, 174] width 132 height 21
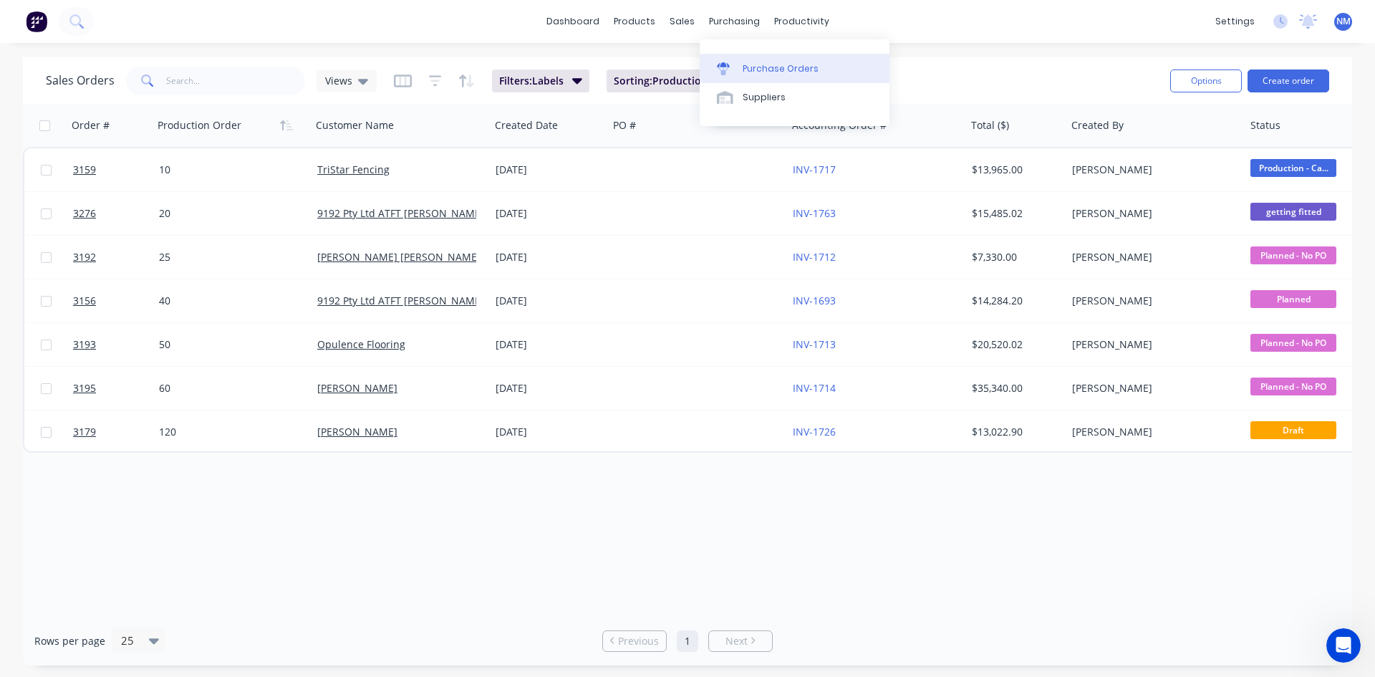
click at [773, 66] on div "Purchase Orders" at bounding box center [780, 68] width 76 height 13
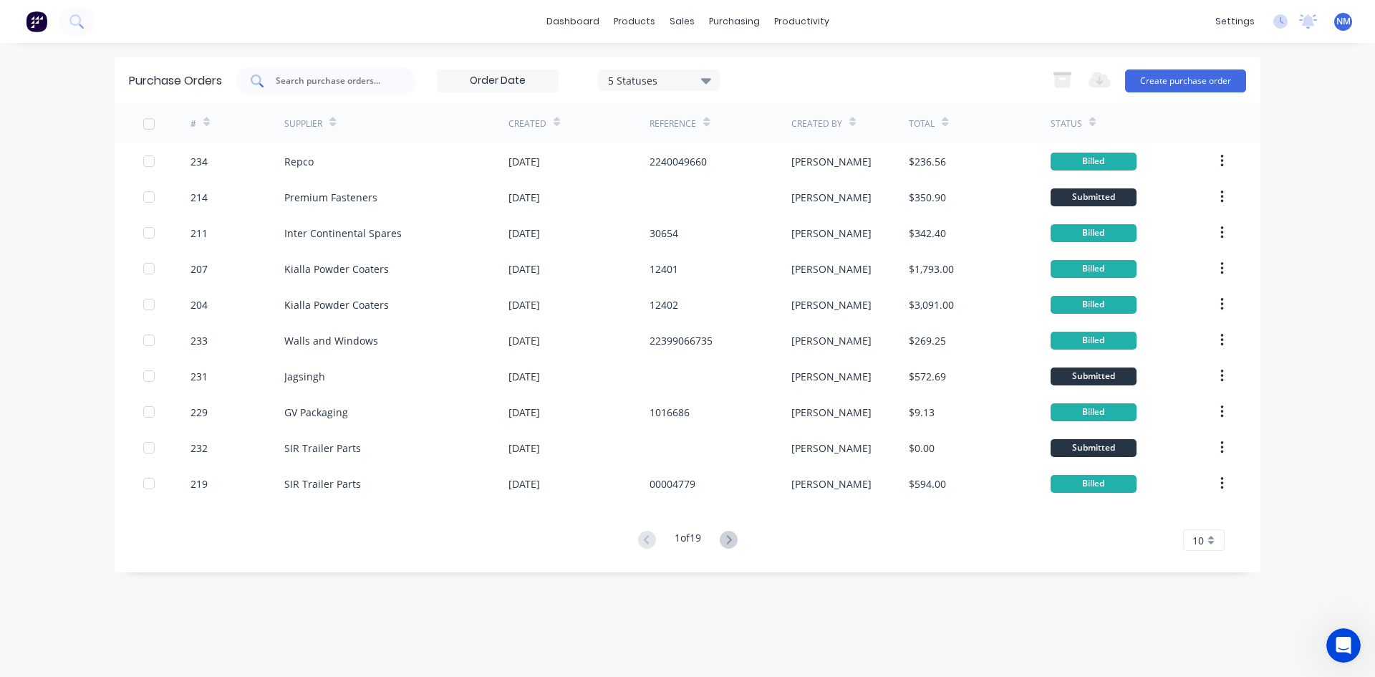
click at [353, 88] on div at bounding box center [325, 81] width 179 height 29
type input "kickass"
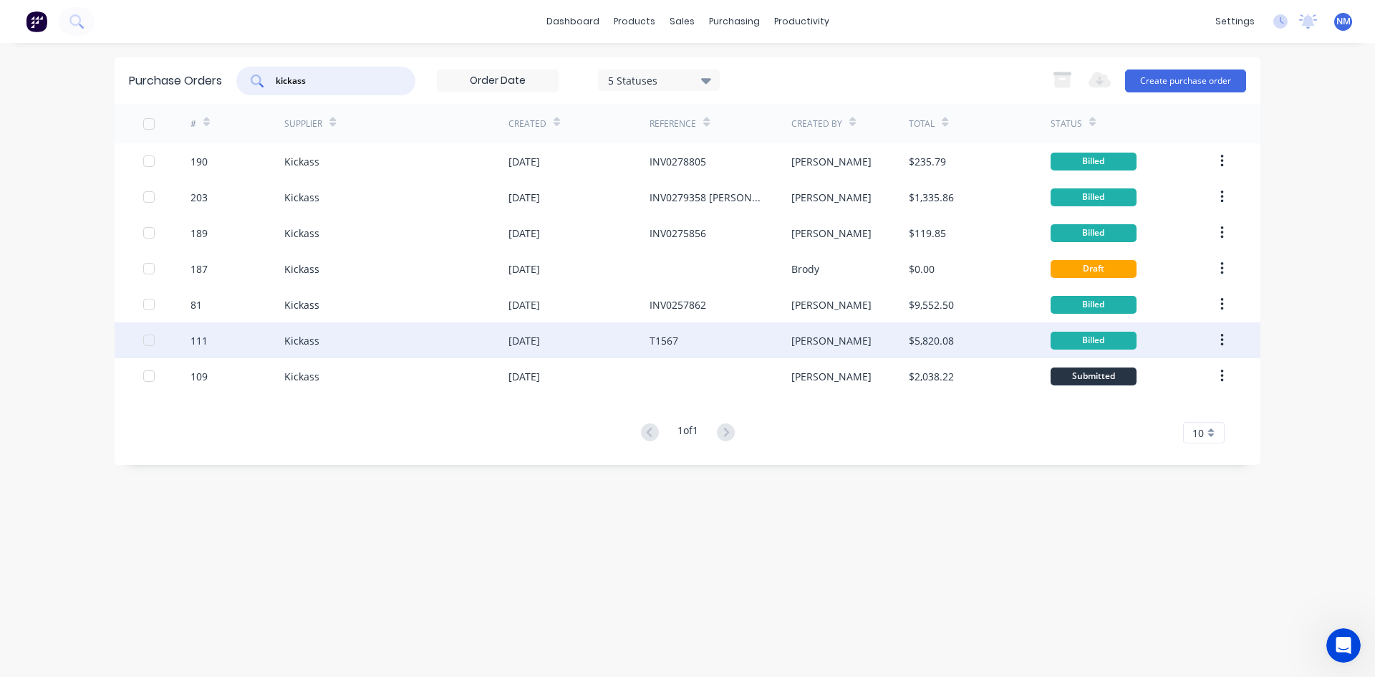
click at [288, 344] on div "Kickass" at bounding box center [301, 340] width 35 height 15
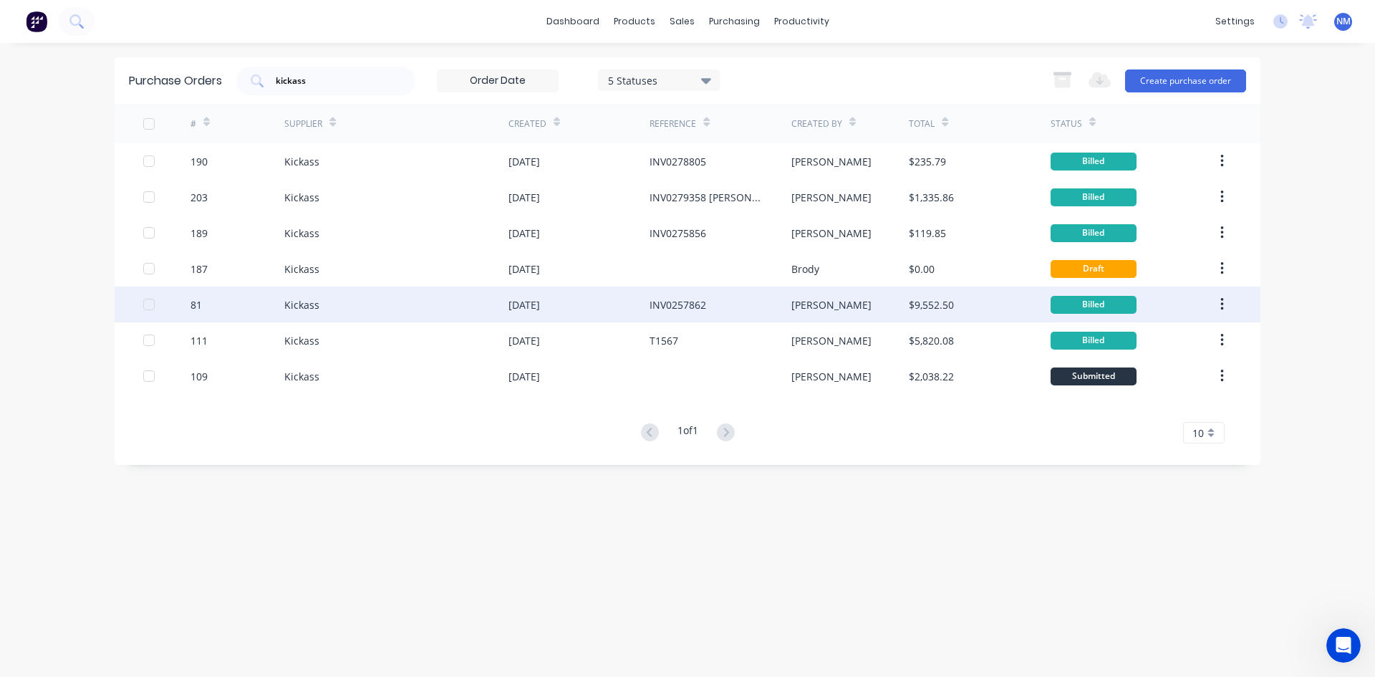
click at [602, 301] on div "[DATE]" at bounding box center [578, 304] width 141 height 36
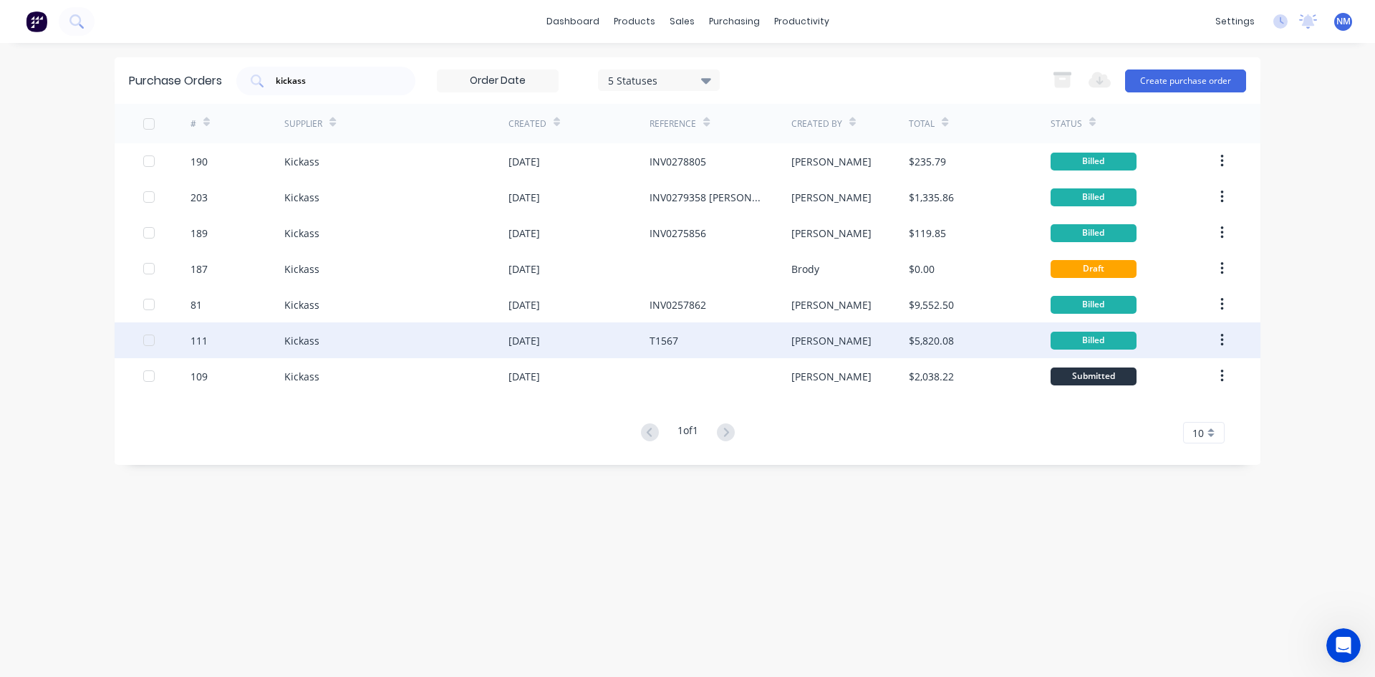
click at [586, 348] on div "[DATE]" at bounding box center [578, 340] width 141 height 36
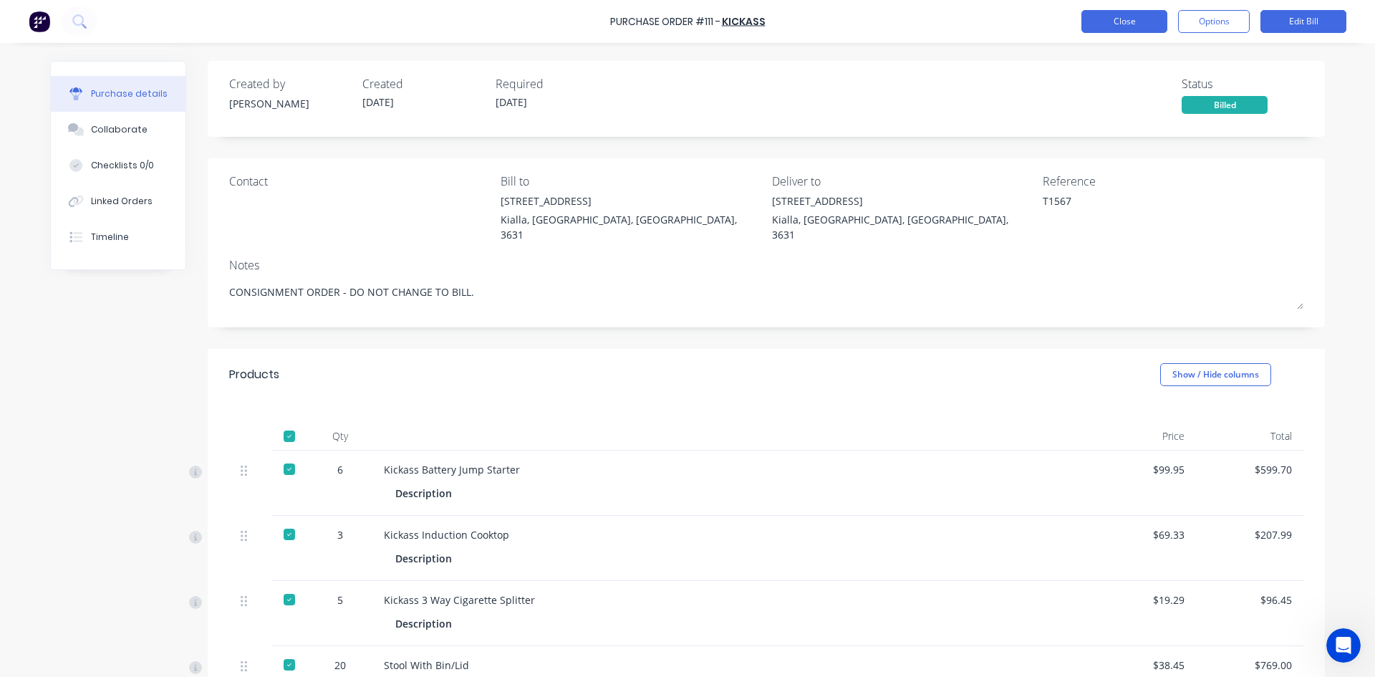
click at [1118, 17] on button "Close" at bounding box center [1124, 21] width 86 height 23
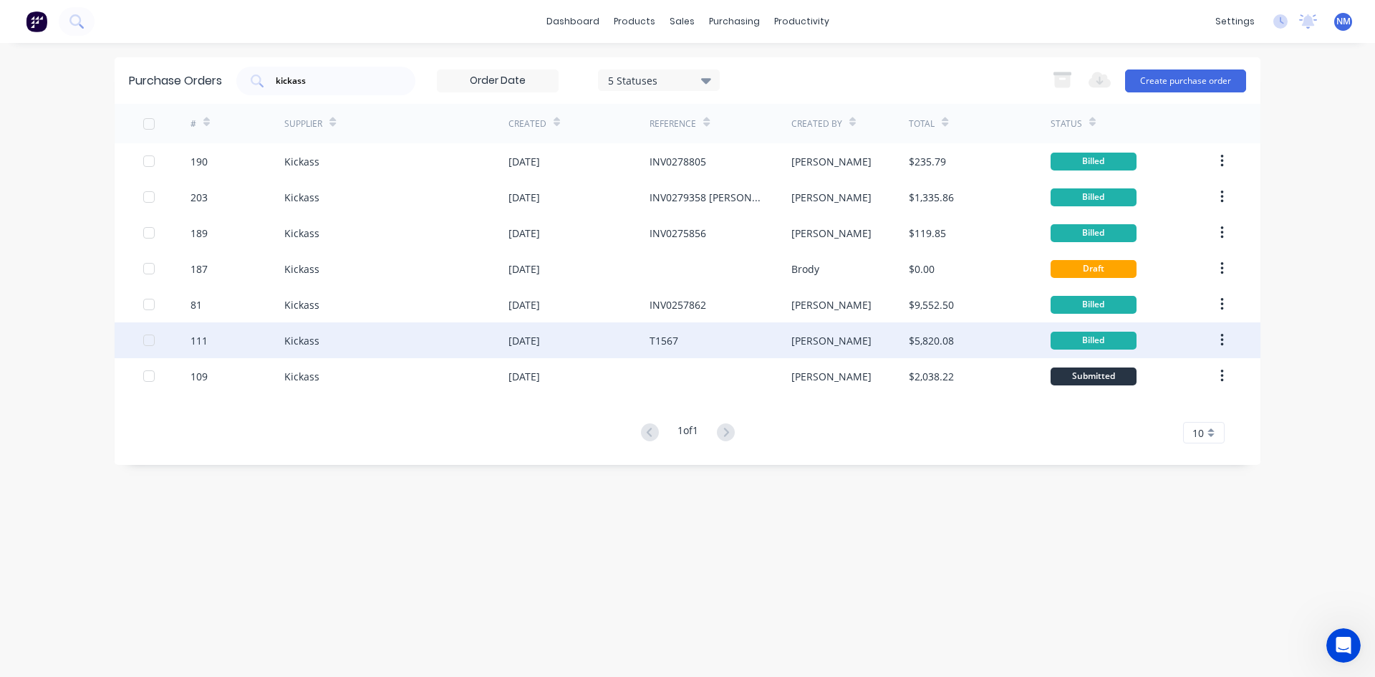
click at [584, 338] on div "[DATE]" at bounding box center [578, 340] width 141 height 36
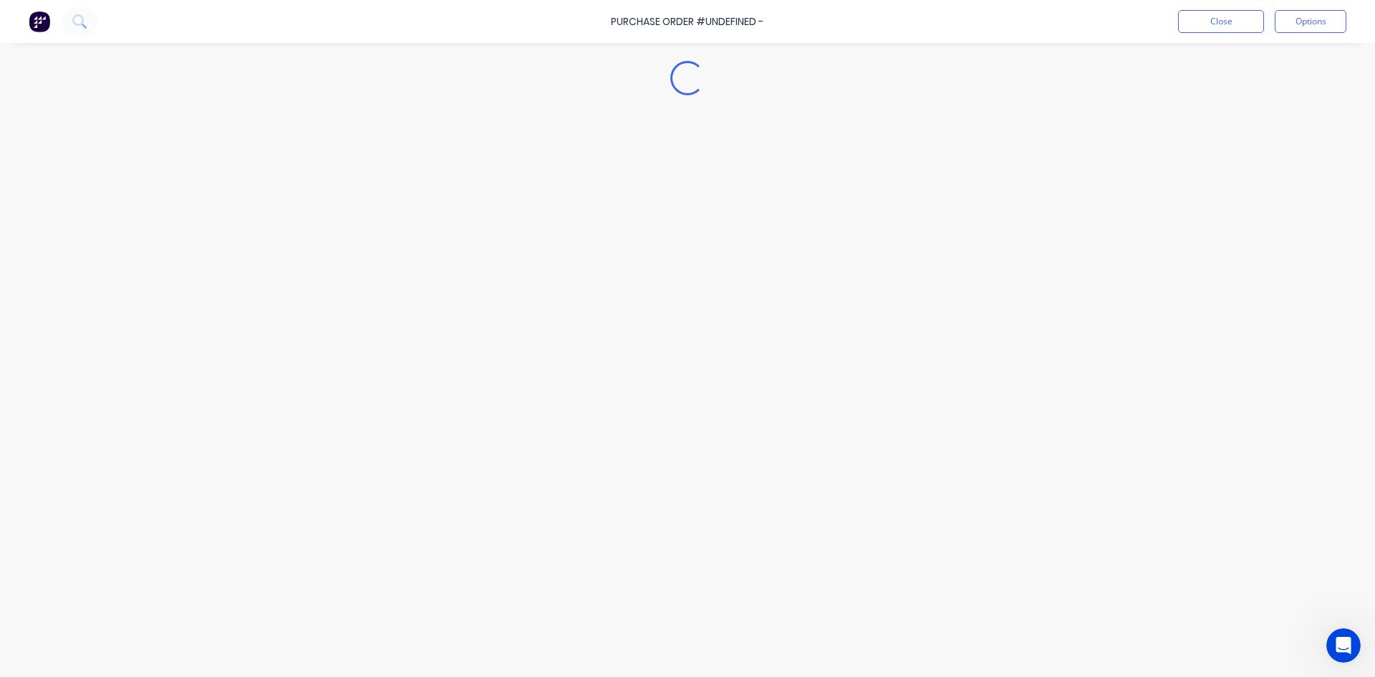
type textarea "x"
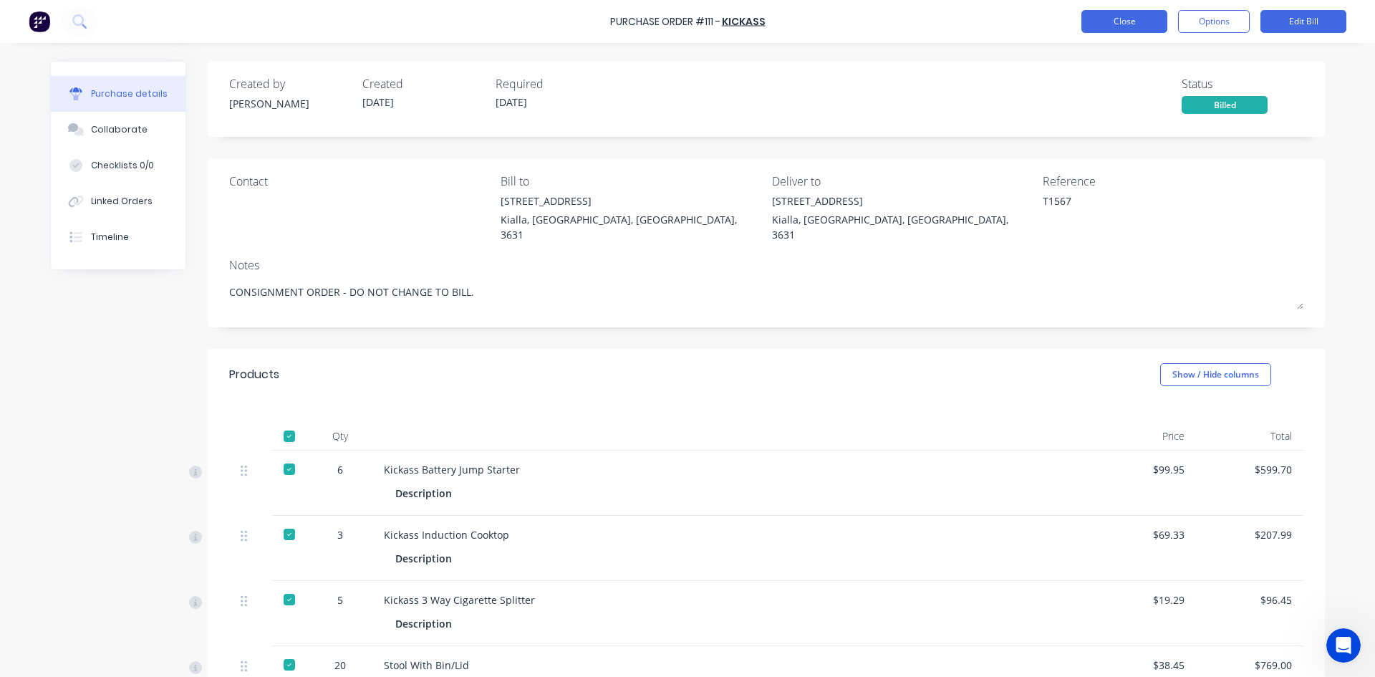
click at [1125, 30] on button "Close" at bounding box center [1124, 21] width 86 height 23
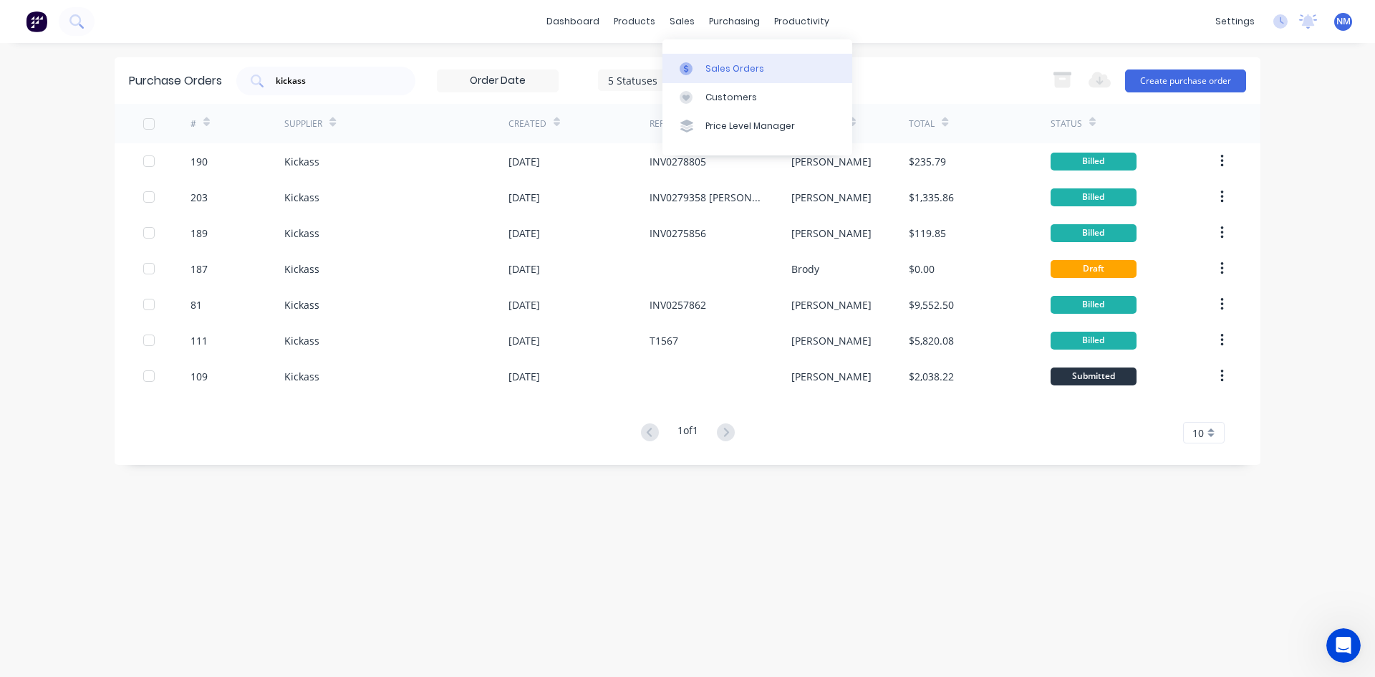
click at [694, 55] on link "Sales Orders" at bounding box center [757, 68] width 190 height 29
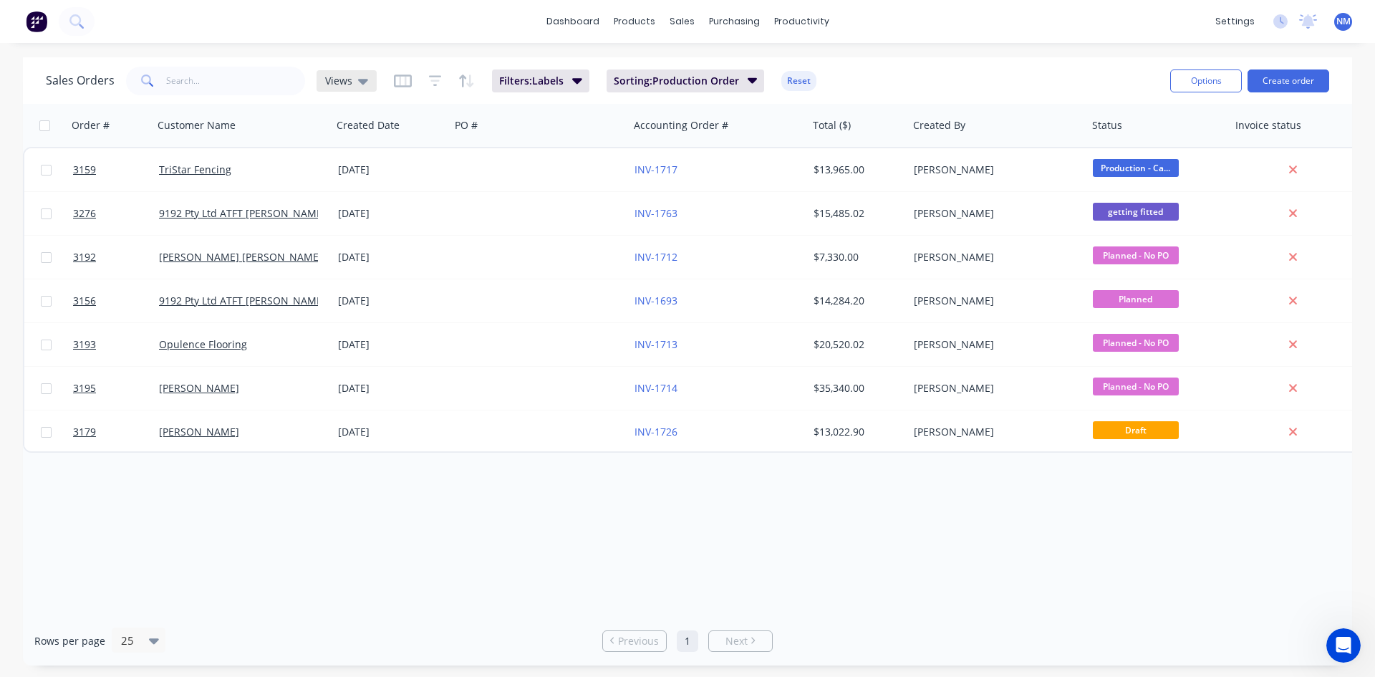
click at [334, 84] on span "Views" at bounding box center [338, 80] width 27 height 15
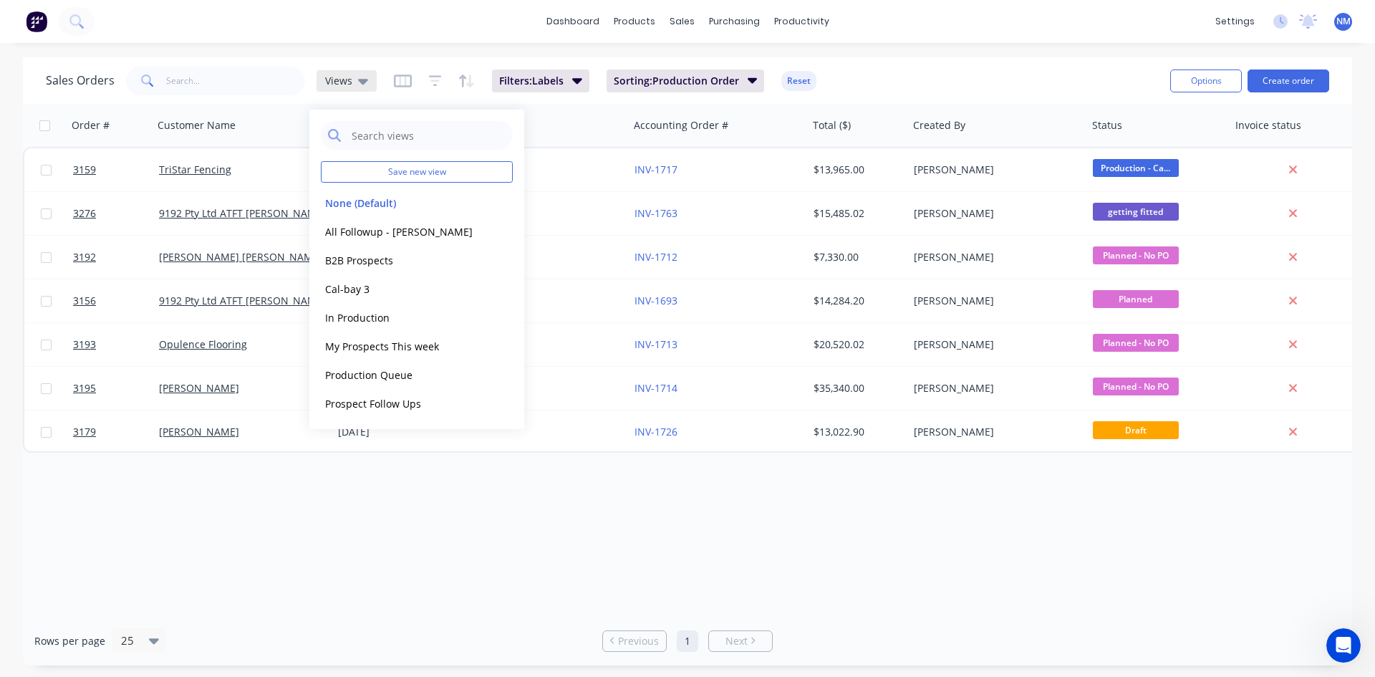
click at [334, 84] on span "Views" at bounding box center [338, 80] width 27 height 15
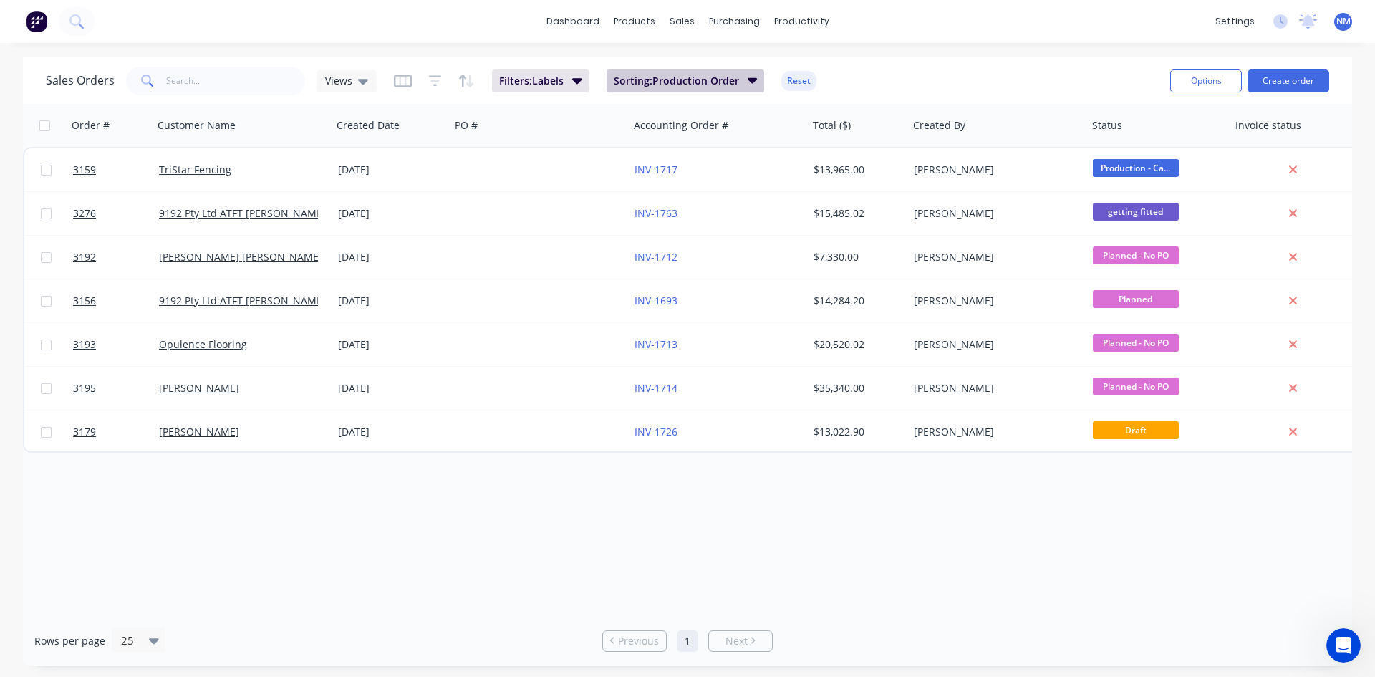
click at [729, 77] on span "Sorting: Production Order" at bounding box center [676, 81] width 125 height 14
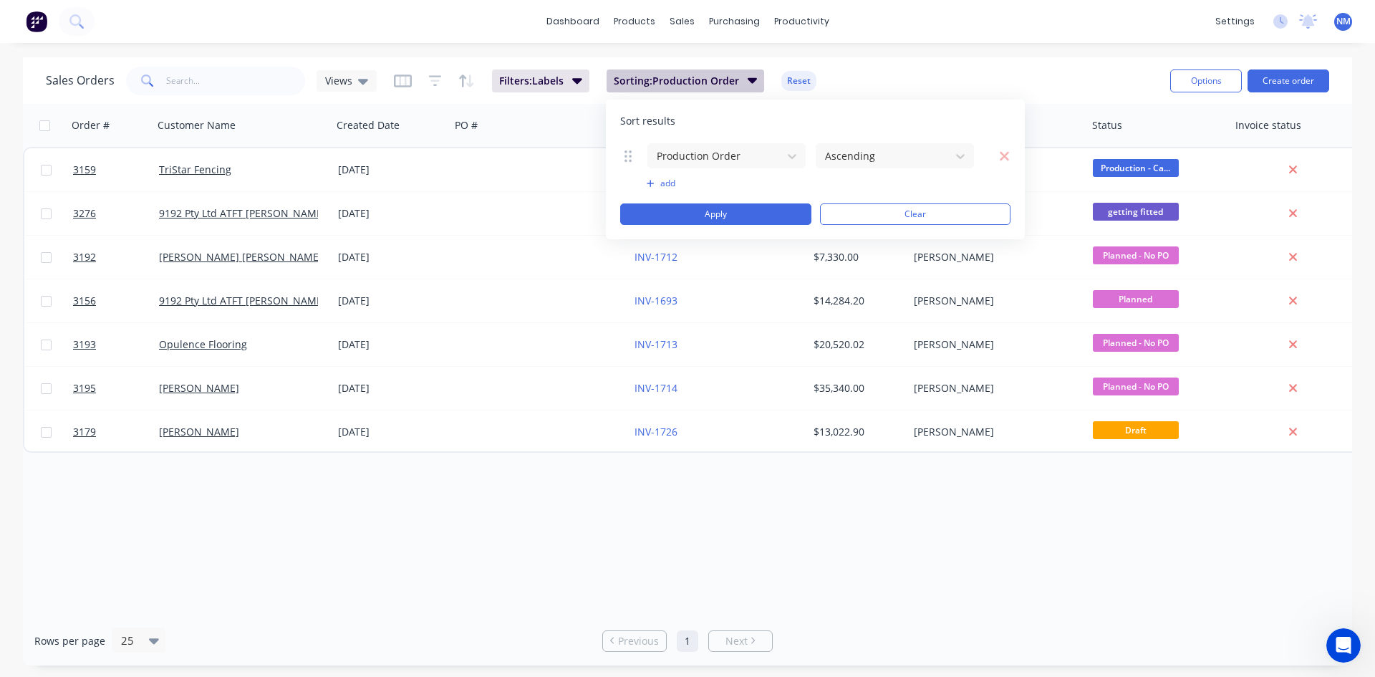
click at [729, 77] on span "Sorting: Production Order" at bounding box center [676, 81] width 125 height 14
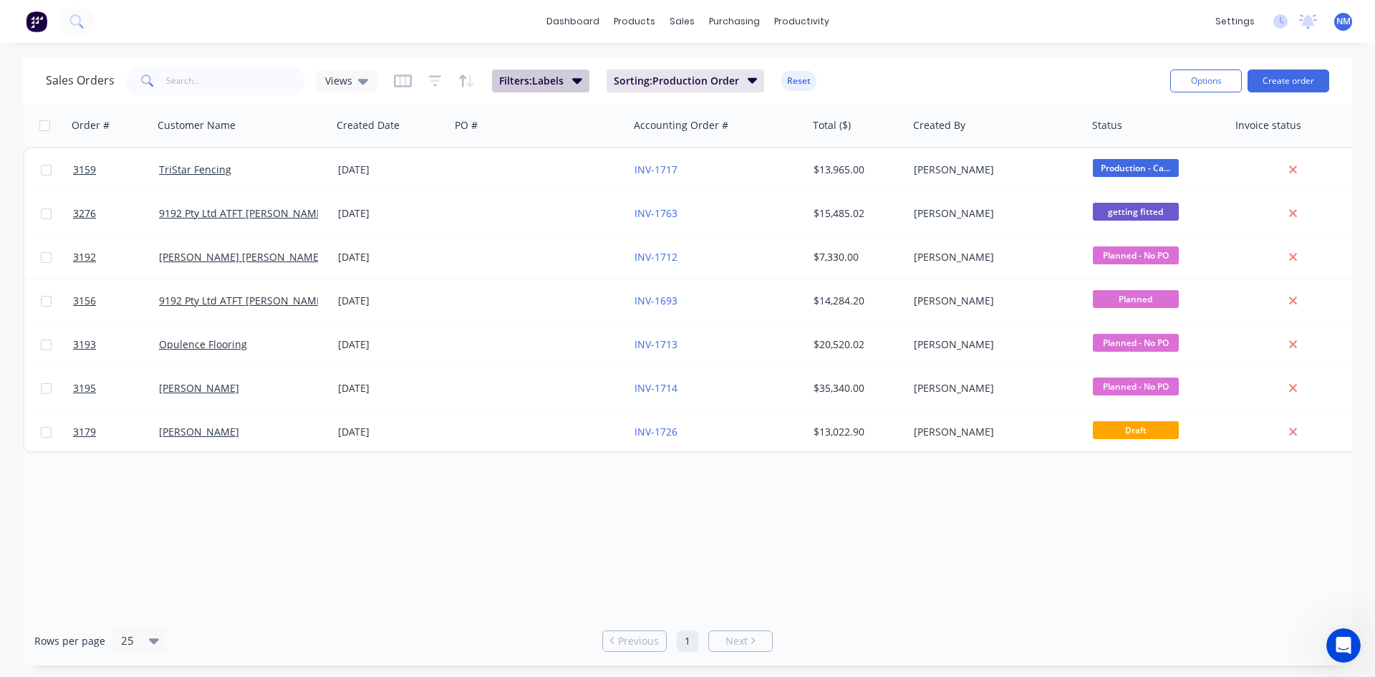
click at [572, 80] on icon "button" at bounding box center [577, 80] width 10 height 16
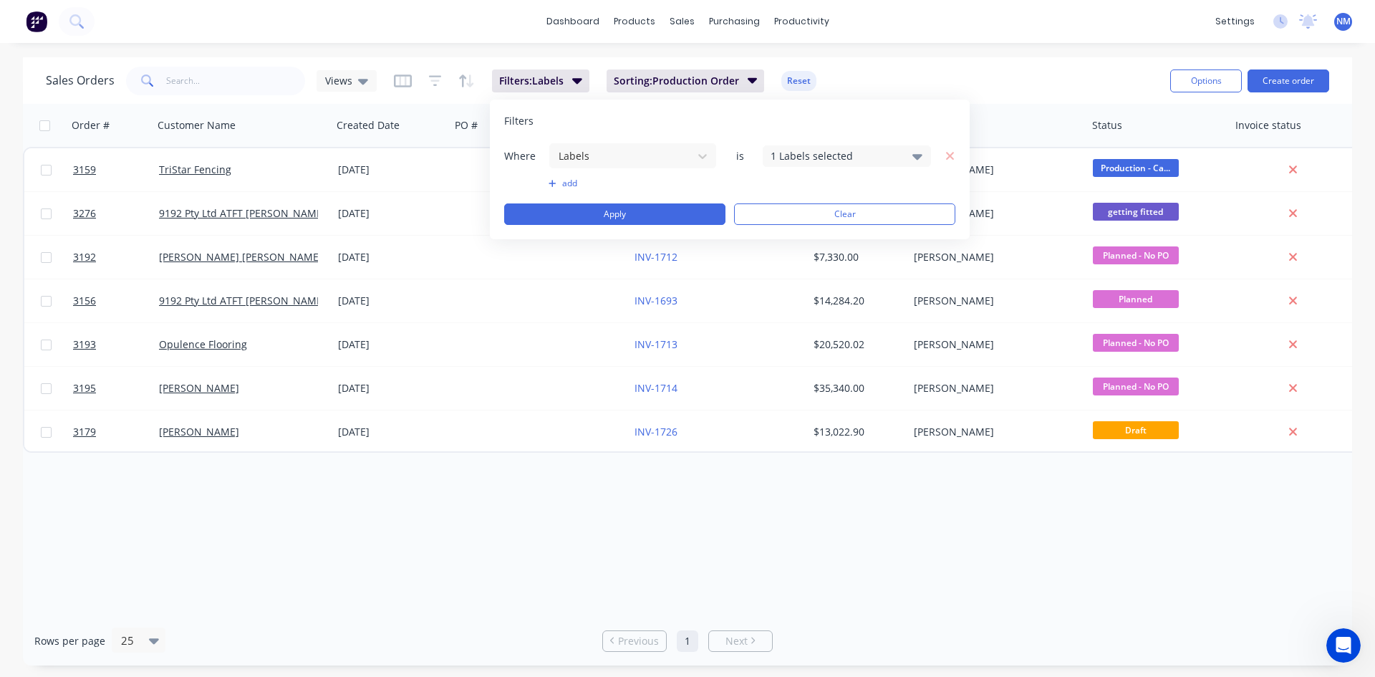
click at [790, 153] on div "1 Labels selected" at bounding box center [835, 155] width 130 height 15
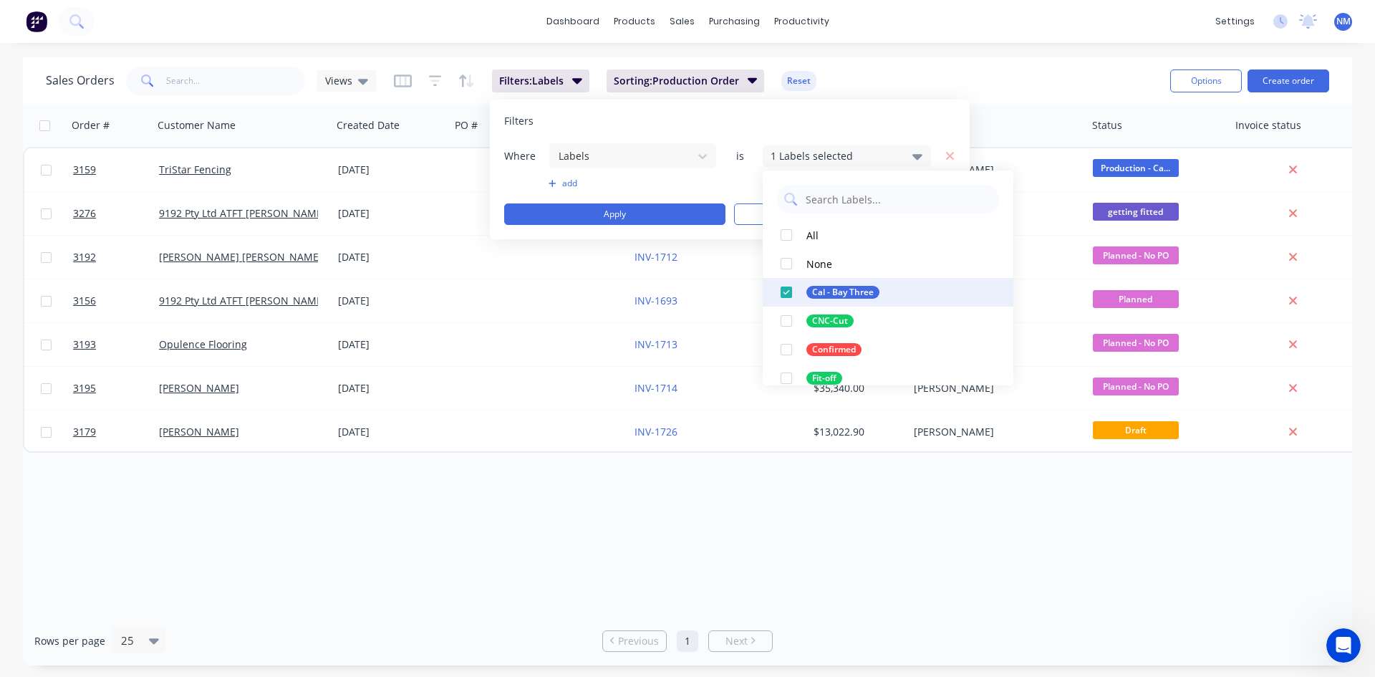
click at [788, 293] on div at bounding box center [786, 292] width 29 height 29
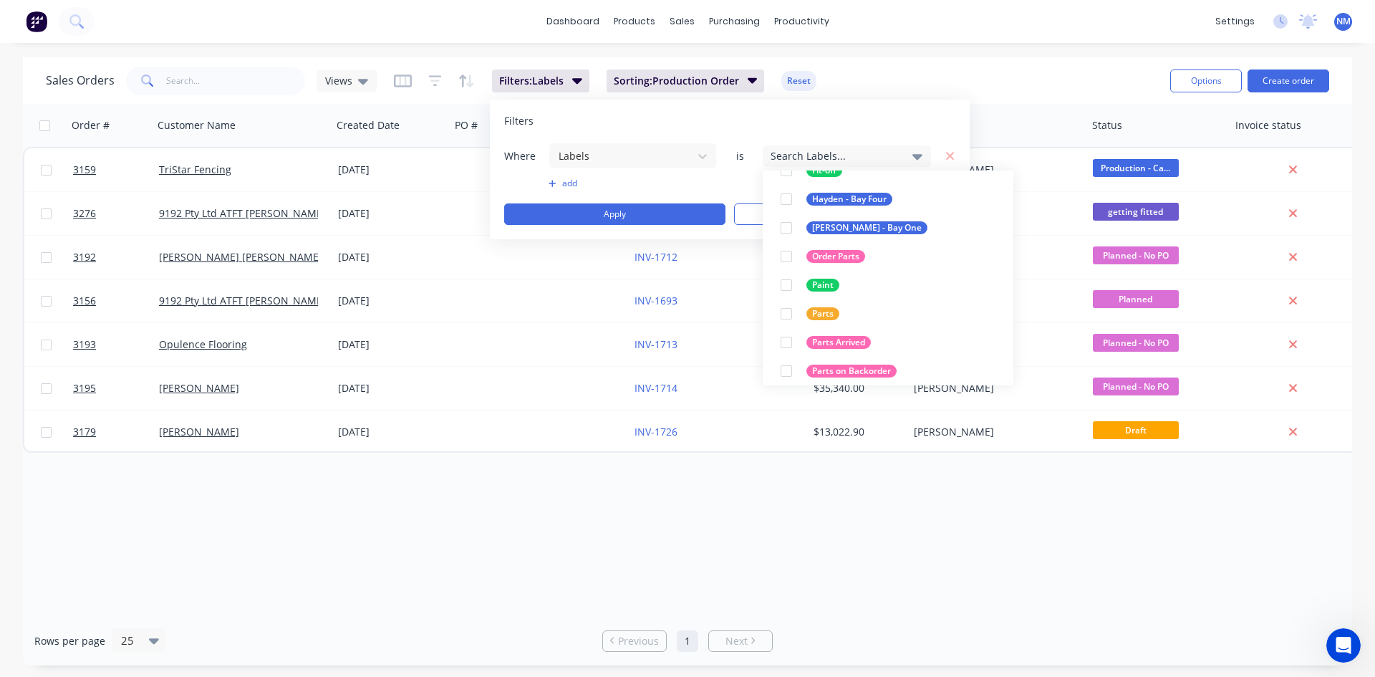
scroll to position [215, 0]
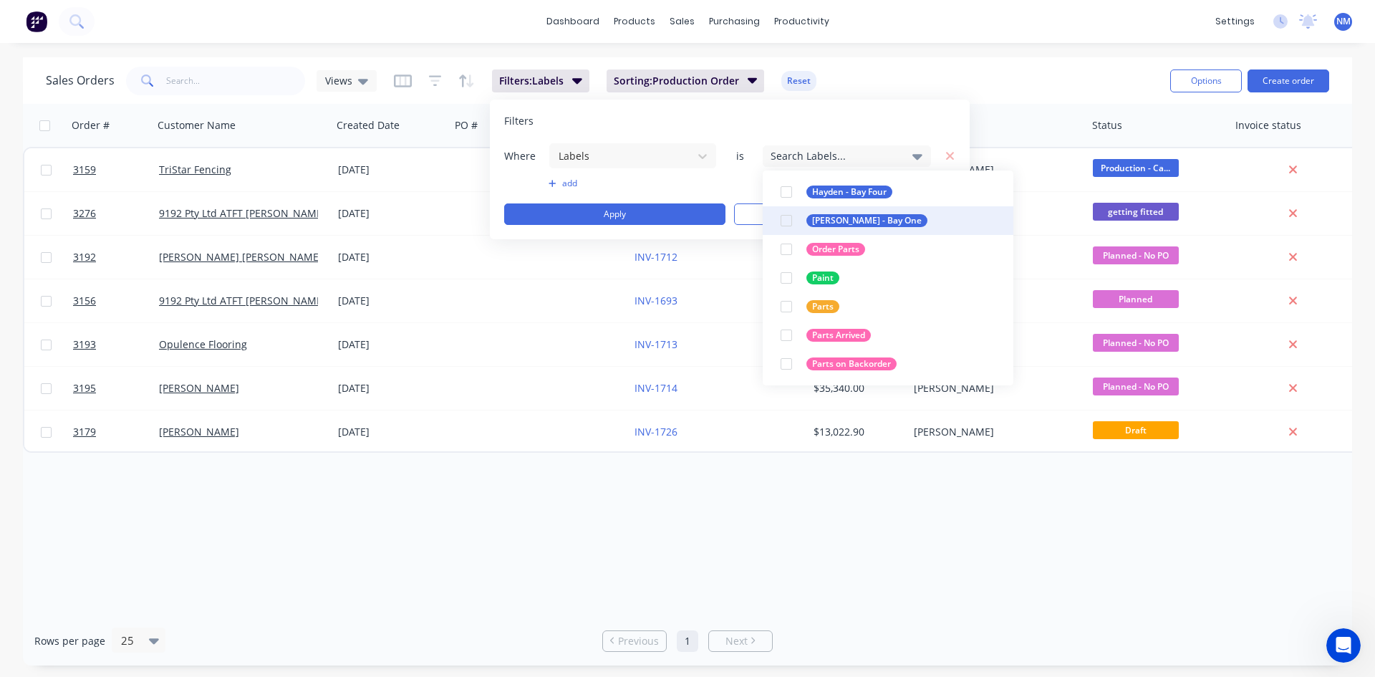
click at [783, 221] on div at bounding box center [786, 220] width 29 height 29
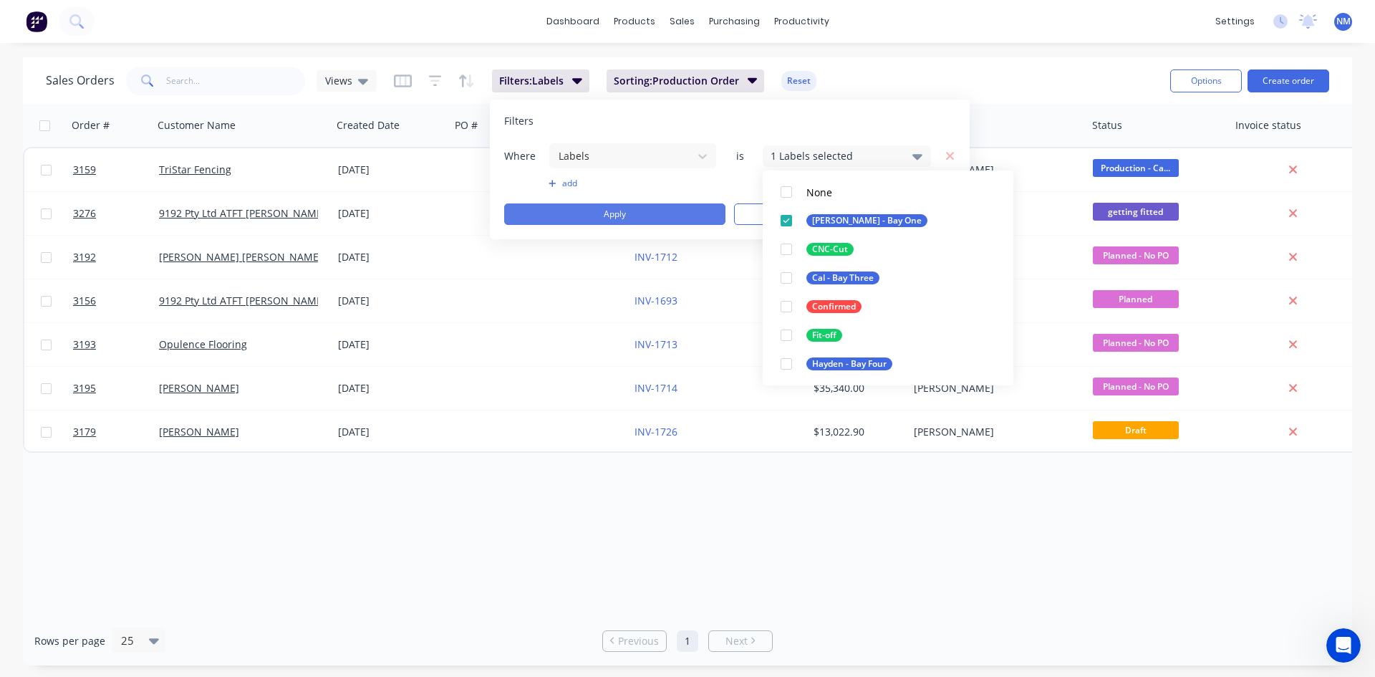
click at [676, 209] on button "Apply" at bounding box center [614, 213] width 221 height 21
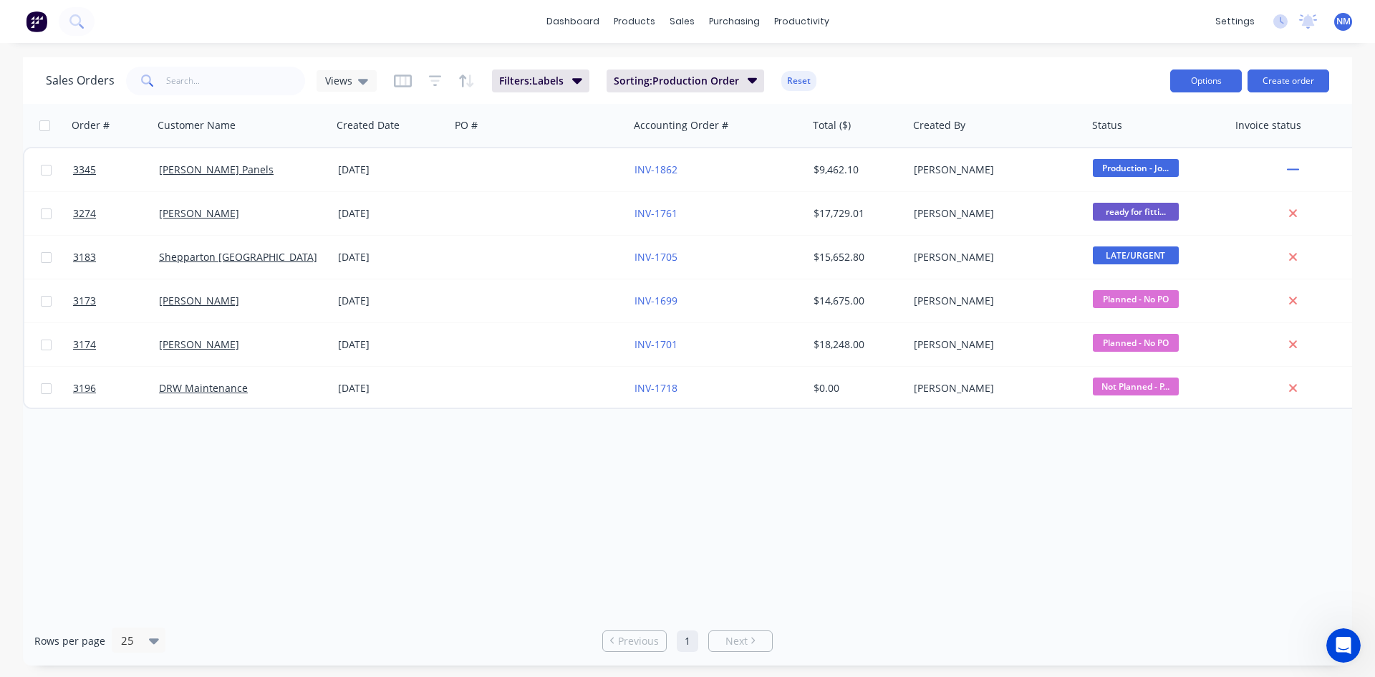
click at [1219, 85] on button "Options" at bounding box center [1206, 80] width 72 height 23
click at [1143, 181] on div "Export" at bounding box center [1163, 174] width 132 height 21
click at [1138, 516] on div "Order # Customer Name Created Date PO # Accounting Order # Total ($) Created By…" at bounding box center [687, 360] width 1329 height 512
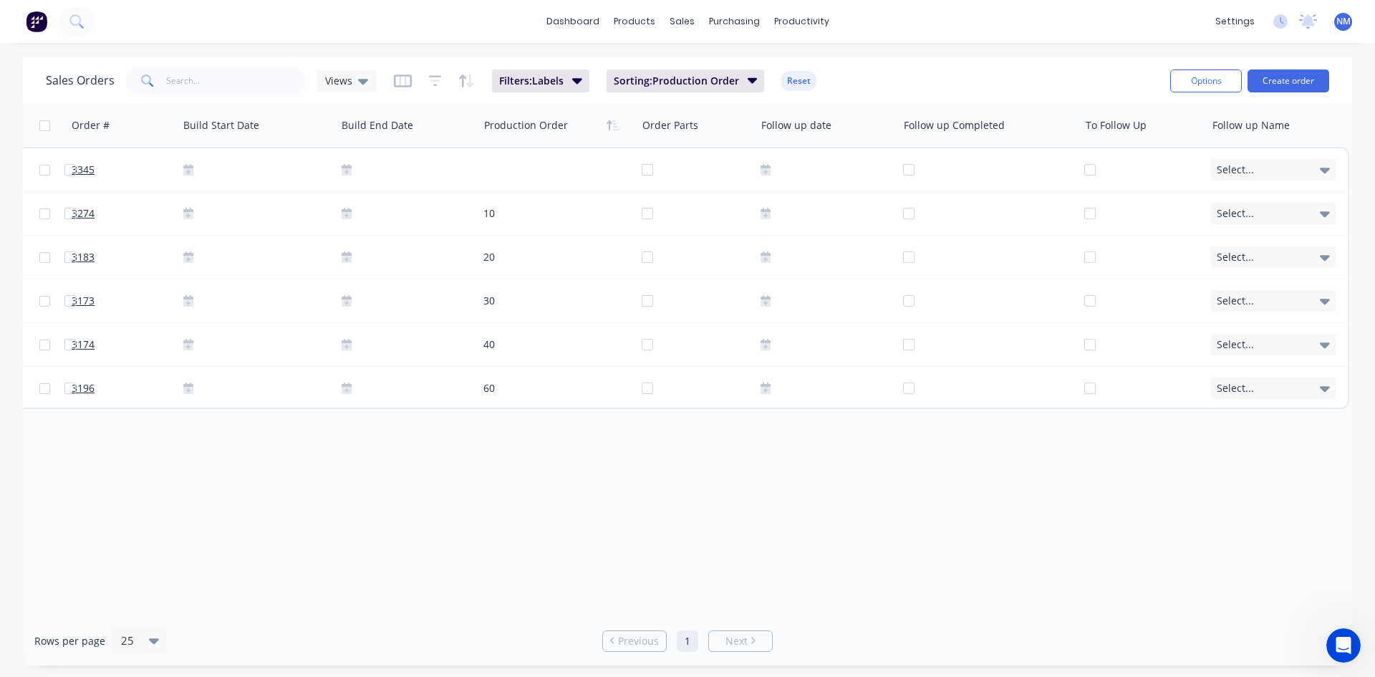
scroll to position [0, 1178]
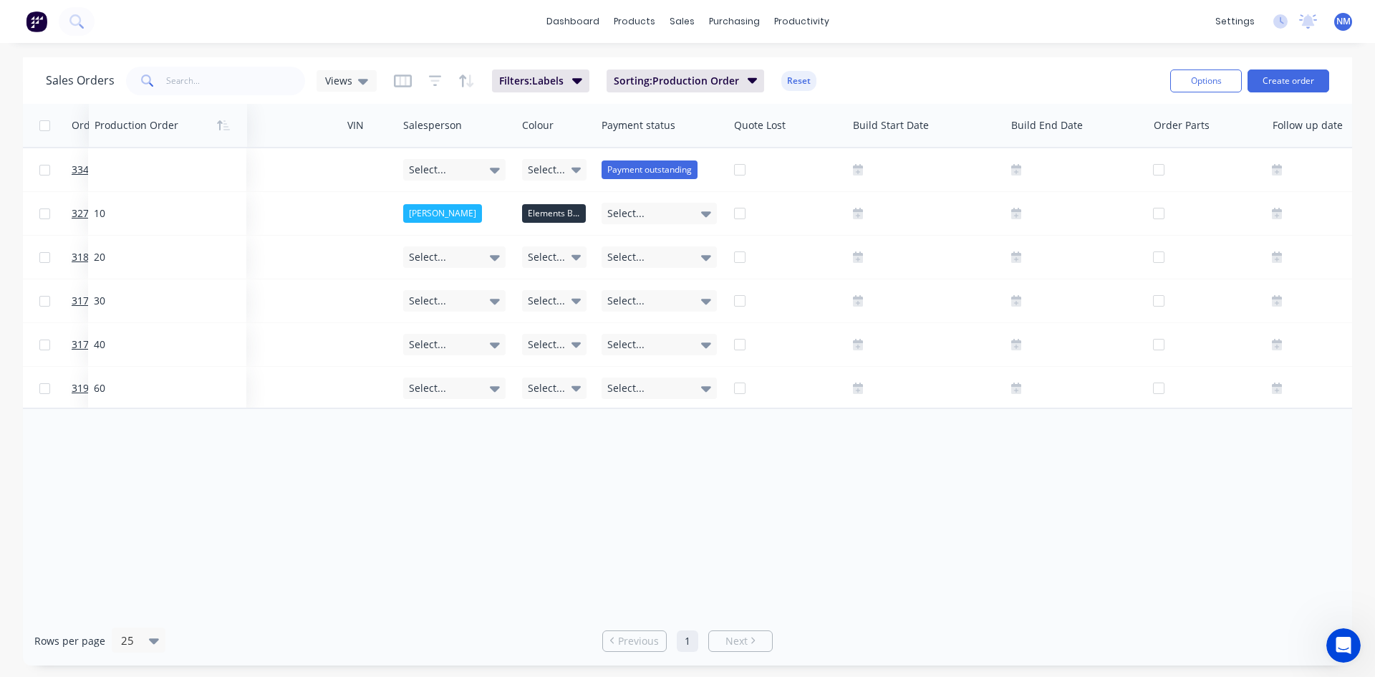
drag, startPoint x: 1040, startPoint y: 122, endPoint x: 140, endPoint y: 137, distance: 900.8
click at [140, 137] on div at bounding box center [165, 125] width 140 height 29
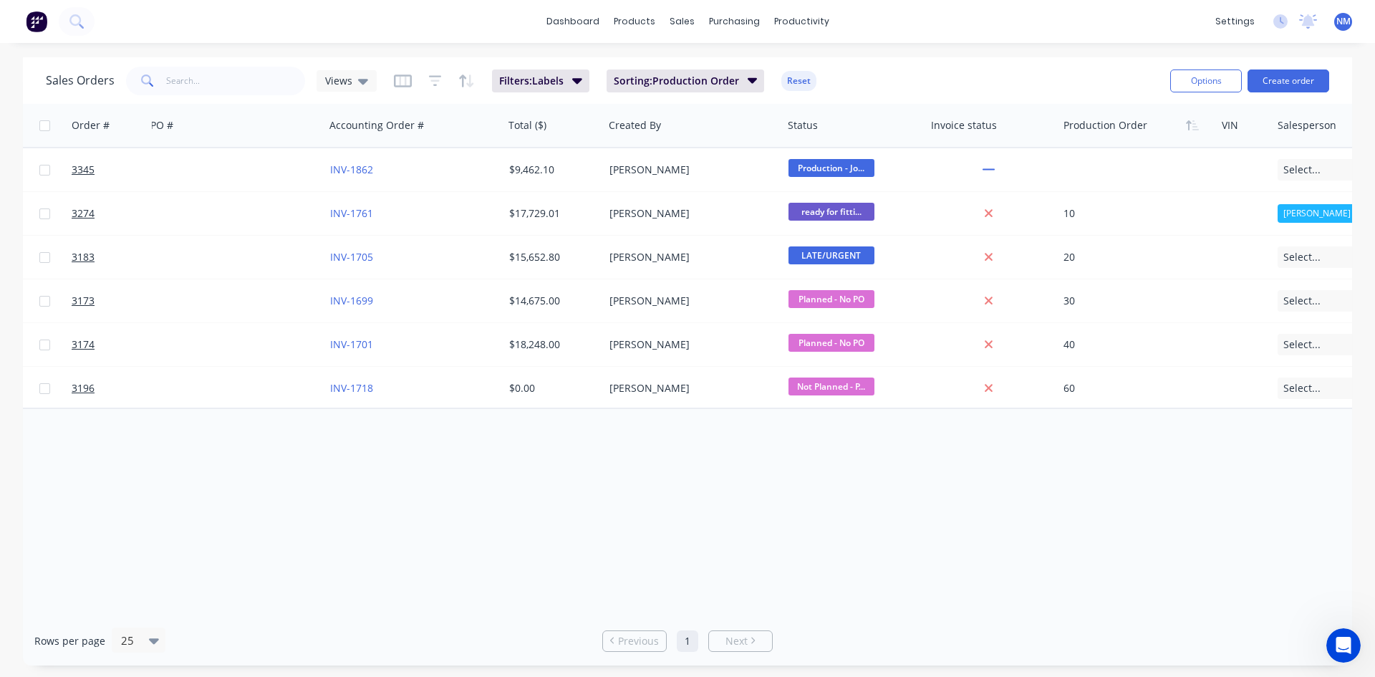
scroll to position [0, 279]
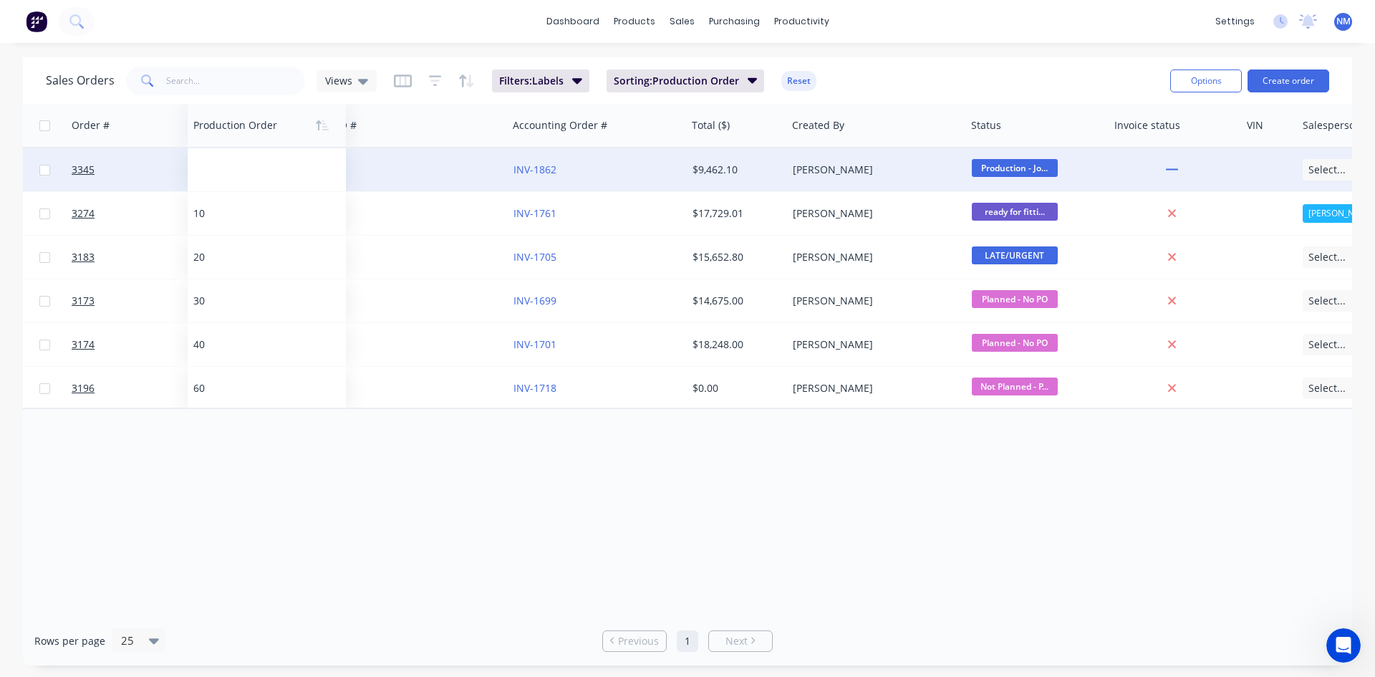
drag, startPoint x: 1125, startPoint y: 130, endPoint x: 230, endPoint y: 163, distance: 895.5
click at [230, 163] on div "Order # Customer Name Created Date PO # Accounting Order # Total ($) Created By…" at bounding box center [1252, 256] width 3016 height 305
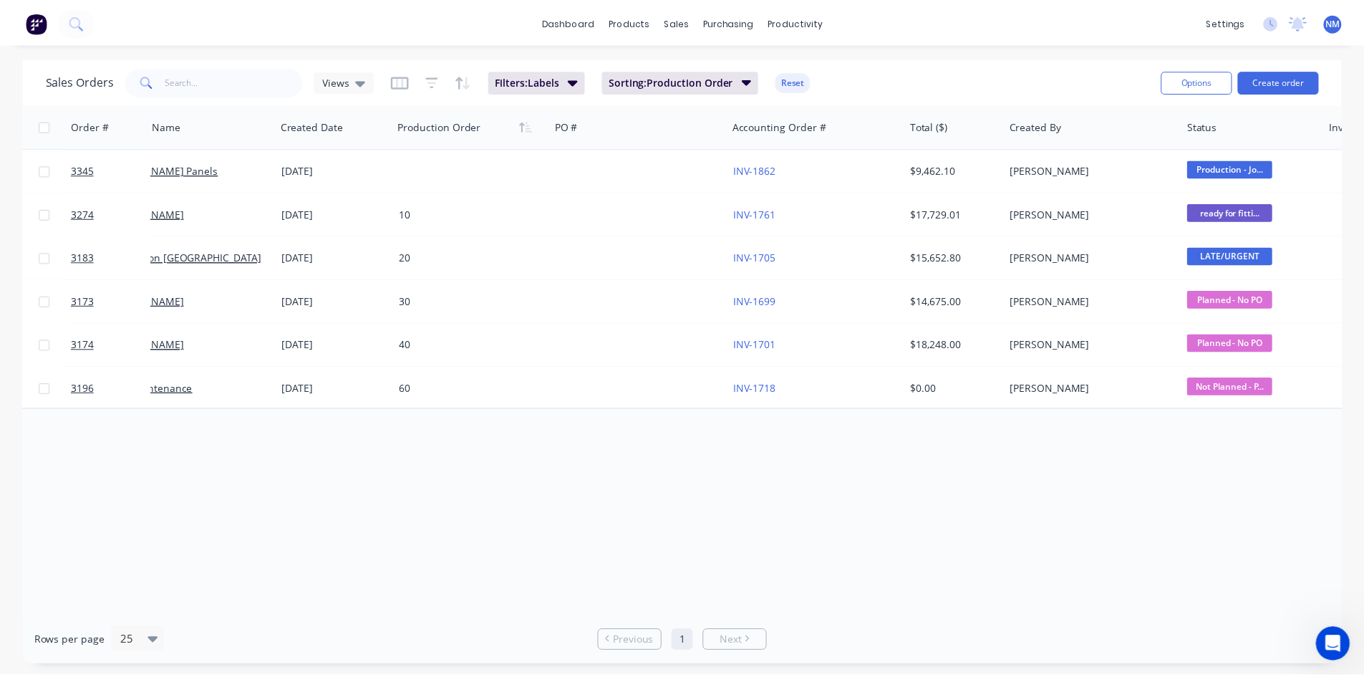
scroll to position [0, 0]
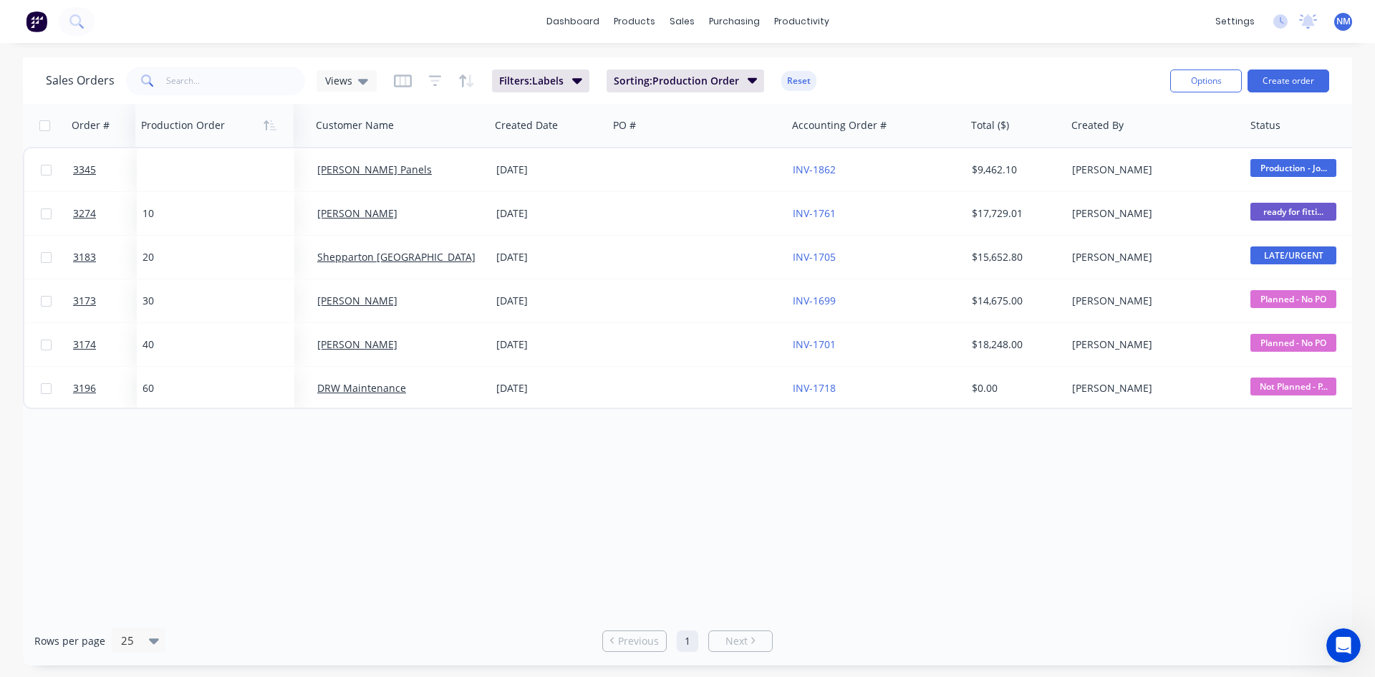
drag, startPoint x: 513, startPoint y: 128, endPoint x: 200, endPoint y: 142, distance: 313.9
click at [200, 142] on div "Production Order" at bounding box center [214, 125] width 158 height 43
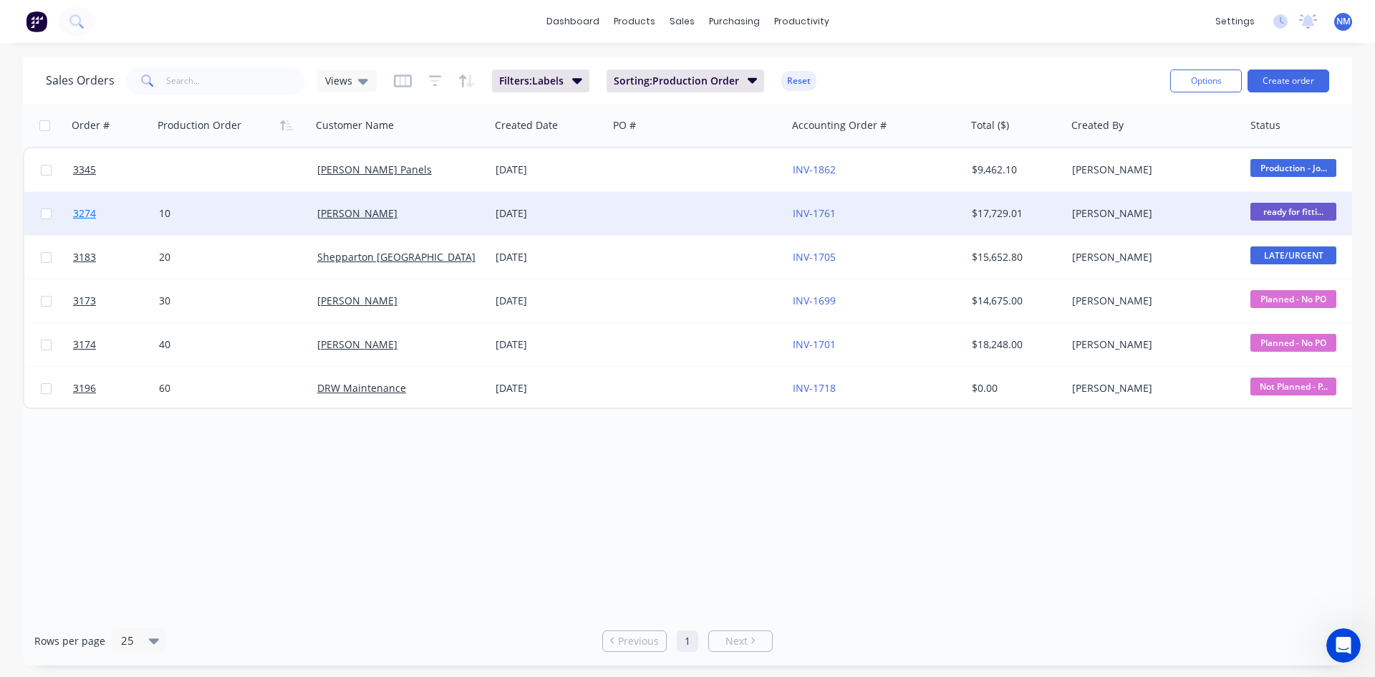
click at [77, 216] on span "3274" at bounding box center [84, 213] width 23 height 14
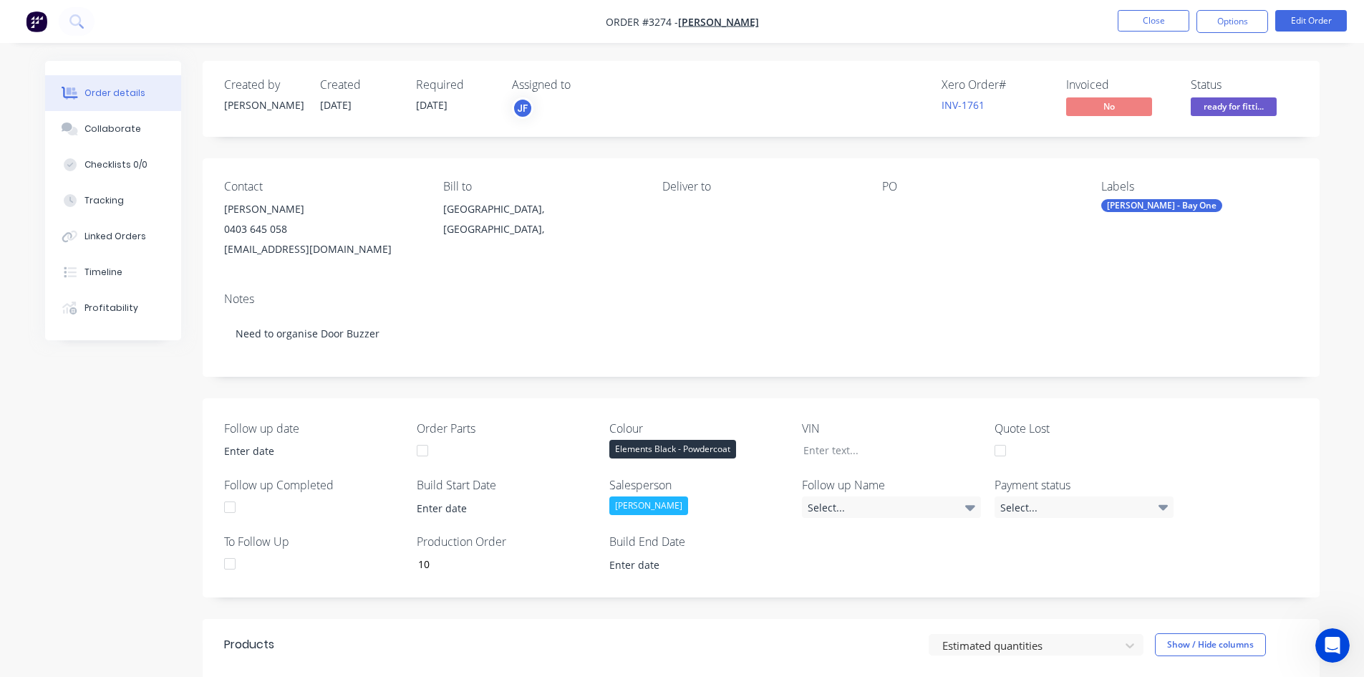
click at [1154, 203] on div "[PERSON_NAME] - Bay One" at bounding box center [1161, 205] width 121 height 13
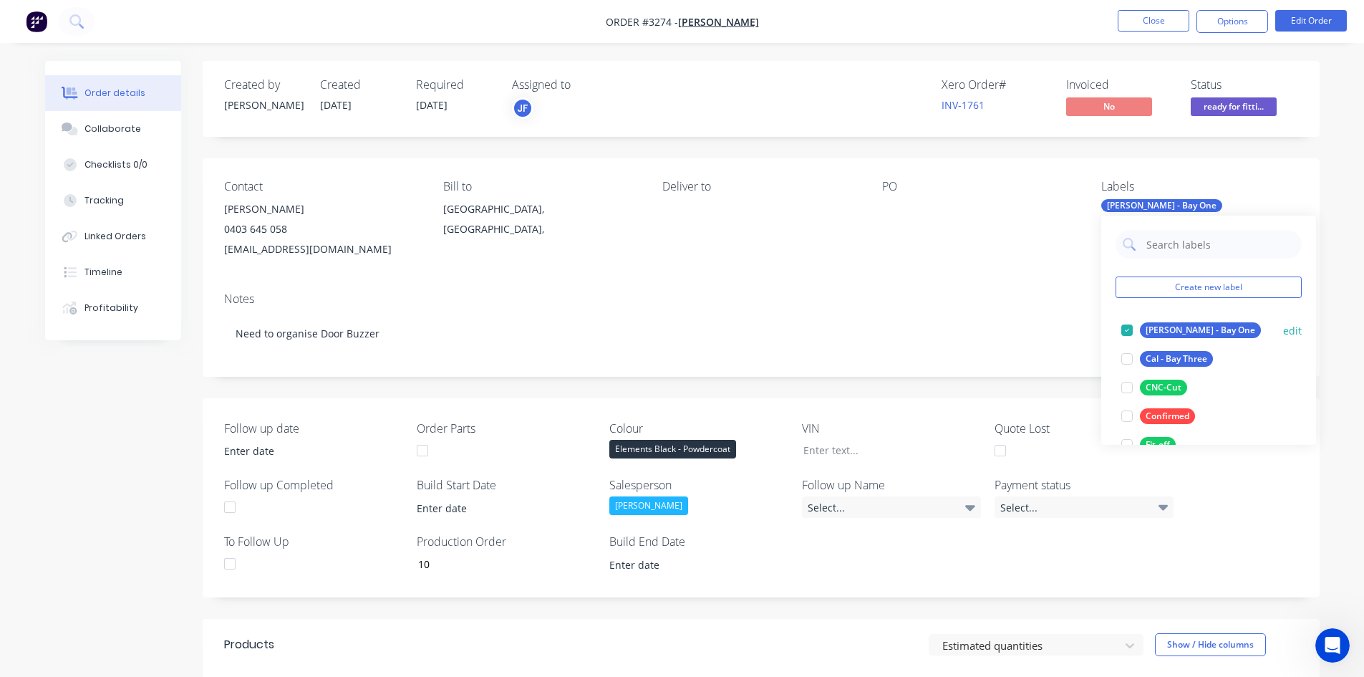
click at [1128, 333] on div at bounding box center [1127, 330] width 29 height 29
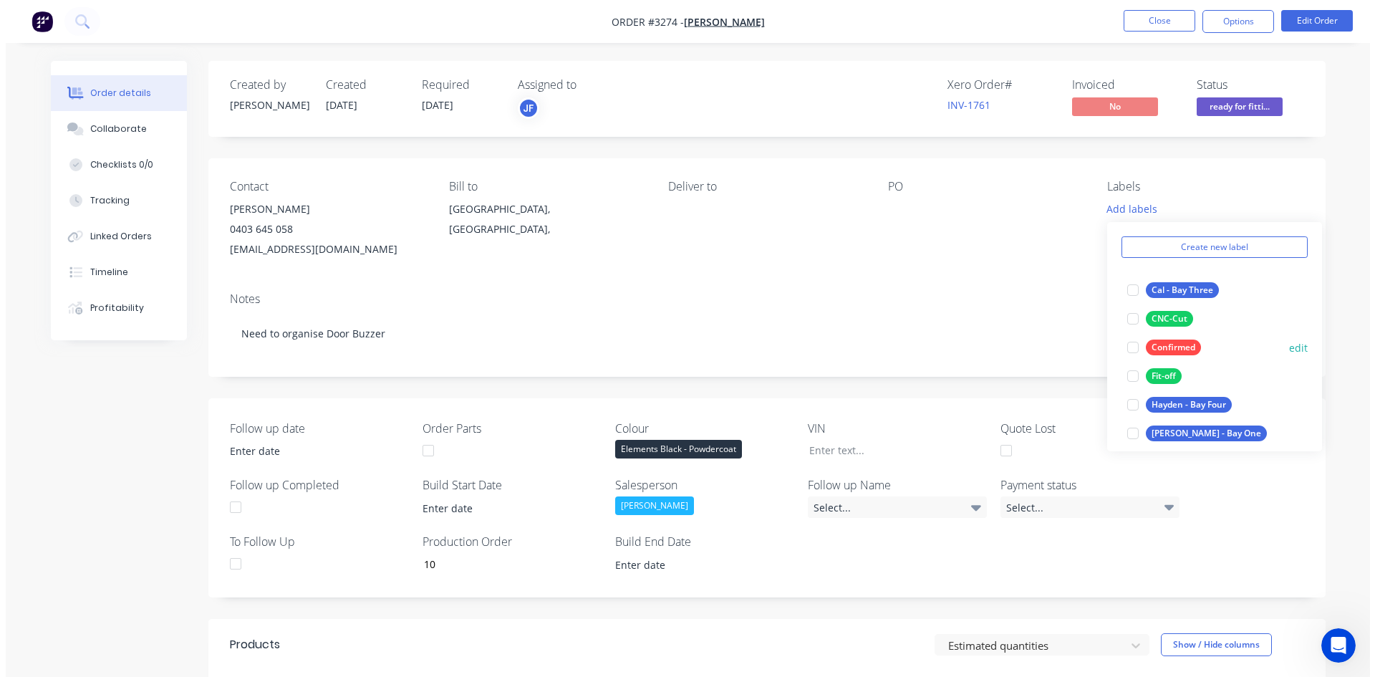
scroll to position [72, 0]
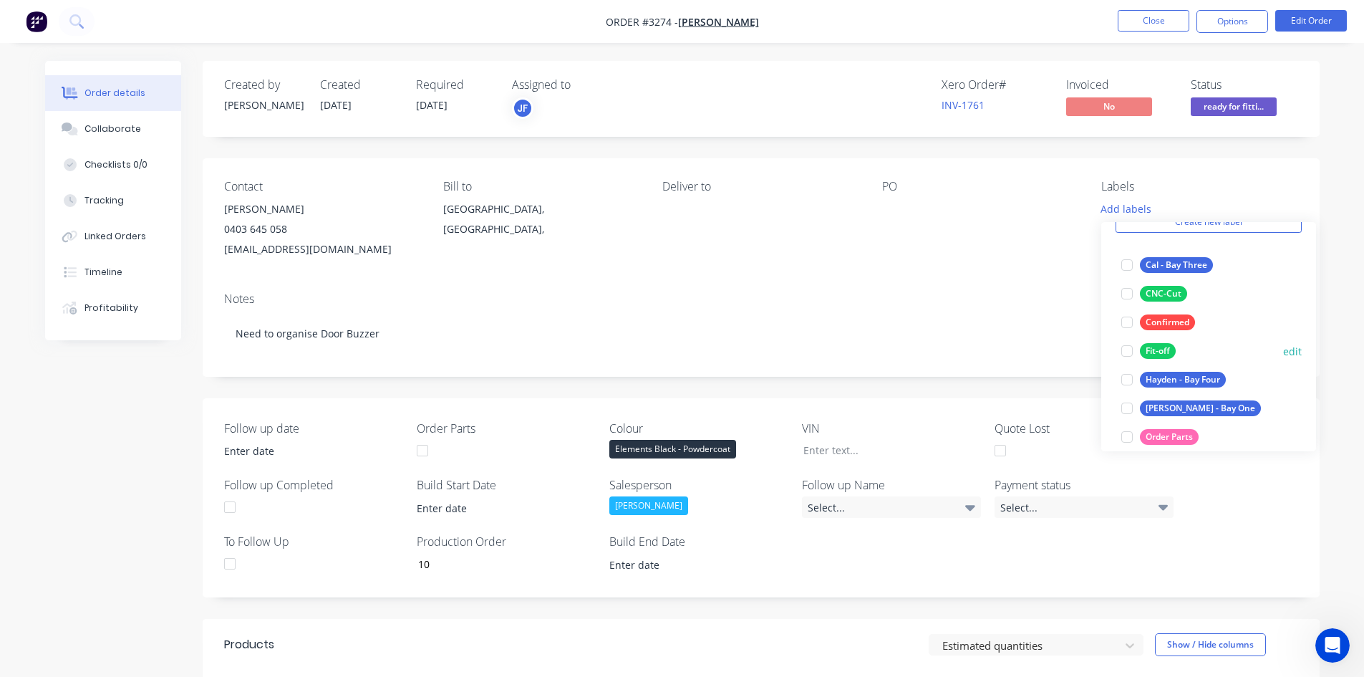
click at [1128, 349] on div at bounding box center [1127, 351] width 29 height 29
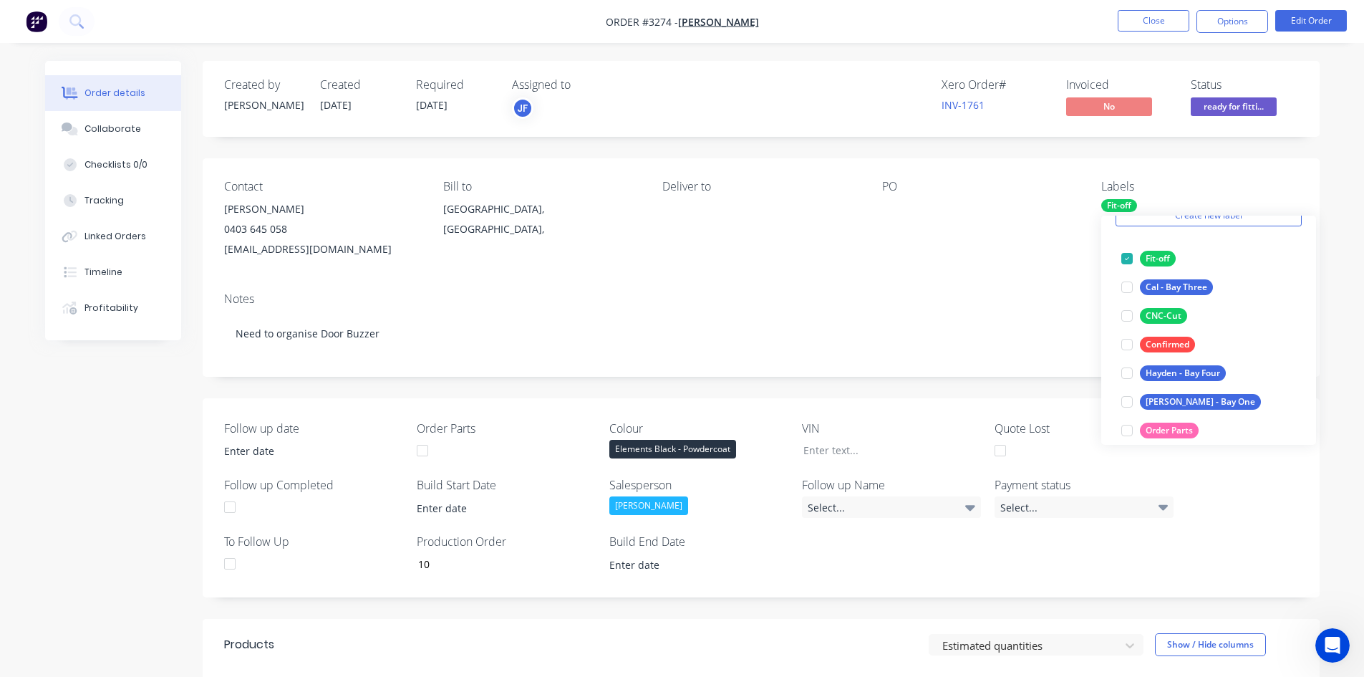
click at [992, 258] on div "PO" at bounding box center [980, 219] width 196 height 79
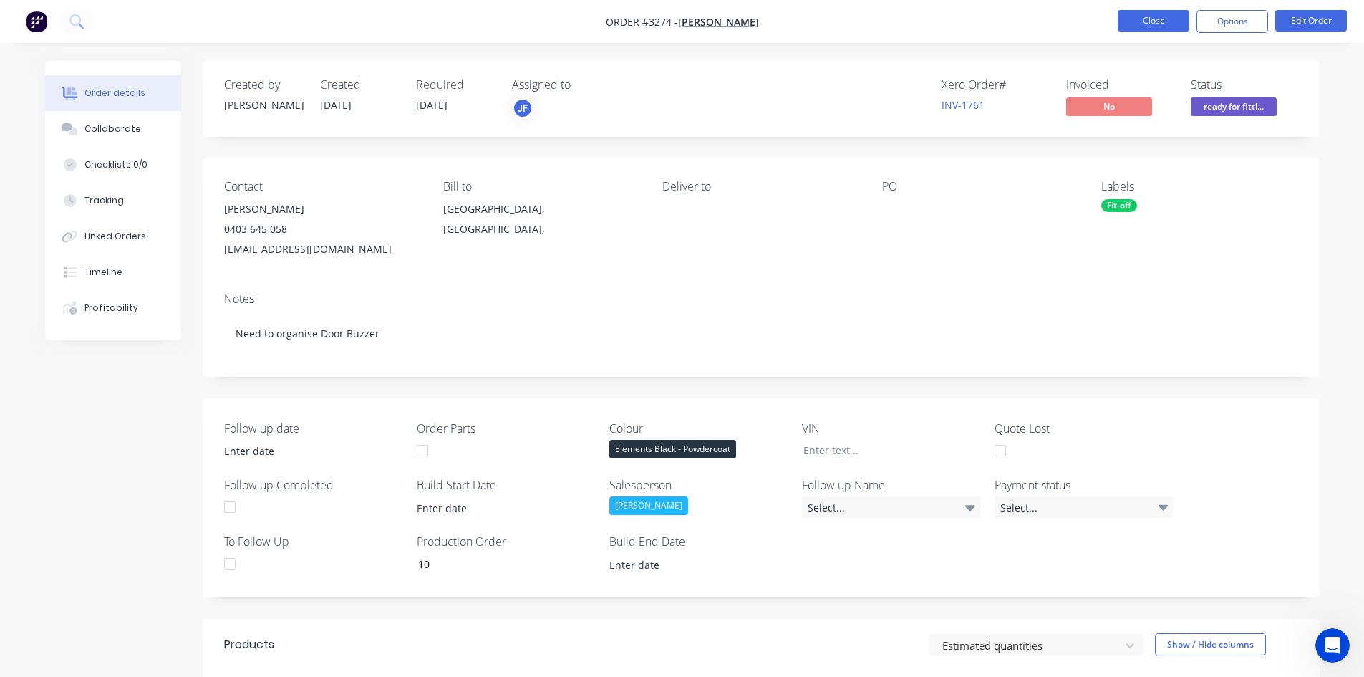
click at [1156, 24] on button "Close" at bounding box center [1154, 20] width 72 height 21
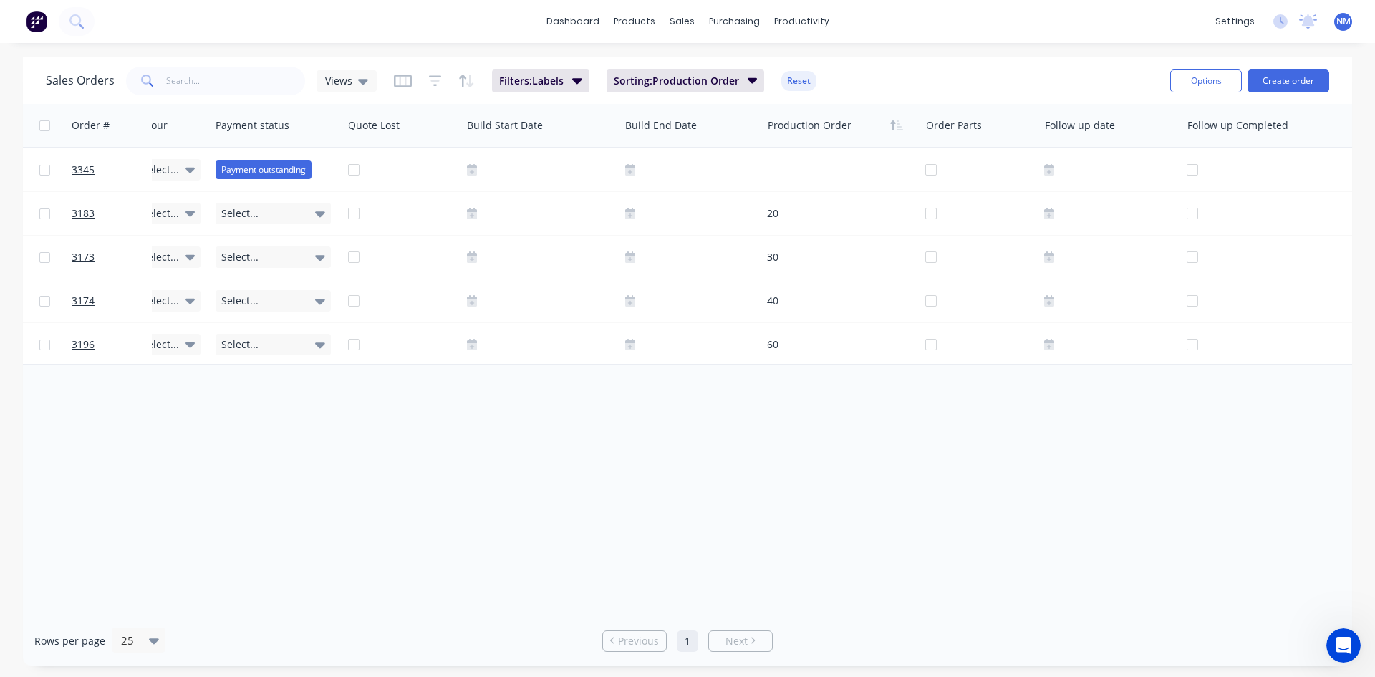
scroll to position [0, 1471]
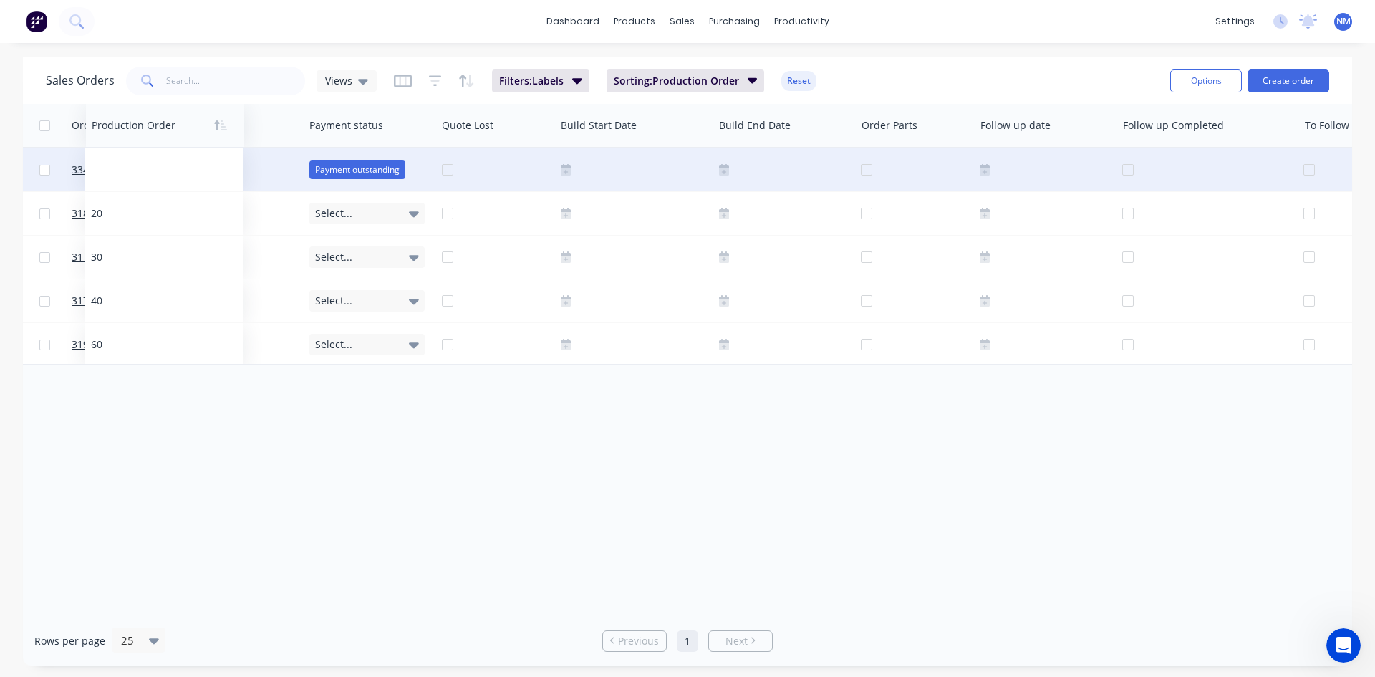
drag, startPoint x: 765, startPoint y: 122, endPoint x: 154, endPoint y: 173, distance: 613.6
click at [154, 173] on div "Order # Customer Name Created Date PO # Accounting Order # Total ($) Created By…" at bounding box center [60, 234] width 3016 height 261
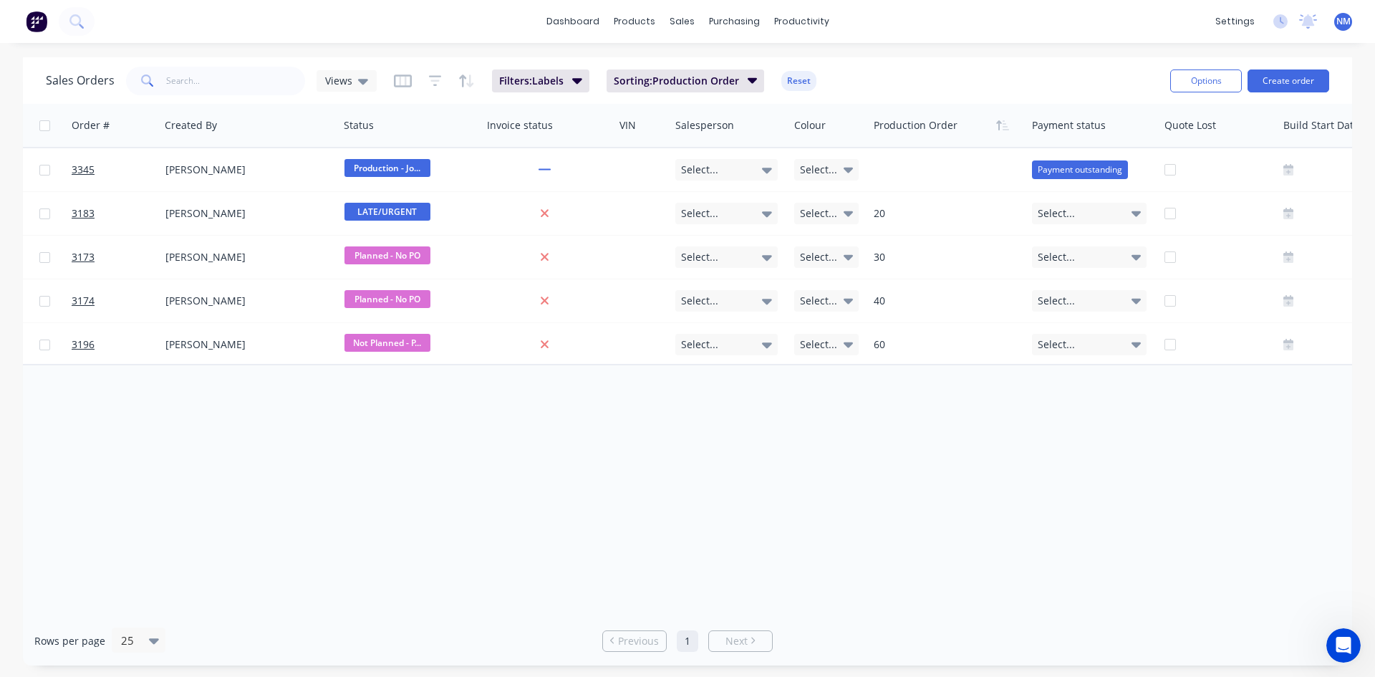
scroll to position [0, 715]
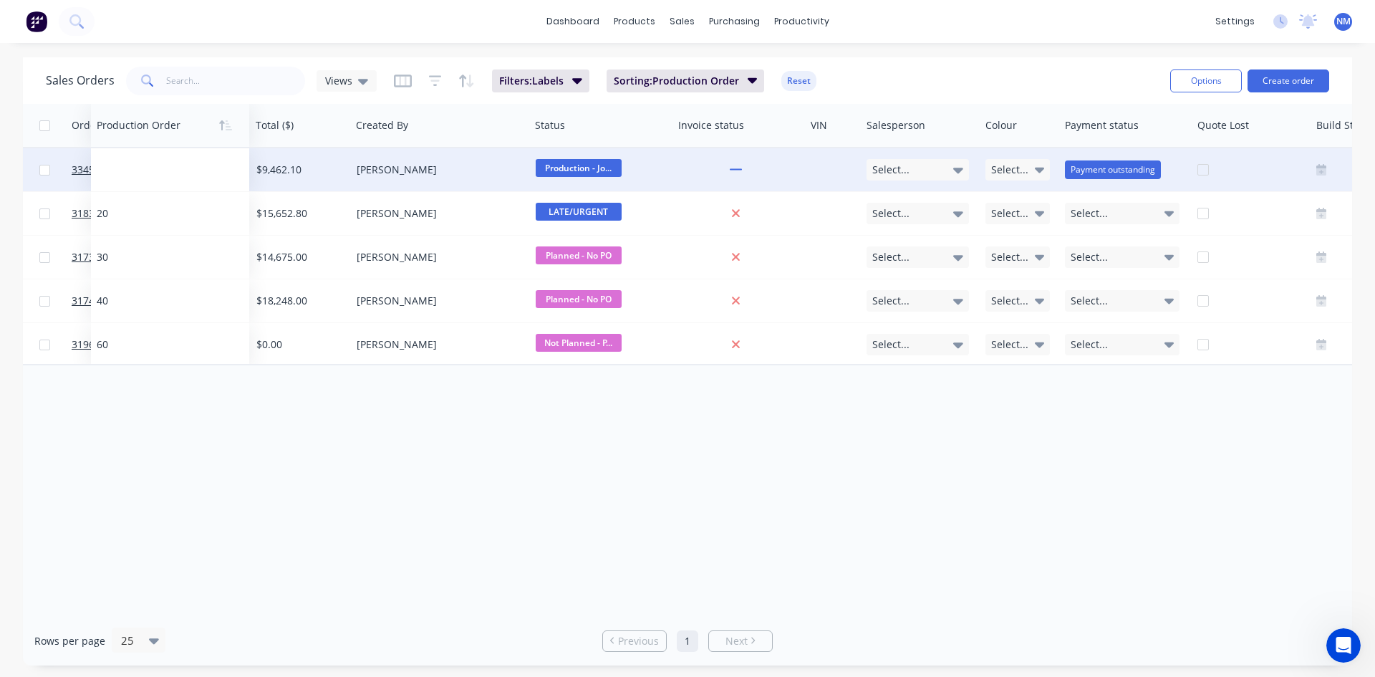
drag, startPoint x: 959, startPoint y: 133, endPoint x: 150, endPoint y: 160, distance: 810.2
click at [150, 160] on div "Order # Customer Name Created Date PO # Accounting Order # Total ($) Created By…" at bounding box center [816, 234] width 3016 height 261
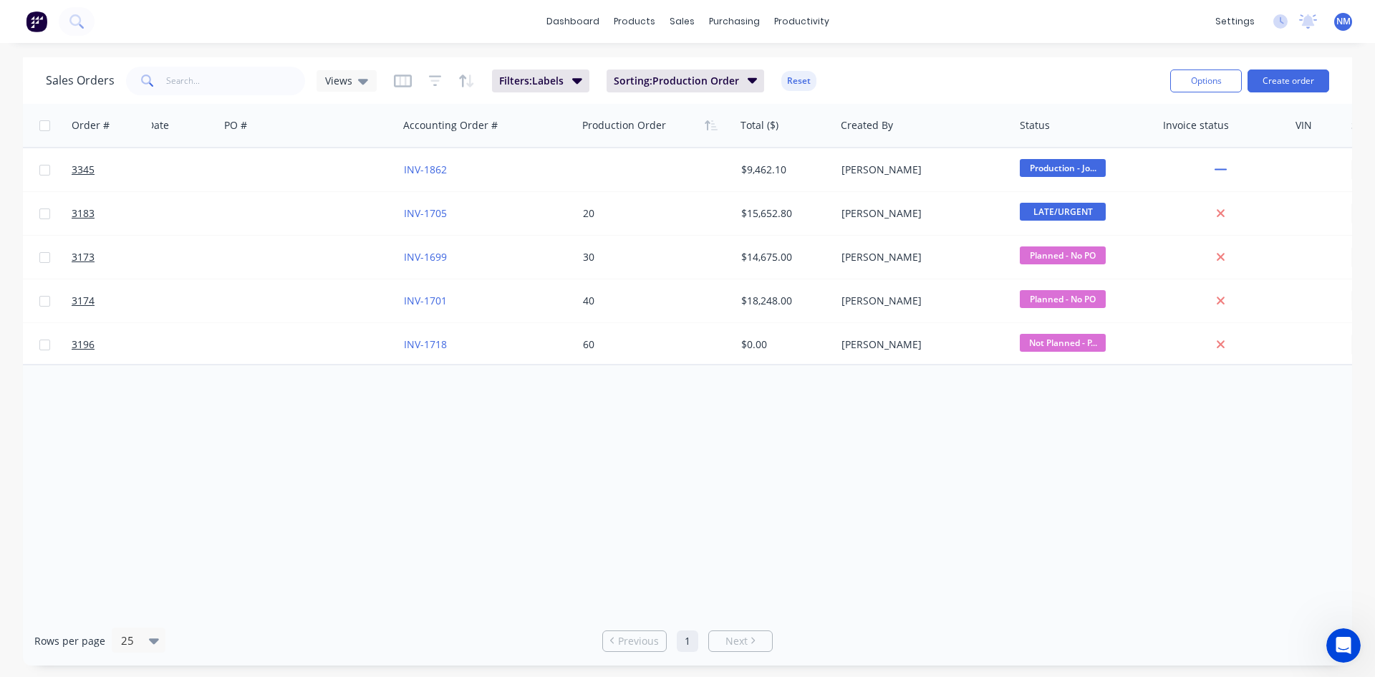
scroll to position [0, 0]
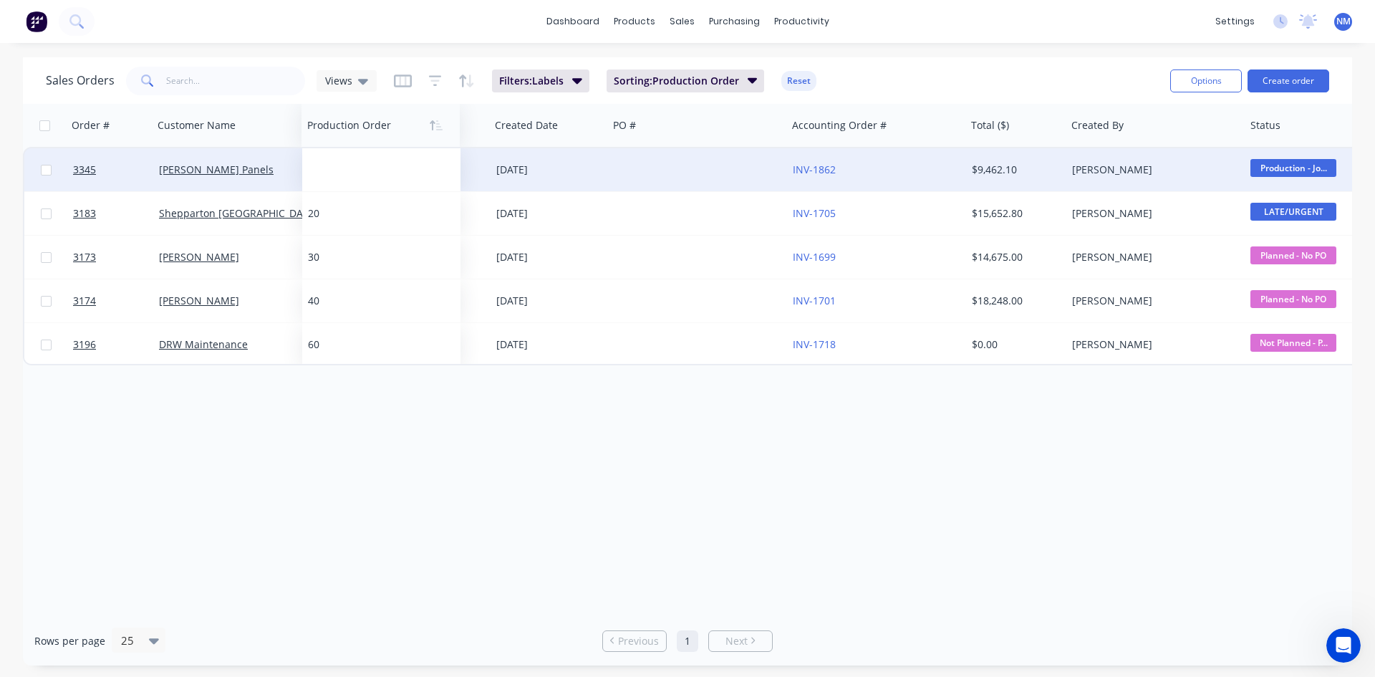
drag, startPoint x: 854, startPoint y: 115, endPoint x: 349, endPoint y: 150, distance: 506.7
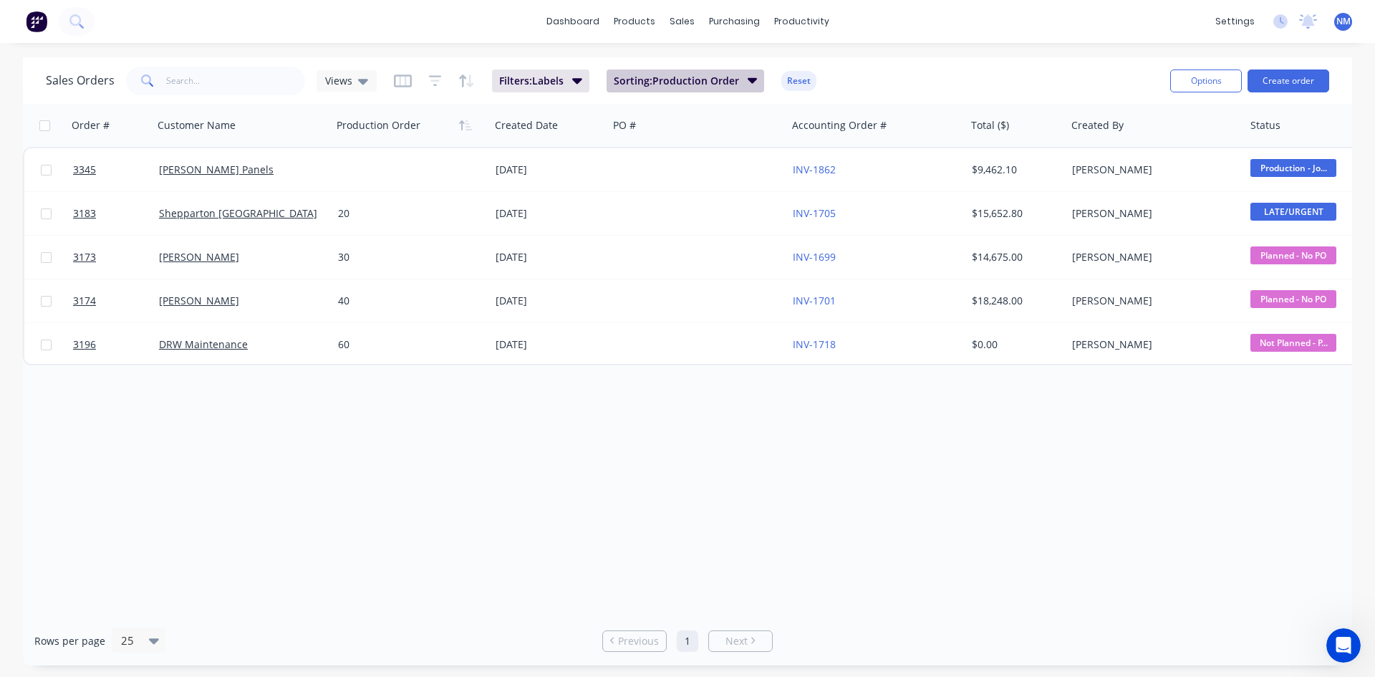
click at [732, 79] on span "Sorting: Production Order" at bounding box center [676, 81] width 125 height 14
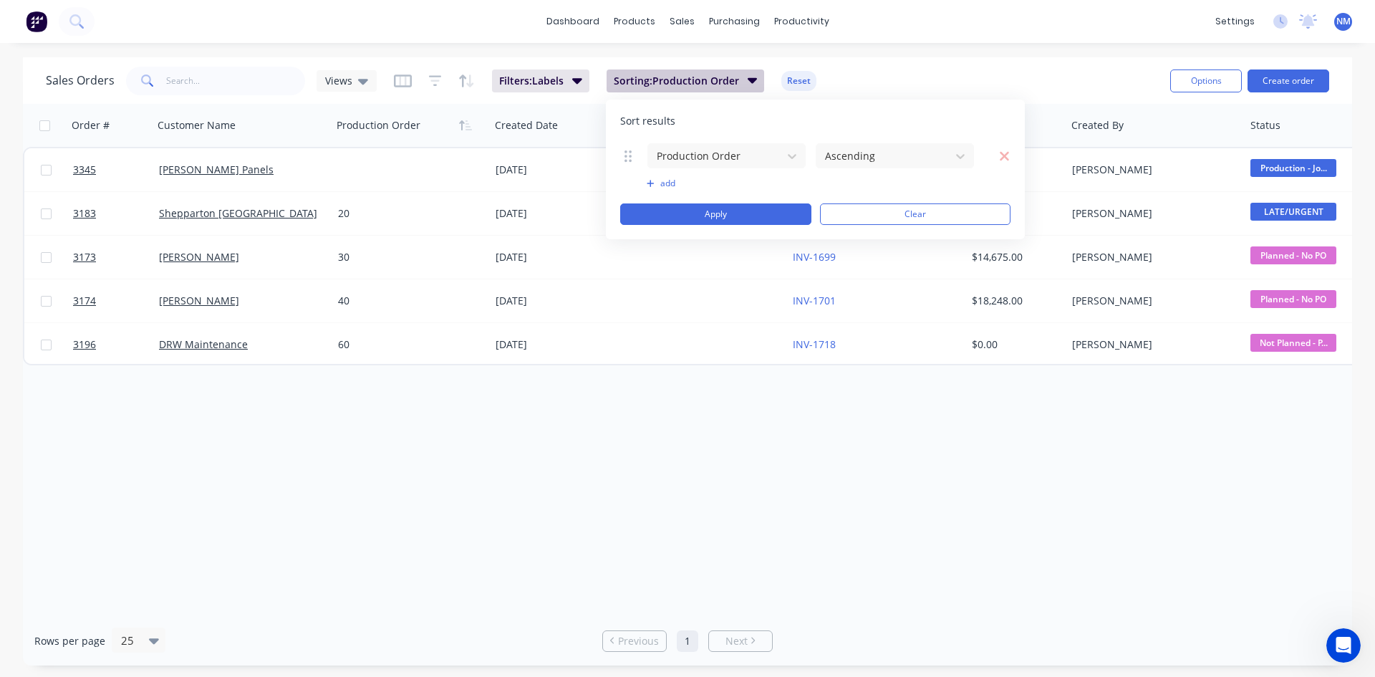
click at [732, 79] on span "Sorting: Production Order" at bounding box center [676, 81] width 125 height 14
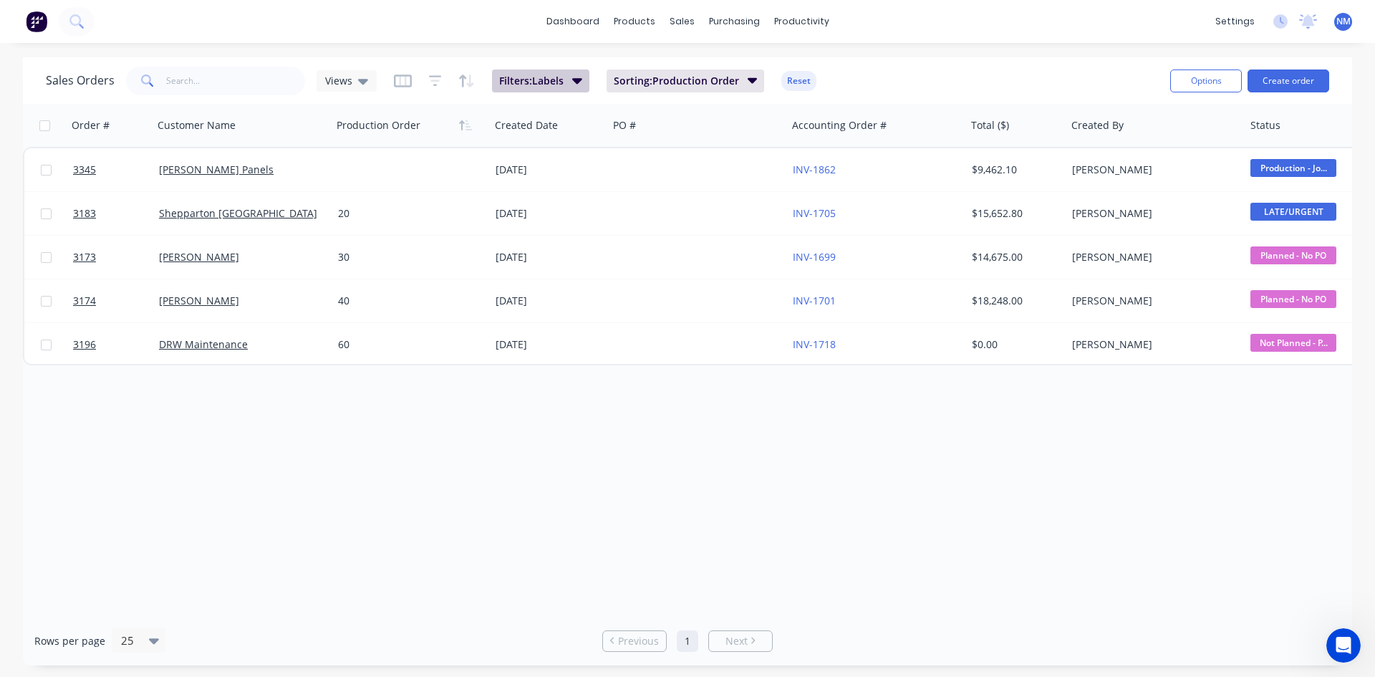
click at [563, 80] on span "Filters: Labels" at bounding box center [531, 81] width 64 height 14
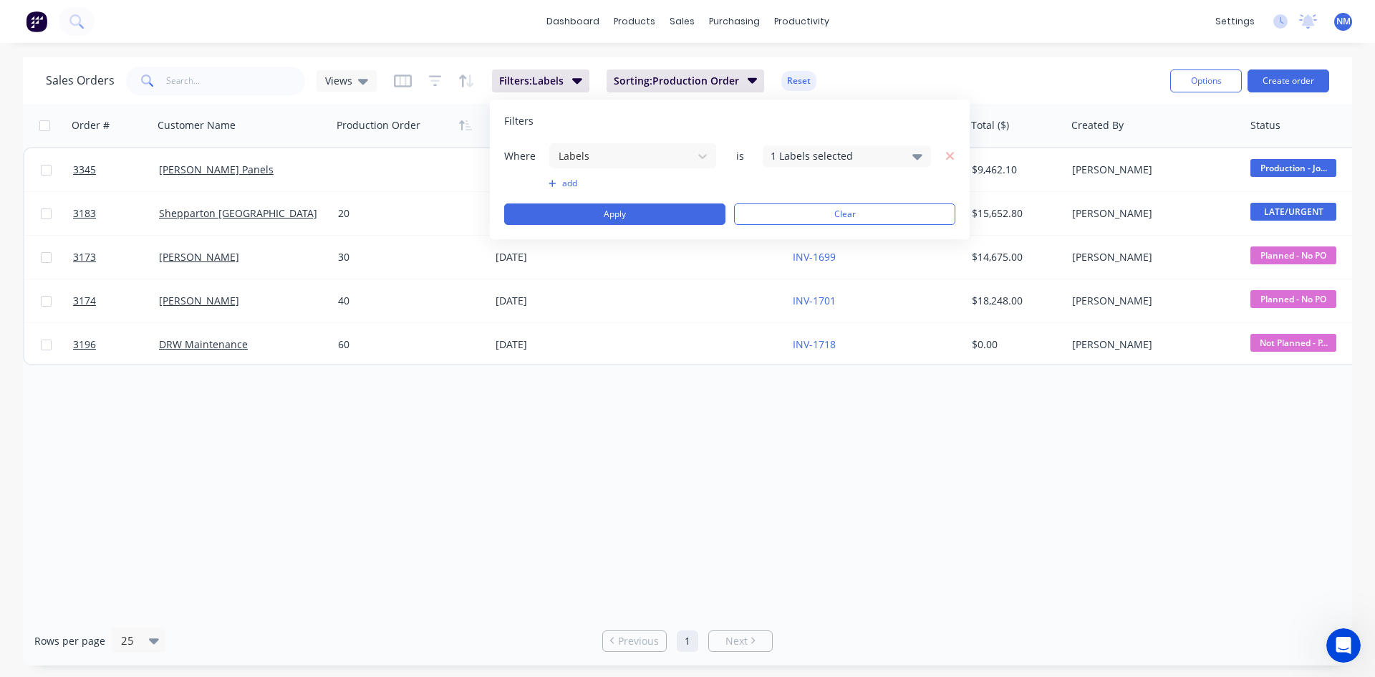
click at [855, 140] on div "Filters Where Labels is 1 Labels selected add Apply Clear" at bounding box center [730, 170] width 480 height 140
click at [854, 152] on div "1 Labels selected" at bounding box center [835, 155] width 130 height 15
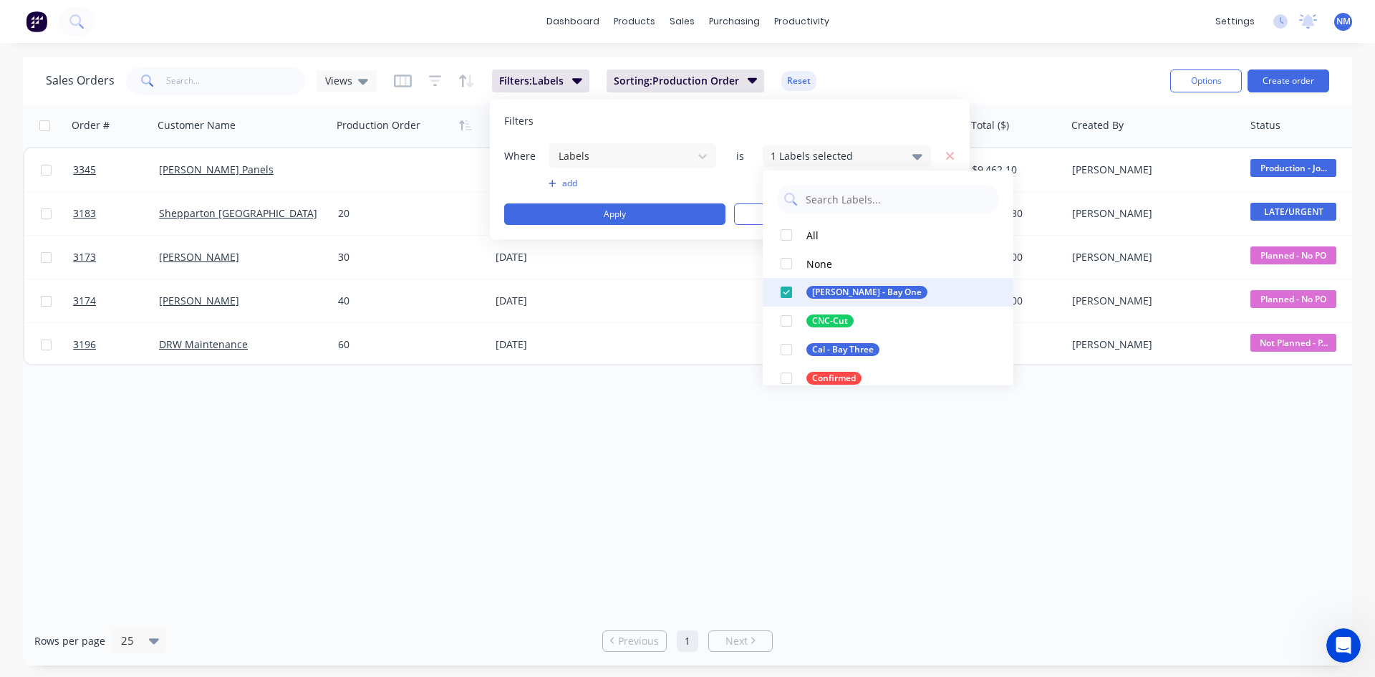
click at [783, 291] on div at bounding box center [786, 292] width 29 height 29
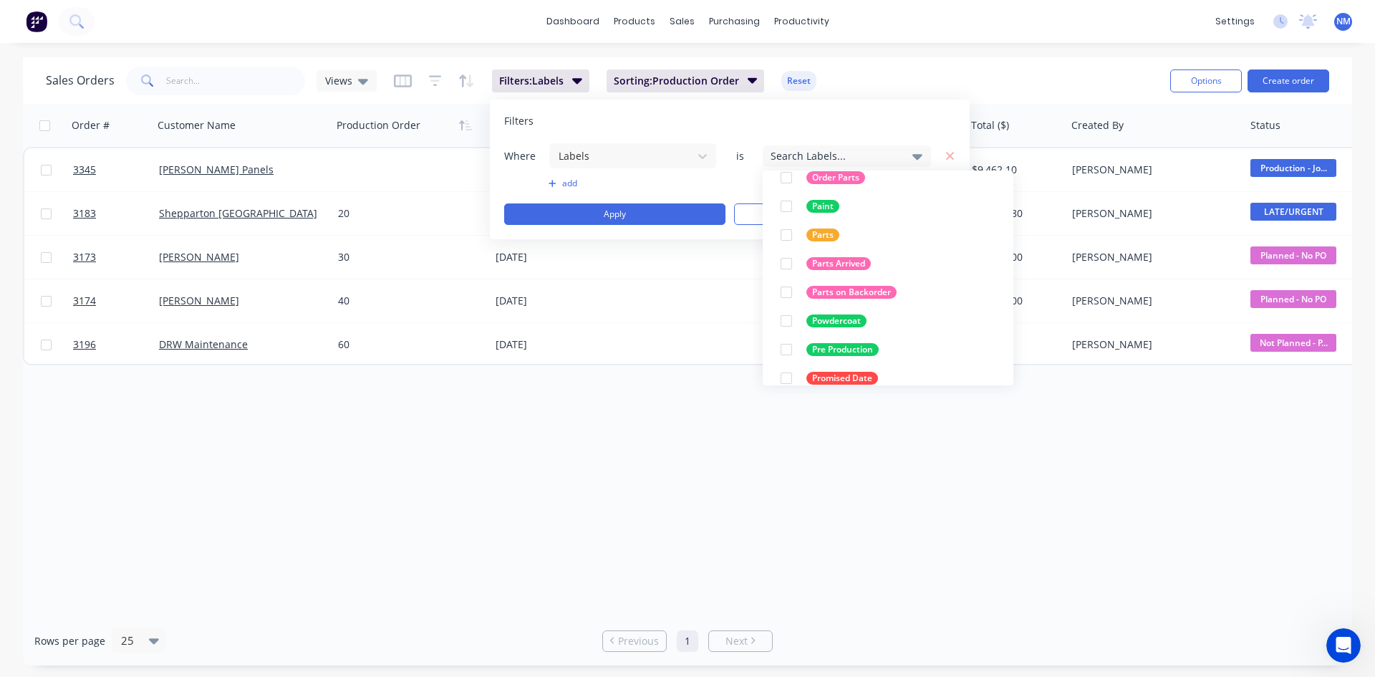
scroll to position [444, 0]
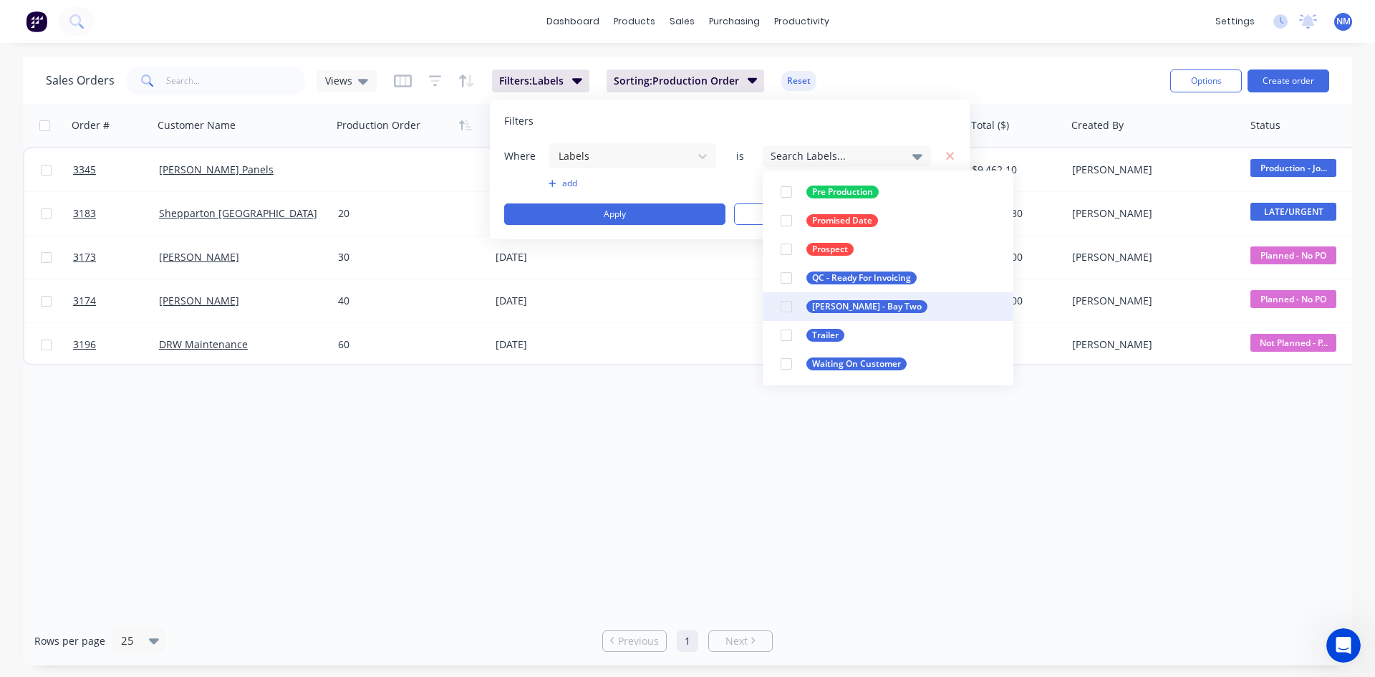
click at [790, 306] on div at bounding box center [786, 306] width 29 height 29
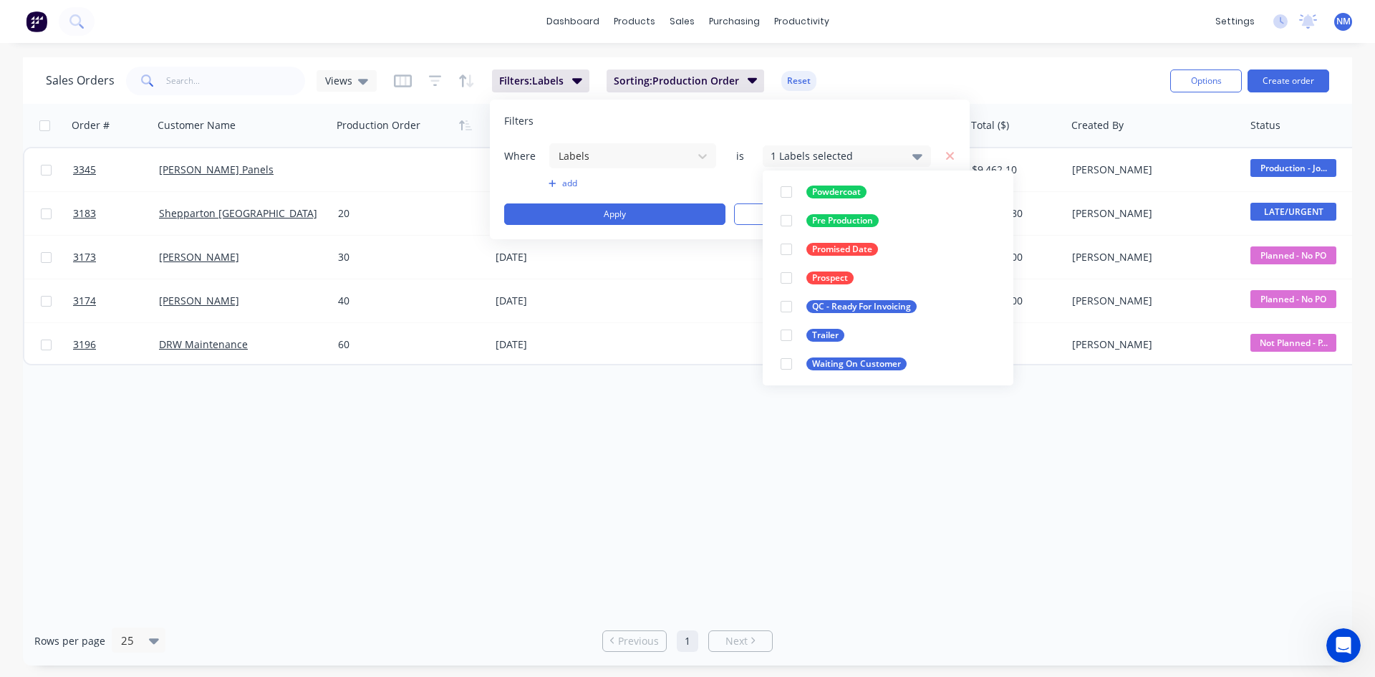
scroll to position [0, 0]
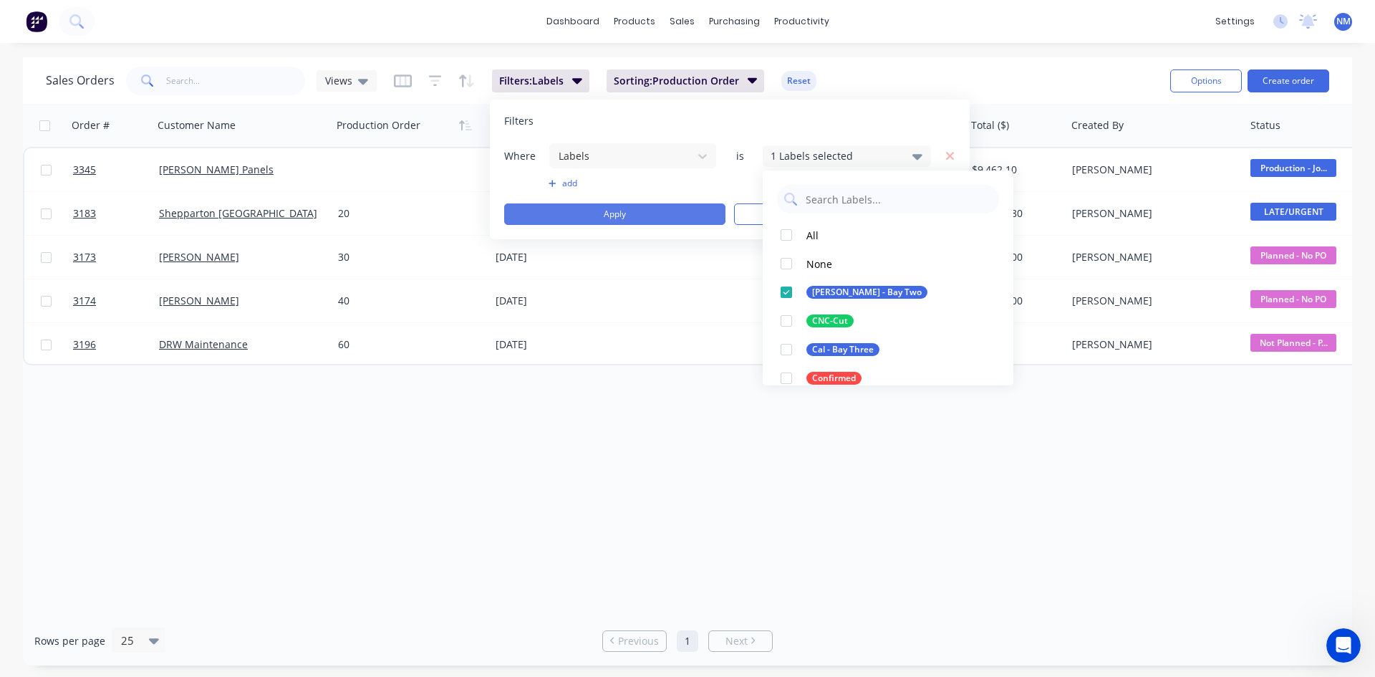
click at [646, 211] on button "Apply" at bounding box center [614, 213] width 221 height 21
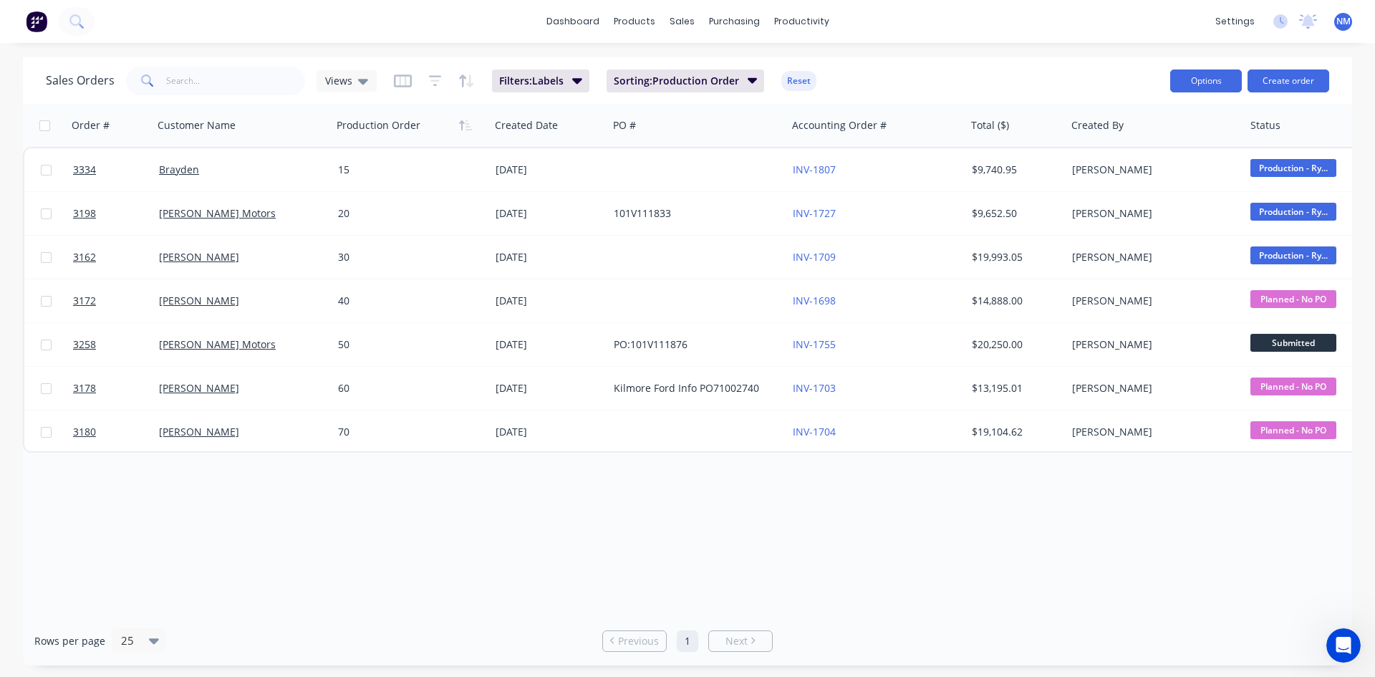
click at [1219, 81] on button "Options" at bounding box center [1206, 80] width 72 height 23
click at [1159, 173] on div "Export" at bounding box center [1163, 174] width 132 height 21
click at [523, 88] on button "Filters: Labels" at bounding box center [540, 80] width 97 height 23
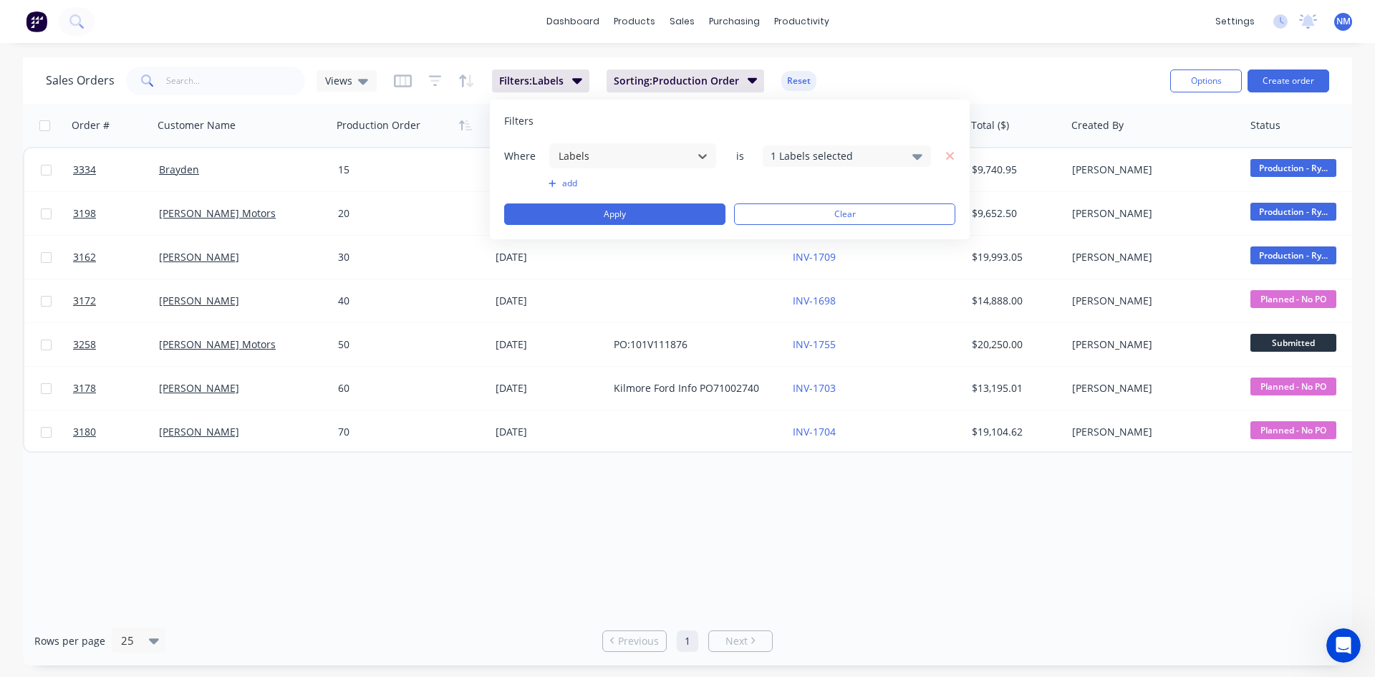
click at [909, 155] on div "1 Labels selected" at bounding box center [846, 155] width 168 height 21
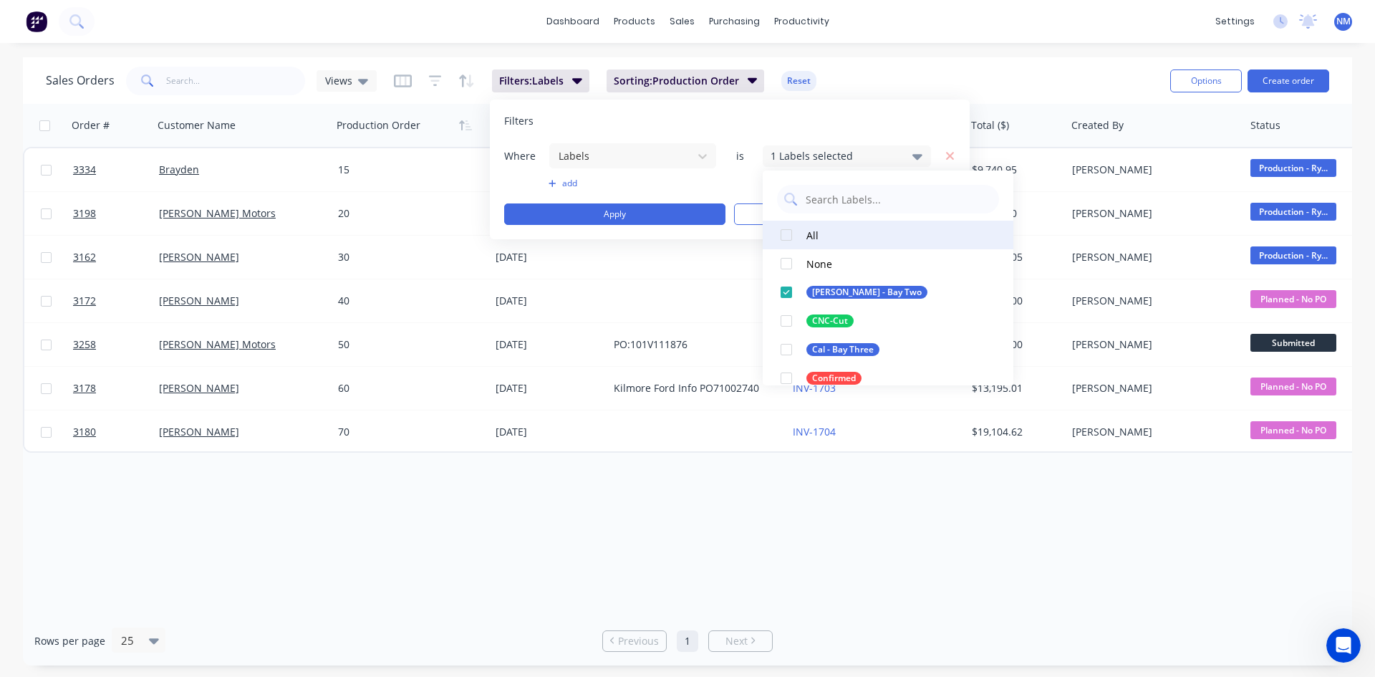
click at [785, 242] on div at bounding box center [786, 235] width 29 height 29
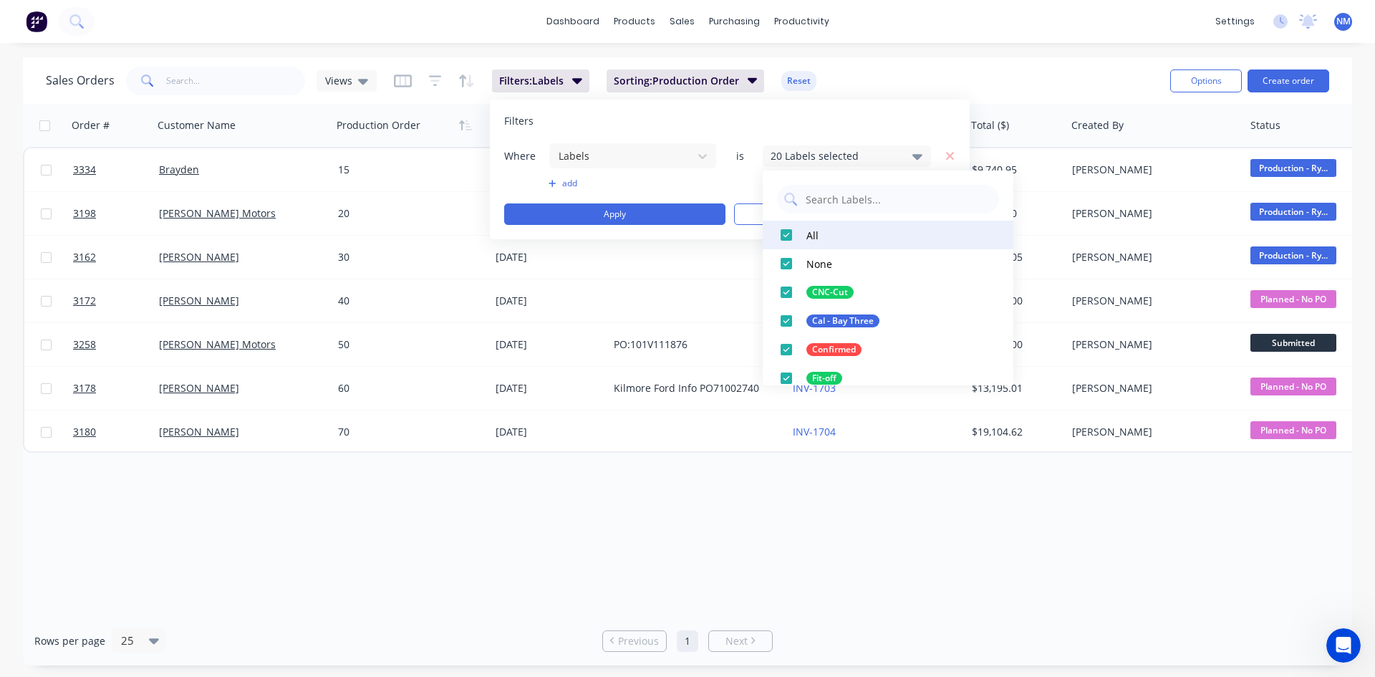
click at [784, 231] on div at bounding box center [786, 235] width 29 height 29
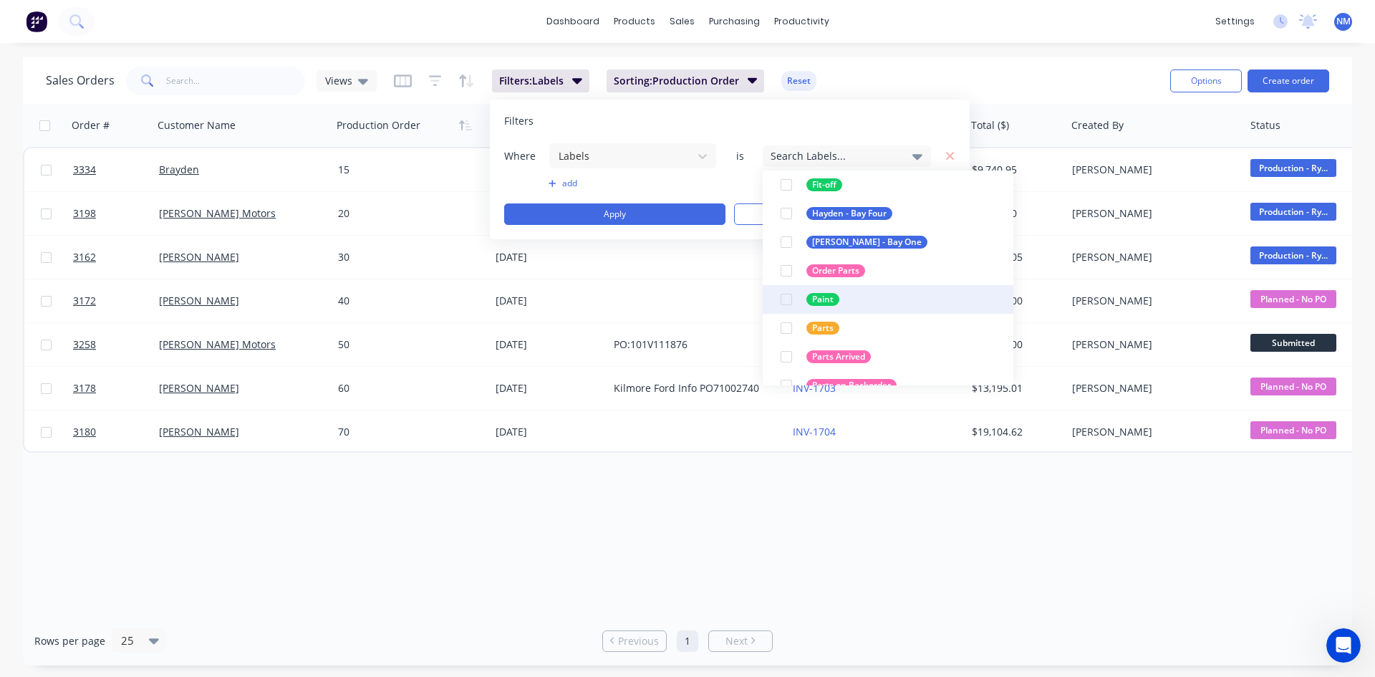
scroll to position [158, 0]
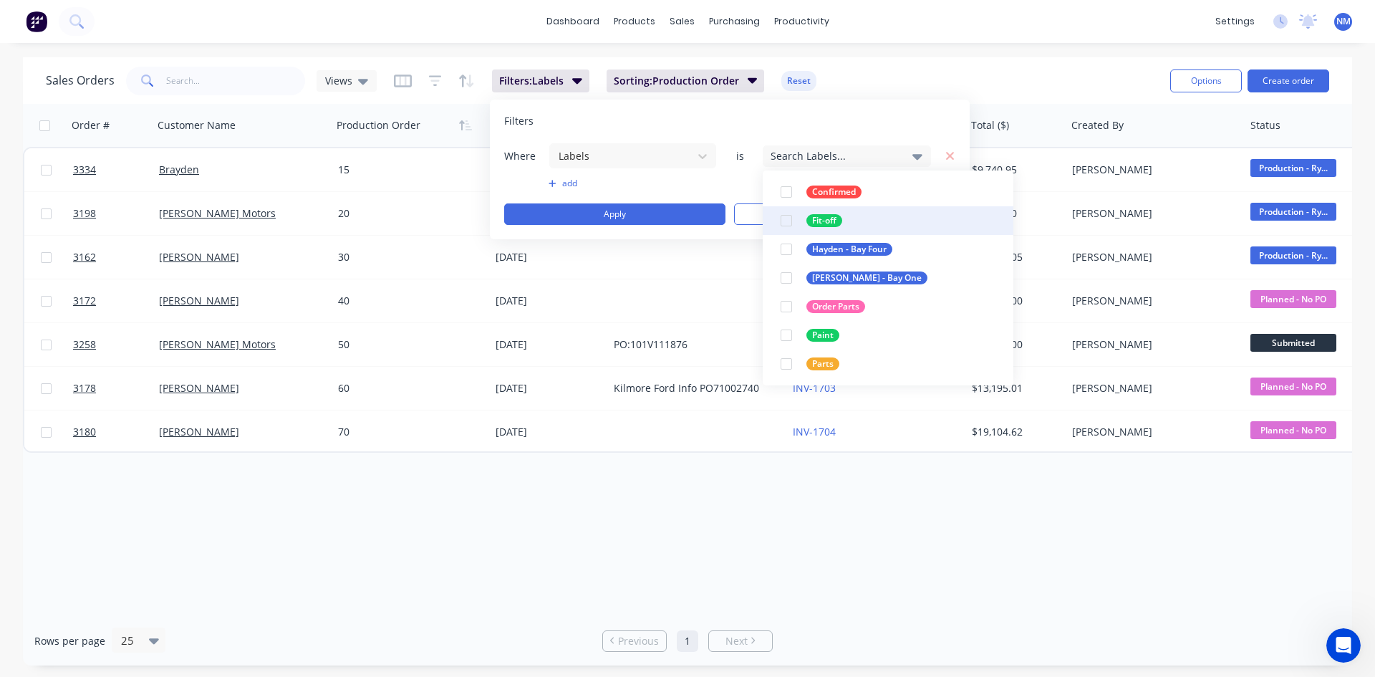
click at [786, 218] on div at bounding box center [786, 220] width 29 height 29
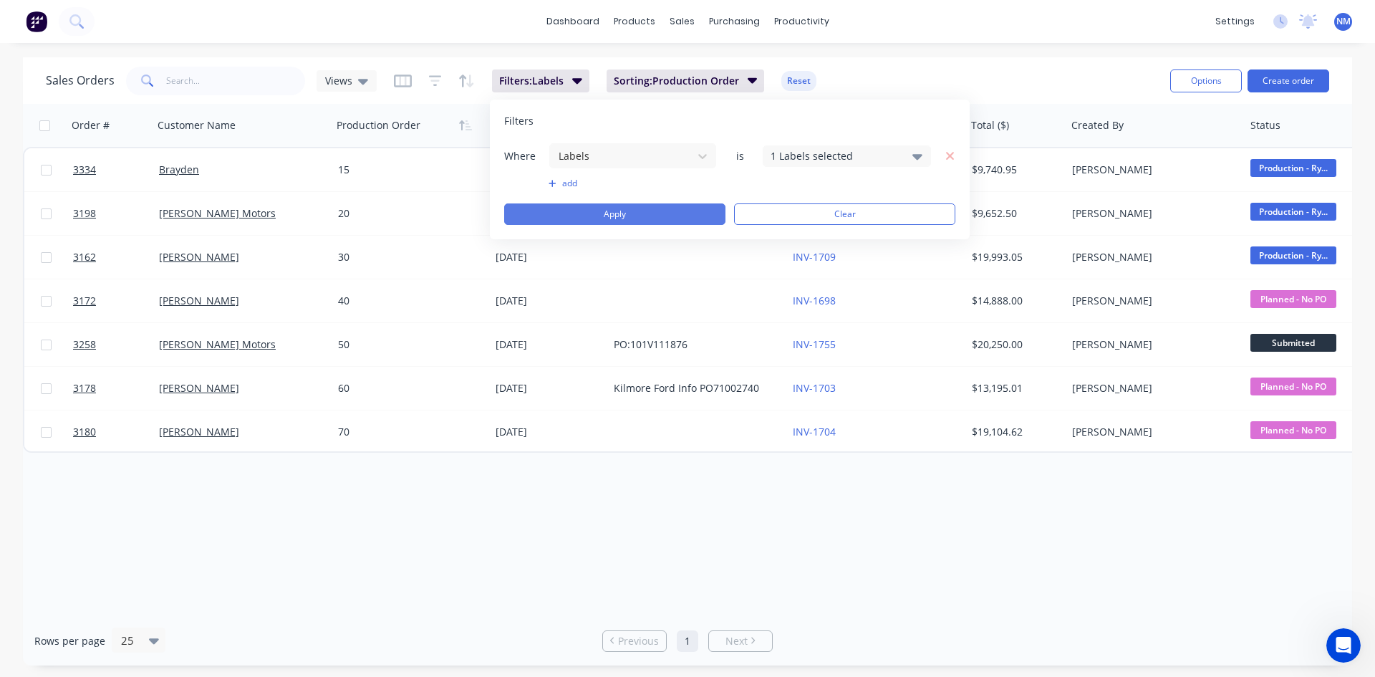
click at [679, 205] on button "Apply" at bounding box center [614, 213] width 221 height 21
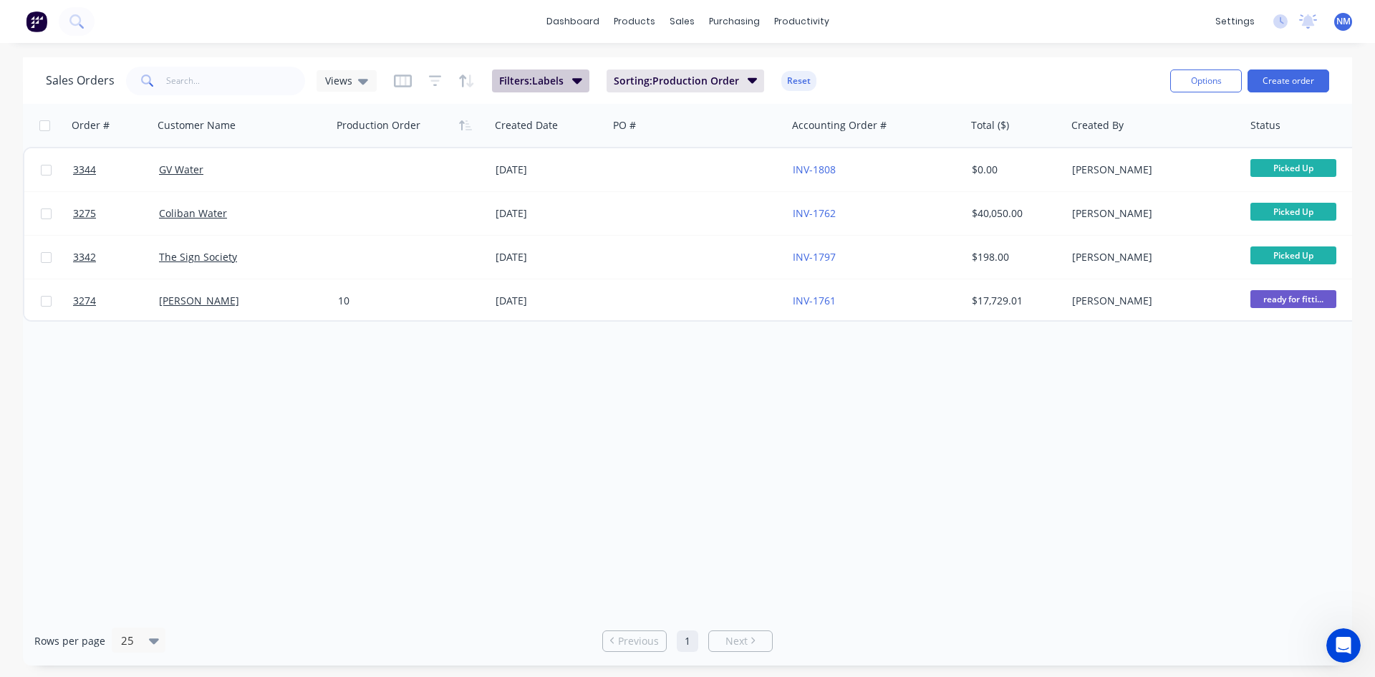
click at [543, 91] on button "Filters: Labels" at bounding box center [540, 80] width 97 height 23
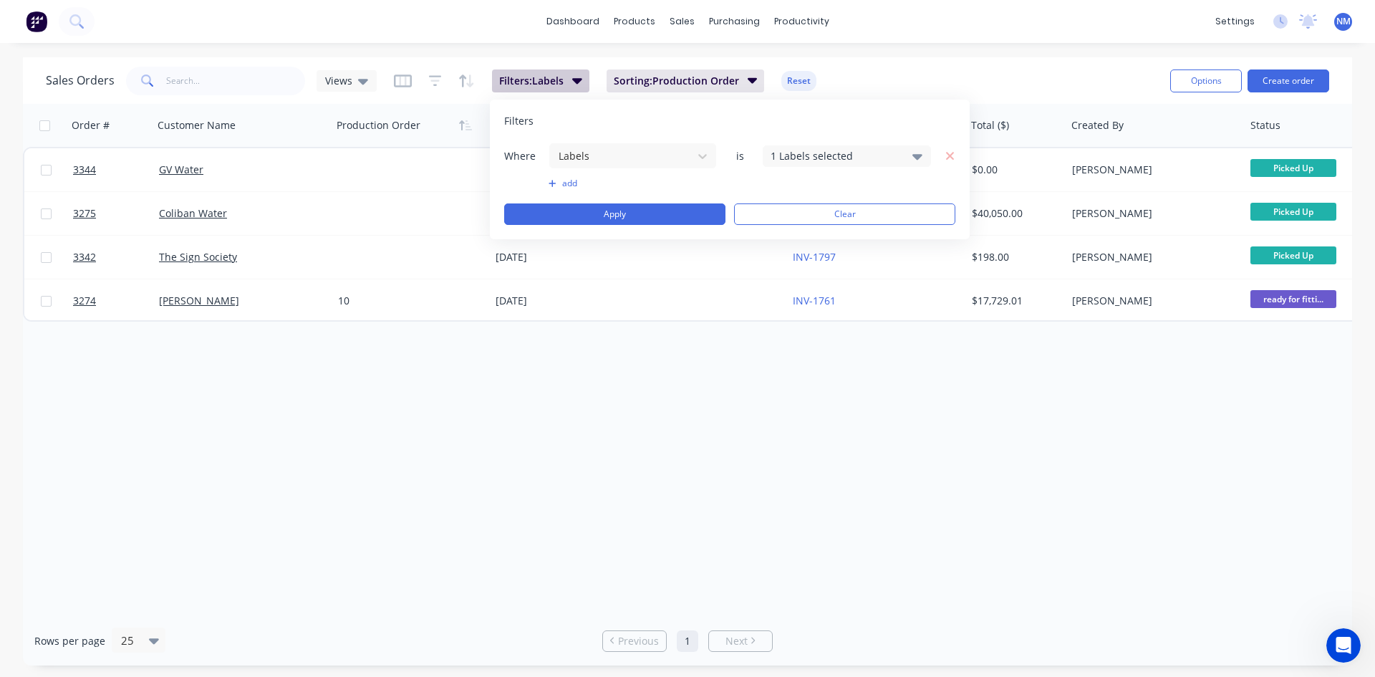
click at [543, 91] on button "Filters: Labels" at bounding box center [540, 80] width 97 height 23
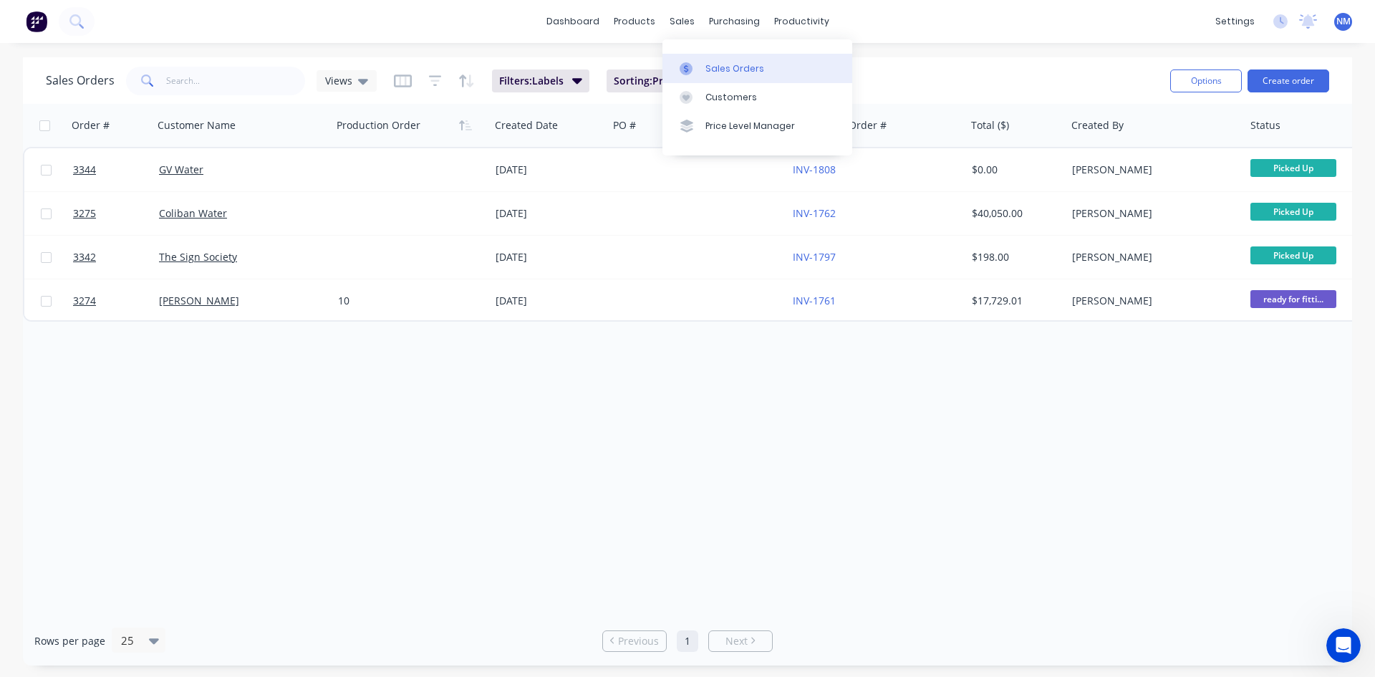
click at [715, 63] on div "Sales Orders" at bounding box center [734, 68] width 59 height 13
click at [694, 65] on div at bounding box center [689, 68] width 21 height 13
click at [367, 80] on div "Views" at bounding box center [346, 80] width 60 height 21
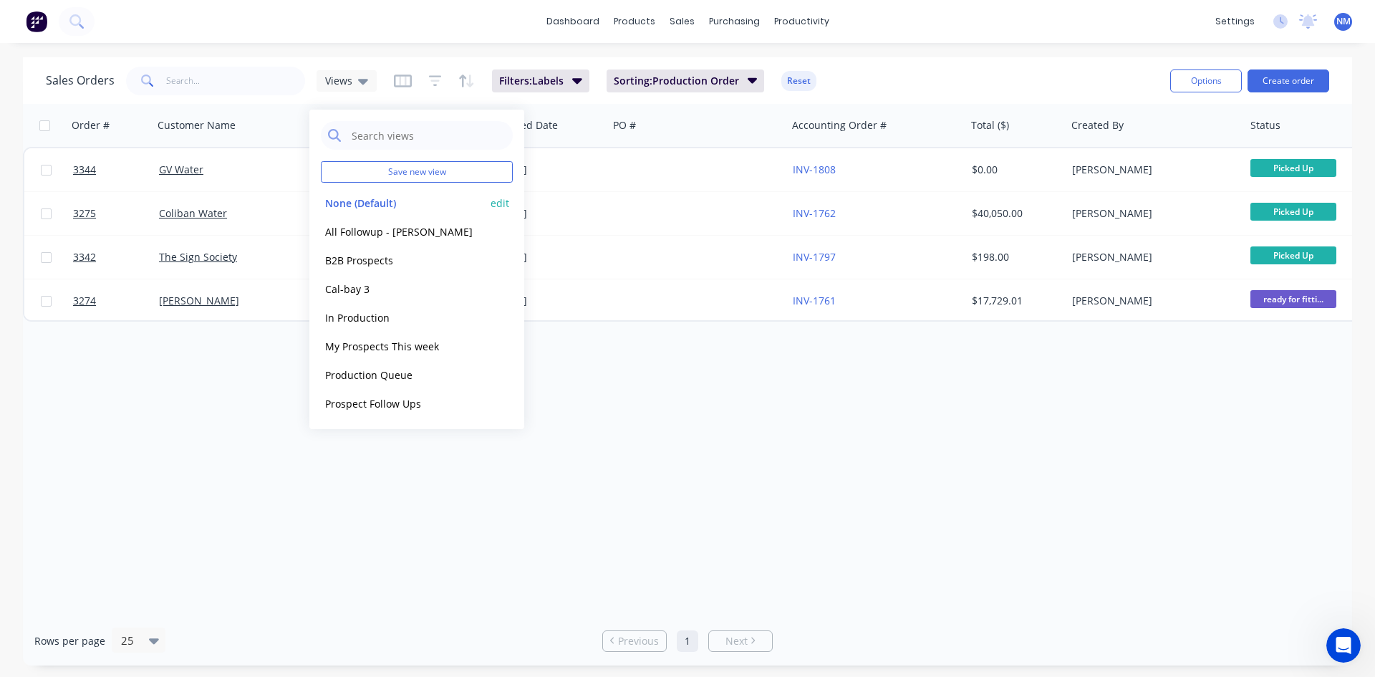
click at [383, 201] on button "None (Default)" at bounding box center [402, 203] width 163 height 16
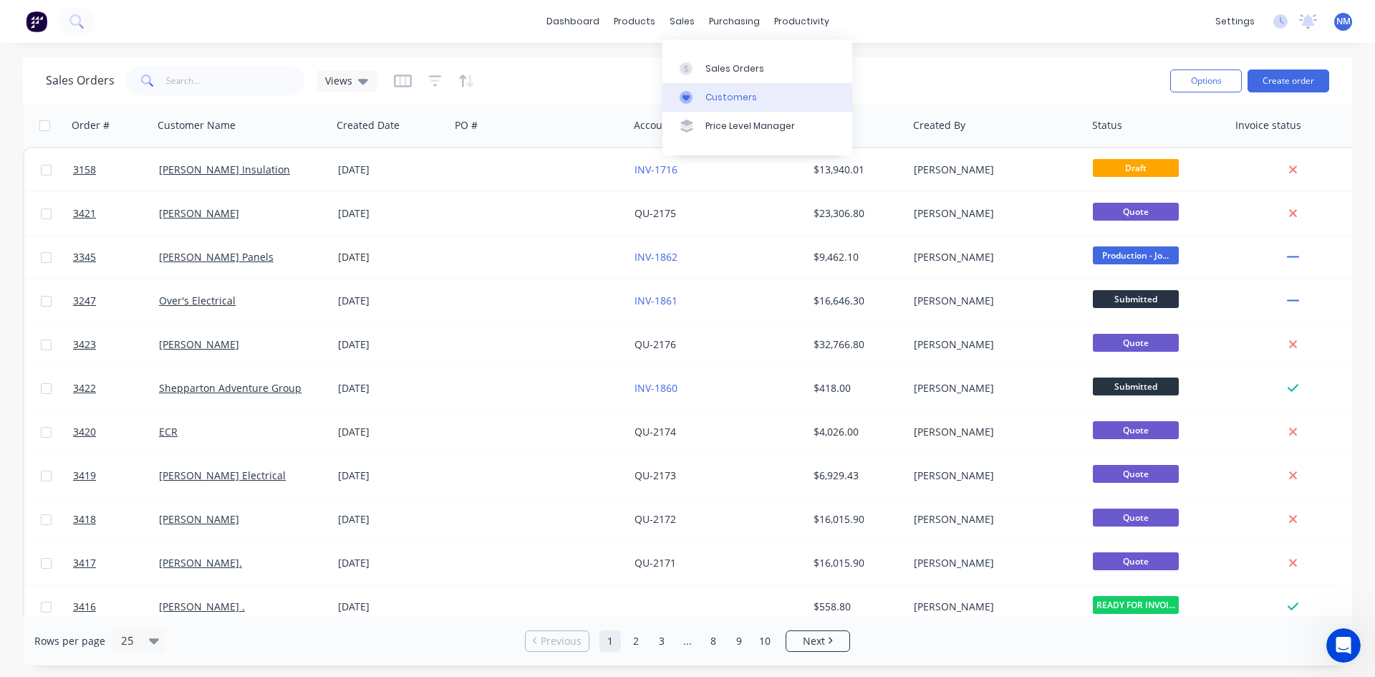
click at [757, 90] on link "Customers" at bounding box center [757, 97] width 190 height 29
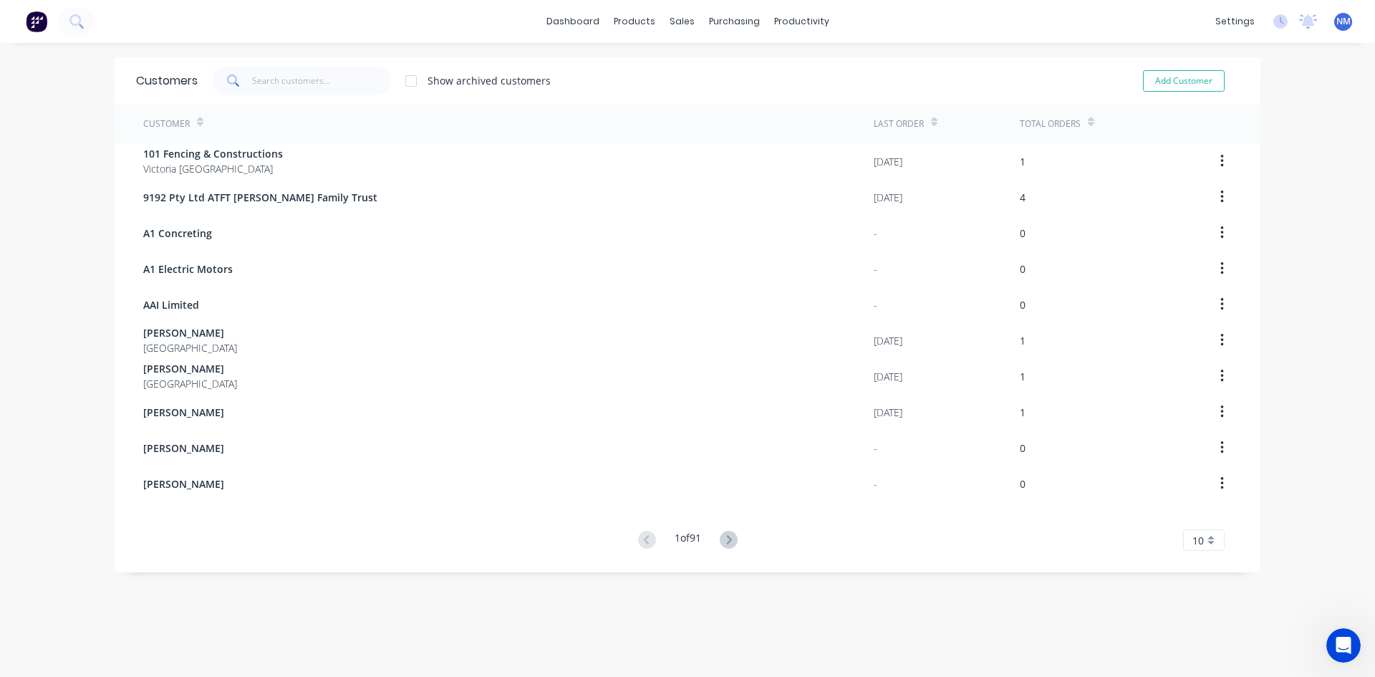
click at [1183, 65] on div "Customers Show archived customers Add Customer" at bounding box center [688, 80] width 1146 height 47
click at [1174, 79] on button "Add Customer" at bounding box center [1184, 80] width 82 height 21
select select "AU"
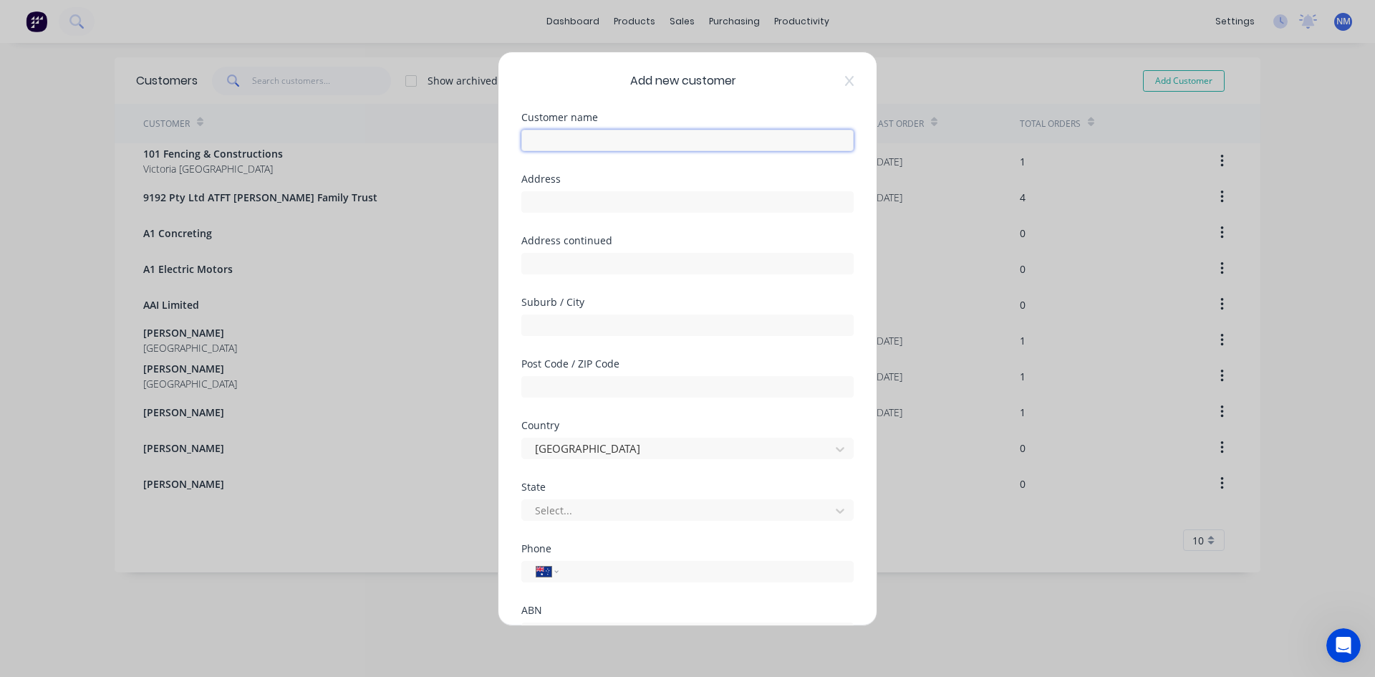
click at [603, 146] on input "text" at bounding box center [687, 140] width 332 height 21
click at [619, 140] on input "Jayden" at bounding box center [687, 140] width 332 height 21
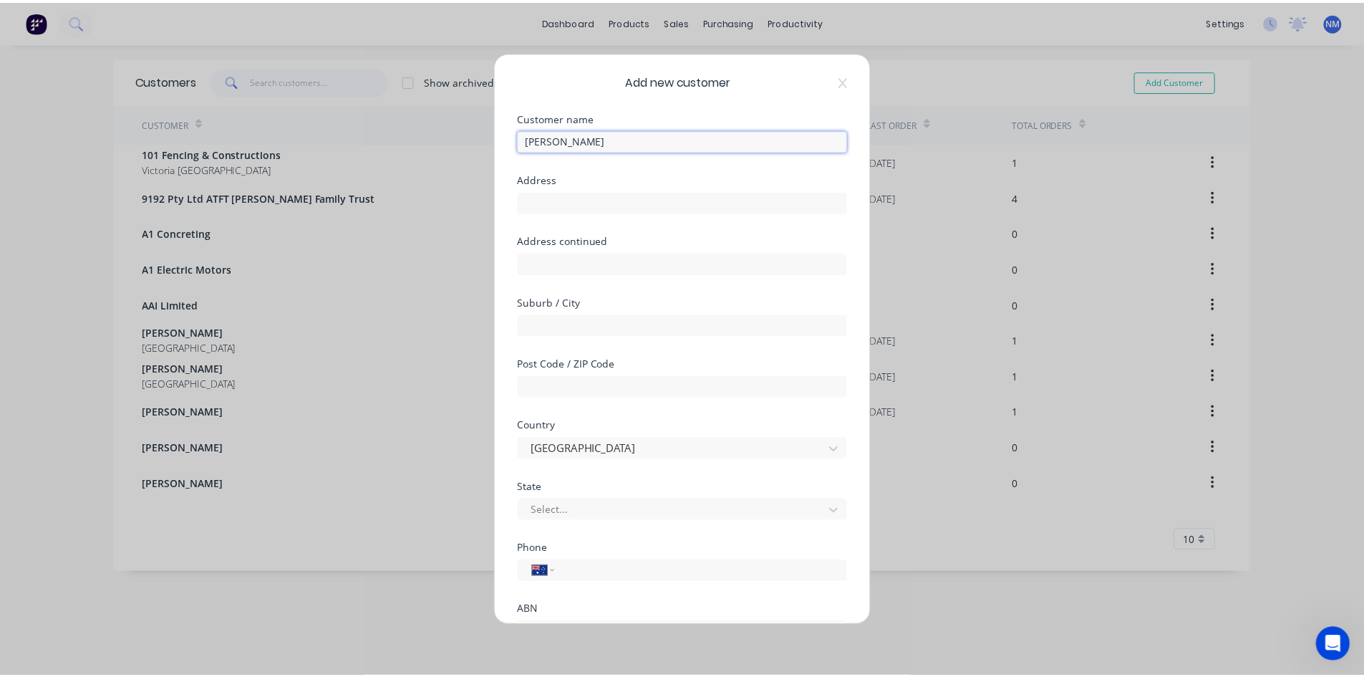
scroll to position [126, 0]
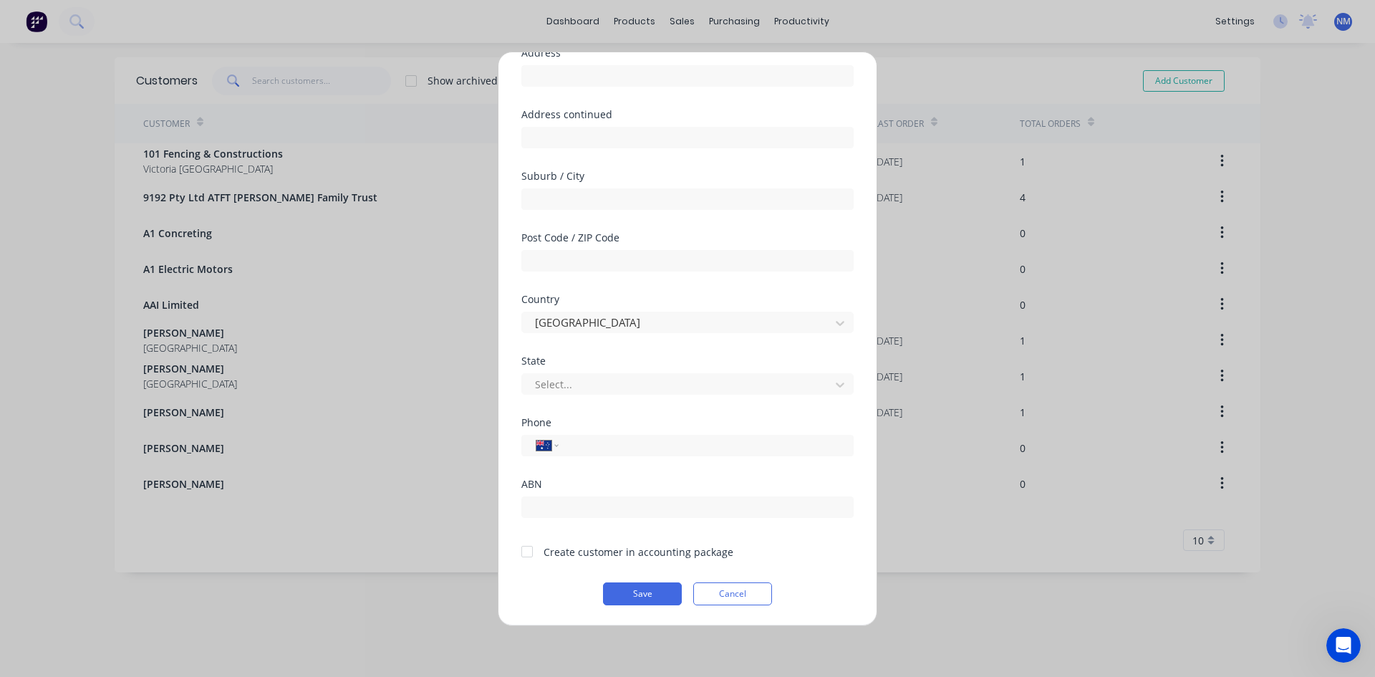
type input "Jayden Blum"
click at [523, 556] on div at bounding box center [527, 551] width 29 height 29
click at [632, 600] on button "Save" at bounding box center [642, 593] width 79 height 23
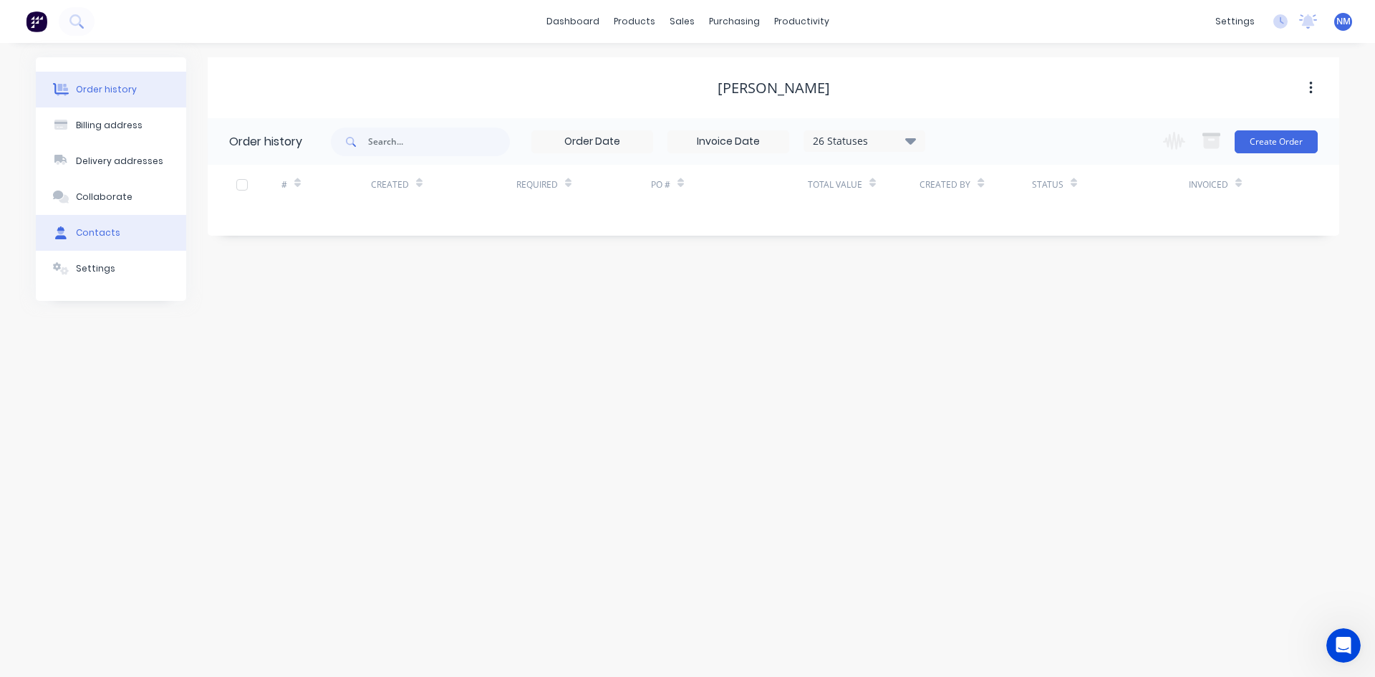
click at [128, 238] on button "Contacts" at bounding box center [111, 233] width 150 height 36
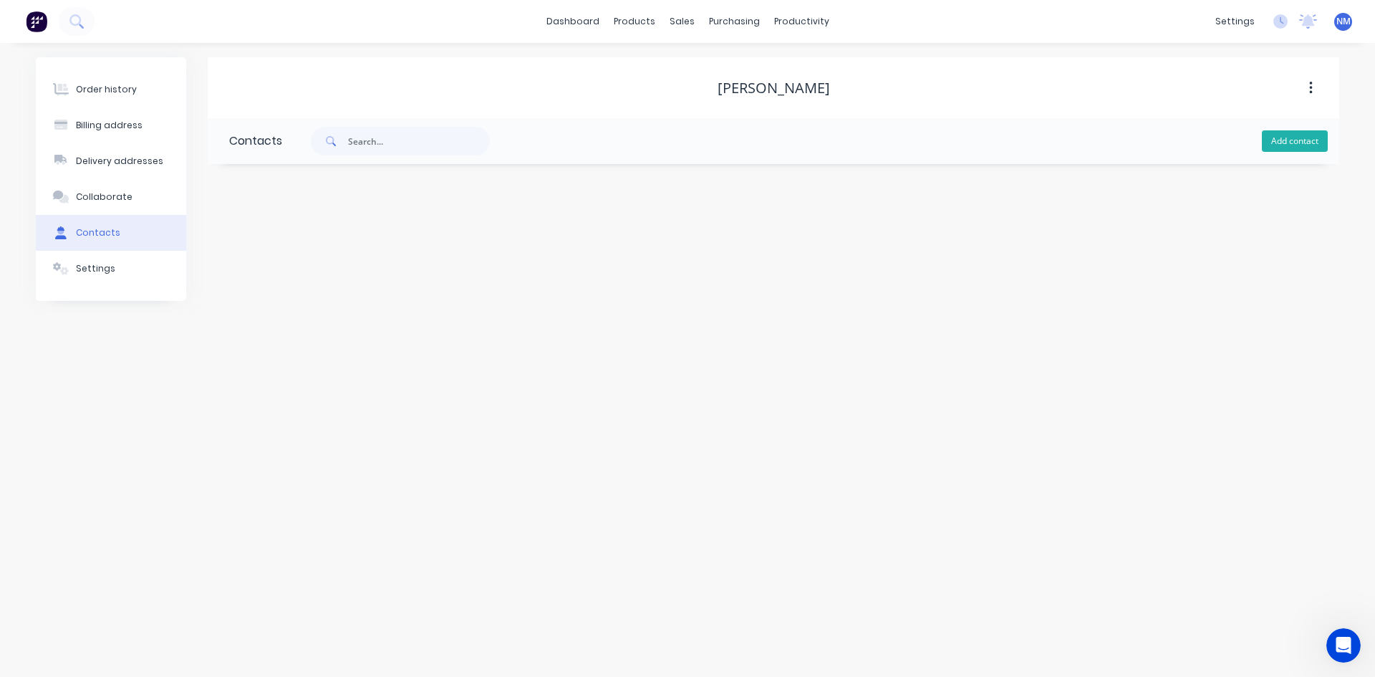
click at [1280, 142] on button "Add contact" at bounding box center [1295, 140] width 66 height 21
select select "AU"
drag, startPoint x: 360, startPoint y: 253, endPoint x: 508, endPoint y: 241, distance: 148.8
click at [360, 253] on input "text" at bounding box center [346, 246] width 234 height 21
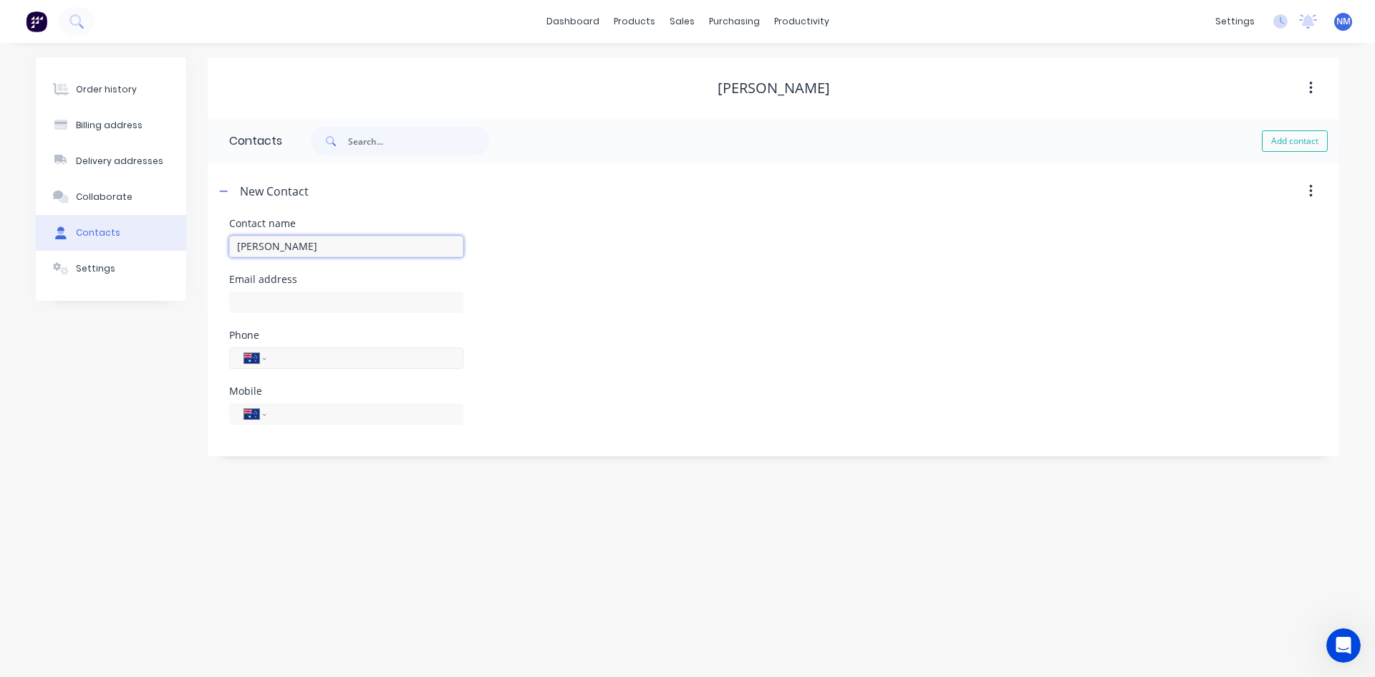
type input "Jayden Blum"
click at [347, 354] on input "tel" at bounding box center [362, 357] width 172 height 16
select select "AU"
click at [316, 362] on input "tel" at bounding box center [362, 357] width 172 height 16
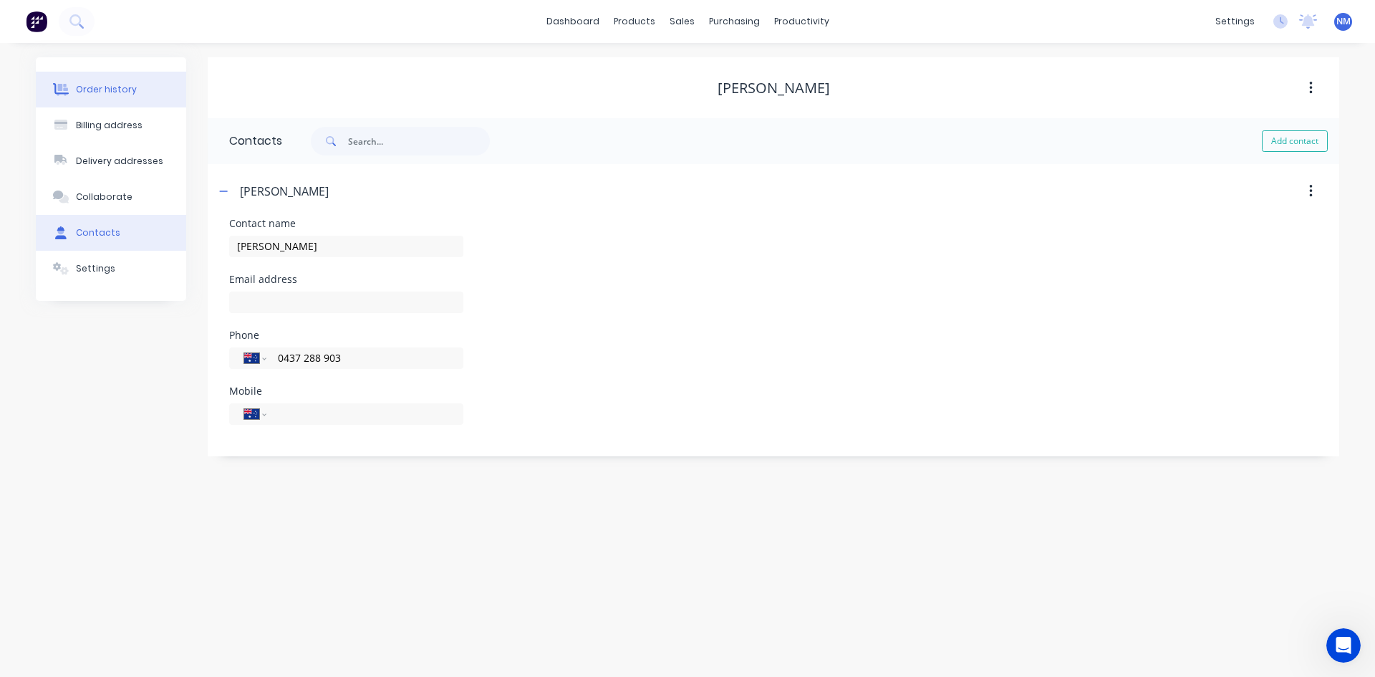
type input "0437 288 903"
click at [136, 79] on button "Order history" at bounding box center [111, 90] width 150 height 36
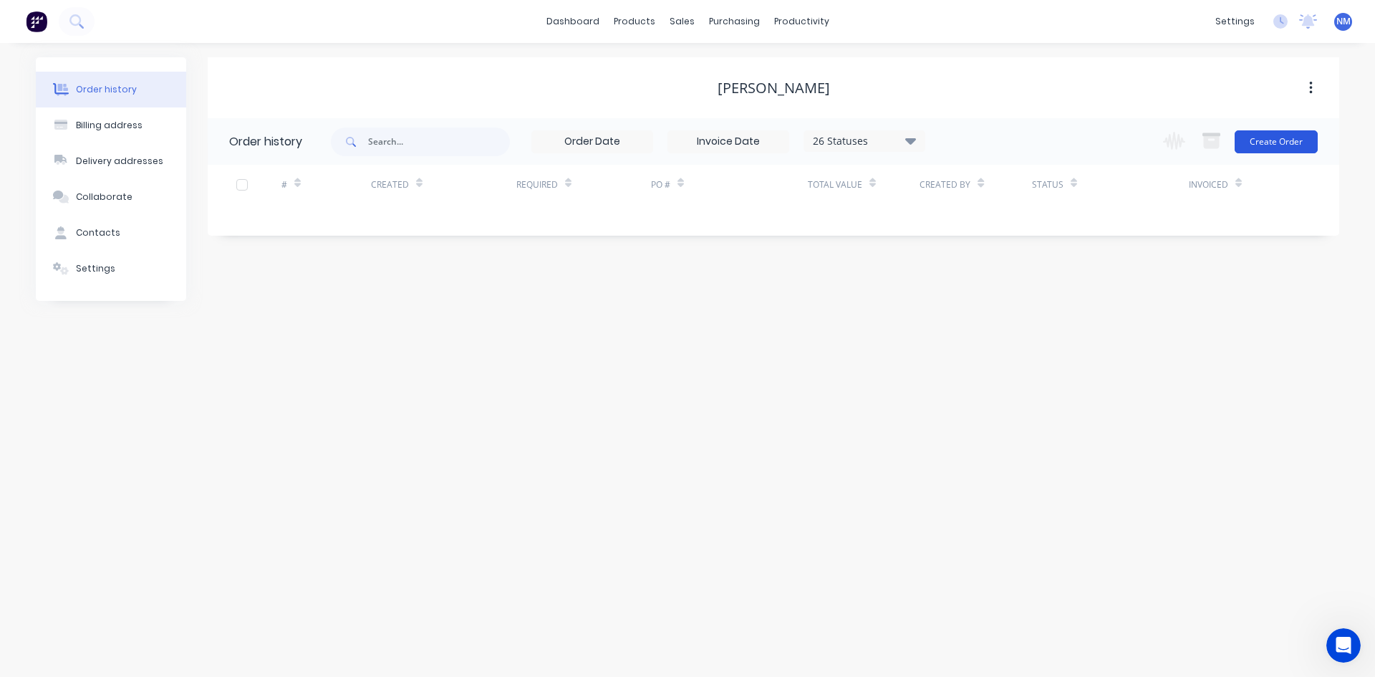
click at [1298, 149] on button "Create Order" at bounding box center [1275, 141] width 83 height 23
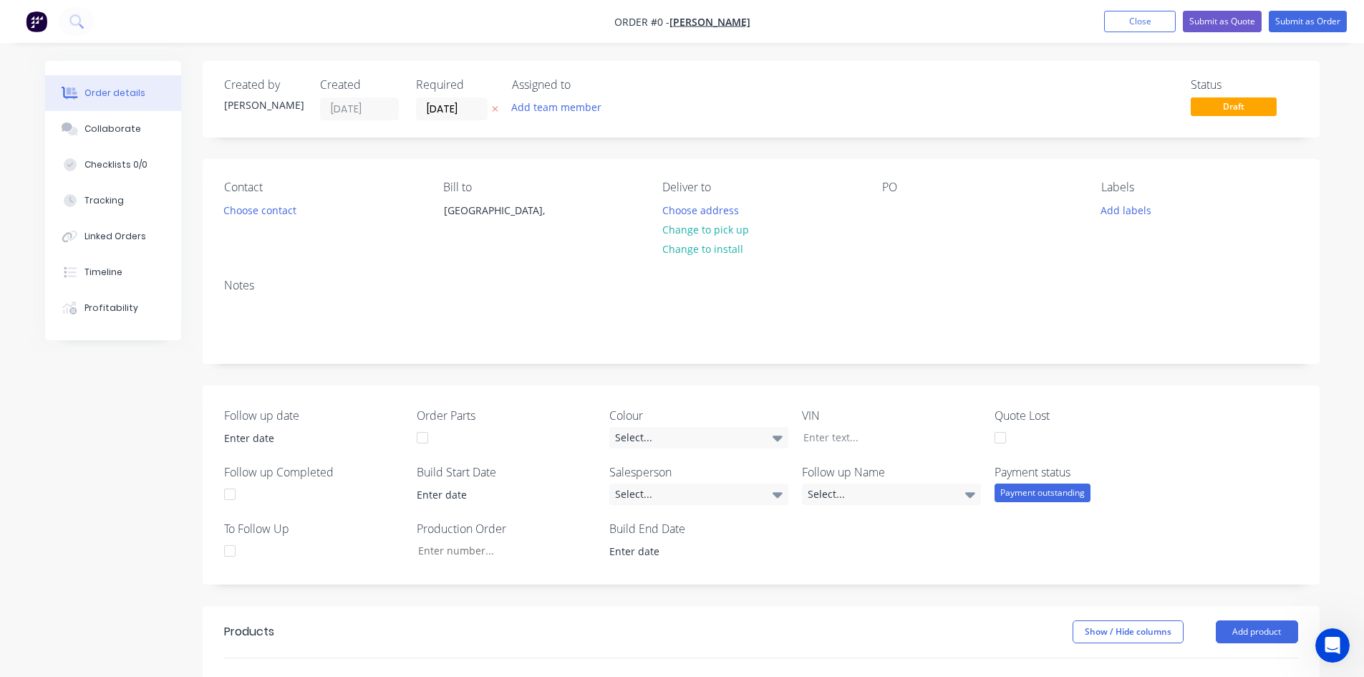
scroll to position [358, 0]
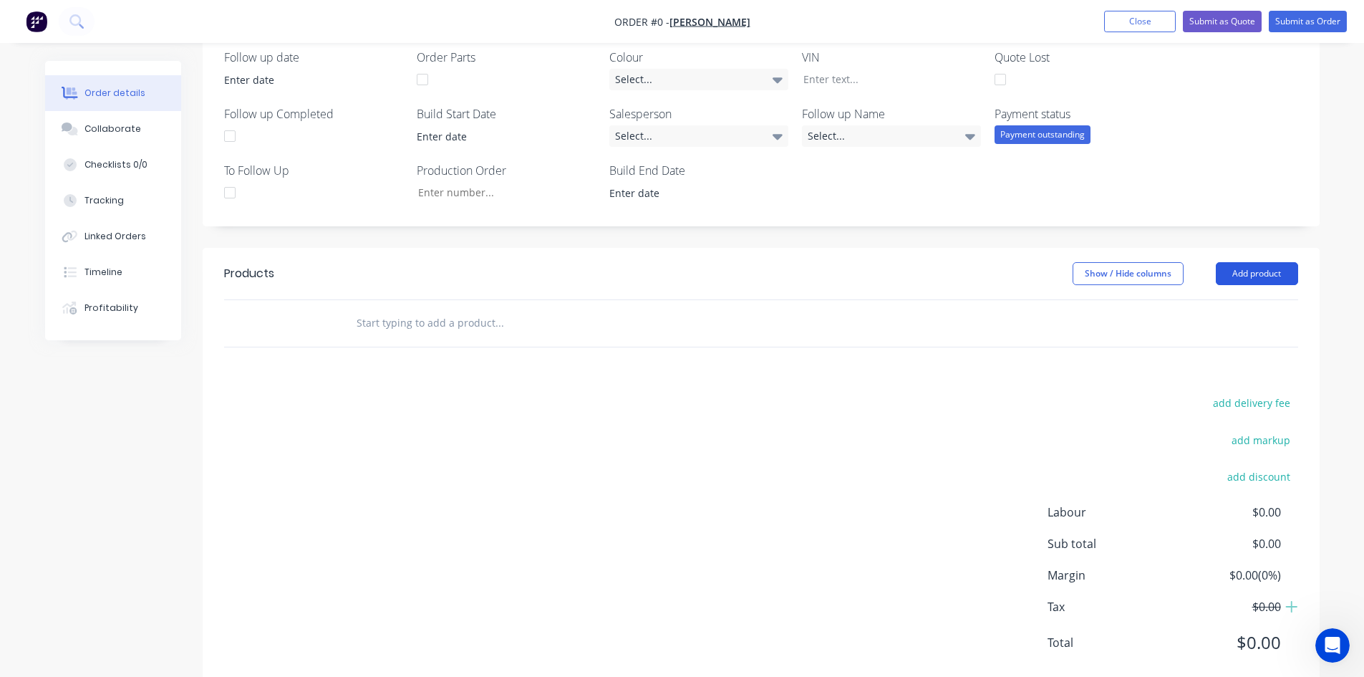
click at [1277, 281] on button "Add product" at bounding box center [1257, 273] width 82 height 23
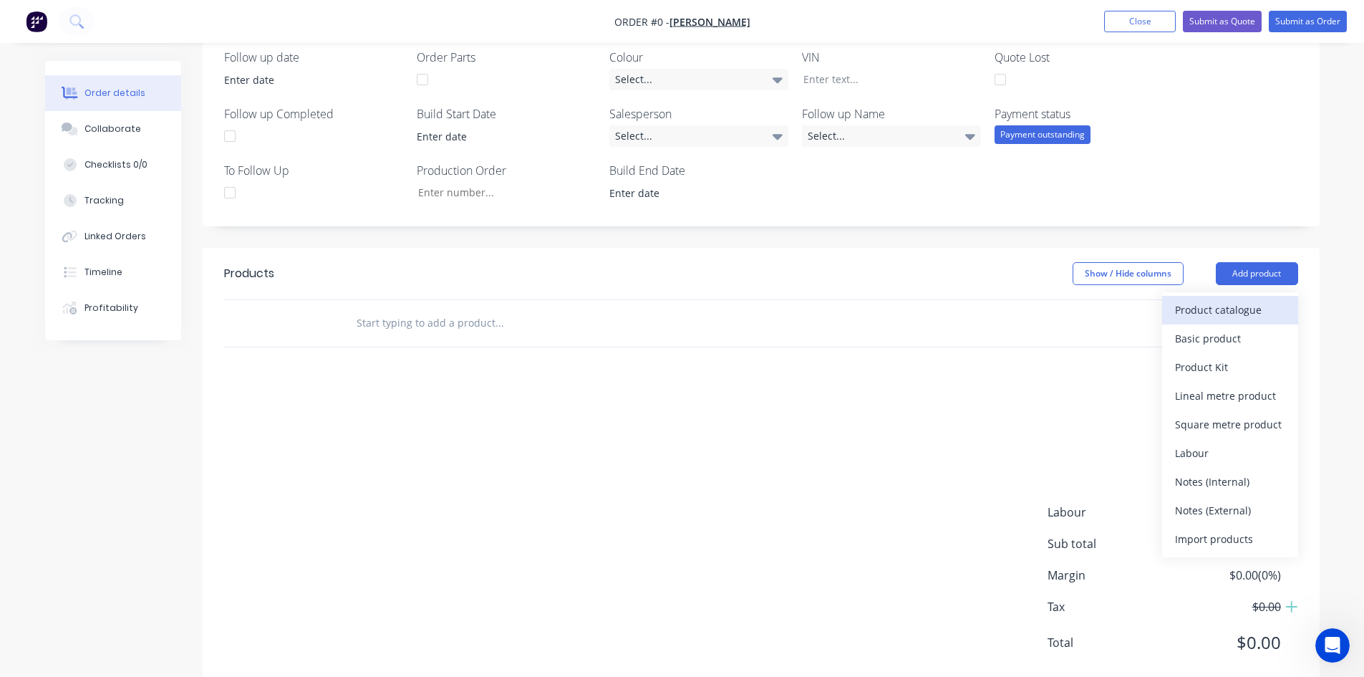
click at [1224, 308] on div "Product catalogue" at bounding box center [1230, 309] width 110 height 21
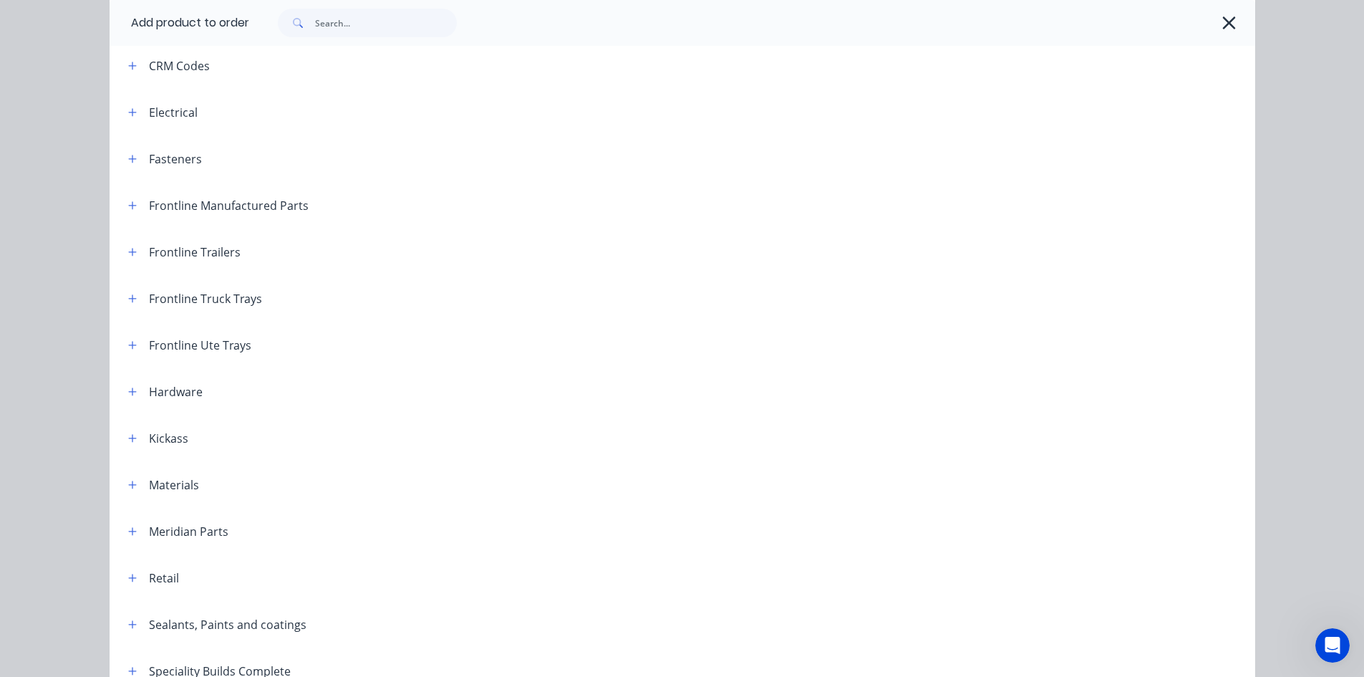
scroll to position [286, 0]
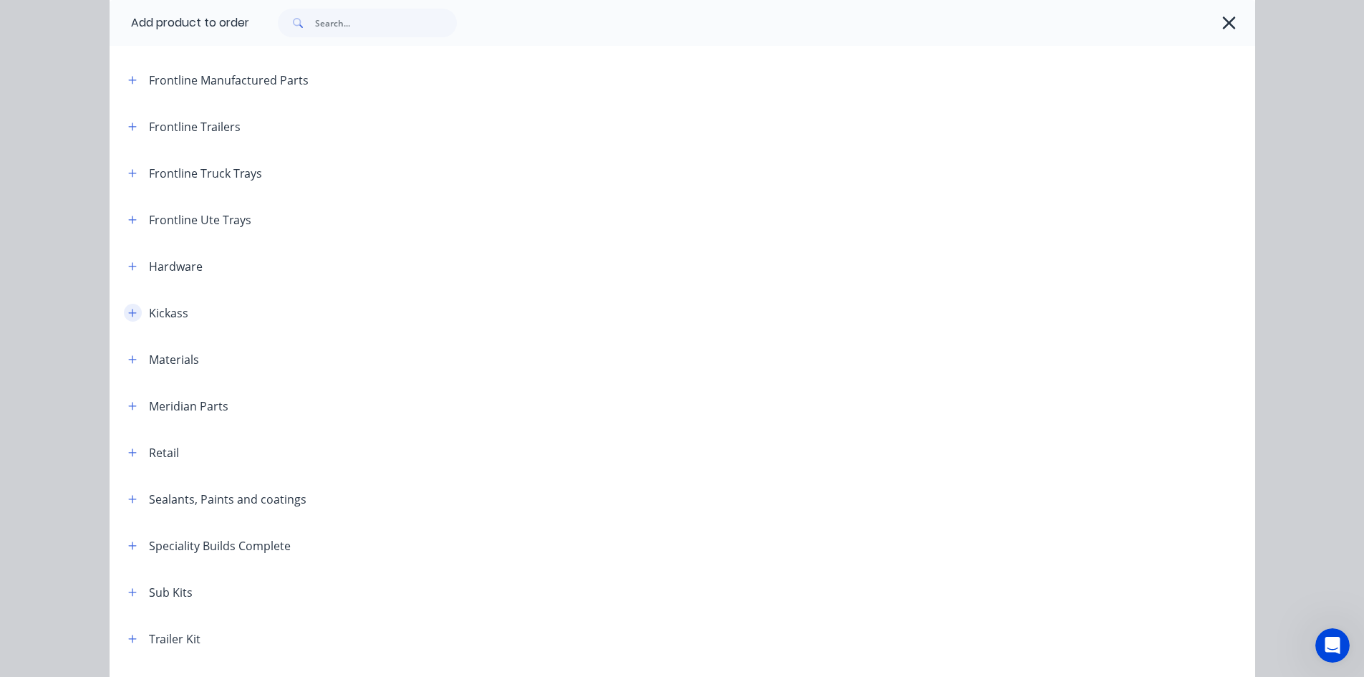
click at [124, 316] on button "button" at bounding box center [133, 313] width 18 height 18
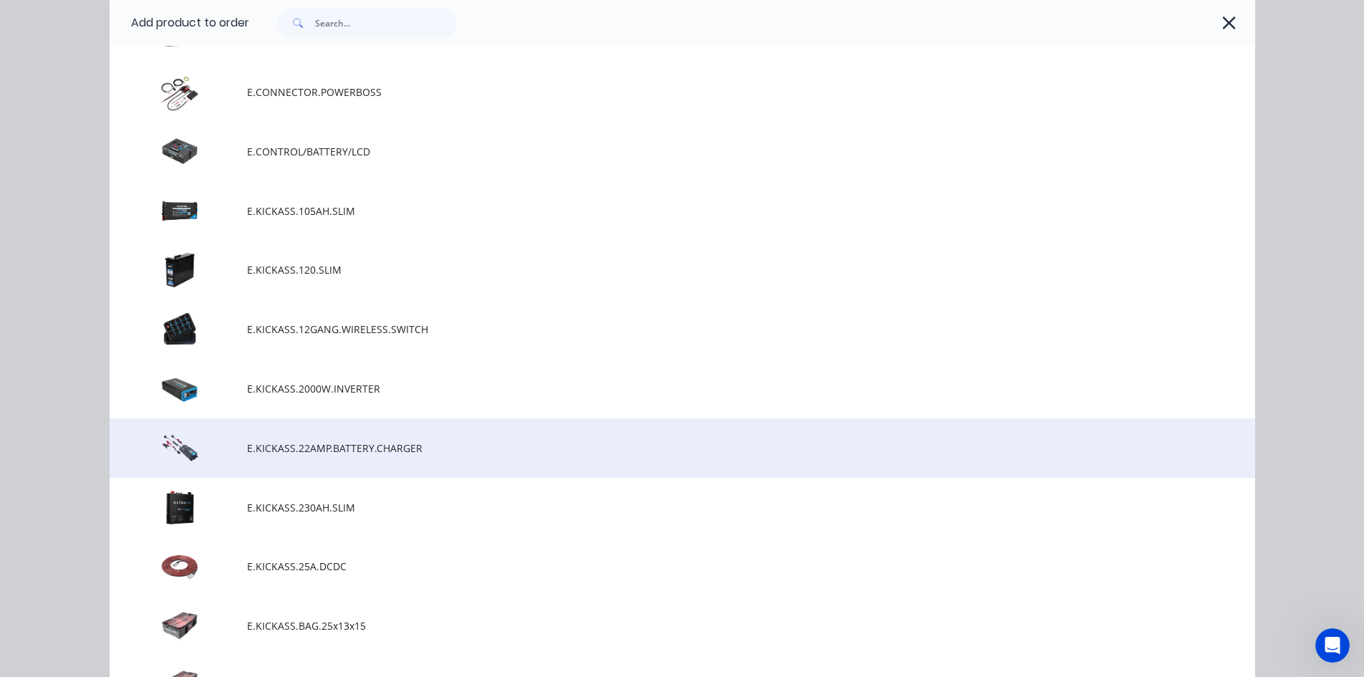
scroll to position [1146, 0]
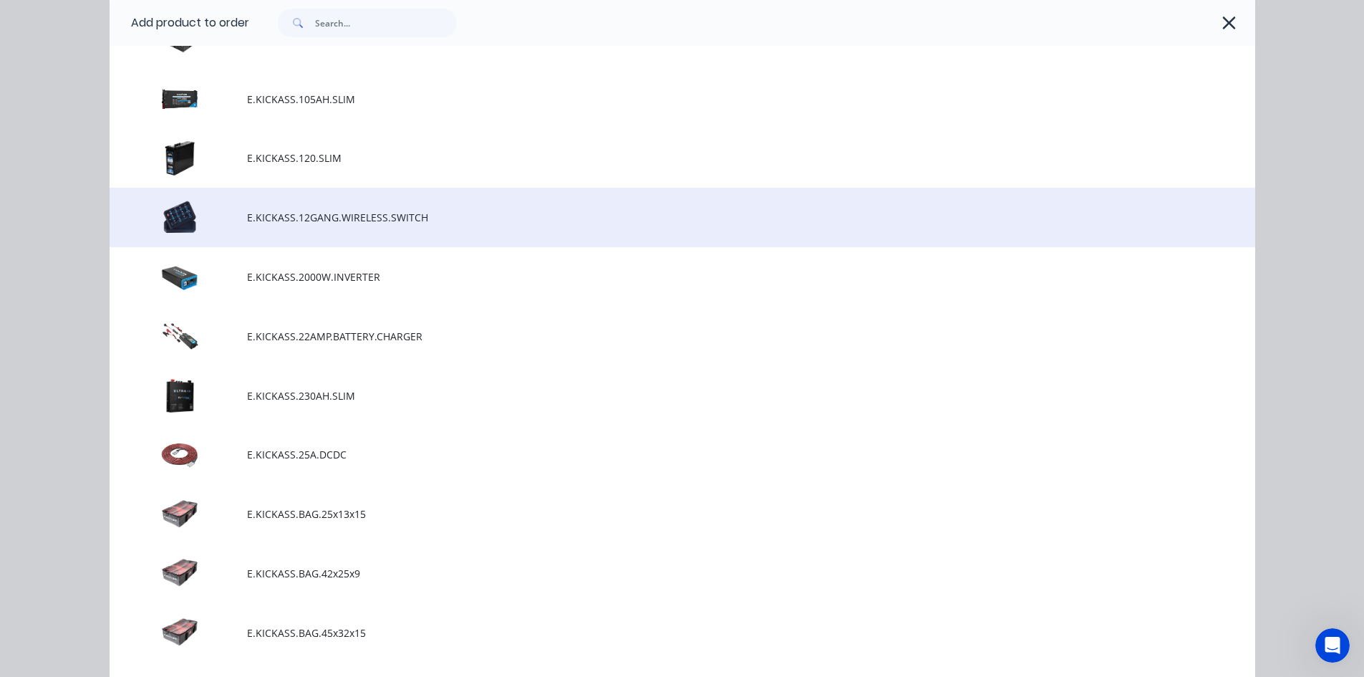
click at [347, 228] on td "E.KICKASS.12GANG.WIRELESS.SWITCH" at bounding box center [751, 217] width 1008 height 59
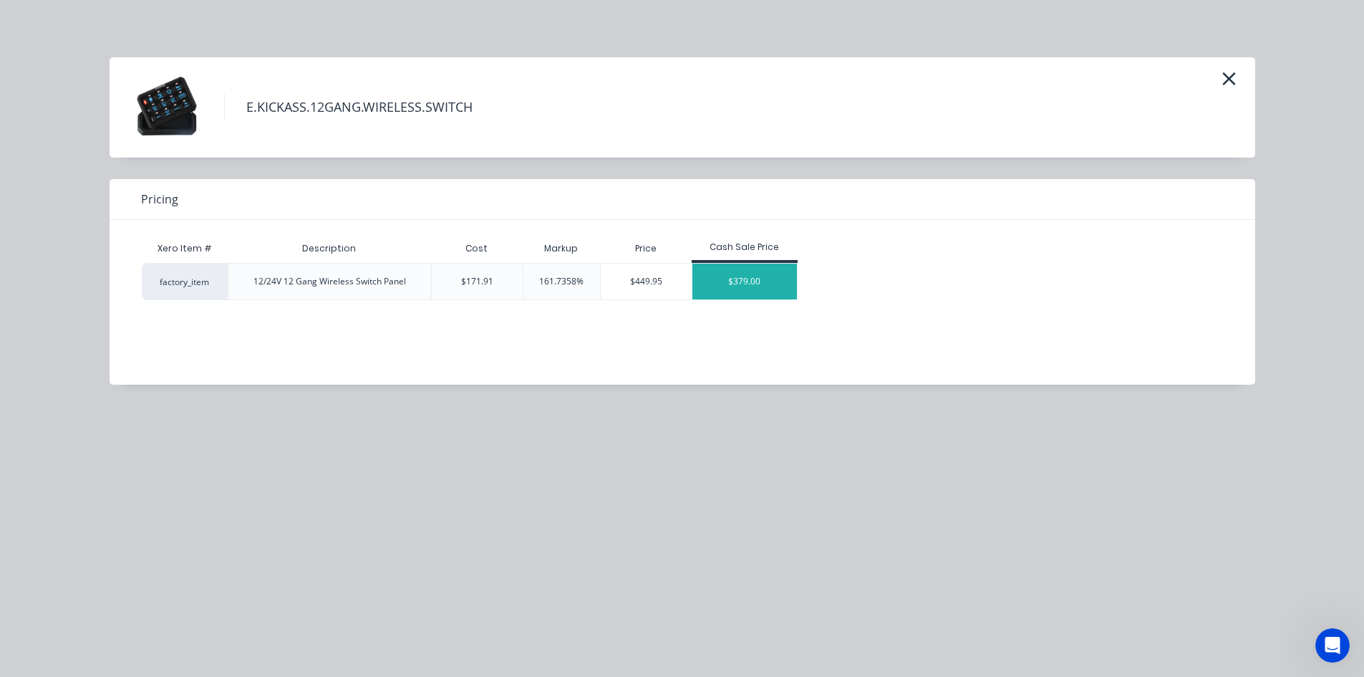
click at [777, 281] on div "$379.00" at bounding box center [744, 281] width 105 height 36
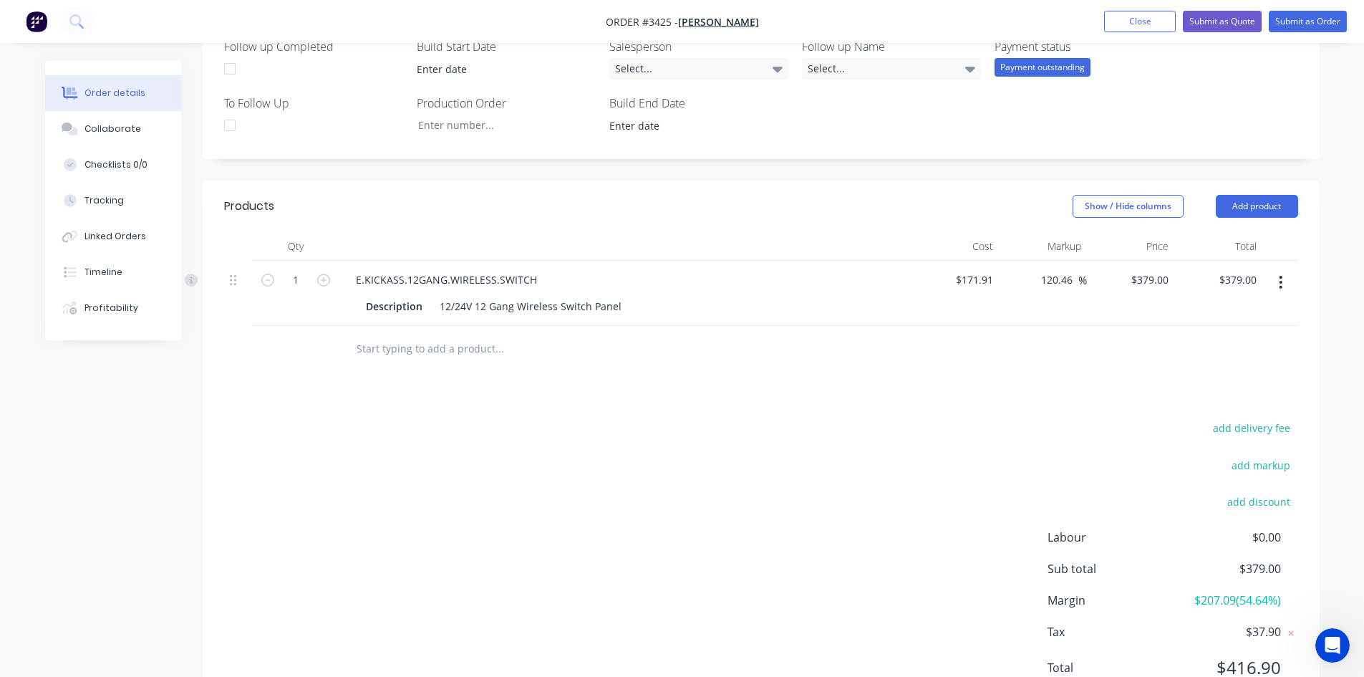
scroll to position [486, 0]
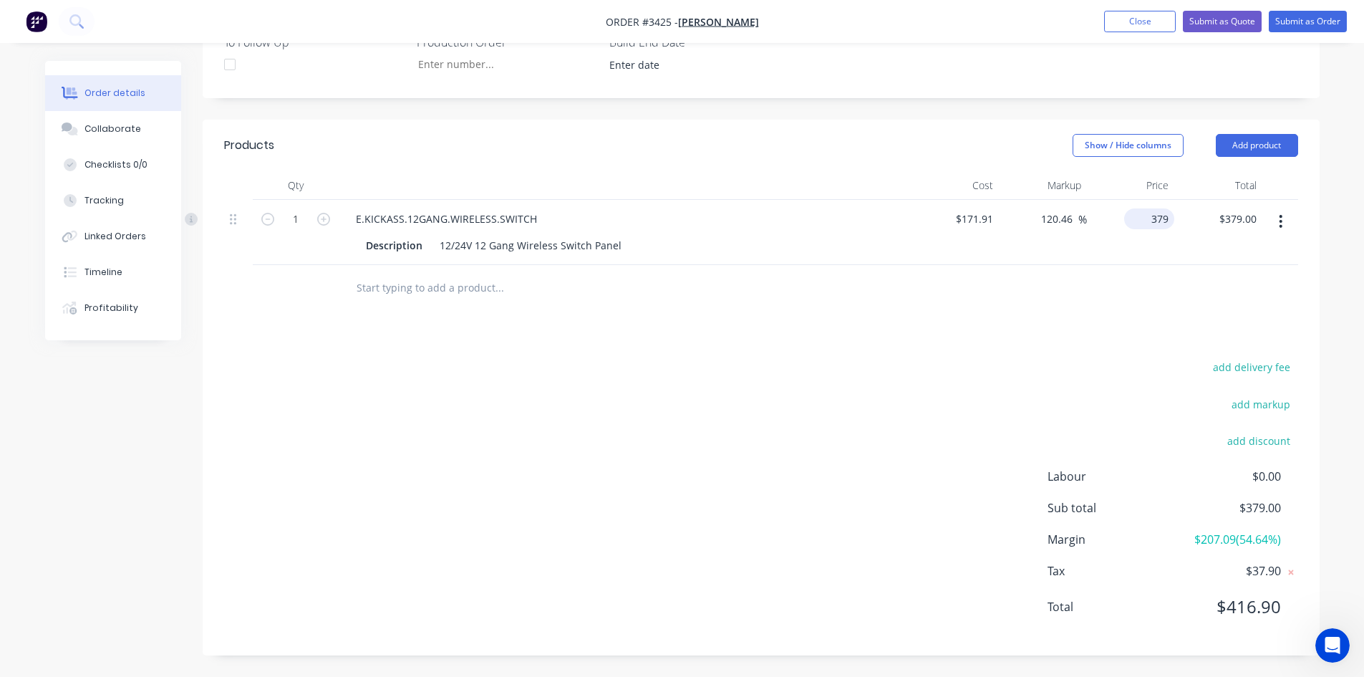
click at [1160, 221] on input "379" at bounding box center [1152, 218] width 44 height 21
type input "344.54"
type input "100.42"
type input "$344.54"
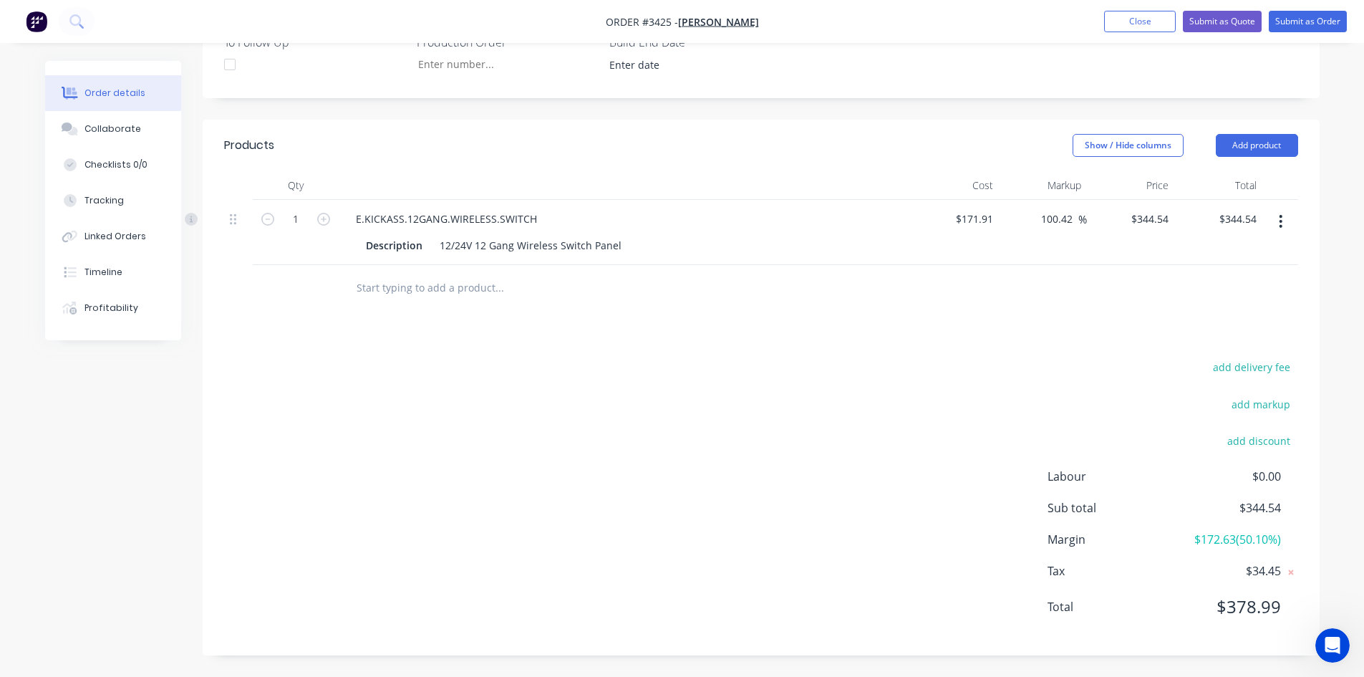
click at [876, 487] on div "add delivery fee add markup add discount Labour $0.00 Sub total $344.54 Margin …" at bounding box center [761, 495] width 1074 height 276
click at [1143, 218] on input "344.54" at bounding box center [1152, 218] width 44 height 21
type input "$344.55"
click at [762, 488] on div "add delivery fee add markup add discount Labour $0.00 Sub total $344.55 Margin …" at bounding box center [761, 495] width 1074 height 276
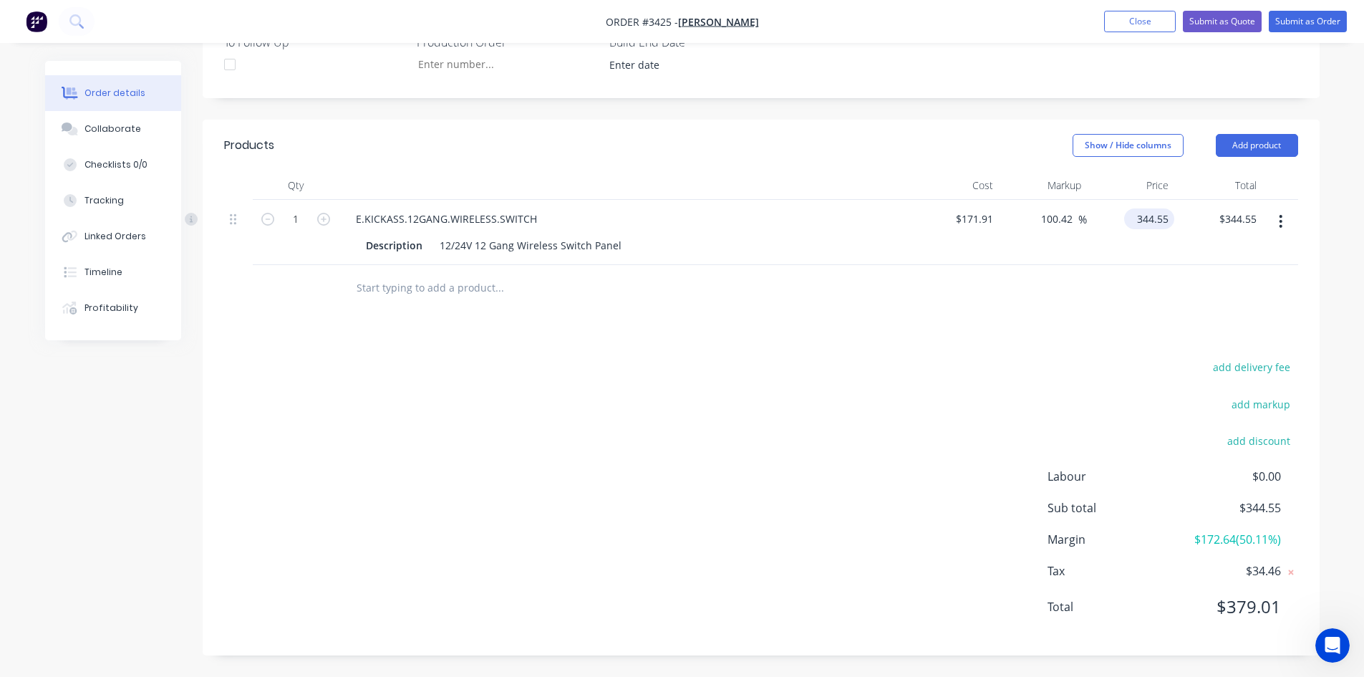
click at [1163, 221] on input "344.55" at bounding box center [1152, 218] width 44 height 21
type input "253.65"
type input "47.55"
type input "$253.65"
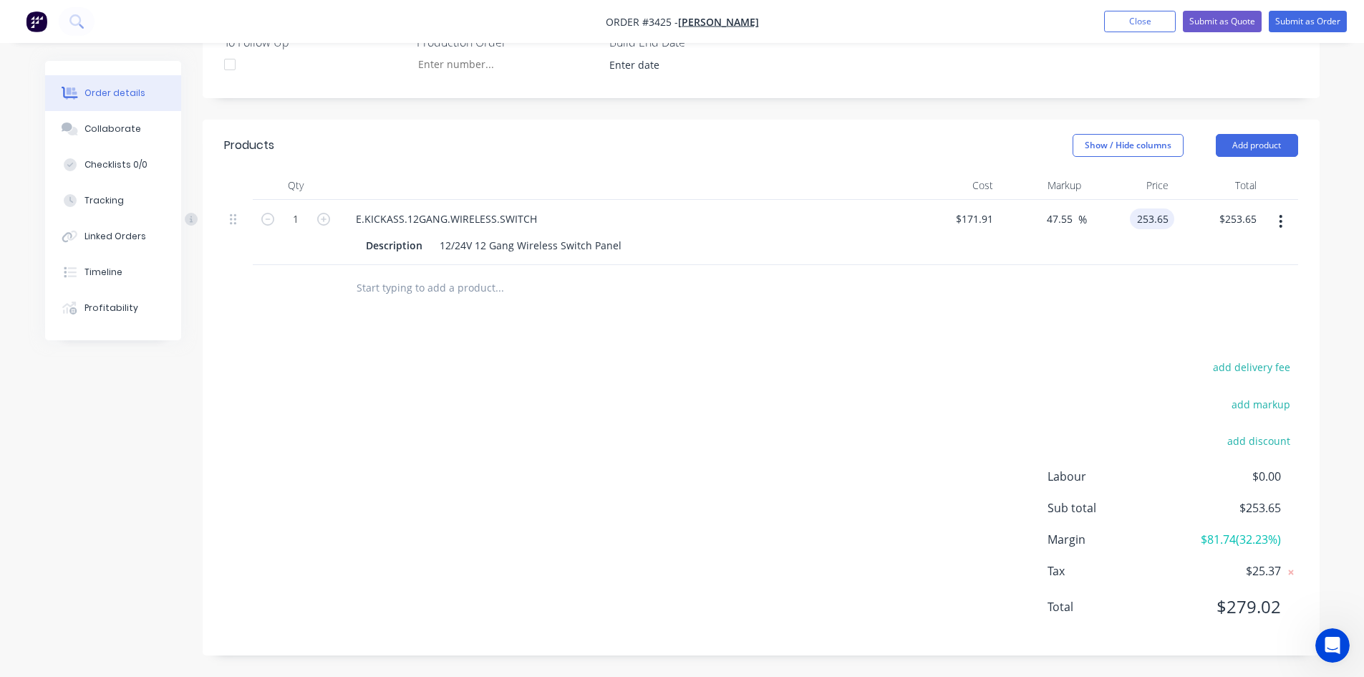
type input "$253.65"
click at [802, 391] on div "add delivery fee add markup add discount Labour $0.00 Sub total $253.65 Margin …" at bounding box center [761, 495] width 1074 height 276
click at [1309, 18] on button "Submit as Order" at bounding box center [1308, 21] width 78 height 21
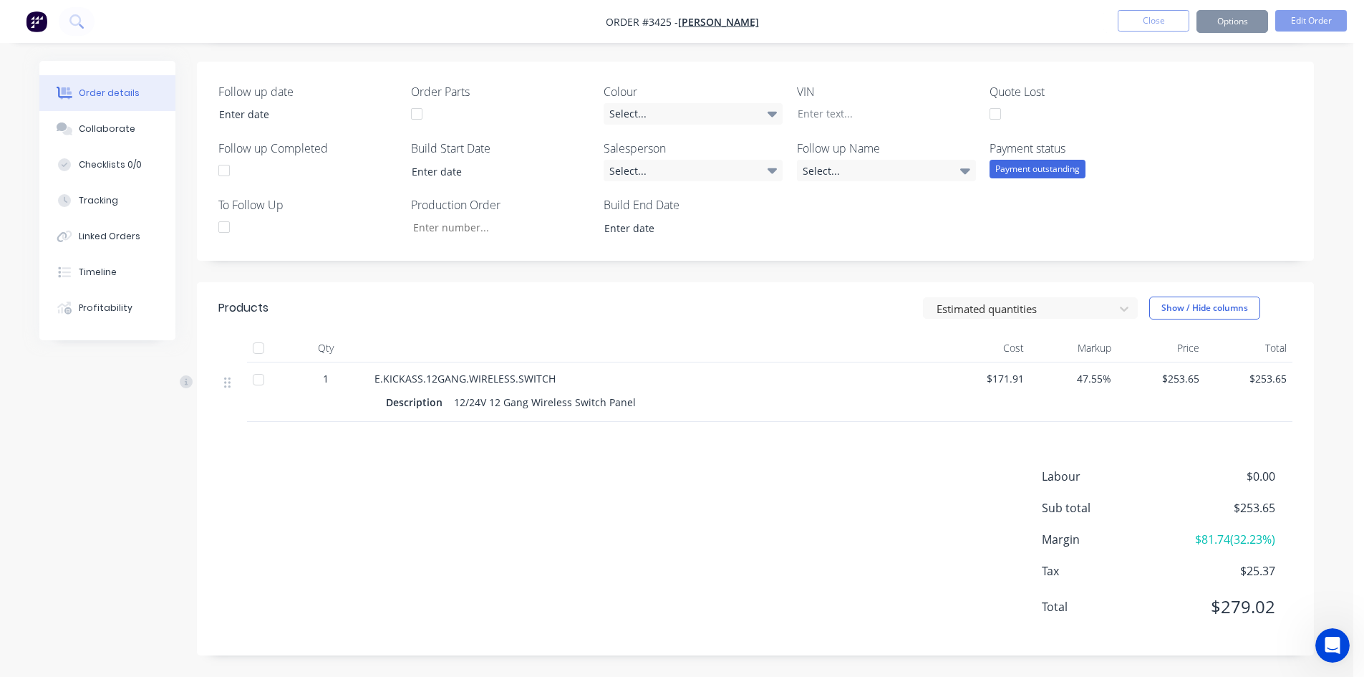
scroll to position [0, 0]
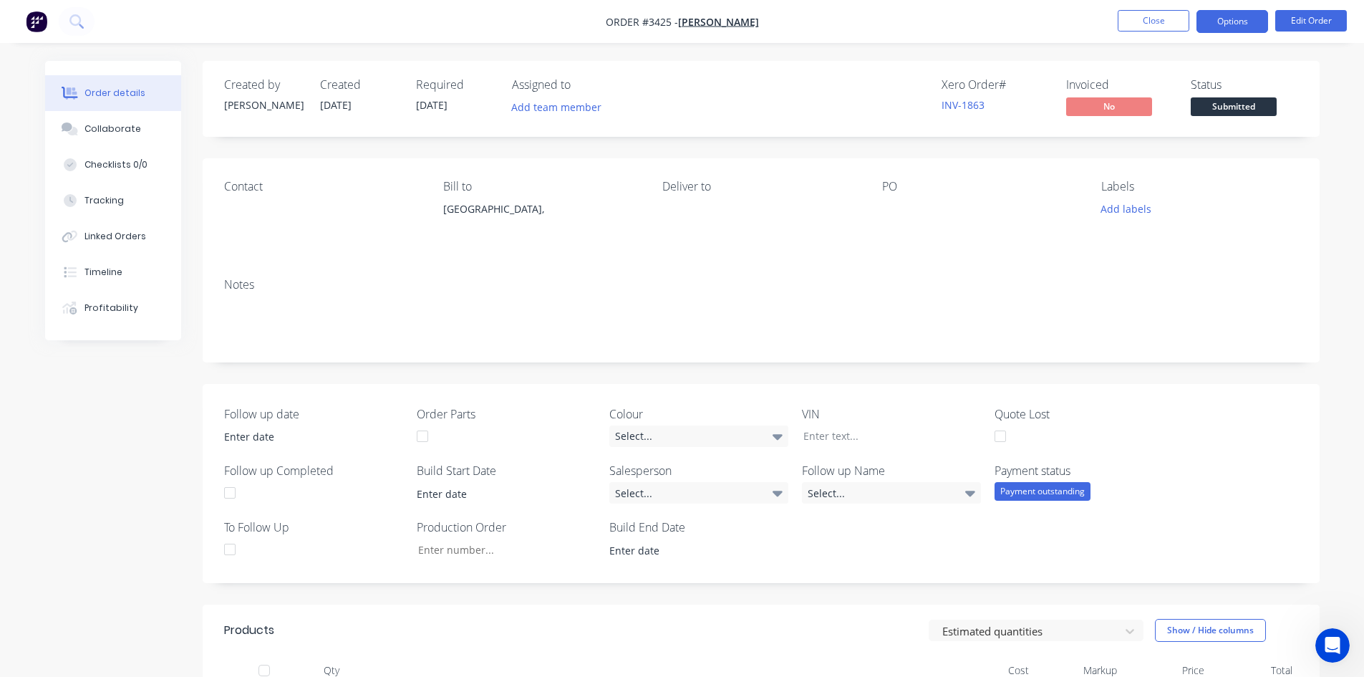
click at [1250, 24] on button "Options" at bounding box center [1232, 21] width 72 height 23
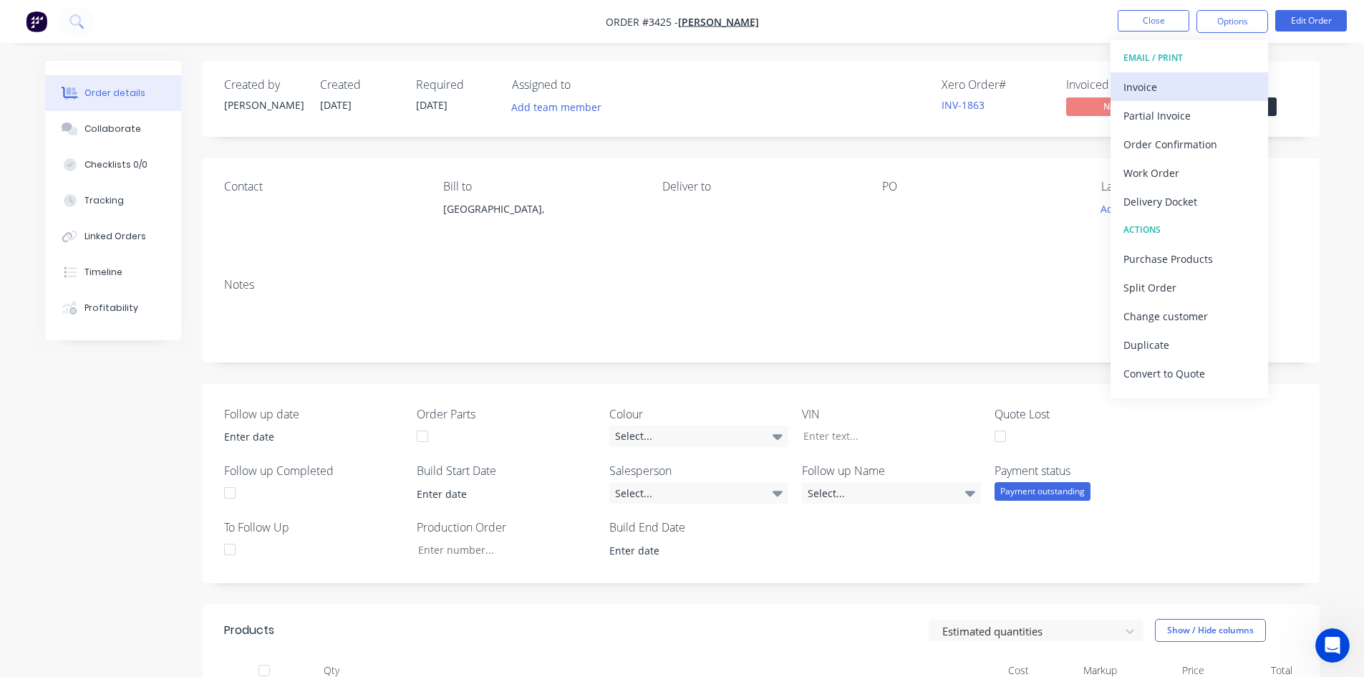
click at [1171, 83] on div "Invoice" at bounding box center [1189, 87] width 132 height 21
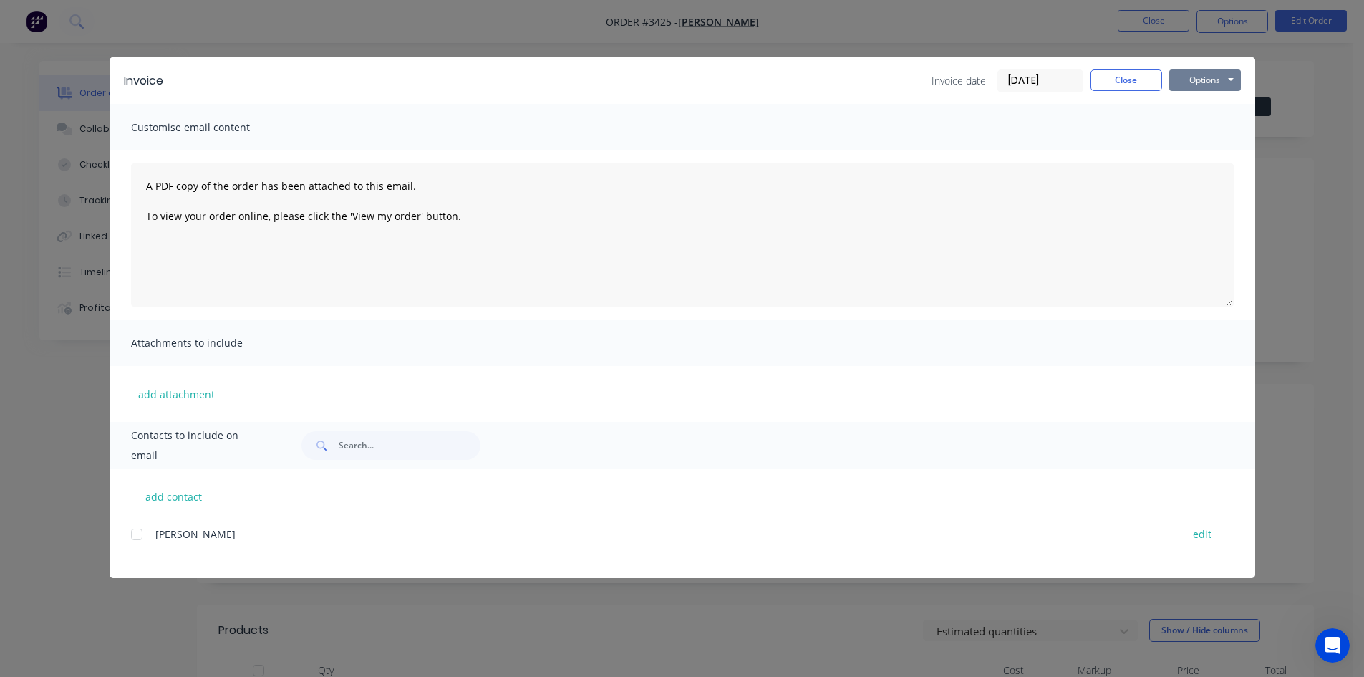
click at [1205, 77] on button "Options" at bounding box center [1205, 79] width 72 height 21
click at [1214, 131] on button "Print" at bounding box center [1215, 129] width 92 height 24
click at [1118, 82] on button "Close" at bounding box center [1126, 79] width 72 height 21
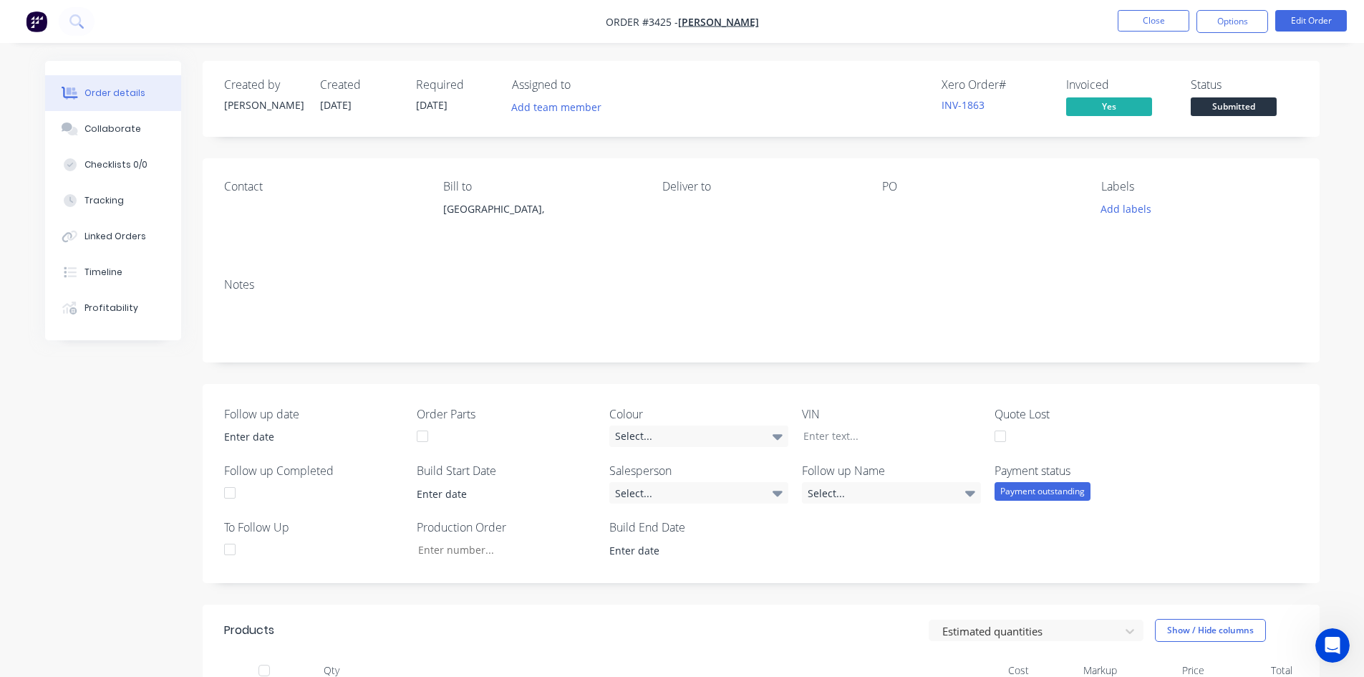
click at [1057, 490] on div "Payment outstanding" at bounding box center [1042, 491] width 96 height 19
click at [1053, 548] on div "Payment received" at bounding box center [1046, 548] width 83 height 19
click at [1251, 17] on button "Options" at bounding box center [1232, 21] width 72 height 23
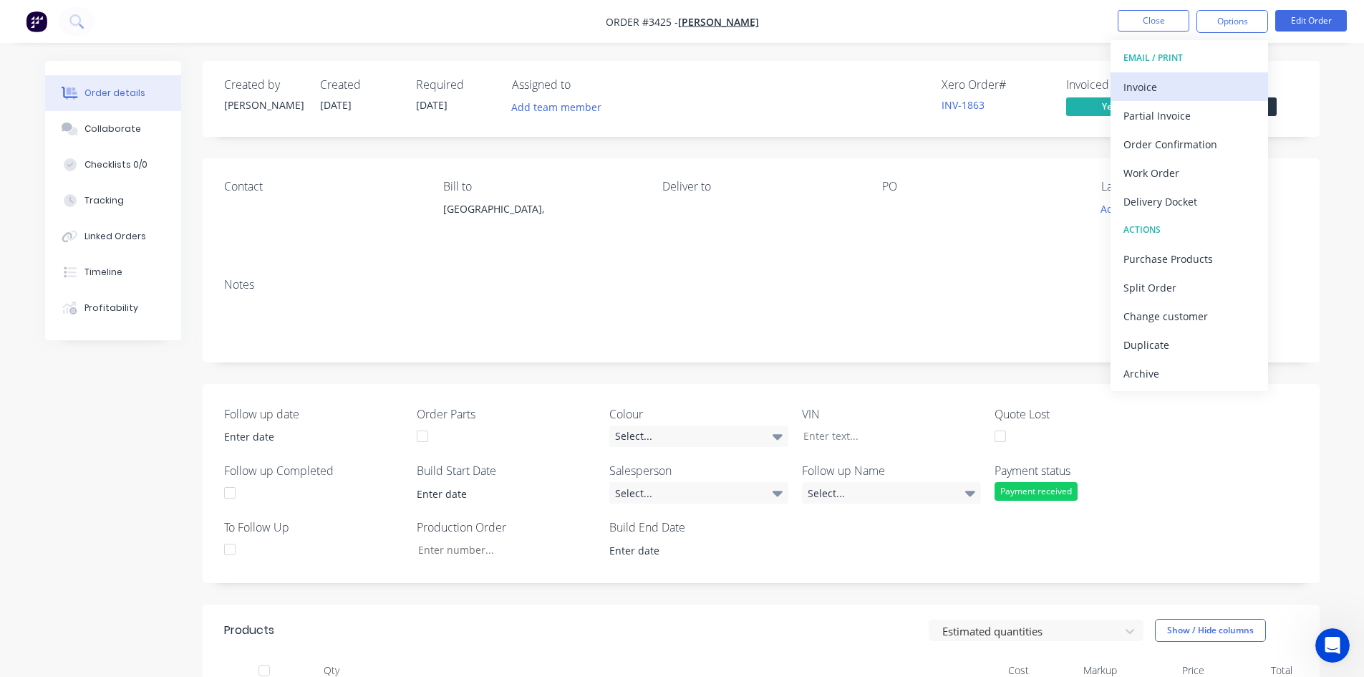
click at [1153, 89] on div "Invoice" at bounding box center [1189, 87] width 132 height 21
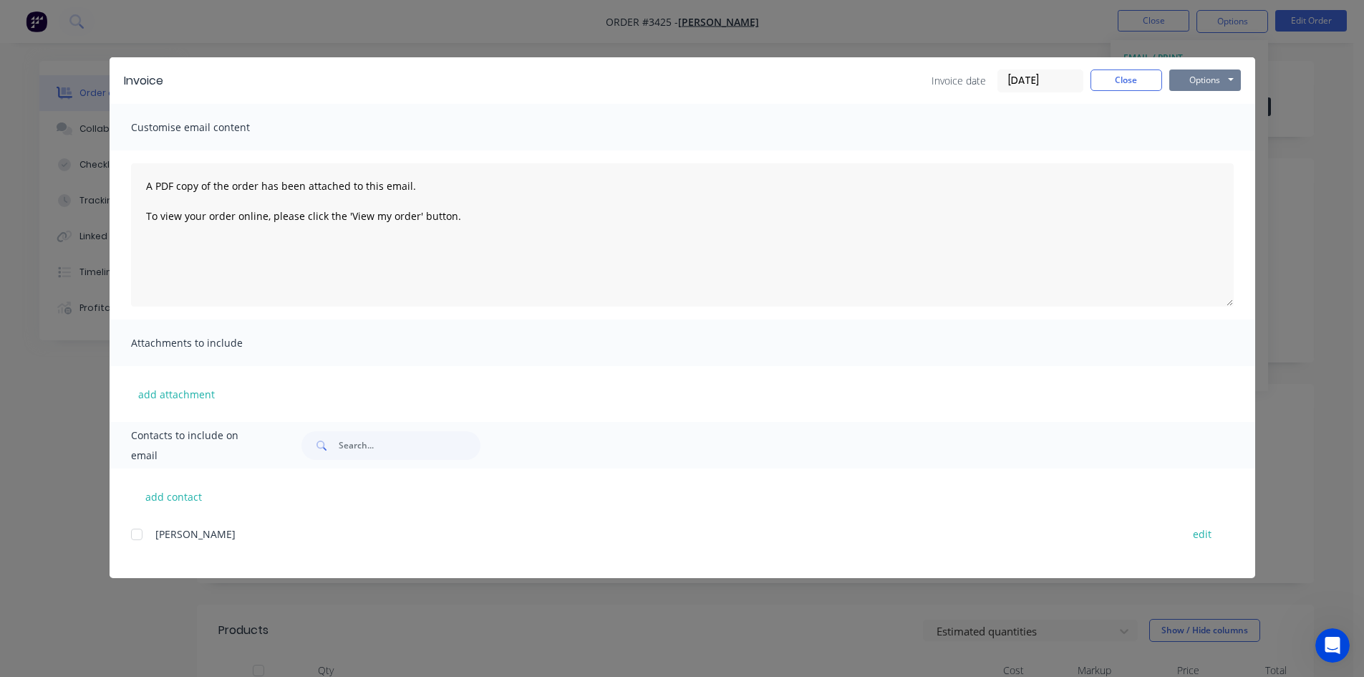
click at [1196, 72] on button "Options" at bounding box center [1205, 79] width 72 height 21
click at [1206, 131] on button "Print" at bounding box center [1215, 129] width 92 height 24
click at [1129, 79] on button "Close" at bounding box center [1126, 79] width 72 height 21
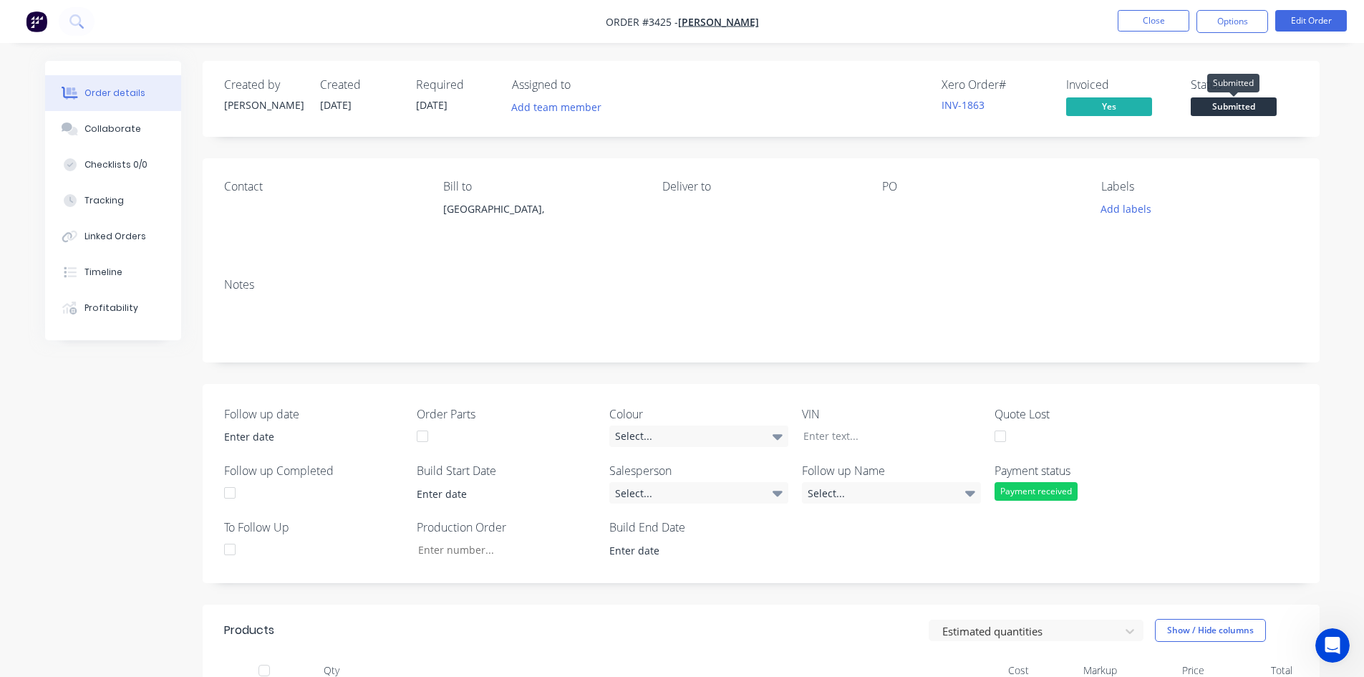
click at [1208, 109] on span "Submitted" at bounding box center [1234, 106] width 86 height 18
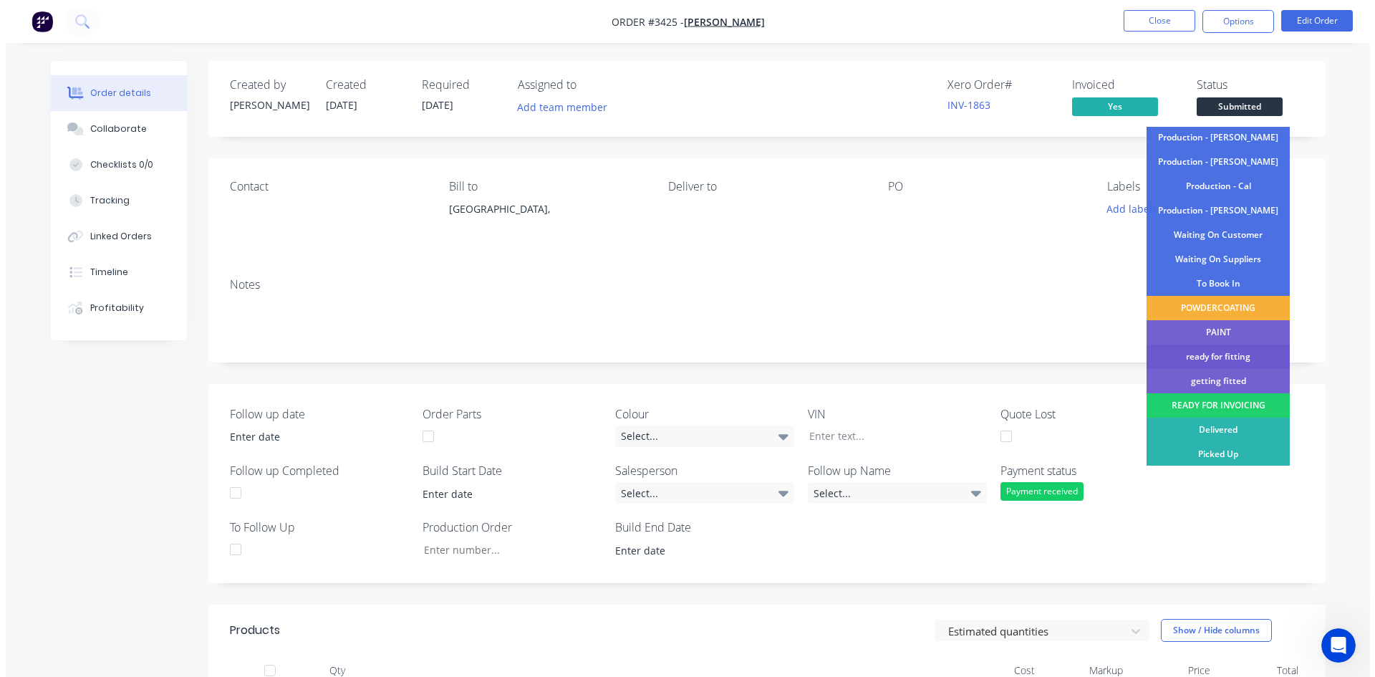
scroll to position [148, 0]
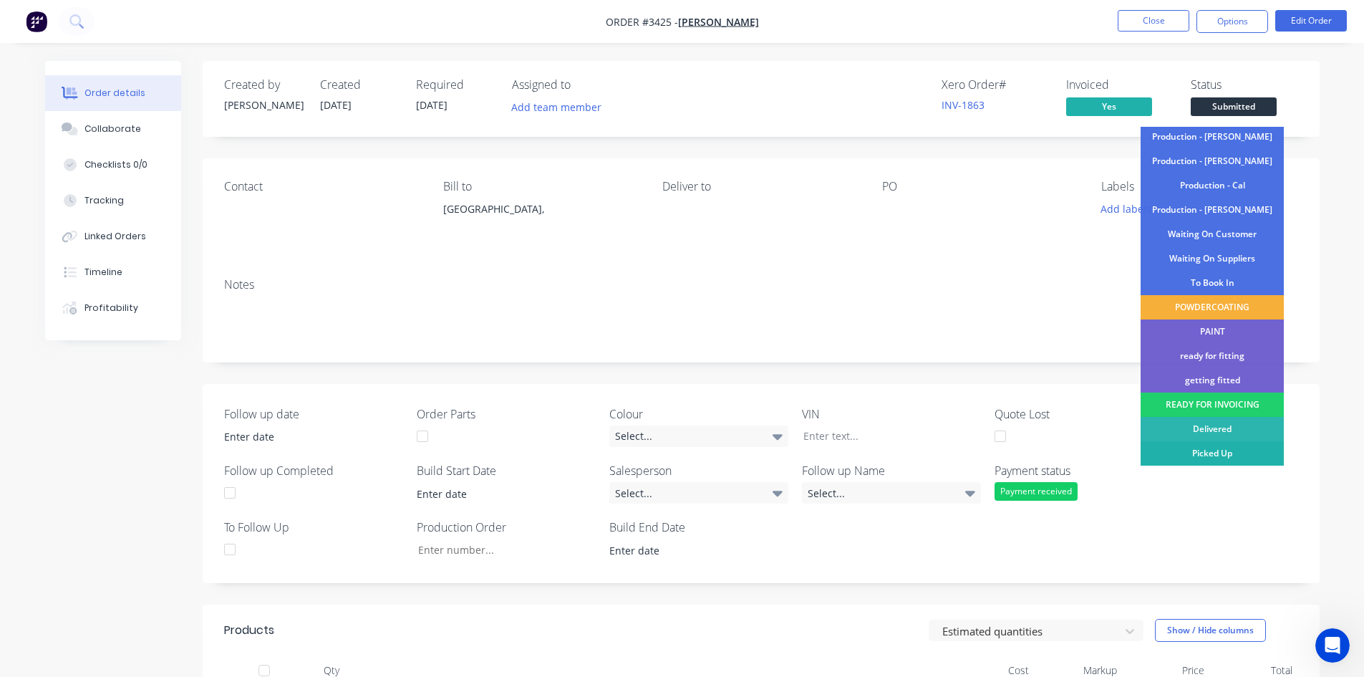
click at [1215, 447] on div "Picked Up" at bounding box center [1212, 453] width 143 height 24
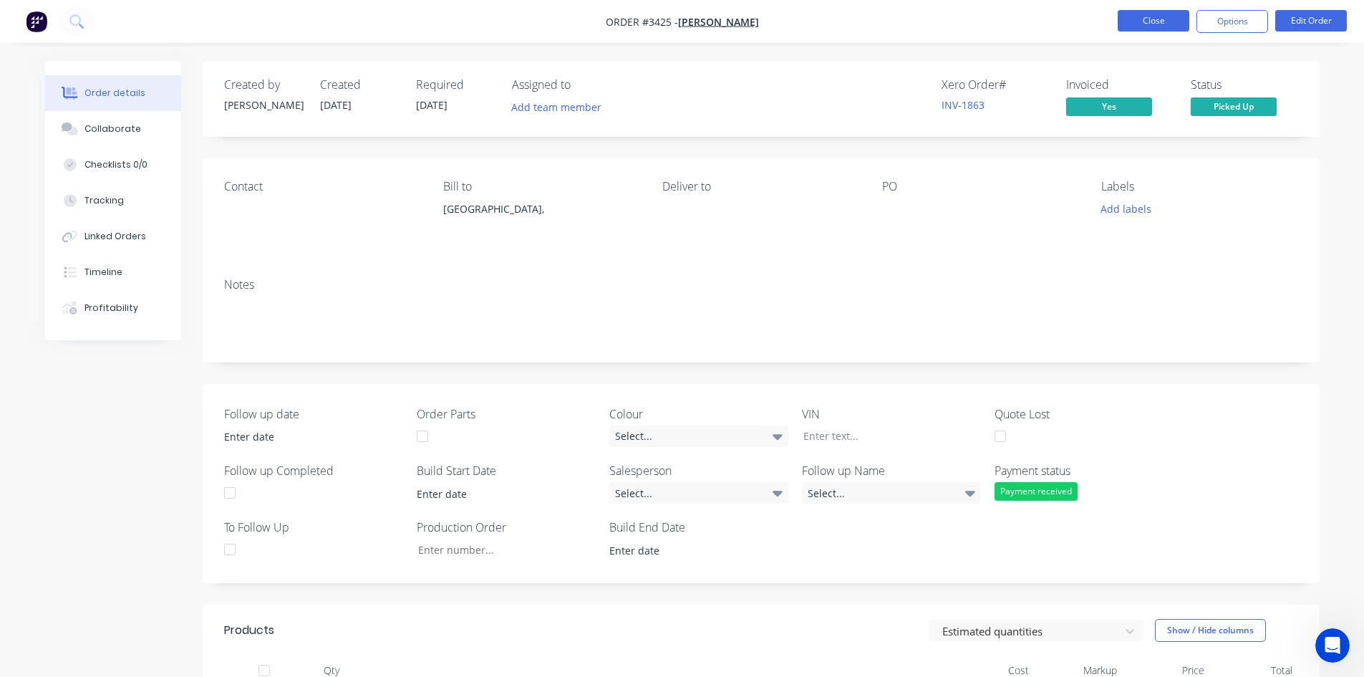
click at [1153, 24] on button "Close" at bounding box center [1154, 20] width 72 height 21
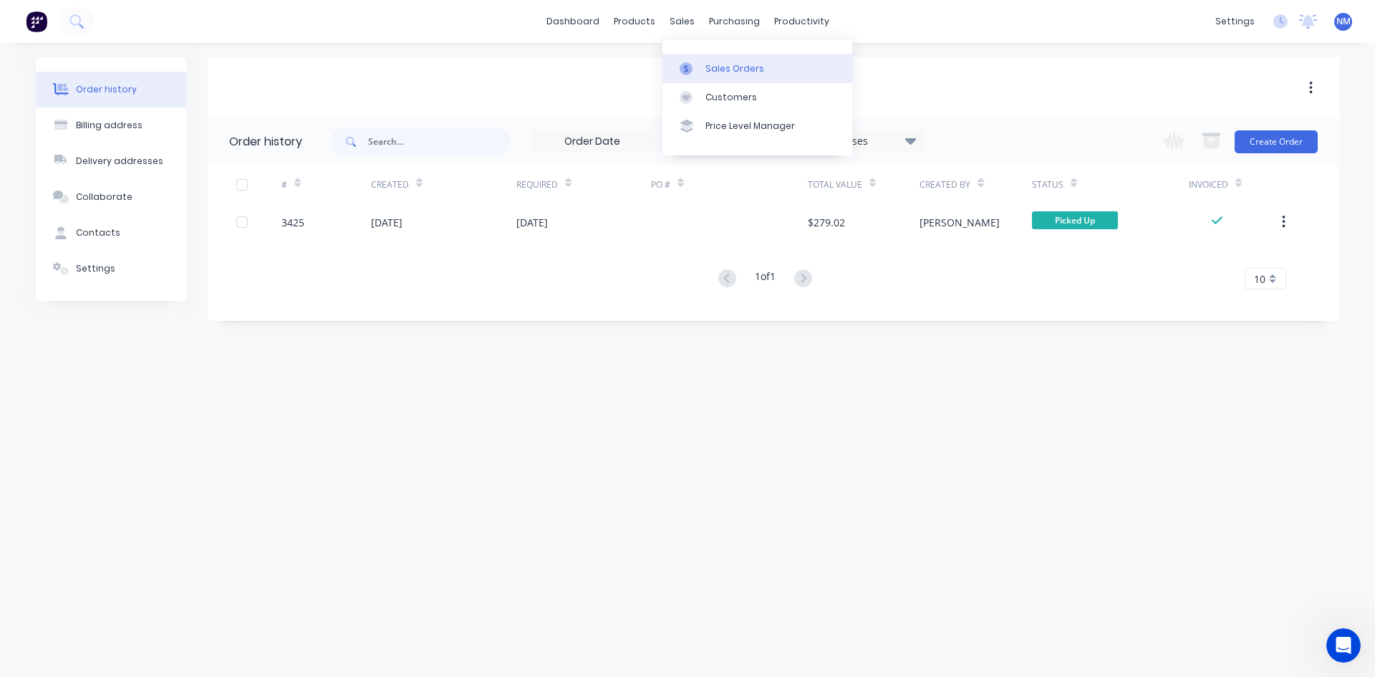
click at [698, 74] on div at bounding box center [689, 68] width 21 height 13
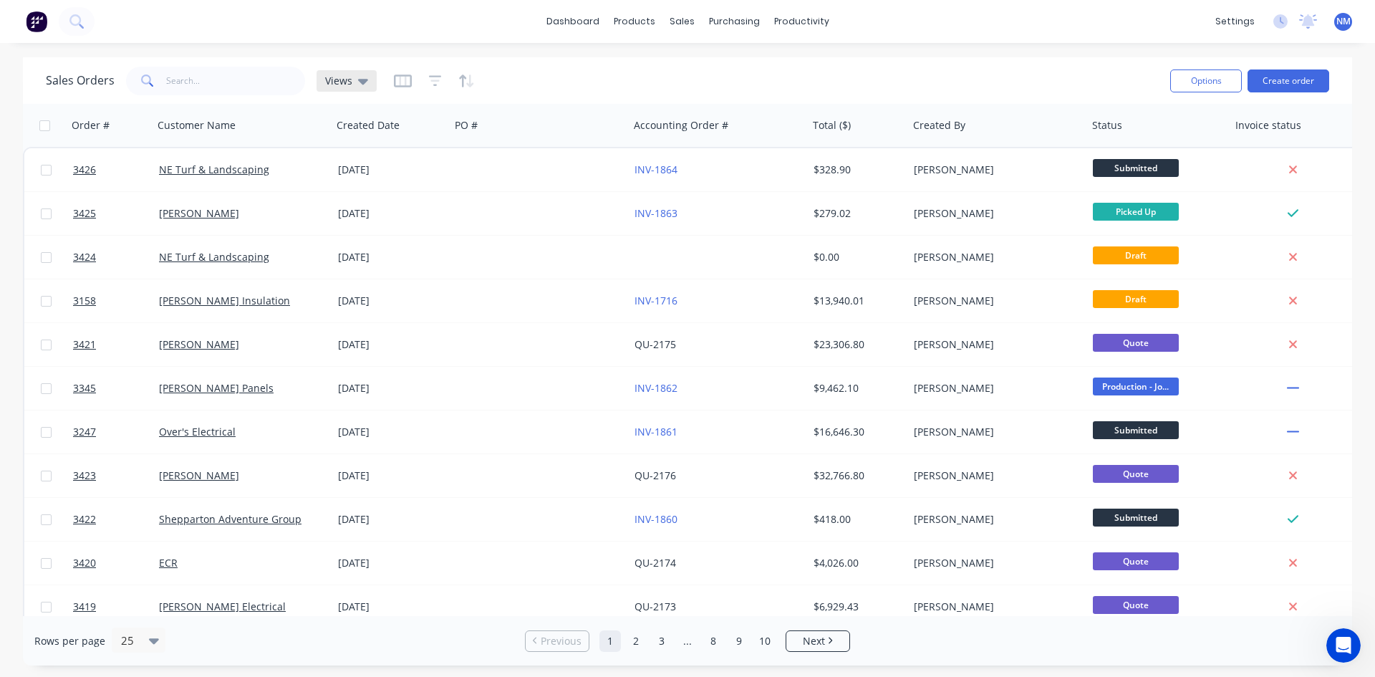
click at [322, 84] on div "Views" at bounding box center [346, 80] width 60 height 21
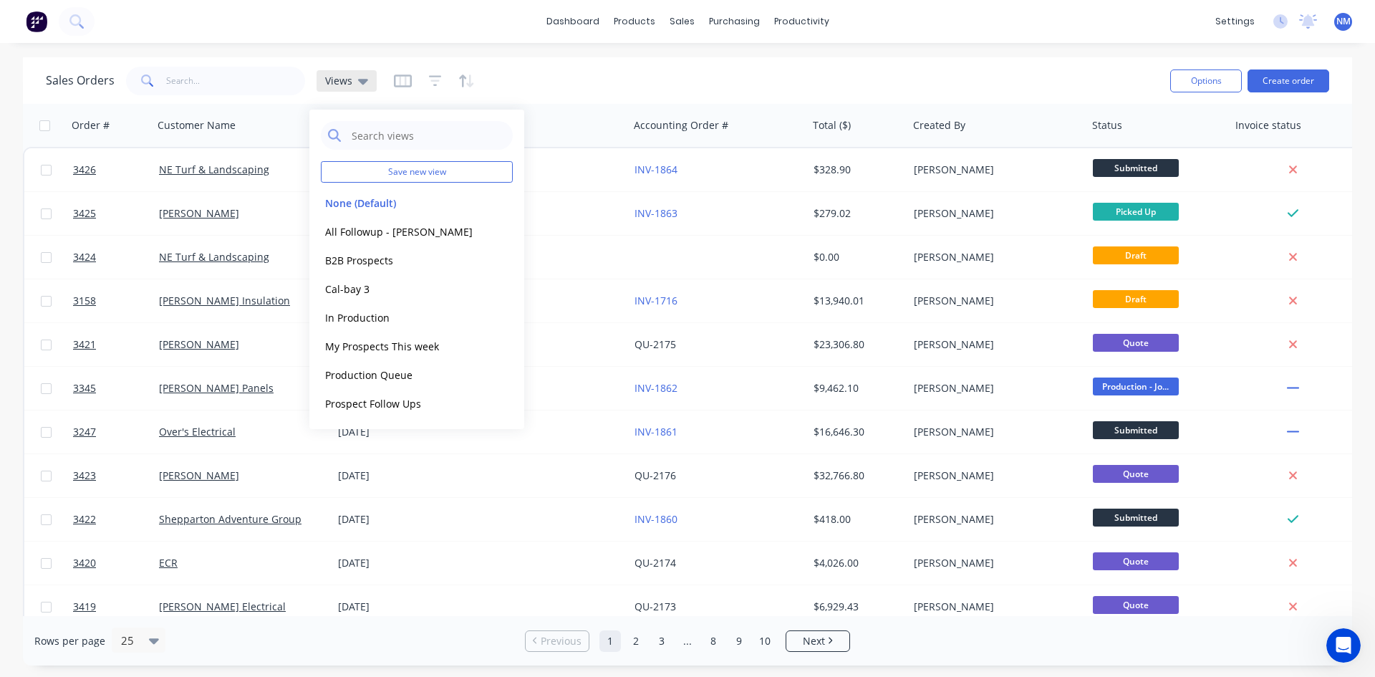
click at [330, 85] on span "Views" at bounding box center [338, 80] width 27 height 15
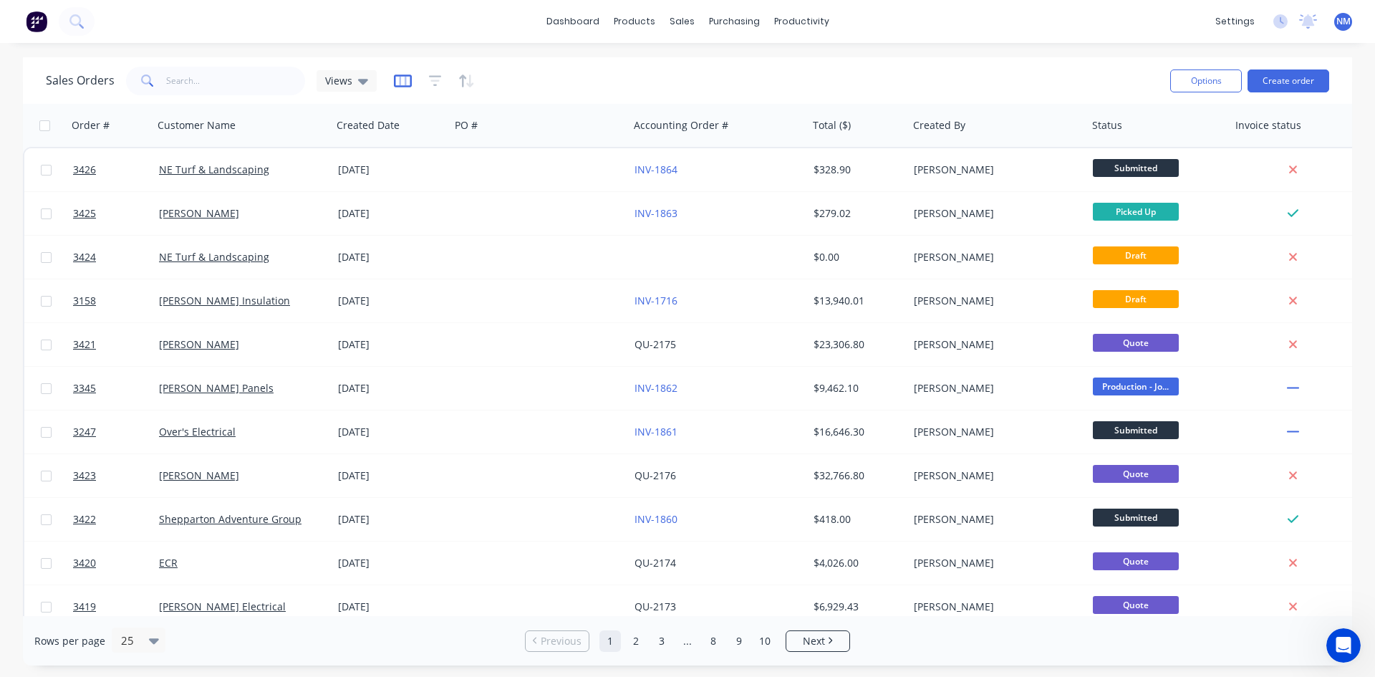
click at [399, 83] on icon "button" at bounding box center [403, 81] width 18 height 14
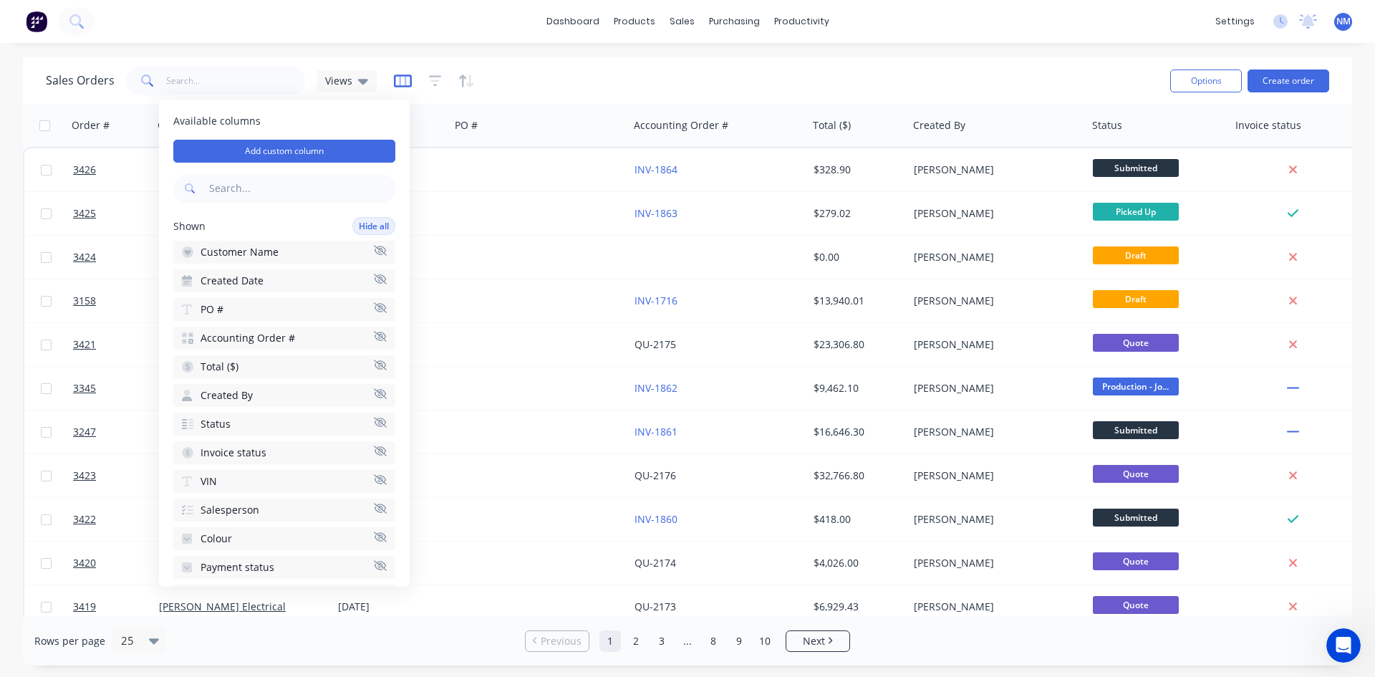
click at [399, 82] on icon "button" at bounding box center [402, 80] width 7 height 9
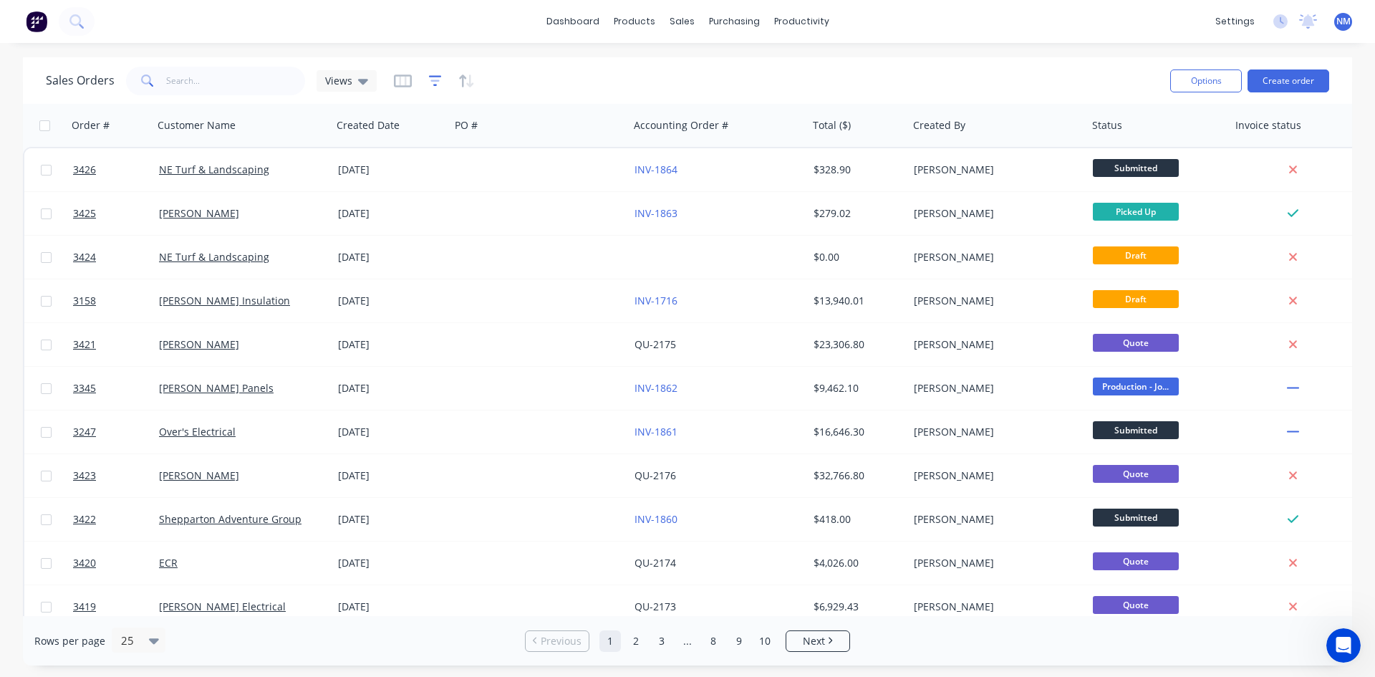
click at [435, 80] on icon "button" at bounding box center [434, 80] width 9 height 2
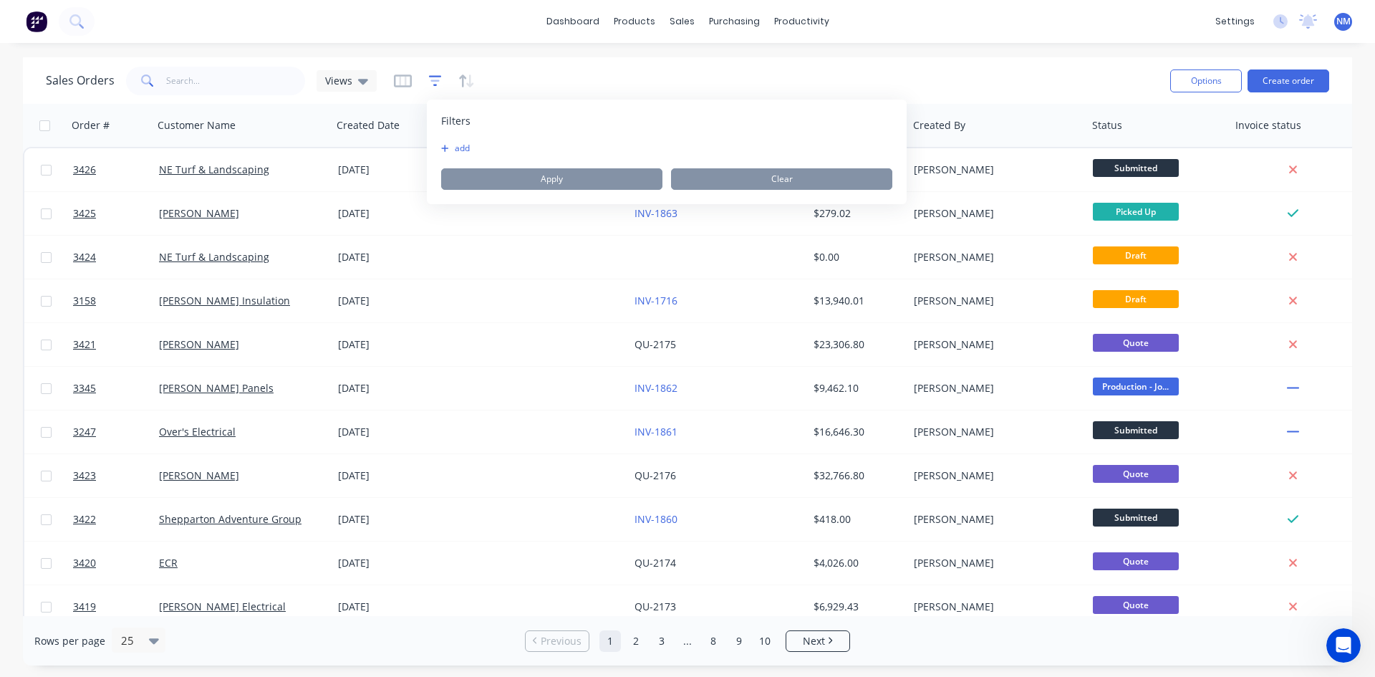
click at [435, 80] on icon "button" at bounding box center [434, 80] width 9 height 2
click at [611, 69] on div "Sales Orders Views" at bounding box center [602, 80] width 1113 height 35
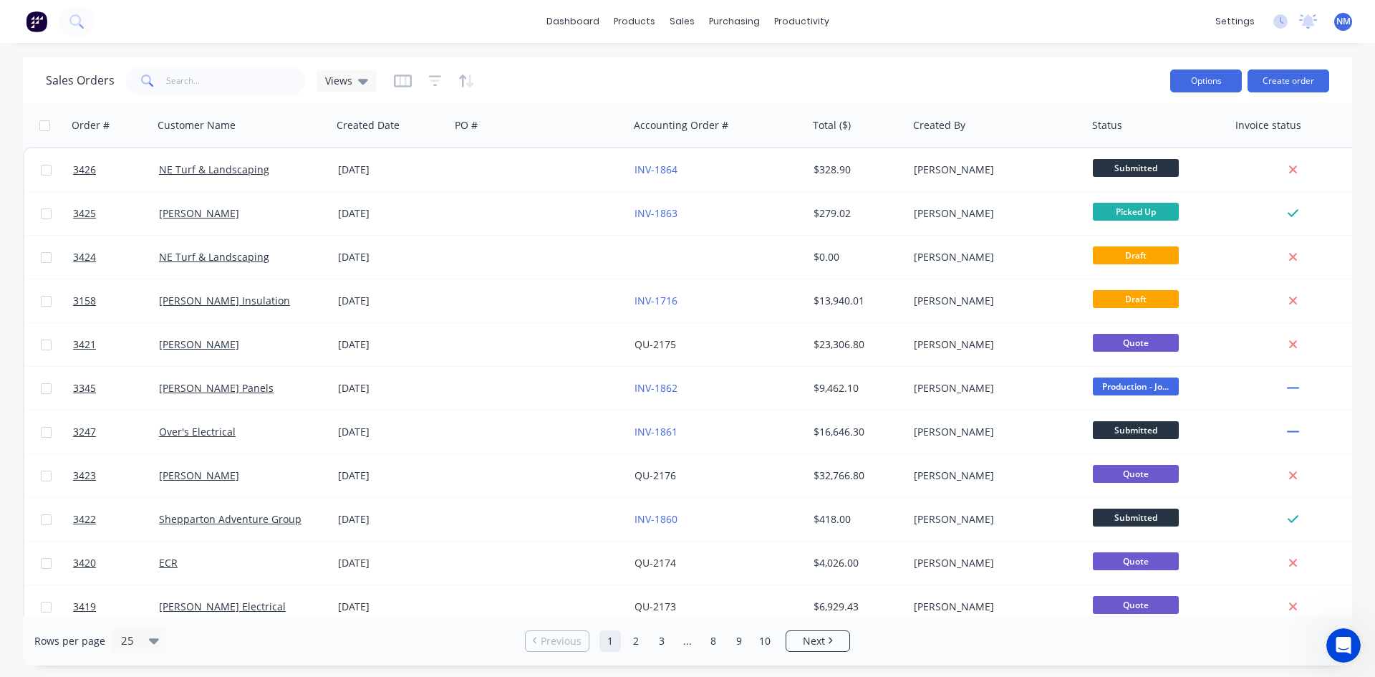
click at [1196, 77] on button "Options" at bounding box center [1206, 80] width 72 height 23
click at [1137, 177] on div "Export" at bounding box center [1163, 174] width 132 height 21
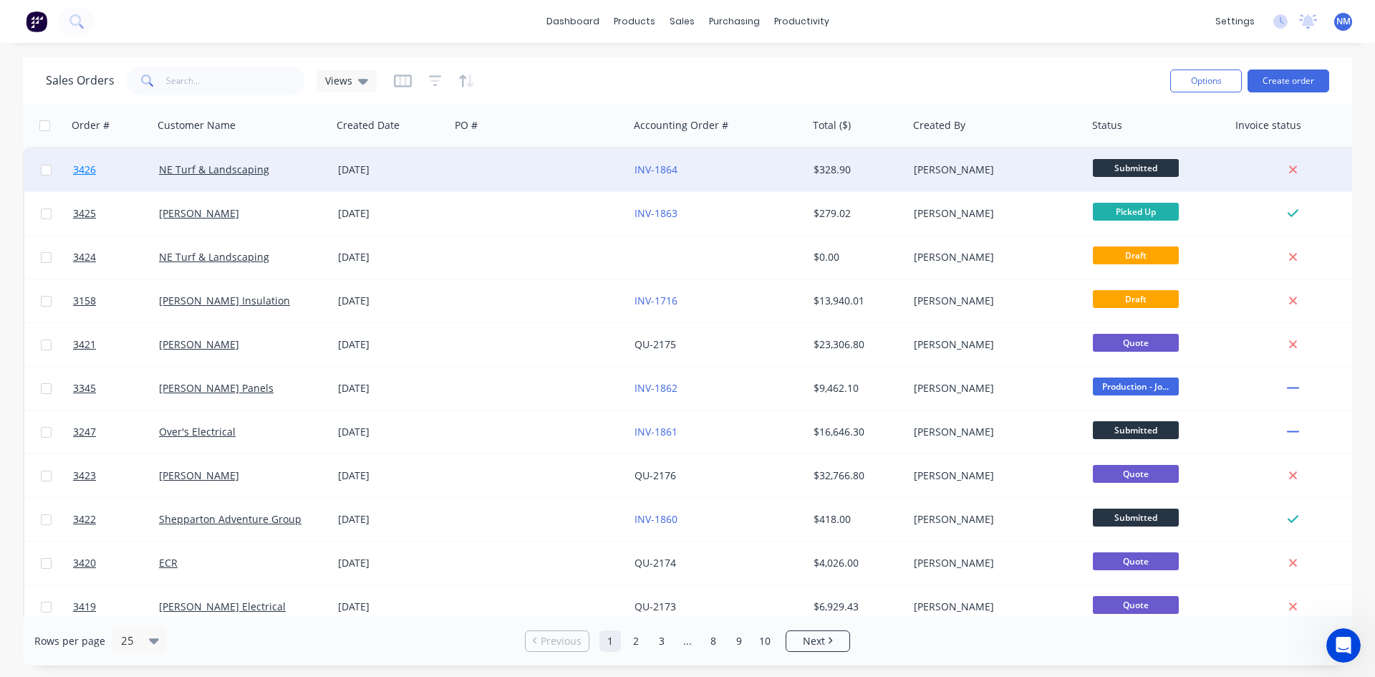
click at [87, 169] on span "3426" at bounding box center [84, 170] width 23 height 14
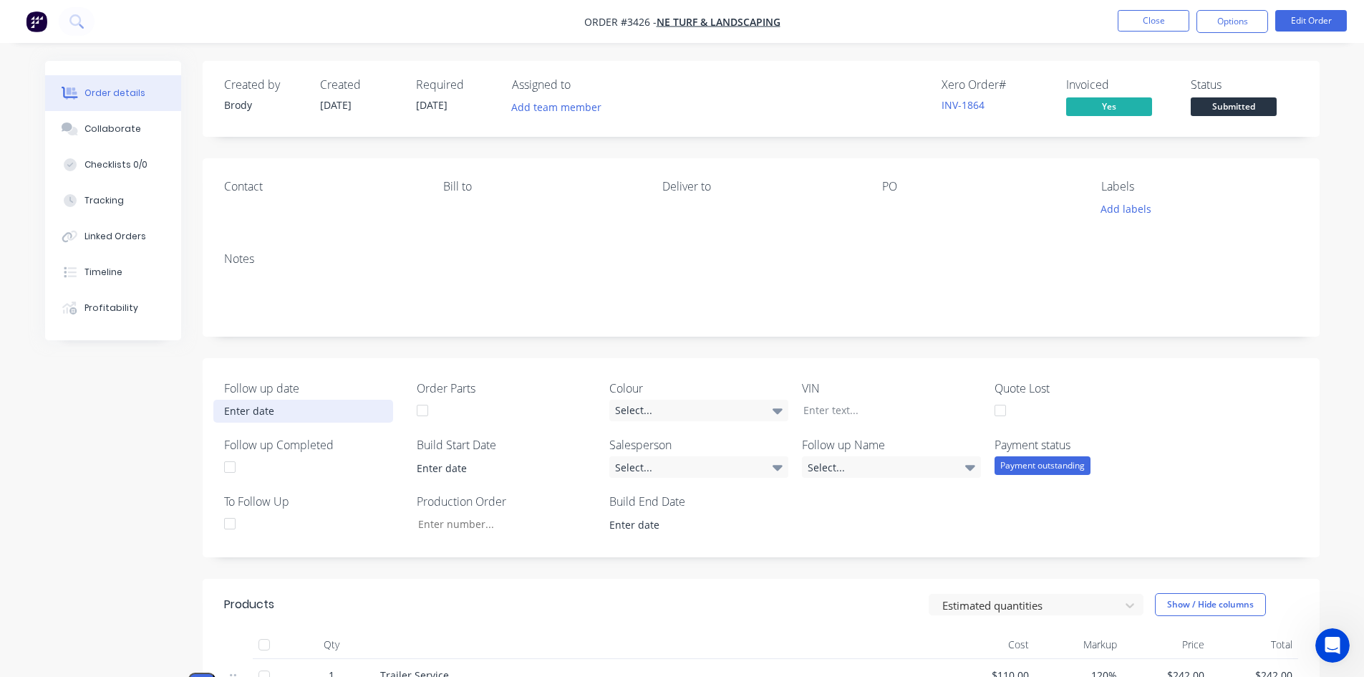
click at [267, 411] on input at bounding box center [303, 410] width 178 height 21
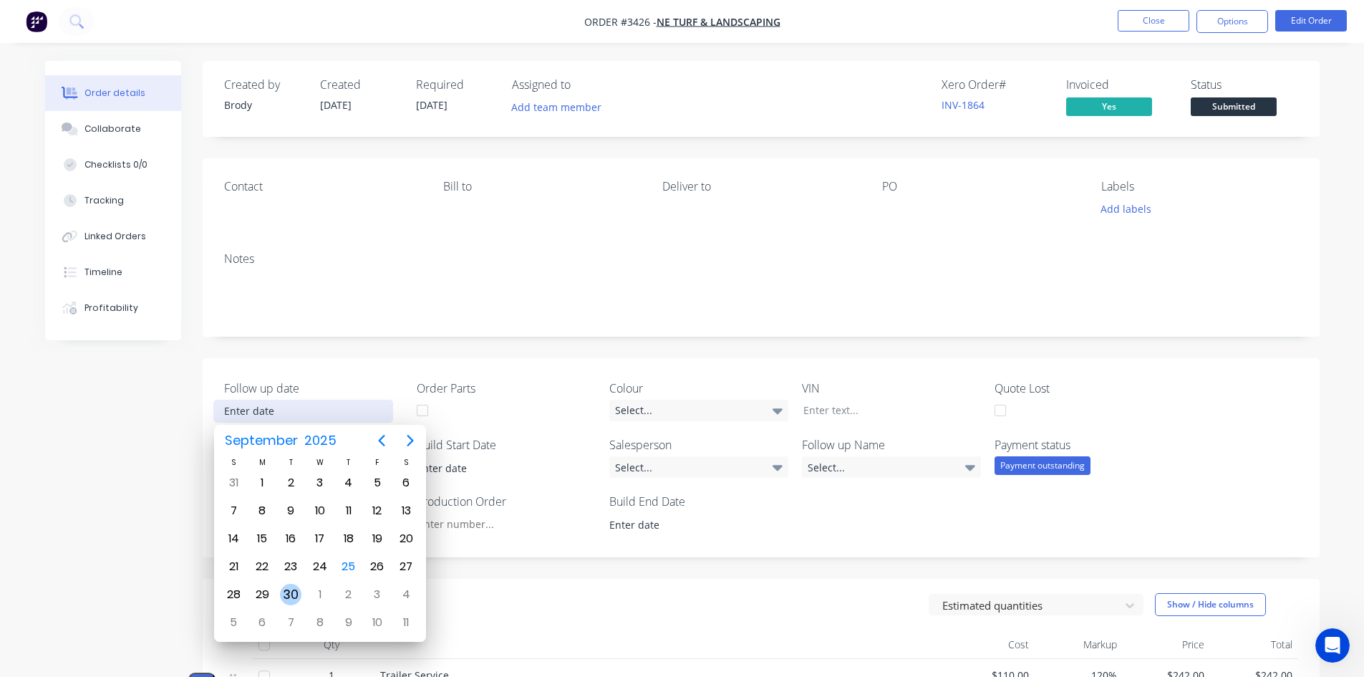
click at [290, 591] on div "30" at bounding box center [290, 594] width 21 height 21
type input "30/09/2025"
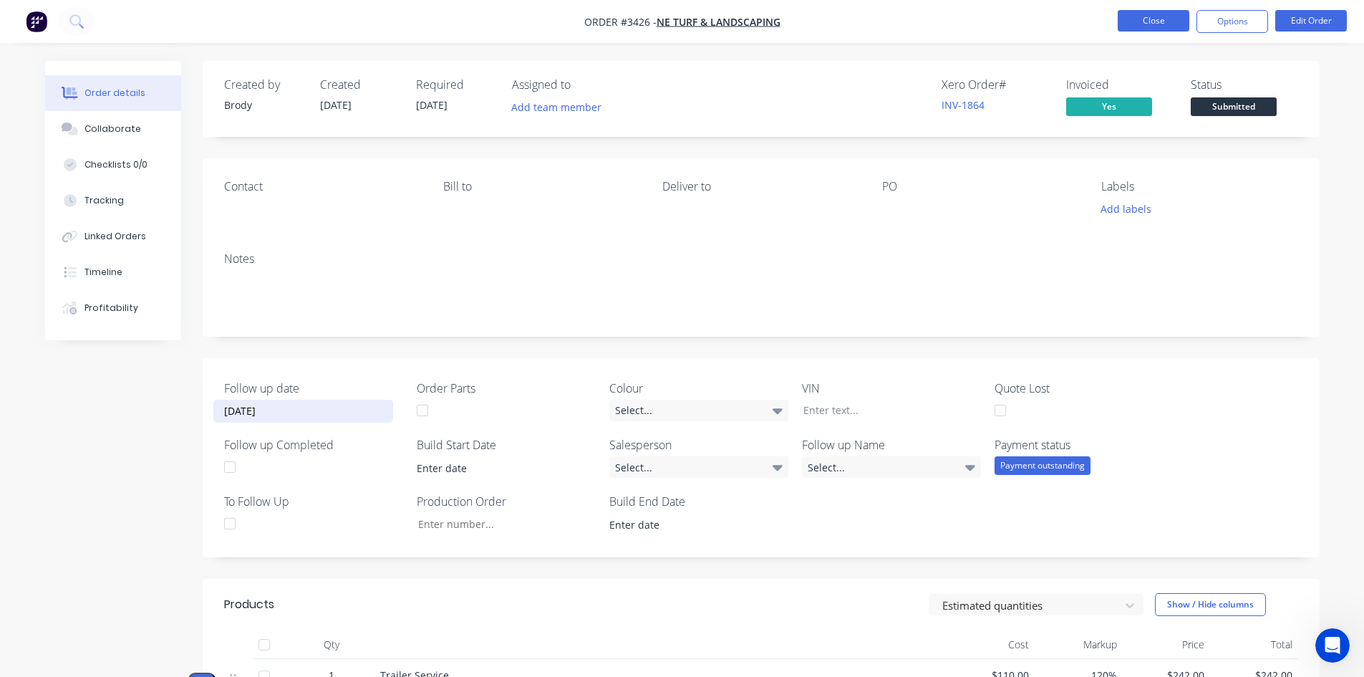
click at [1166, 23] on button "Close" at bounding box center [1154, 20] width 72 height 21
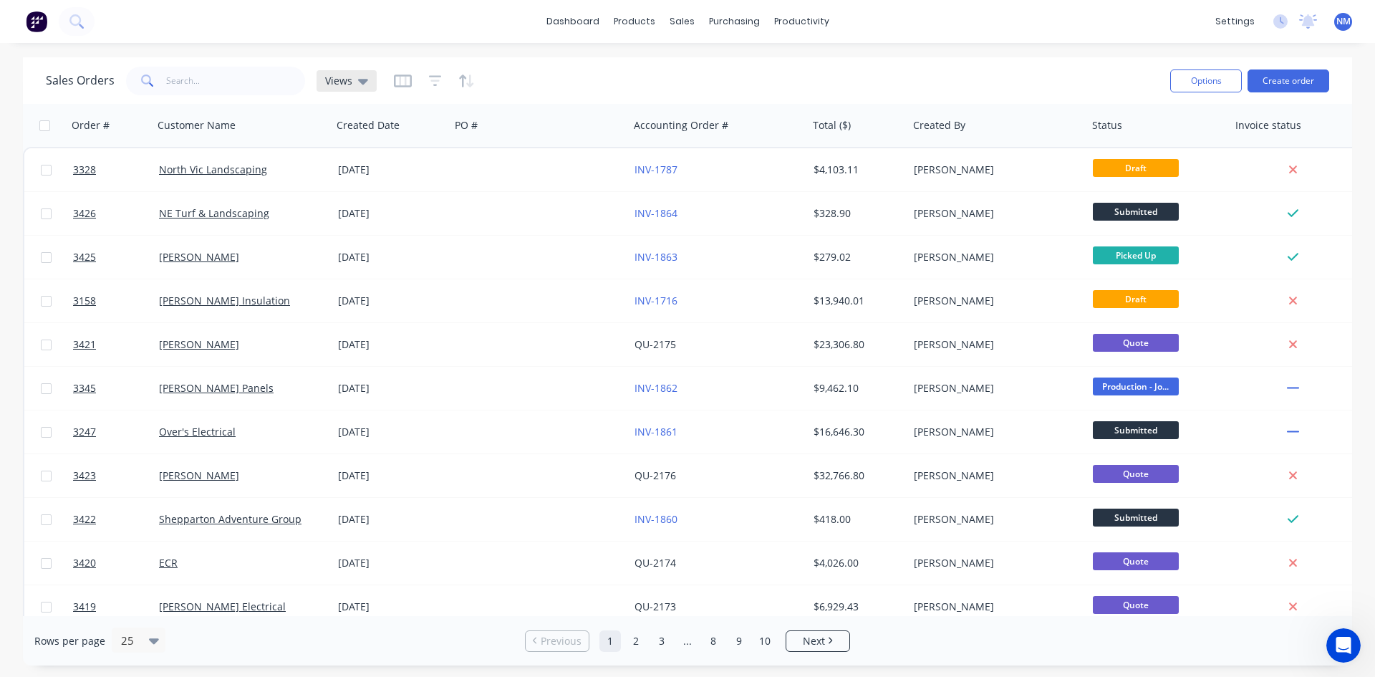
click at [349, 82] on div "Views" at bounding box center [346, 80] width 43 height 13
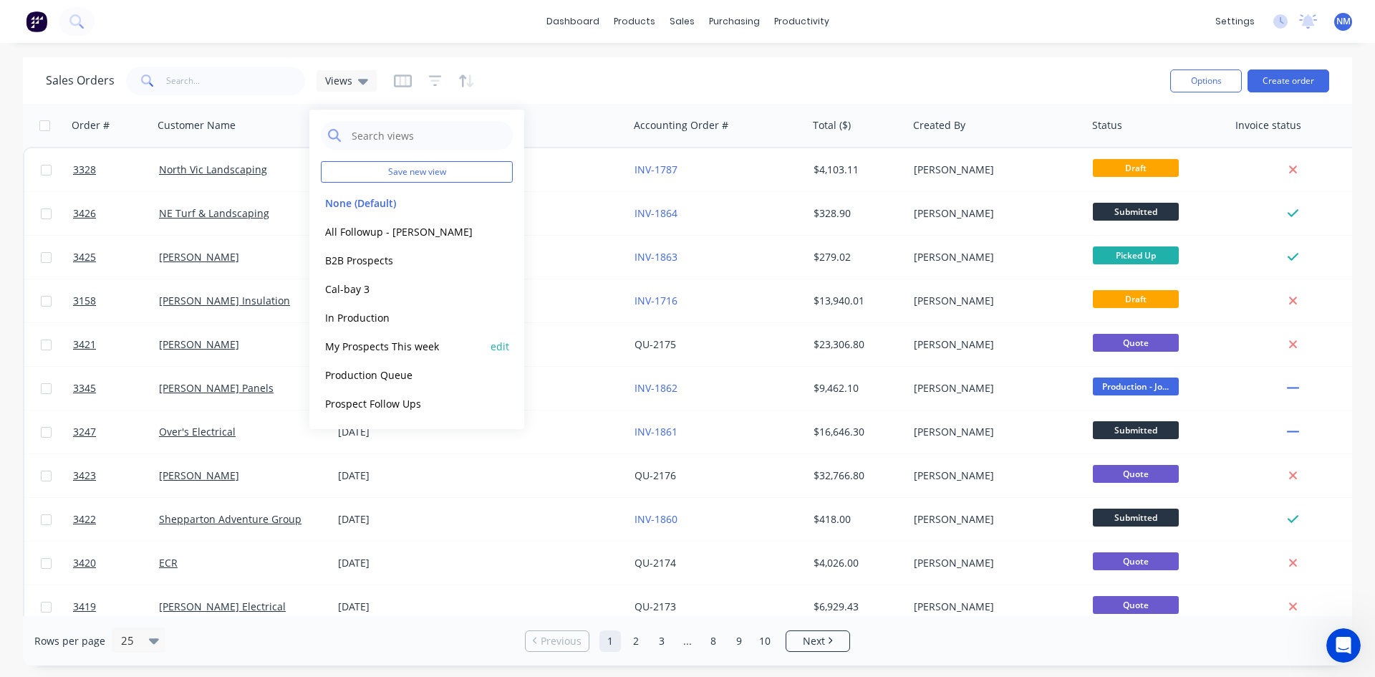
click at [396, 350] on button "My Prospects This week" at bounding box center [402, 346] width 163 height 16
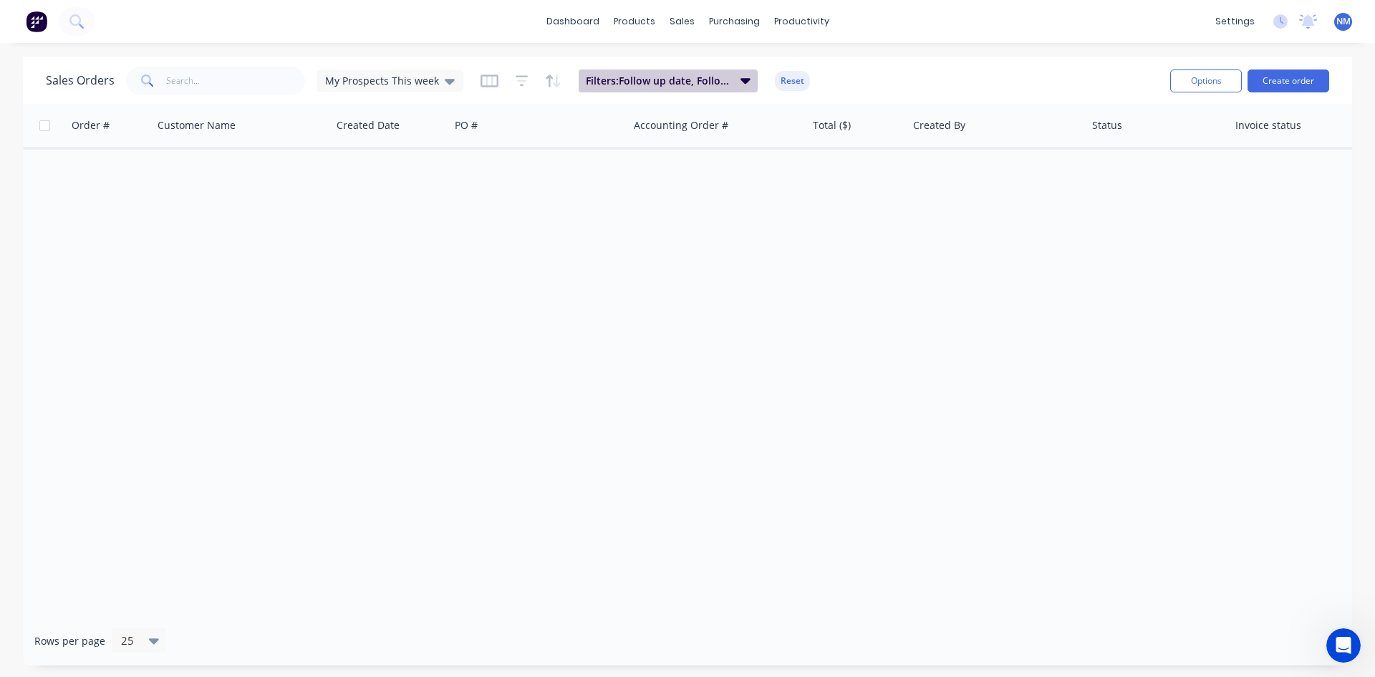
click at [705, 84] on span "Filters: Follow up date, Follow up Completed, Salesperson" at bounding box center [659, 81] width 146 height 14
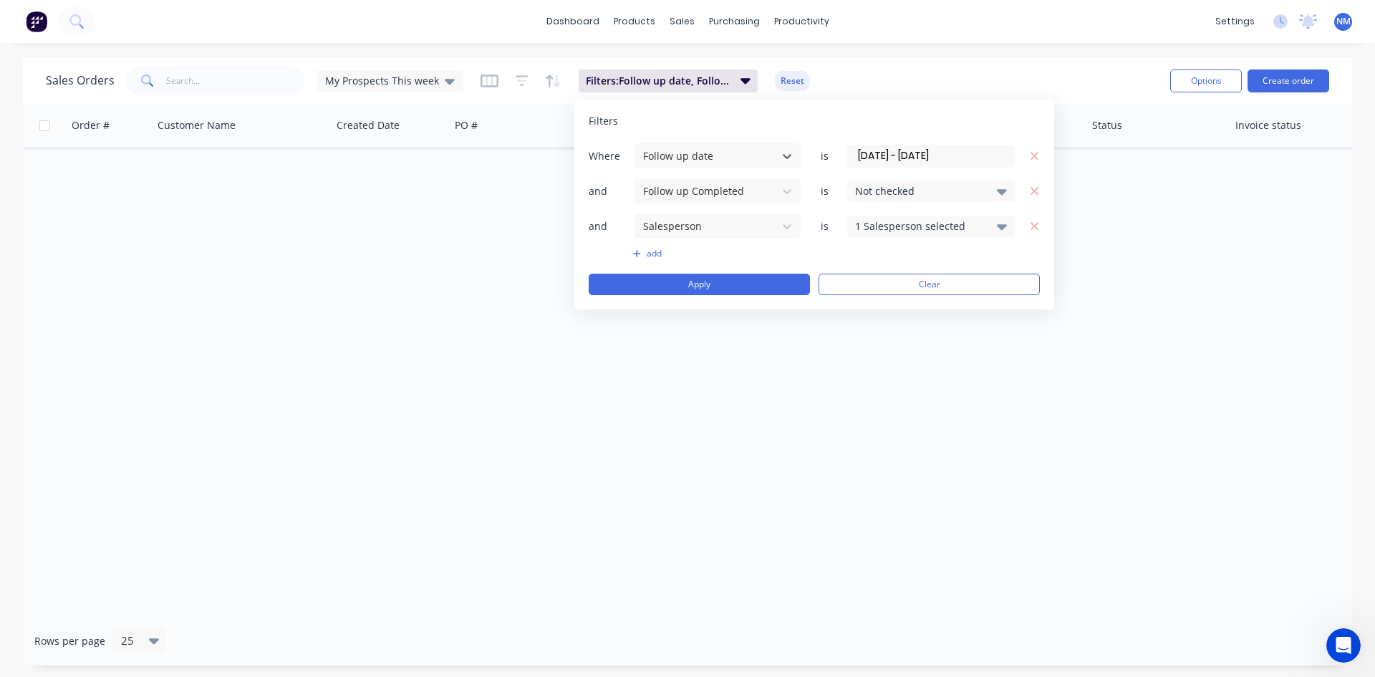
click at [927, 158] on input "[DATE] - [DATE]" at bounding box center [931, 155] width 167 height 21
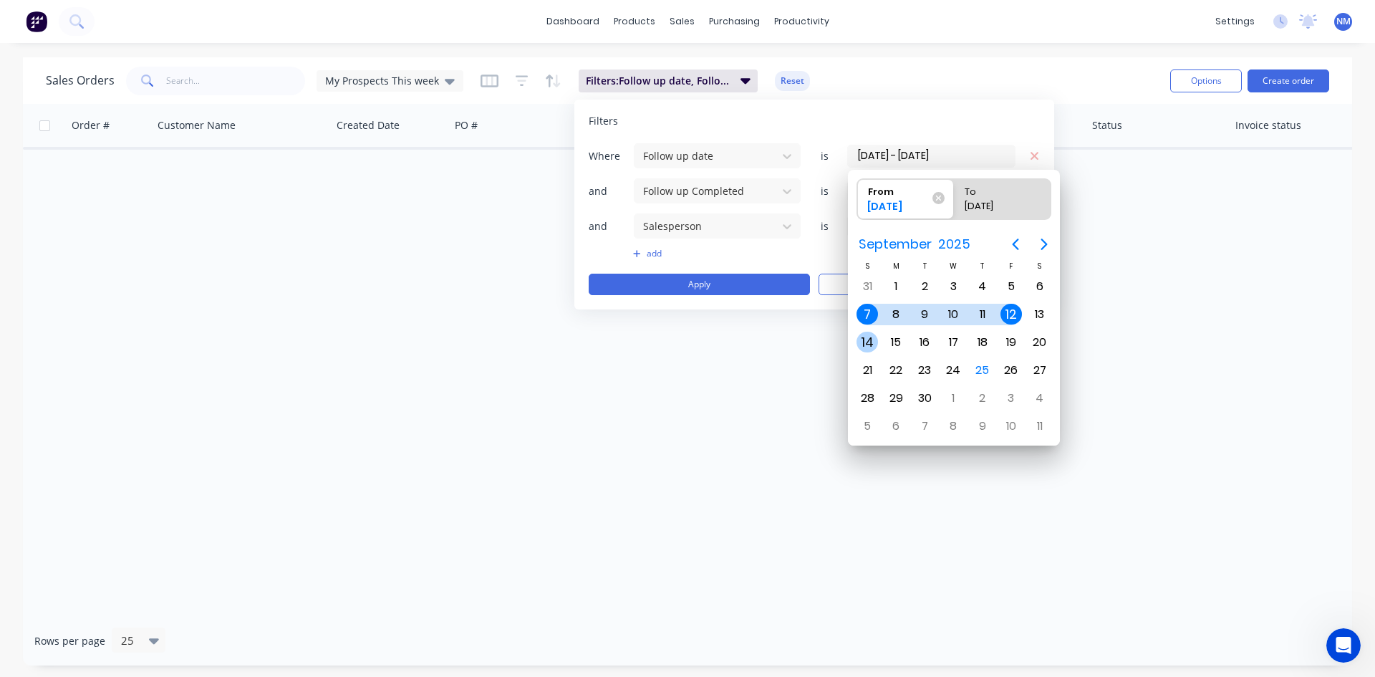
click at [860, 347] on div "14" at bounding box center [866, 341] width 21 height 21
type input "14/09/25"
radio input "false"
radio input "true"
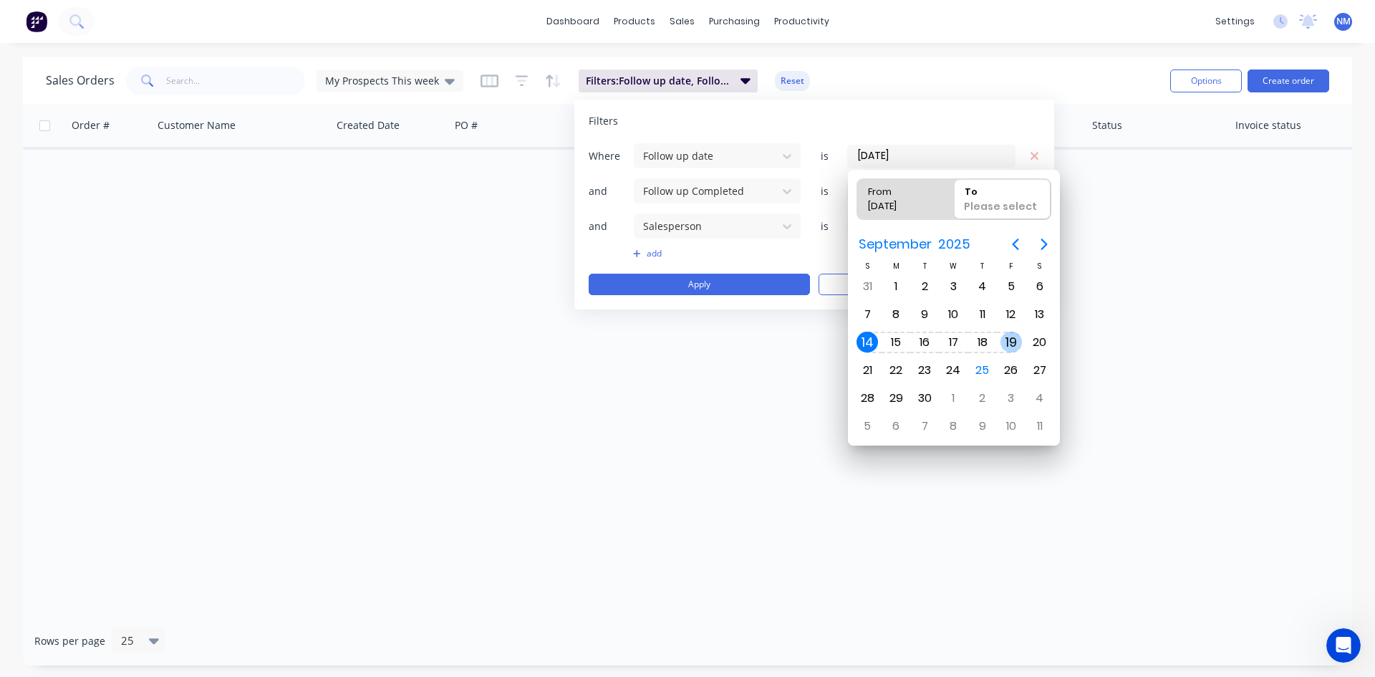
click at [1013, 334] on div "19" at bounding box center [1010, 341] width 21 height 21
type input "14/09/25 - 19/09/25"
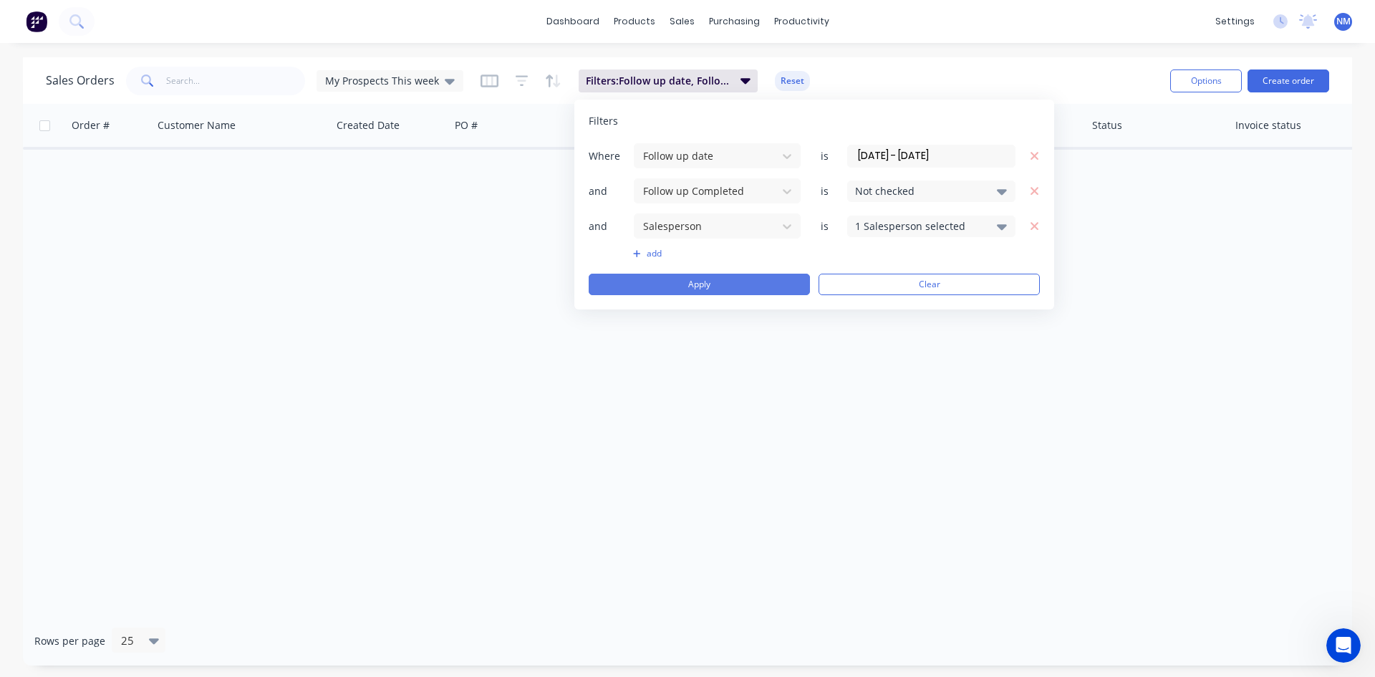
click at [692, 280] on button "Apply" at bounding box center [699, 283] width 221 height 21
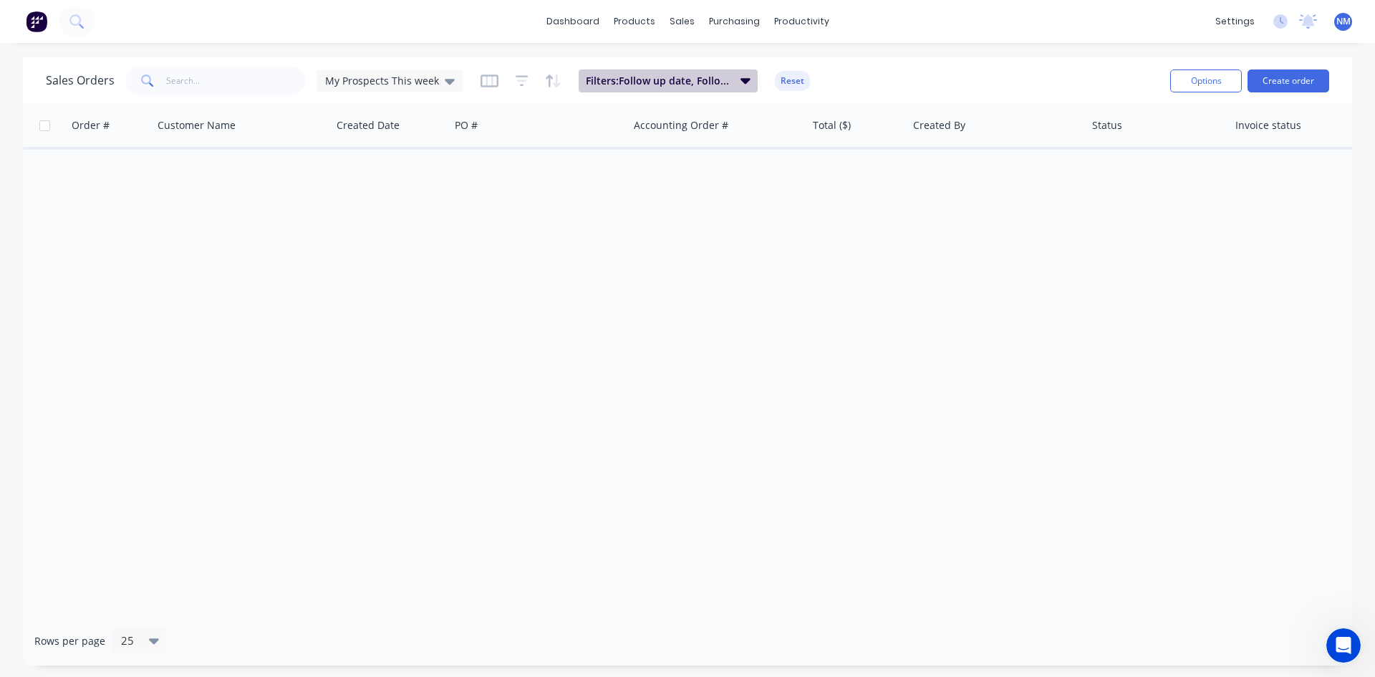
click at [730, 79] on button "Filters: Follow up date, Follow up Completed, Salesperson" at bounding box center [667, 80] width 179 height 23
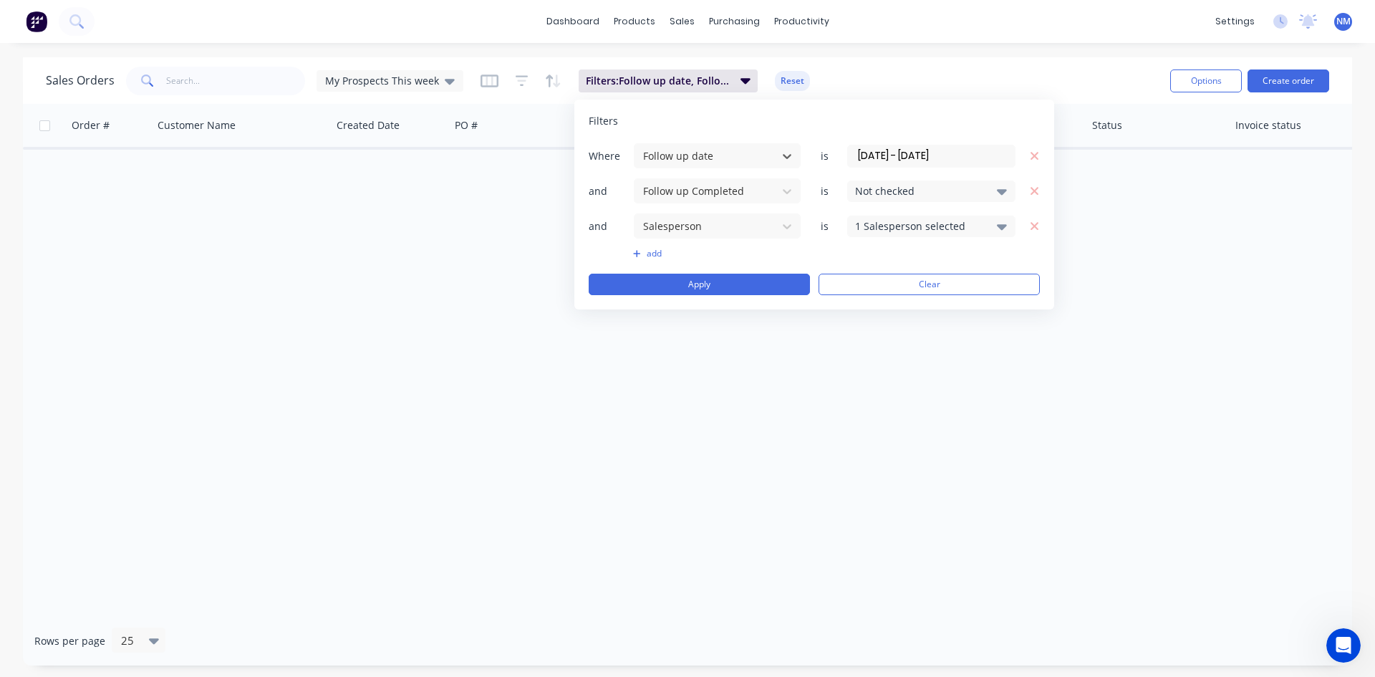
click at [901, 83] on div "Sales Orders My Prospects This week Filters: Follow up date, Follow up Complete…" at bounding box center [602, 80] width 1113 height 35
